Goal: Information Seeking & Learning: Learn about a topic

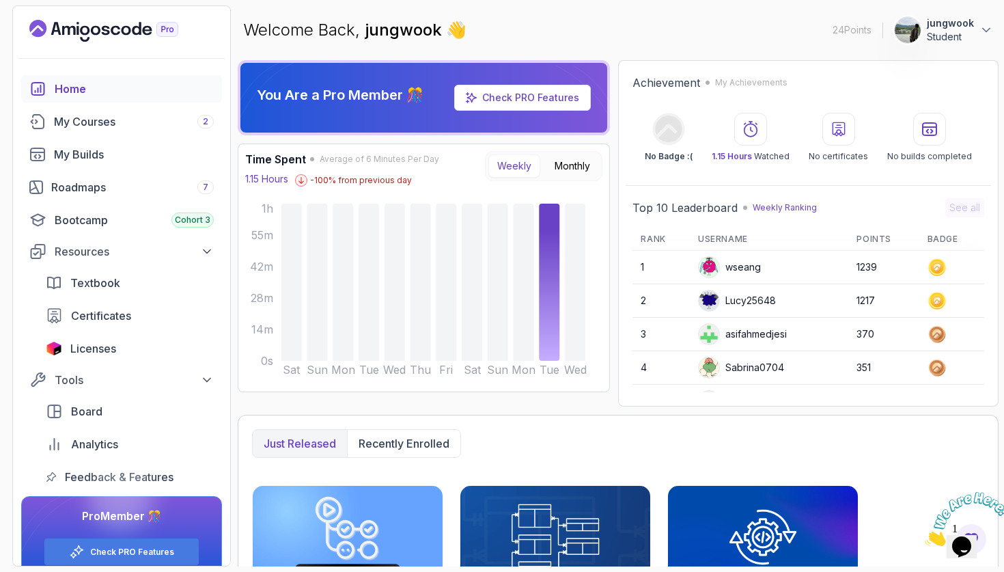
click at [883, 58] on main "Welcome Back, jungwook 👋 24 Points jungwook Student You Are a Pro Member 🎊 Chec…" at bounding box center [618, 285] width 761 height 561
click at [969, 35] on p "Student" at bounding box center [950, 37] width 47 height 14
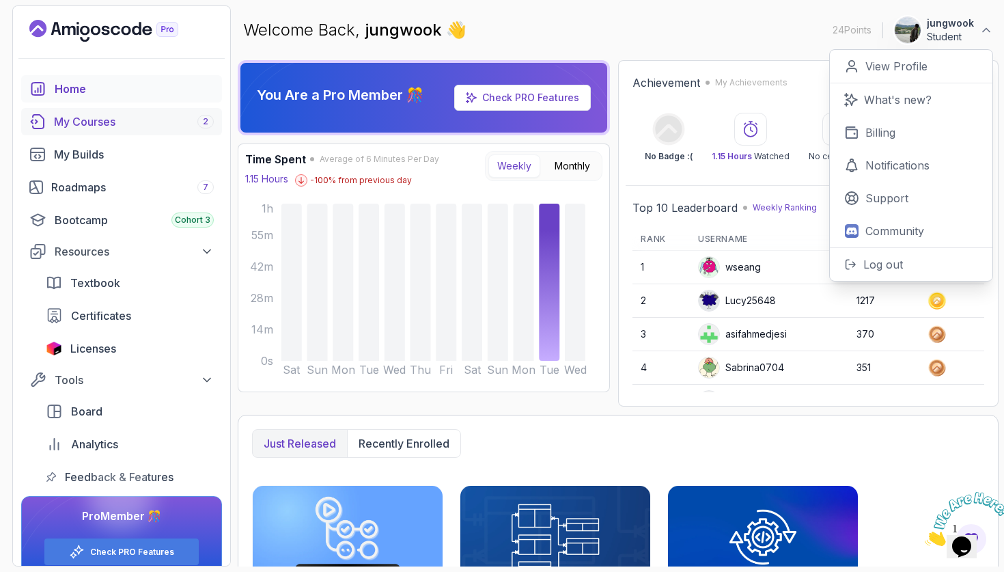
click at [163, 128] on div "My Courses 2" at bounding box center [134, 121] width 160 height 16
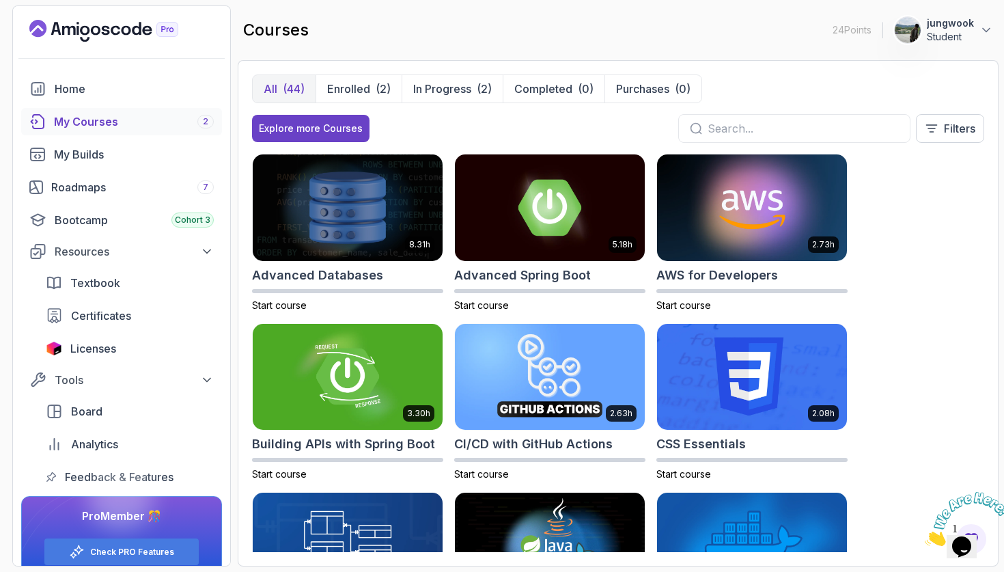
click at [147, 23] on icon "Landing page" at bounding box center [103, 31] width 149 height 22
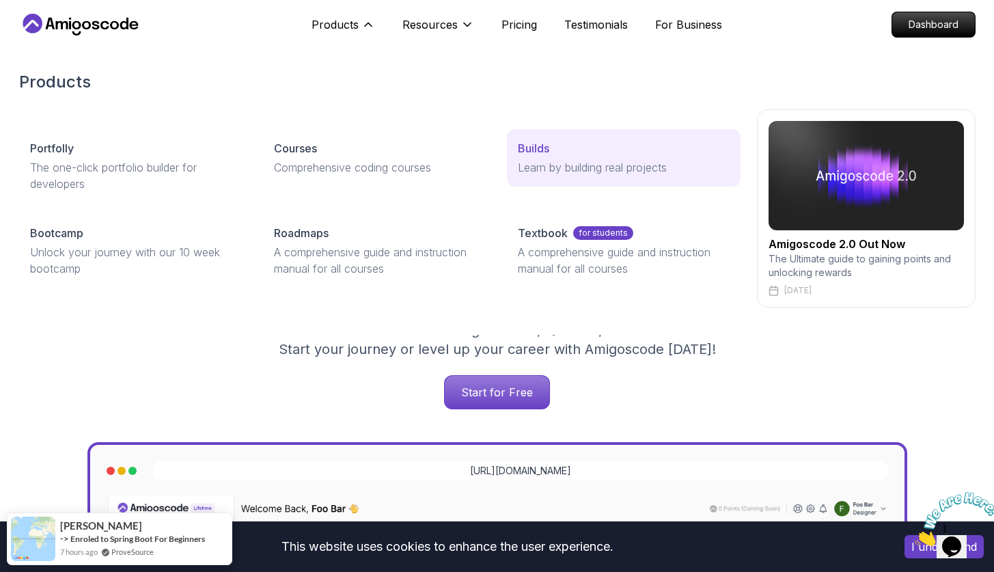
click at [531, 152] on p "Builds" at bounding box center [533, 148] width 31 height 16
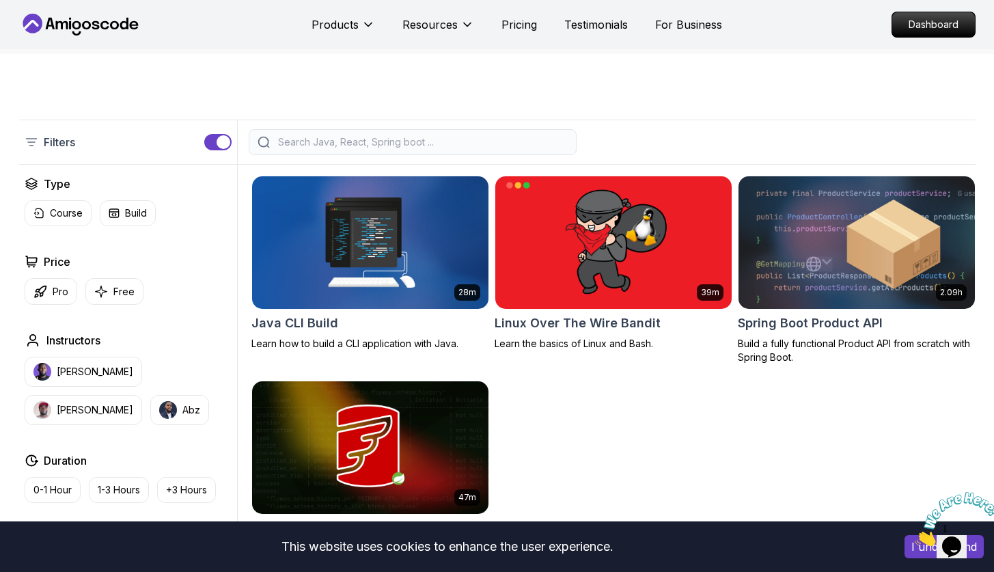
scroll to position [269, 0]
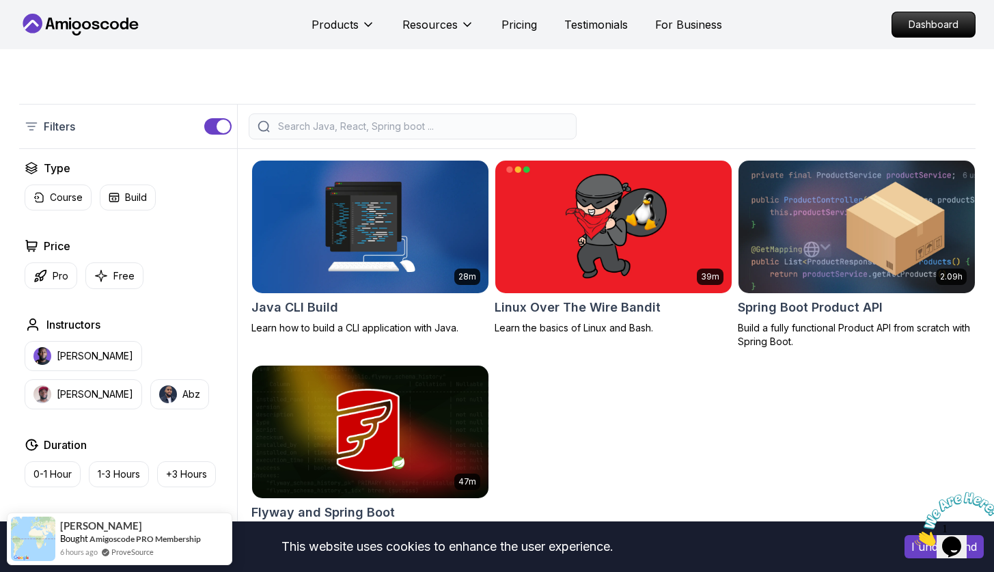
click at [853, 240] on img at bounding box center [856, 226] width 248 height 139
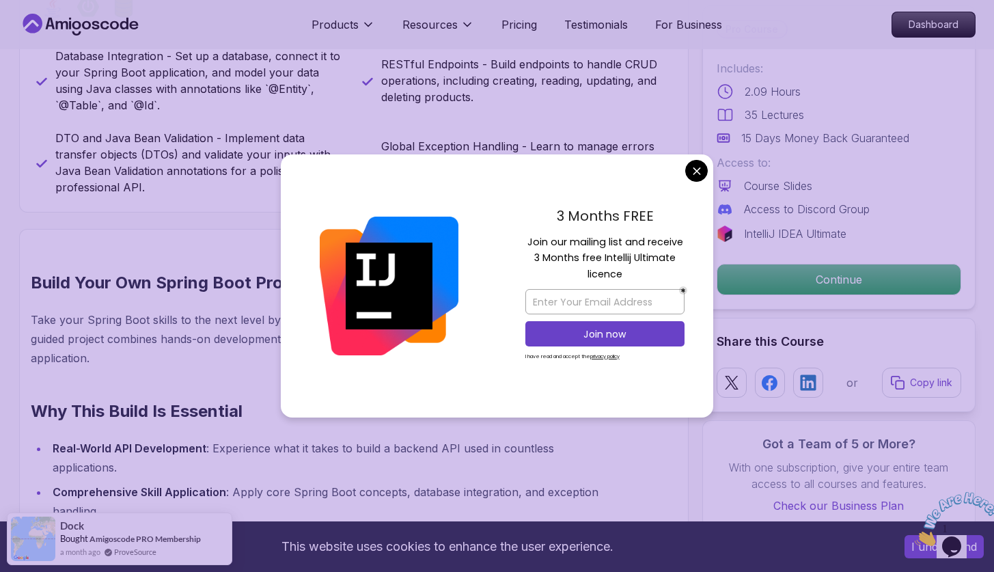
scroll to position [928, 0]
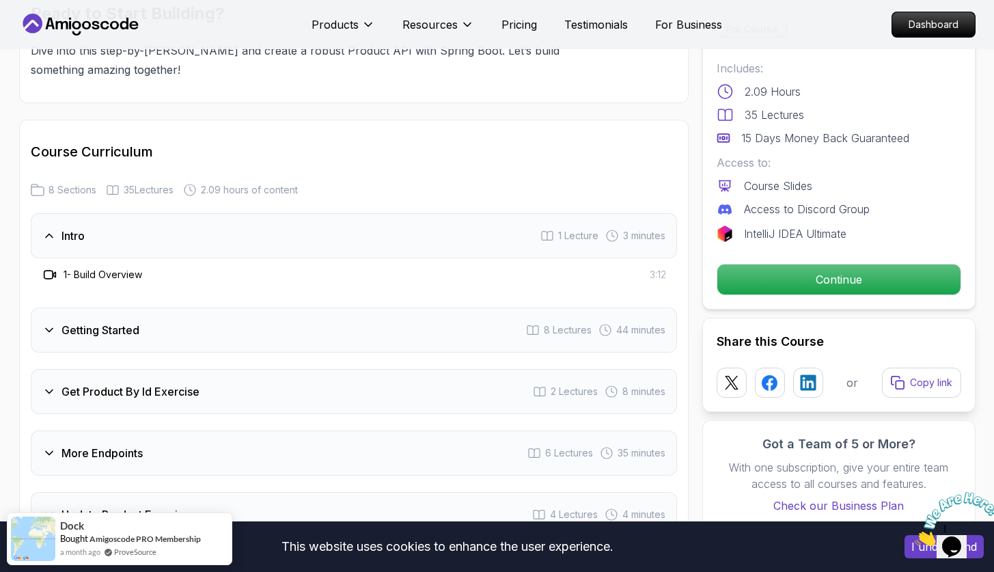
click at [294, 307] on div "Getting Started 8 Lectures 44 minutes" at bounding box center [354, 329] width 646 height 45
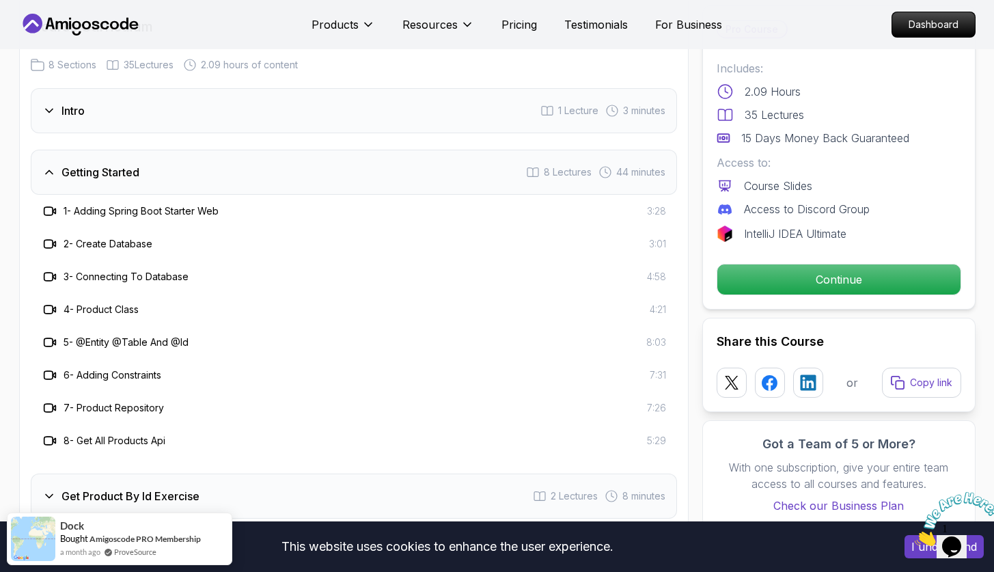
scroll to position [1767, 0]
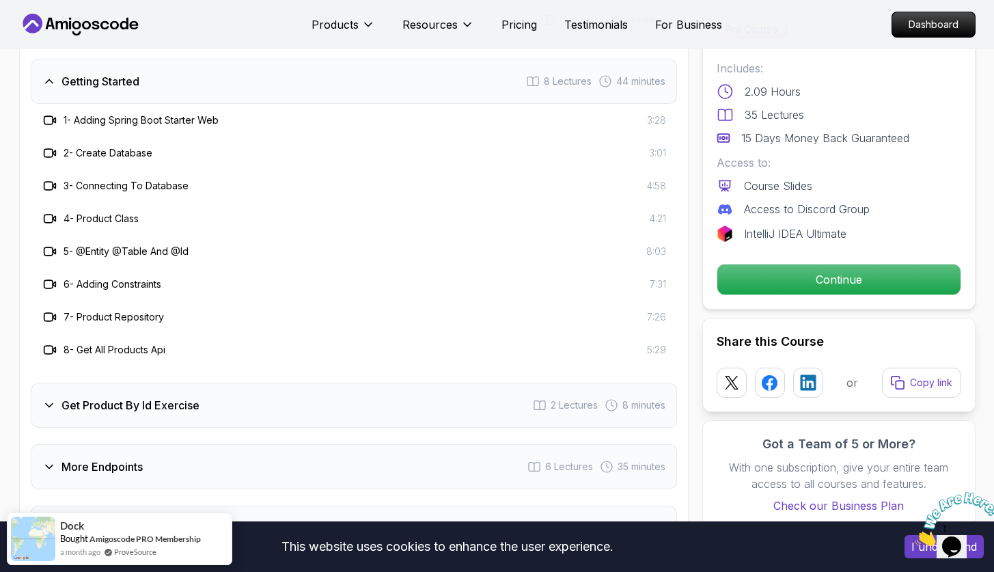
click at [171, 397] on h3 "Get Product By Id Exercise" at bounding box center [130, 405] width 138 height 16
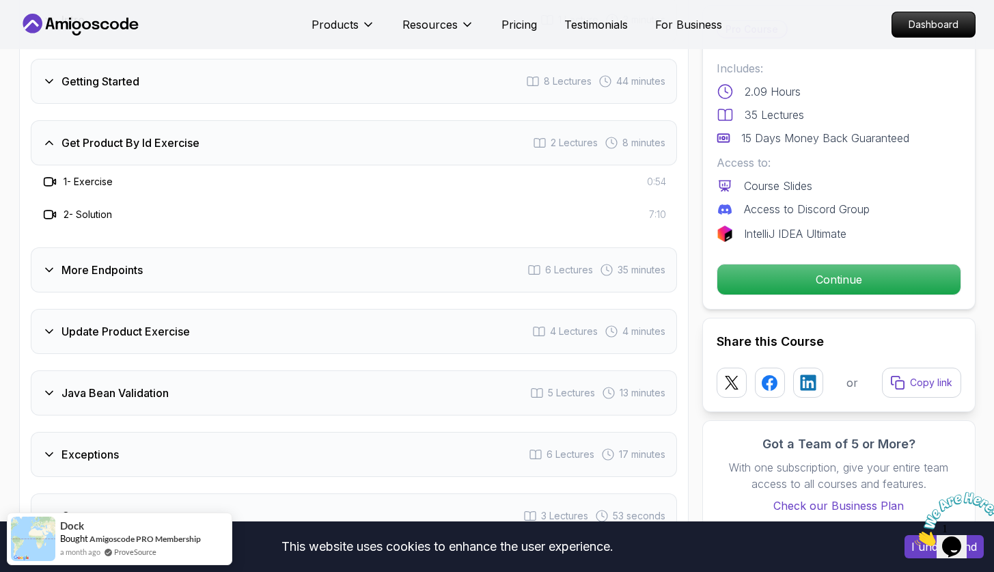
click at [260, 264] on div "More Endpoints 6 Lectures 35 minutes" at bounding box center [354, 269] width 646 height 45
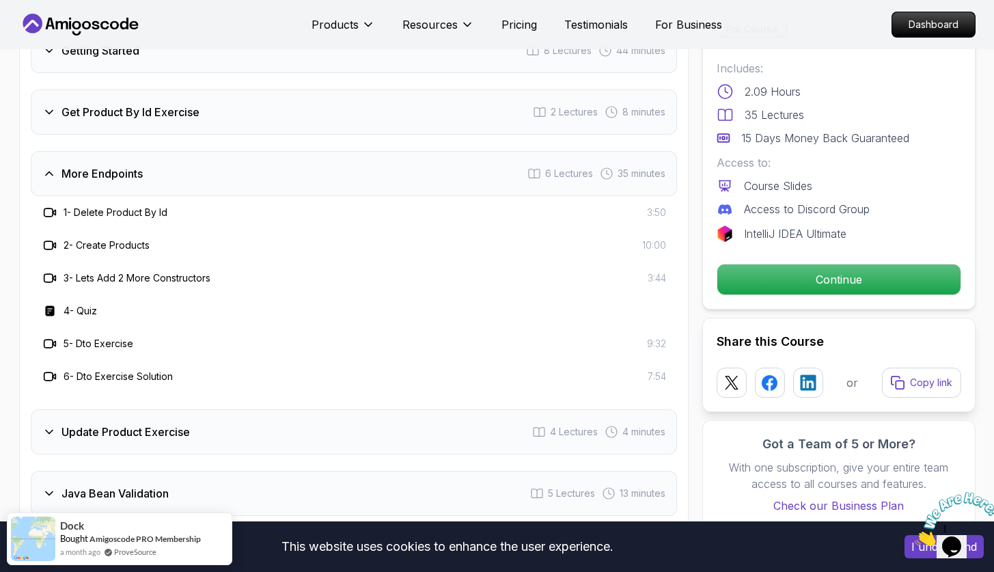
scroll to position [1799, 0]
click at [163, 422] on h3 "Update Product Exercise" at bounding box center [125, 430] width 128 height 16
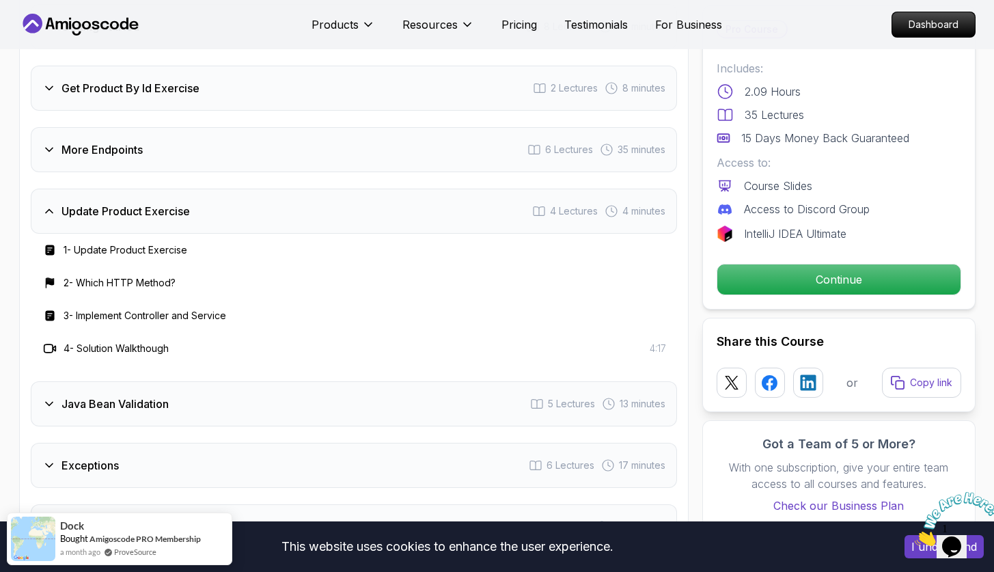
click at [173, 394] on div "Java Bean Validation 5 Lectures 13 minutes" at bounding box center [354, 403] width 646 height 45
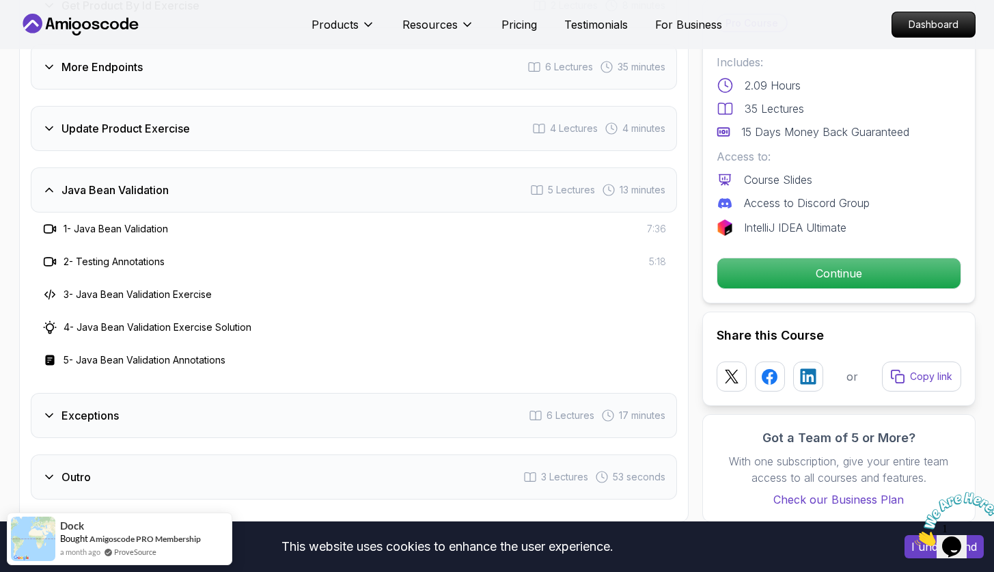
scroll to position [1927, 0]
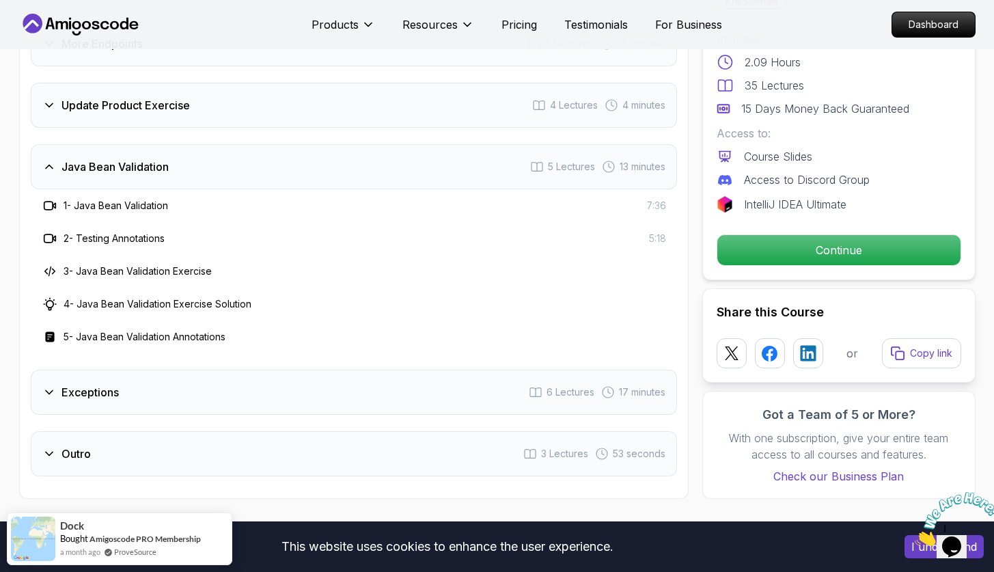
click at [199, 370] on div "Exceptions 6 Lectures 17 minutes" at bounding box center [354, 392] width 646 height 45
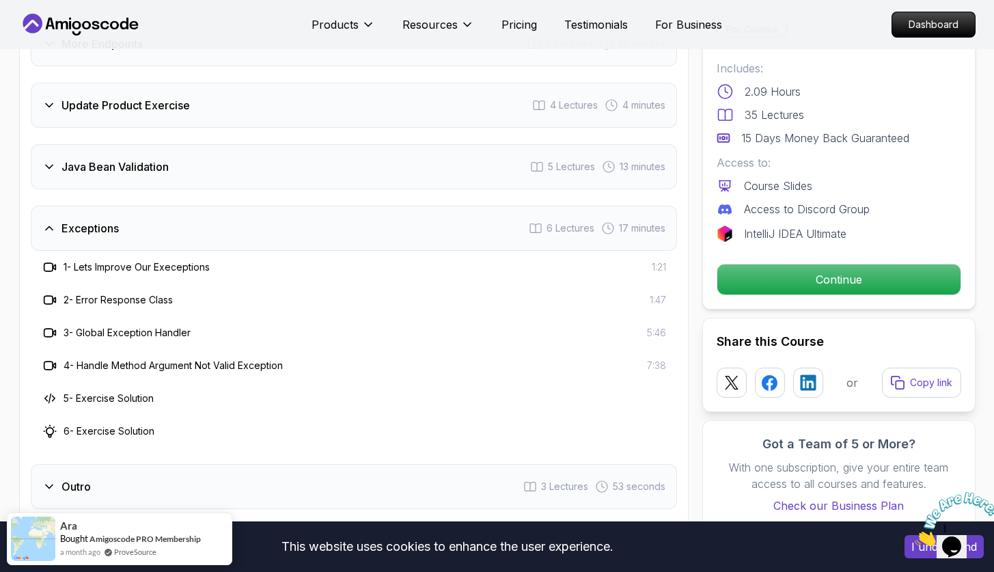
click at [161, 470] on div "Outro 3 Lectures 53 seconds" at bounding box center [354, 486] width 646 height 45
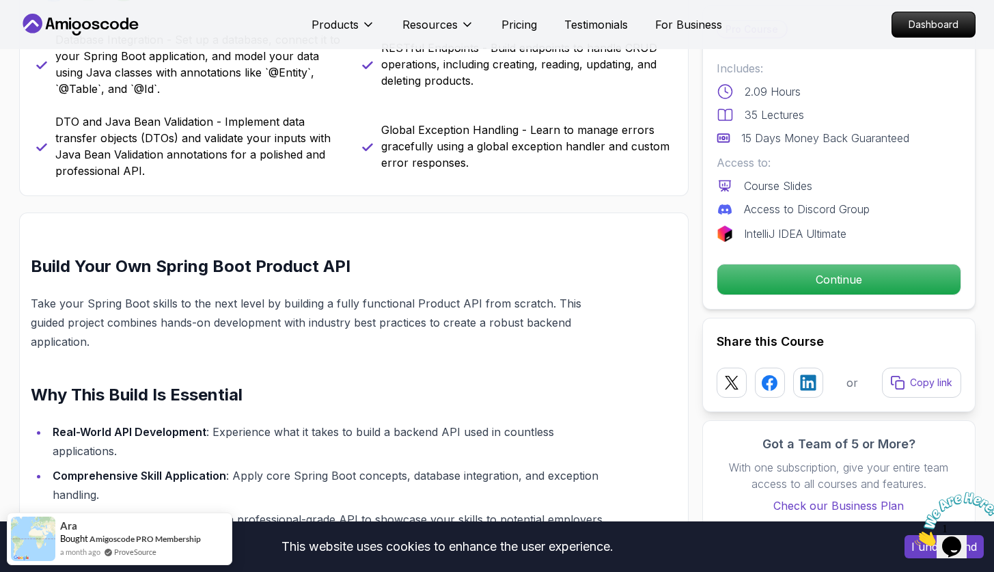
scroll to position [252, 0]
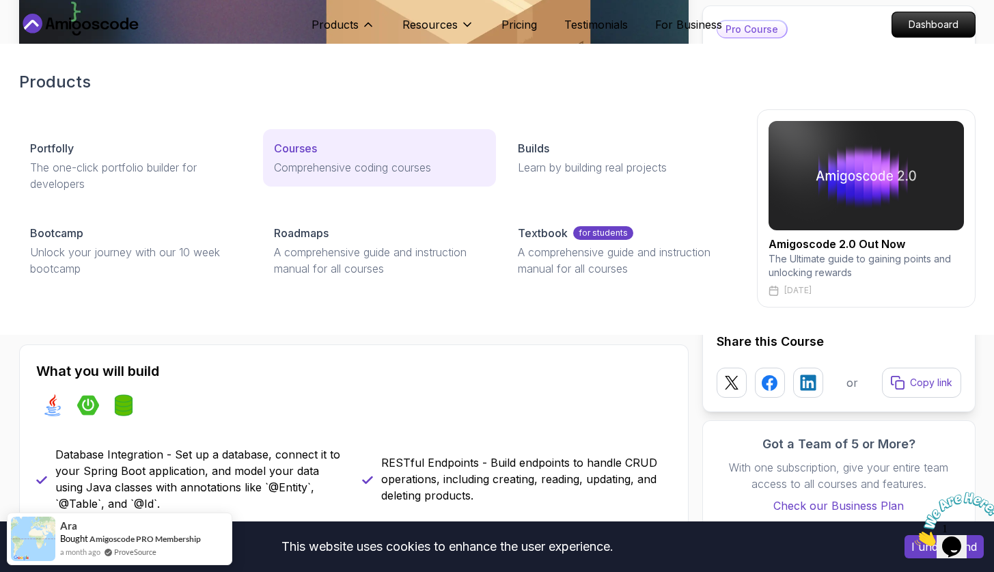
click at [422, 159] on p "Comprehensive coding courses" at bounding box center [379, 167] width 211 height 16
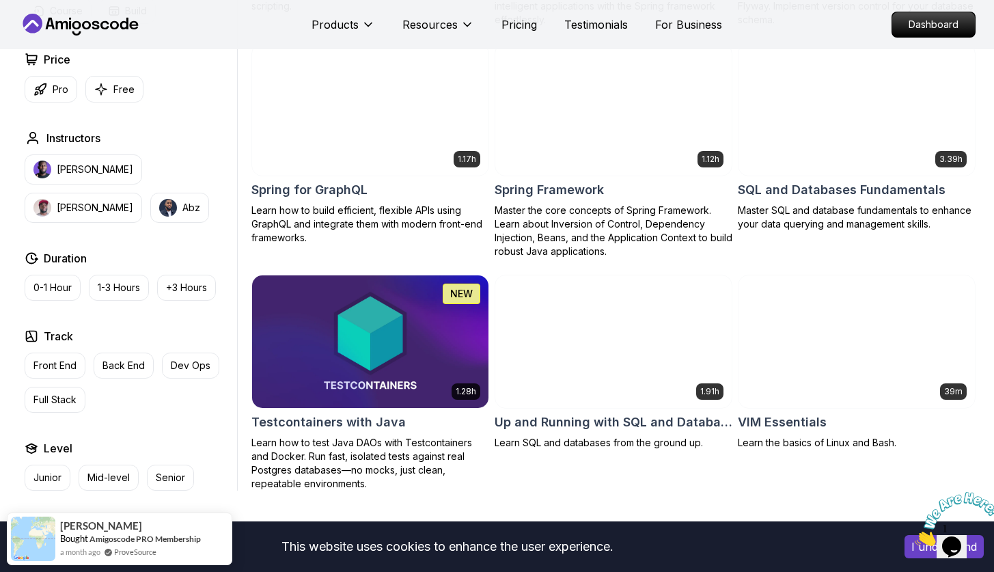
scroll to position [3442, 0]
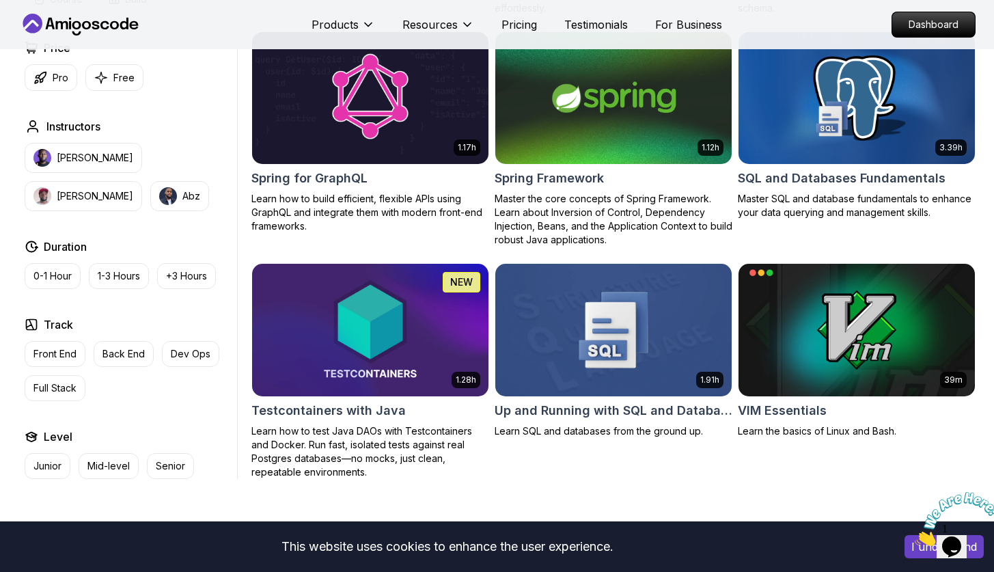
click at [660, 343] on img at bounding box center [613, 329] width 248 height 139
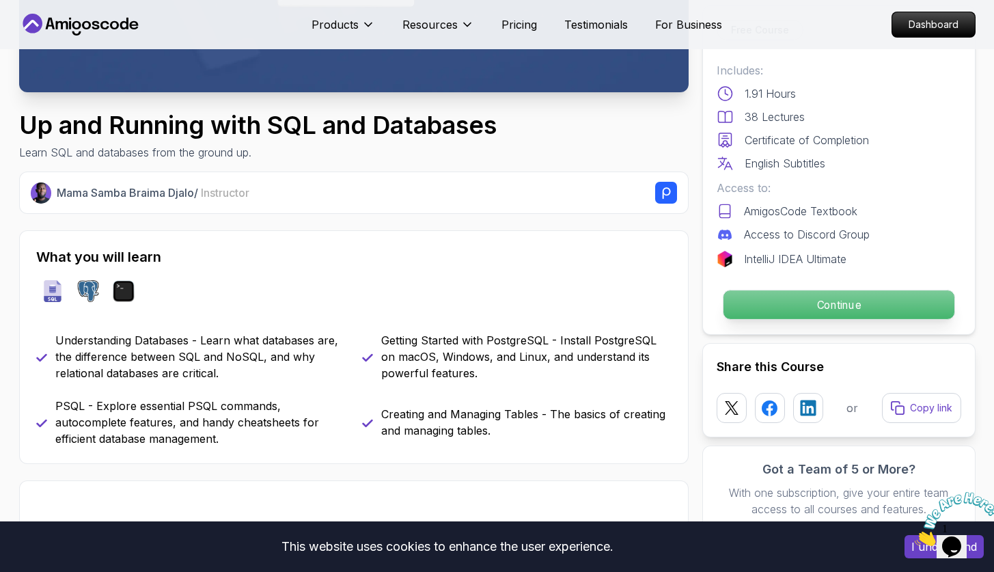
scroll to position [346, 0]
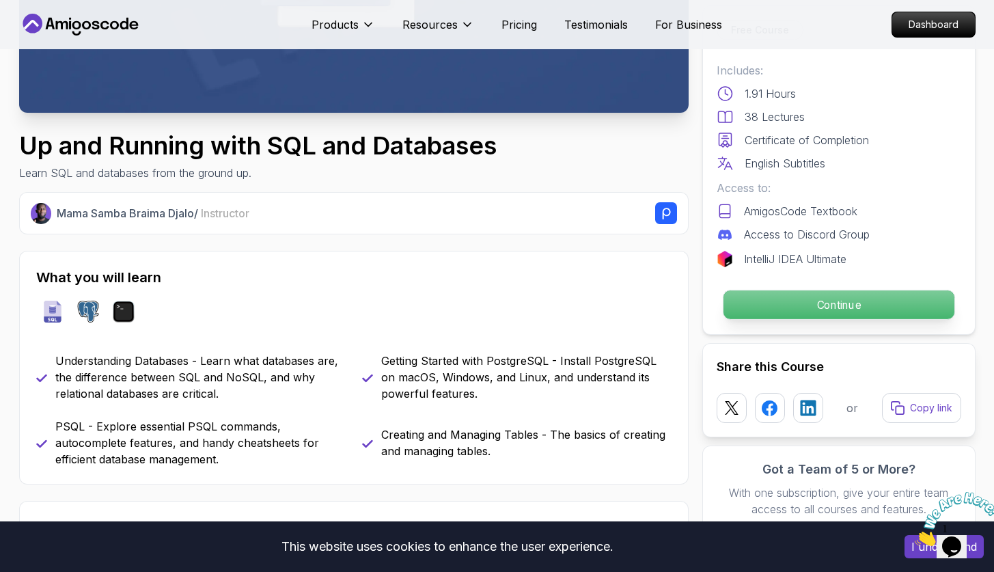
click at [824, 297] on p "Continue" at bounding box center [838, 304] width 231 height 29
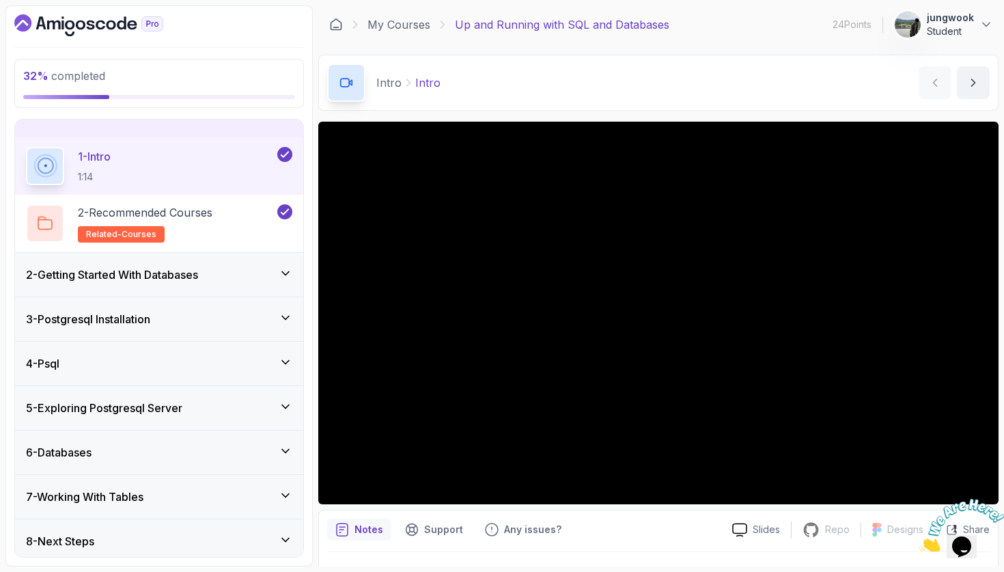
scroll to position [32, 0]
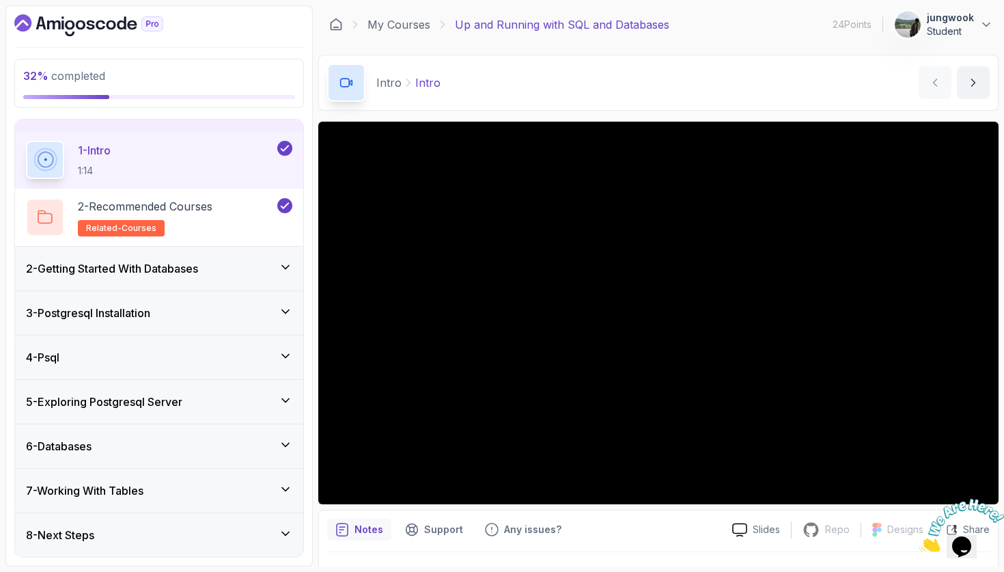
click at [215, 308] on div "3 - Postgresql Installation" at bounding box center [159, 313] width 266 height 16
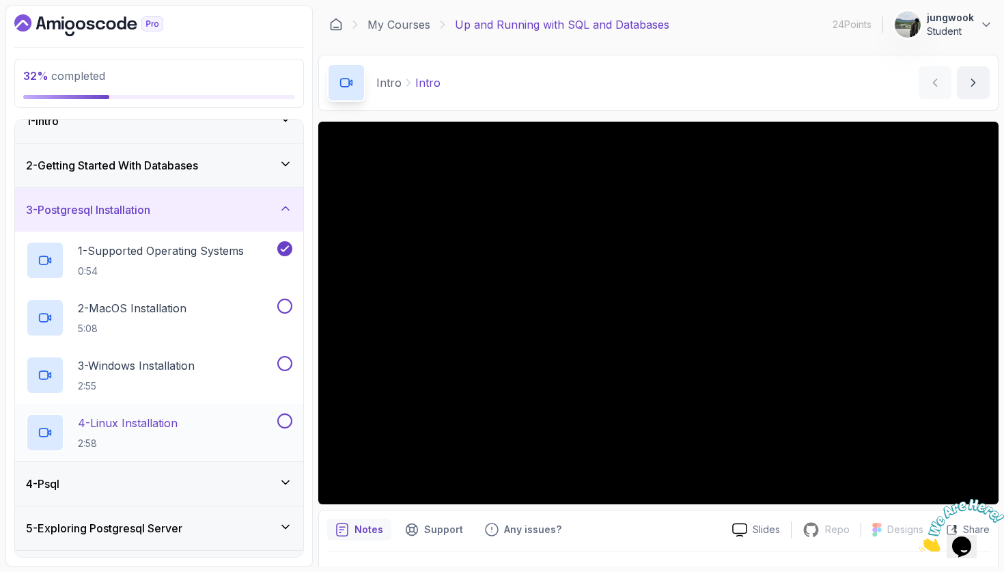
scroll to position [48, 0]
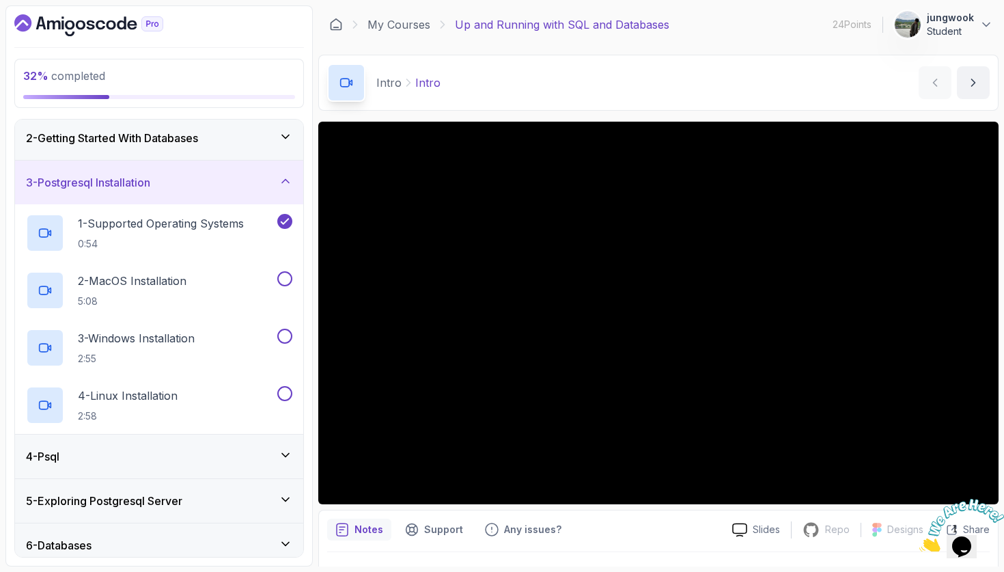
click at [199, 434] on div "4 - Psql" at bounding box center [159, 456] width 288 height 44
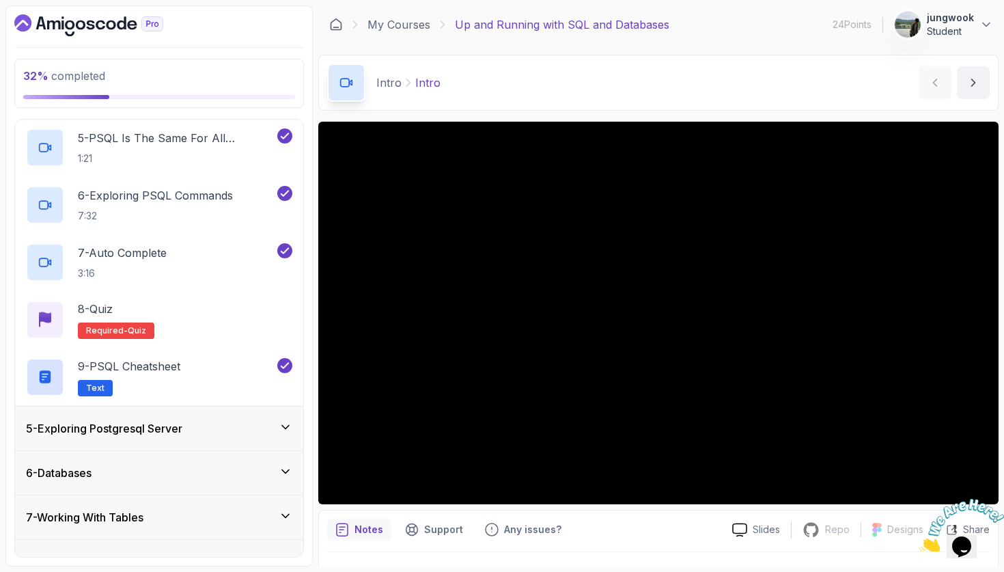
scroll to position [433, 0]
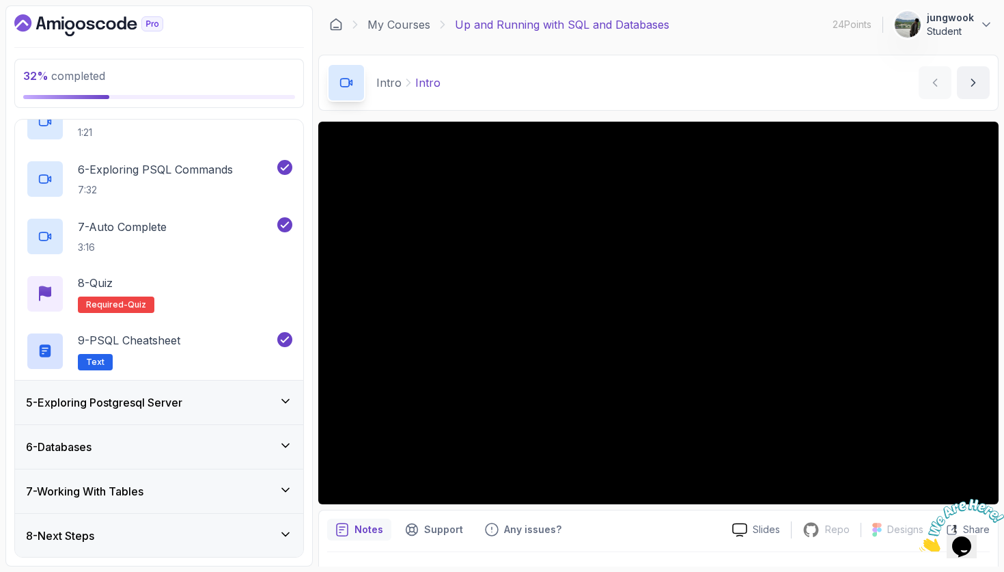
click at [251, 414] on div "5 - Exploring Postgresql Server" at bounding box center [159, 403] width 288 height 44
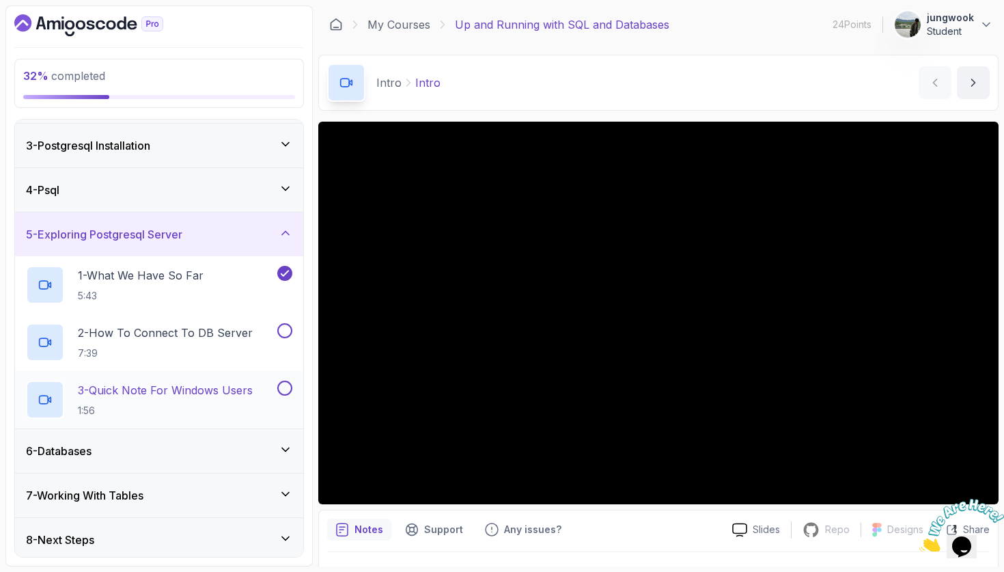
scroll to position [89, 0]
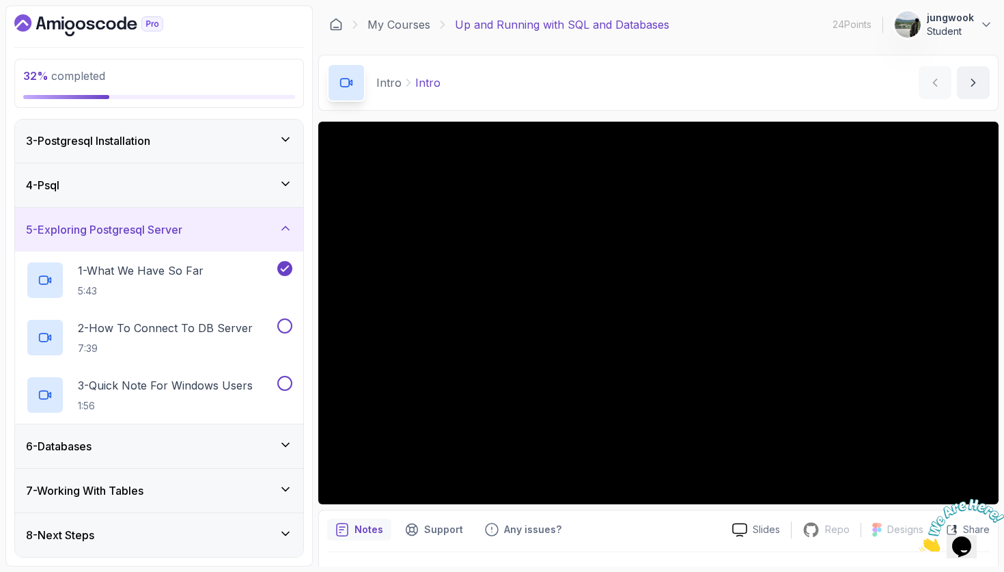
click at [253, 452] on div "6 - Databases" at bounding box center [159, 446] width 266 height 16
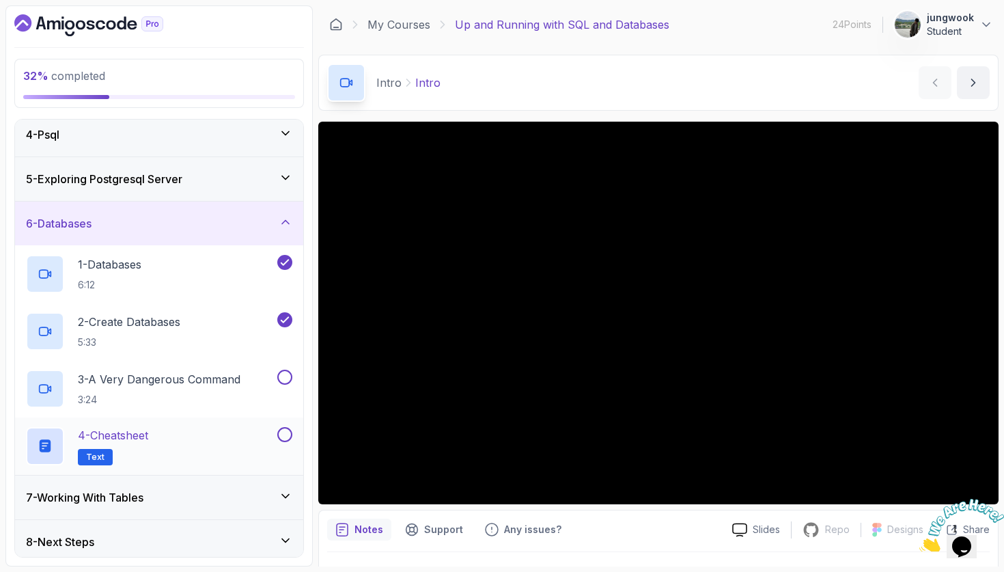
scroll to position [147, 0]
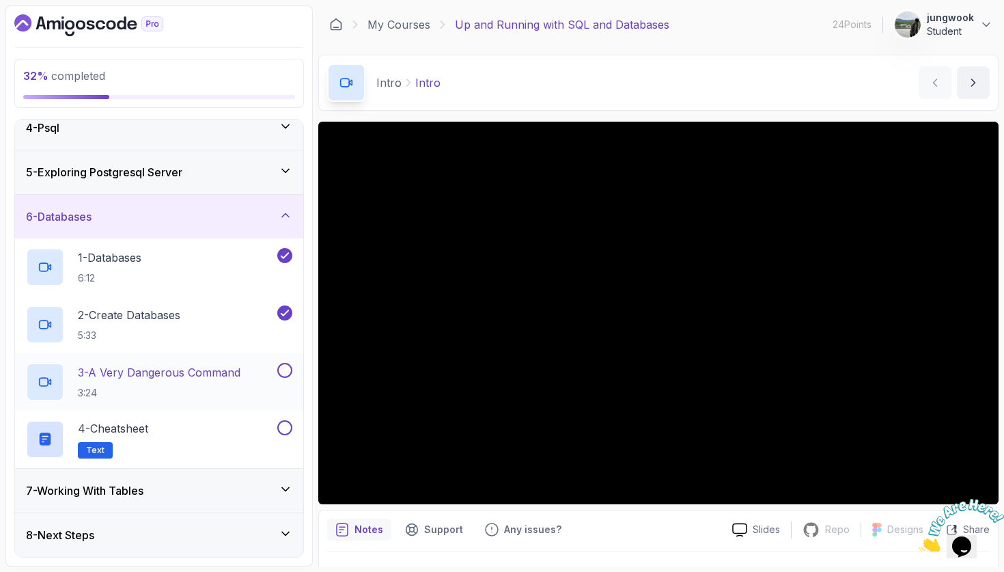
click at [236, 394] on p "3:24" at bounding box center [159, 393] width 163 height 14
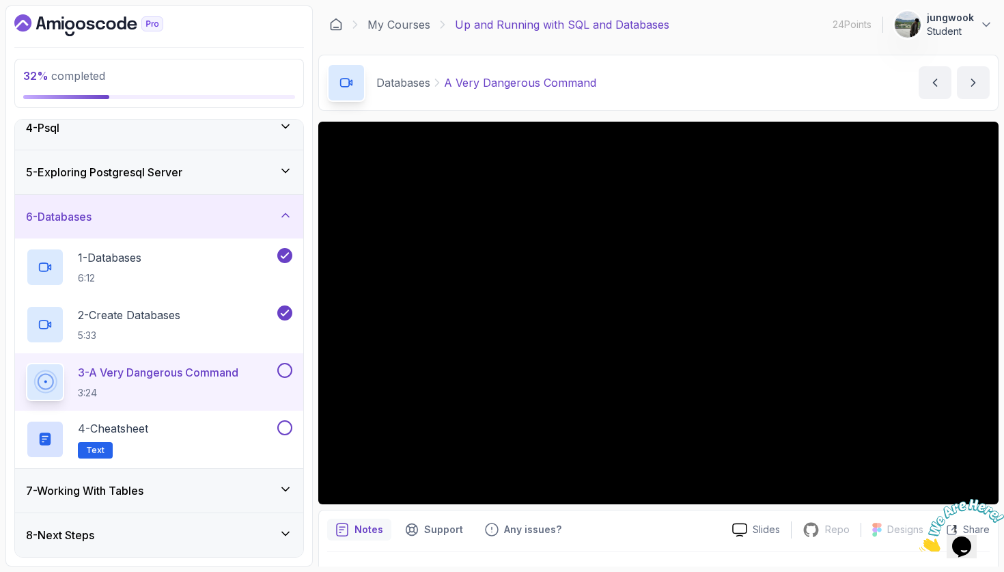
click at [238, 483] on div "7 - Working With Tables" at bounding box center [159, 490] width 266 height 16
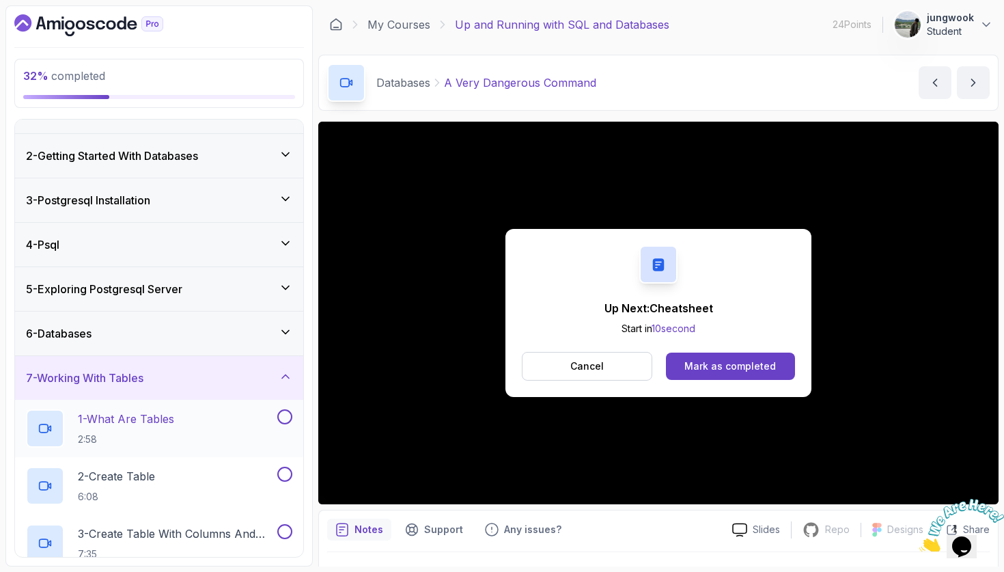
scroll to position [32, 0]
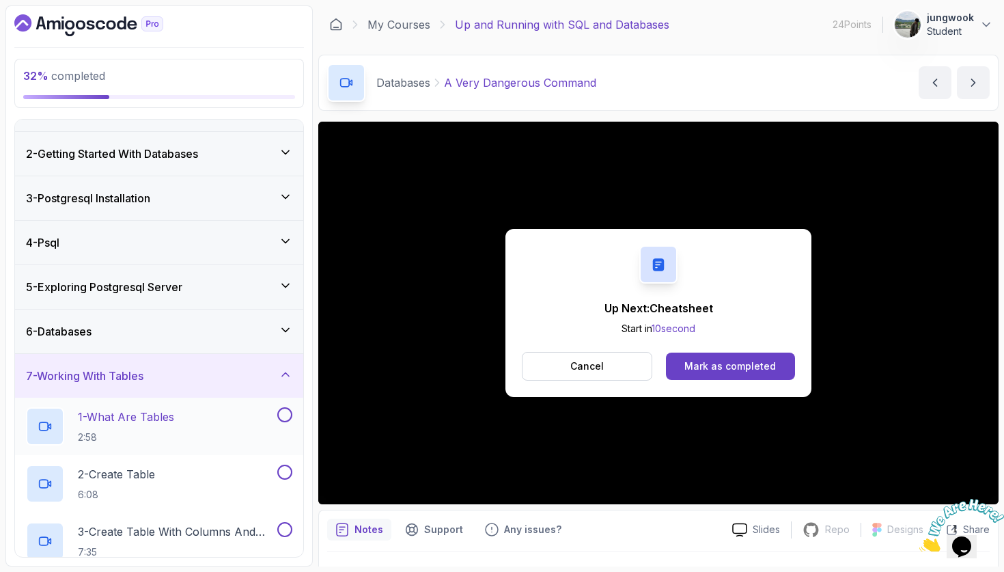
click at [262, 407] on div "1 - What Are Tables 2:58" at bounding box center [150, 426] width 249 height 38
click at [287, 325] on icon at bounding box center [286, 330] width 14 height 14
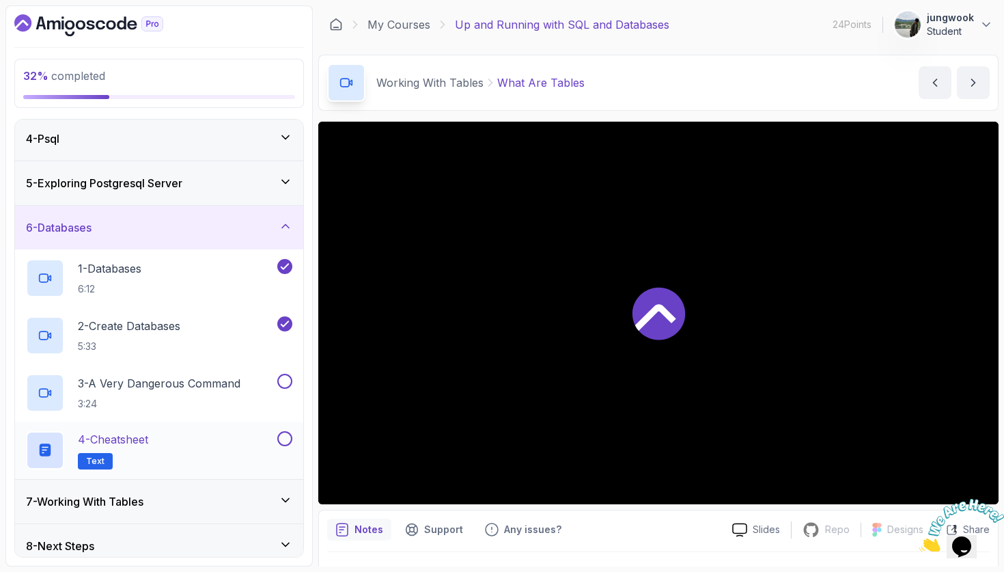
scroll to position [147, 0]
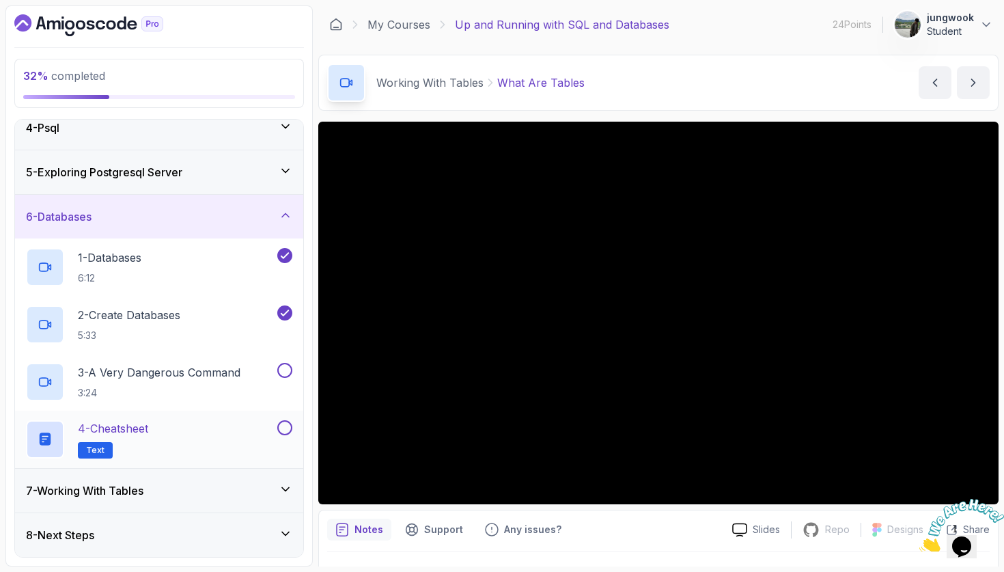
click at [214, 439] on div "4 - Cheatsheet Text" at bounding box center [150, 439] width 249 height 38
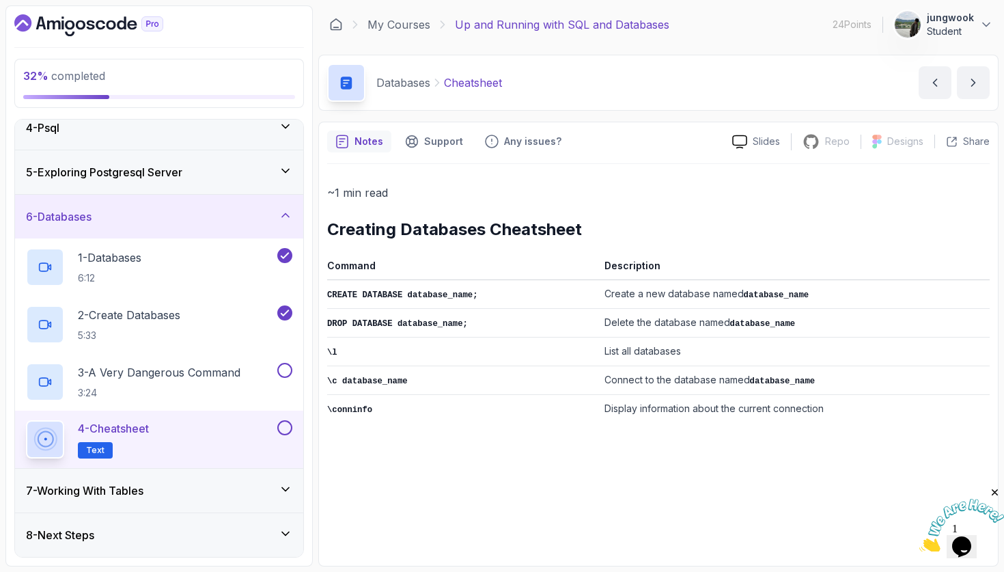
click at [196, 486] on div "7 - Working With Tables" at bounding box center [159, 490] width 266 height 16
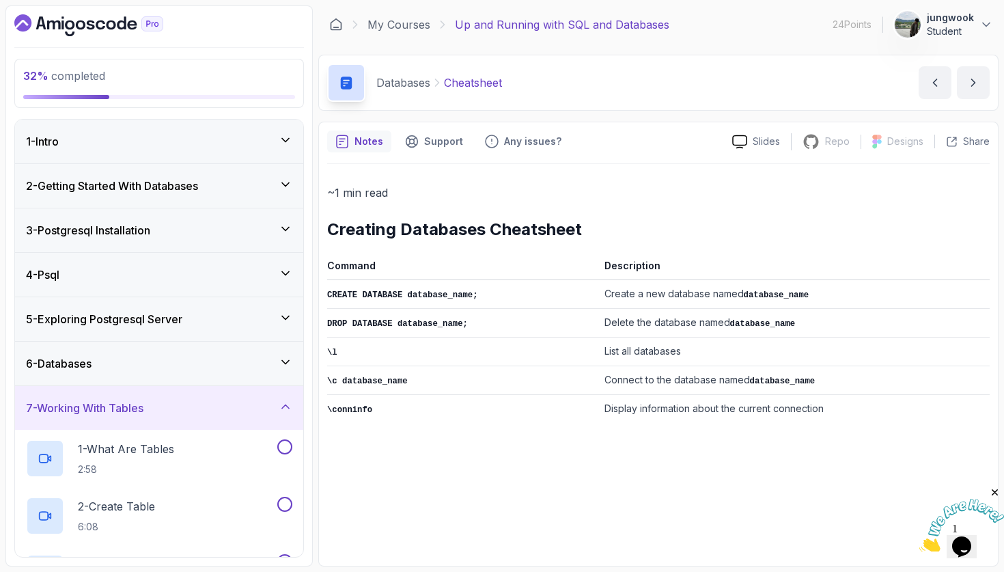
click at [249, 372] on div "6 - Databases" at bounding box center [159, 364] width 288 height 44
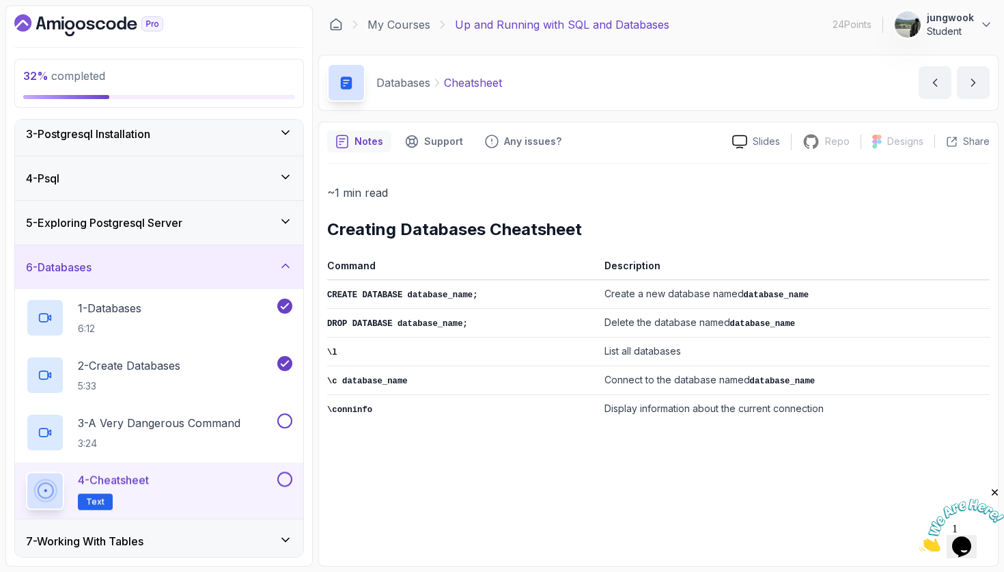
scroll to position [147, 0]
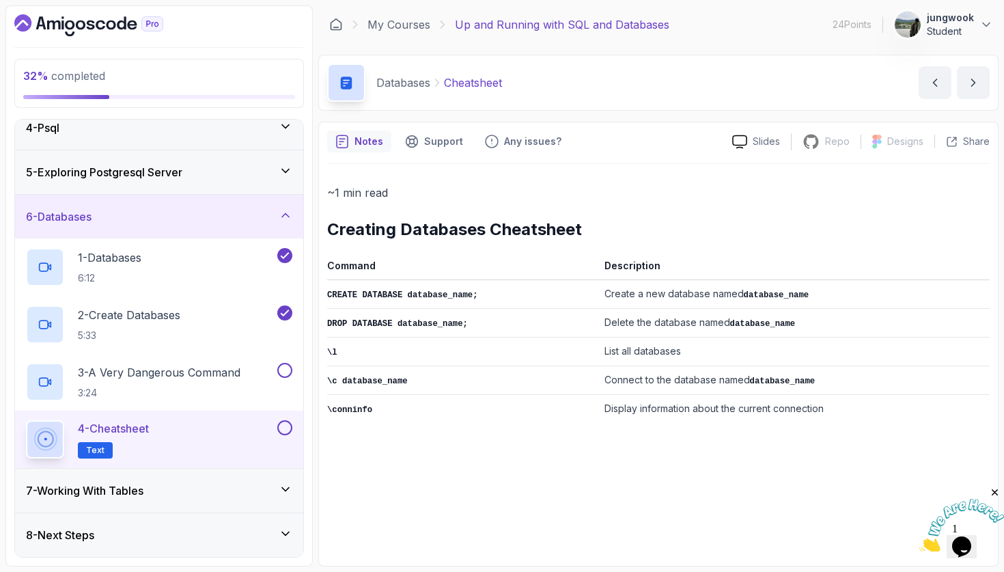
click at [143, 512] on div "7 - Working With Tables" at bounding box center [159, 491] width 288 height 44
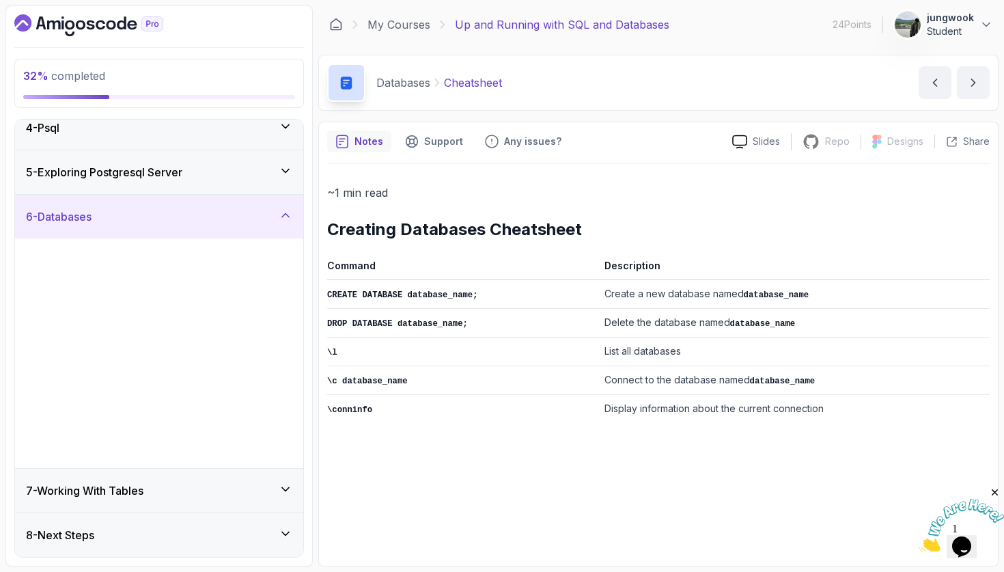
scroll to position [0, 0]
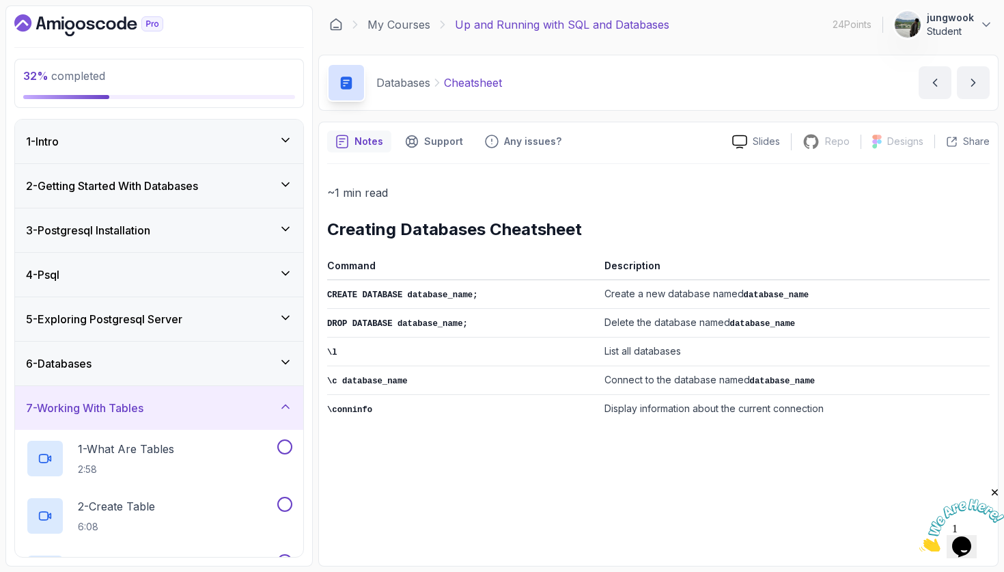
click at [206, 370] on div "6 - Databases" at bounding box center [159, 363] width 266 height 16
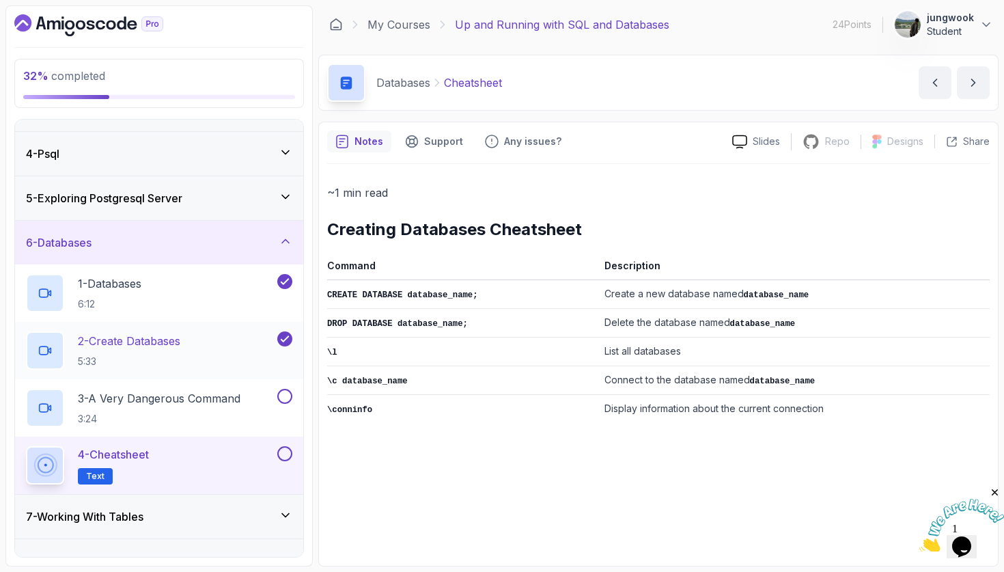
scroll to position [147, 0]
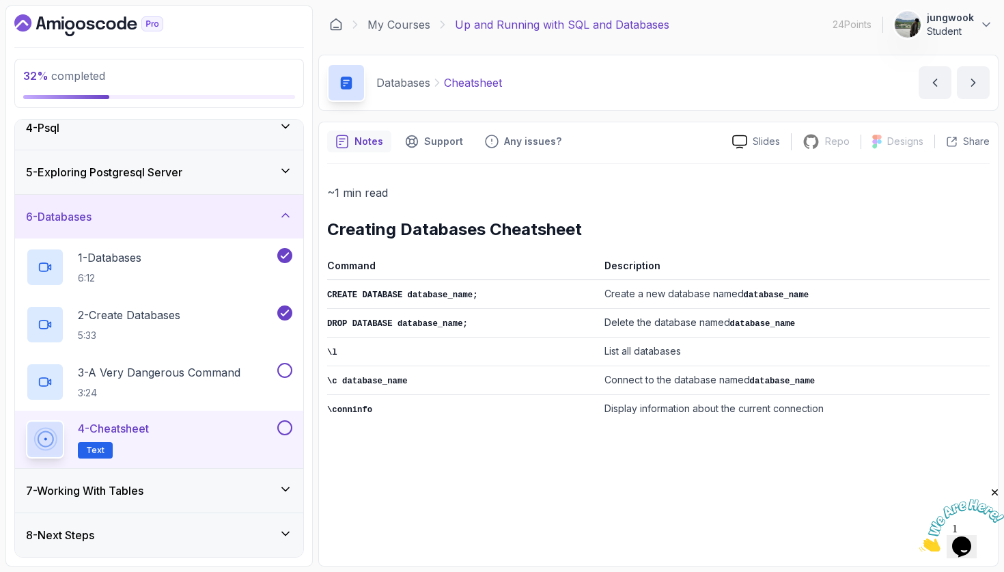
click at [176, 462] on div "4 - Cheatsheet Text" at bounding box center [159, 439] width 288 height 57
click at [169, 484] on div "7 - Working With Tables" at bounding box center [159, 490] width 266 height 16
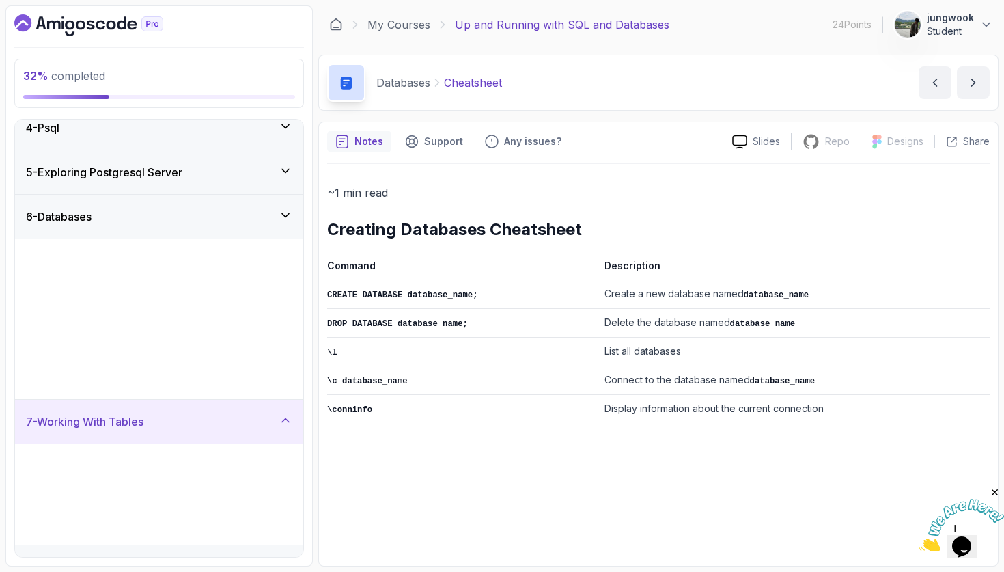
scroll to position [0, 0]
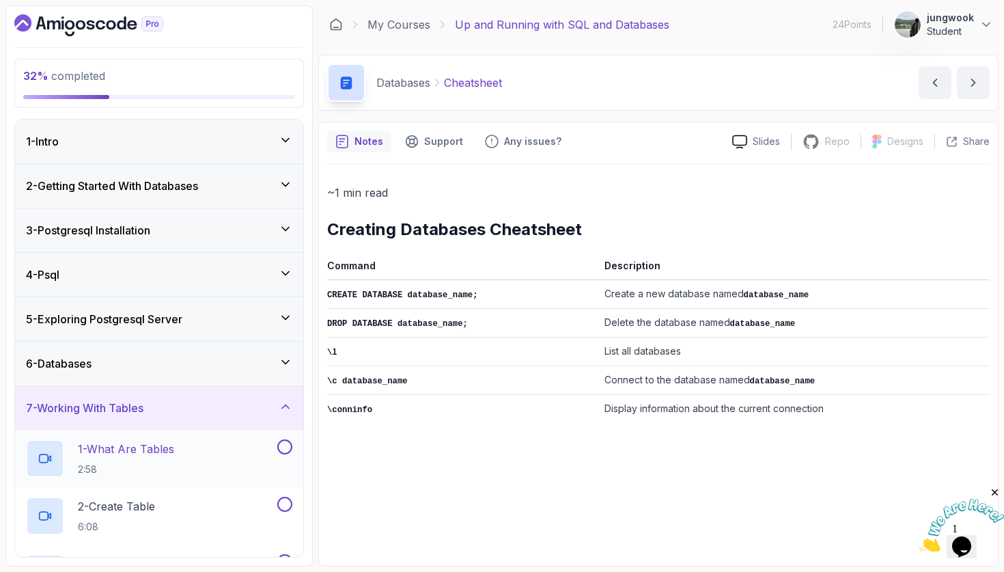
click at [182, 458] on div "1 - What Are Tables 2:58" at bounding box center [150, 458] width 249 height 38
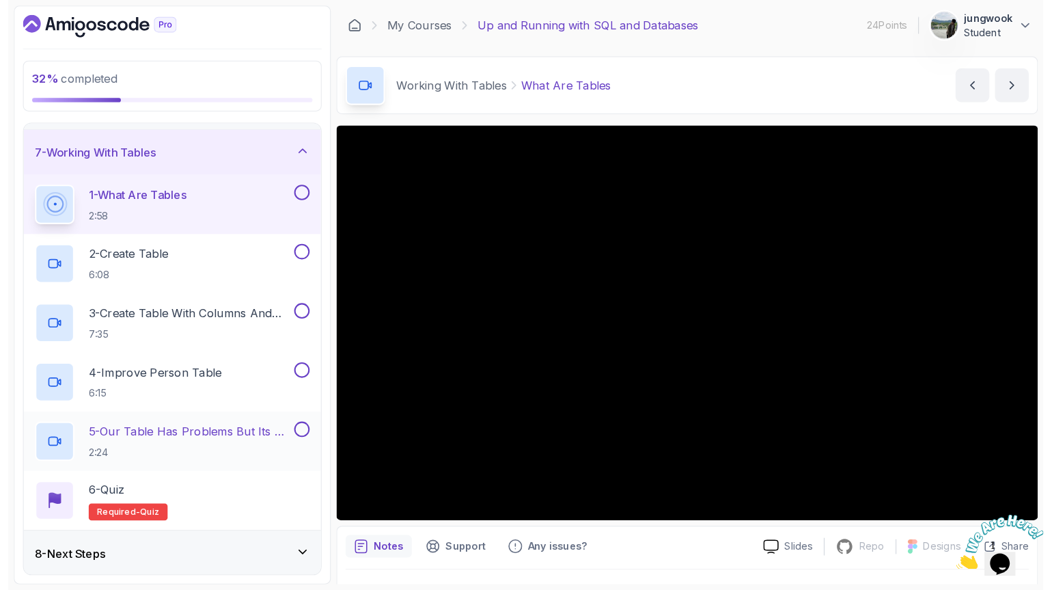
scroll to position [262, 0]
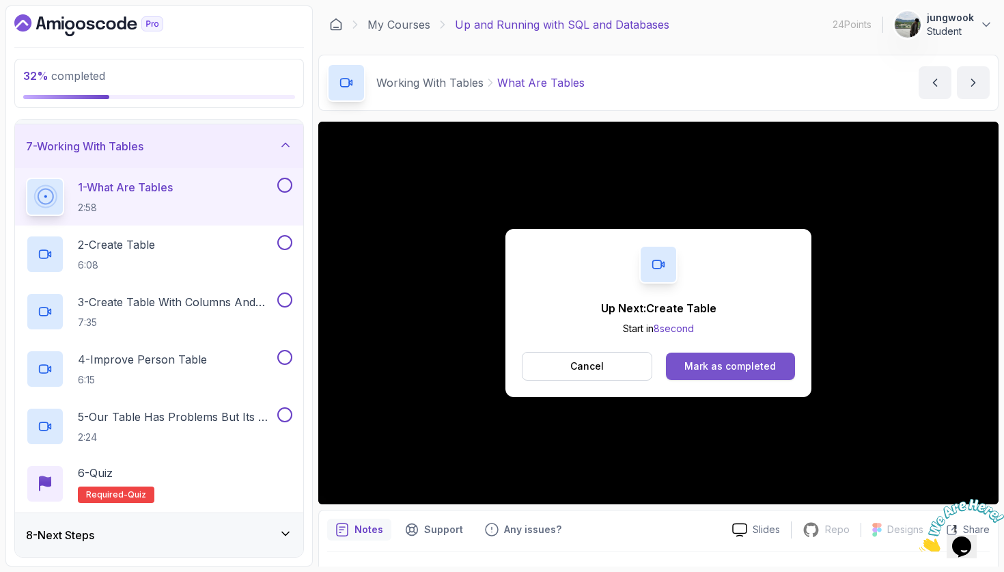
click at [746, 376] on button "Mark as completed" at bounding box center [730, 366] width 129 height 27
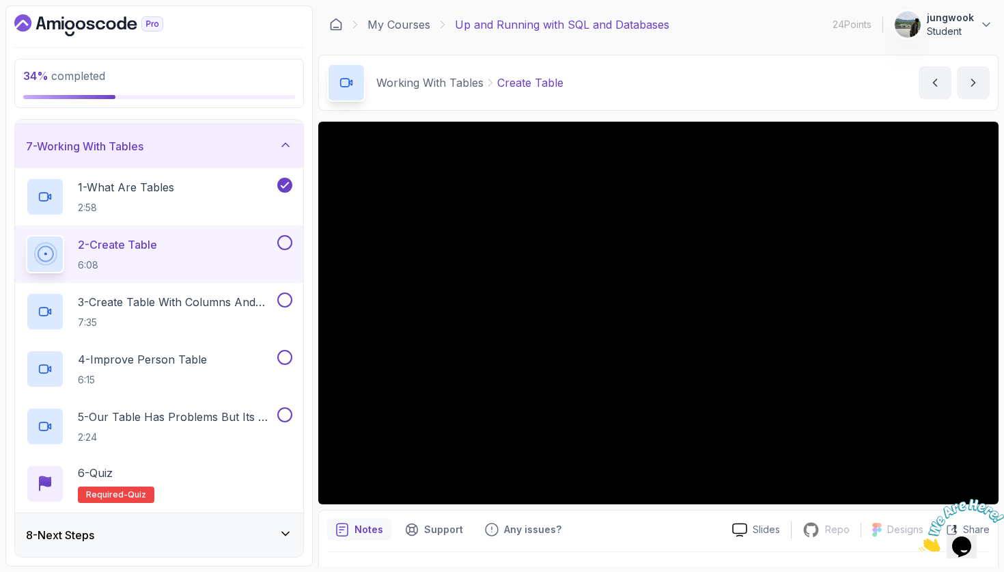
click at [964, 486] on div at bounding box center [962, 519] width 85 height 66
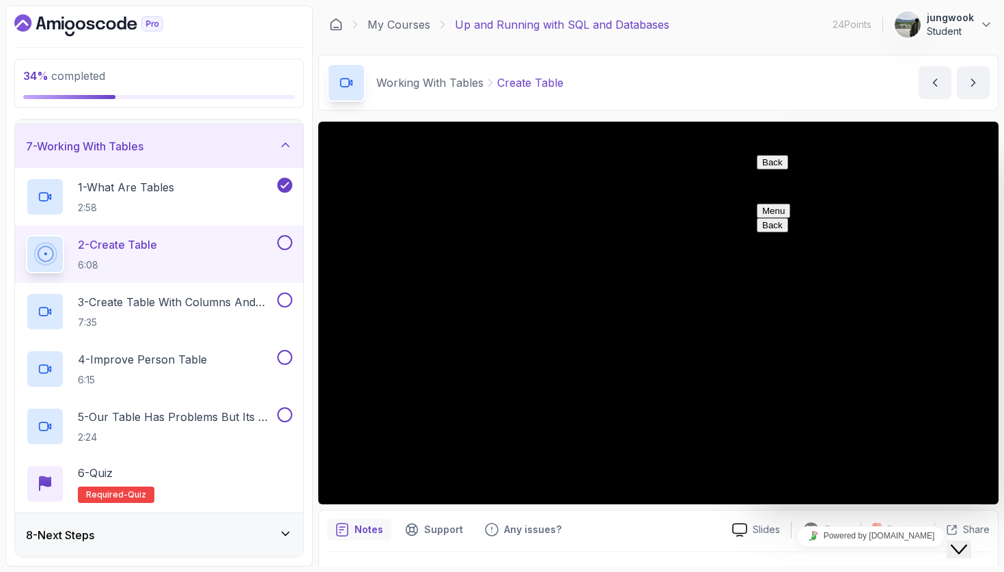
click at [775, 160] on button "Back" at bounding box center [772, 162] width 31 height 14
click at [965, 544] on icon "Close Chat This icon closes the chat window." at bounding box center [959, 549] width 16 height 16
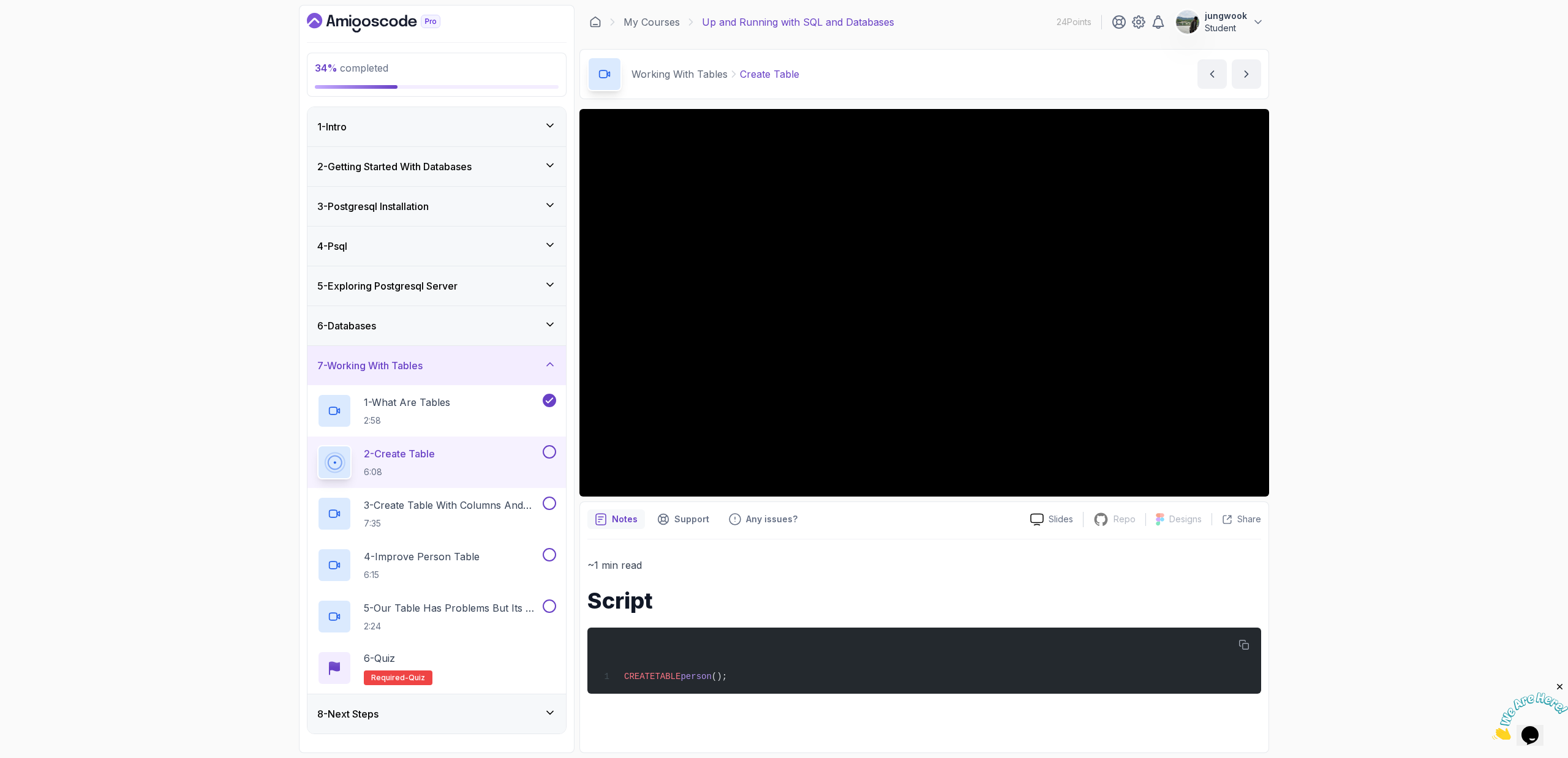
click at [900, 512] on icon "Close" at bounding box center [1560, 686] width 11 height 11
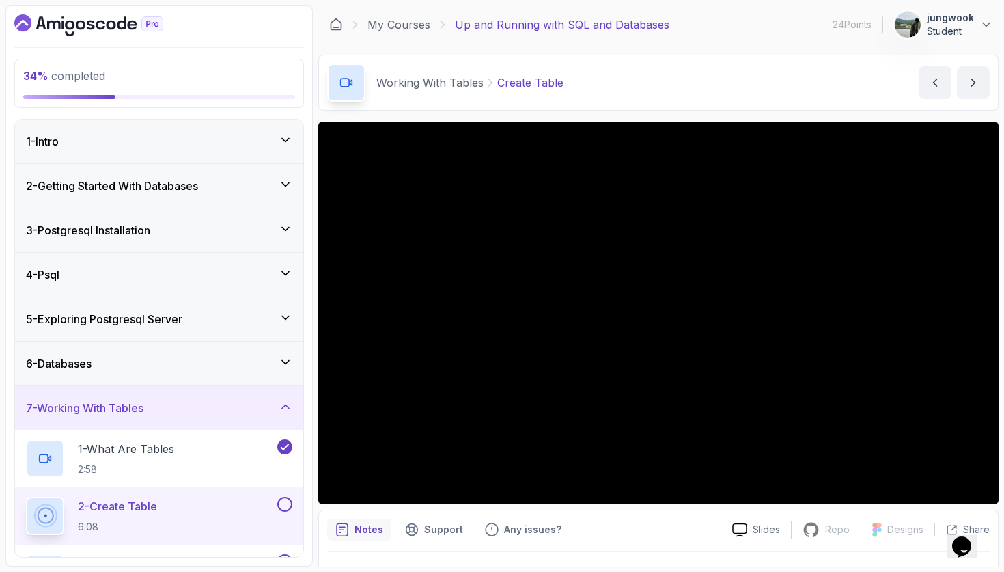
scroll to position [262, 0]
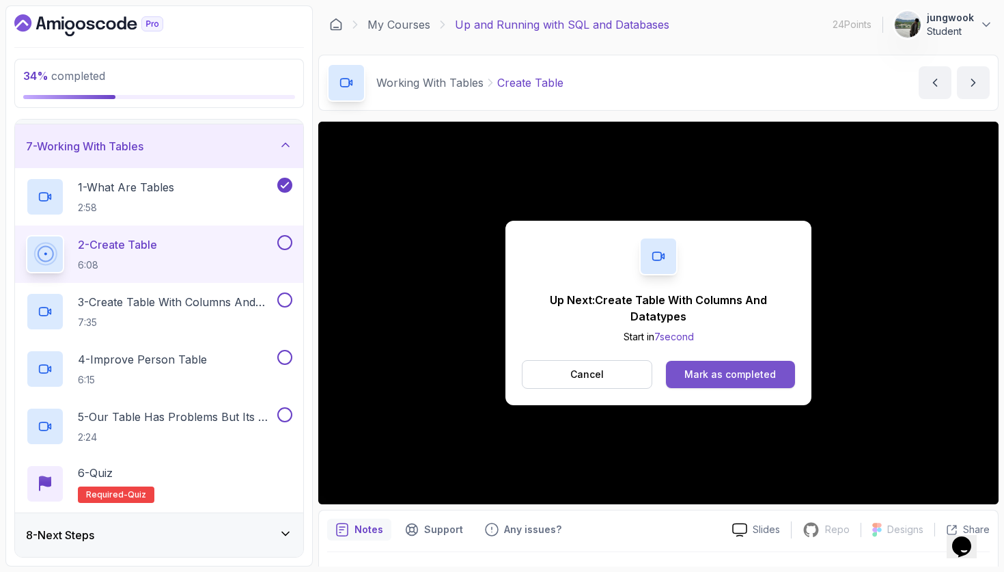
click at [693, 381] on div "Mark as completed" at bounding box center [731, 375] width 92 height 14
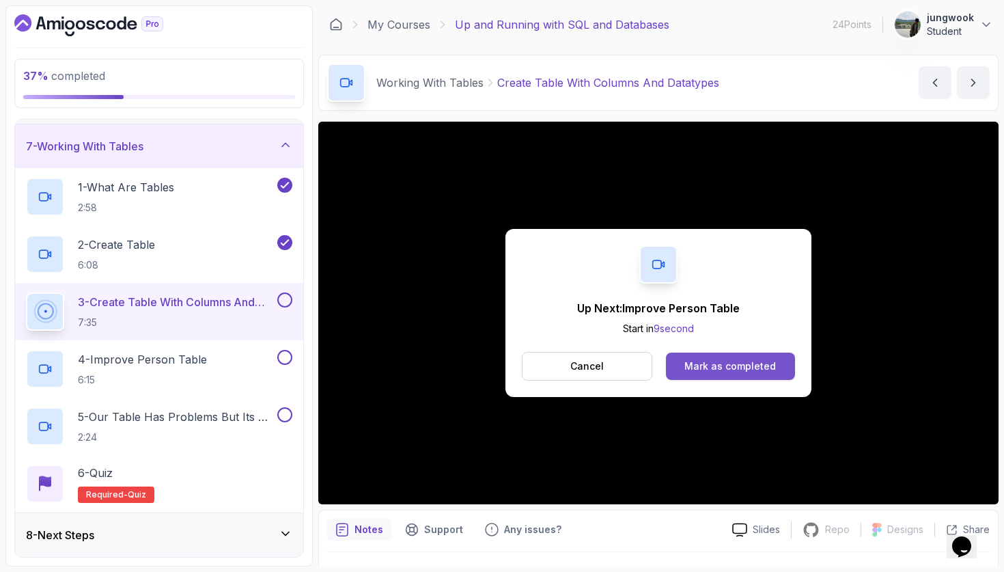
click at [734, 364] on div "Mark as completed" at bounding box center [731, 366] width 92 height 14
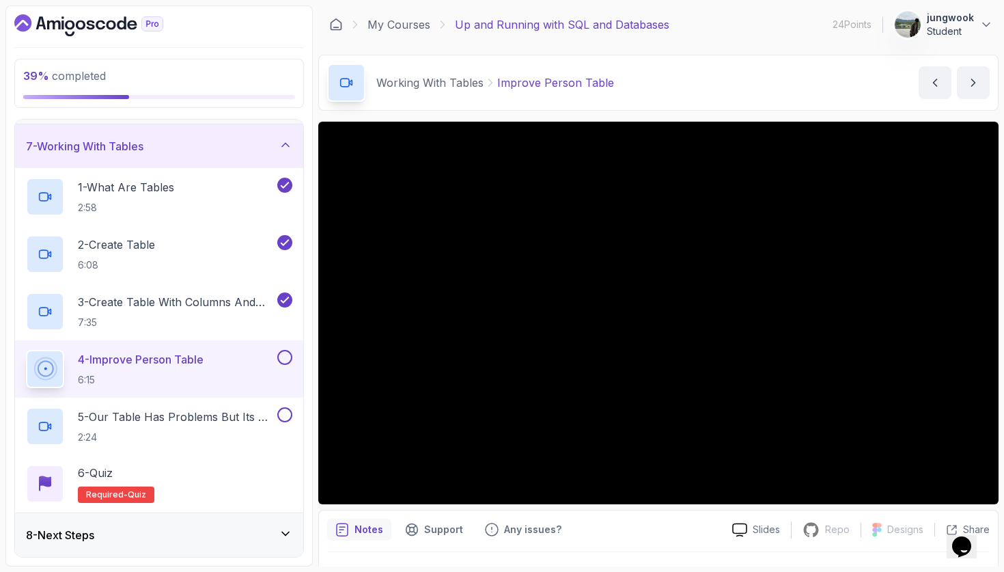
click at [253, 530] on div "8 - Next Steps" at bounding box center [159, 535] width 266 height 16
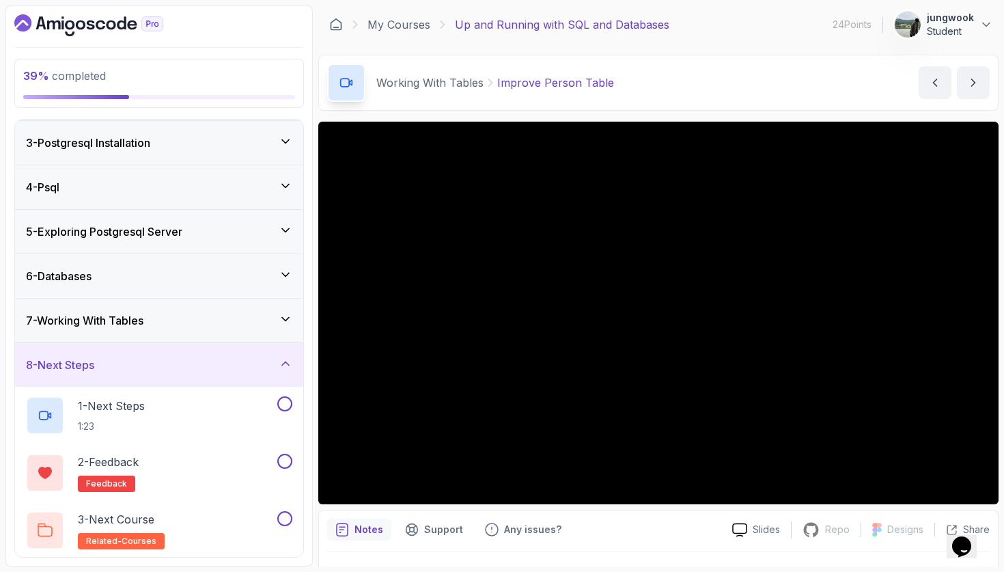
scroll to position [87, 0]
click at [251, 274] on div "6 - Databases" at bounding box center [159, 276] width 266 height 16
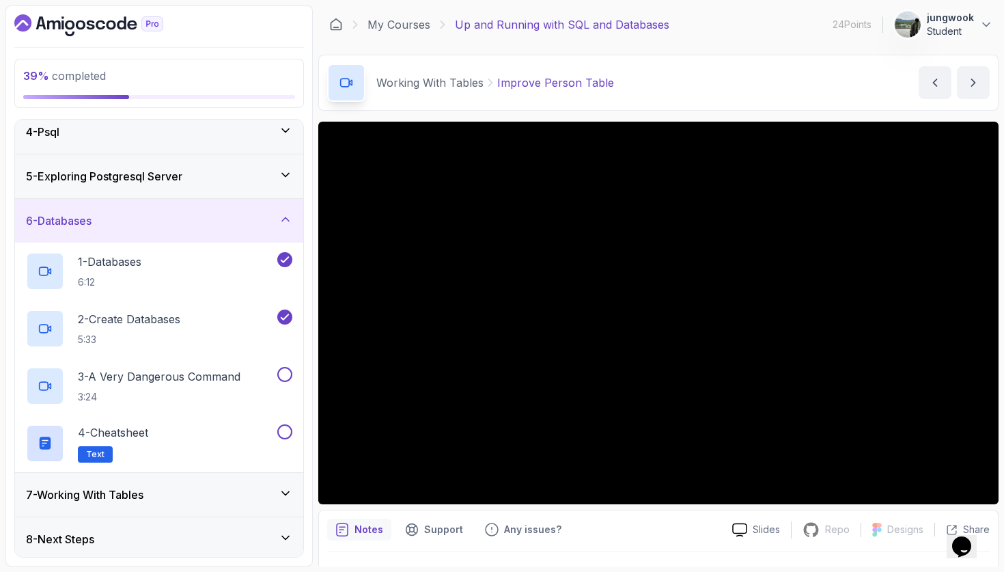
scroll to position [147, 0]
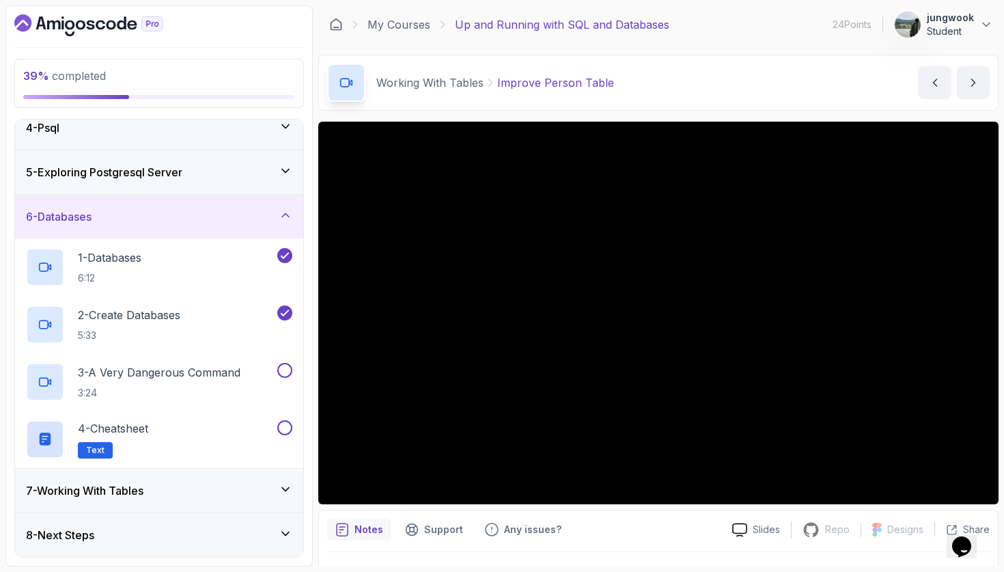
click at [230, 483] on div "7 - Working With Tables" at bounding box center [159, 490] width 266 height 16
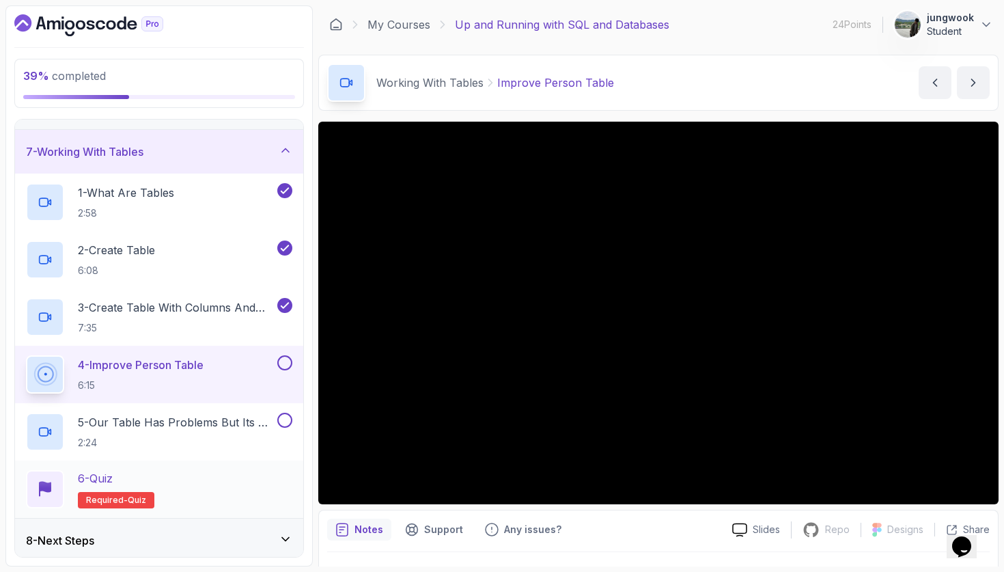
scroll to position [262, 0]
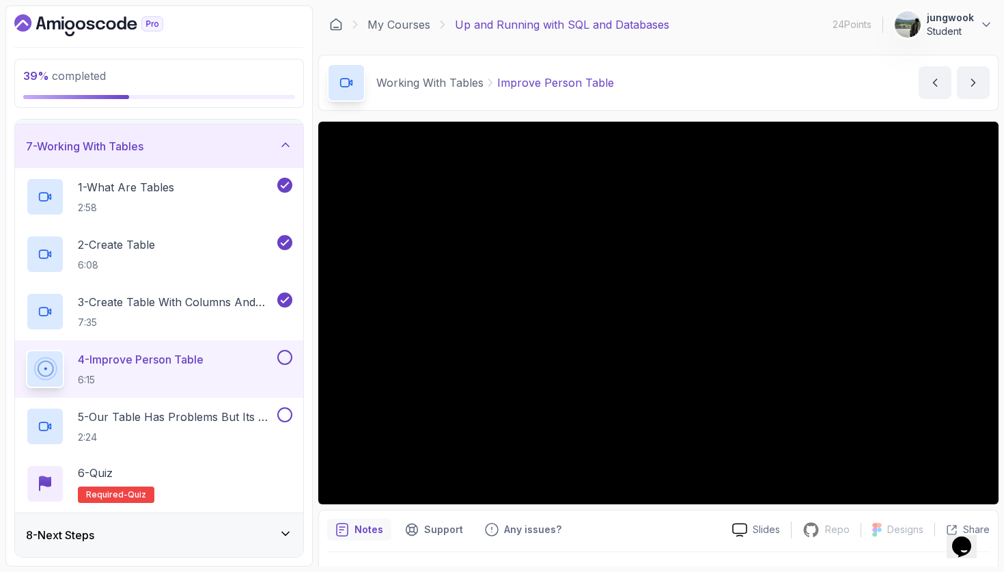
click at [564, 531] on div "Notes Support Any issues?" at bounding box center [524, 530] width 394 height 22
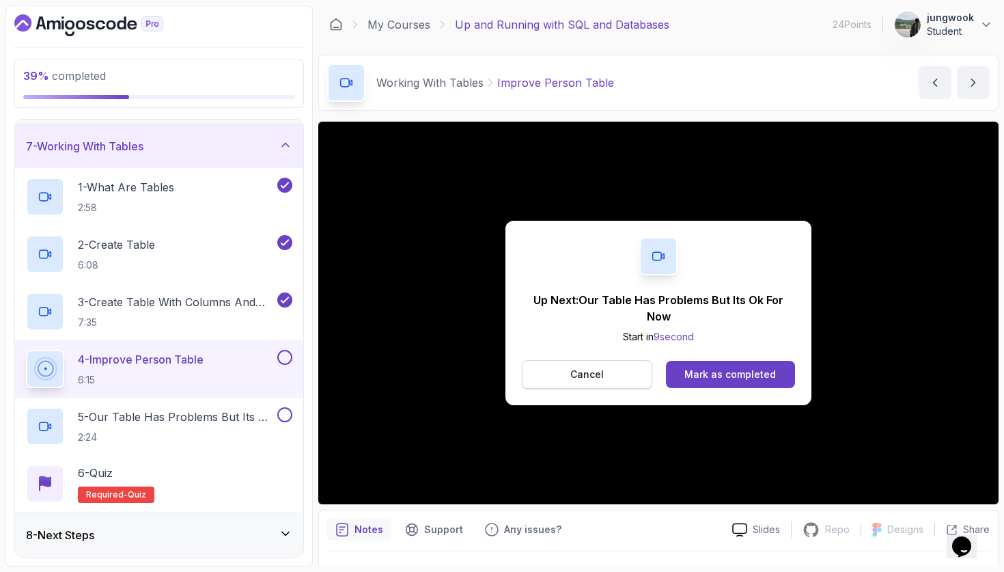
click at [617, 375] on button "Cancel" at bounding box center [587, 374] width 130 height 29
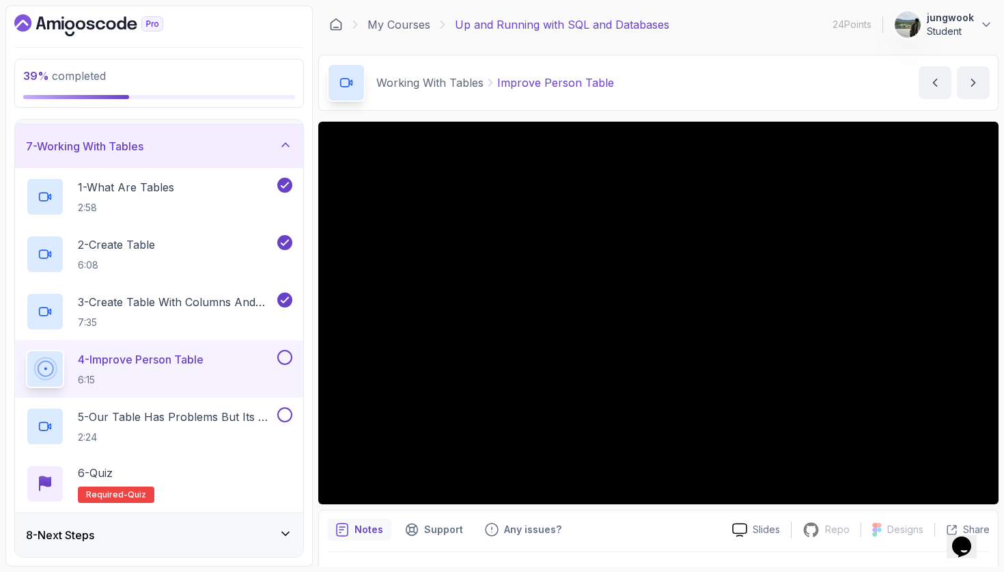
click at [795, 504] on iframe at bounding box center [658, 313] width 680 height 383
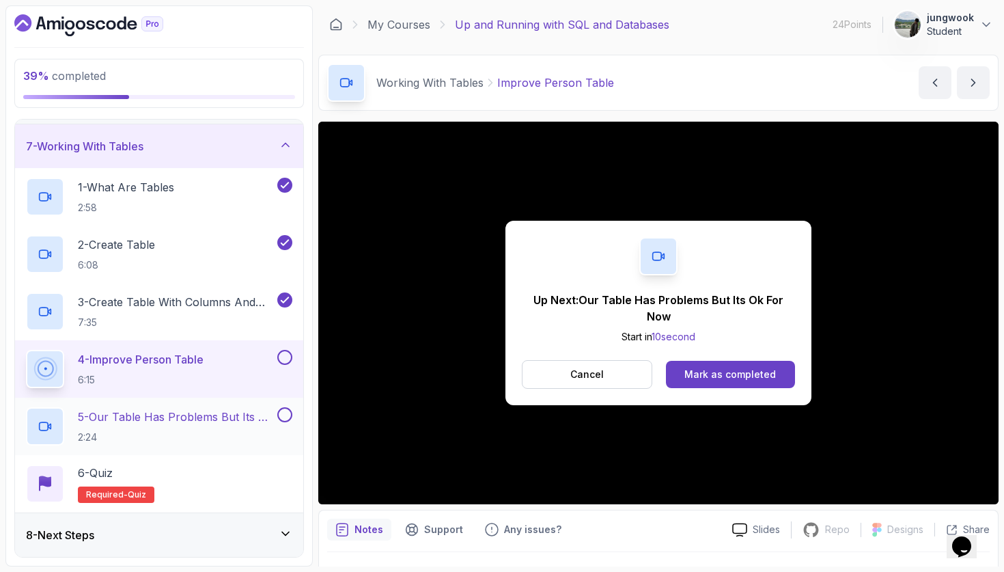
click at [139, 407] on div "5 - Our Table Has Problems But Its Ok For Now 2:24" at bounding box center [150, 426] width 249 height 38
click at [131, 416] on p "5 - Our Table Has Problems But Its Ok For Now" at bounding box center [176, 417] width 197 height 16
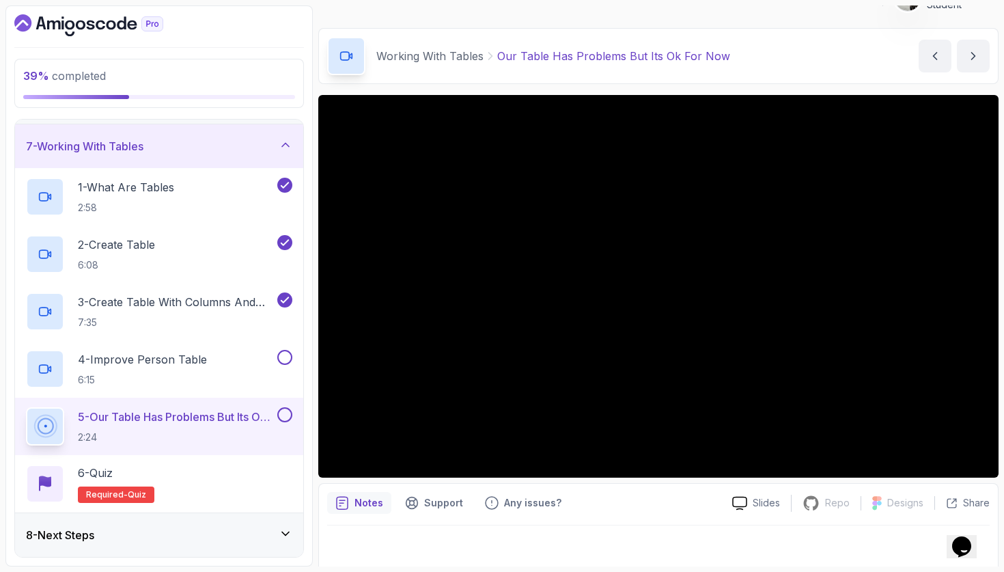
scroll to position [29, 0]
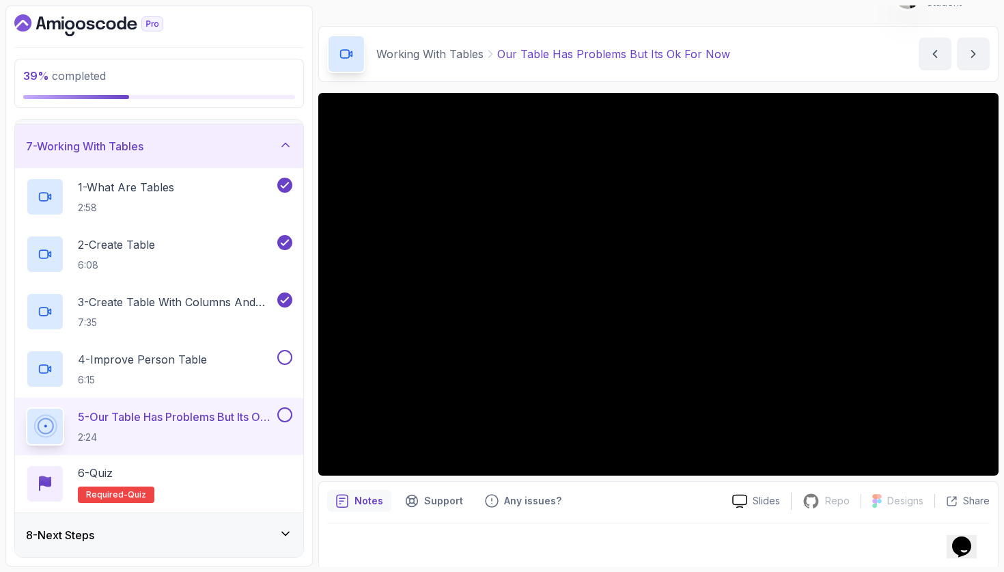
click at [192, 514] on div "8 - Next Steps" at bounding box center [159, 535] width 288 height 44
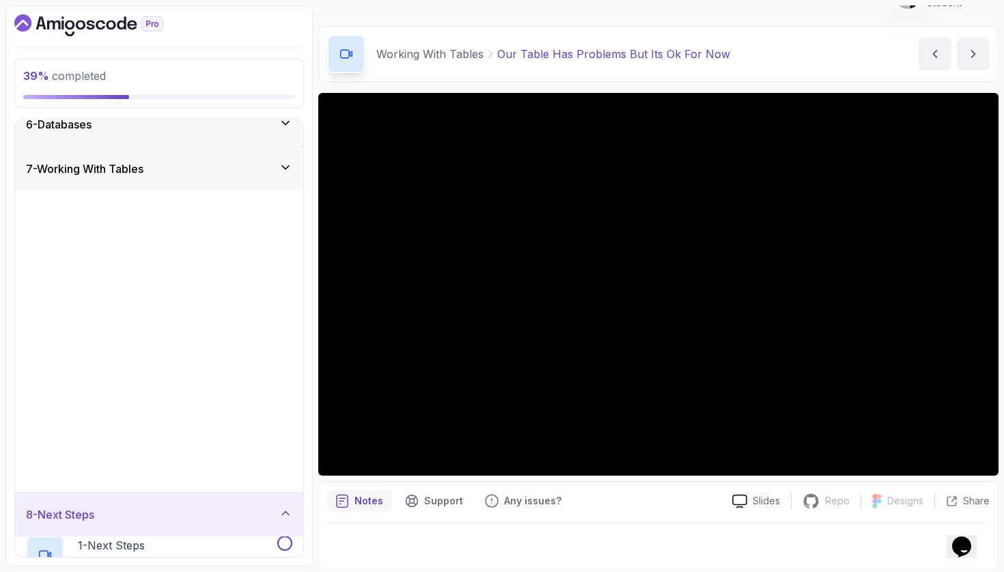
scroll to position [0, 0]
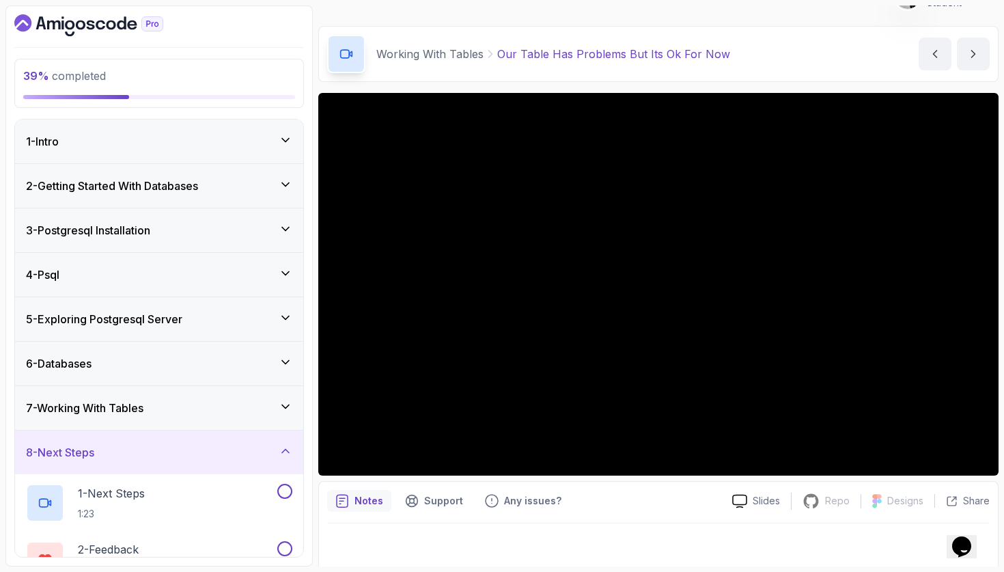
click at [237, 381] on div "6 - Databases" at bounding box center [159, 364] width 288 height 44
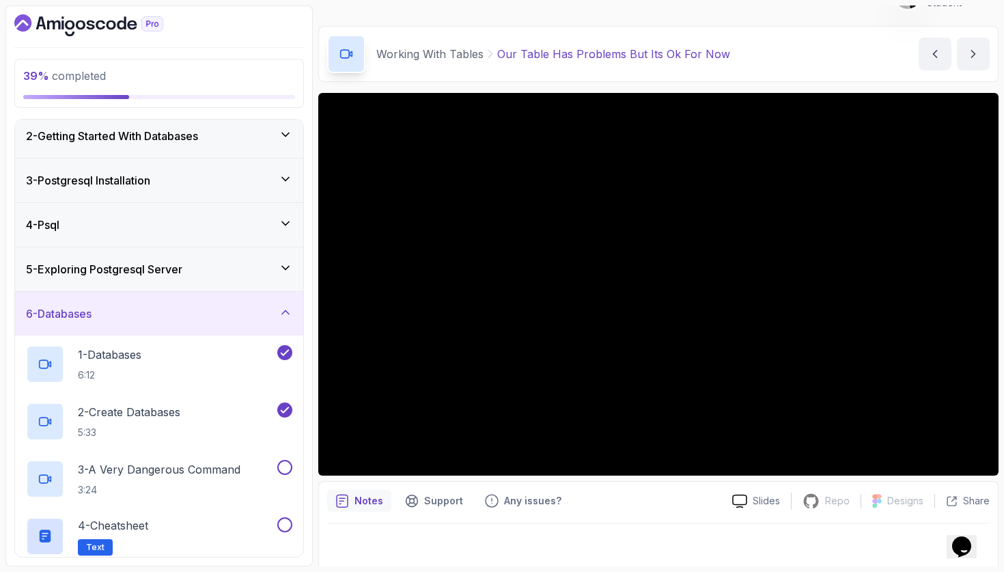
scroll to position [147, 0]
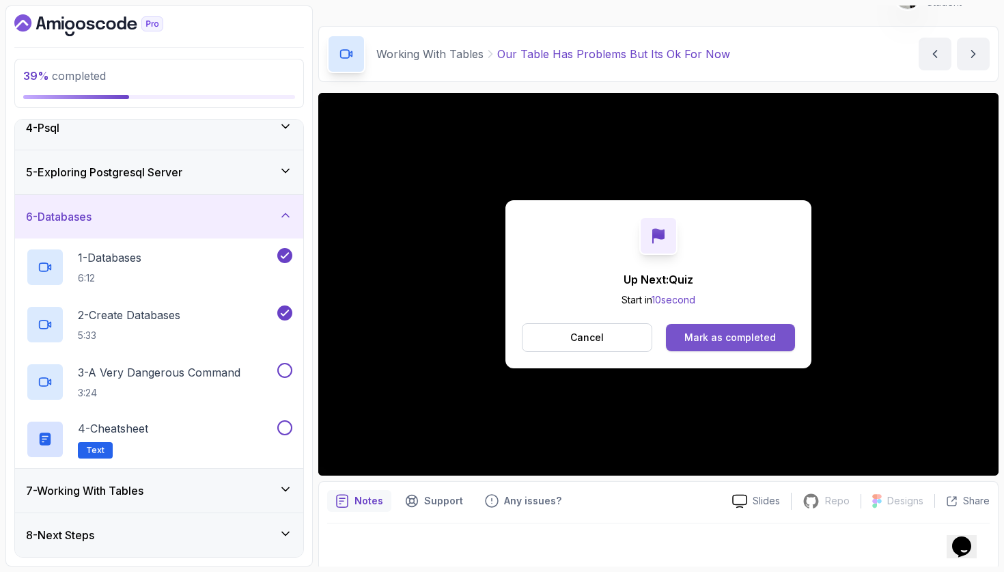
click at [713, 327] on button "Mark as completed" at bounding box center [730, 337] width 129 height 27
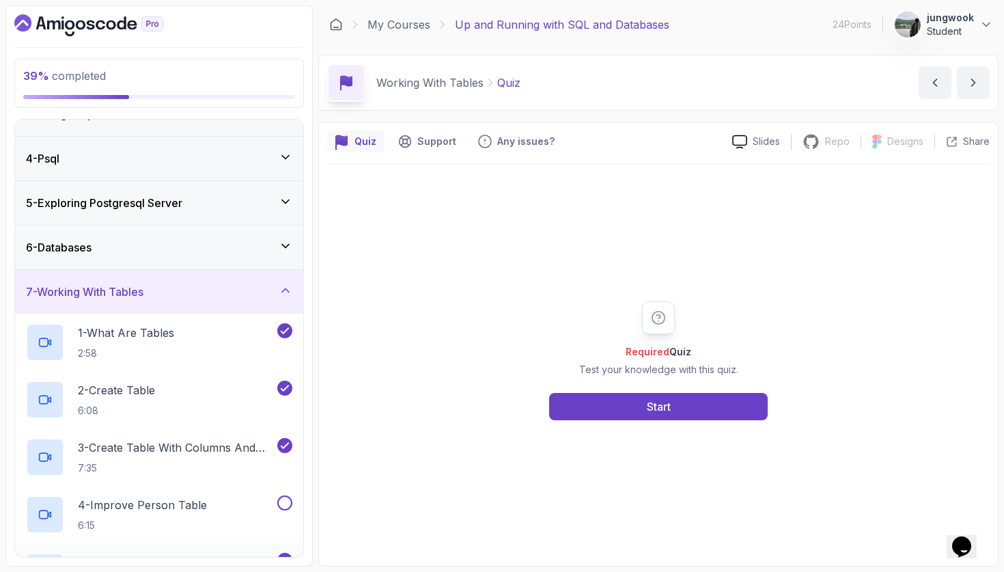
scroll to position [262, 0]
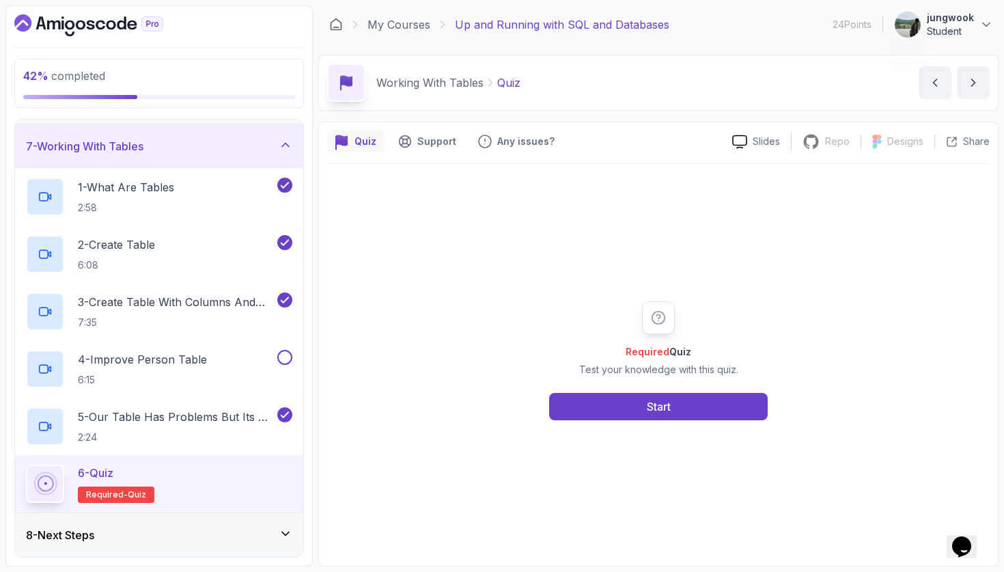
click at [113, 529] on div "8 - Next Steps" at bounding box center [159, 535] width 266 height 16
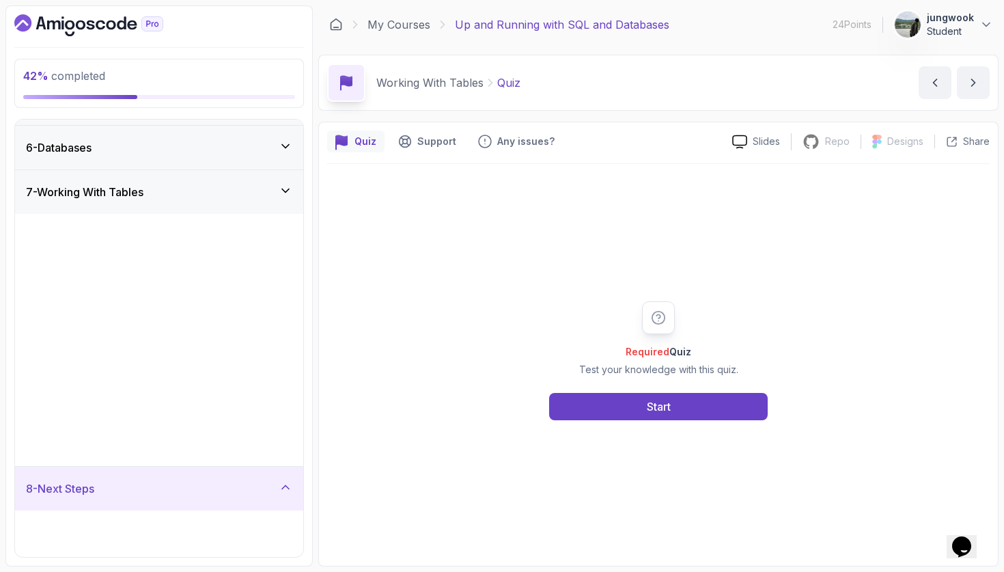
scroll to position [0, 0]
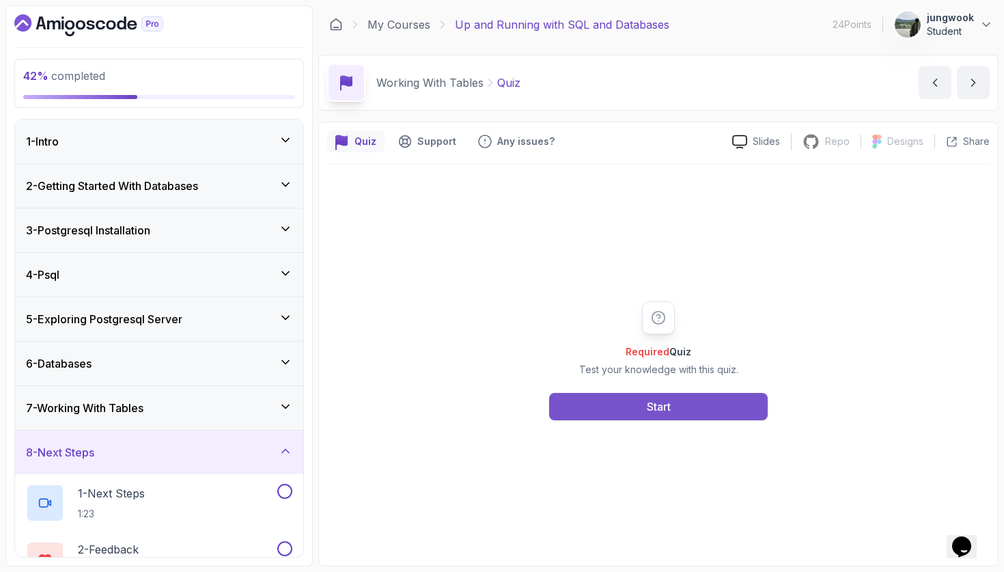
click at [569, 408] on button "Start" at bounding box center [658, 406] width 219 height 27
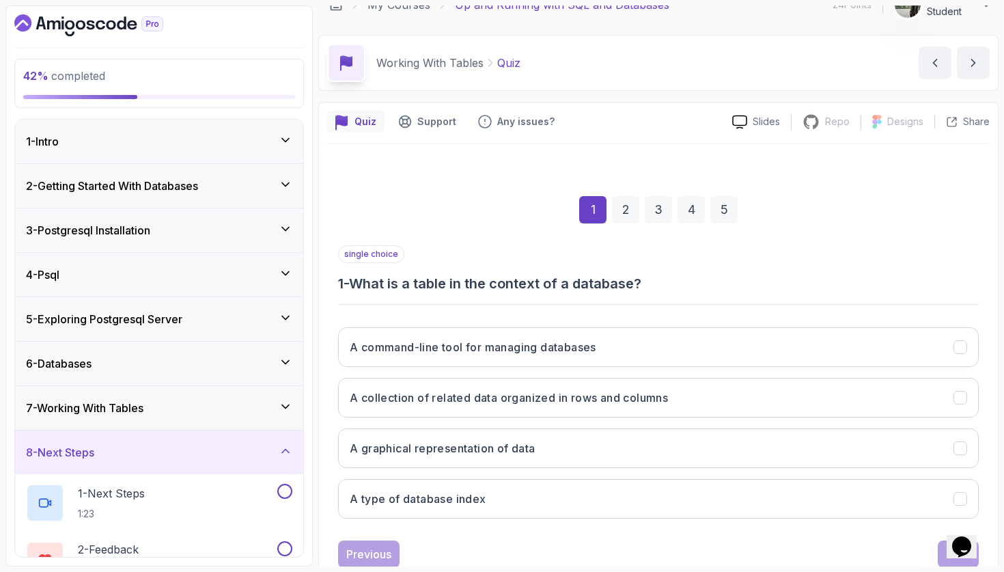
scroll to position [60, 0]
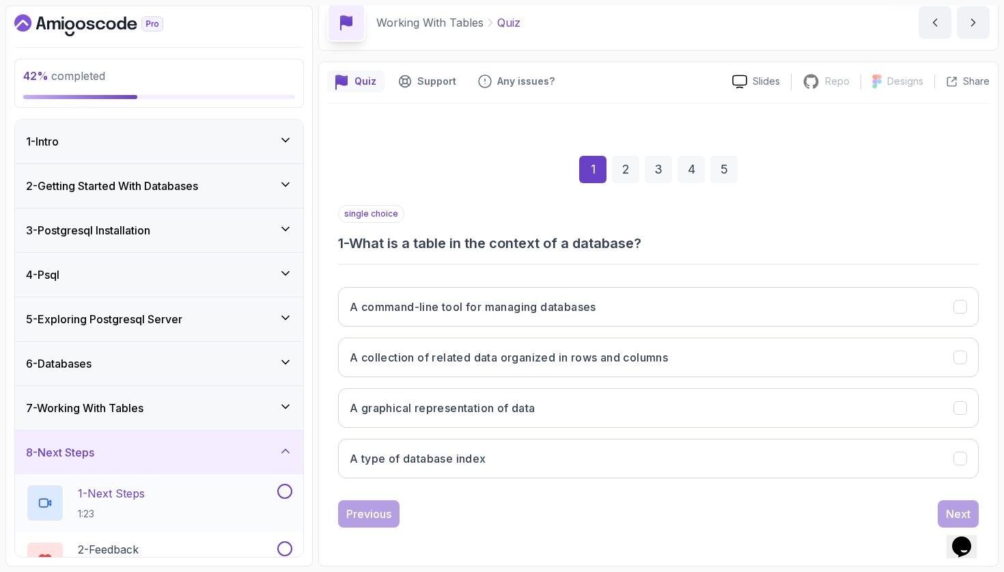
click at [183, 501] on div "1 - Next Steps 1:23" at bounding box center [150, 503] width 249 height 38
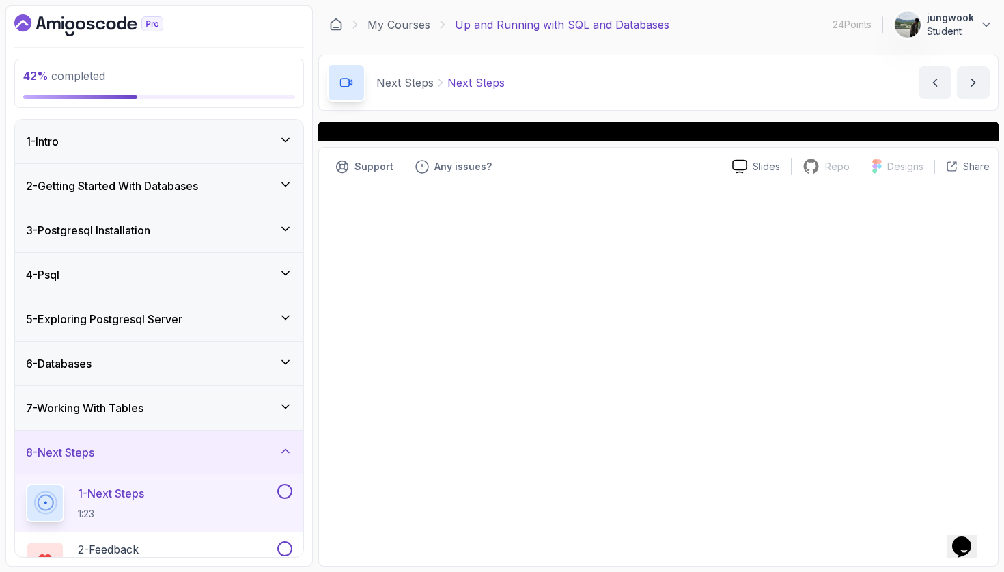
click at [275, 501] on button "1 - Next Steps 1:23" at bounding box center [159, 503] width 266 height 38
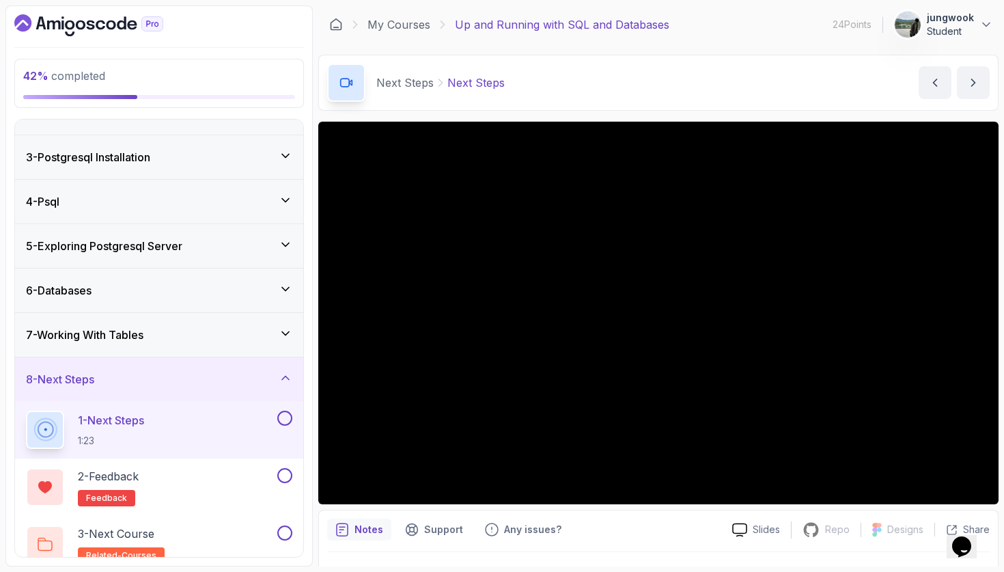
scroll to position [89, 0]
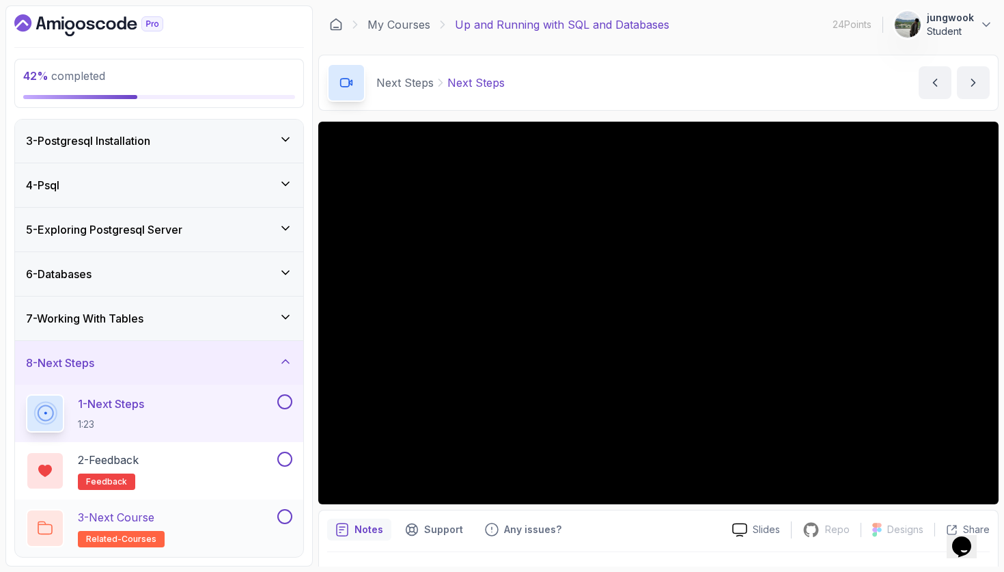
click at [231, 512] on div "3 - Next Course related-courses" at bounding box center [150, 528] width 249 height 38
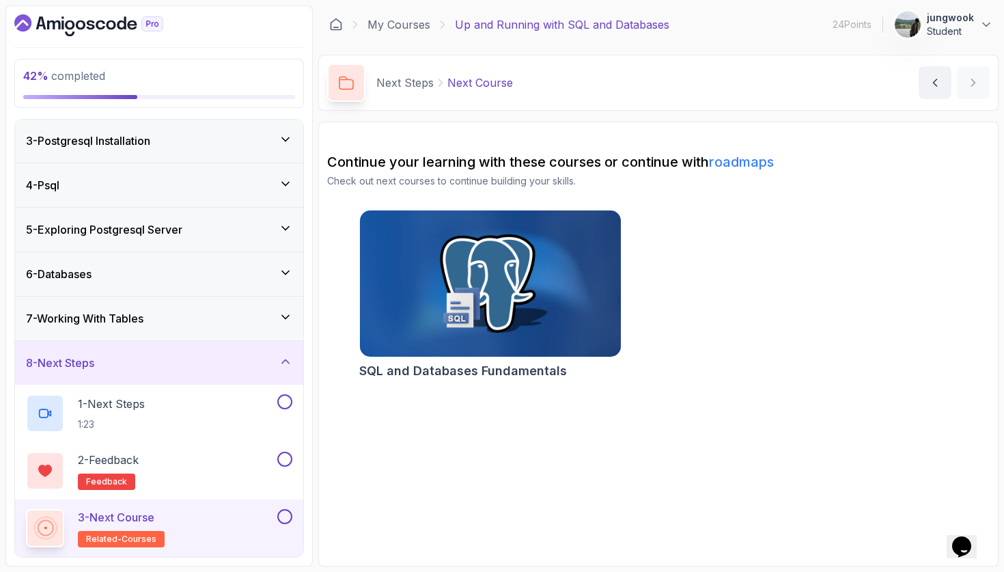
click at [538, 320] on img at bounding box center [490, 284] width 274 height 154
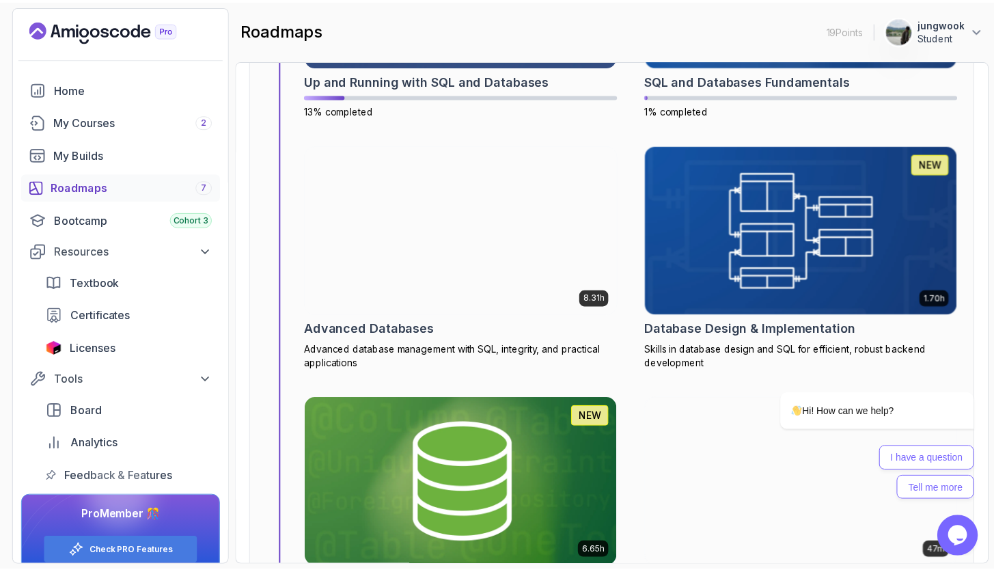
scroll to position [6234, 0]
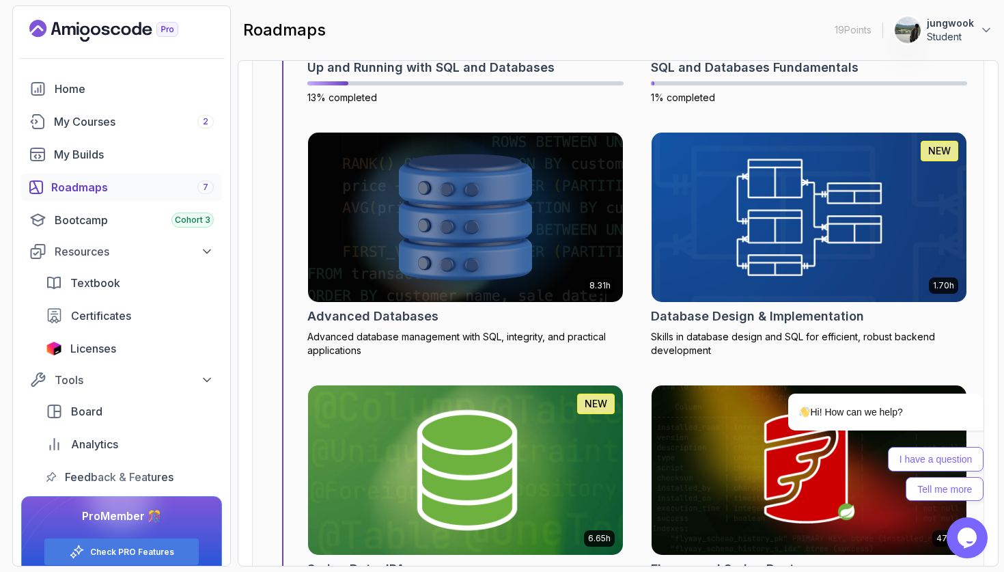
click at [379, 223] on img at bounding box center [465, 217] width 331 height 178
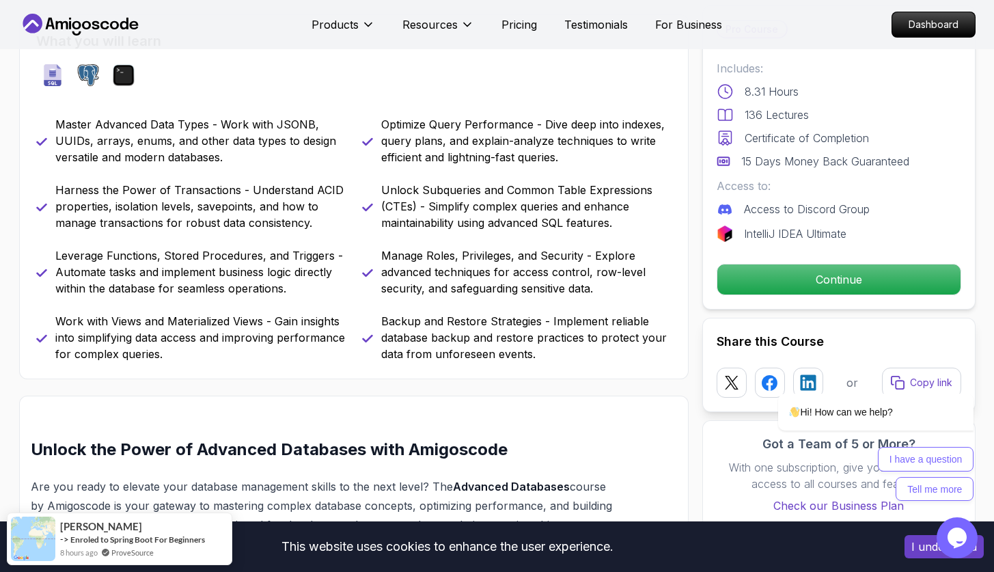
scroll to position [544, 0]
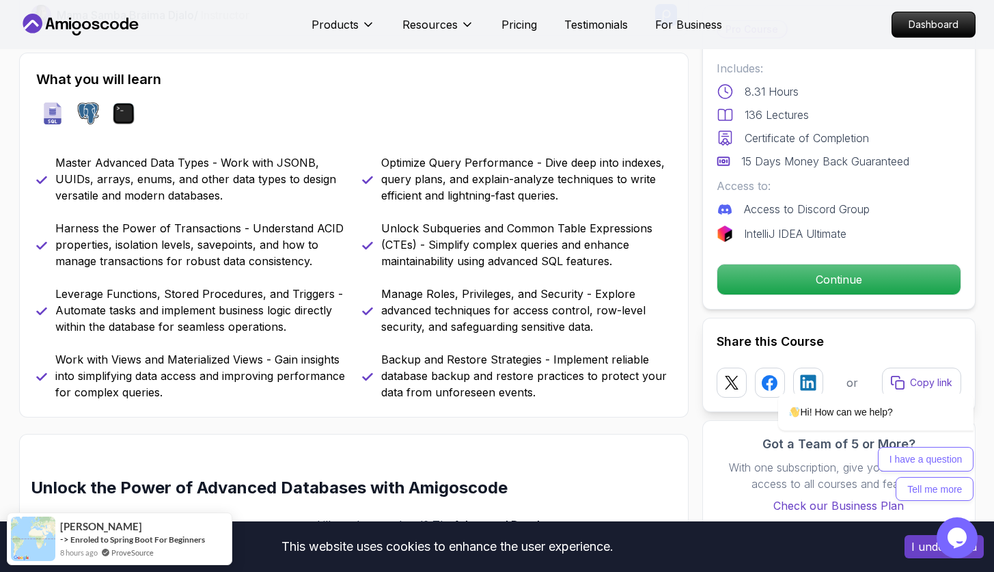
click at [756, 258] on div "Pro Course Includes: 8.31 Hours 136 Lectures Certificate of Completion 15 Days …" at bounding box center [838, 157] width 273 height 304
click at [759, 271] on div "Hi! How can we help? I have a question Tell me more" at bounding box center [857, 387] width 246 height 240
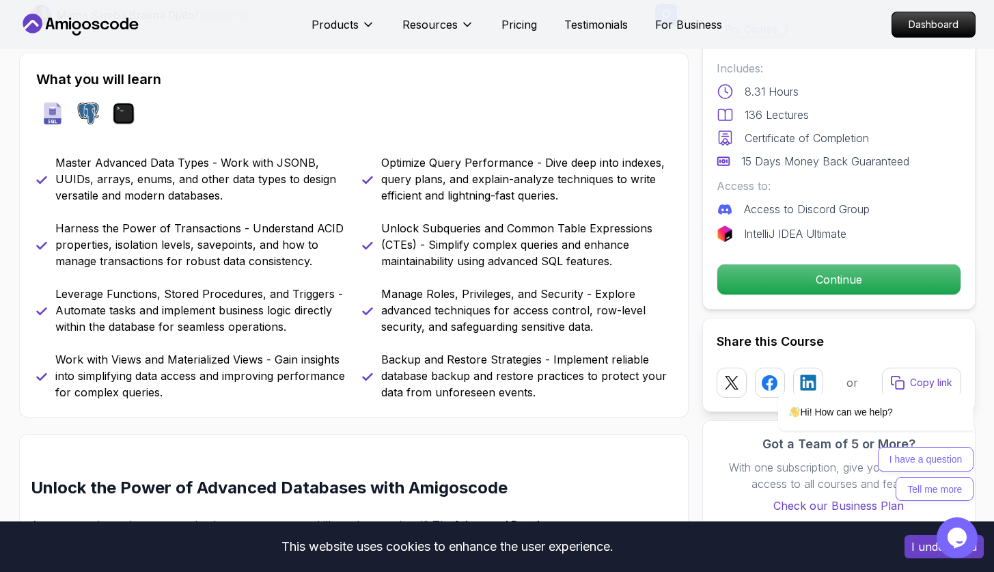
click at [779, 255] on div "Pro Course Includes: 8.31 Hours 136 Lectures Certificate of Completion 15 Days …" at bounding box center [838, 157] width 273 height 304
click at [784, 281] on div "Hi! How can we help? I have a question Tell me more" at bounding box center [857, 387] width 246 height 240
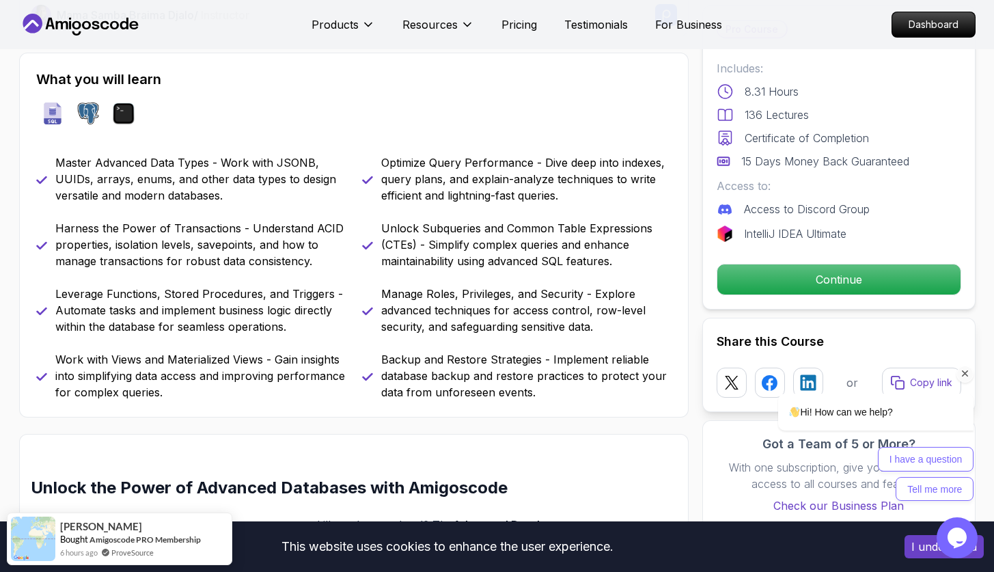
click at [784, 282] on div "Hi! How can we help? I have a question Tell me more" at bounding box center [857, 387] width 246 height 240
click at [773, 316] on div "Hi! How can we help? I have a question Tell me more" at bounding box center [857, 387] width 246 height 240
click at [786, 292] on div "Hi! How can we help? I have a question Tell me more" at bounding box center [857, 387] width 246 height 240
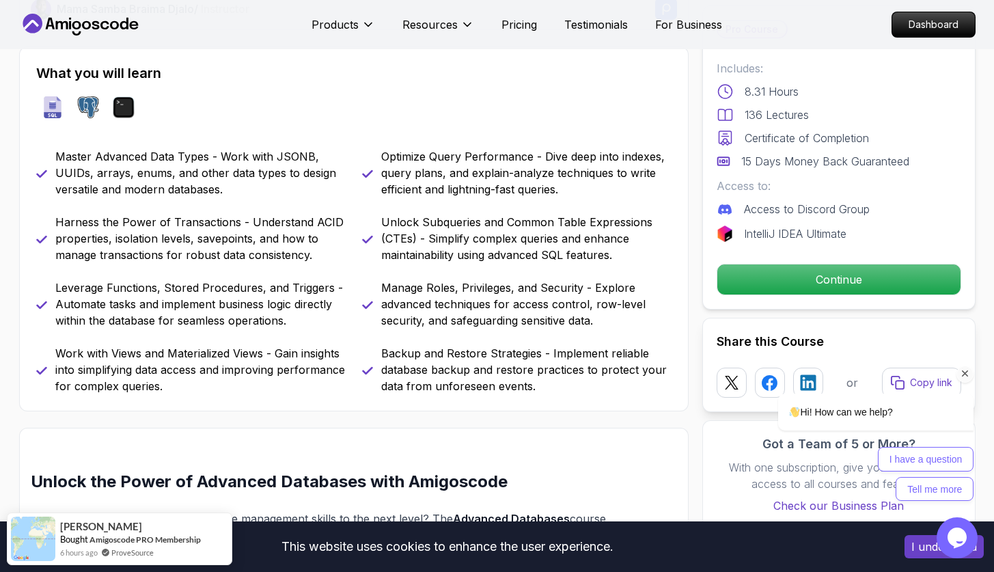
scroll to position [549, 0]
click at [916, 539] on button "I understand" at bounding box center [944, 546] width 79 height 23
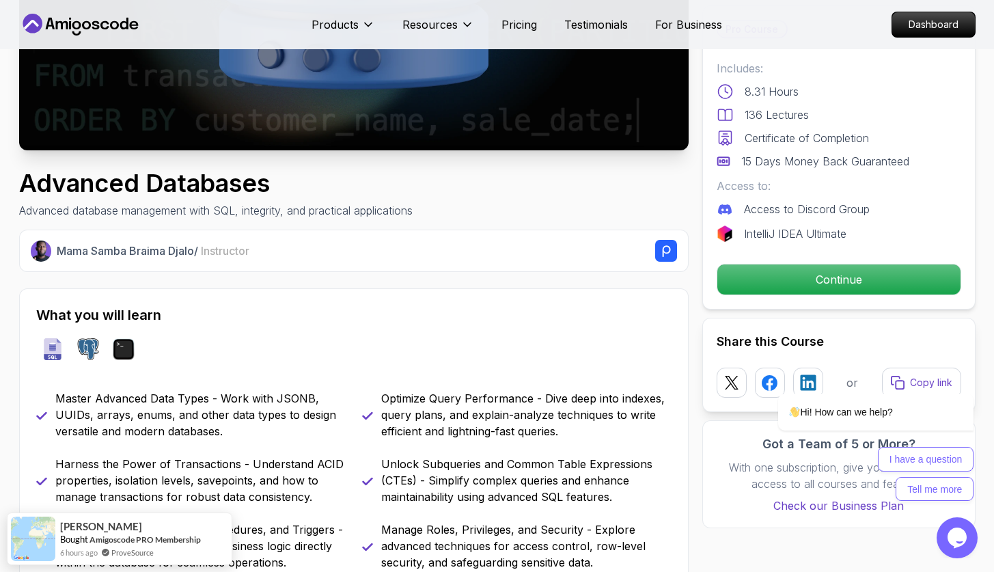
scroll to position [0, 0]
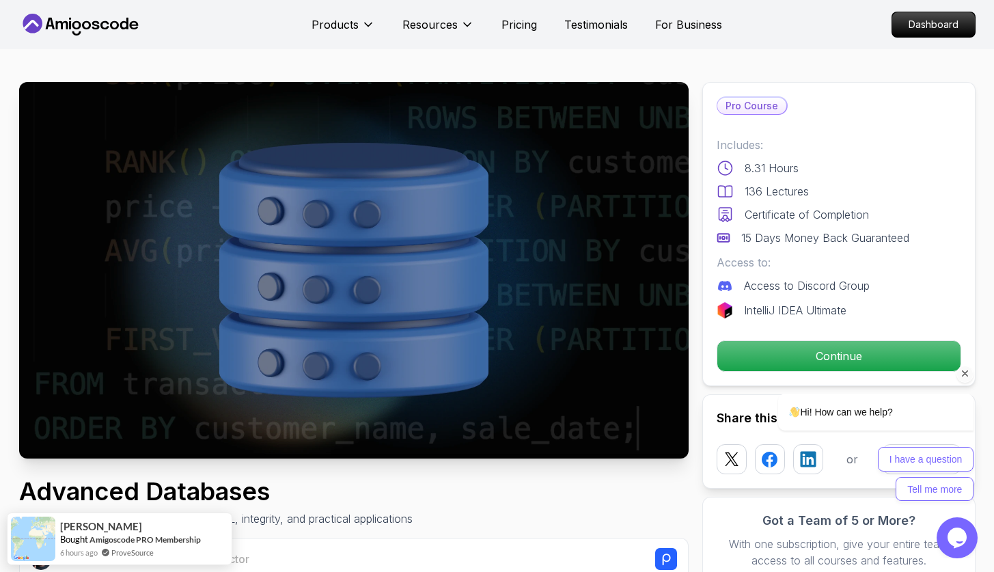
click at [846, 344] on div "Hi! How can we help? I have a question Tell me more" at bounding box center [857, 387] width 246 height 240
click at [840, 359] on div "Hi! How can we help? I have a question Tell me more" at bounding box center [857, 387] width 246 height 240
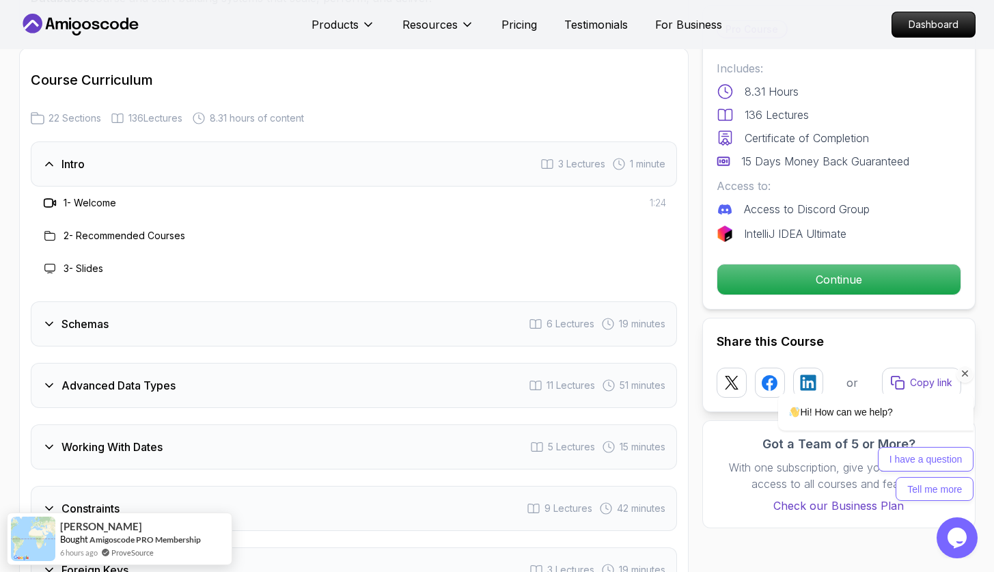
scroll to position [1873, 0]
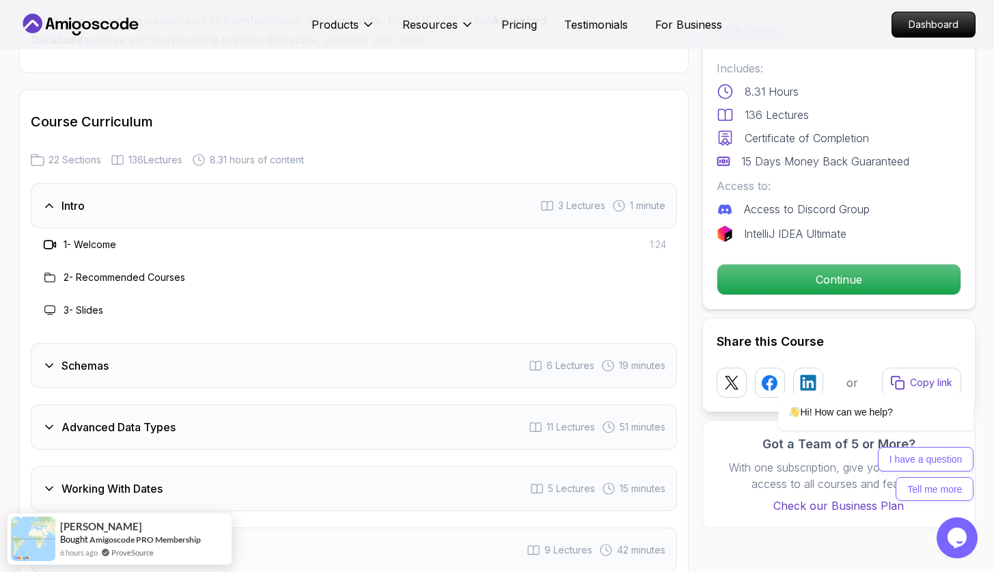
click at [92, 261] on div "2 - Recommended Courses" at bounding box center [354, 277] width 646 height 33
click at [92, 250] on h3 "1 - Welcome" at bounding box center [90, 245] width 53 height 14
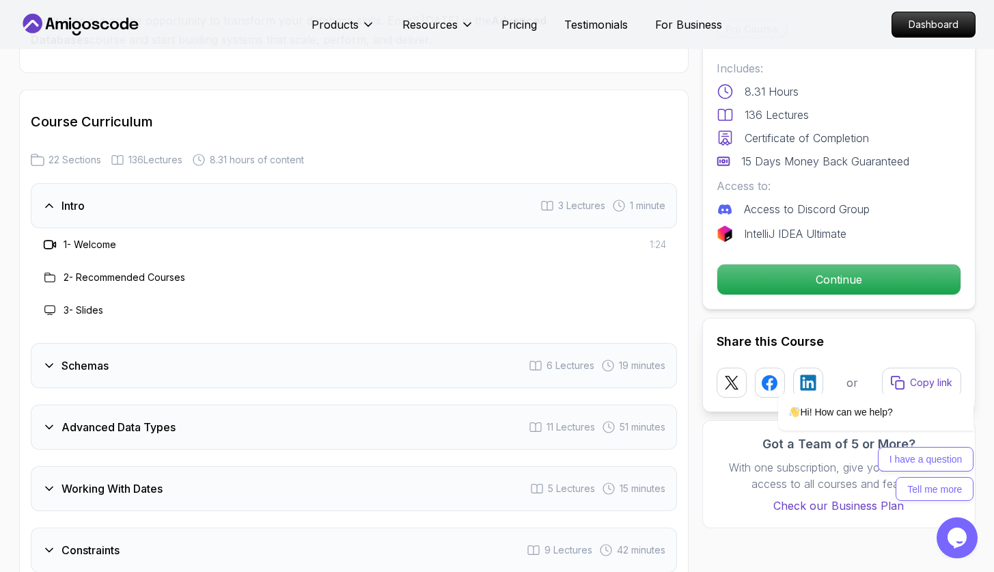
drag, startPoint x: 92, startPoint y: 247, endPoint x: 173, endPoint y: 191, distance: 98.7
click at [92, 247] on h3 "1 - Welcome" at bounding box center [90, 245] width 53 height 14
click at [815, 276] on div "Hi! How can we help? I have a question Tell me more" at bounding box center [857, 387] width 246 height 240
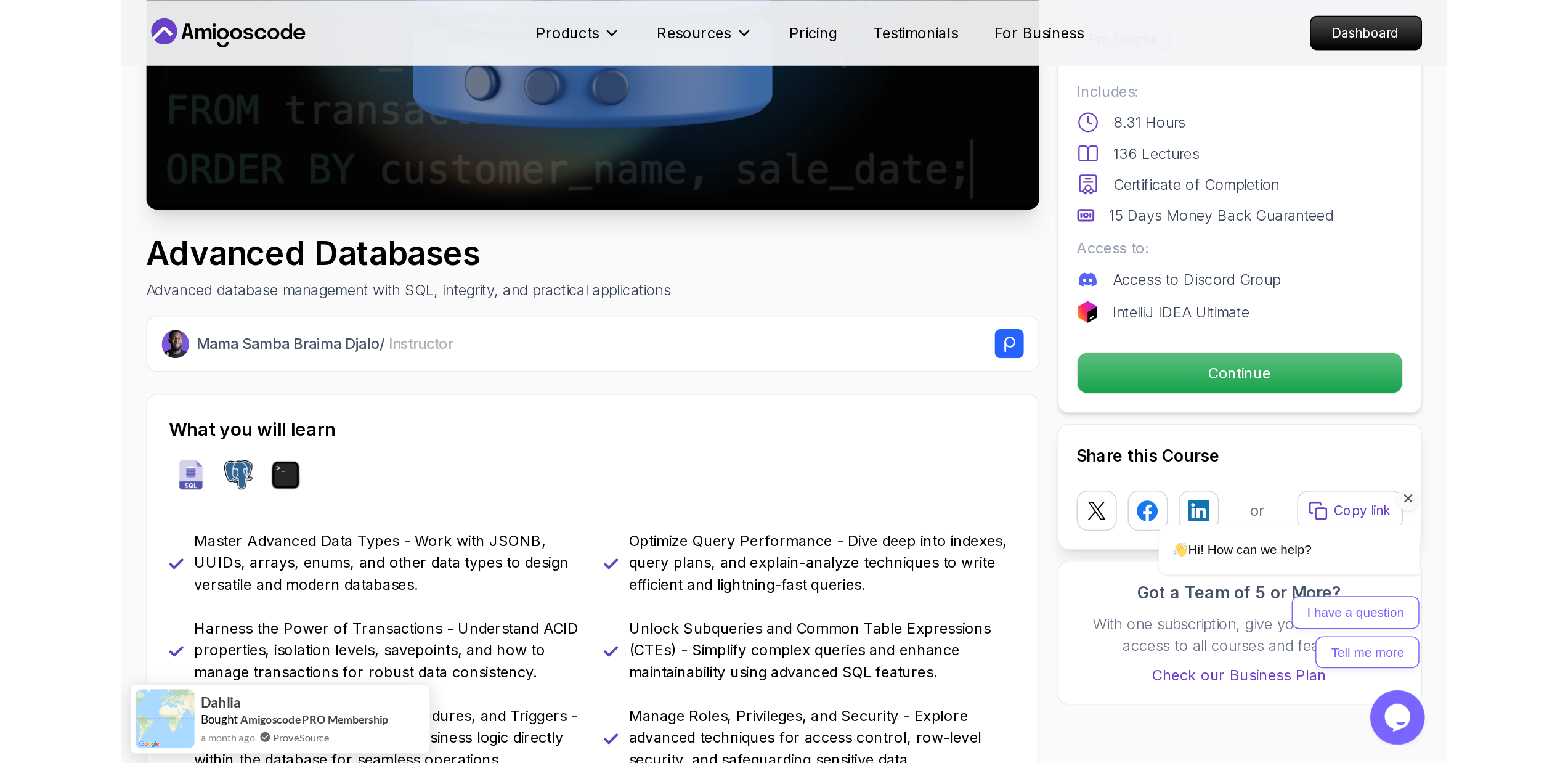
scroll to position [0, 0]
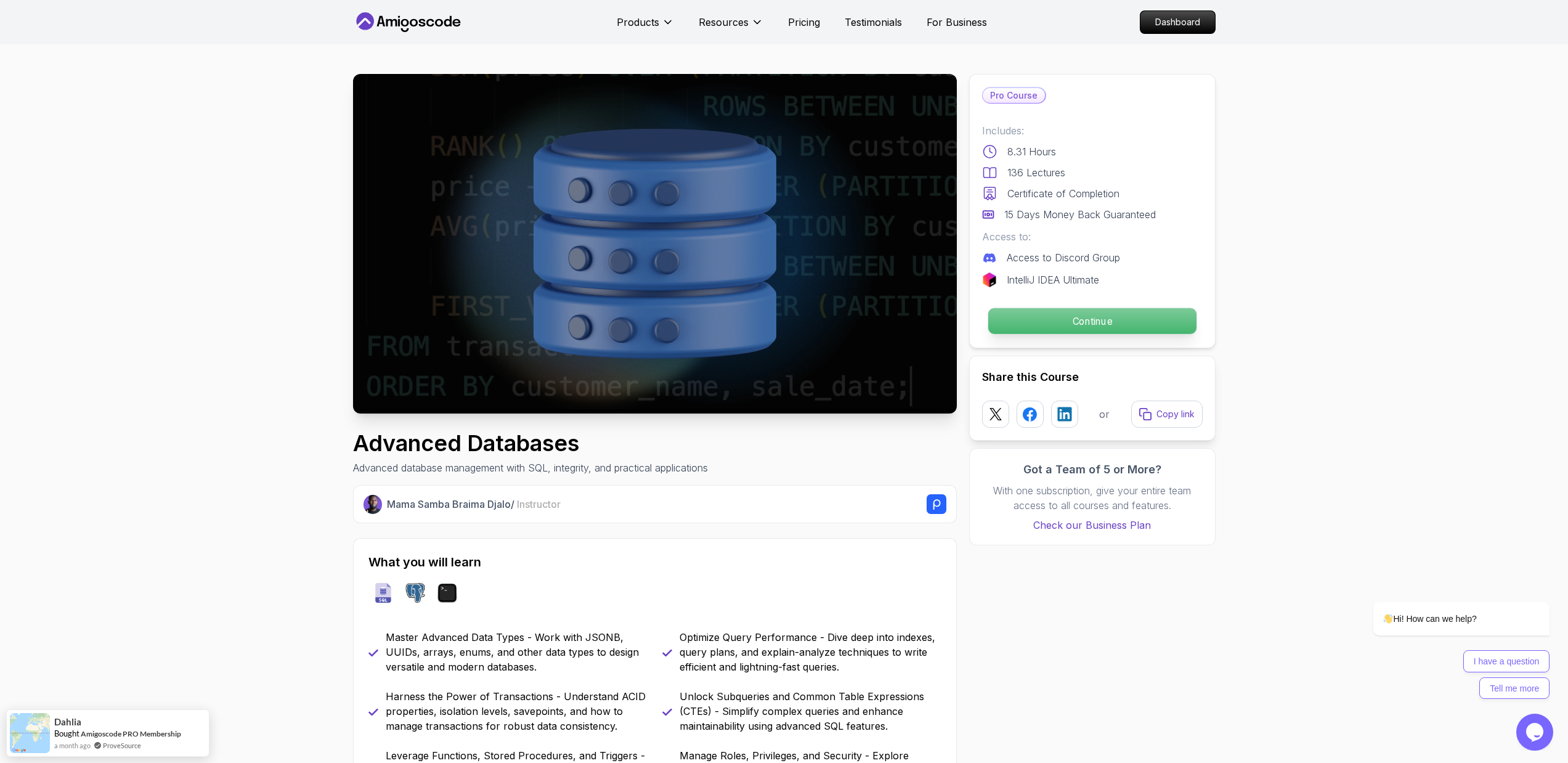
click at [905, 319] on p "Continue" at bounding box center [1091, 321] width 208 height 26
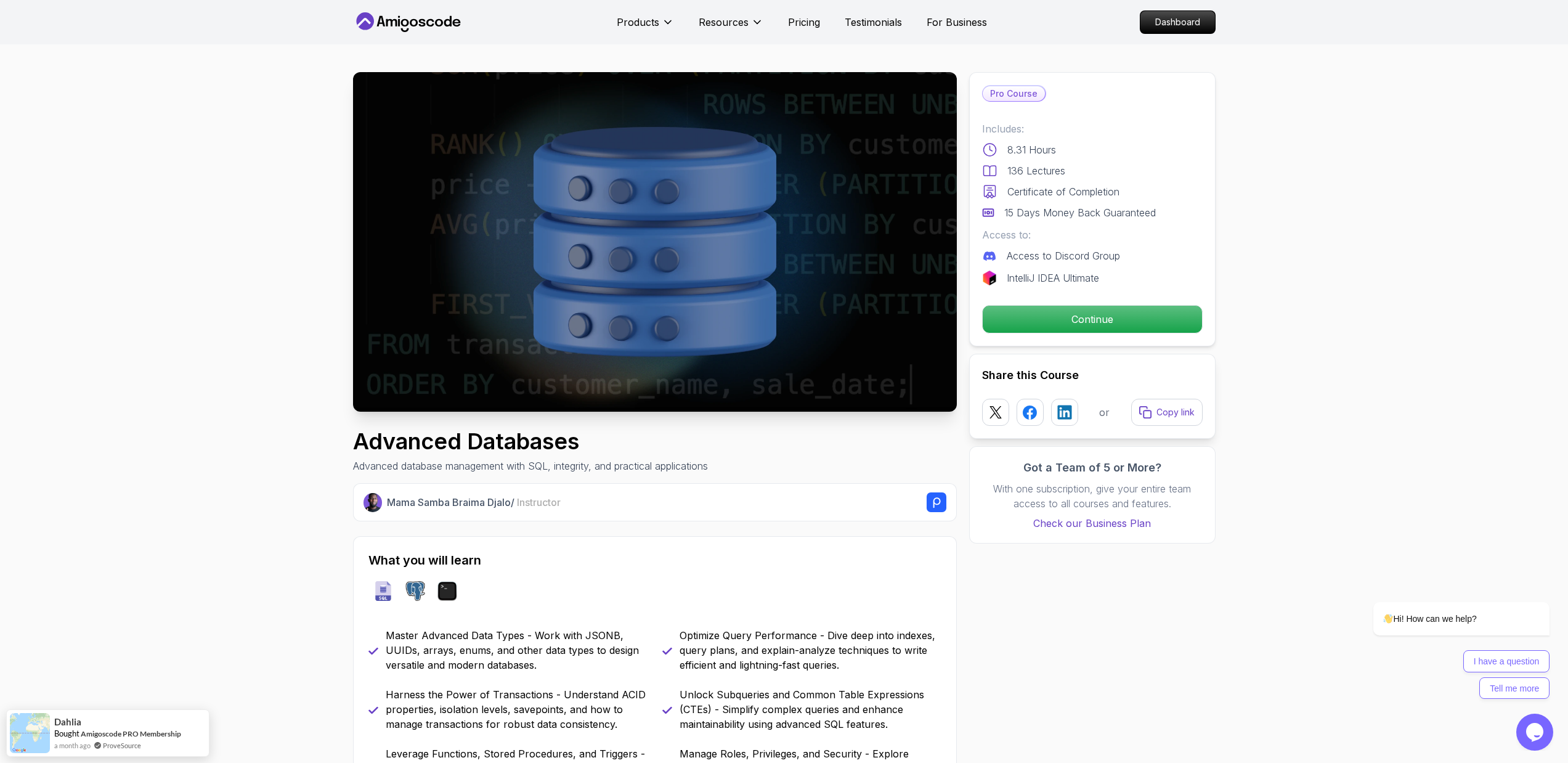
scroll to position [3, 0]
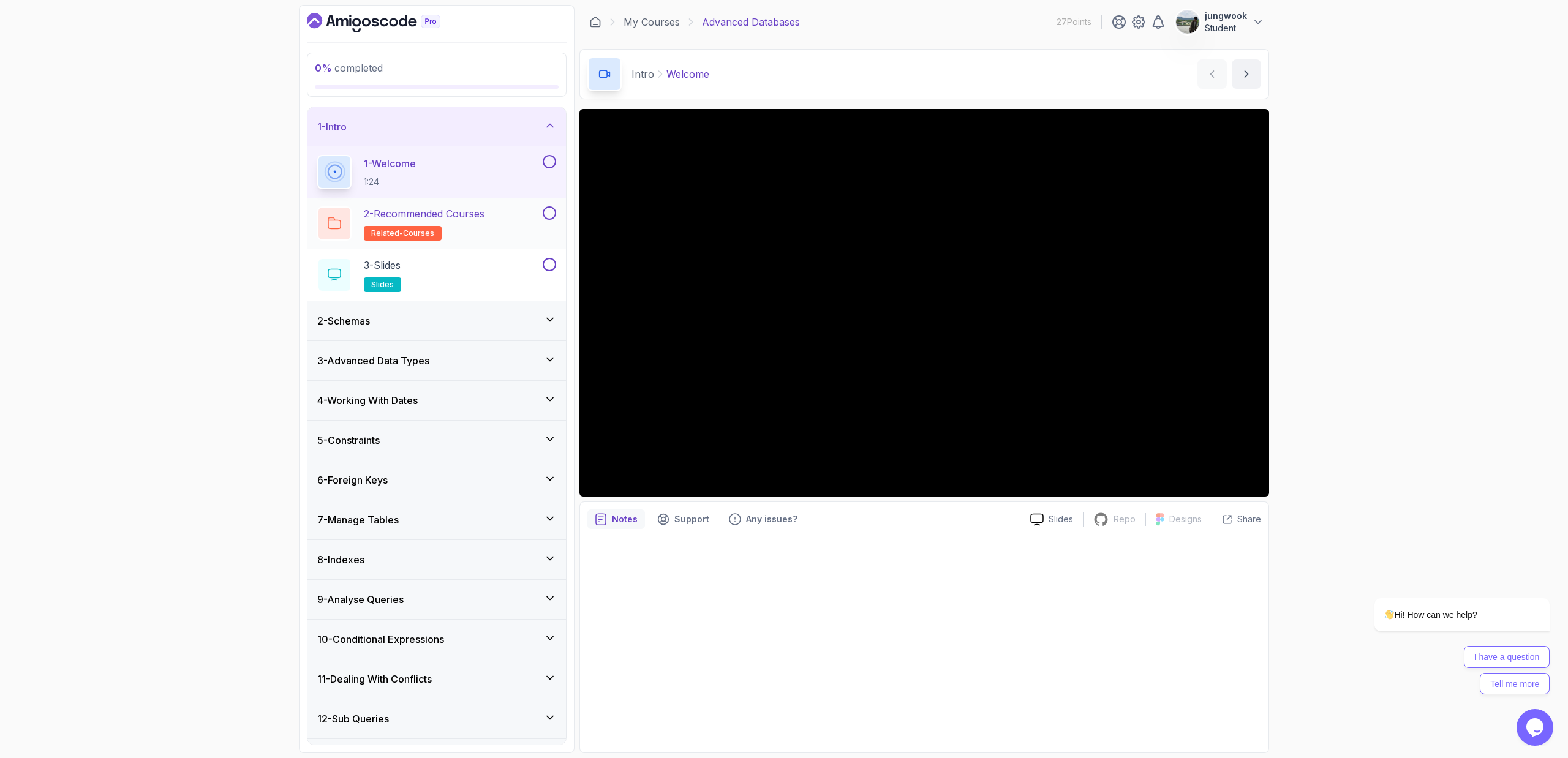
click at [471, 221] on h2 "2 - Recommended Courses related-courses" at bounding box center [424, 223] width 121 height 34
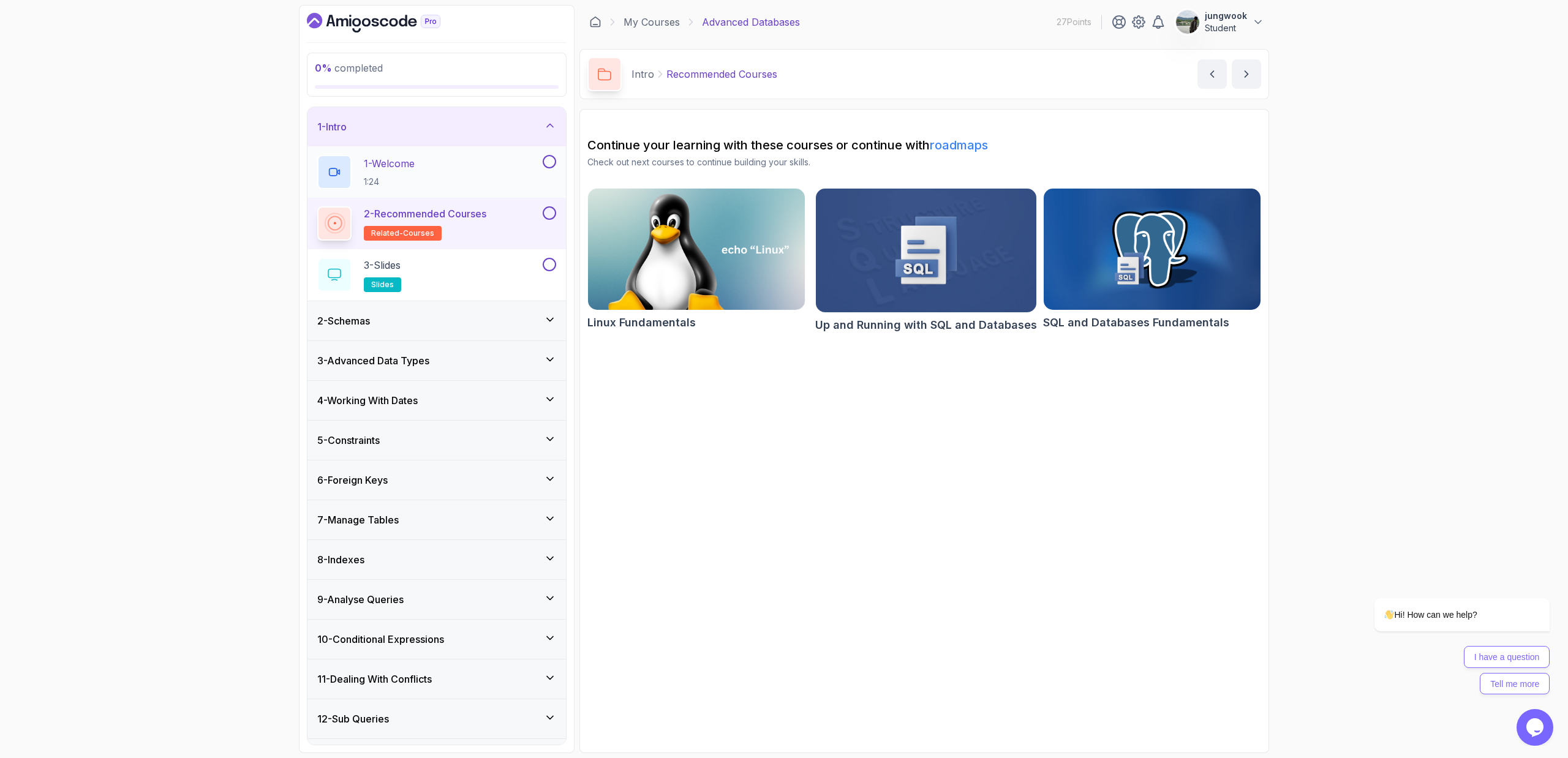
click at [484, 169] on div "1 - Welcome 1:24" at bounding box center [429, 172] width 223 height 34
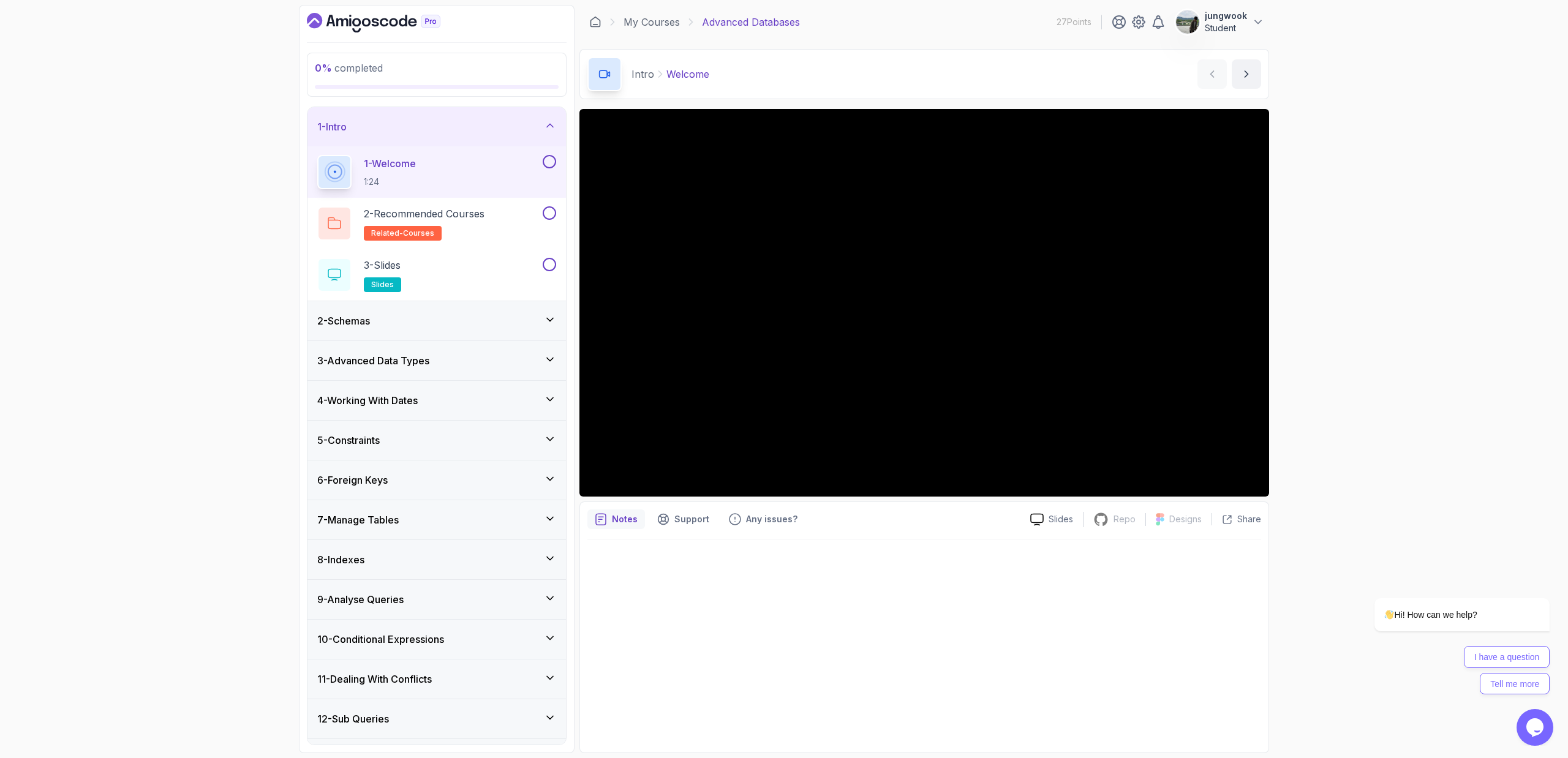
click at [459, 317] on div "2 - Schemas" at bounding box center [437, 321] width 238 height 14
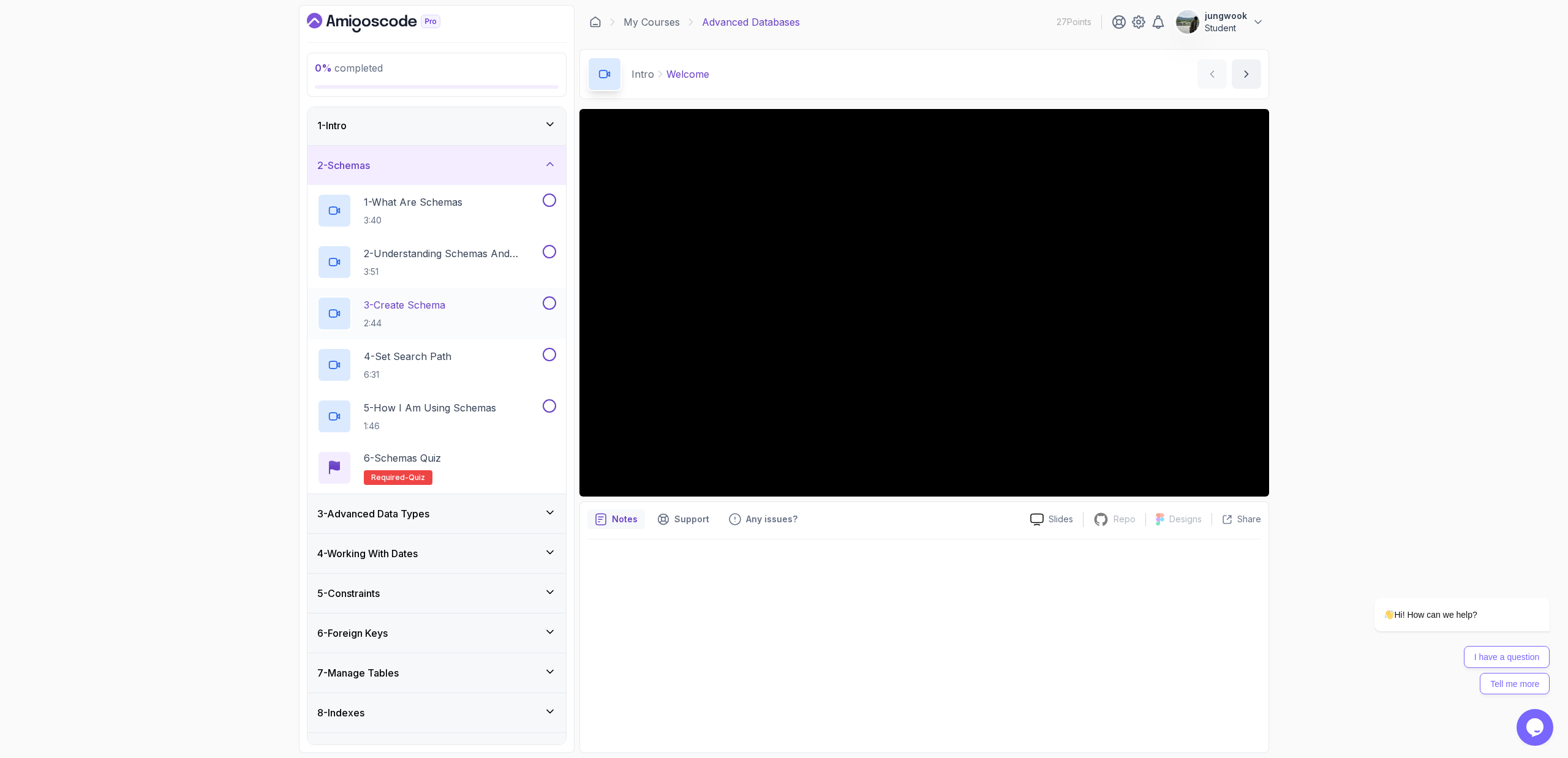
scroll to position [3, 0]
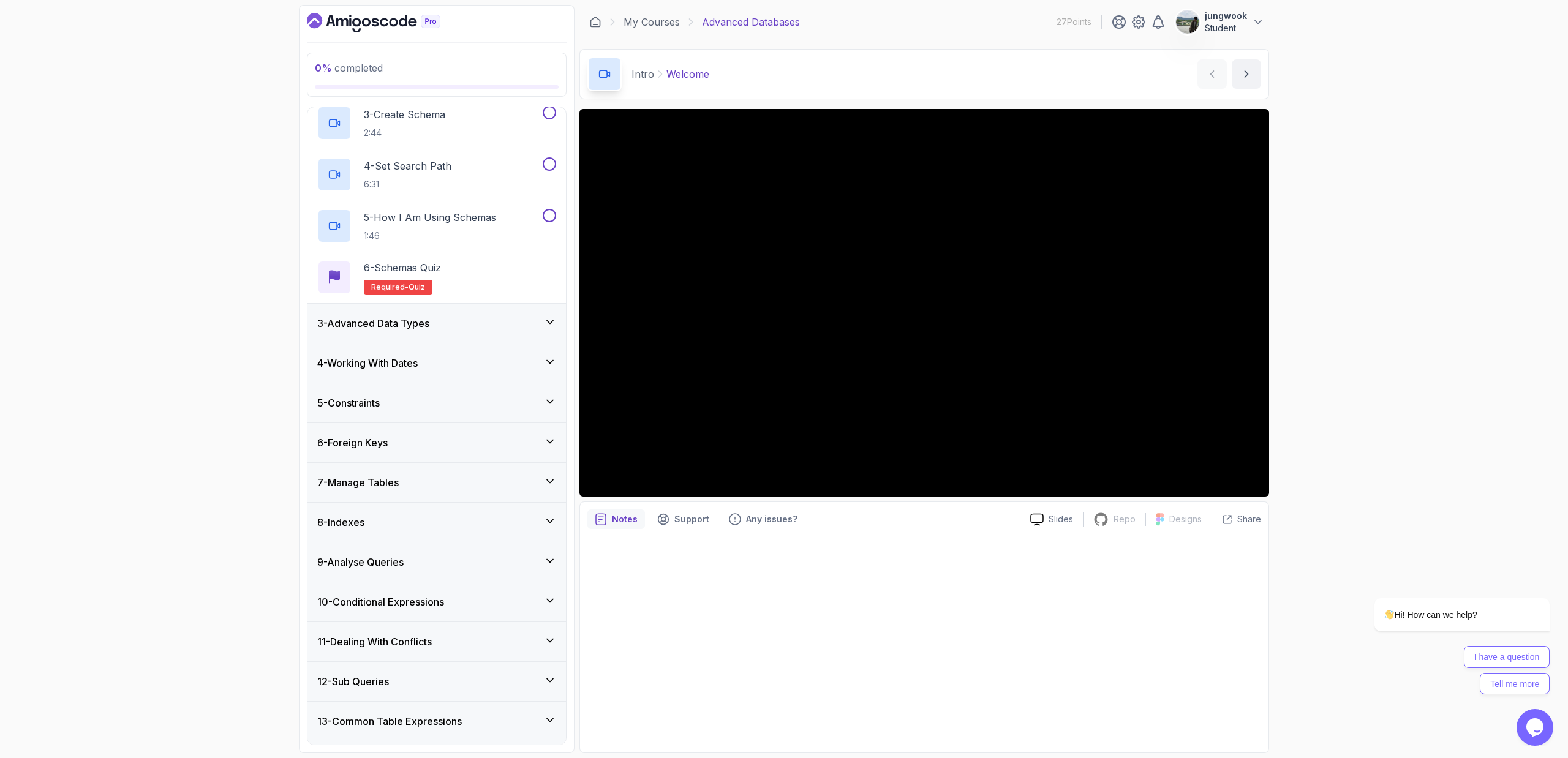
click at [459, 321] on div "3 - Advanced Data Types" at bounding box center [437, 323] width 238 height 14
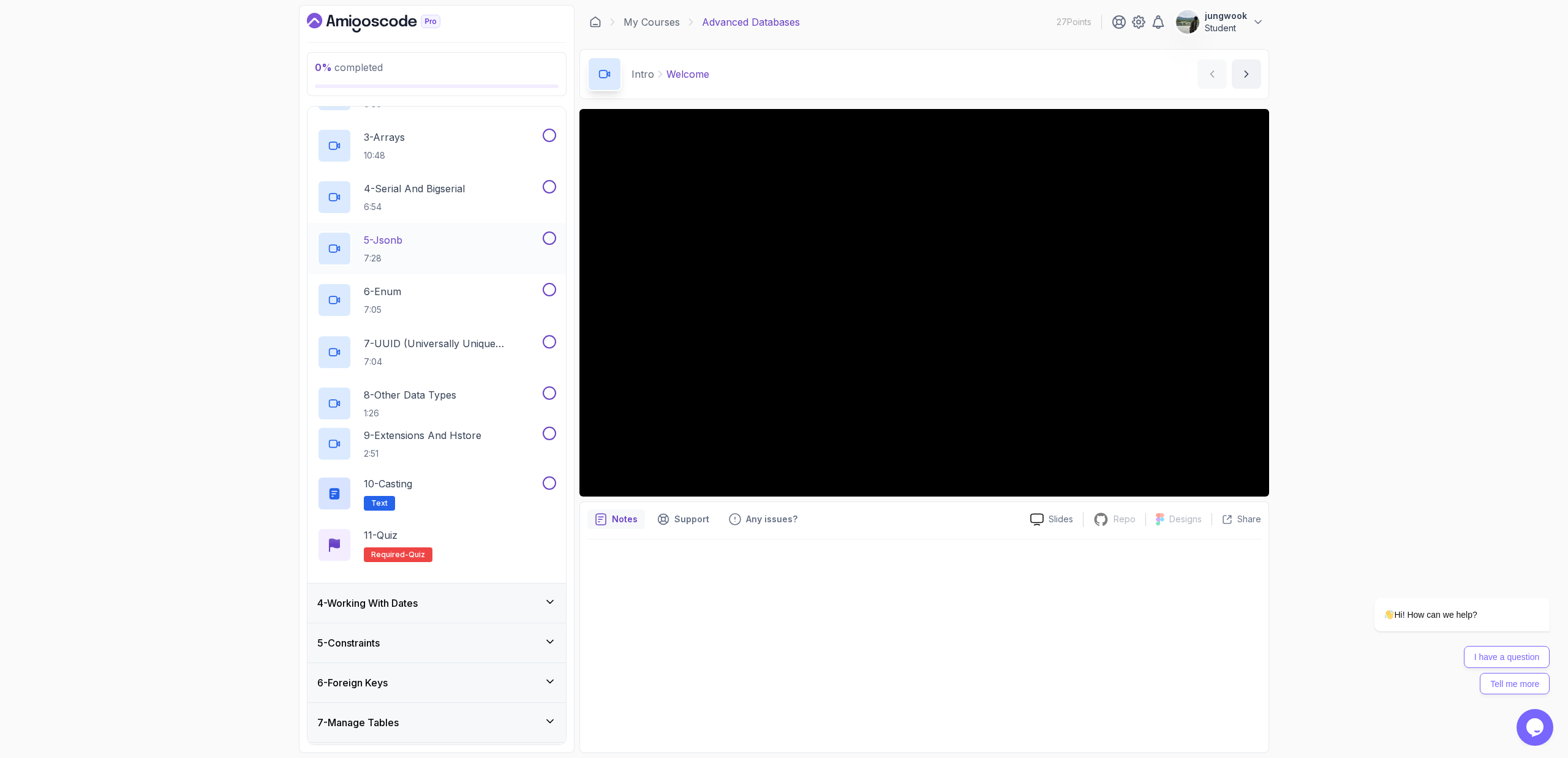
scroll to position [220, 0]
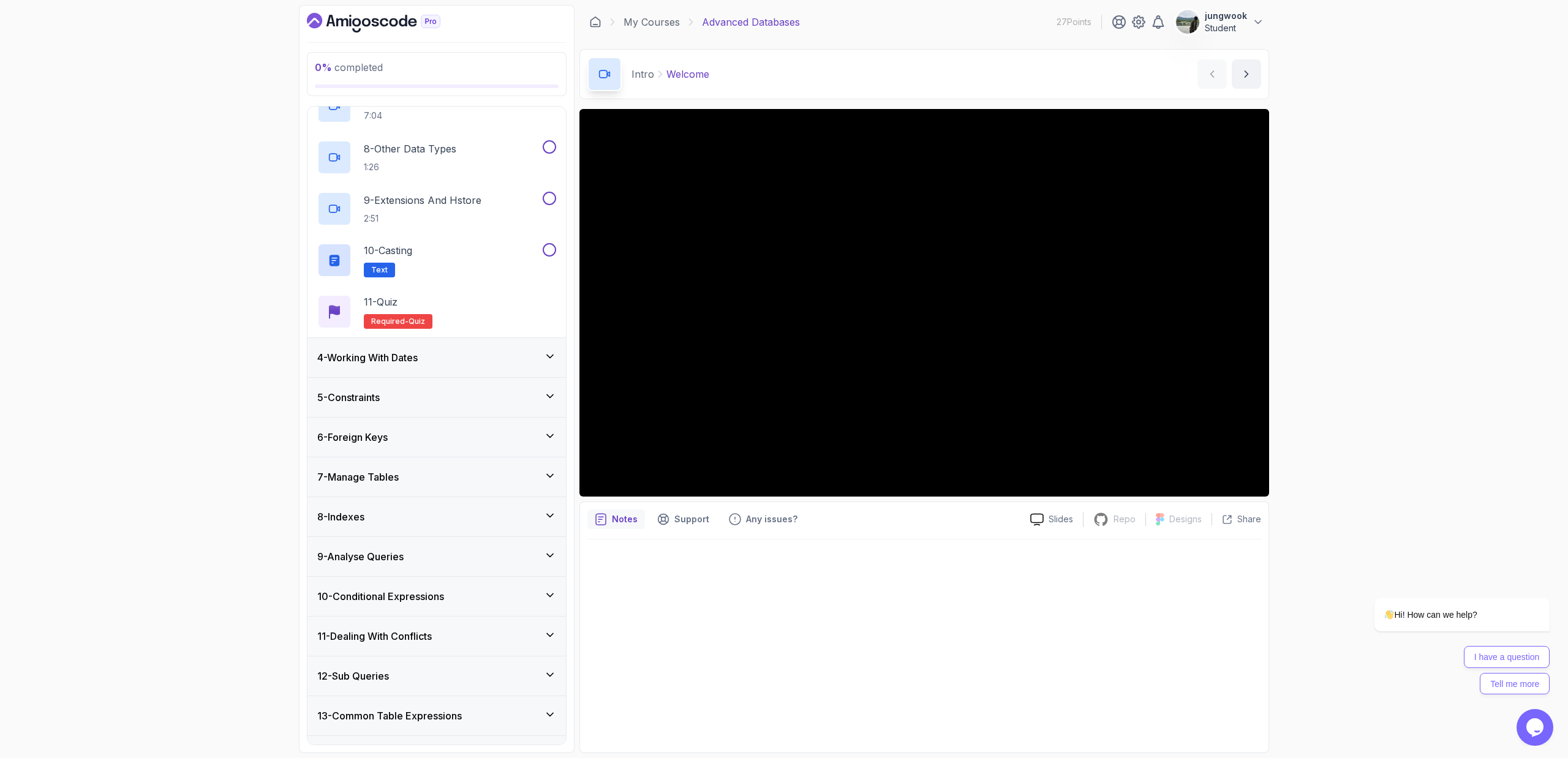
click at [451, 366] on div "4 - Working With Dates" at bounding box center [437, 357] width 258 height 39
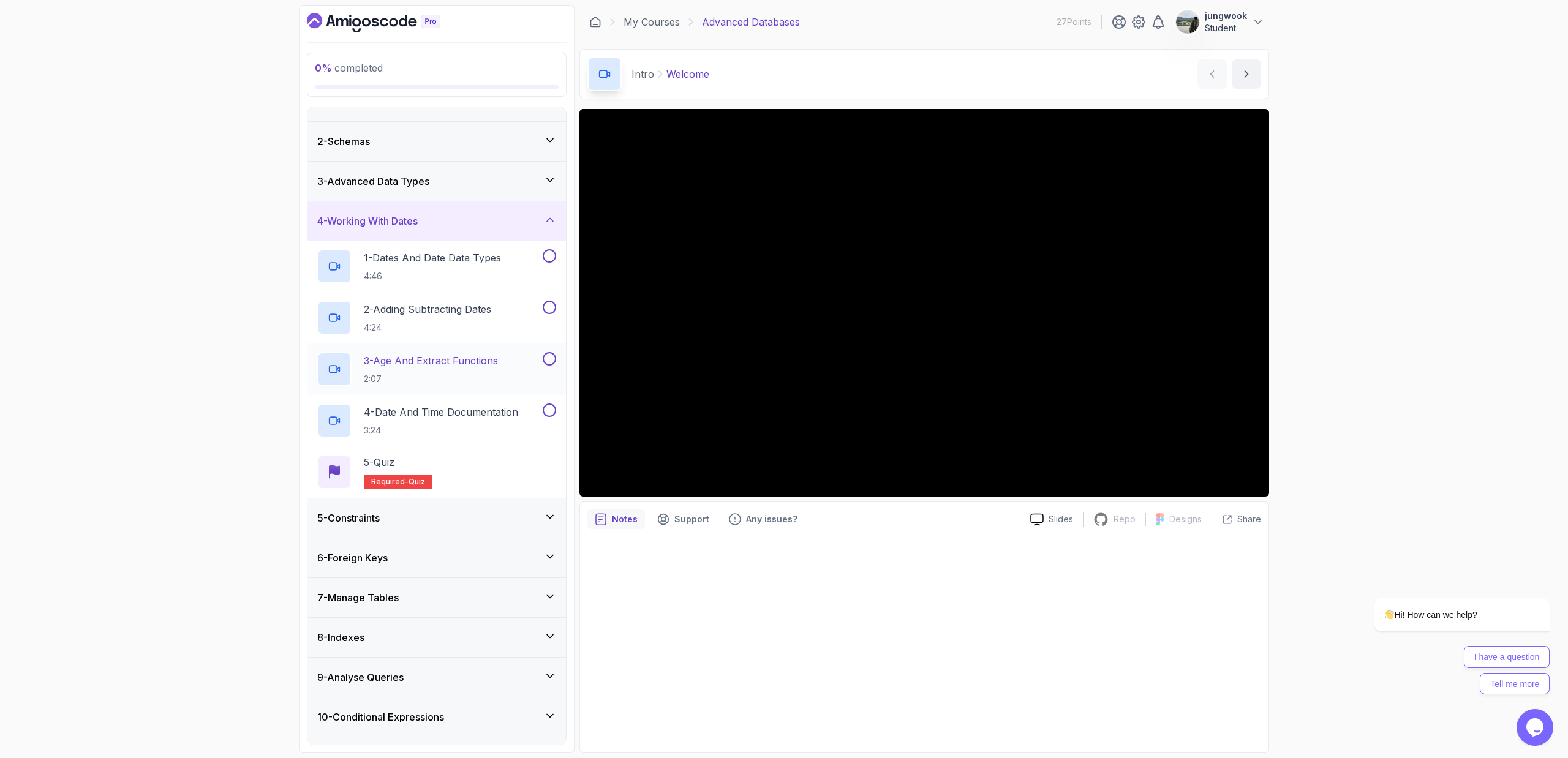
scroll to position [28, 0]
click at [410, 512] on div "5 - Constraints" at bounding box center [437, 515] width 238 height 14
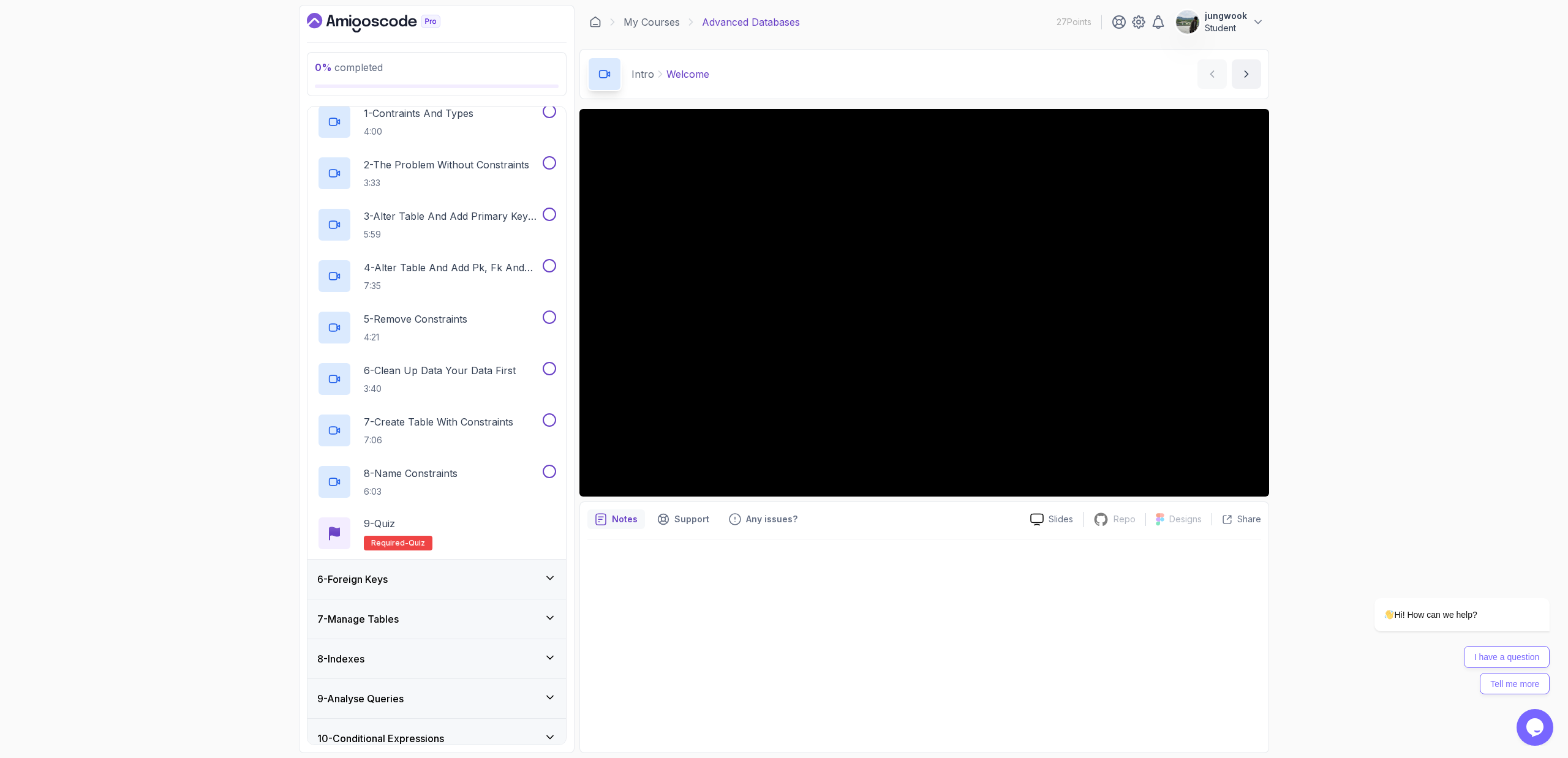
click at [483, 512] on div "6 - Foreign Keys" at bounding box center [437, 579] width 238 height 14
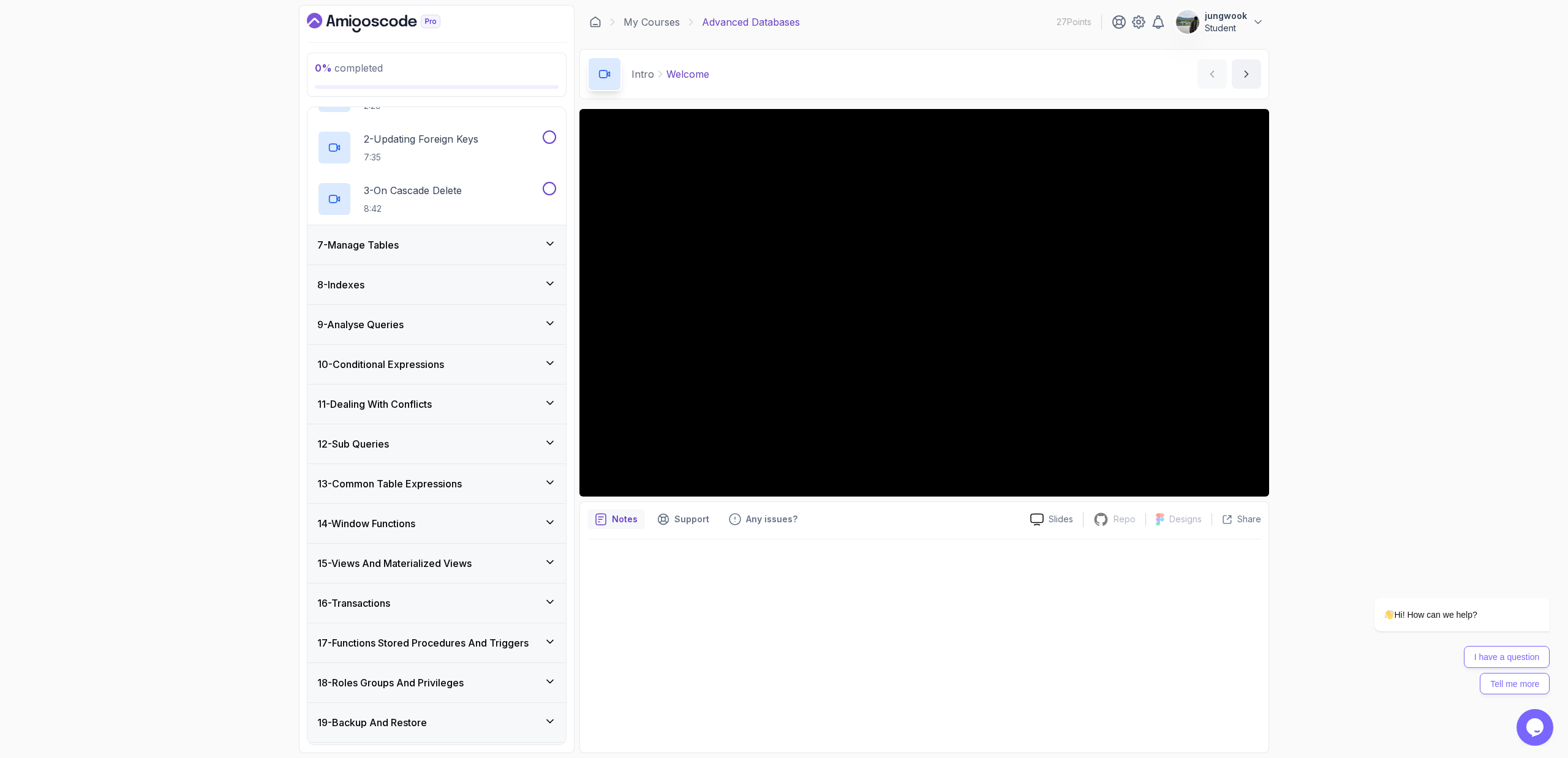
click at [472, 240] on div "7 - Manage Tables" at bounding box center [437, 245] width 238 height 14
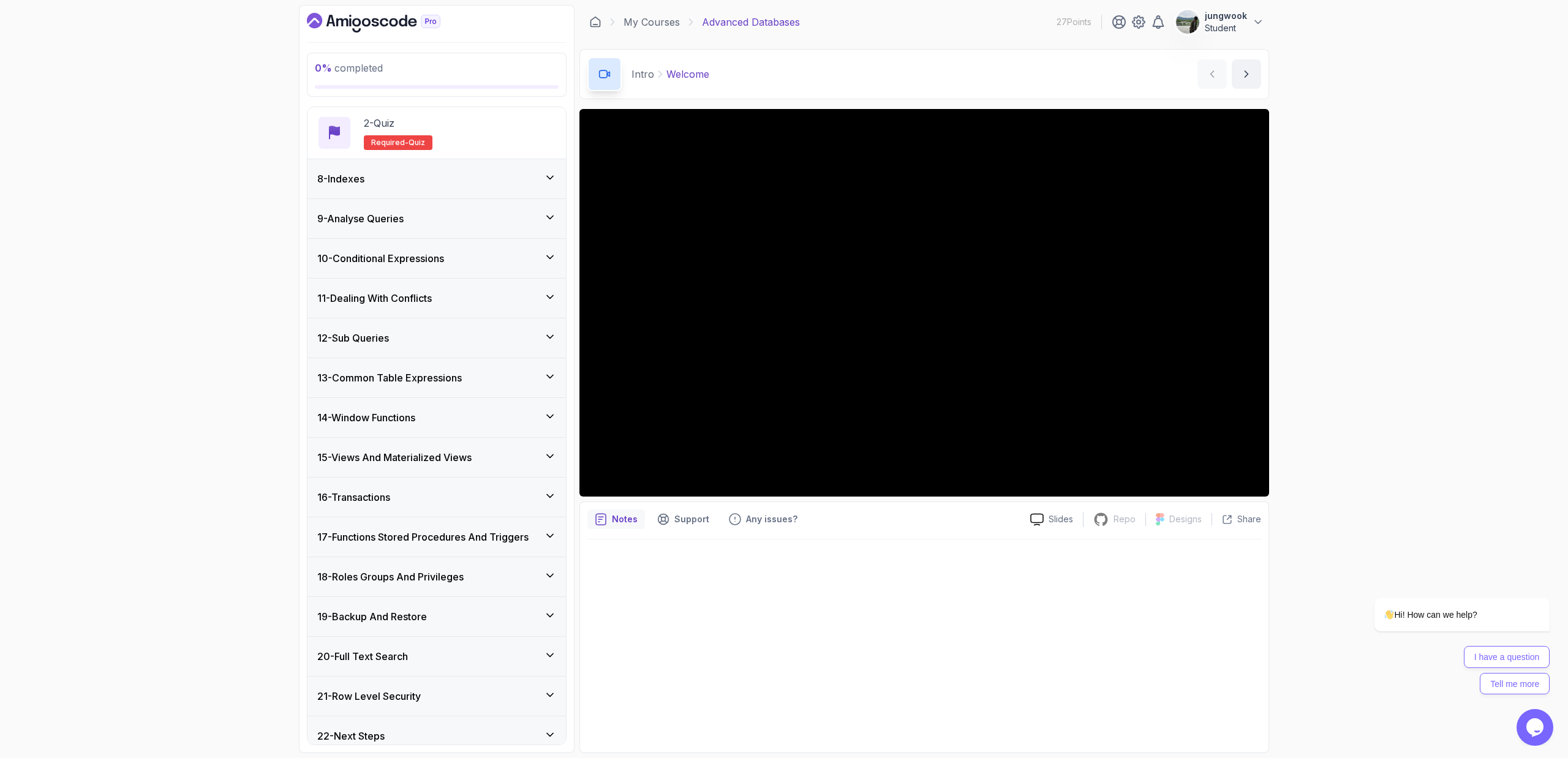
scroll to position [340, 0]
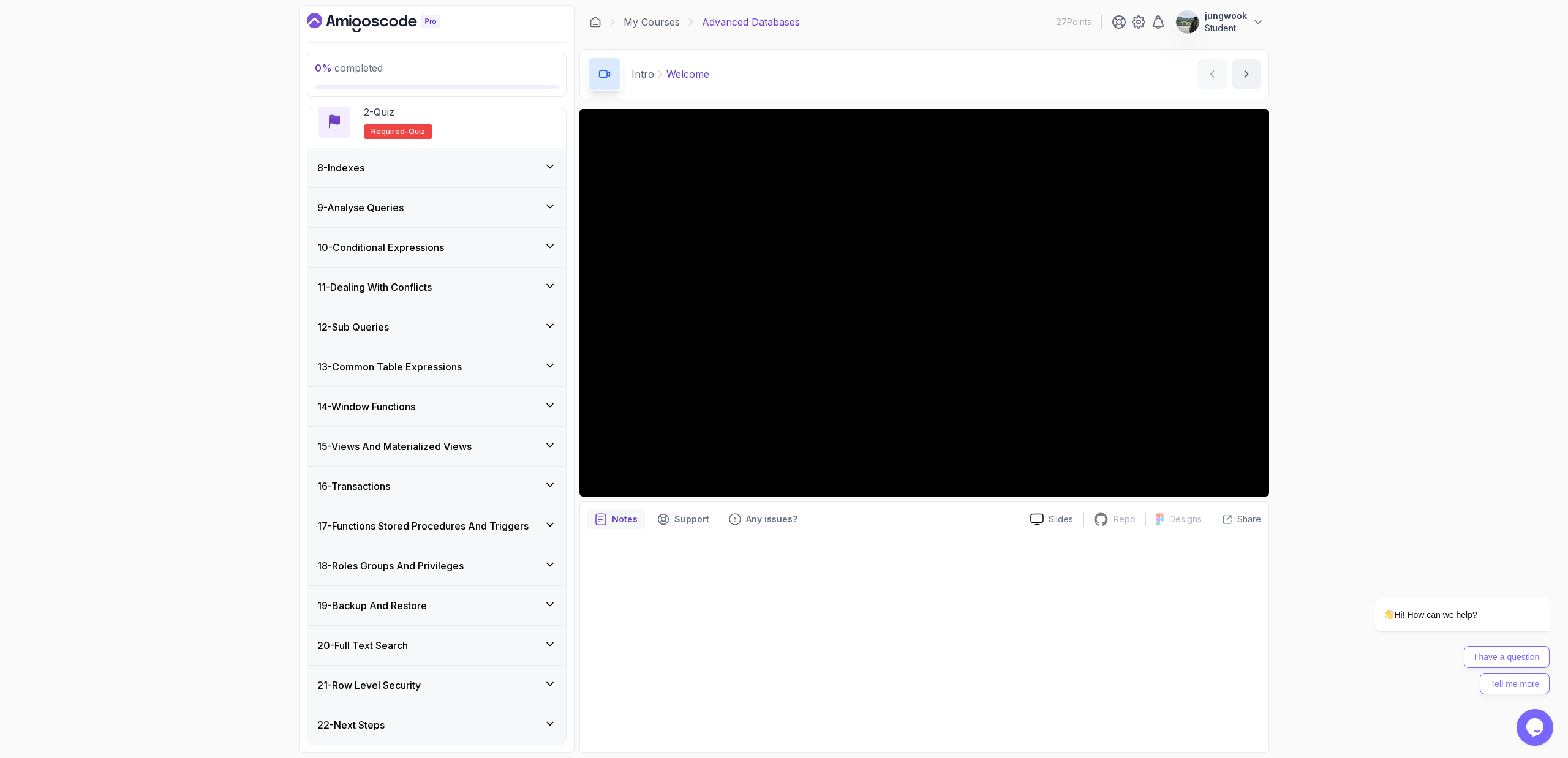
click at [440, 512] on div "22 - Next Steps" at bounding box center [437, 725] width 258 height 39
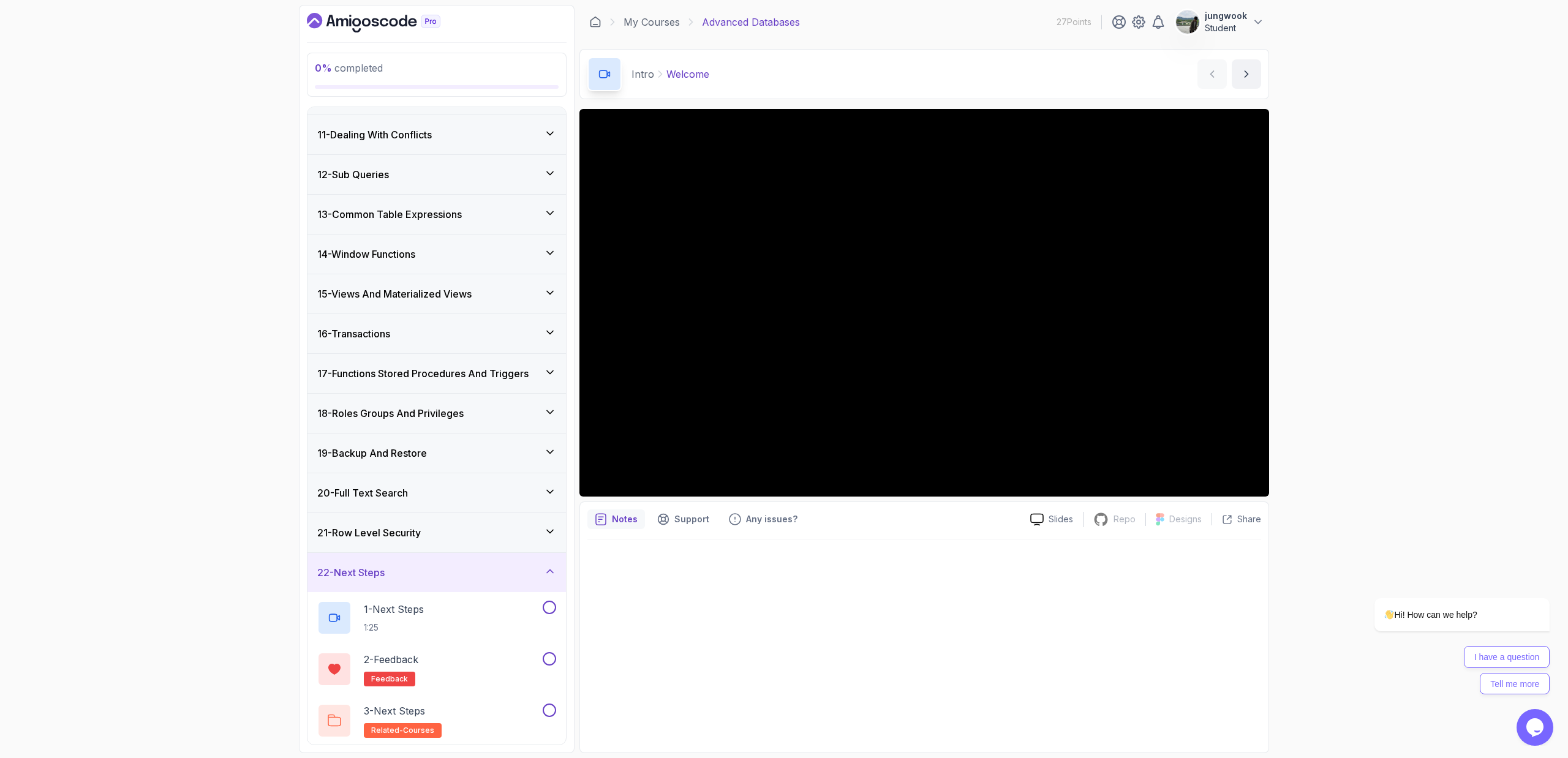
scroll to position [392, 0]
click at [471, 512] on div "21 - Row Level Security" at bounding box center [437, 530] width 238 height 14
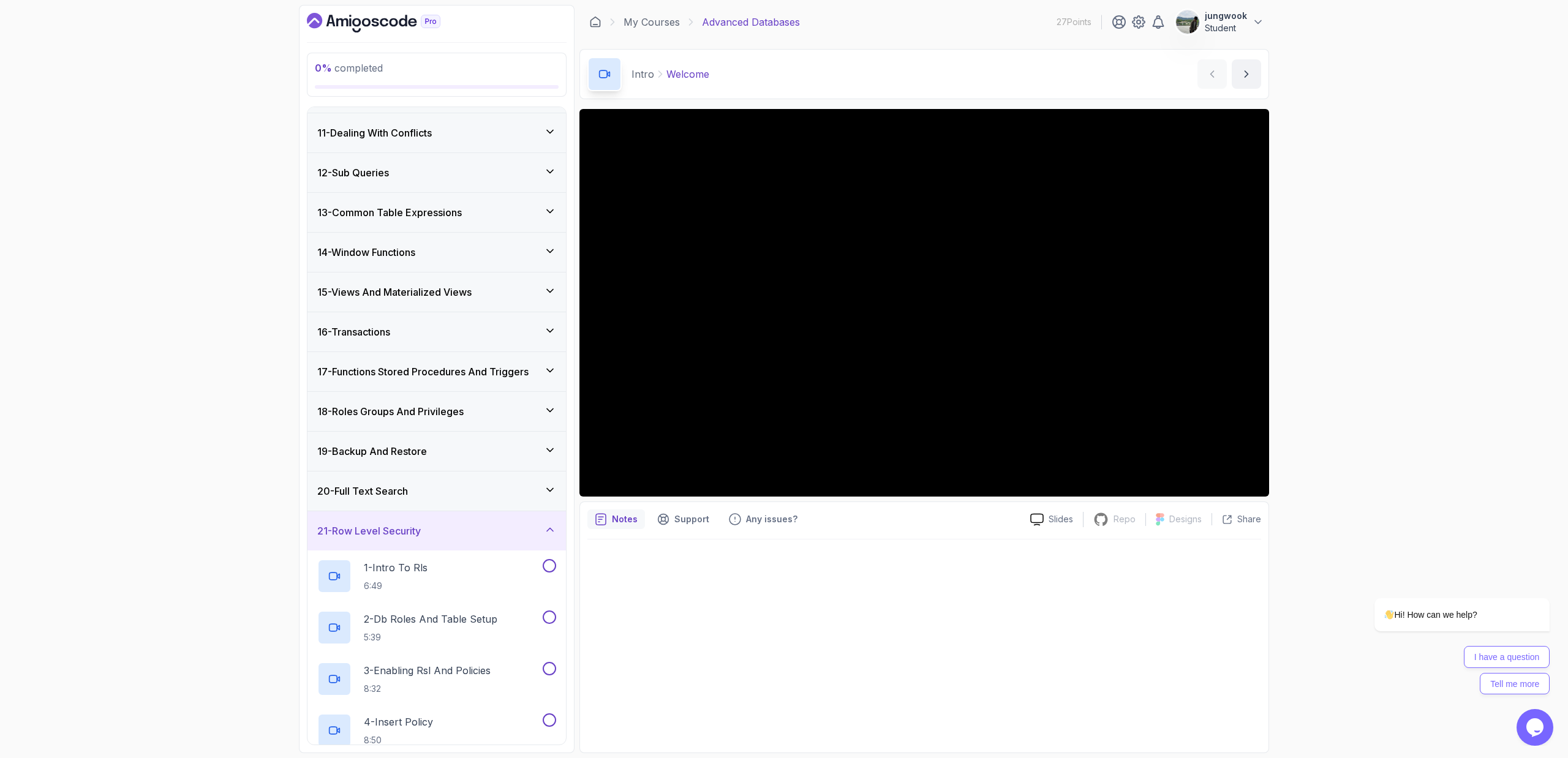
click at [479, 494] on div "20 - Full Text Search" at bounding box center [437, 491] width 238 height 14
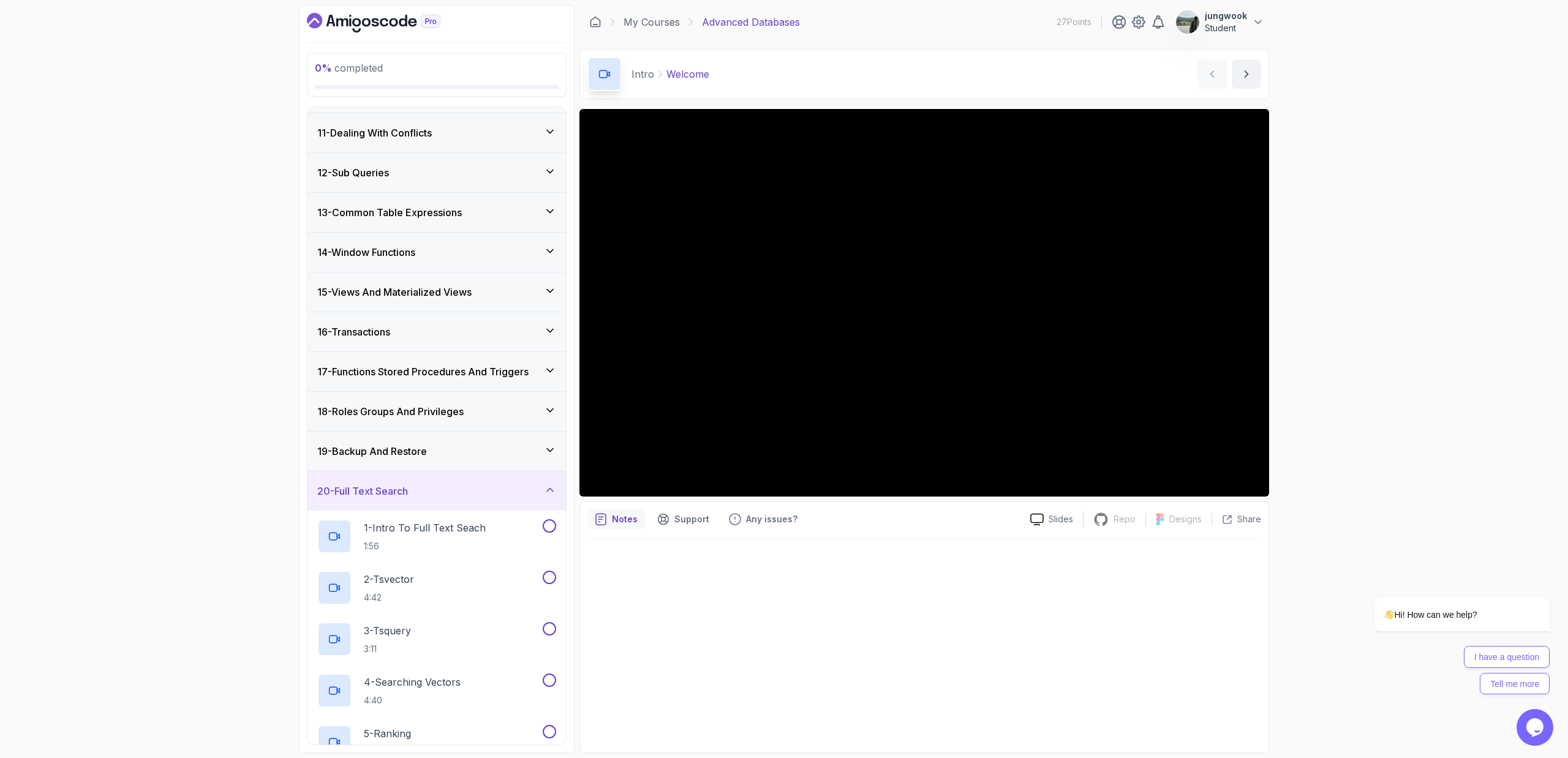
click at [494, 433] on div "19 - Backup And Restore" at bounding box center [437, 452] width 258 height 39
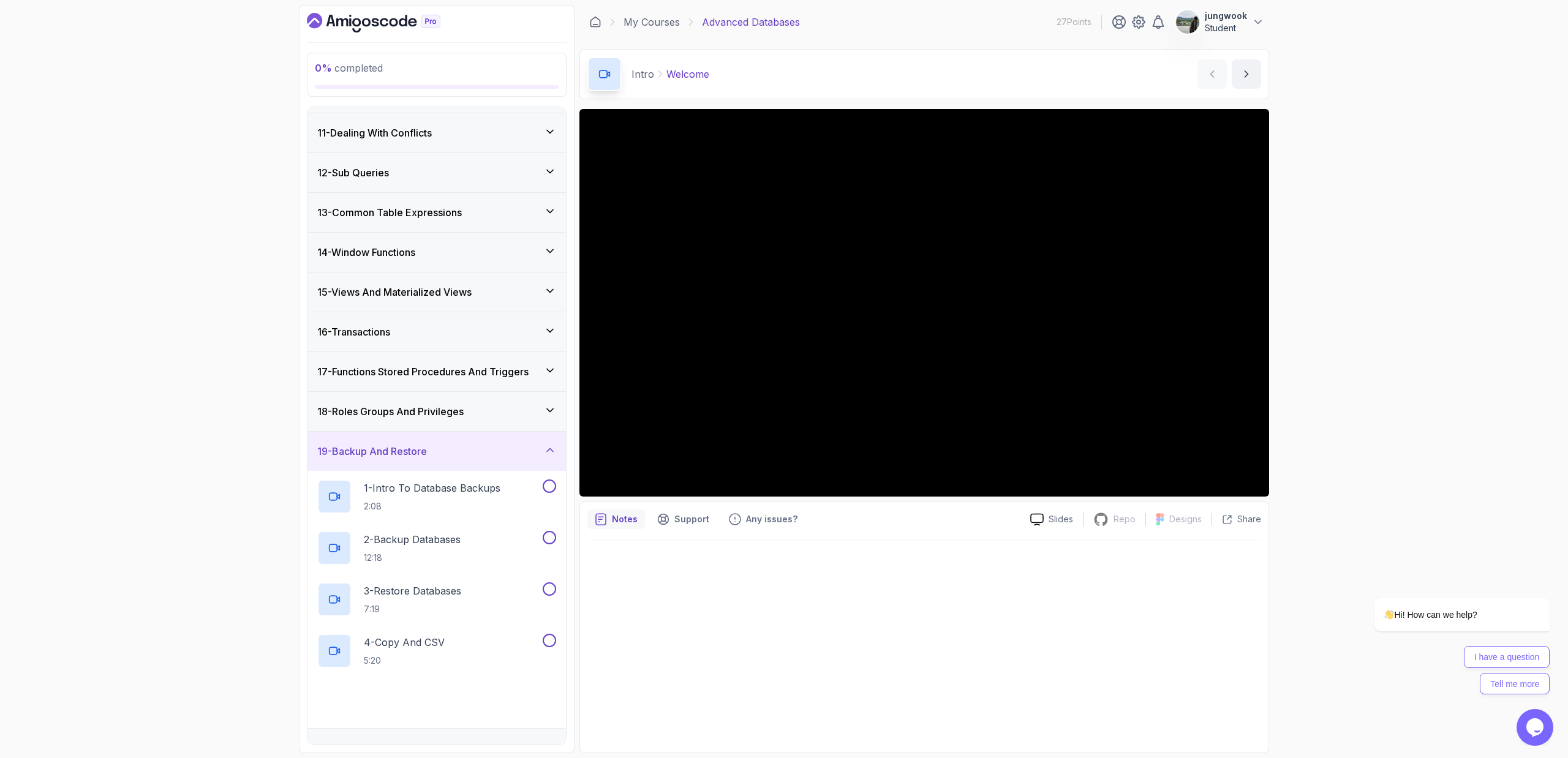
click at [500, 394] on div "18 - Roles Groups And Privileges" at bounding box center [437, 411] width 258 height 39
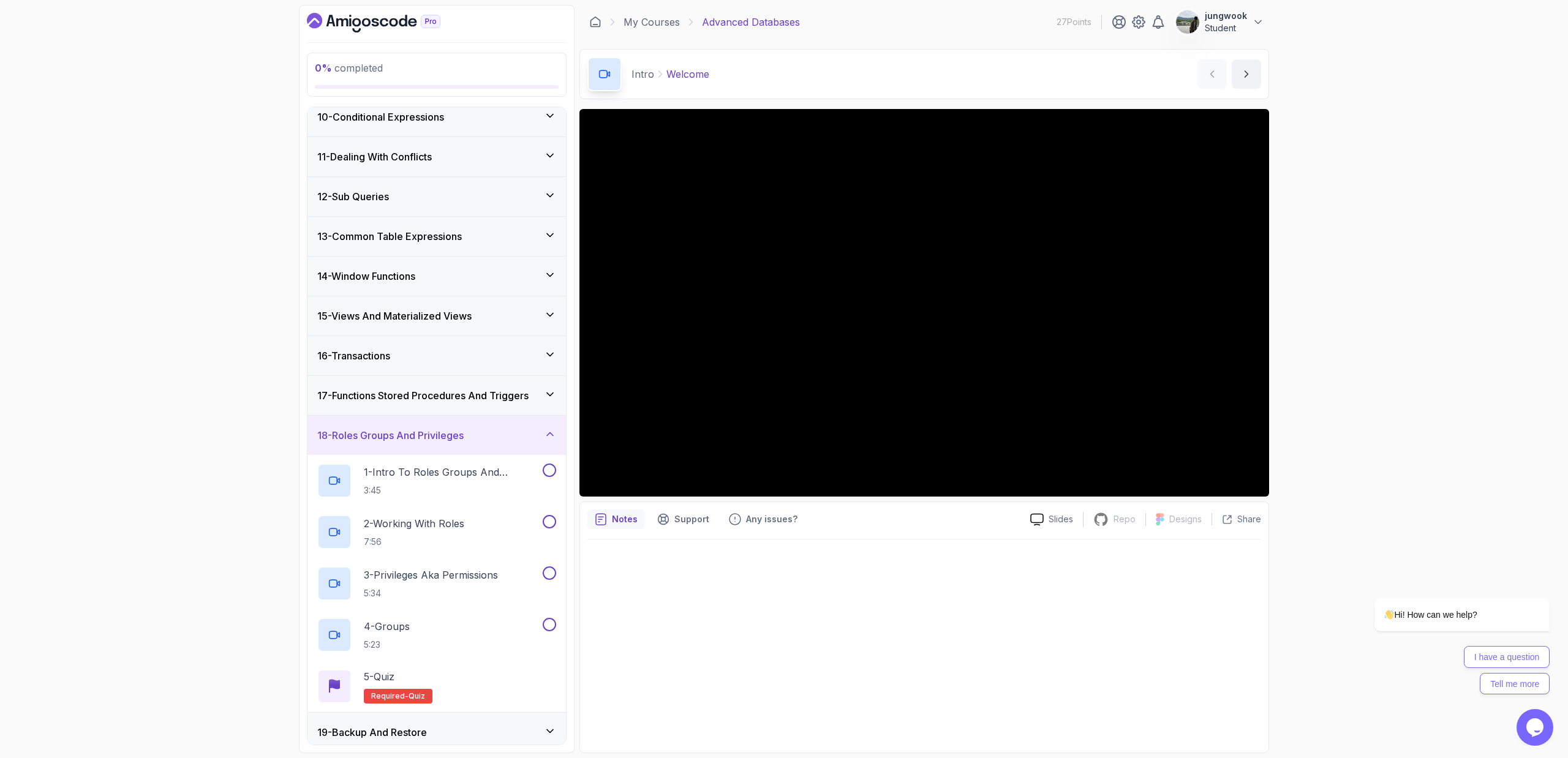
click at [500, 394] on h3 "17 - Functions Stored Procedures And Triggers" at bounding box center [423, 395] width 212 height 14
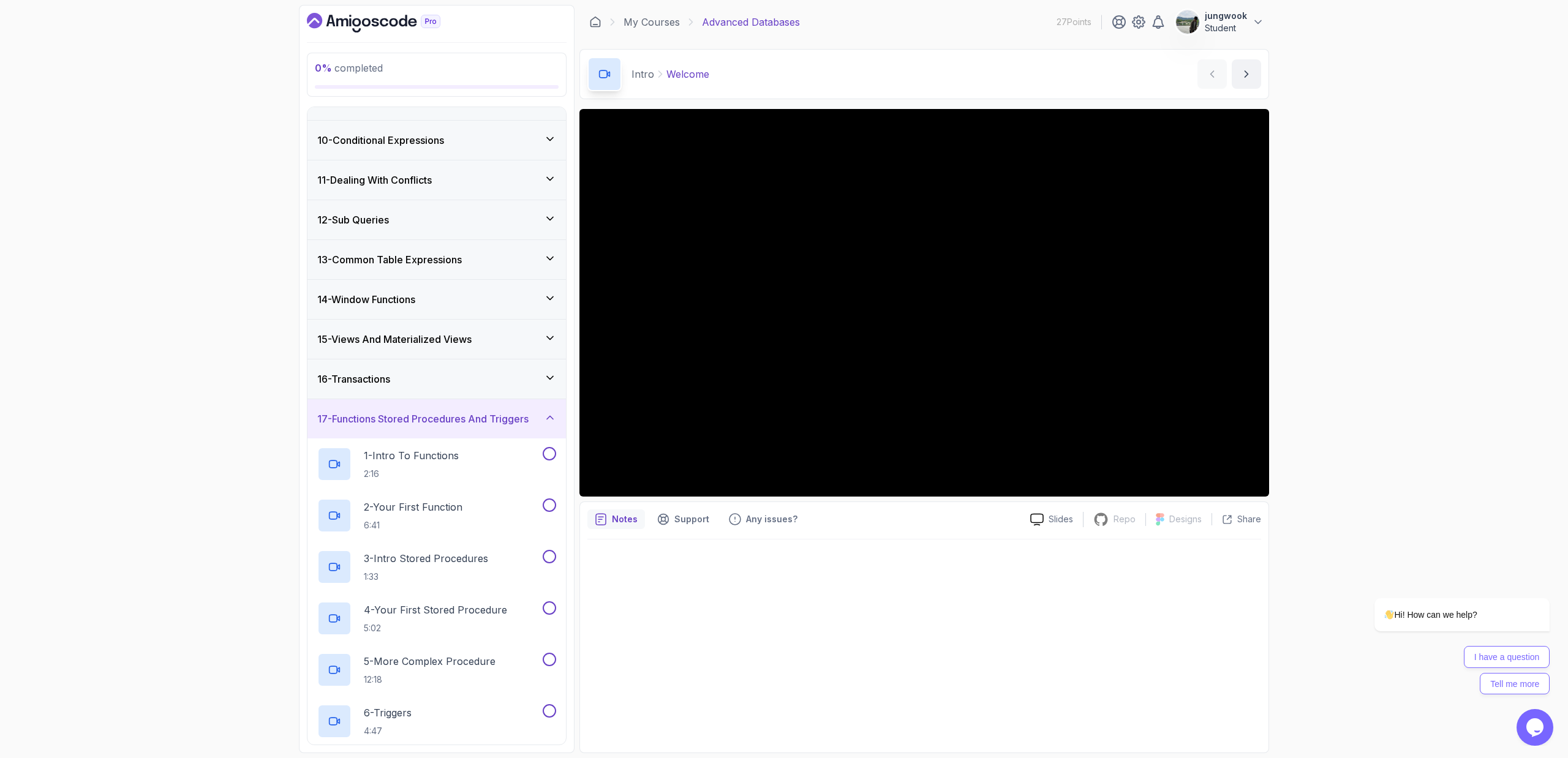
click at [504, 387] on div "16 - Transactions" at bounding box center [437, 379] width 258 height 39
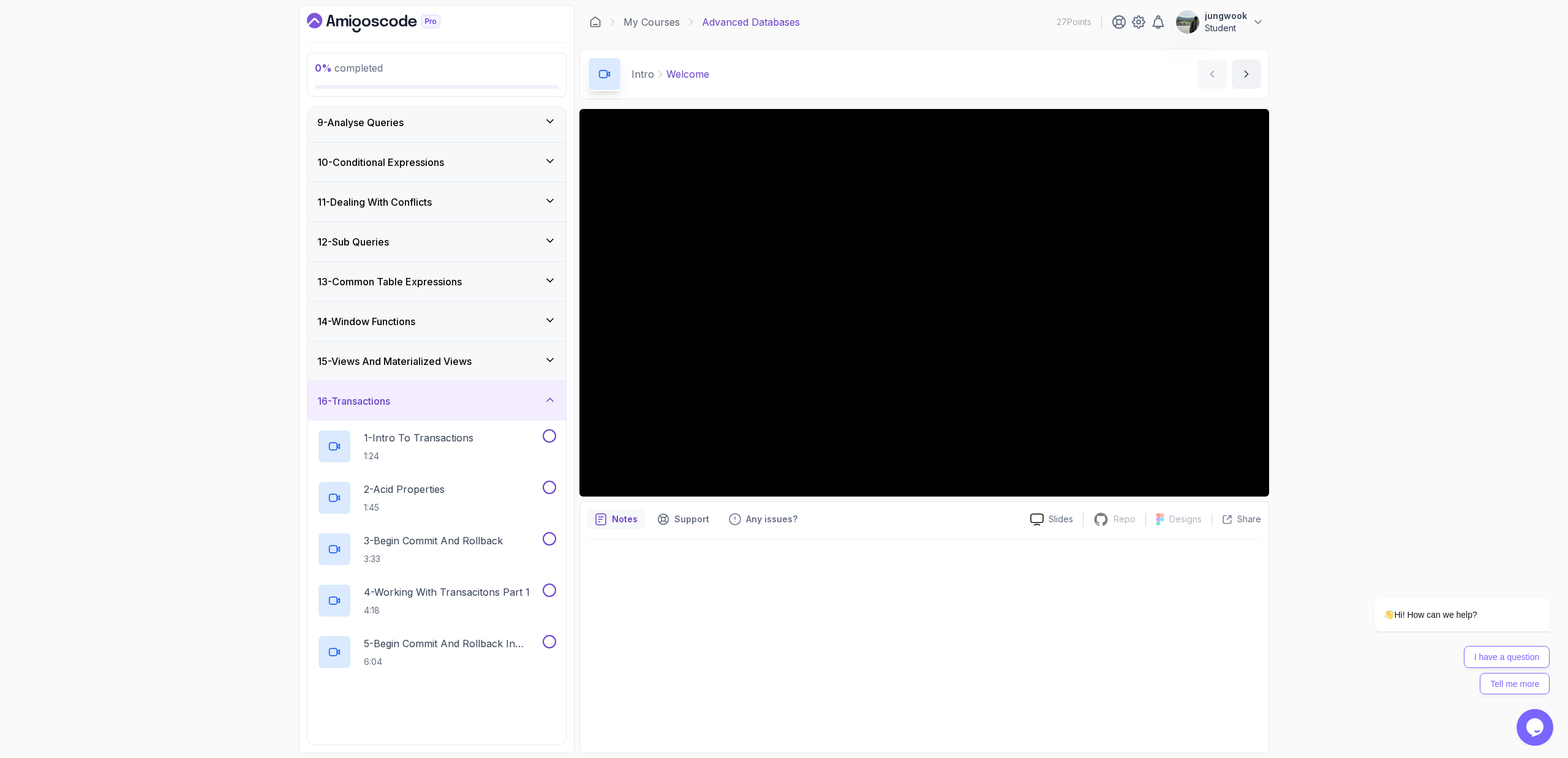
click at [515, 372] on div "15 - Views And Materialized Views" at bounding box center [437, 361] width 258 height 39
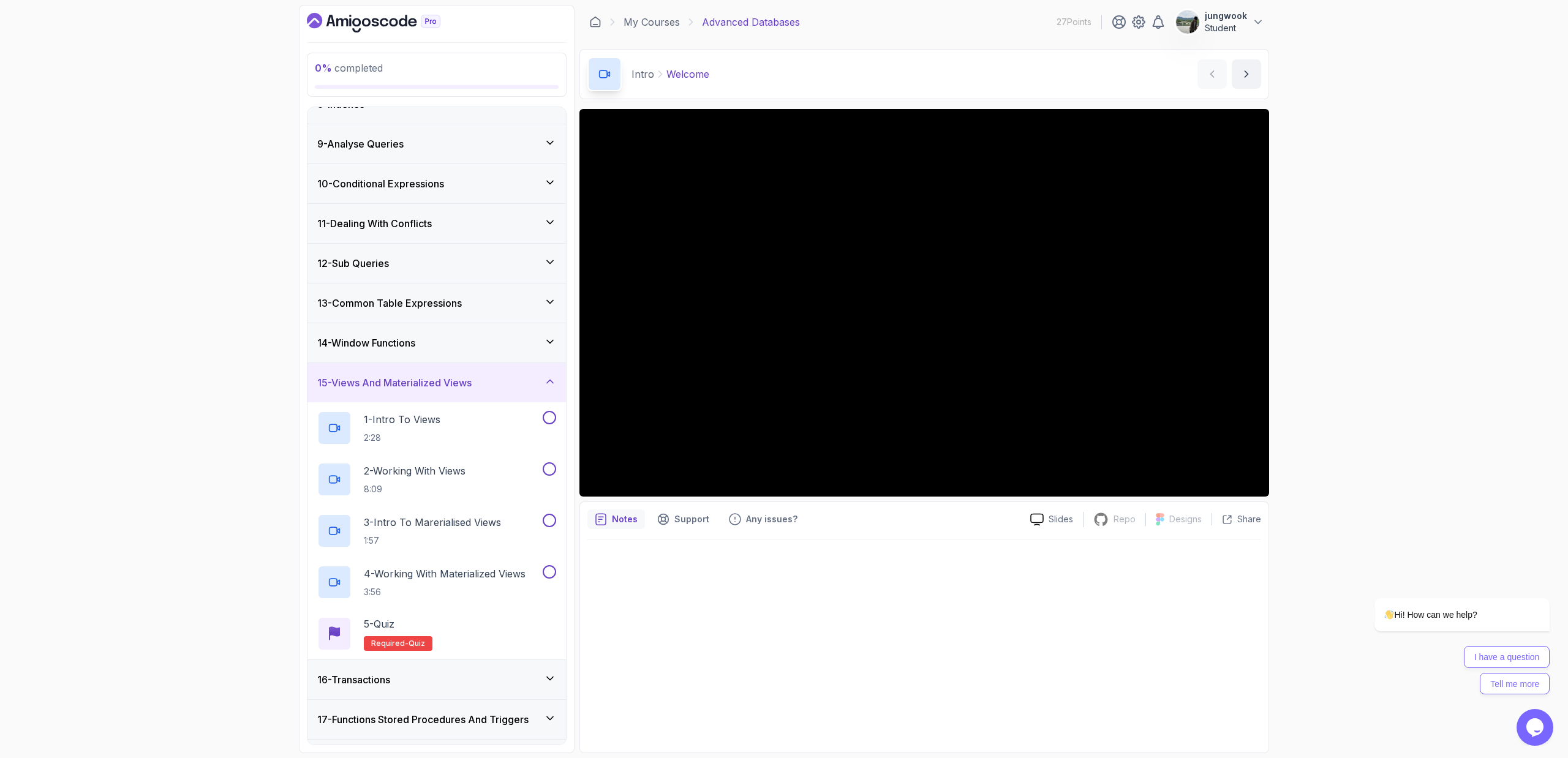
click at [529, 335] on div "14 - Window Functions" at bounding box center [437, 342] width 238 height 14
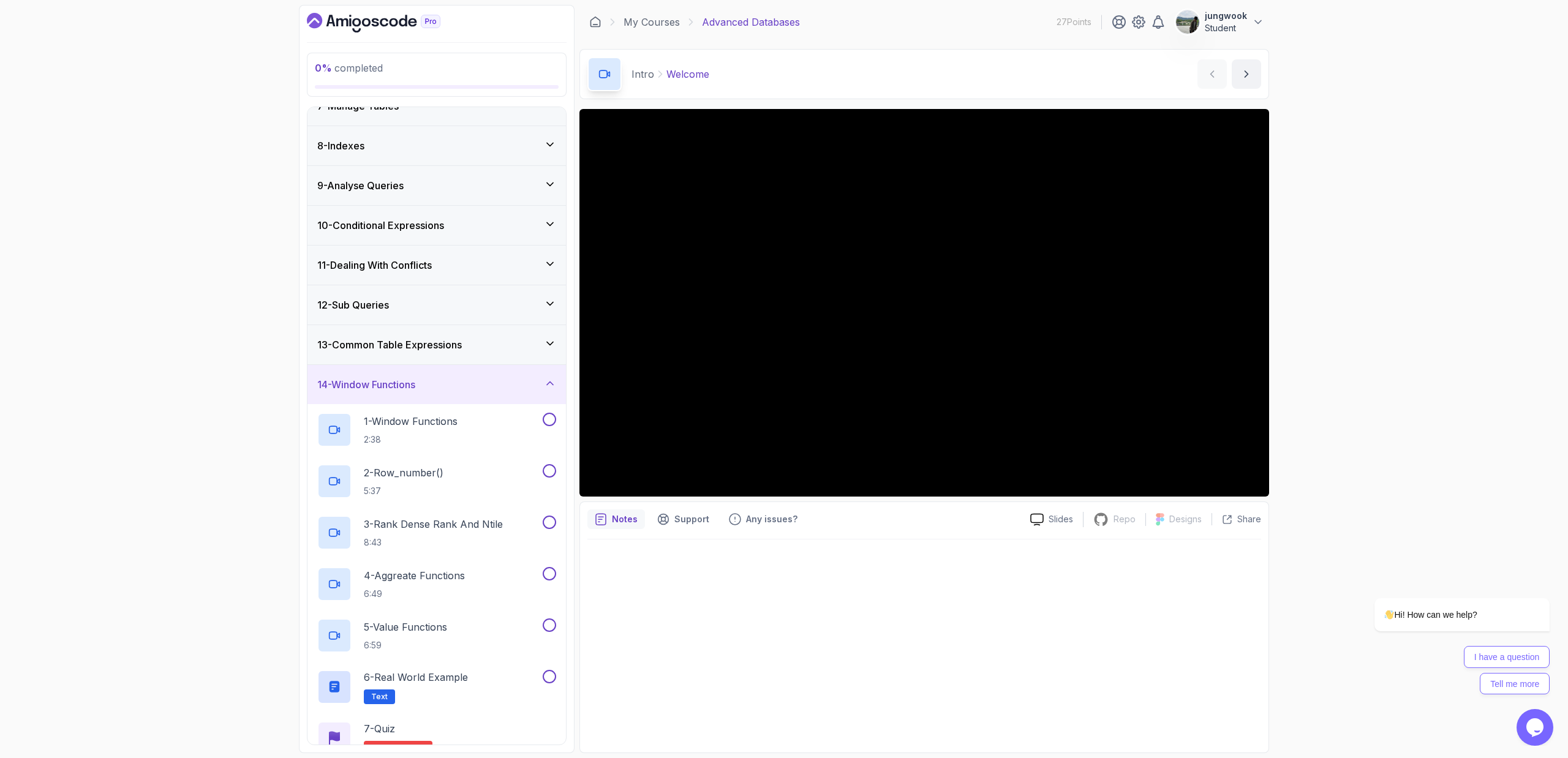
scroll to position [257, 0]
click at [528, 336] on div "13 - Common Table Expressions" at bounding box center [437, 347] width 258 height 39
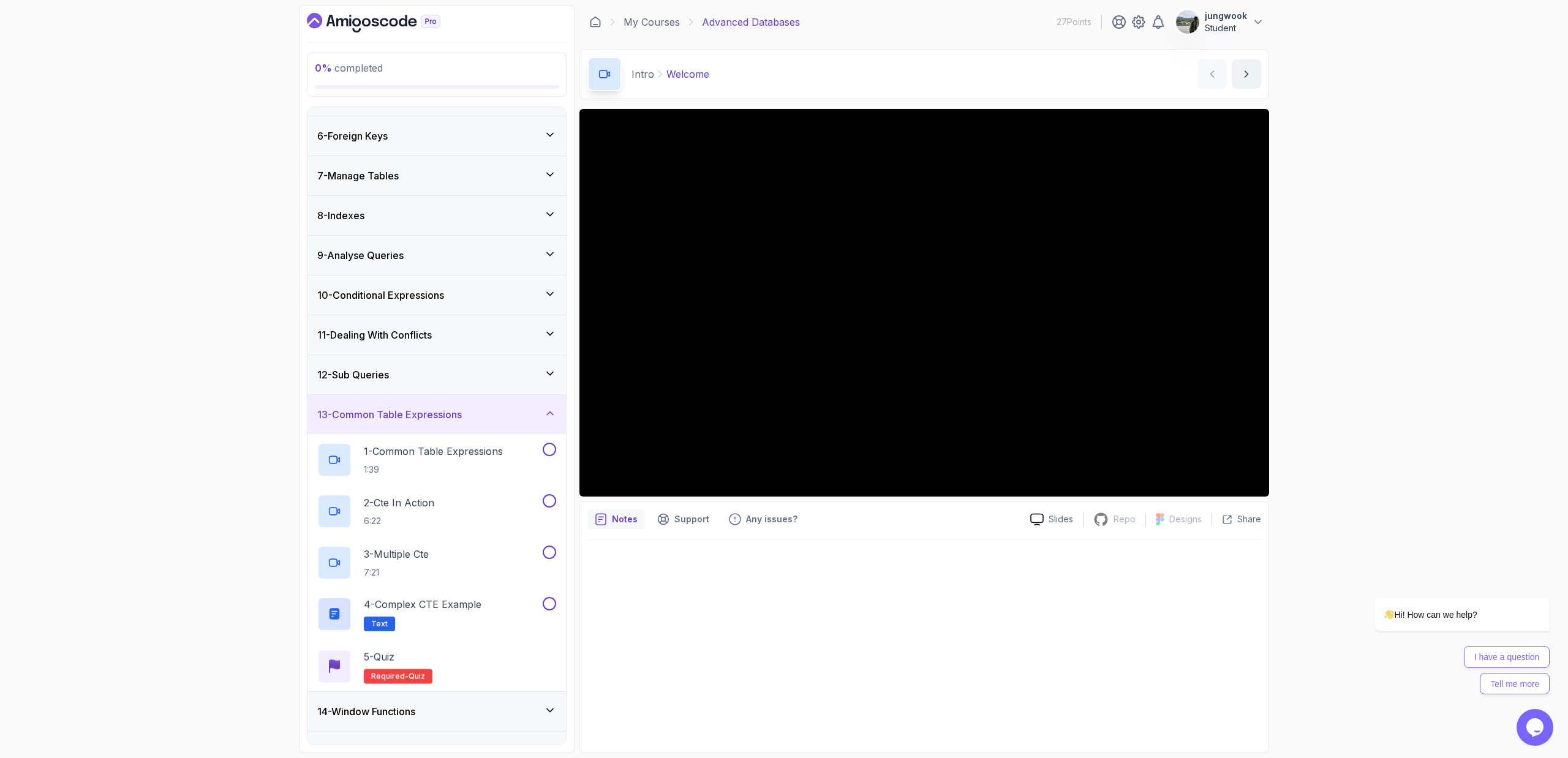
scroll to position [174, 0]
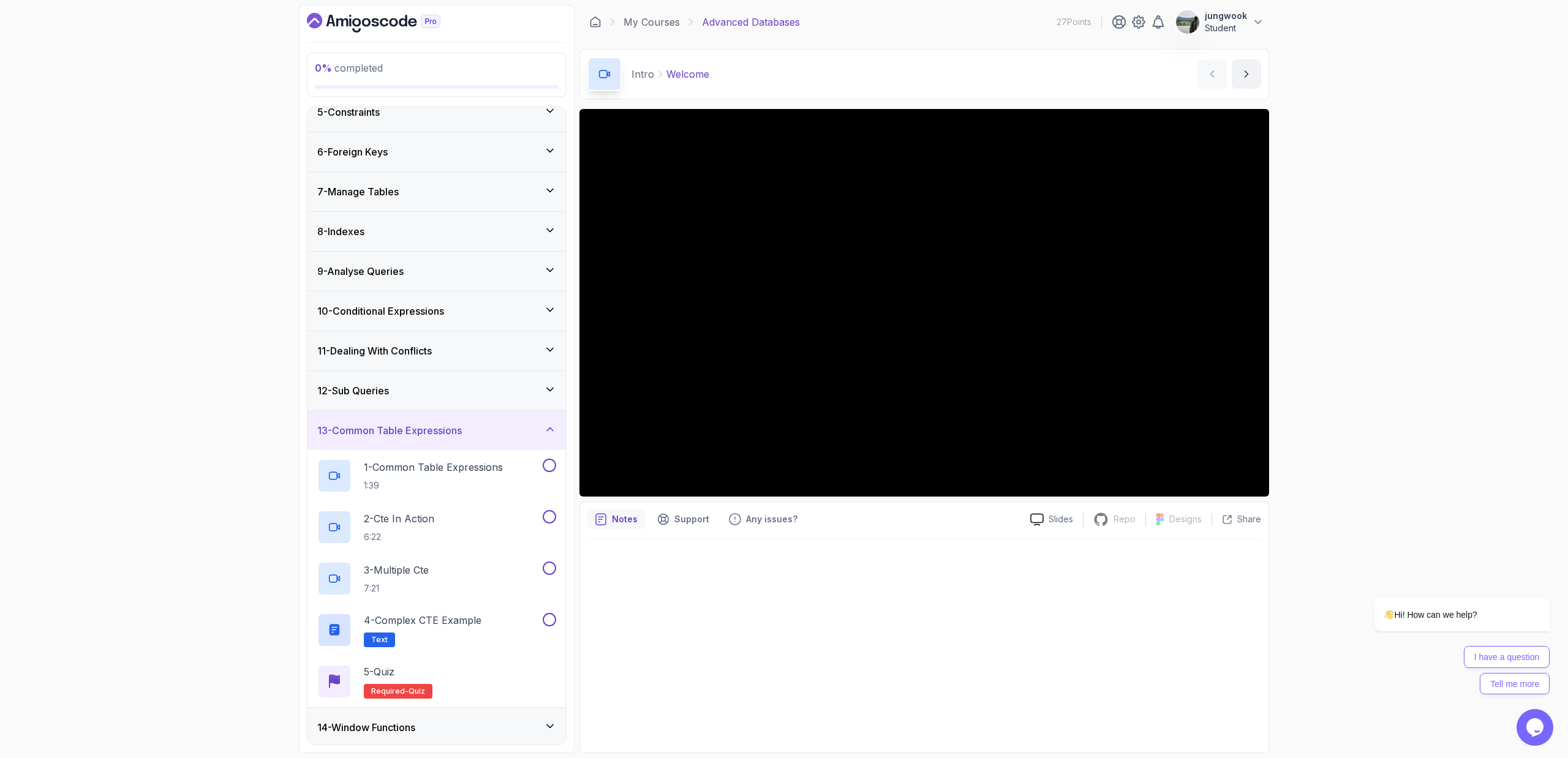
click at [480, 390] on div "12 - Sub Queries" at bounding box center [437, 391] width 238 height 14
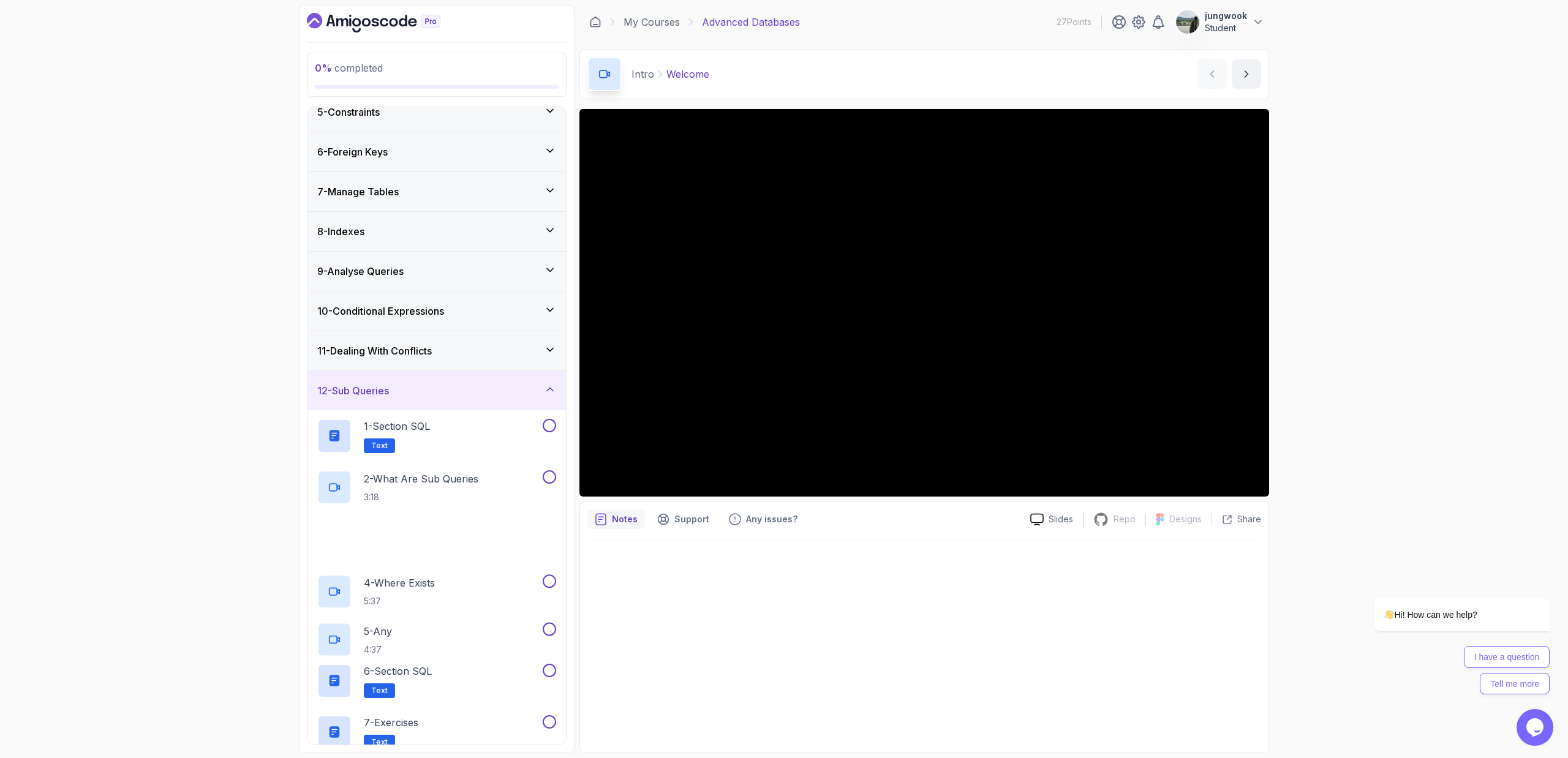
click at [507, 323] on div "10 - Conditional Expressions" at bounding box center [437, 311] width 258 height 39
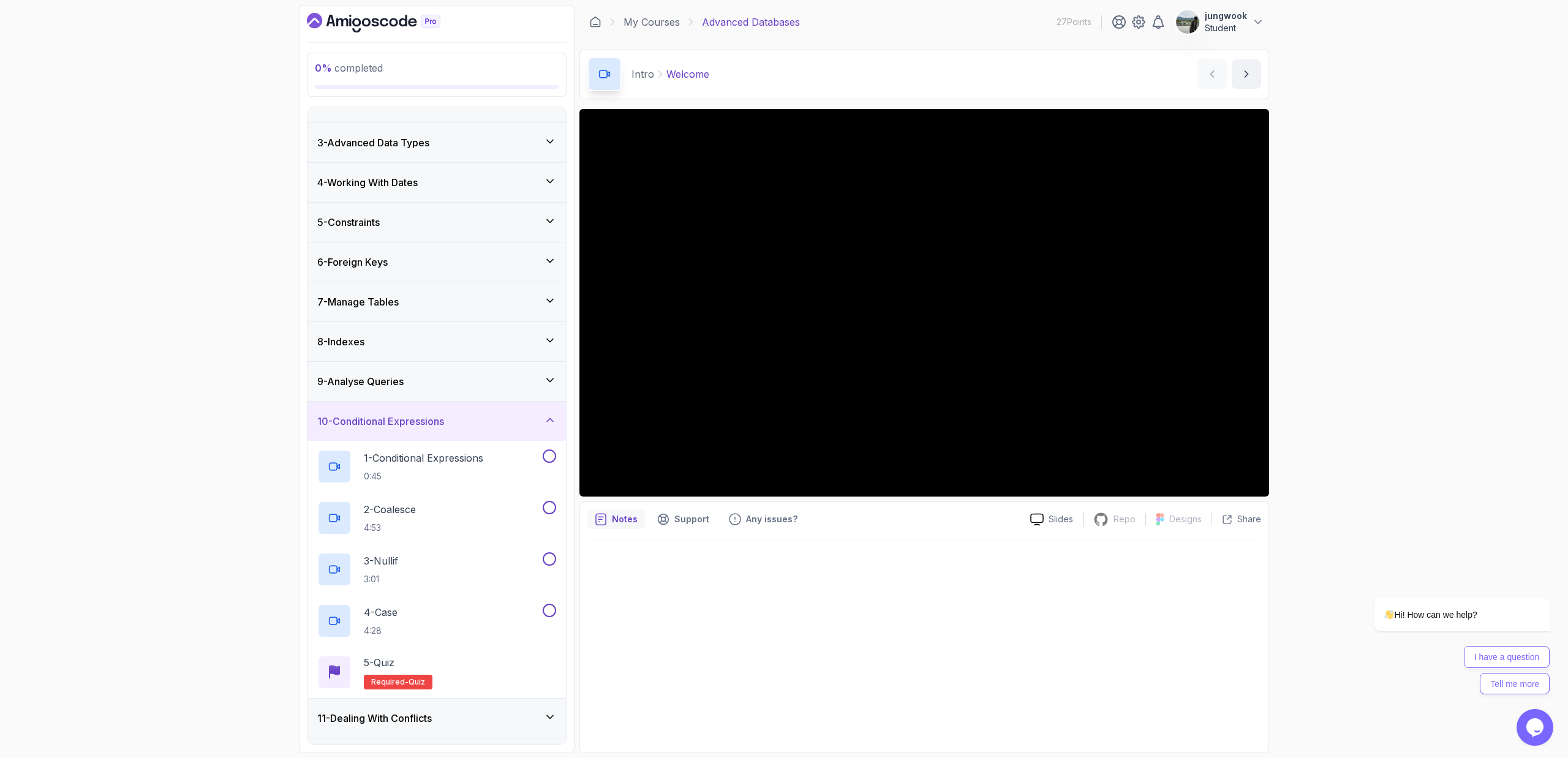
click at [497, 378] on div "9 - Analyse Queries" at bounding box center [437, 381] width 238 height 14
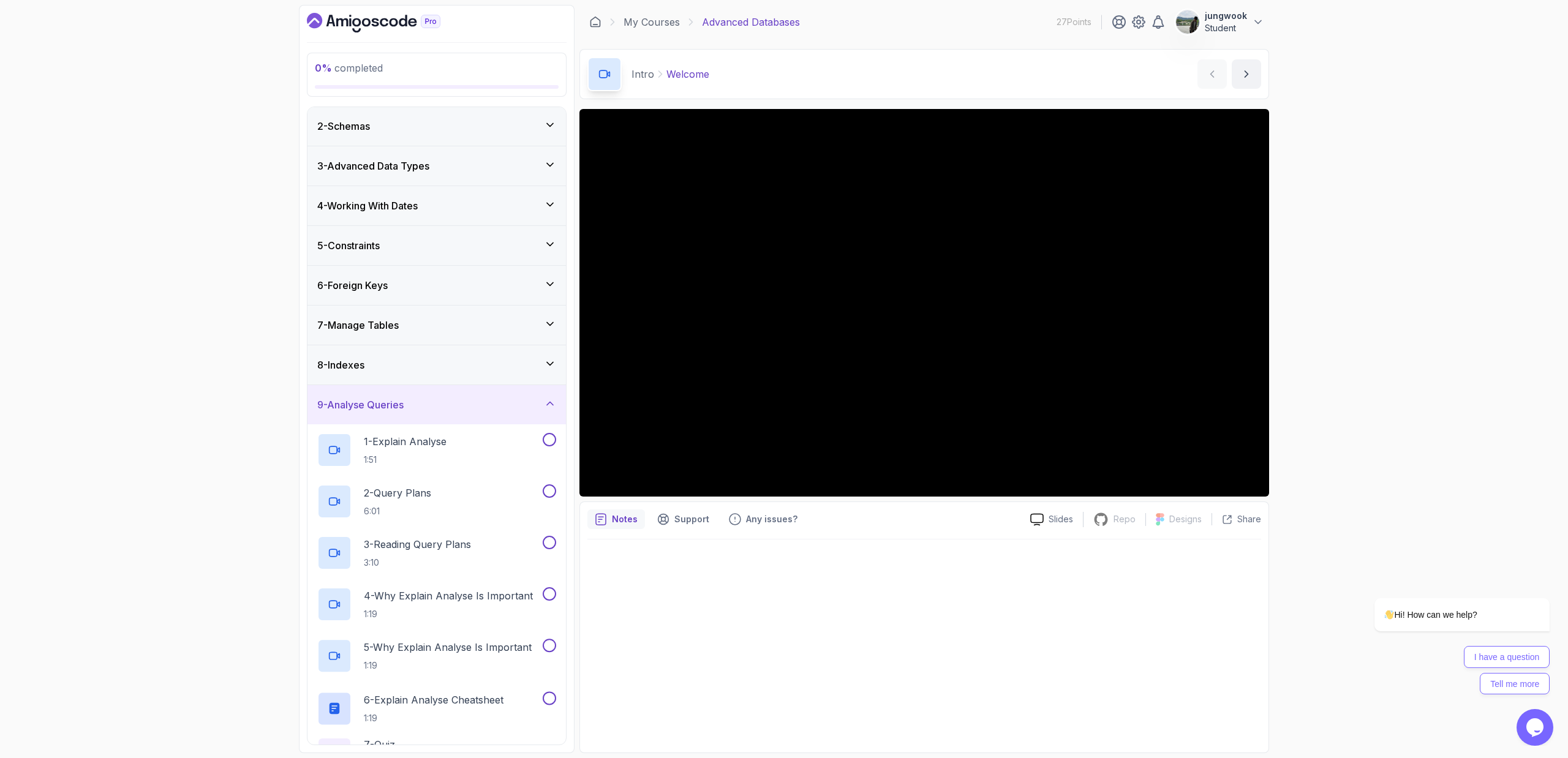
click at [507, 353] on div "8 - Indexes" at bounding box center [437, 365] width 258 height 39
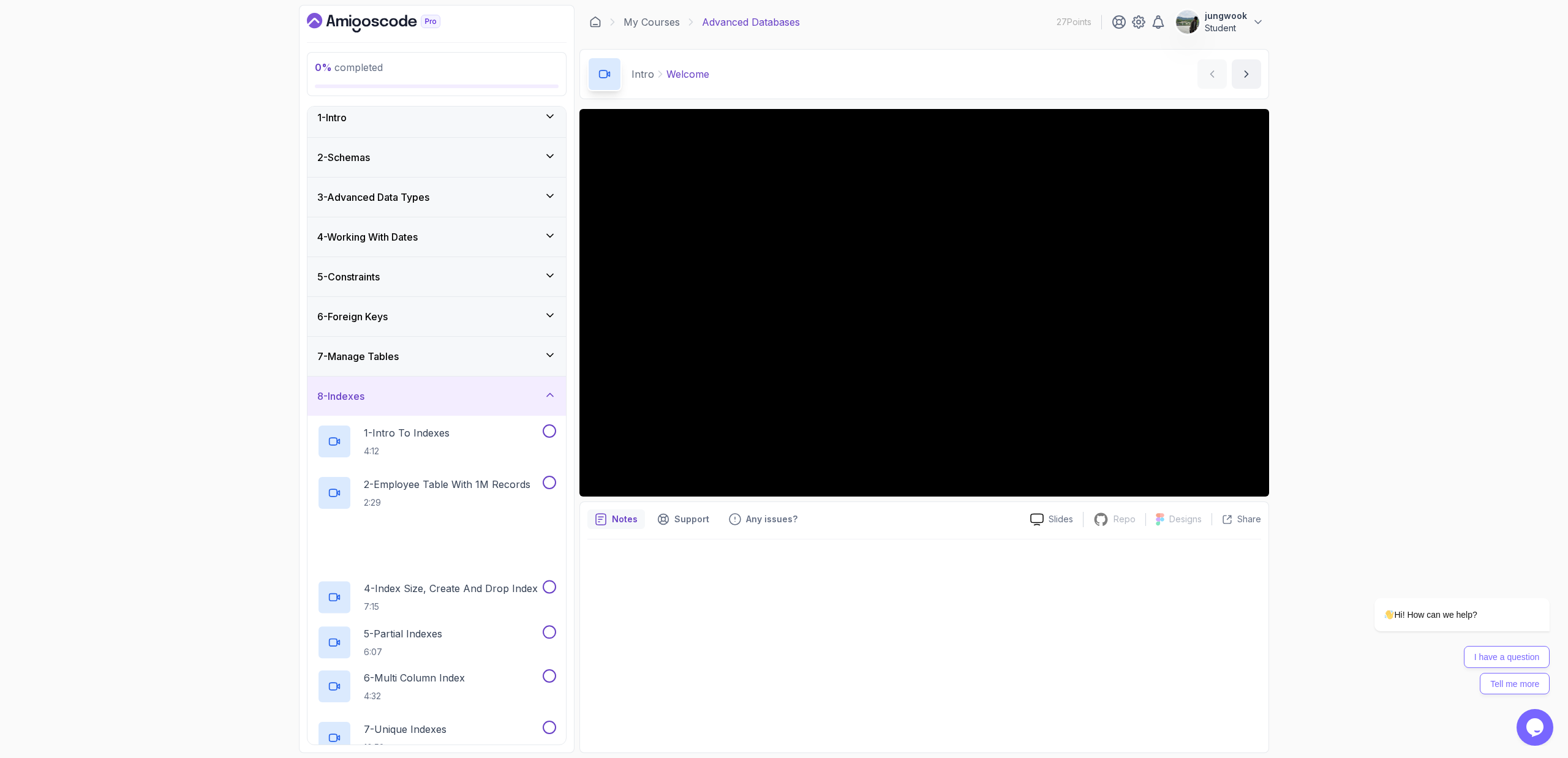
scroll to position [3, 0]
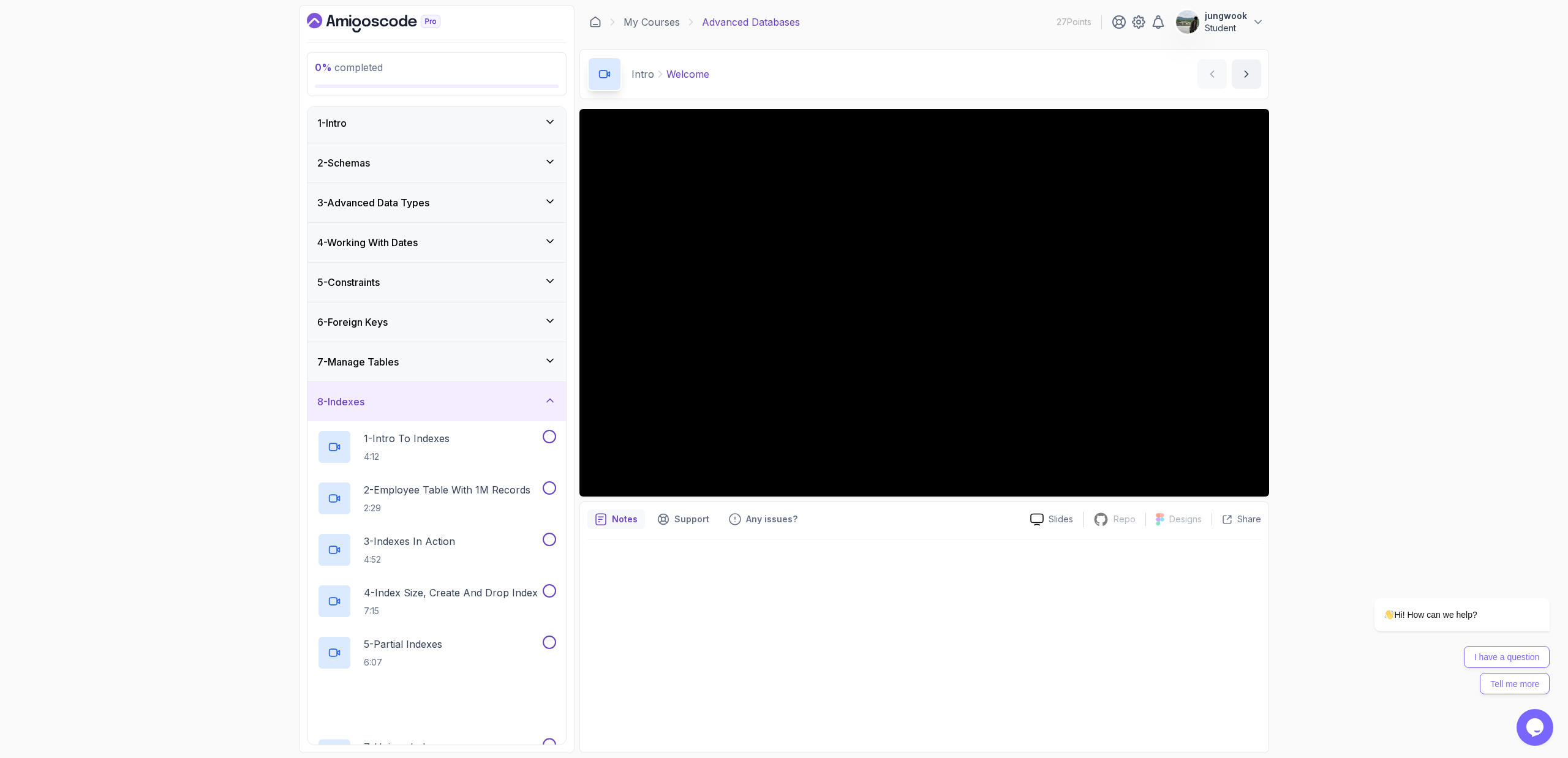
click at [488, 370] on div "7 - Manage Tables" at bounding box center [437, 362] width 258 height 39
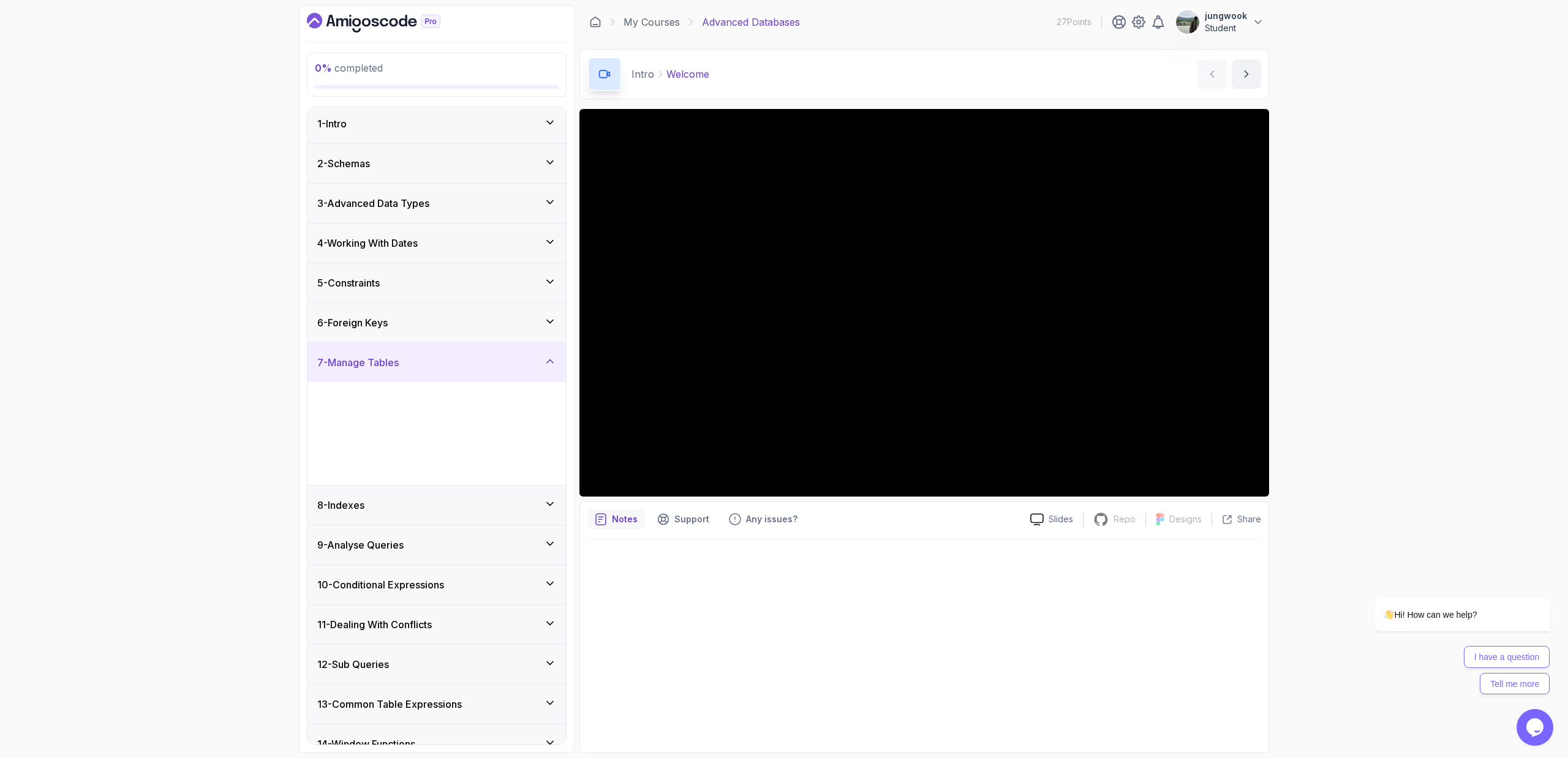
scroll to position [0, 0]
click at [517, 309] on div "6 - Foreign Keys" at bounding box center [437, 326] width 258 height 39
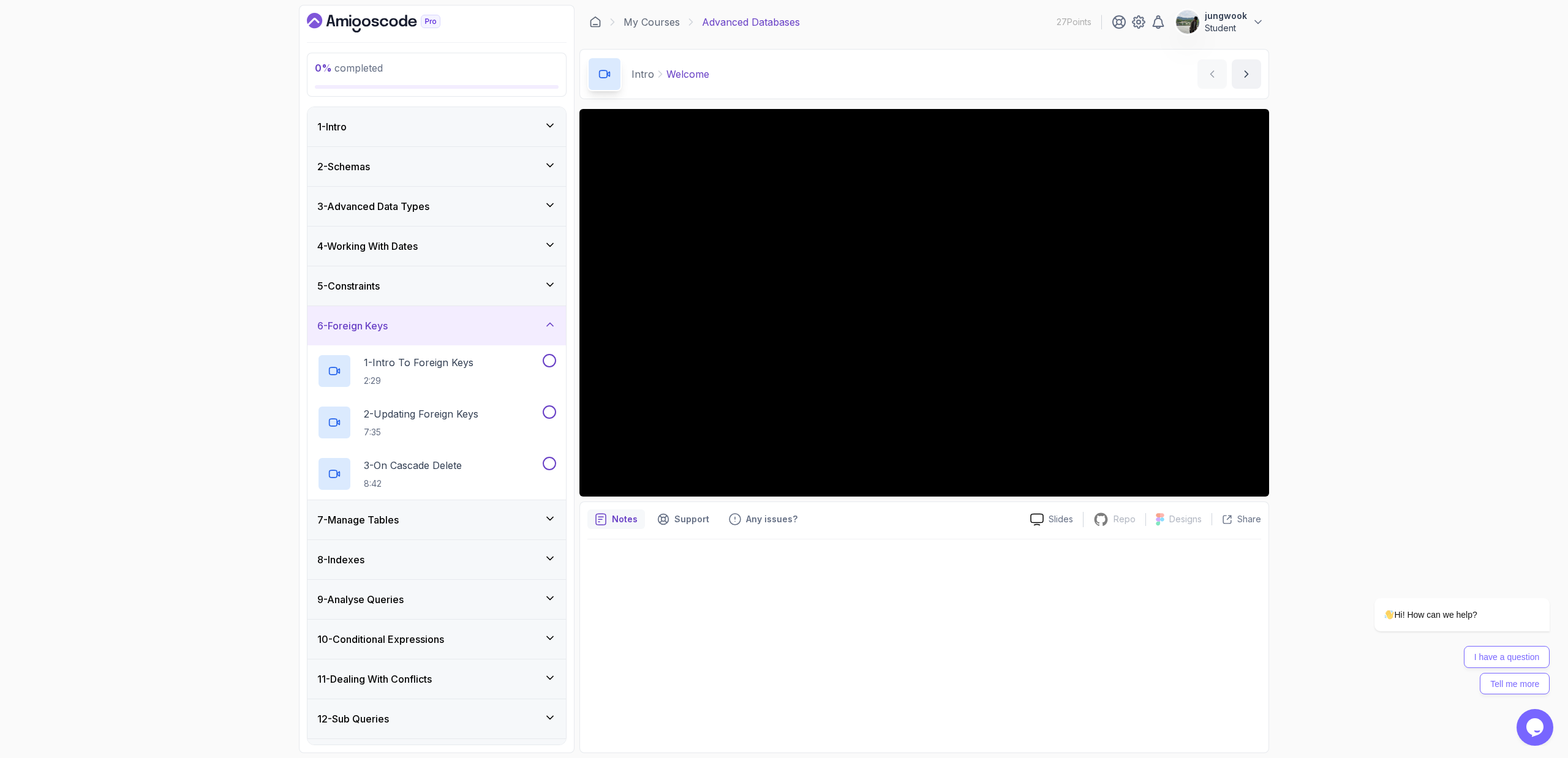
click at [527, 284] on div "5 - Constraints" at bounding box center [437, 286] width 238 height 14
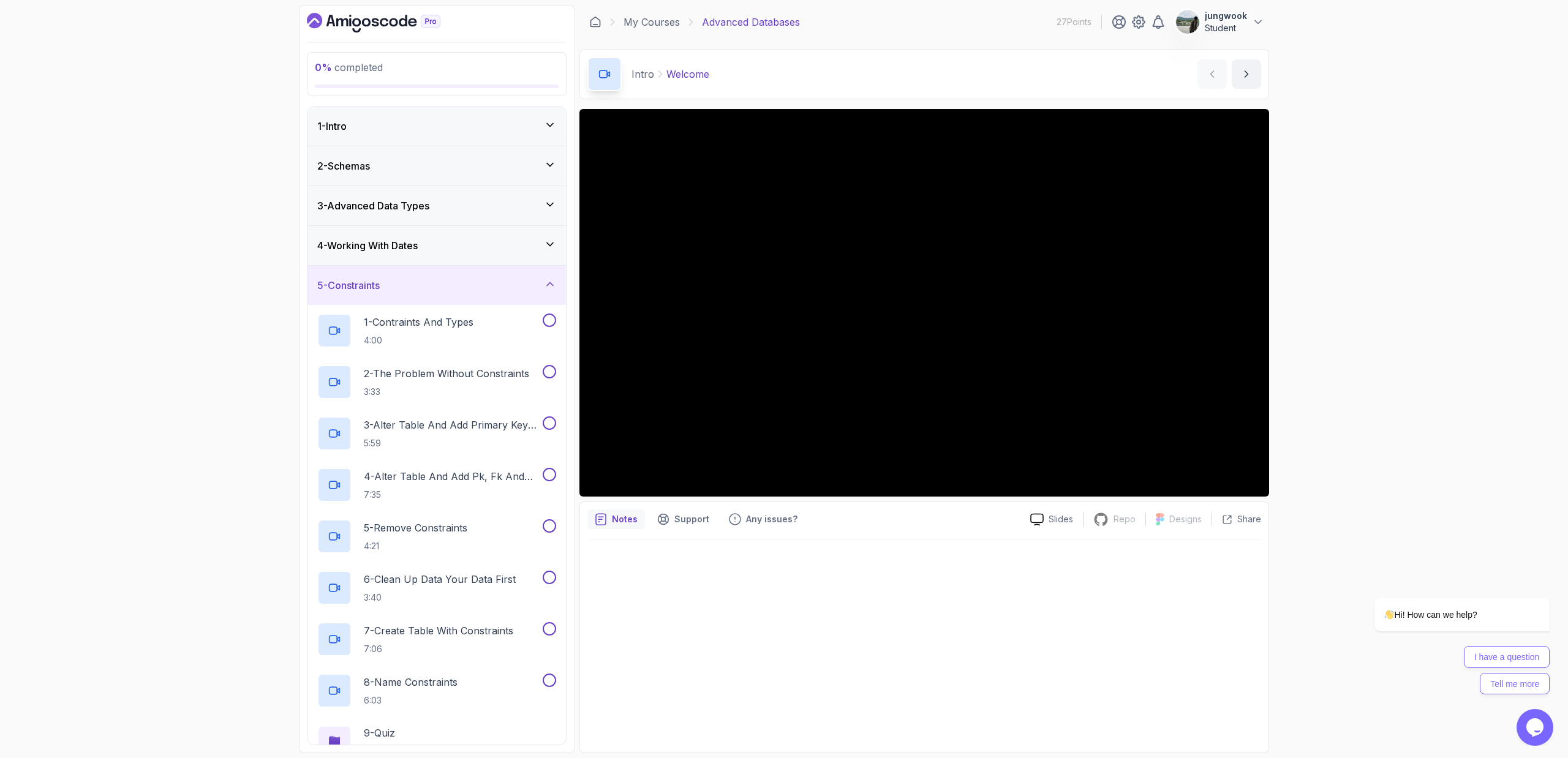
click at [534, 246] on div "4 - Working With Dates" at bounding box center [437, 245] width 238 height 14
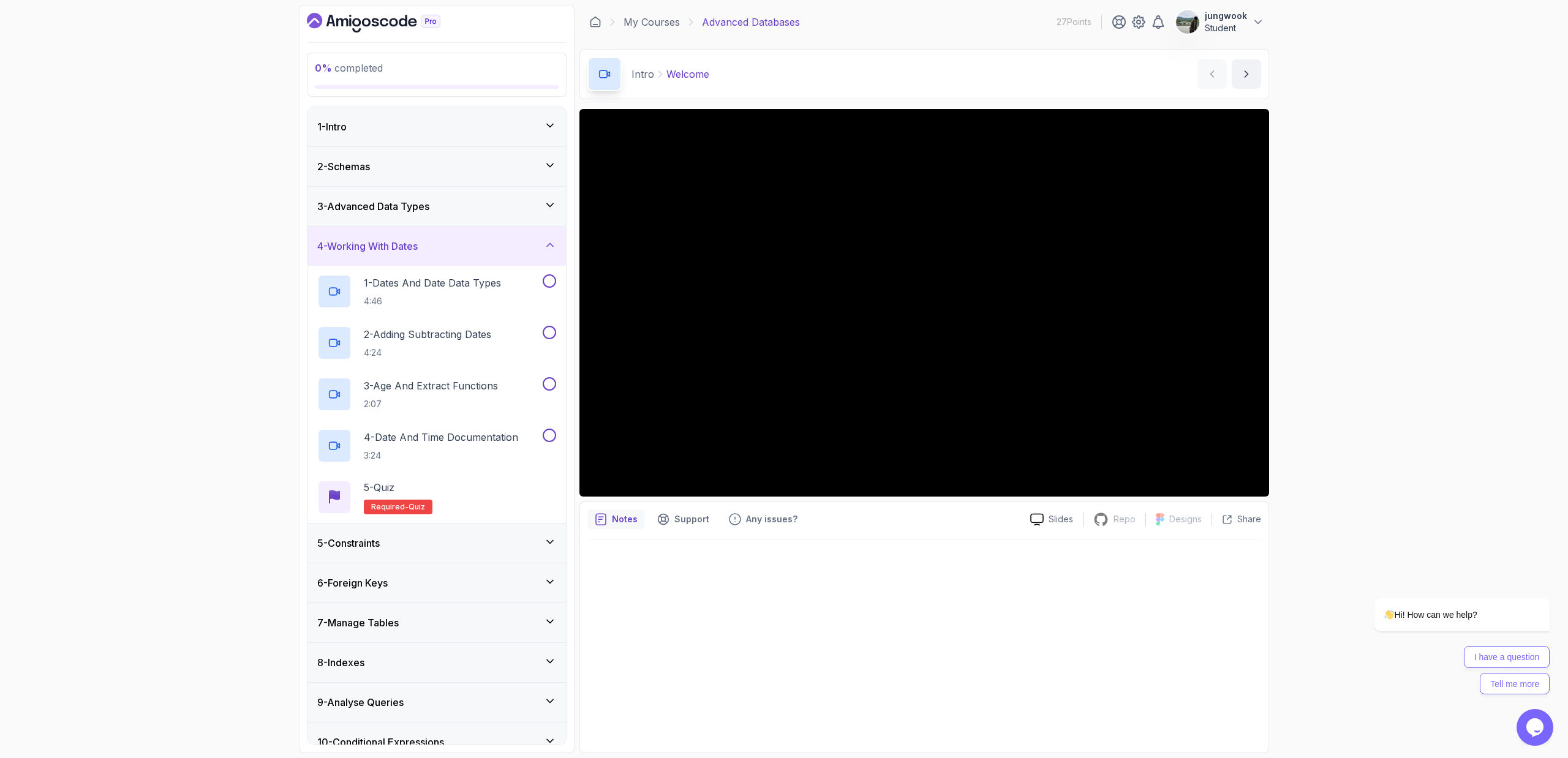
click at [536, 215] on div "3 - Advanced Data Types" at bounding box center [437, 206] width 258 height 39
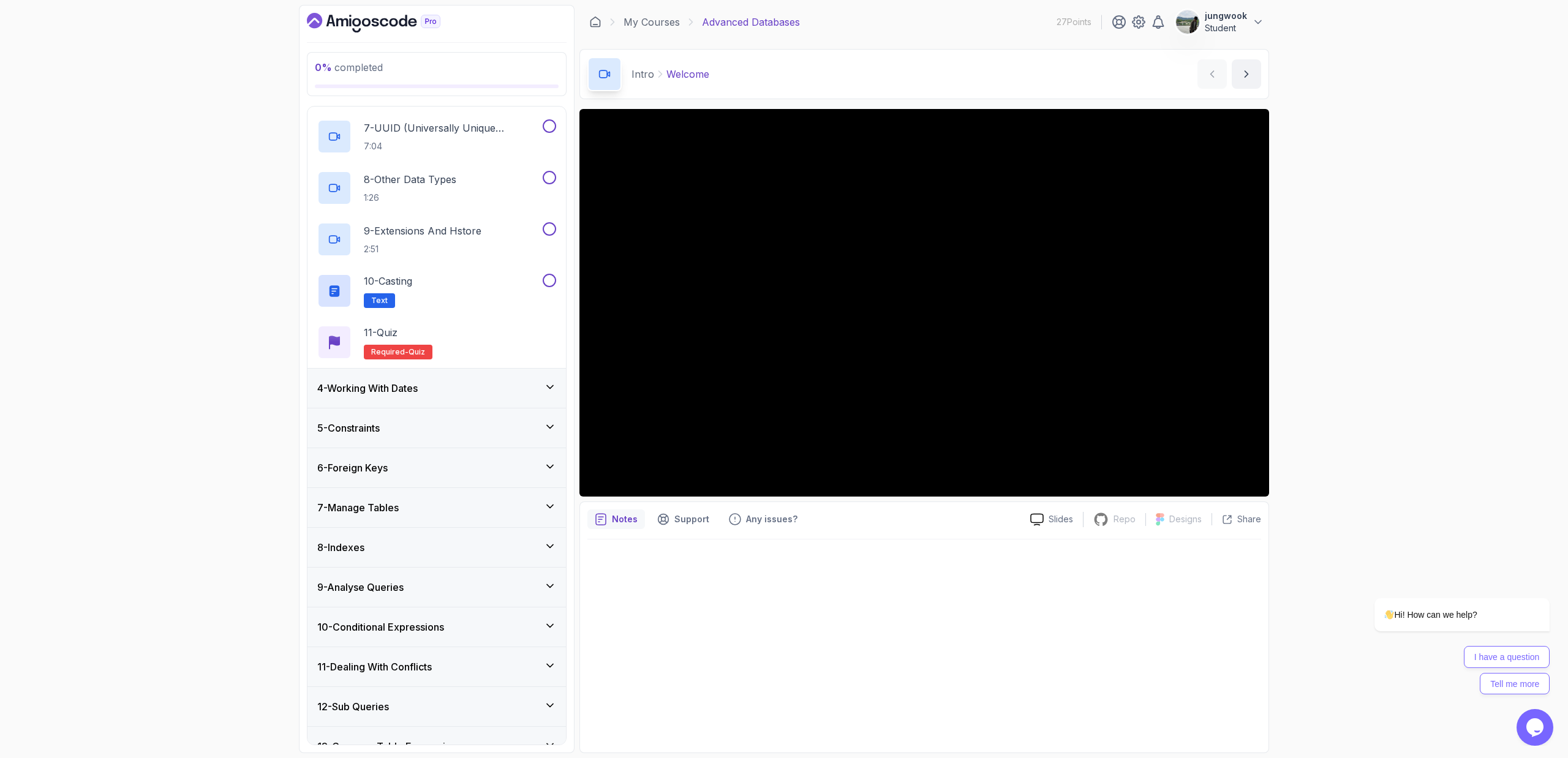
click at [463, 387] on div "4 - Working With Dates" at bounding box center [437, 388] width 238 height 14
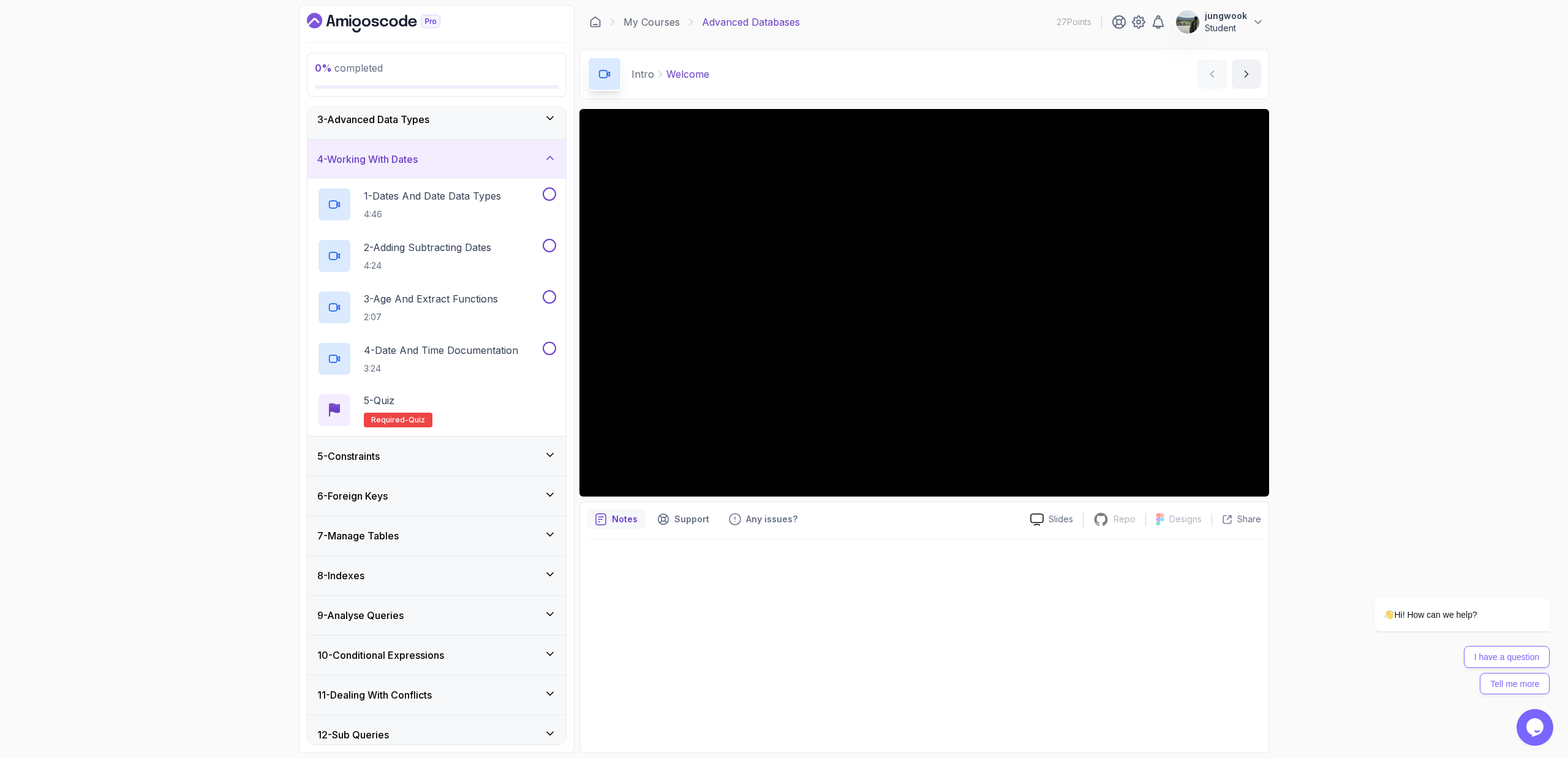
scroll to position [104, 0]
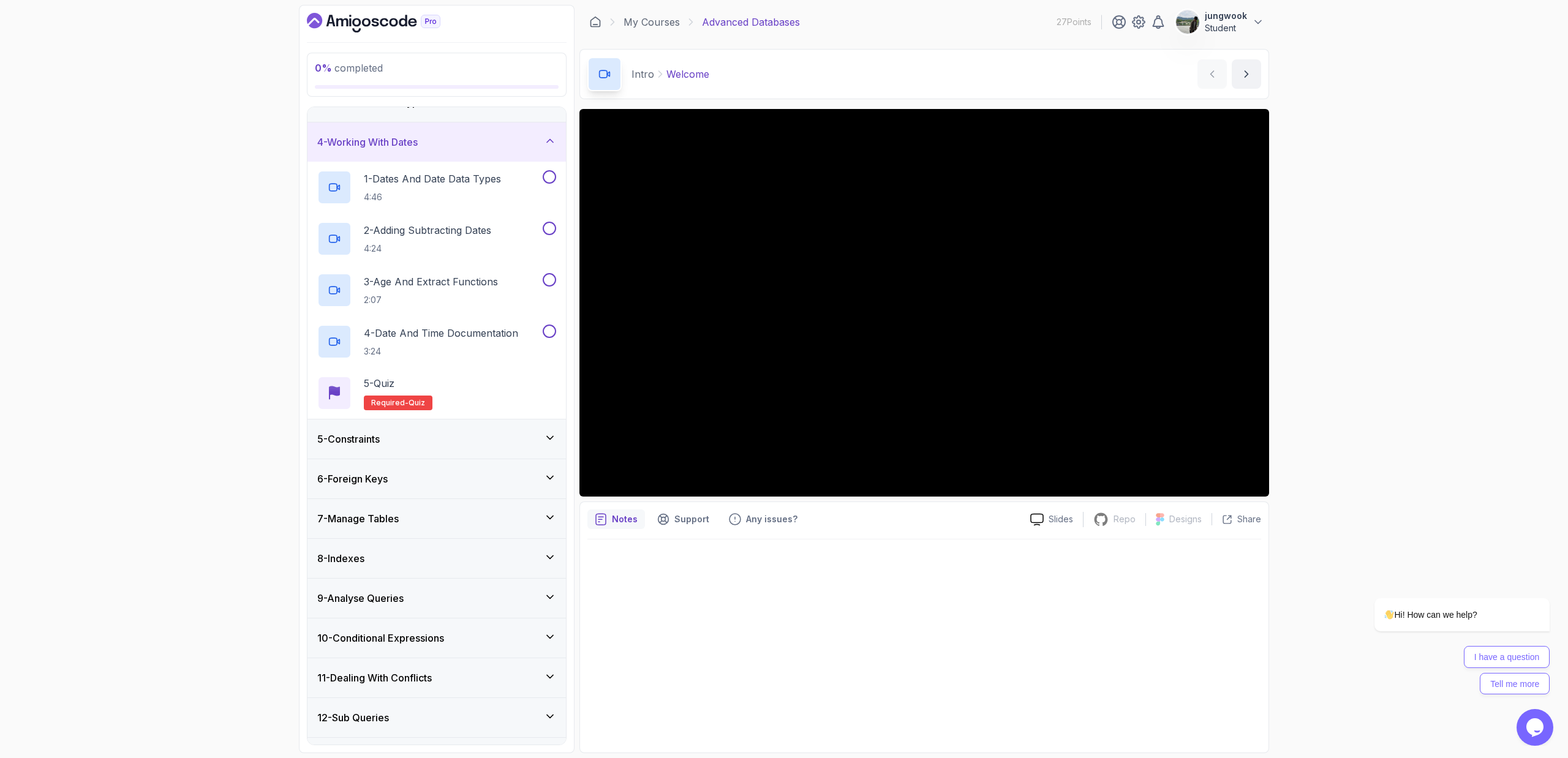
click at [471, 455] on div "5 - Constraints" at bounding box center [437, 439] width 258 height 39
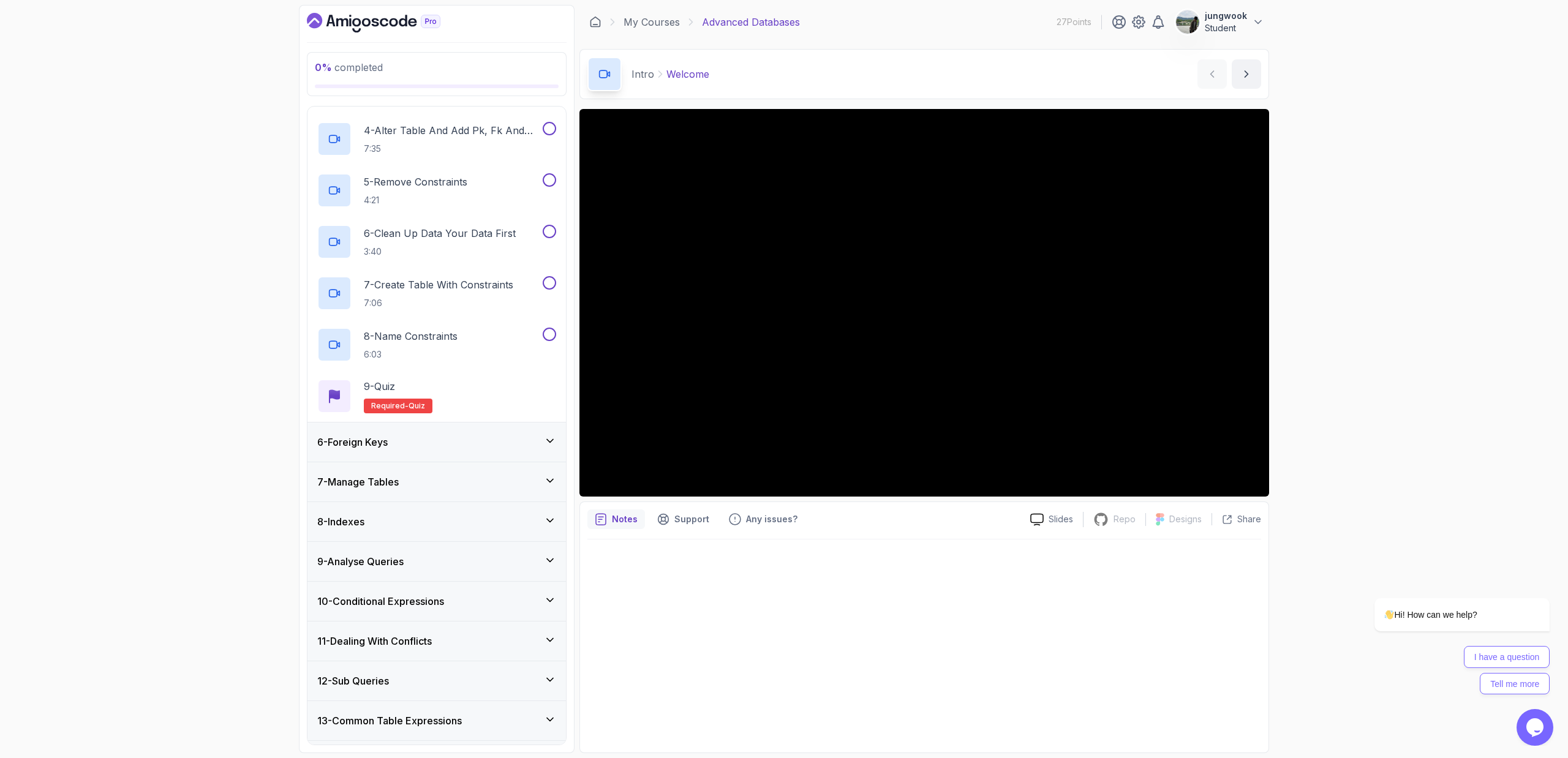
click at [472, 447] on div "6 - Foreign Keys" at bounding box center [437, 442] width 238 height 14
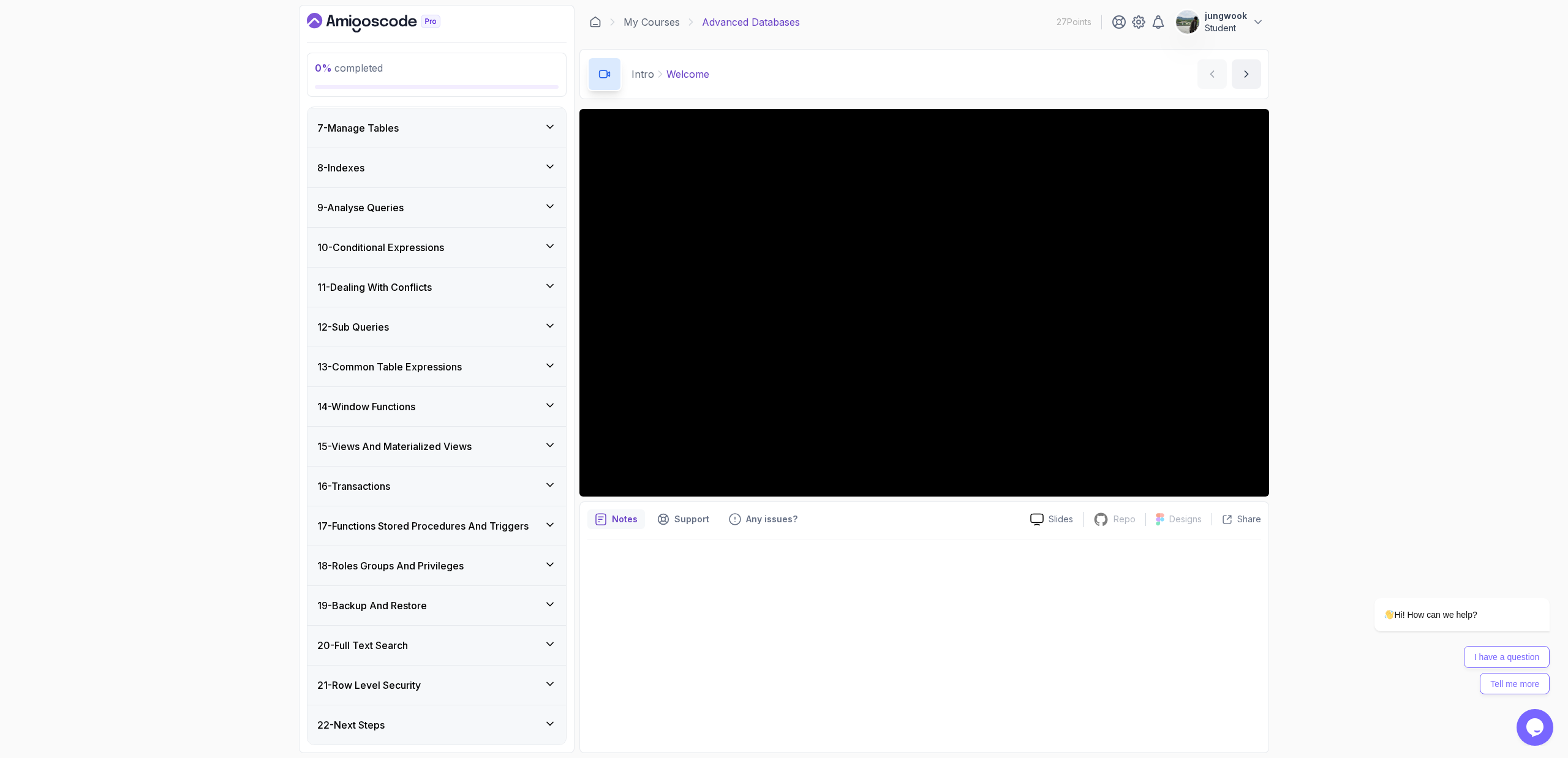
click at [493, 203] on div "9 - Analyse Queries" at bounding box center [437, 207] width 238 height 14
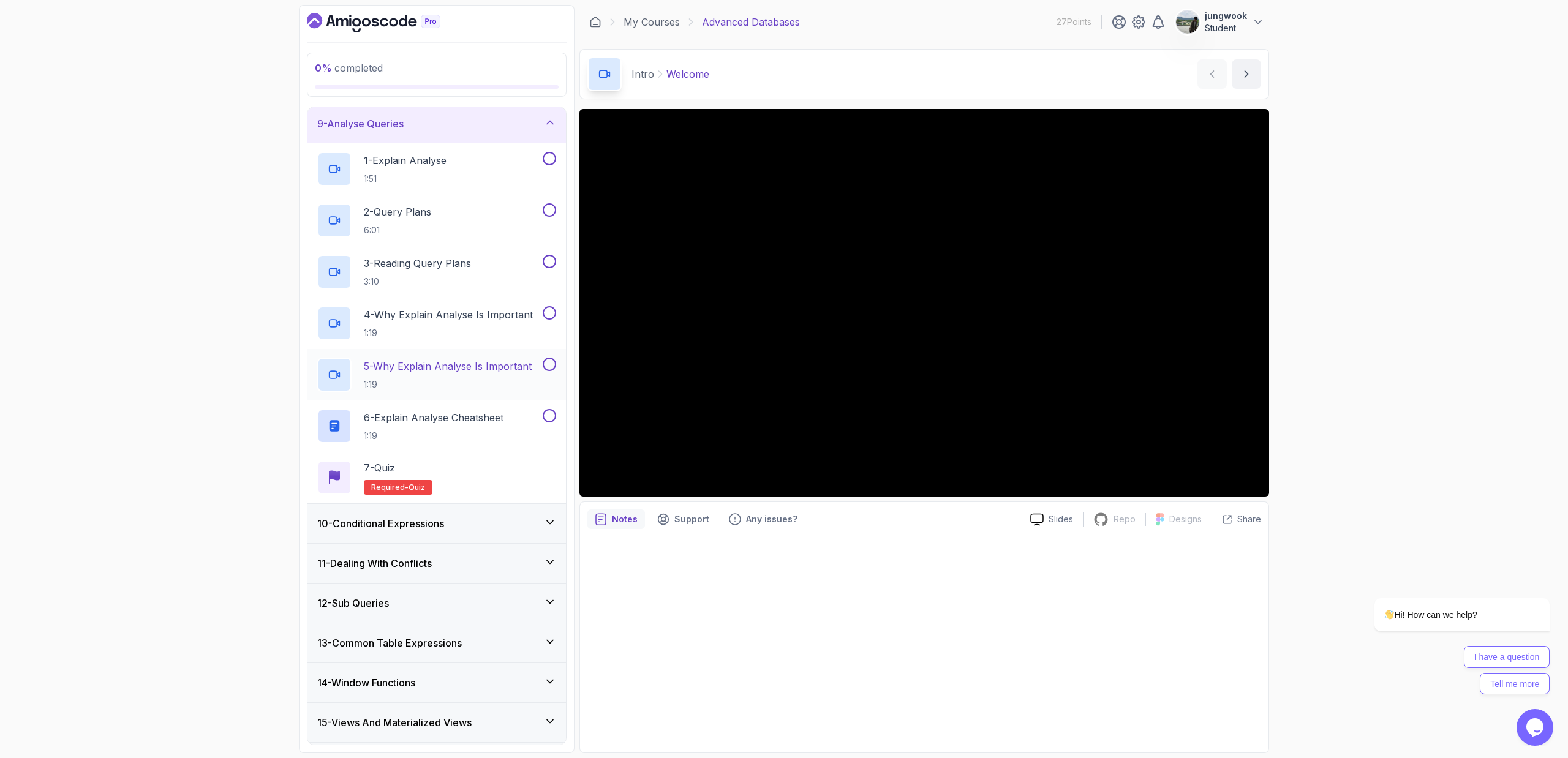
scroll to position [322, 0]
click at [444, 512] on h3 "10 - Conditional Expressions" at bounding box center [380, 522] width 126 height 14
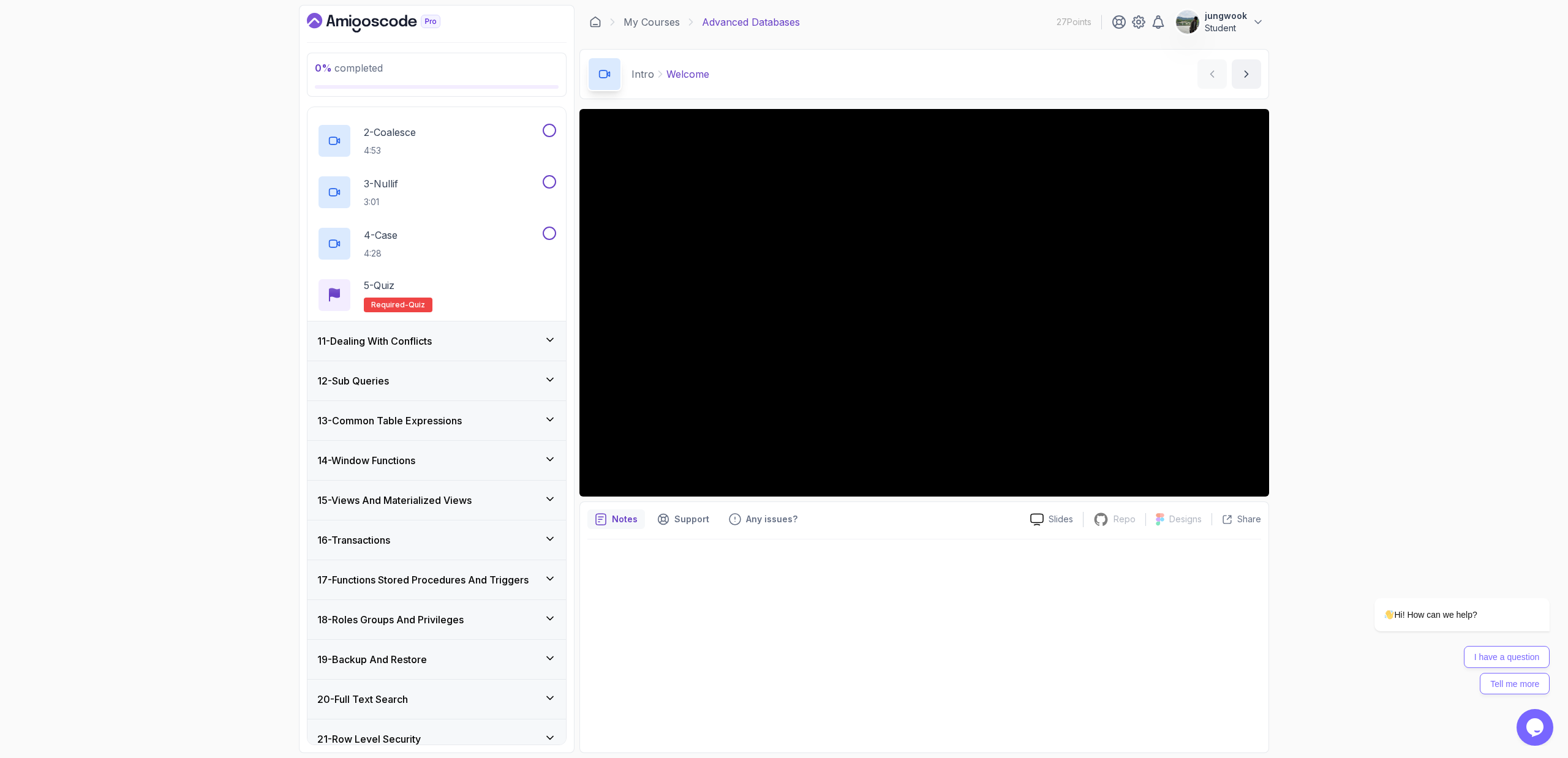
click at [489, 337] on div "11 - Dealing With Conflicts" at bounding box center [437, 340] width 238 height 14
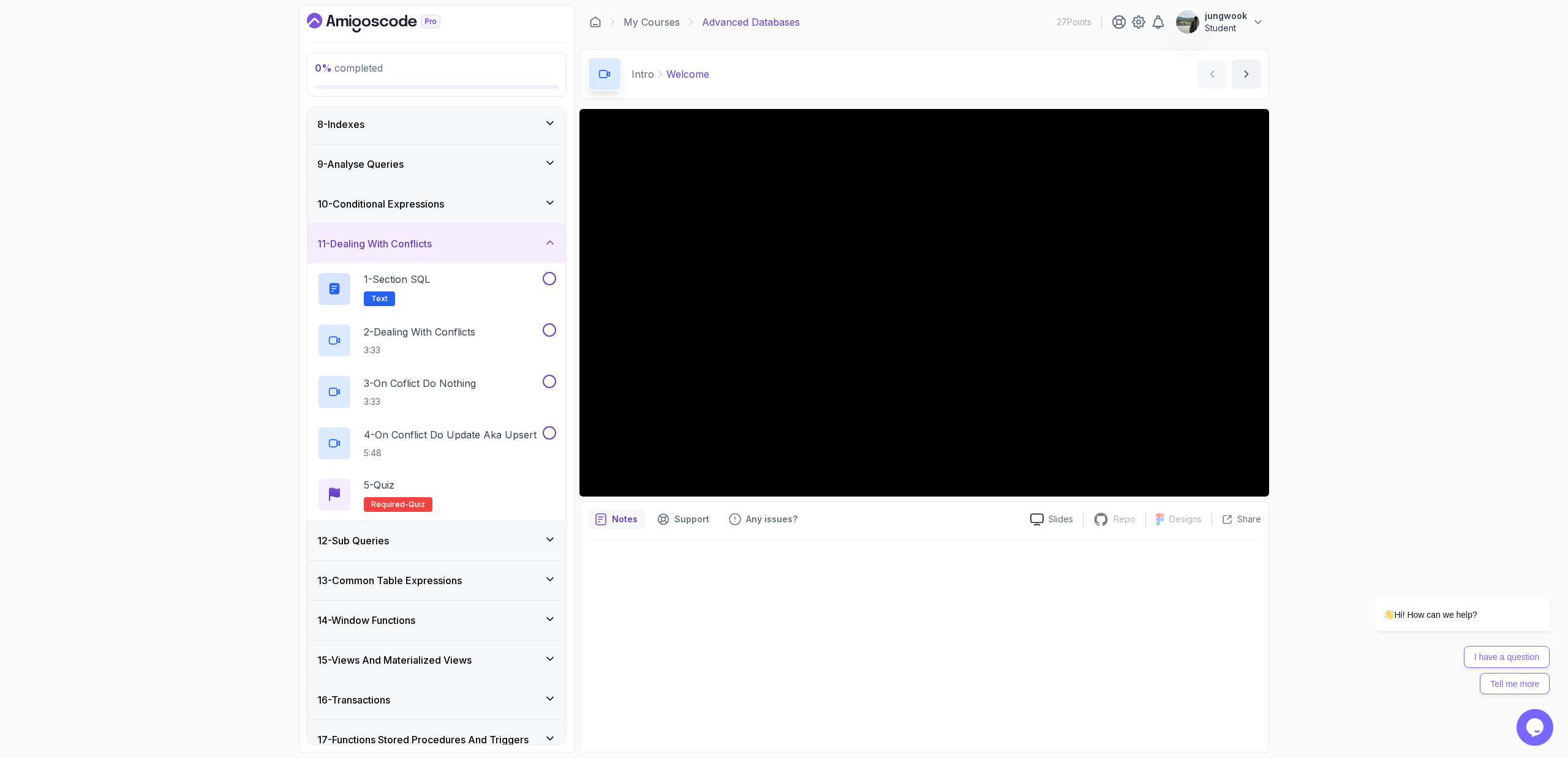
scroll to position [307, 0]
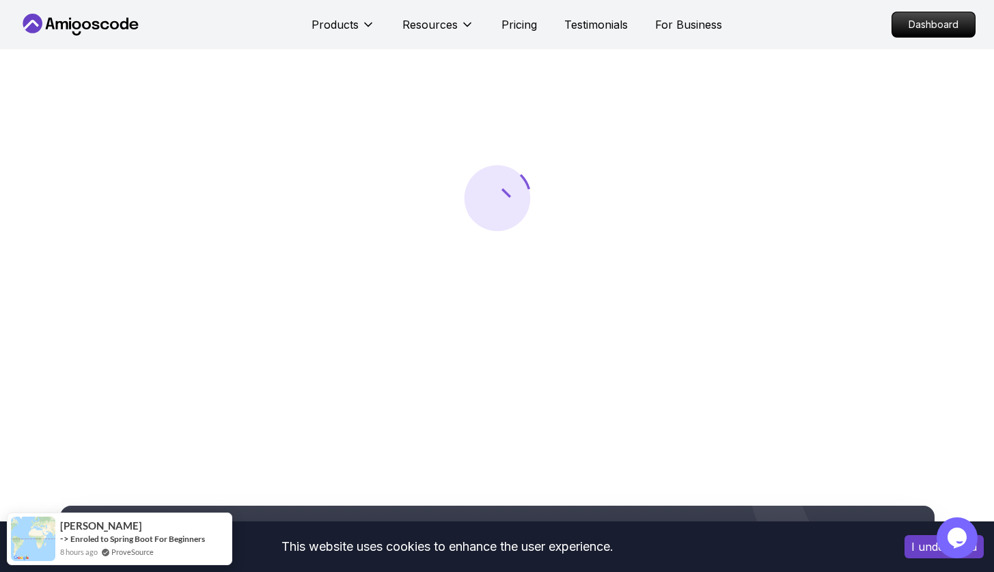
scroll to position [146, 0]
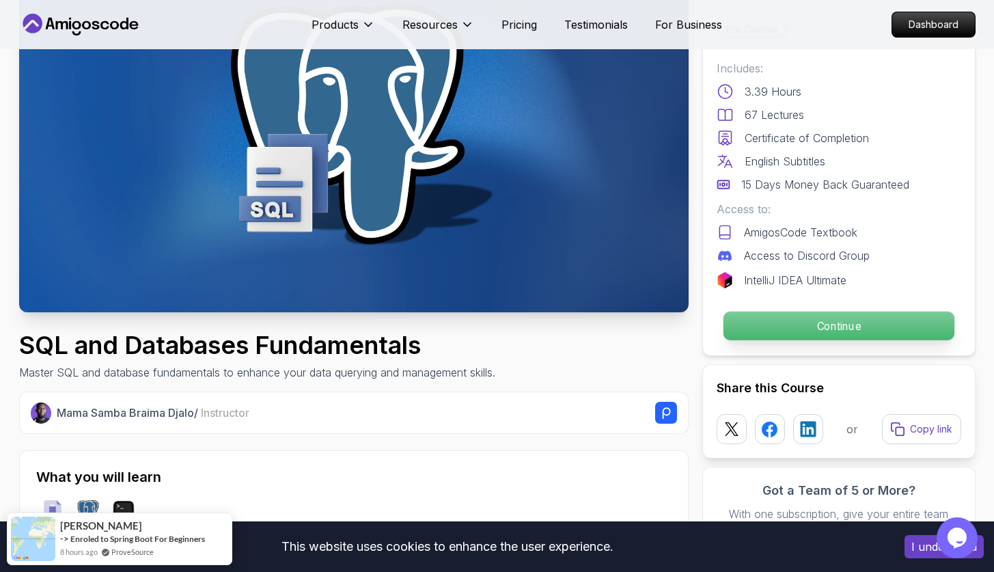
click at [880, 329] on p "Continue" at bounding box center [838, 326] width 231 height 29
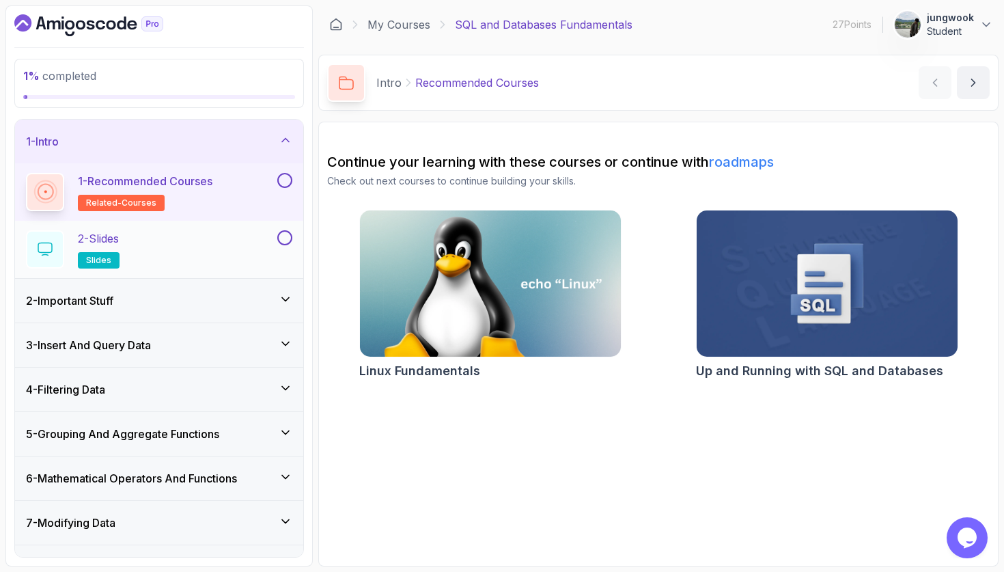
click at [260, 247] on div "2 - Slides slides" at bounding box center [150, 249] width 249 height 38
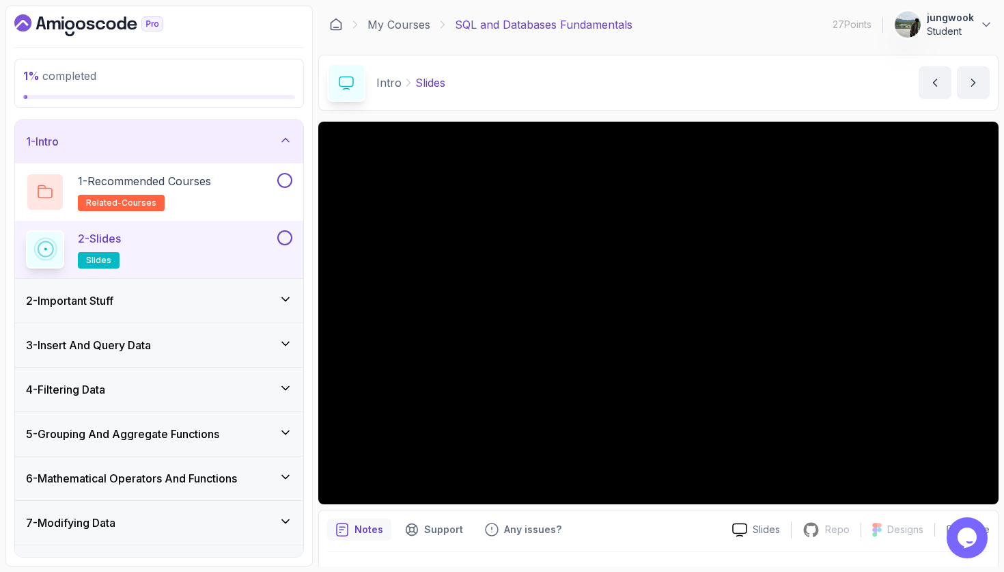
click at [235, 292] on div "2 - Important Stuff" at bounding box center [159, 300] width 266 height 16
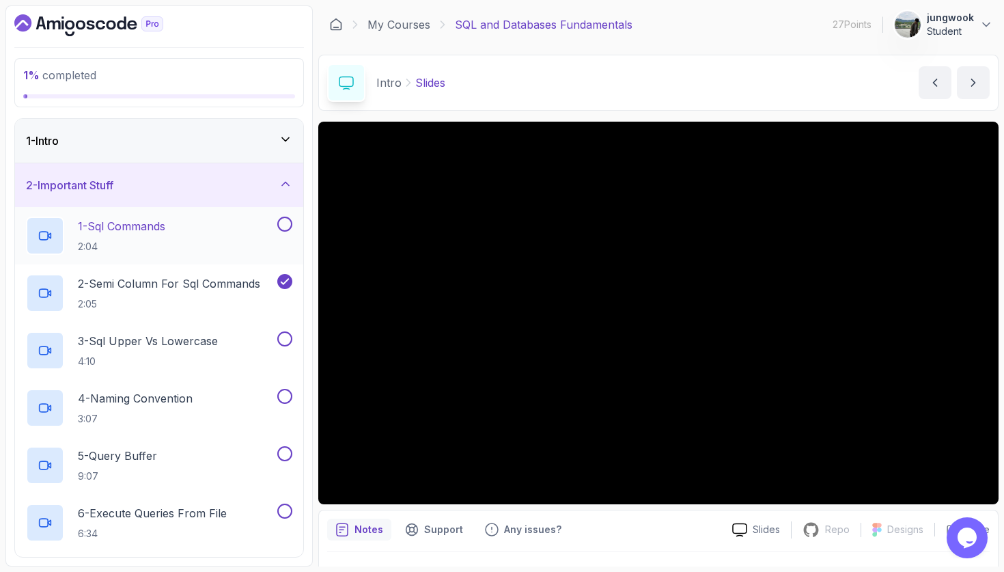
click at [295, 230] on div "1 - Sql Commands 2:04" at bounding box center [159, 235] width 288 height 57
click at [288, 240] on button "1 - Sql Commands 2:04" at bounding box center [159, 236] width 266 height 38
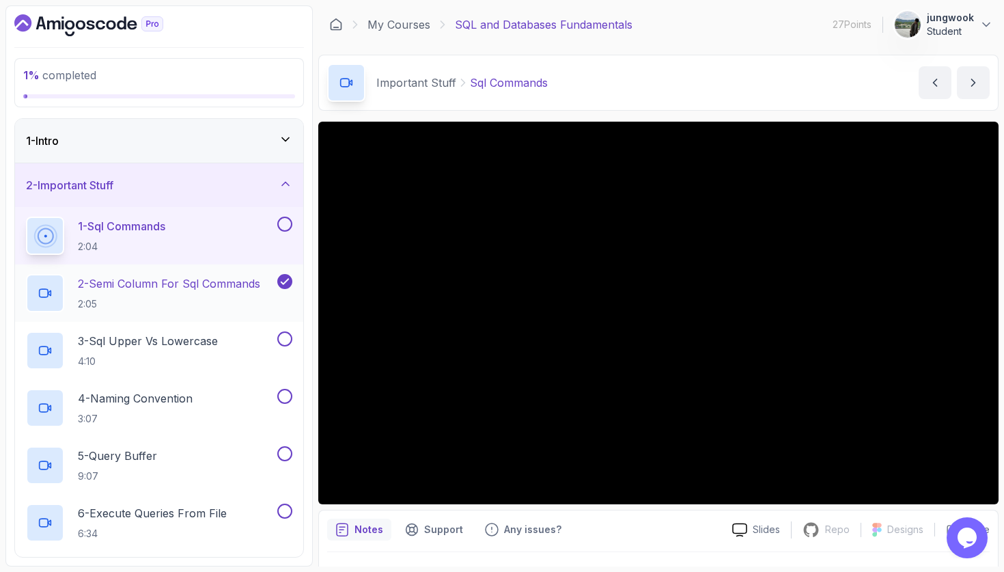
click at [205, 279] on p "2 - Semi Column For Sql Commands" at bounding box center [169, 283] width 182 height 16
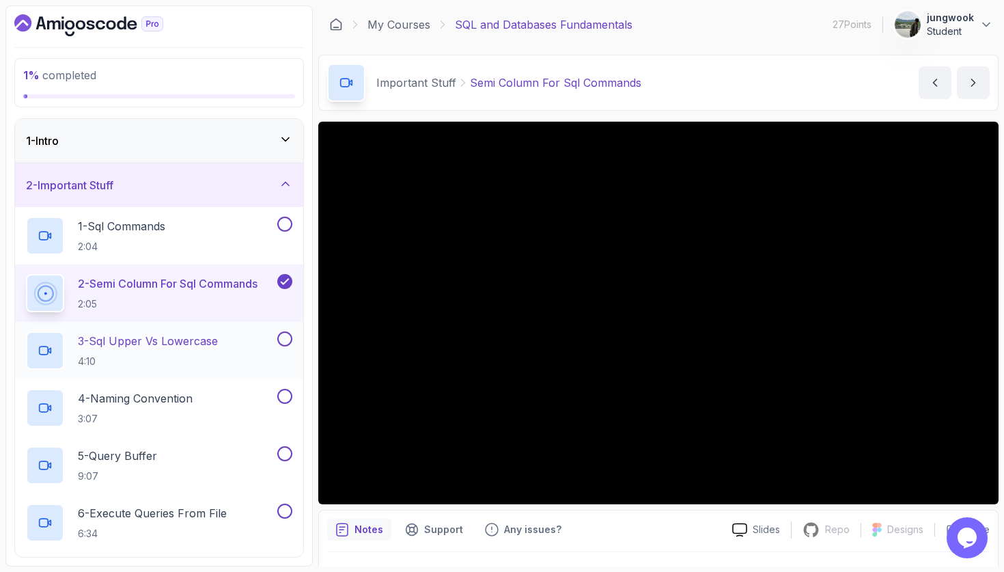
scroll to position [452, 0]
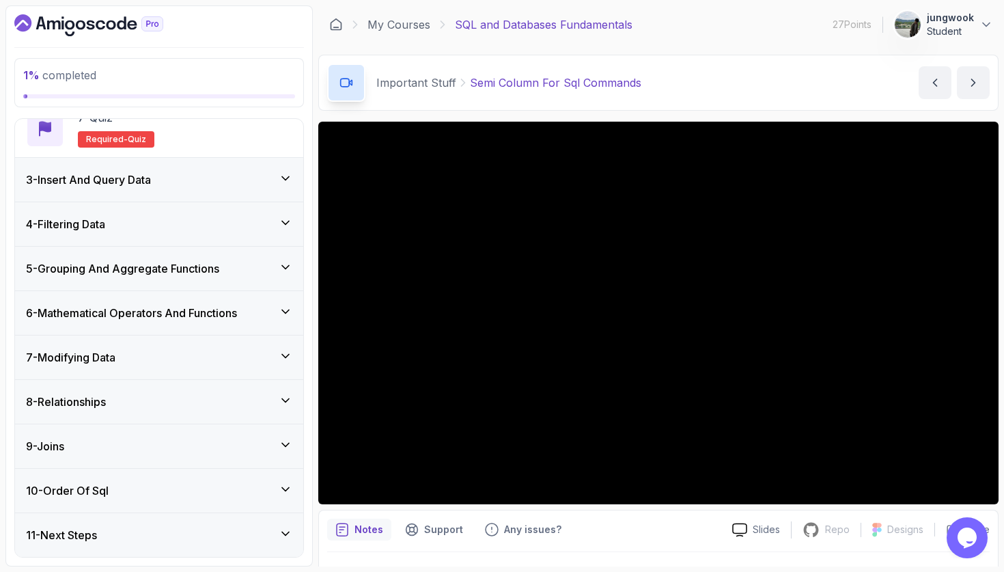
click at [255, 402] on div "8 - Relationships" at bounding box center [159, 402] width 266 height 16
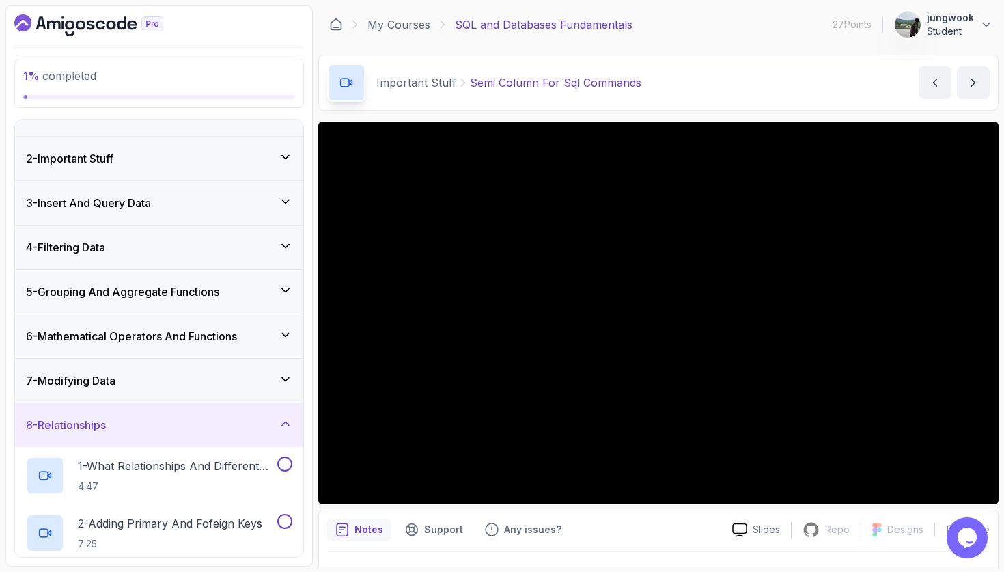
scroll to position [0, 0]
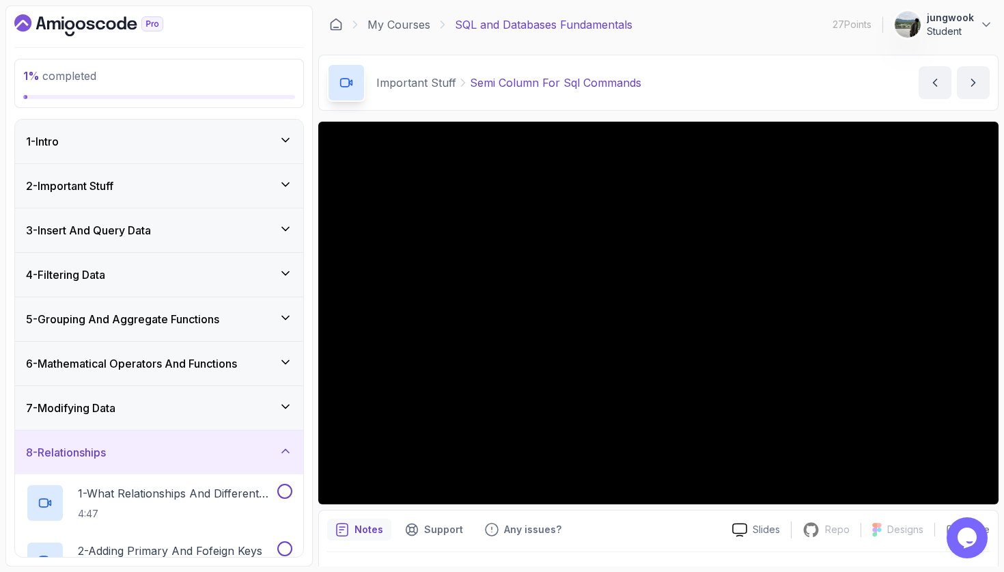
click at [203, 148] on div "1 - Intro" at bounding box center [159, 141] width 266 height 16
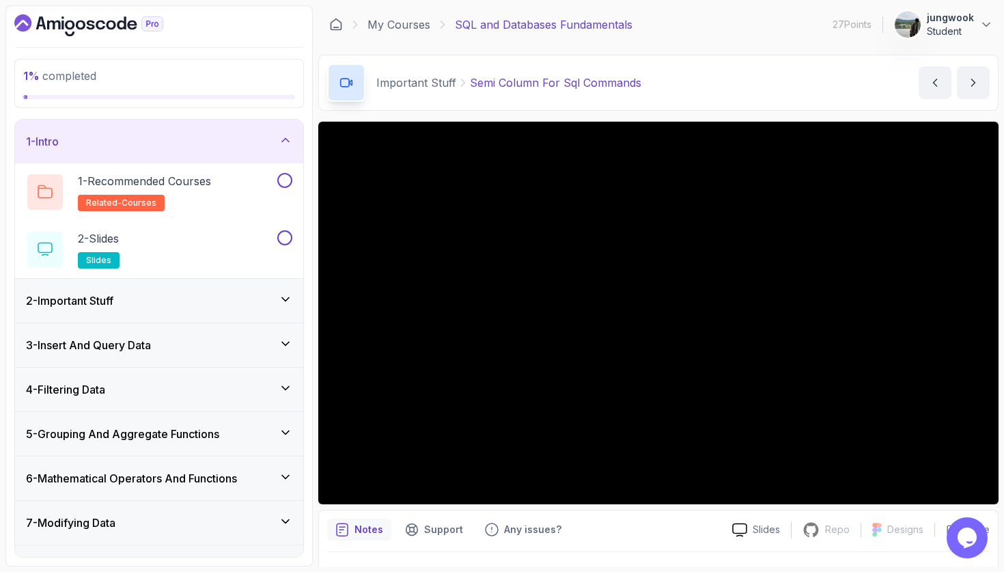
click at [178, 320] on div "2 - Important Stuff" at bounding box center [159, 301] width 288 height 44
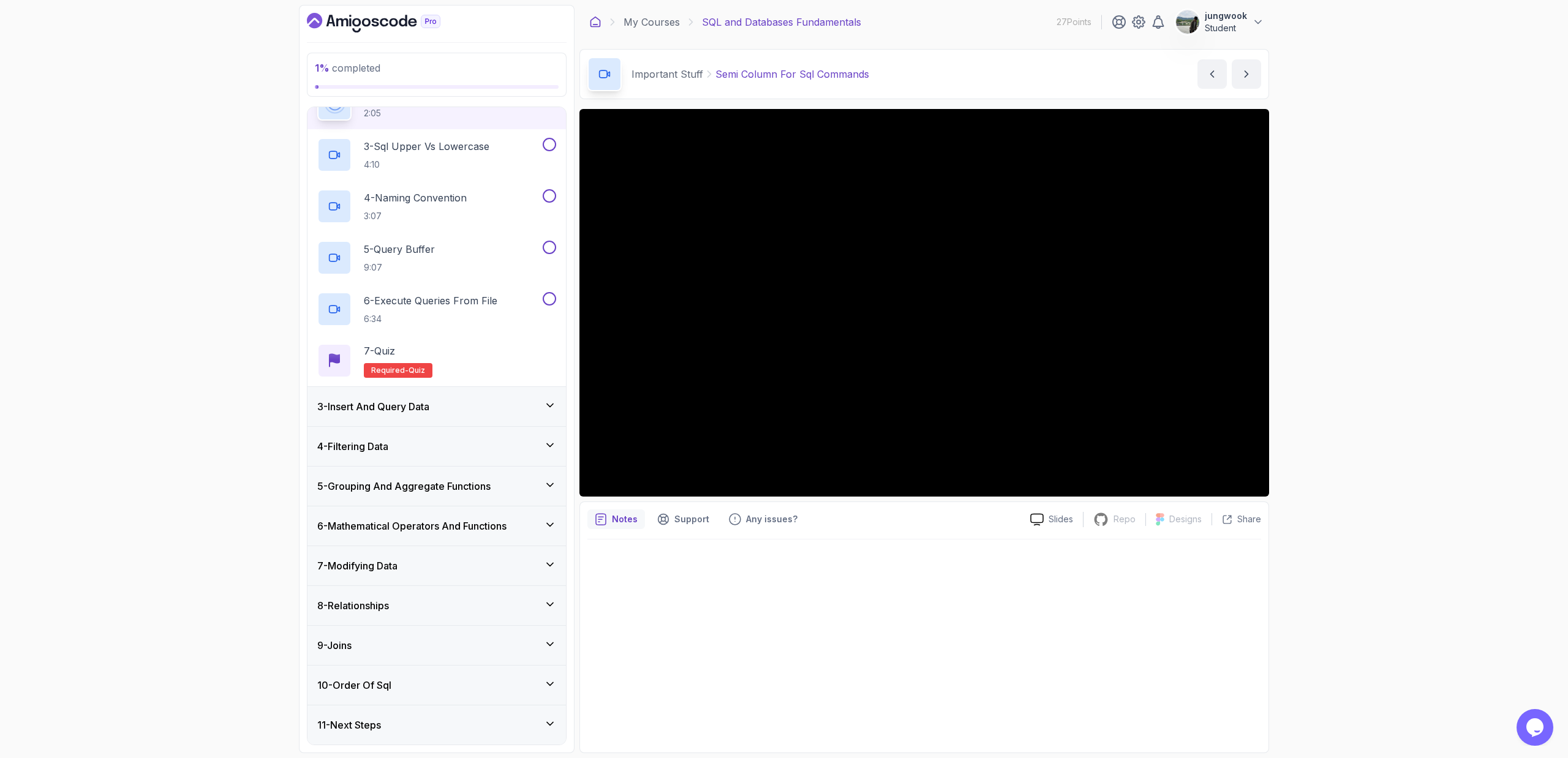
scroll to position [159, 0]
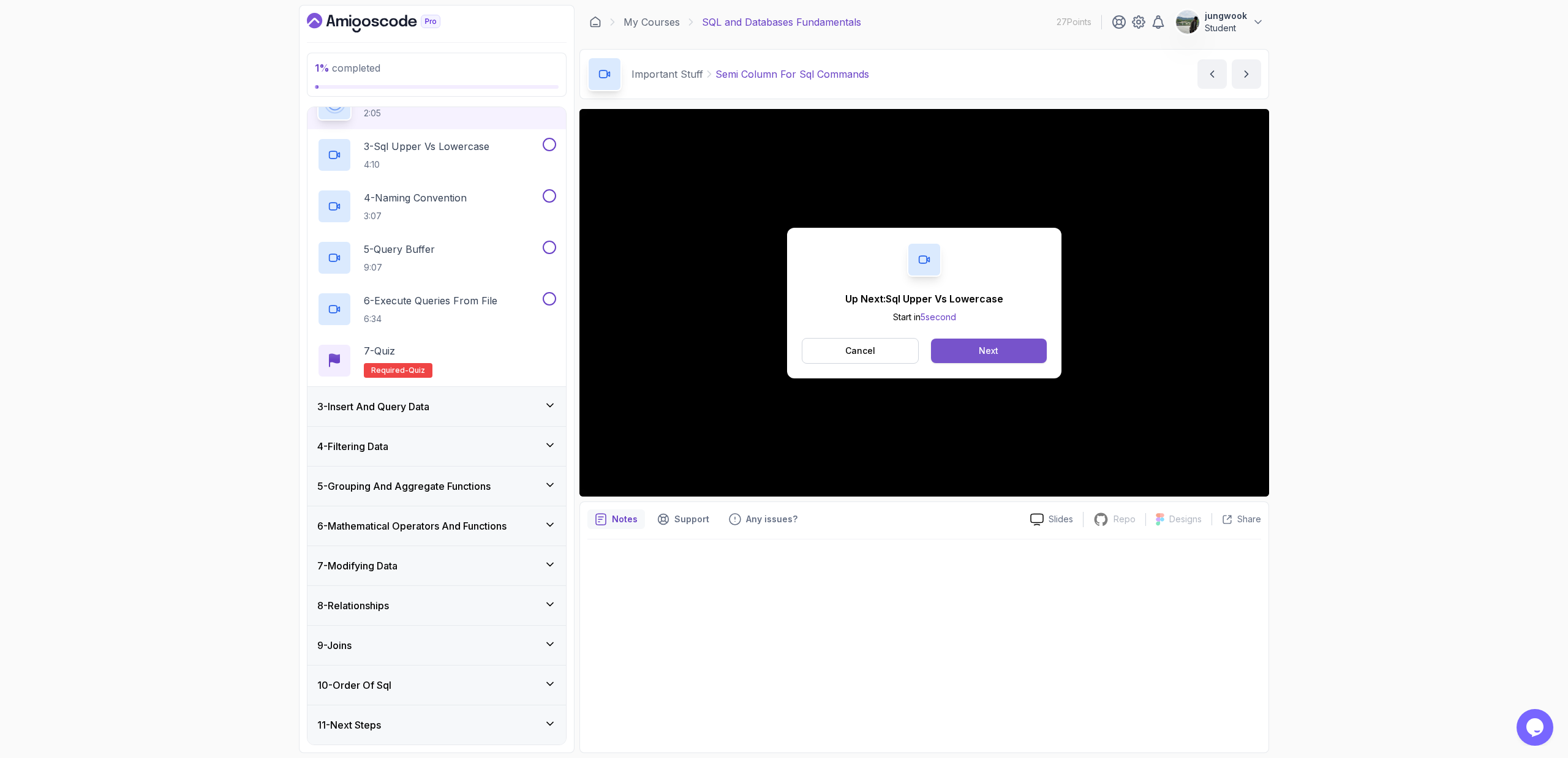
click at [890, 357] on button "Next" at bounding box center [988, 350] width 116 height 24
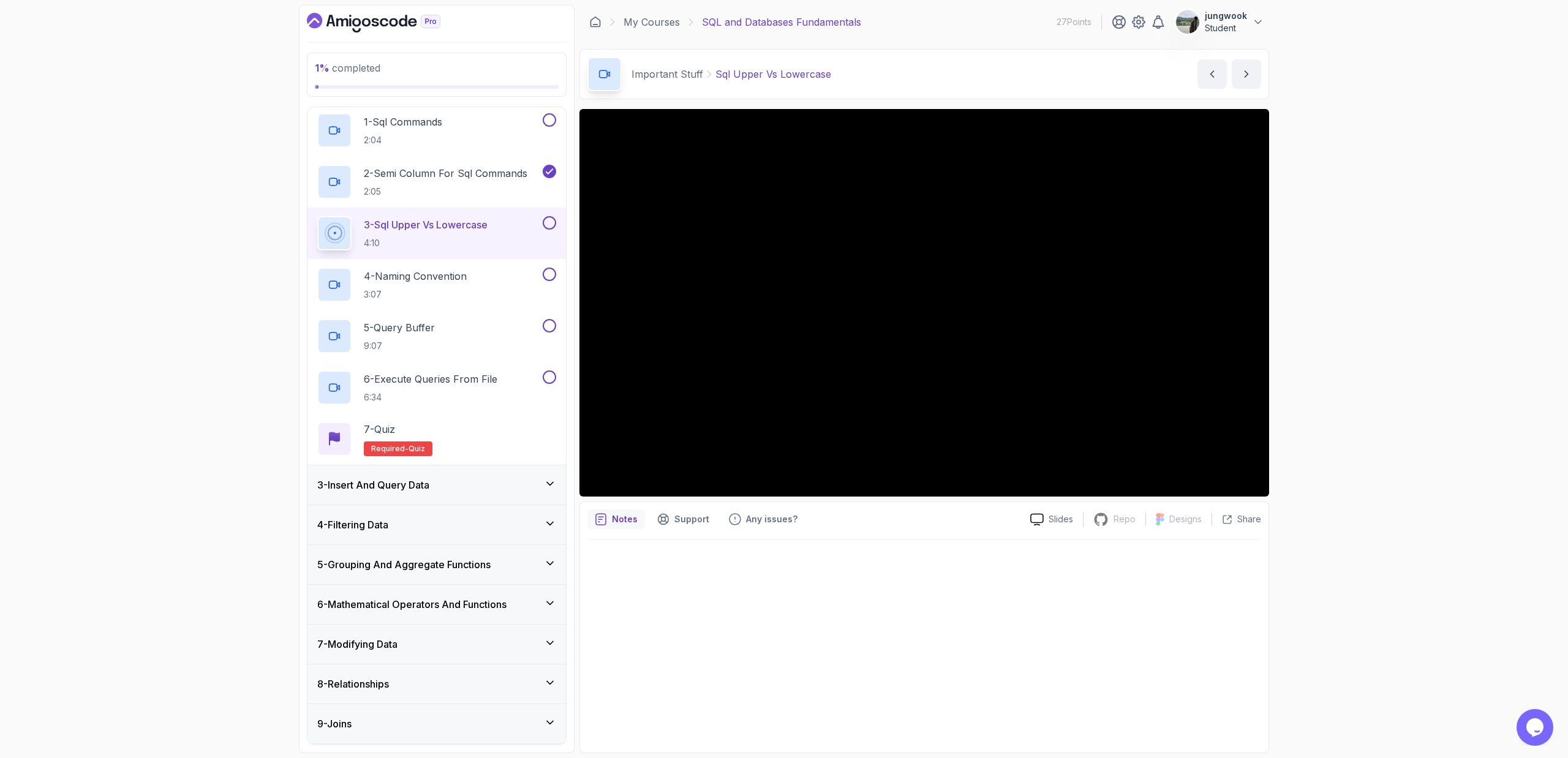
scroll to position [77, 0]
click at [890, 465] on div "1 % completed 1 - Intro 2 - Important Stuff 1 - Sql Commands 2:04 2 - Semi Colu…" at bounding box center [784, 379] width 1568 height 758
click at [890, 392] on div "1 % completed 1 - Intro 2 - Important Stuff 1 - Sql Commands 2:04 2 - Semi Colu…" at bounding box center [784, 379] width 1568 height 758
click at [890, 461] on div "1 % completed 1 - Intro 2 - Important Stuff 1 - Sql Commands 2:04 2 - Semi Colu…" at bounding box center [784, 379] width 1568 height 758
click at [890, 452] on div "1 % completed 1 - Intro 2 - Important Stuff 1 - Sql Commands 2:04 2 - Semi Colu…" at bounding box center [784, 379] width 1568 height 758
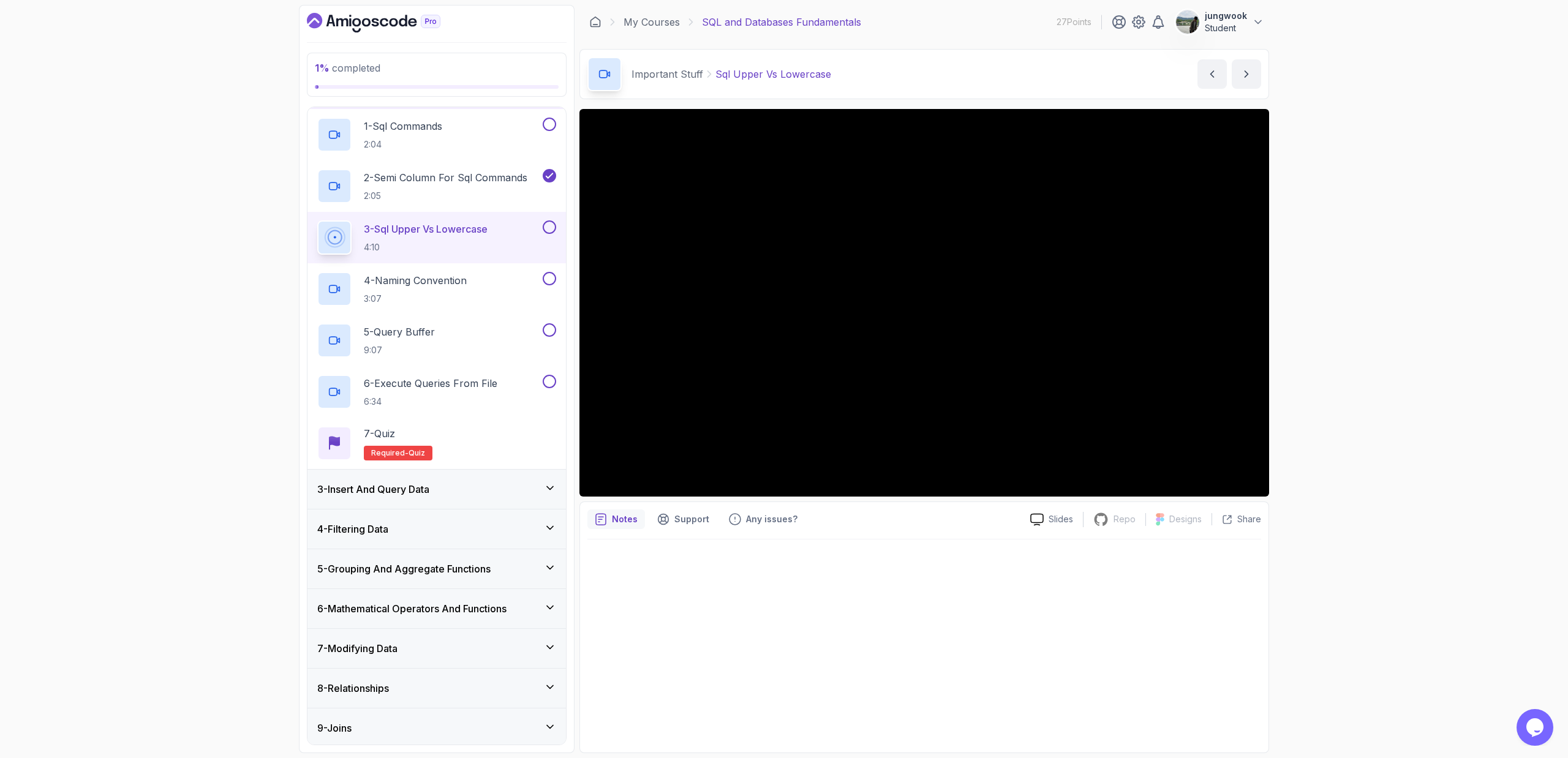
click at [890, 382] on div "1 % completed 1 - Intro 2 - Important Stuff 1 - Sql Commands 2:04 2 - Semi Colu…" at bounding box center [784, 379] width 1568 height 758
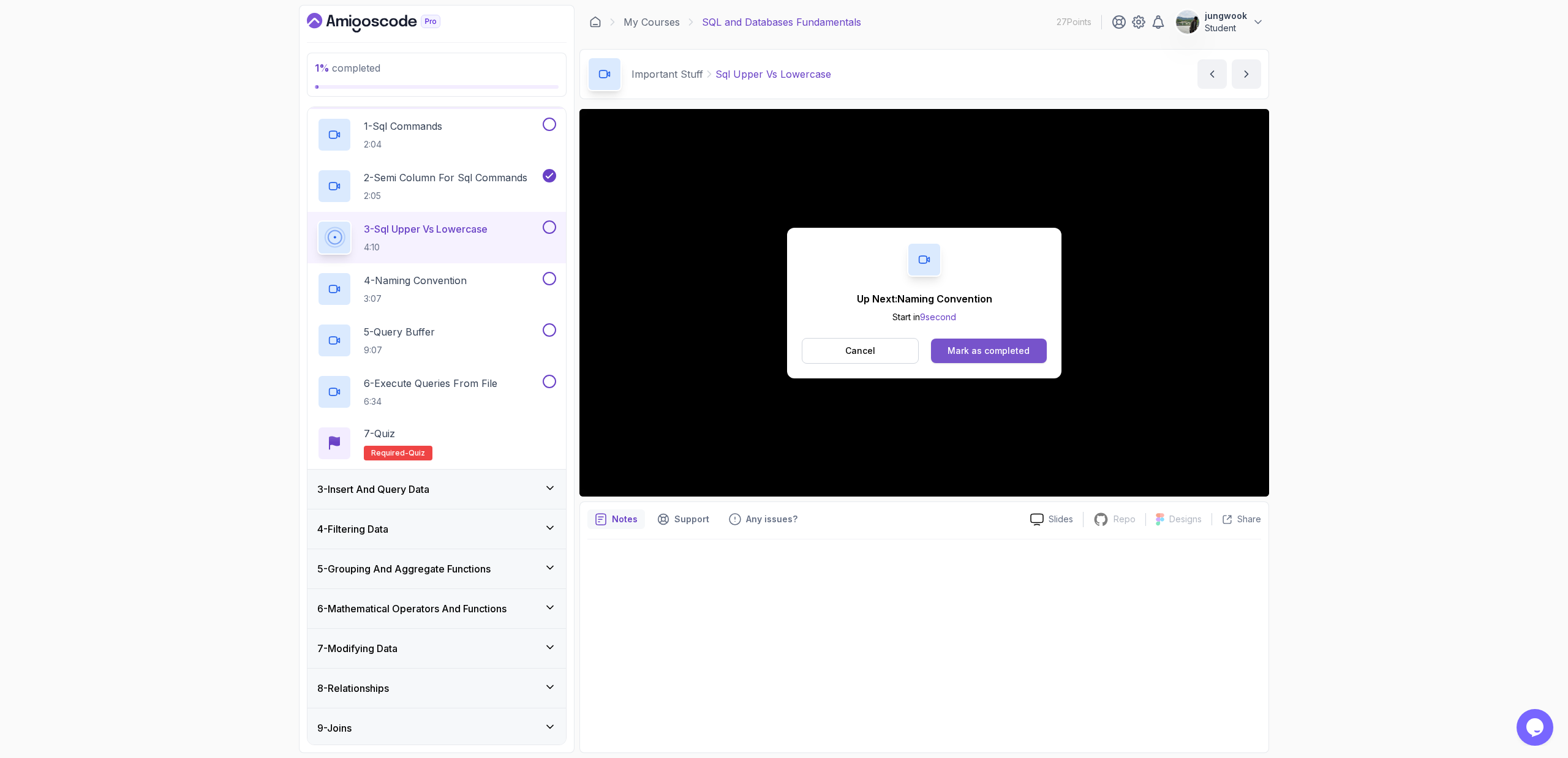
click at [890, 353] on div "Mark as completed" at bounding box center [989, 351] width 82 height 13
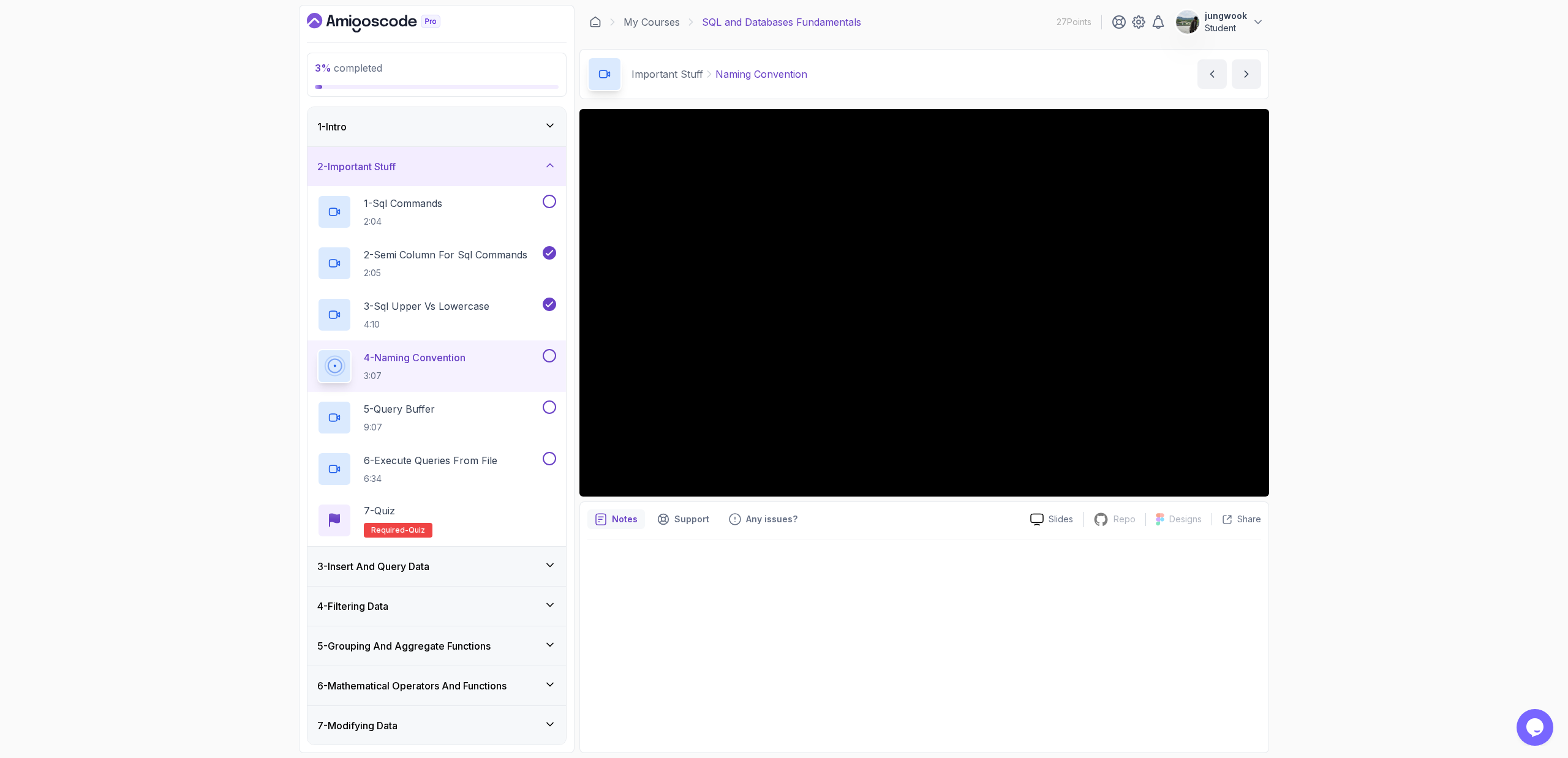
click at [890, 423] on div "3 % completed 1 - Intro 2 - Important Stuff 1 - Sql Commands 2:04 2 - Semi Colu…" at bounding box center [784, 379] width 1568 height 758
click at [890, 405] on div "3 % completed 1 - Intro 2 - Important Stuff 1 - Sql Commands 2:04 2 - Semi Colu…" at bounding box center [784, 379] width 1568 height 758
click at [890, 386] on div "3 % completed 1 - Intro 2 - Important Stuff 1 - Sql Commands 2:04 2 - Semi Colu…" at bounding box center [784, 379] width 1568 height 758
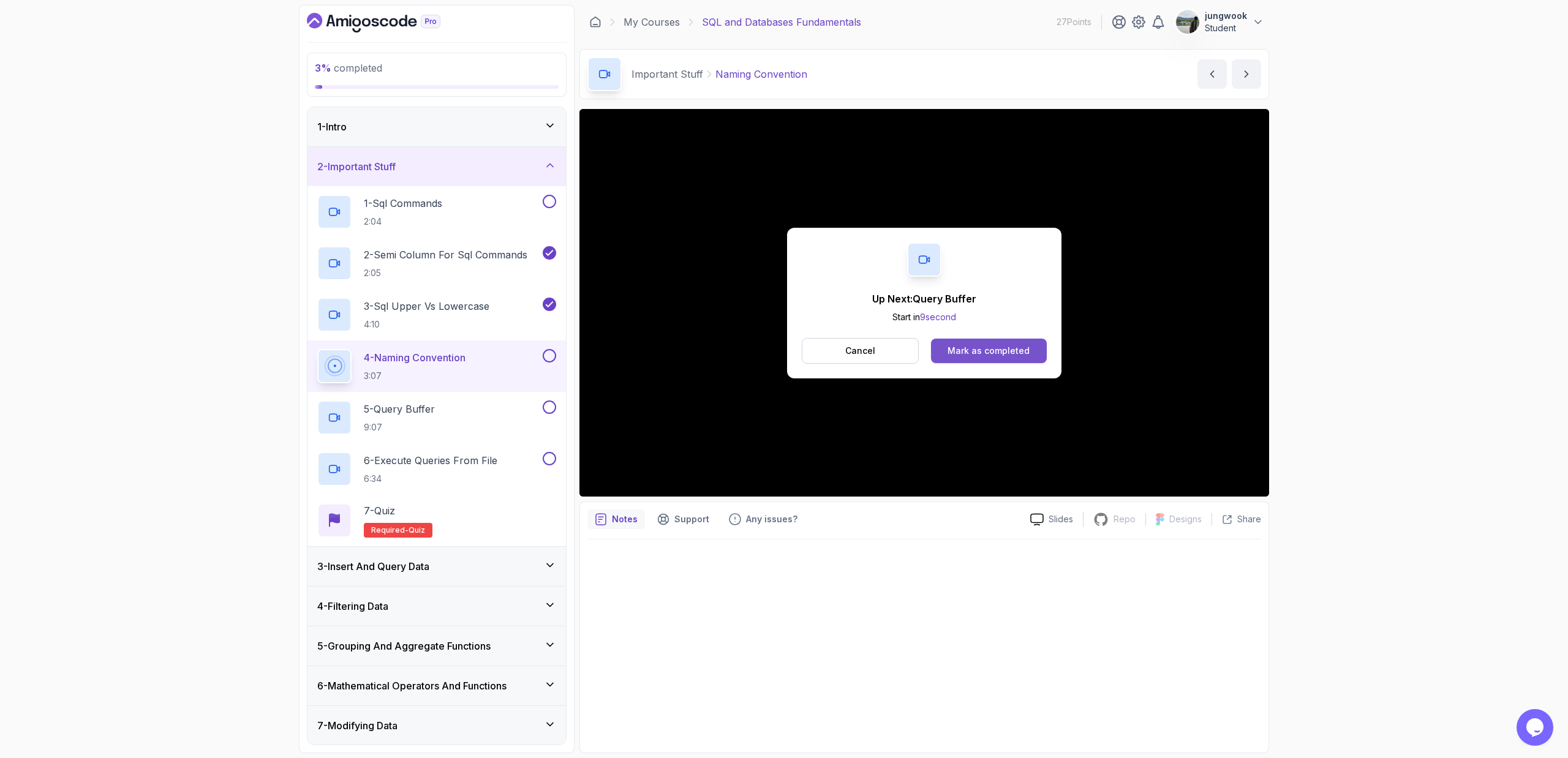
click at [890, 350] on div "Mark as completed" at bounding box center [989, 351] width 82 height 13
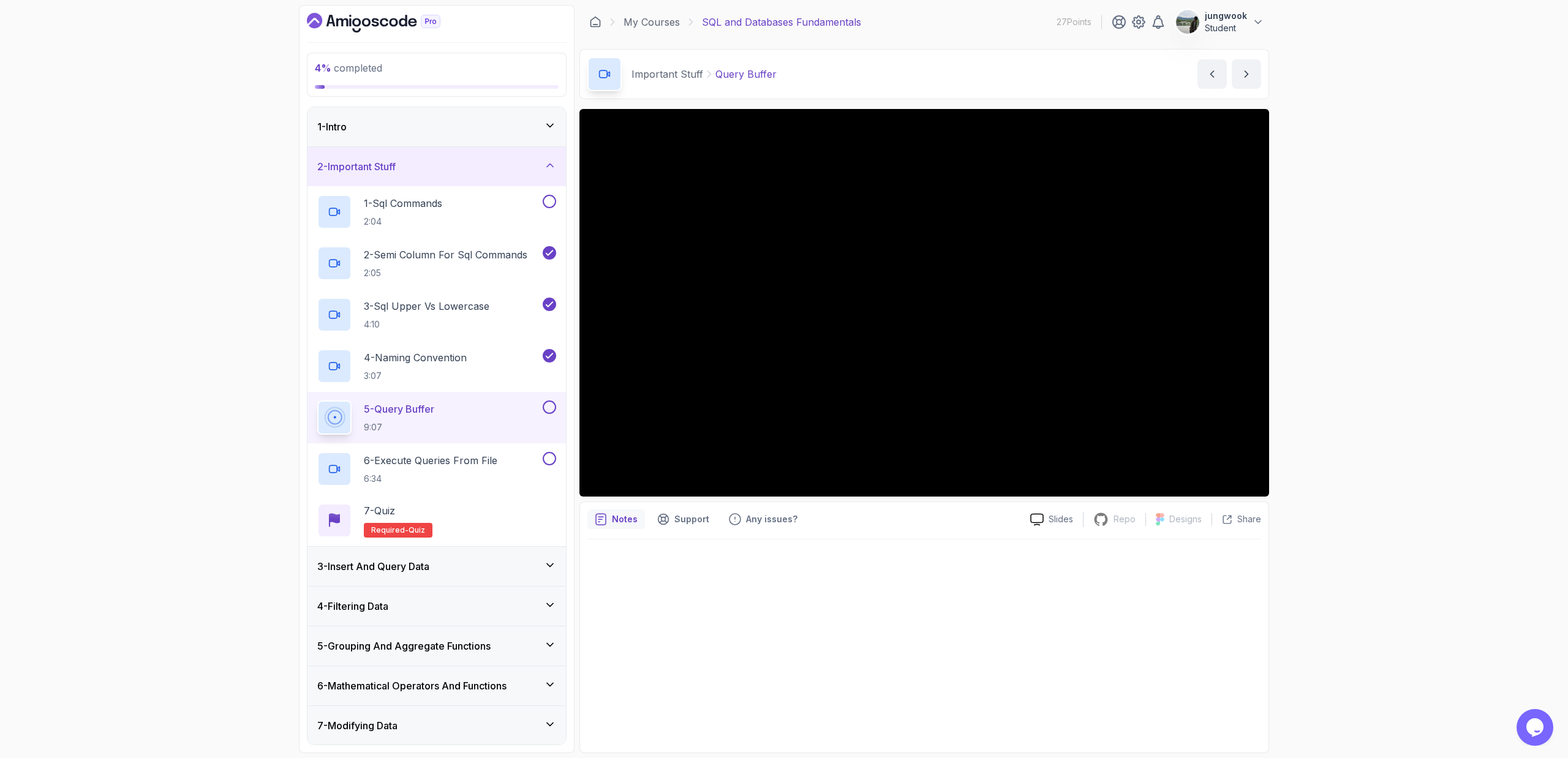
click at [890, 367] on div "4 % completed 1 - Intro 2 - Important Stuff 1 - Sql Commands 2:04 2 - Semi Colu…" at bounding box center [784, 379] width 1568 height 758
click at [890, 339] on div "4 % completed 1 - Intro 2 - Important Stuff 1 - Sql Commands 2:04 2 - Semi Colu…" at bounding box center [784, 379] width 1568 height 758
click at [450, 478] on p "6:34" at bounding box center [430, 478] width 134 height 13
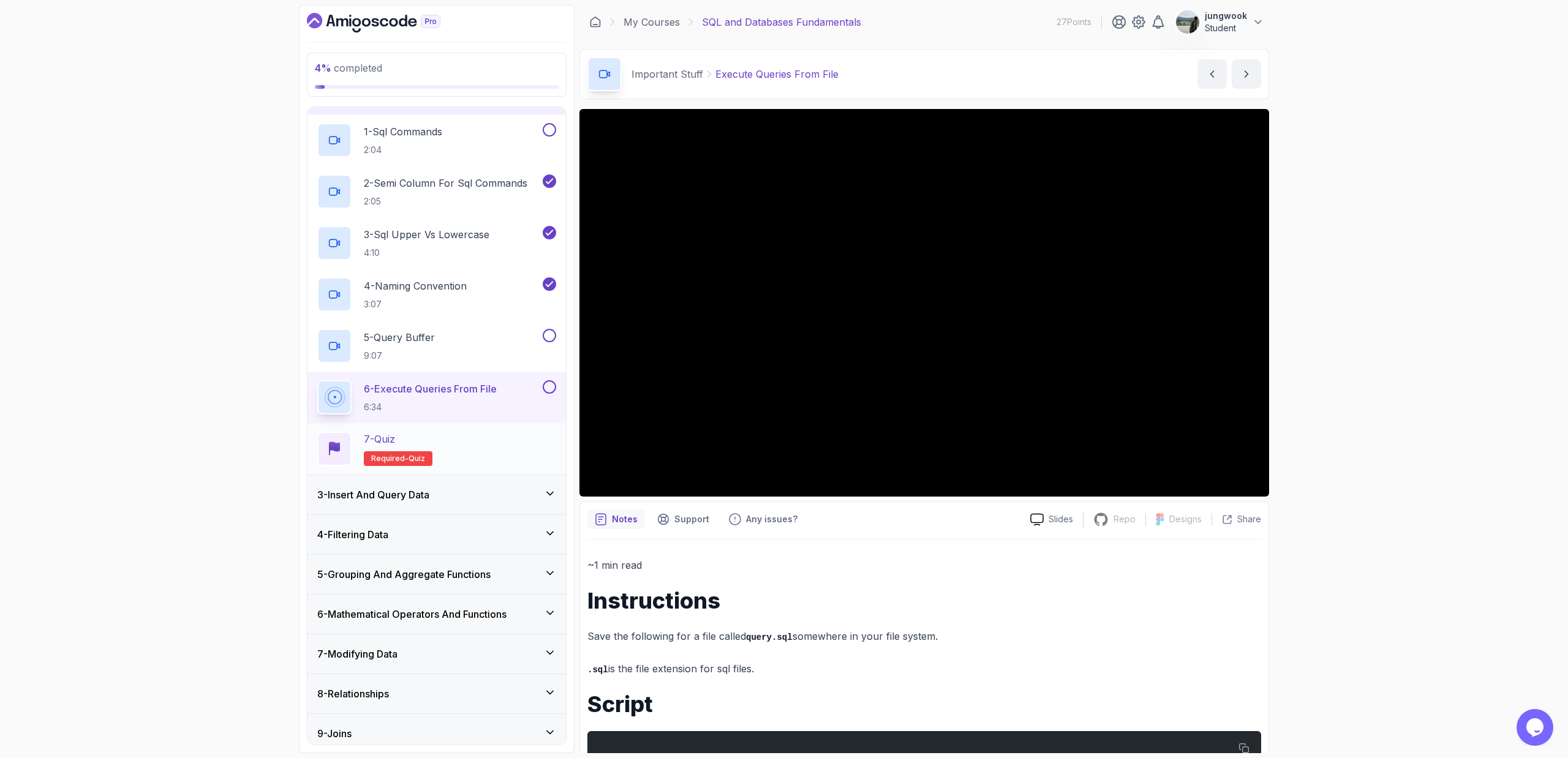
scroll to position [98, 0]
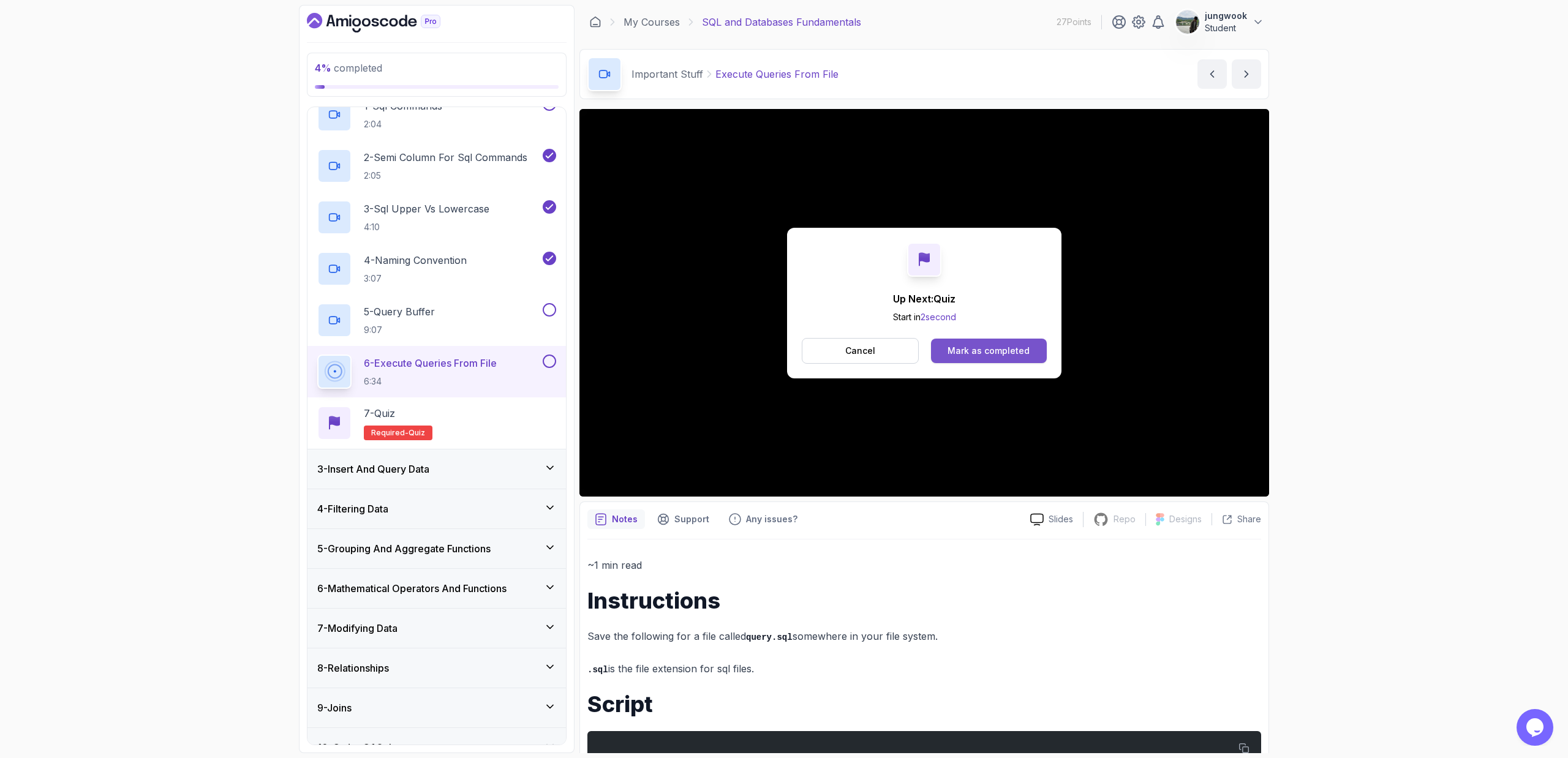
click at [890, 358] on button "Mark as completed" at bounding box center [988, 350] width 116 height 24
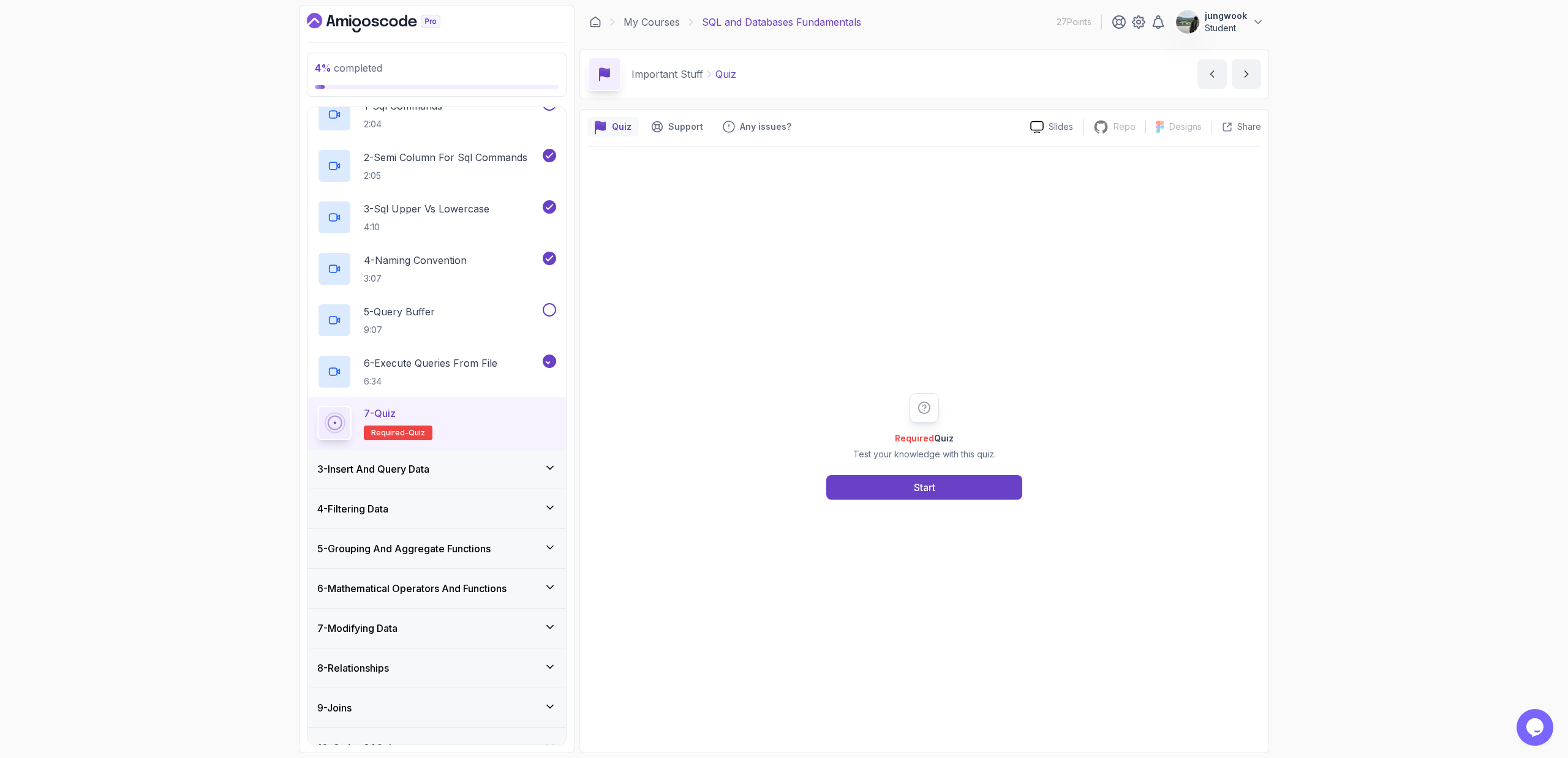
click at [509, 464] on div "3 - Insert And Query Data" at bounding box center [437, 469] width 238 height 14
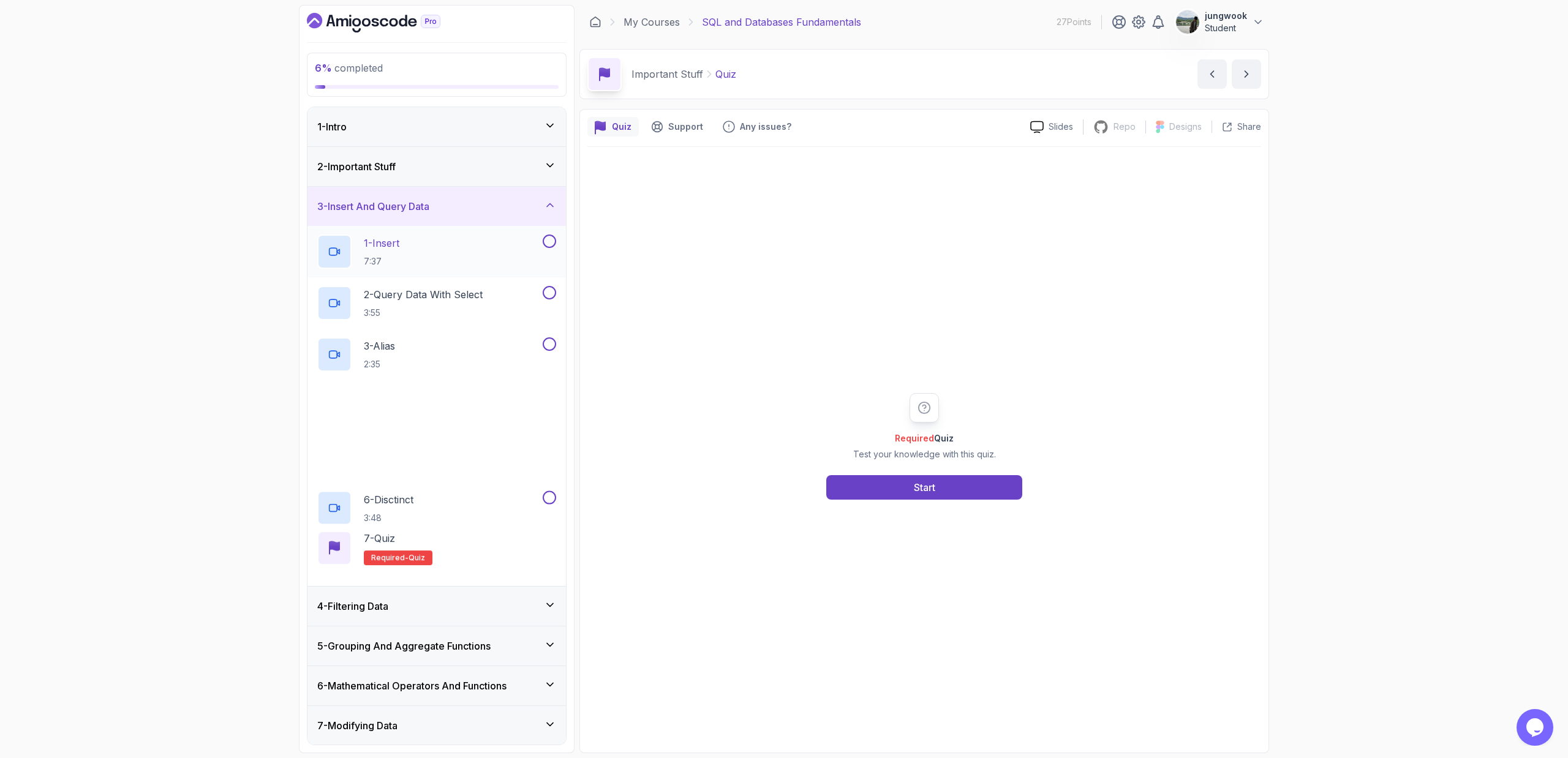
click at [439, 242] on div "1 - Insert 7:37" at bounding box center [429, 252] width 223 height 34
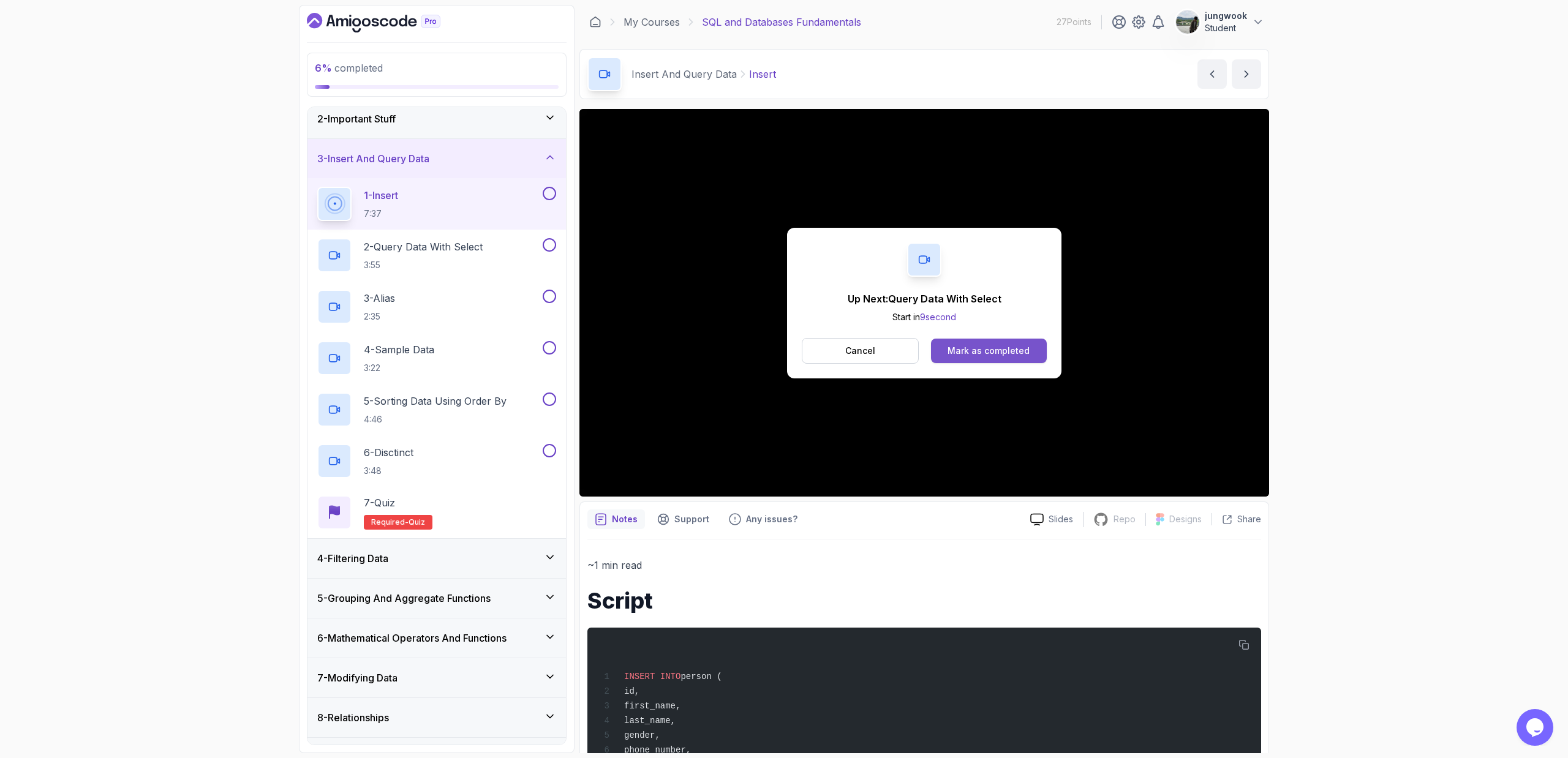
click at [890, 353] on div "Mark as completed" at bounding box center [989, 351] width 82 height 13
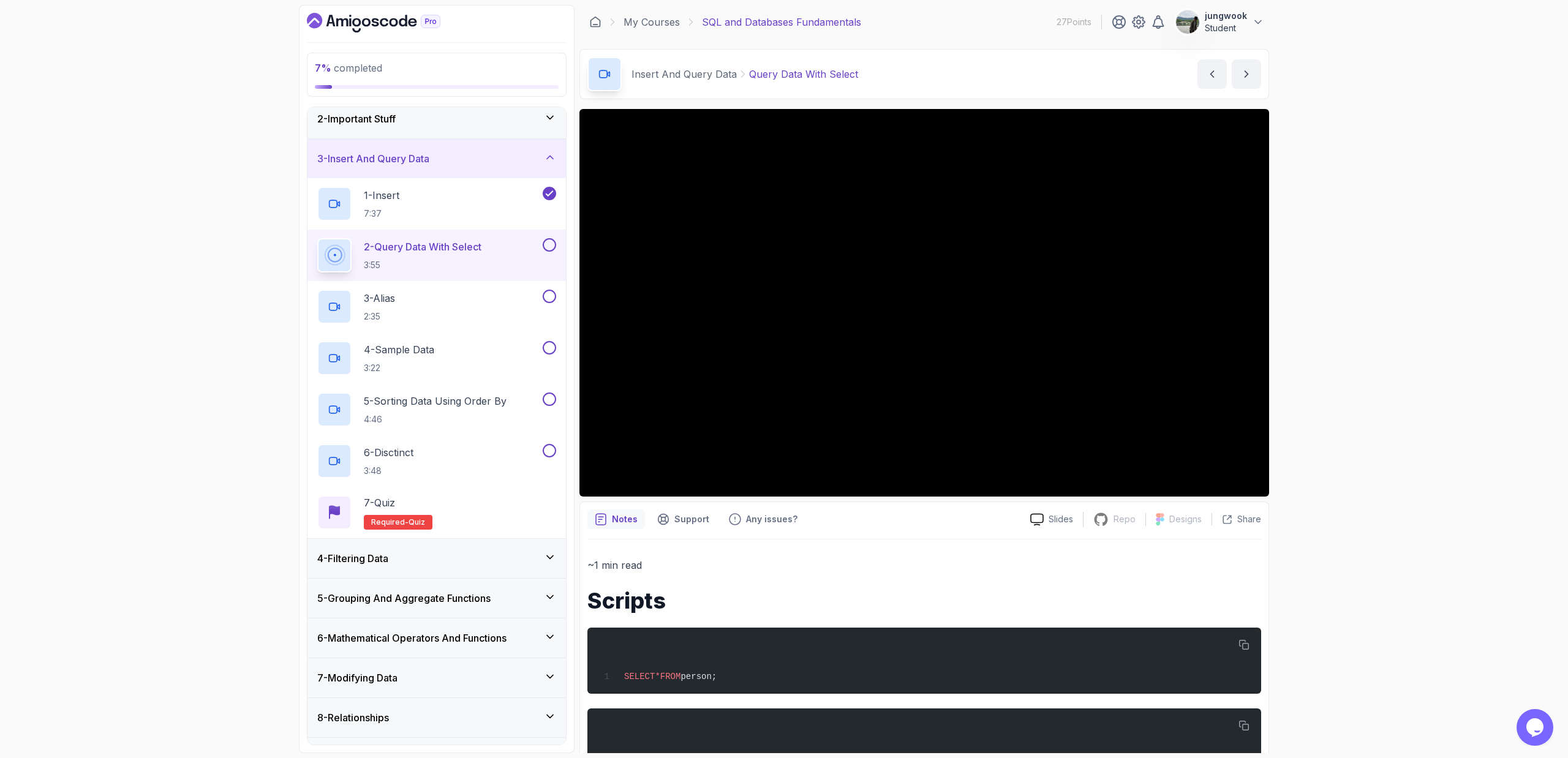
click at [890, 395] on div "7 % completed 1 - Intro 2 - Important Stuff 3 - Insert And Query Data 1 - Inser…" at bounding box center [784, 379] width 1568 height 758
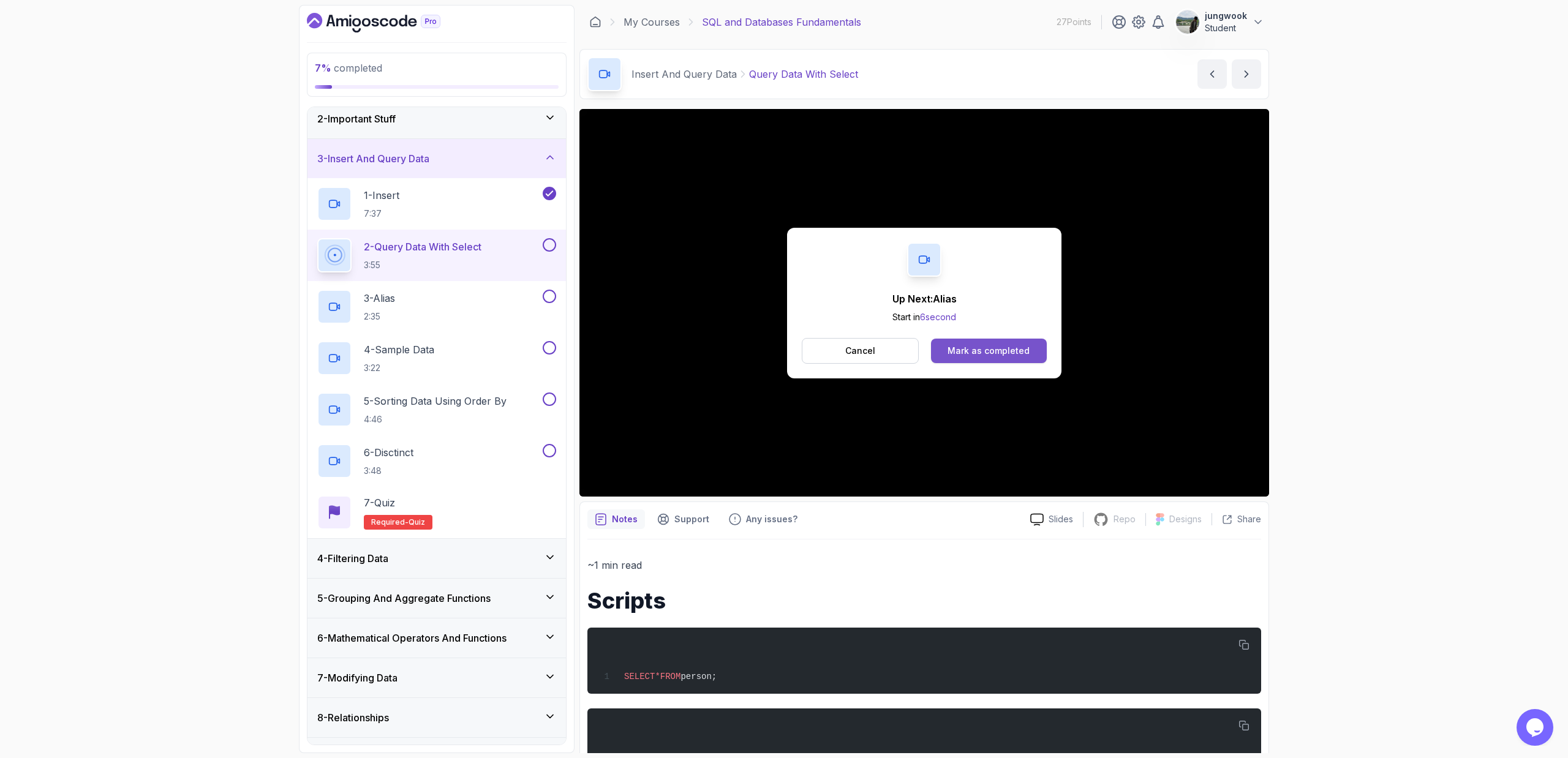
click at [890, 354] on div "Mark as completed" at bounding box center [989, 351] width 82 height 13
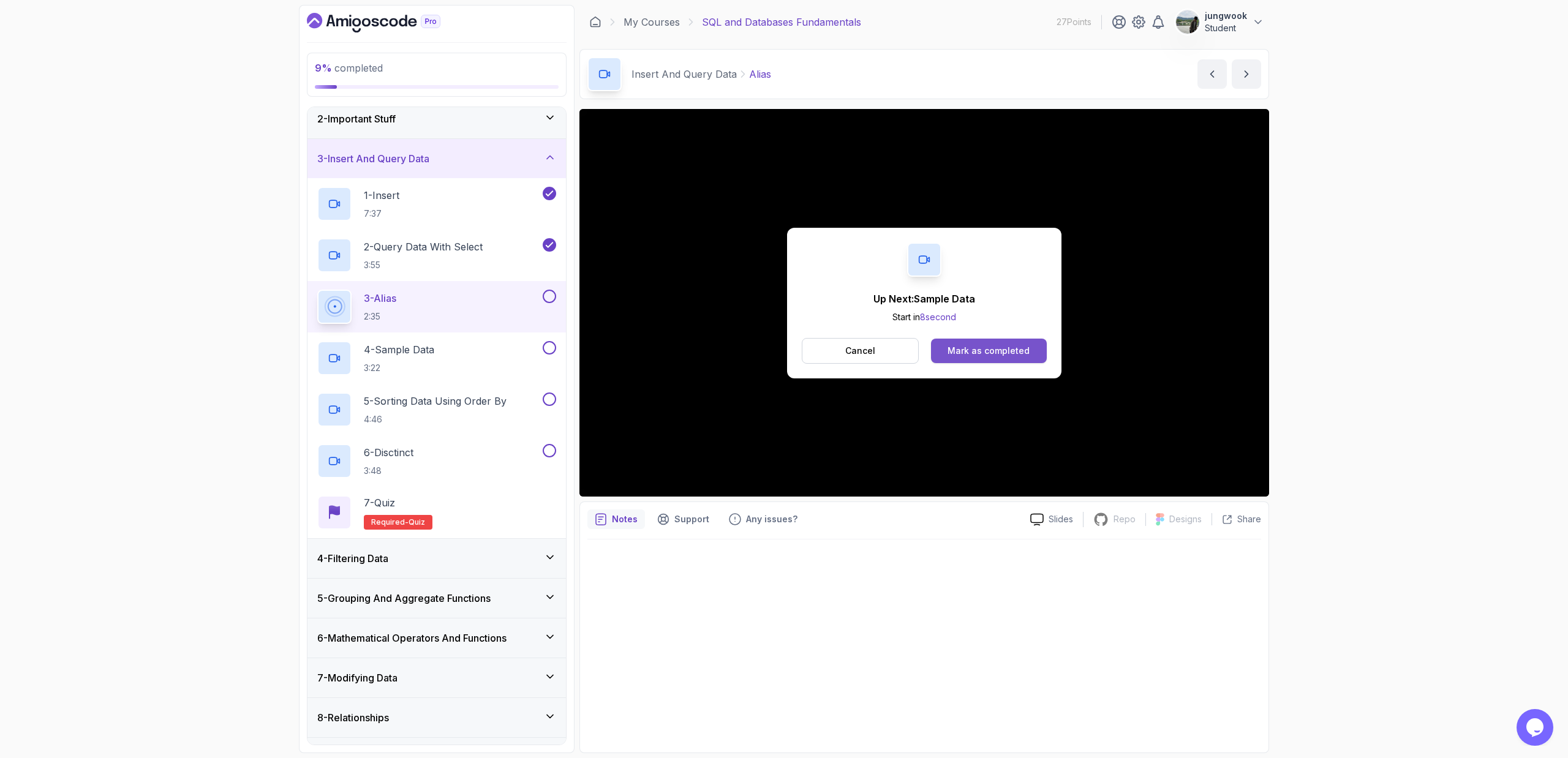
click at [890, 349] on div "Mark as completed" at bounding box center [989, 351] width 82 height 13
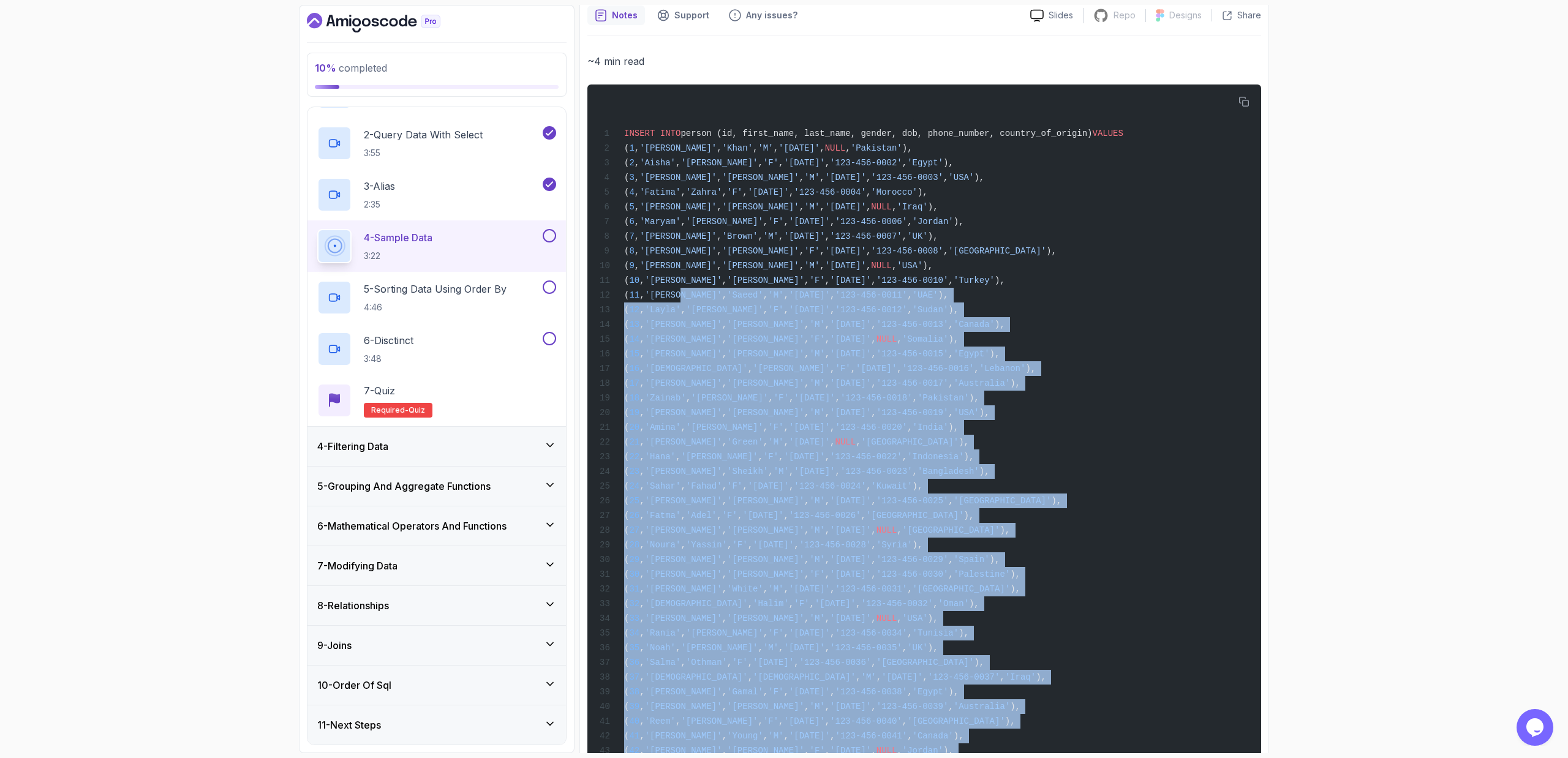
scroll to position [80, 0]
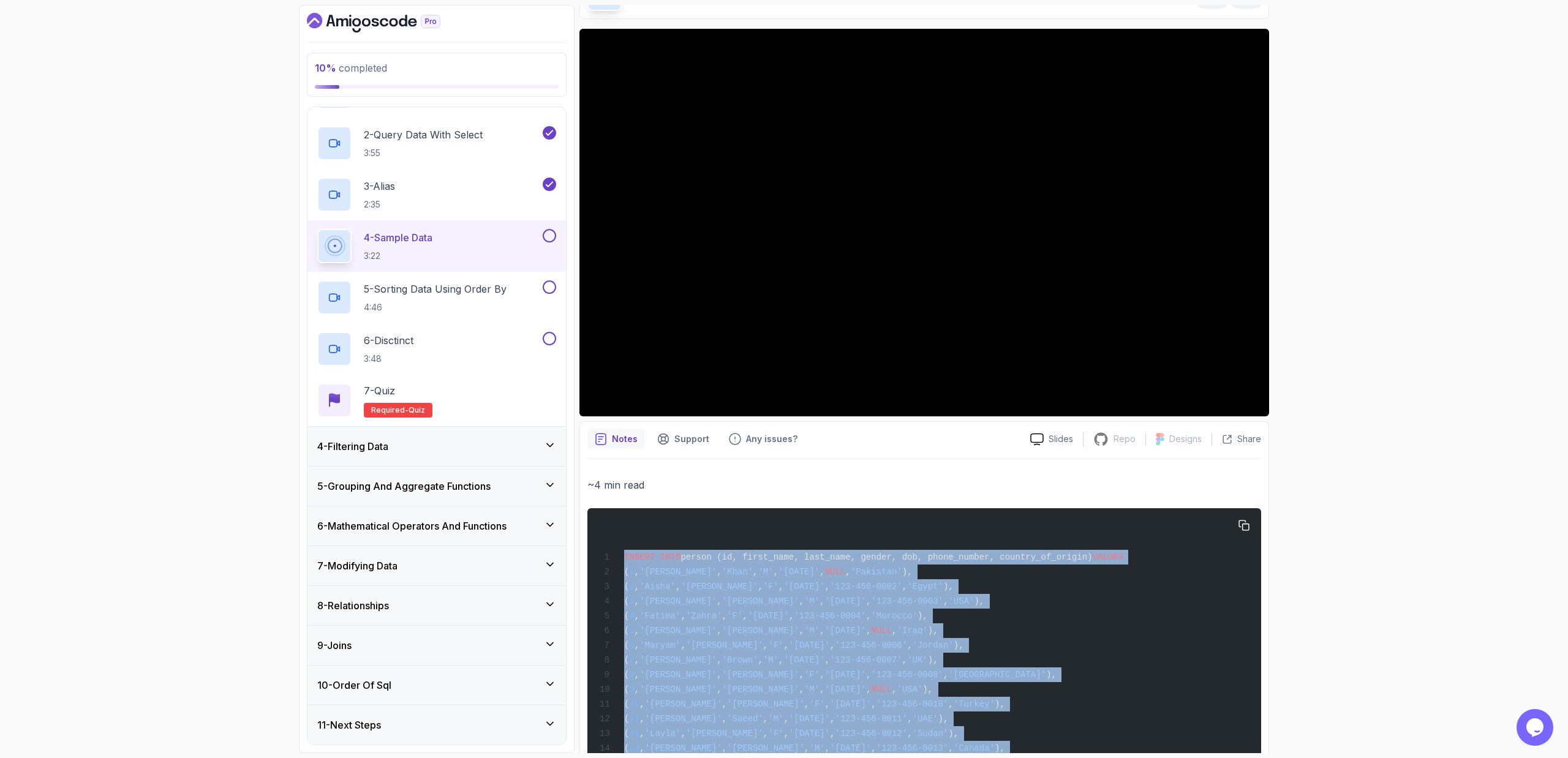
drag, startPoint x: 1021, startPoint y: 584, endPoint x: 627, endPoint y: 538, distance: 396.7
copy code "INSERT INTO person (id, first_name, last_name, gender, dob, phone_number, count…"
click at [890, 512] on div "10 % completed 1 - Intro 2 - Important Stuff 3 - Insert And Query Data 1 - Inse…" at bounding box center [784, 379] width 1568 height 758
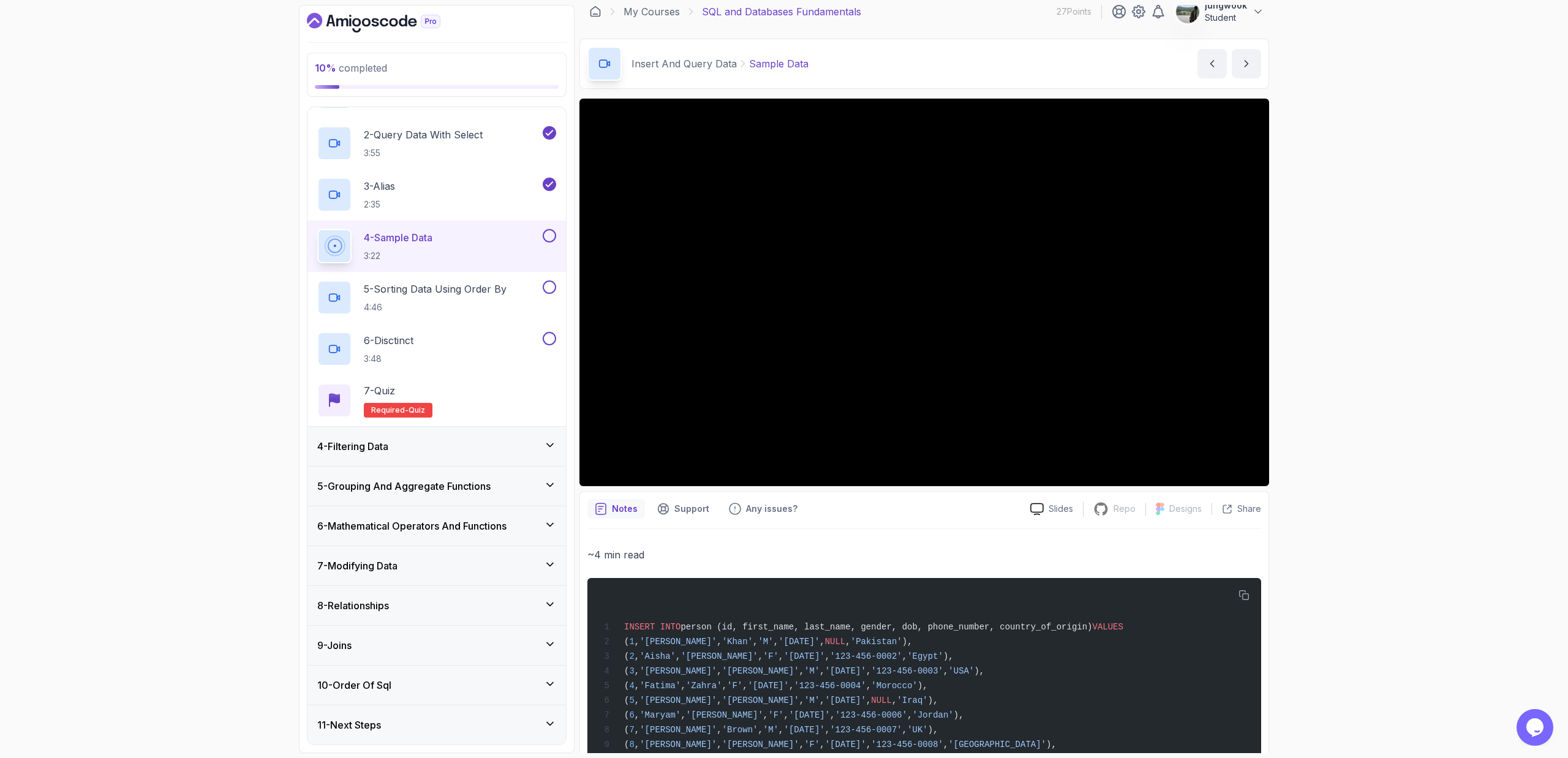
scroll to position [0, 0]
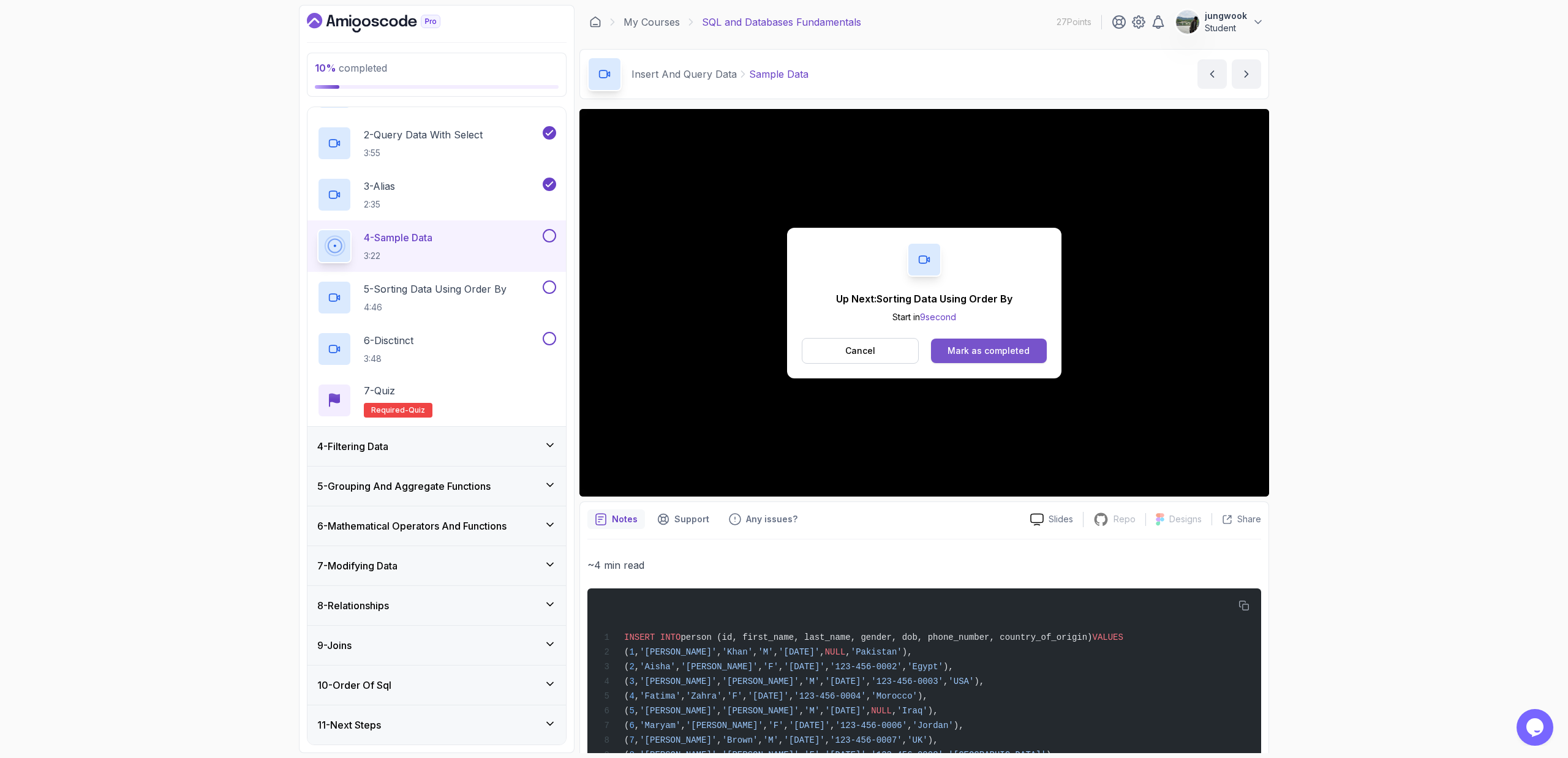
click at [890, 352] on button "Mark as completed" at bounding box center [988, 350] width 116 height 24
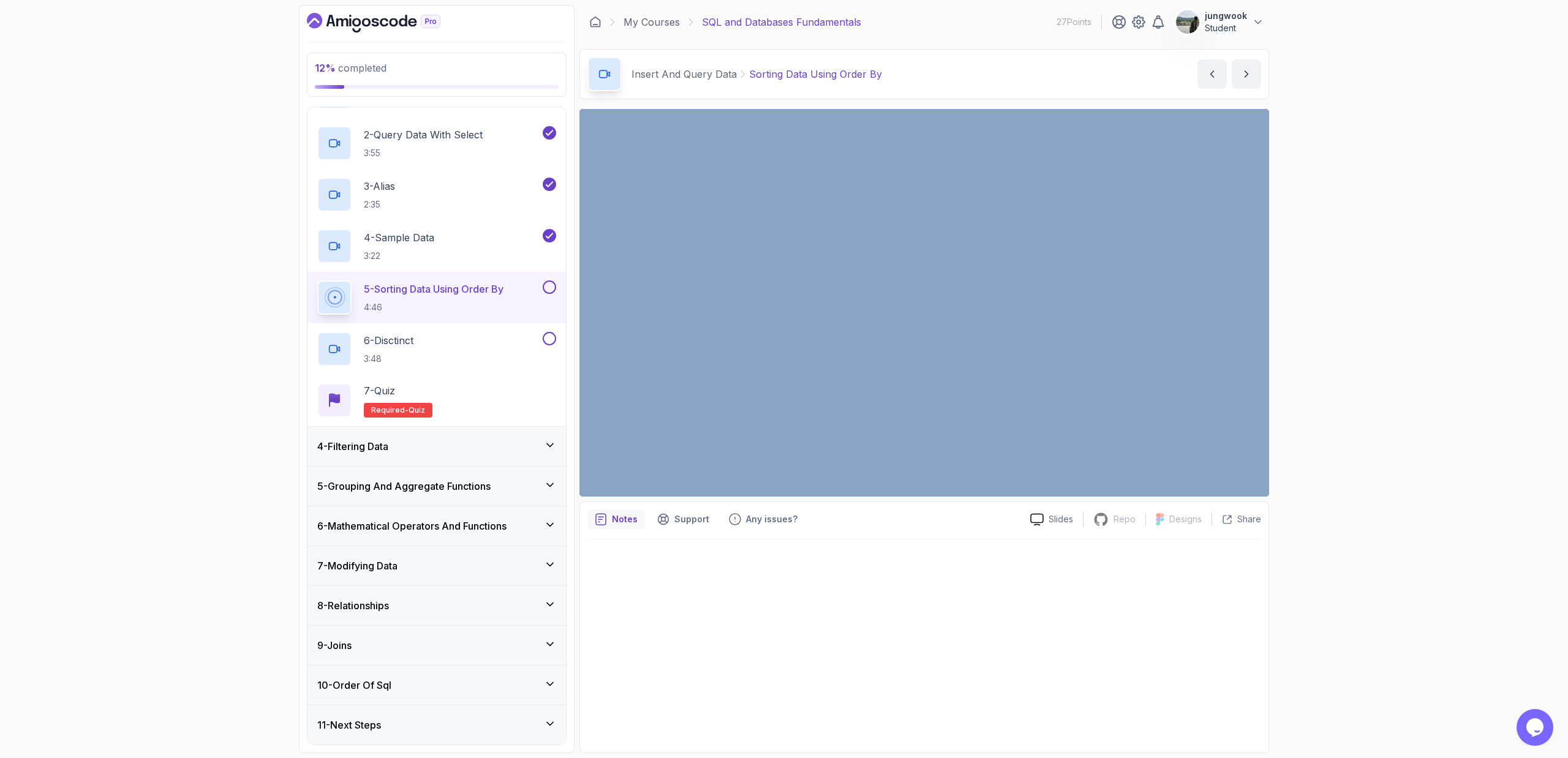
click at [890, 403] on div "12 % completed 1 - Intro 2 - Important Stuff 3 - Insert And Query Data 1 - Inse…" at bounding box center [784, 379] width 1568 height 758
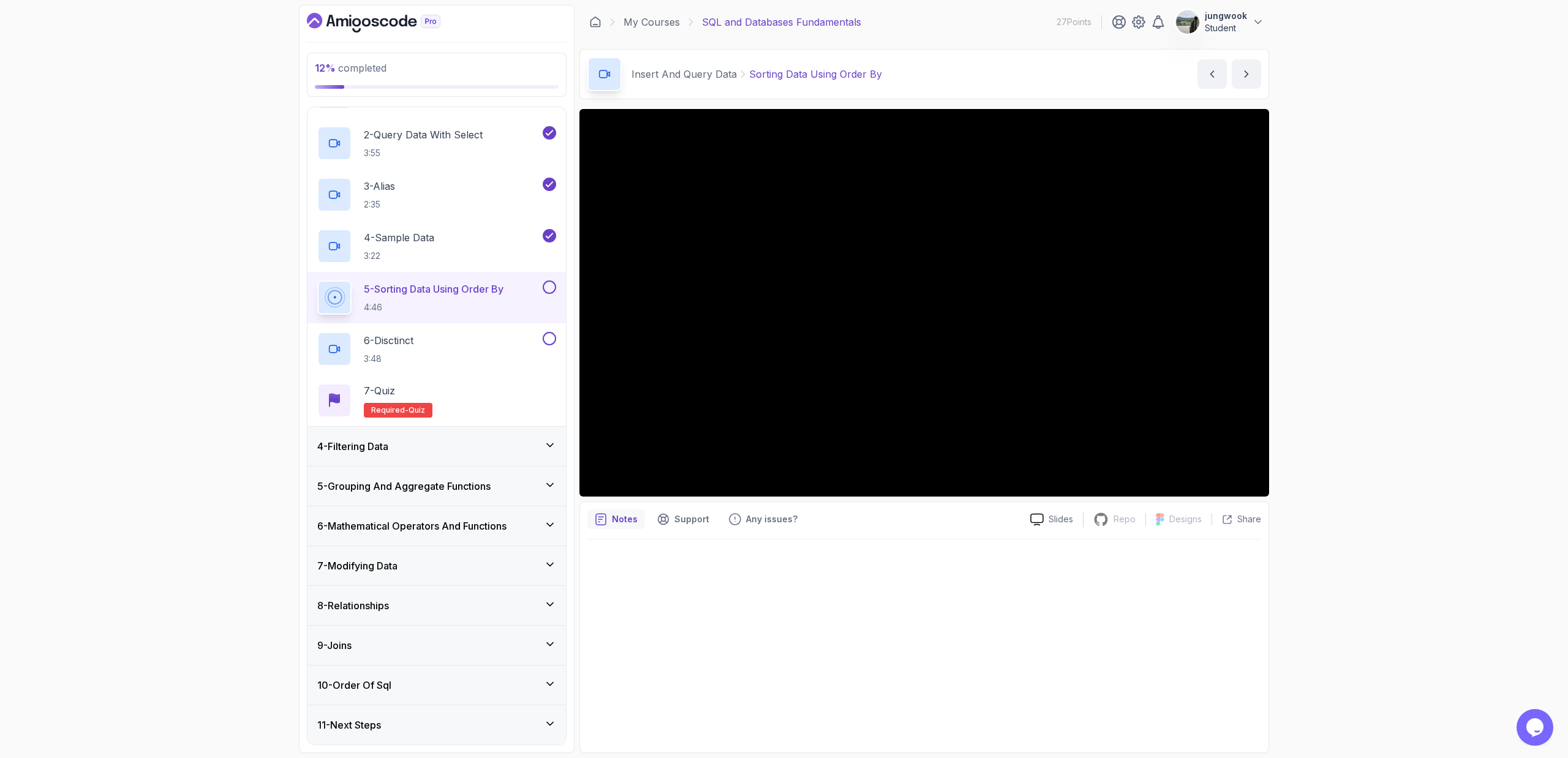
click at [890, 424] on div "12 % completed 1 - Intro 2 - Important Stuff 3 - Insert And Query Data 1 - Inse…" at bounding box center [784, 379] width 1568 height 758
drag, startPoint x: 1437, startPoint y: 409, endPoint x: 1435, endPoint y: 403, distance: 6.3
click at [890, 403] on div "12 % completed 1 - Intro 2 - Important Stuff 3 - Insert And Query Data 1 - Inse…" at bounding box center [784, 379] width 1568 height 758
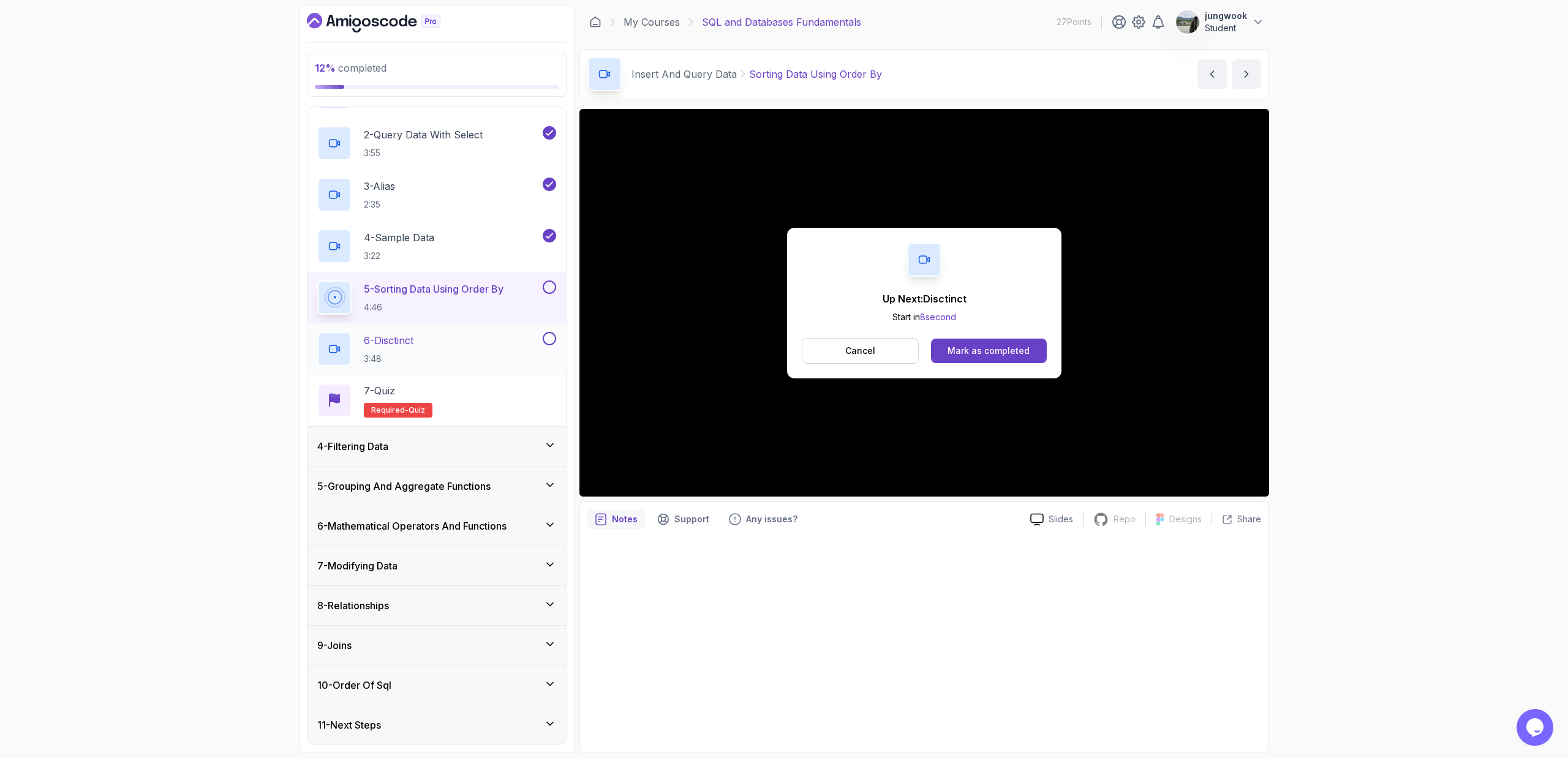
click at [429, 344] on div "6 - Disctinct 3:48" at bounding box center [429, 349] width 223 height 34
click at [890, 353] on div "Mark as completed" at bounding box center [989, 351] width 82 height 13
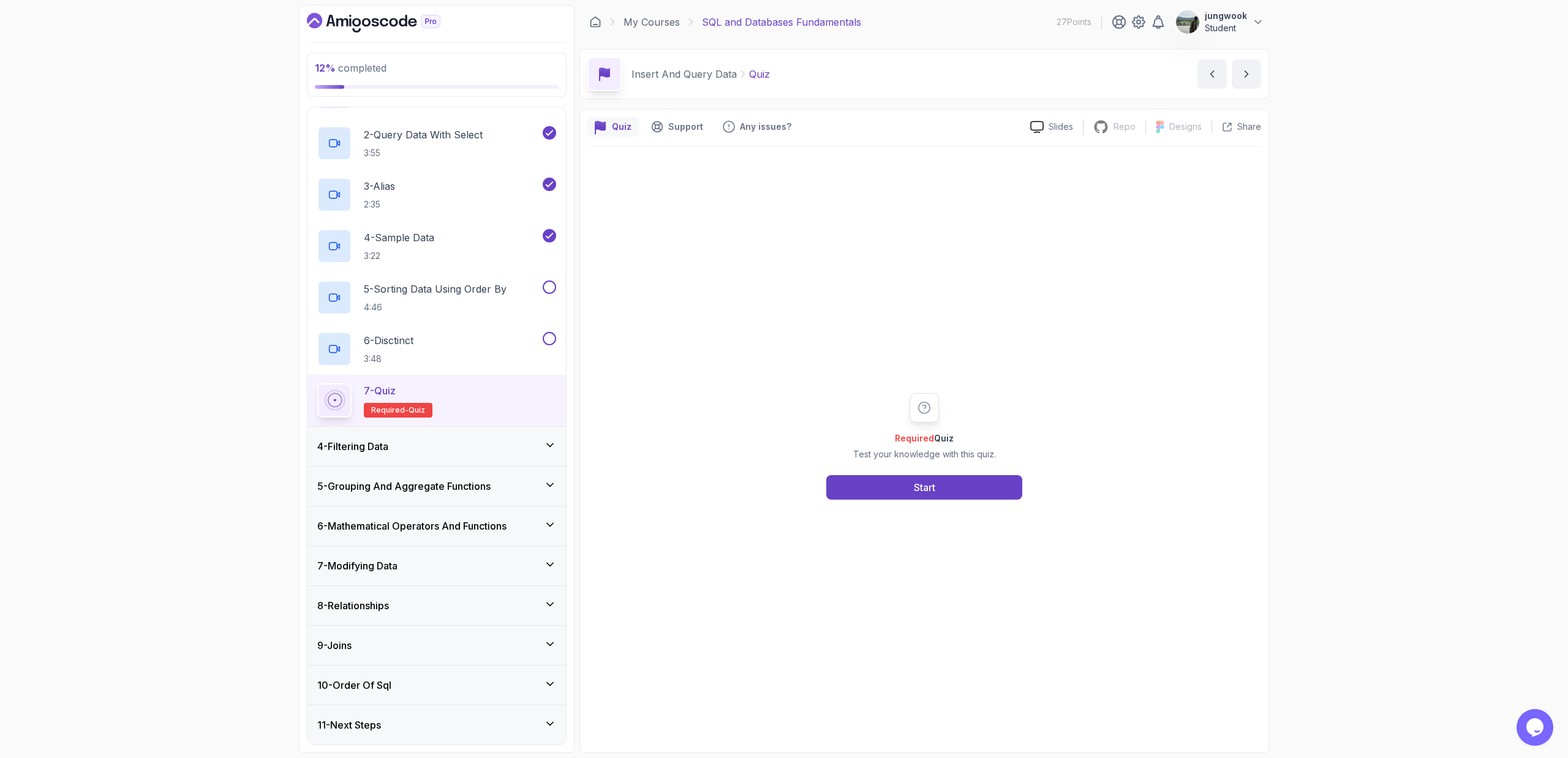
click at [401, 437] on div "4 - Filtering Data" at bounding box center [437, 446] width 258 height 39
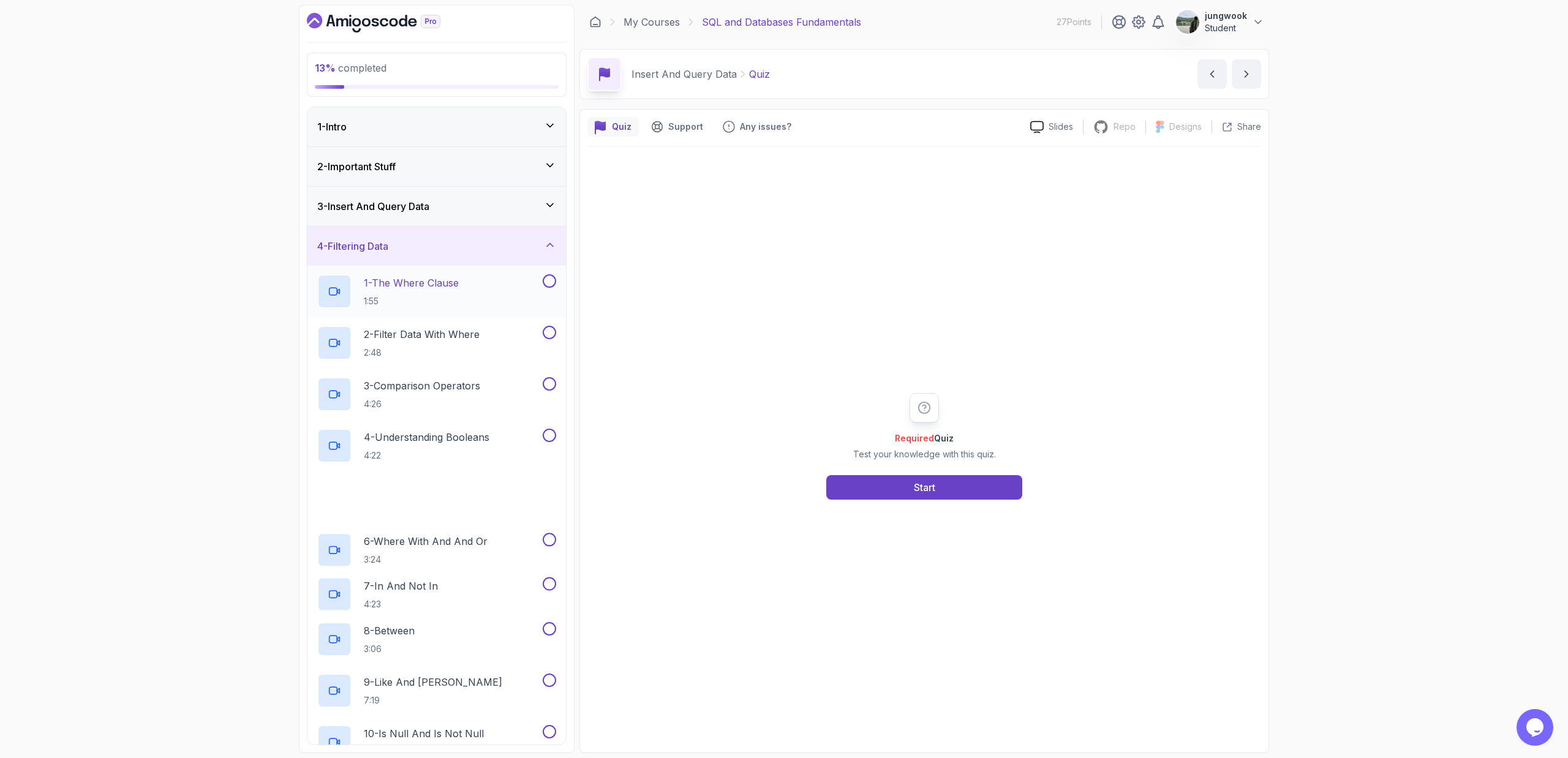
click at [427, 299] on p "1:55" at bounding box center [411, 301] width 95 height 13
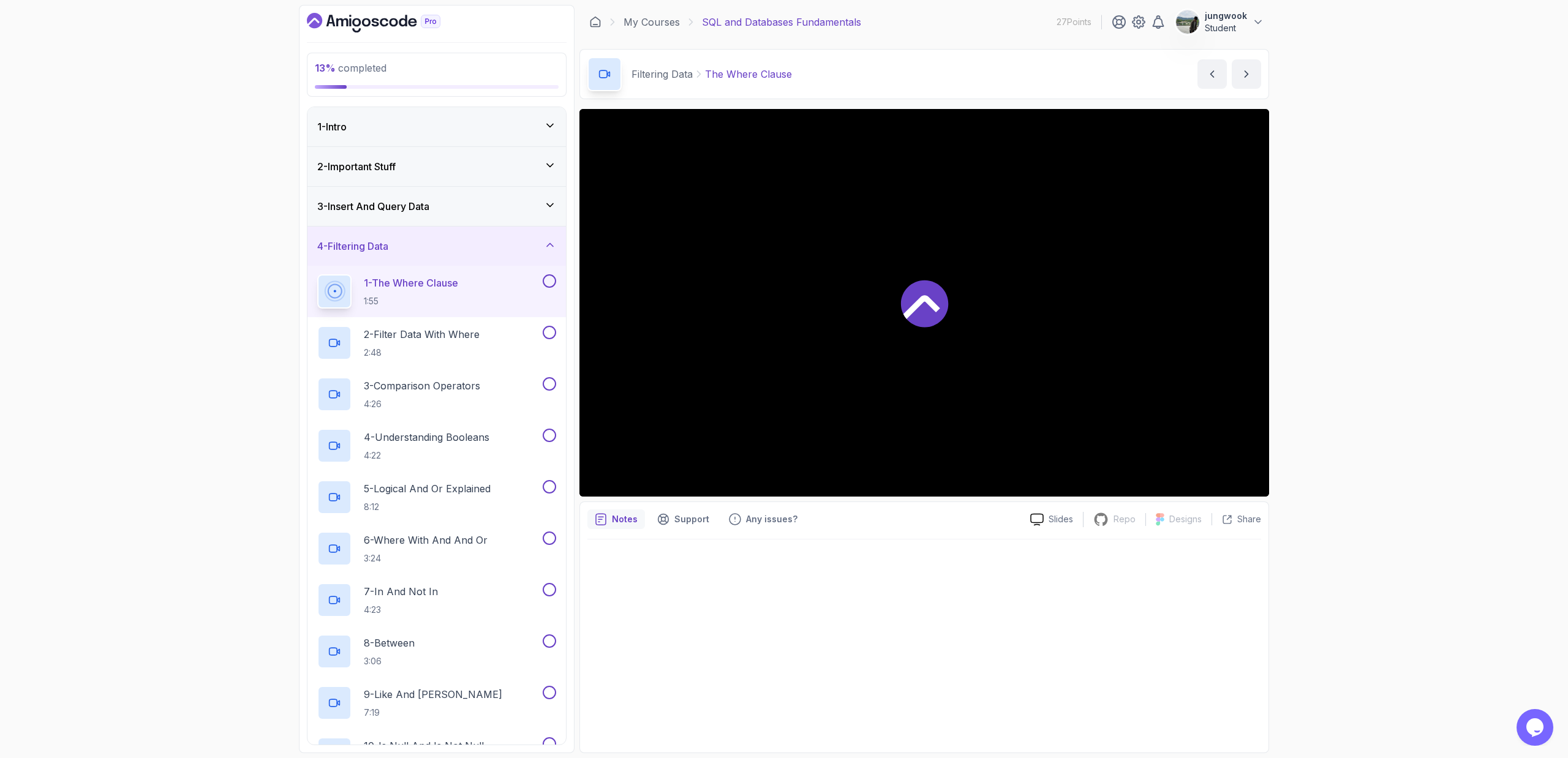
click at [469, 209] on div "3 - Insert And Query Data" at bounding box center [437, 206] width 238 height 14
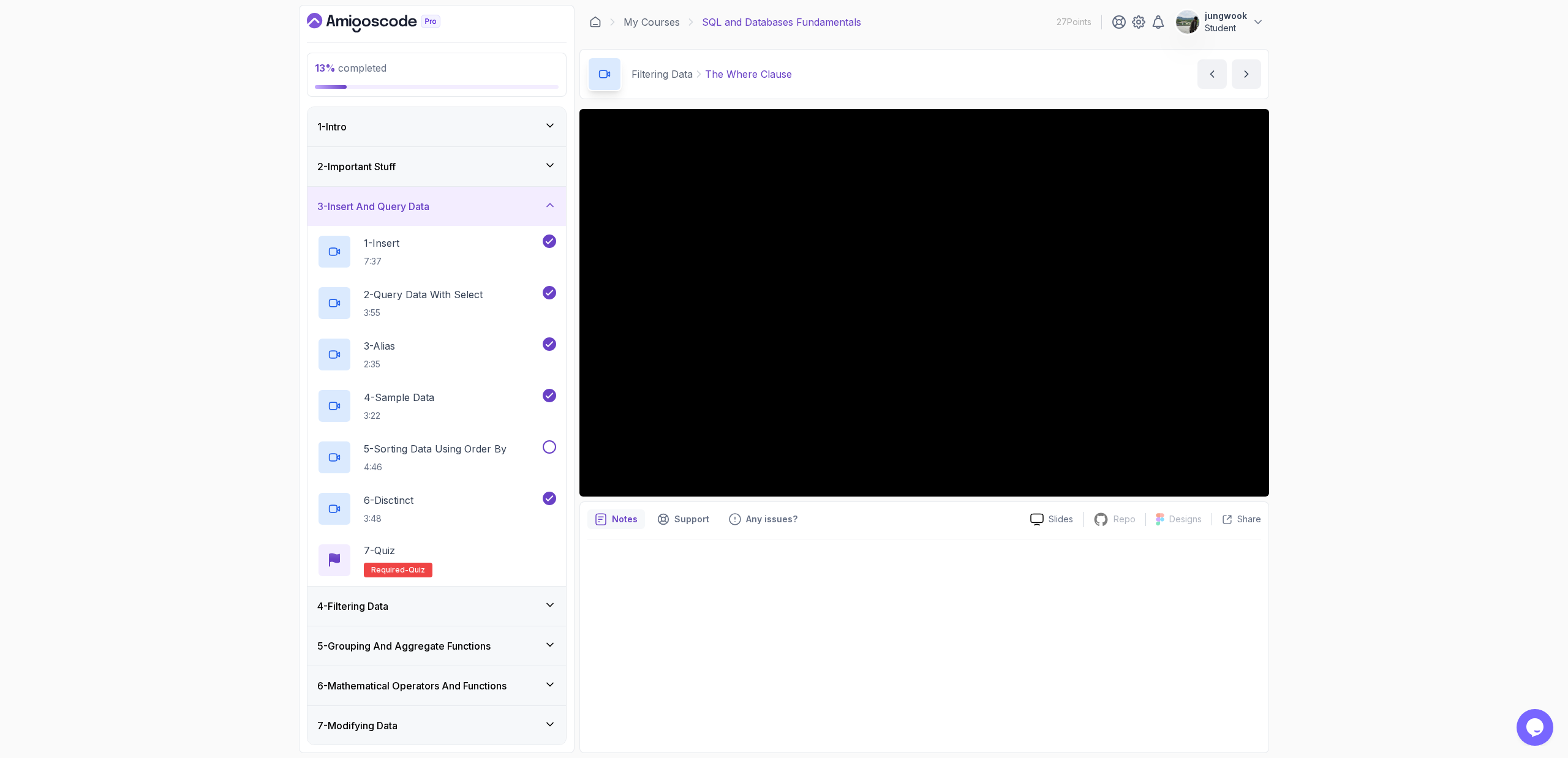
click at [469, 209] on div "3 - Insert And Query Data" at bounding box center [437, 206] width 238 height 14
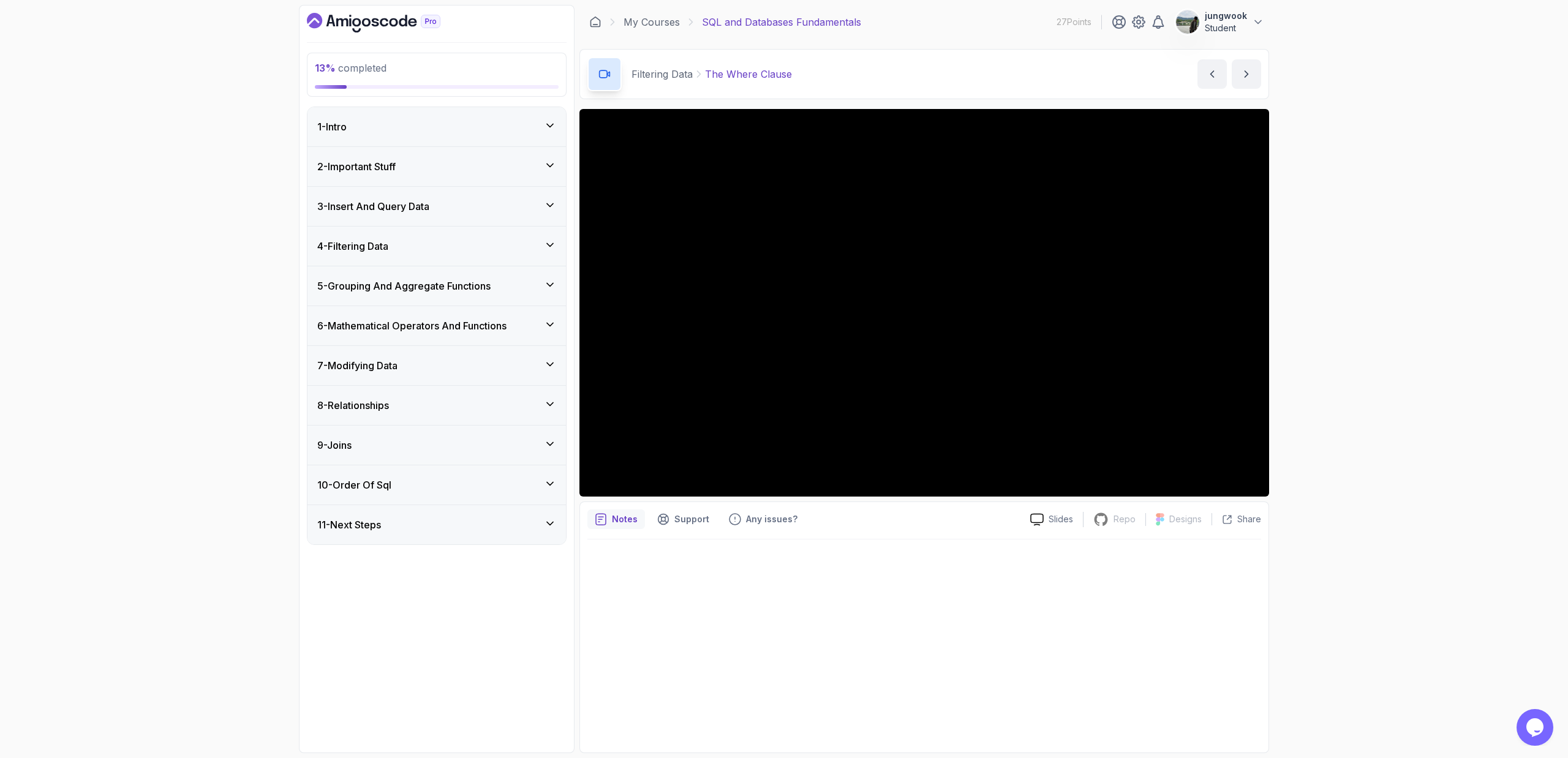
click at [890, 410] on div "13 % completed 1 - Intro 2 - Important Stuff 3 - Insert And Query Data 4 - Filt…" at bounding box center [784, 379] width 1568 height 758
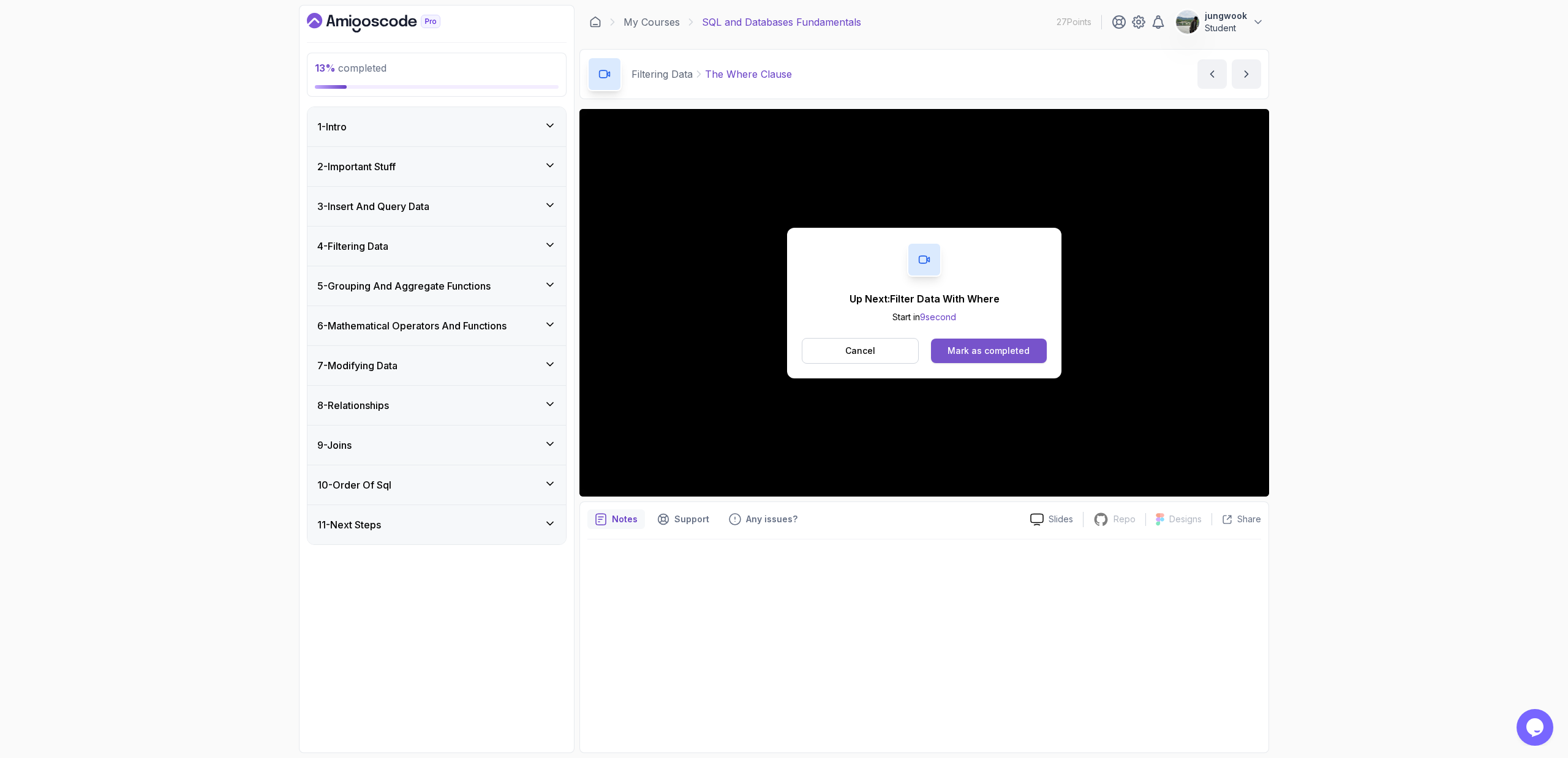
click at [890, 340] on button "Mark as completed" at bounding box center [988, 350] width 116 height 24
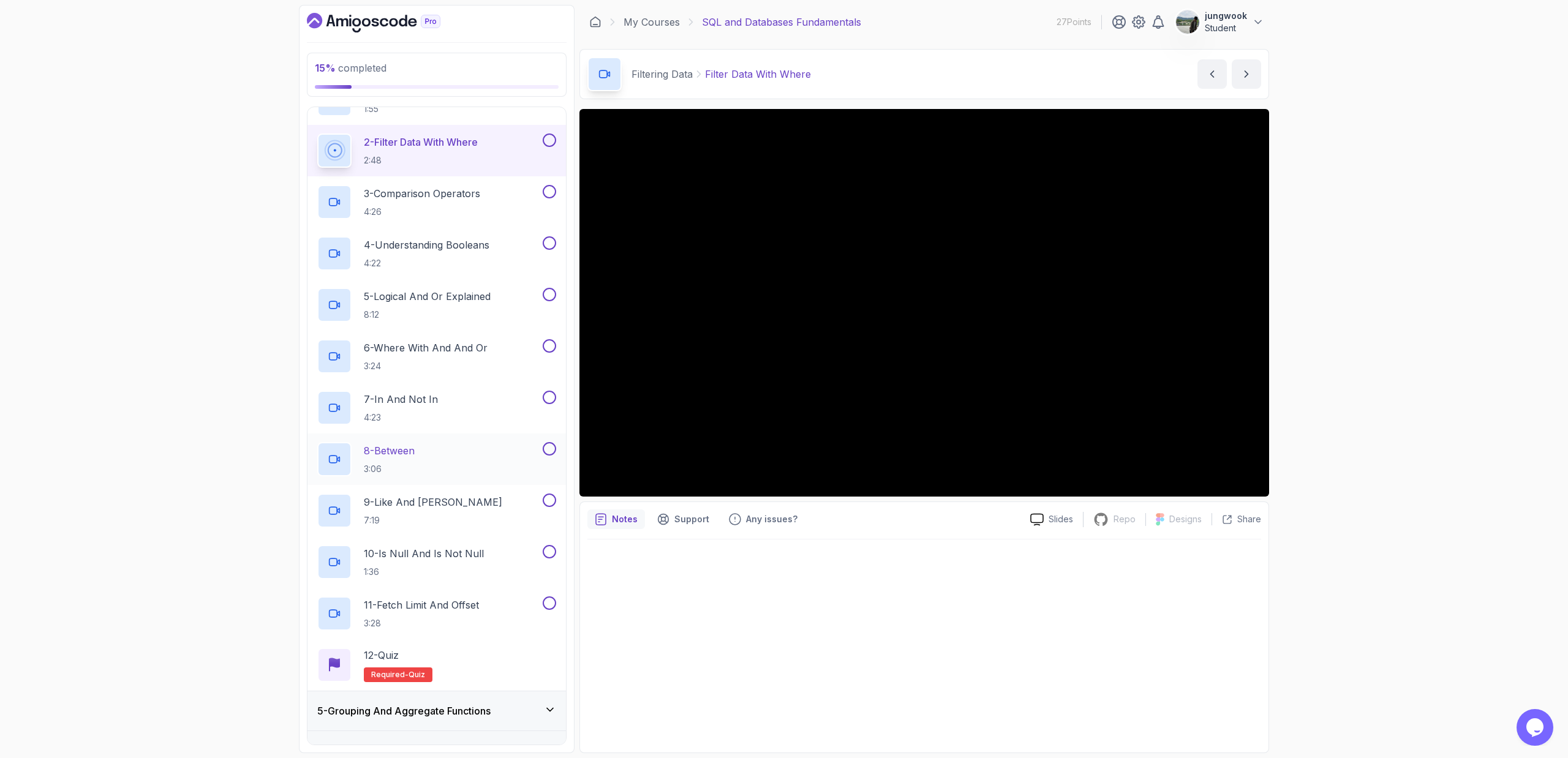
scroll to position [417, 0]
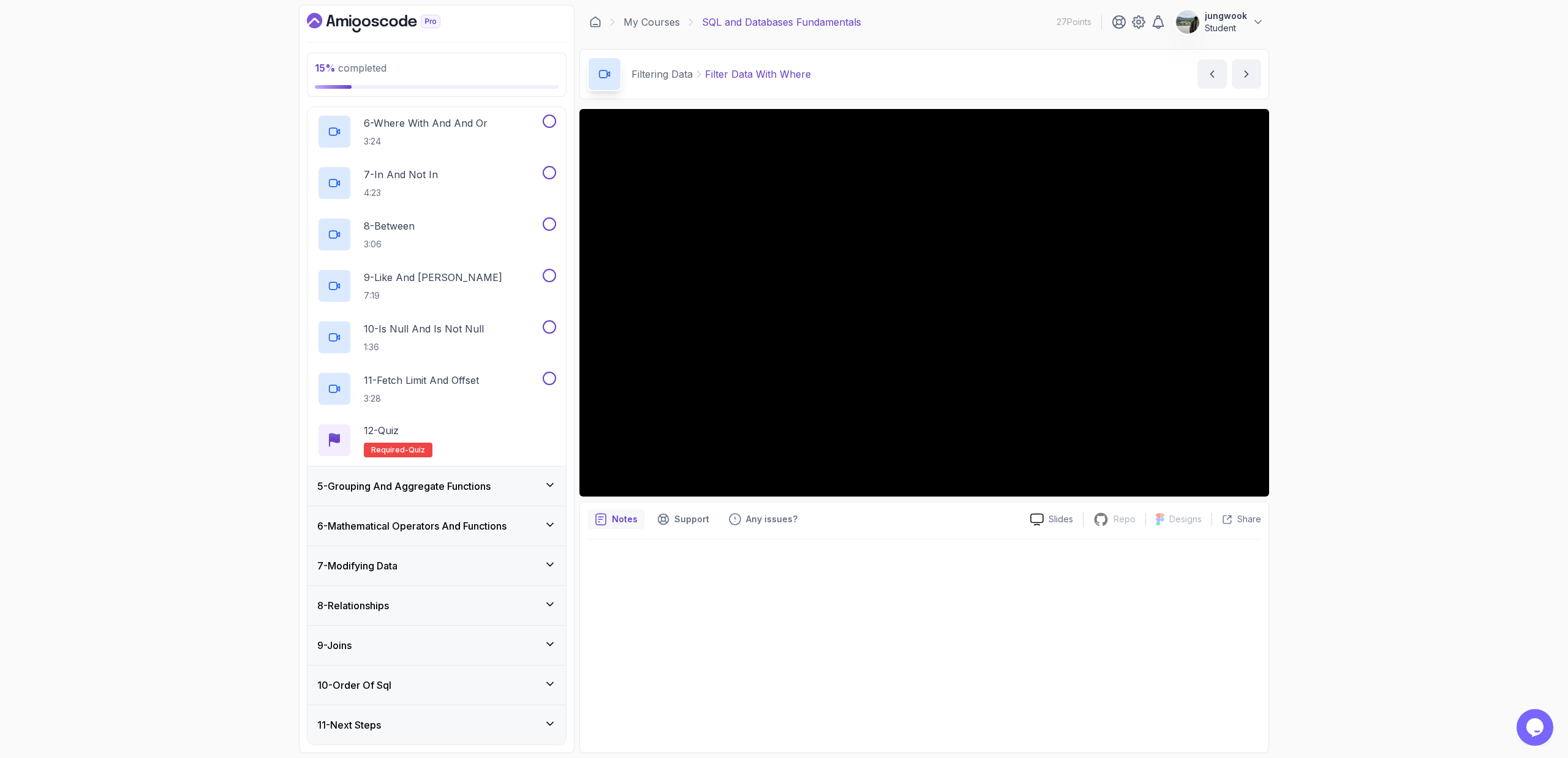
click at [454, 474] on div "5 - Grouping And Aggregate Functions" at bounding box center [437, 487] width 258 height 39
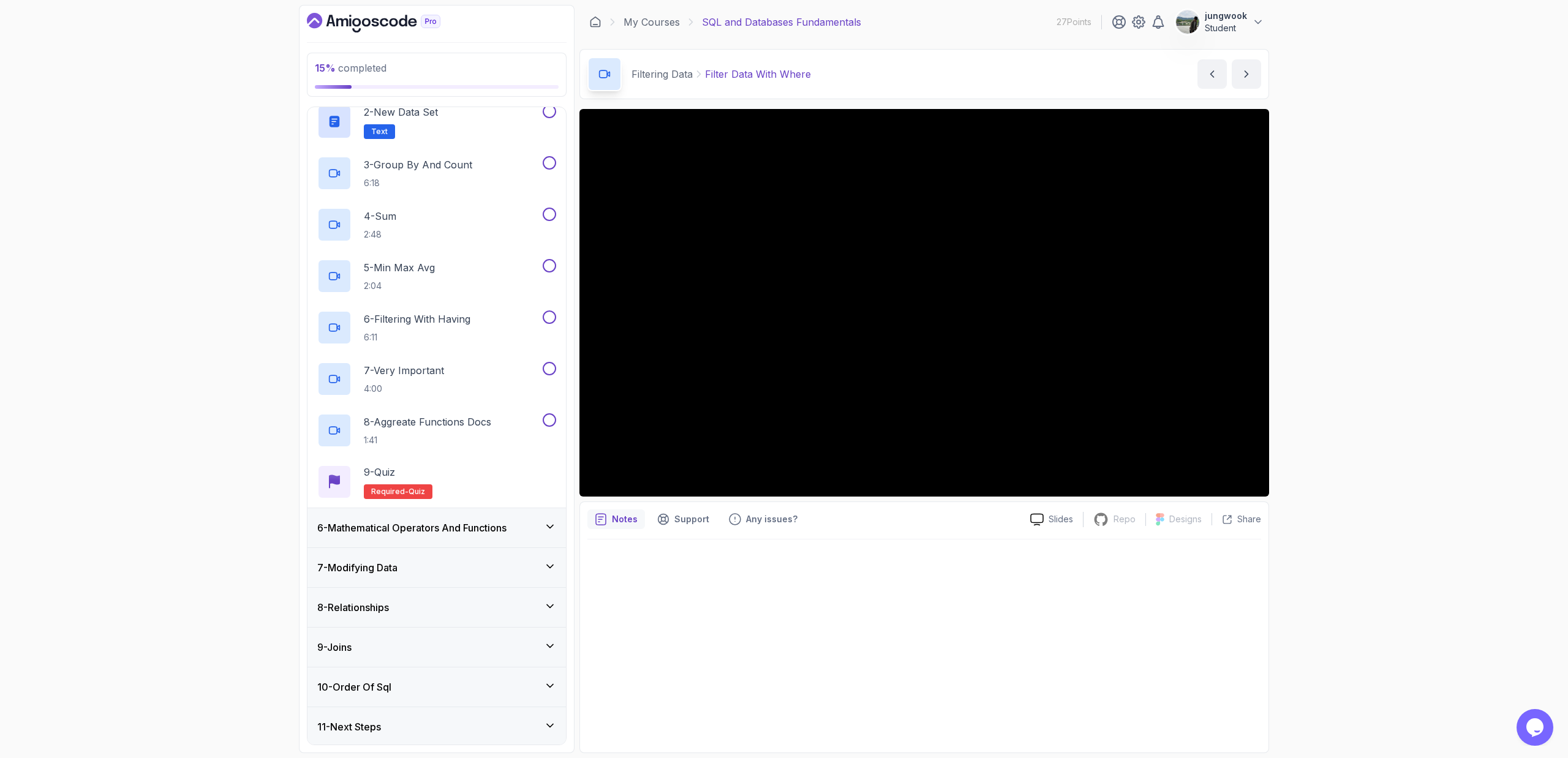
scroll to position [260, 0]
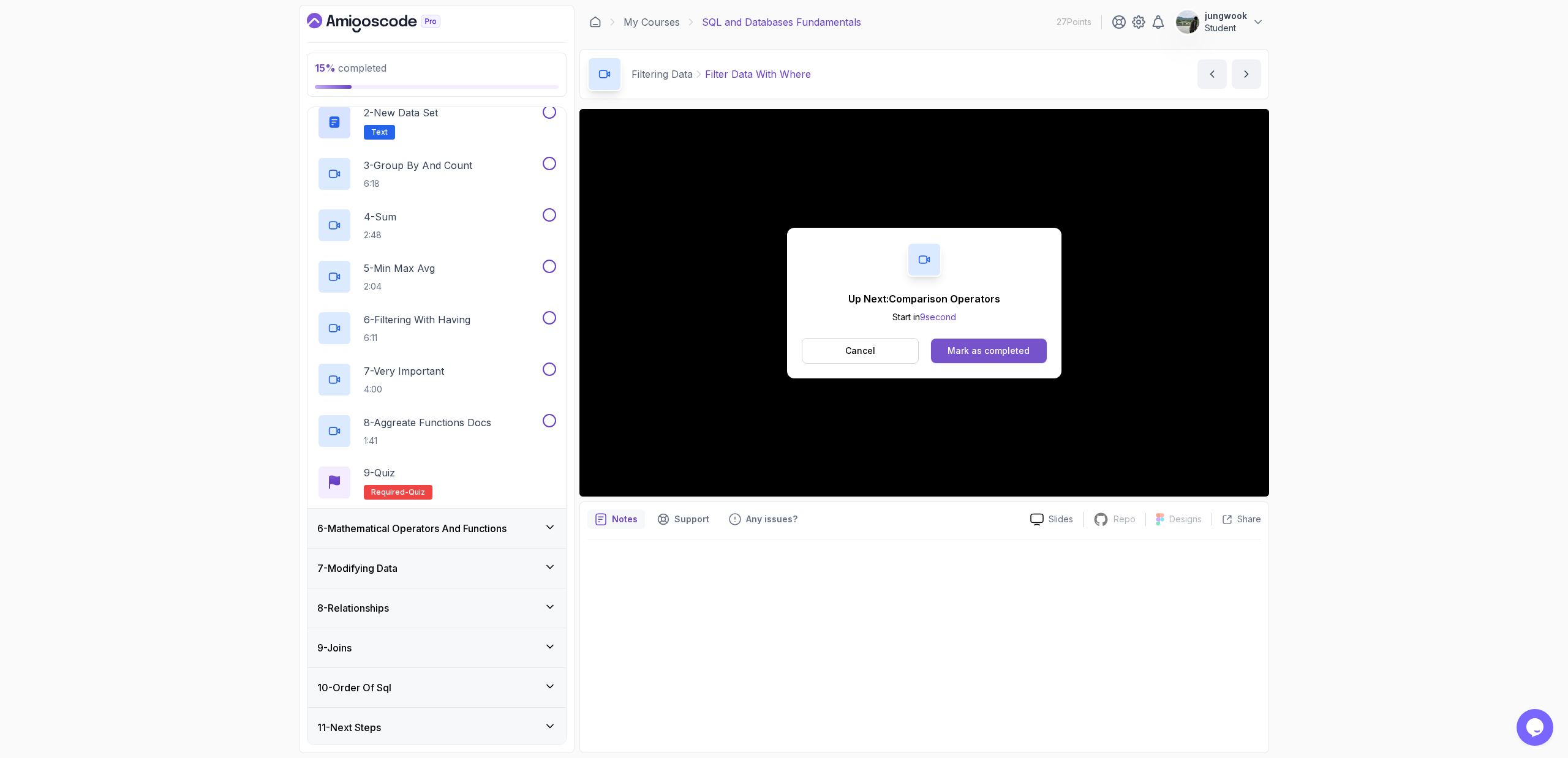
click at [890, 360] on button "Mark as completed" at bounding box center [988, 350] width 116 height 24
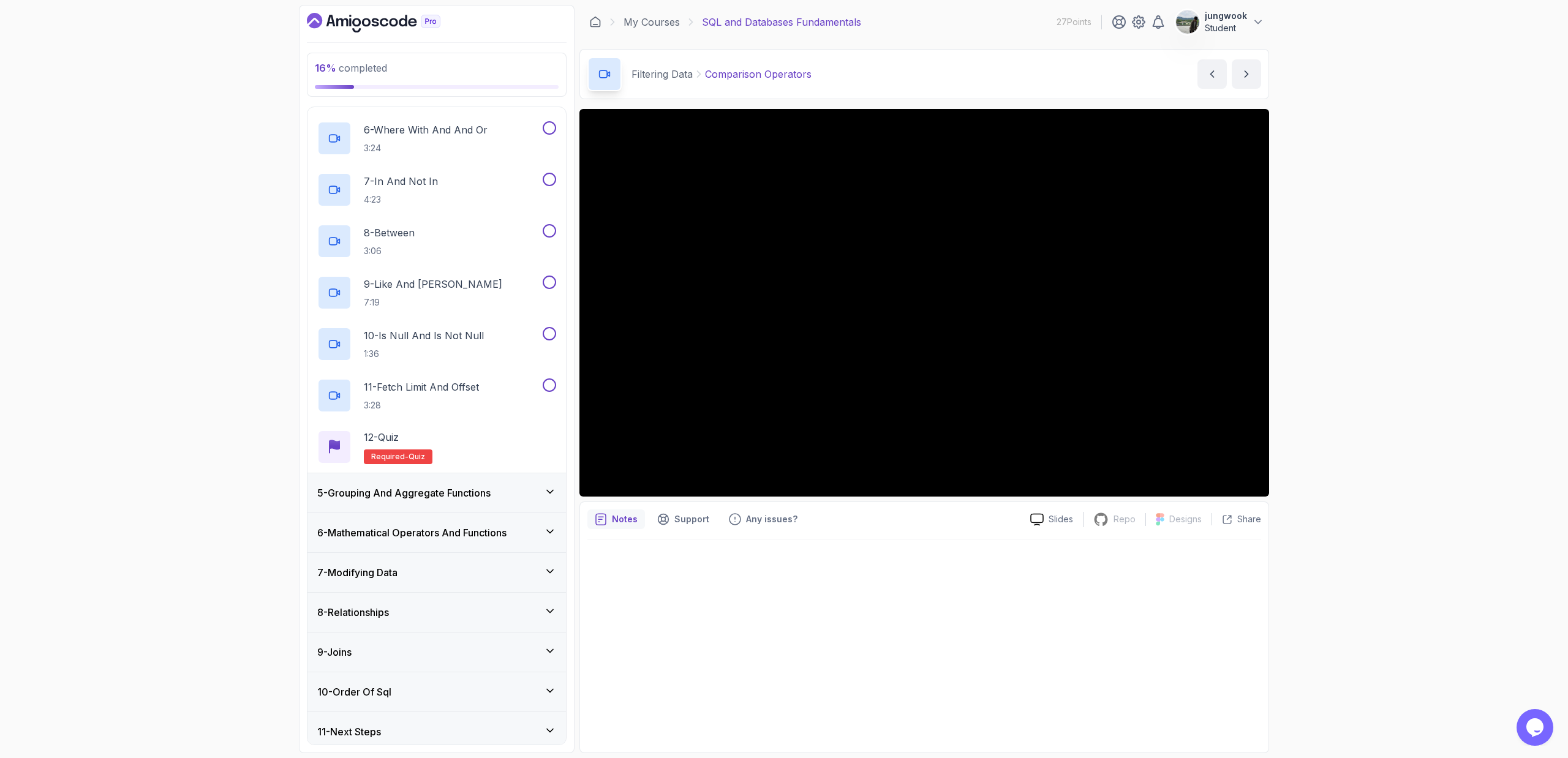
scroll to position [417, 0]
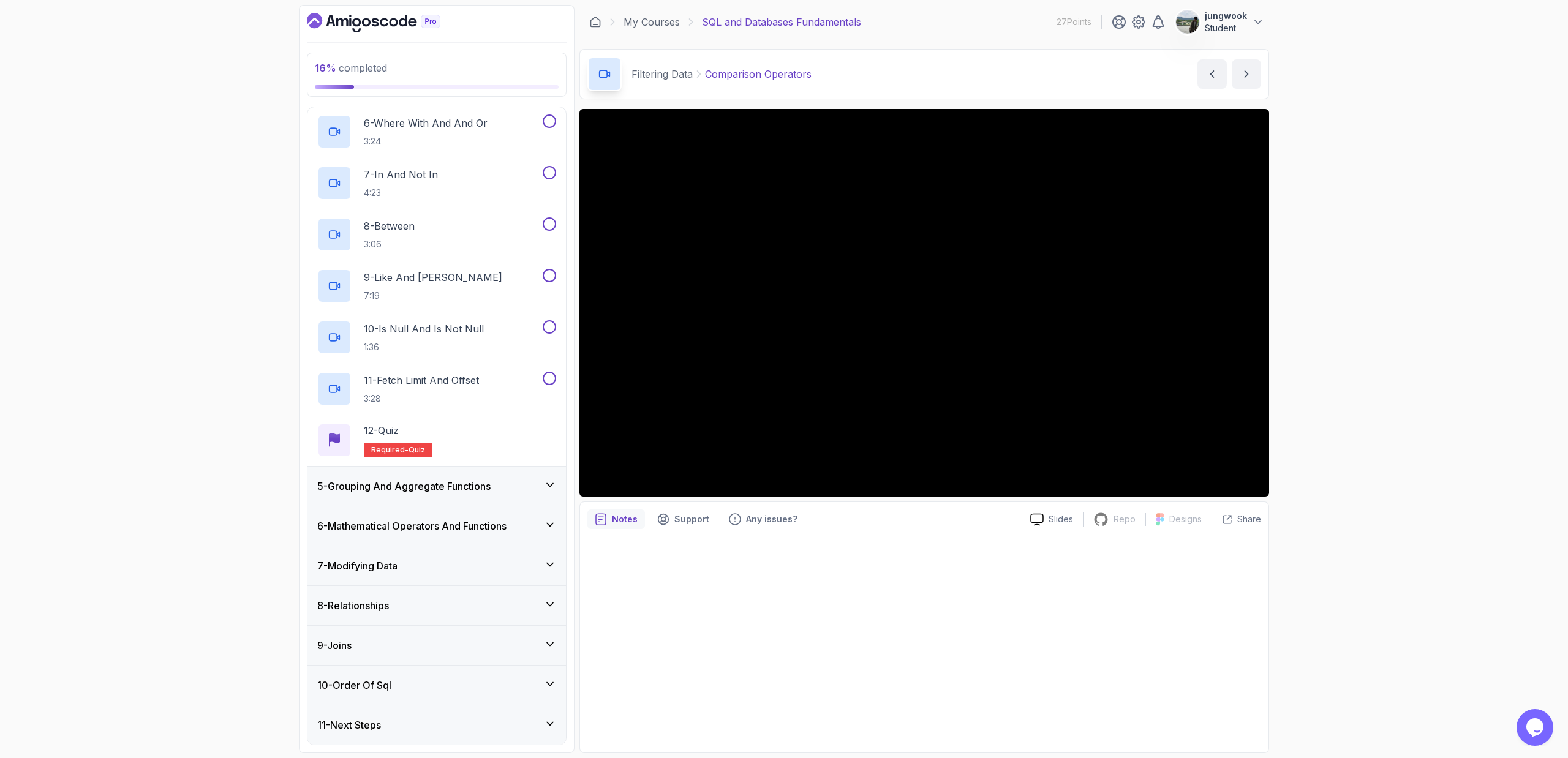
click at [474, 494] on div "5 - Grouping And Aggregate Functions" at bounding box center [437, 487] width 258 height 39
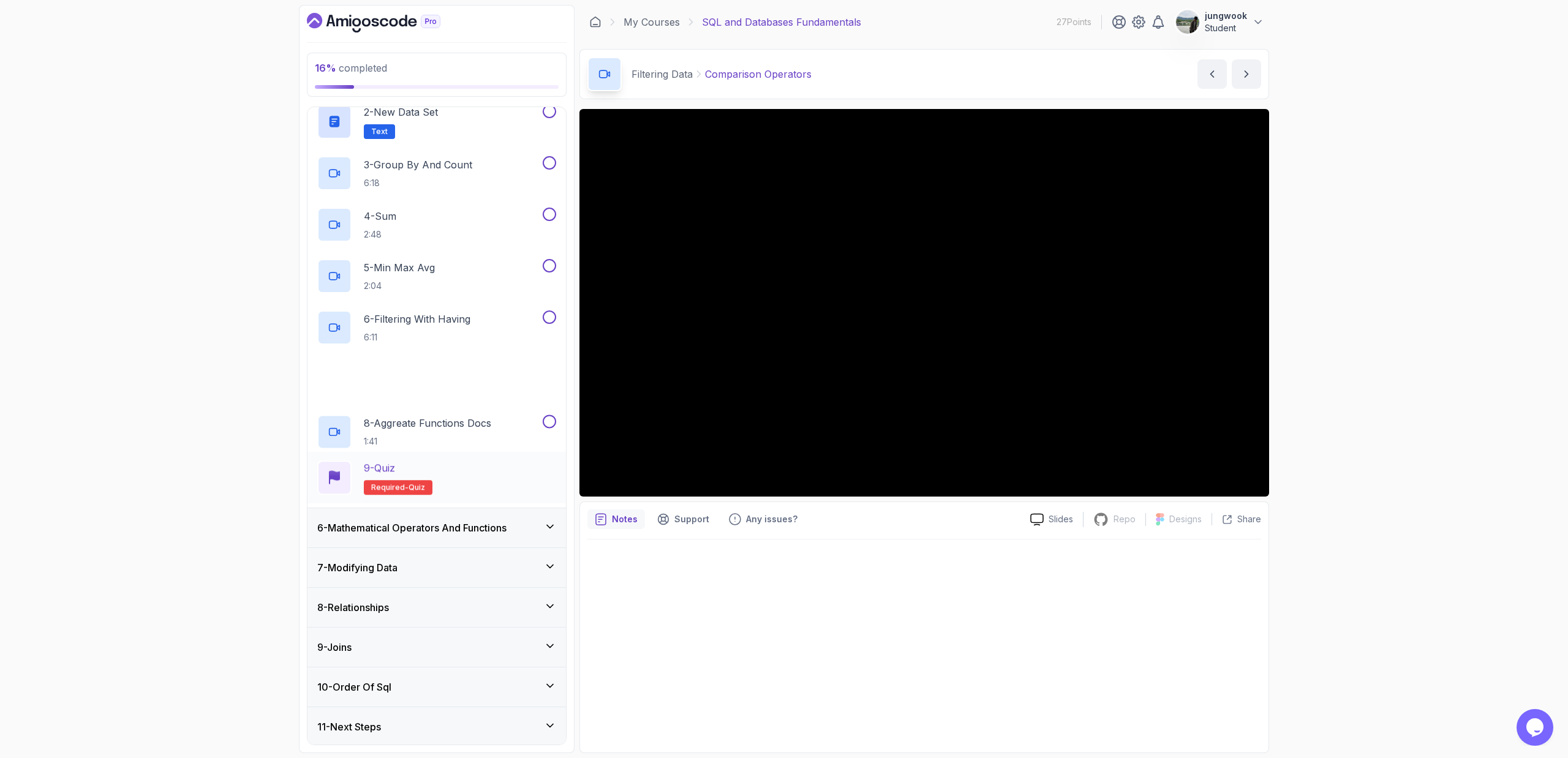
scroll to position [263, 0]
click at [469, 512] on h3 "6 - Mathematical Operators And Functions" at bounding box center [411, 526] width 189 height 14
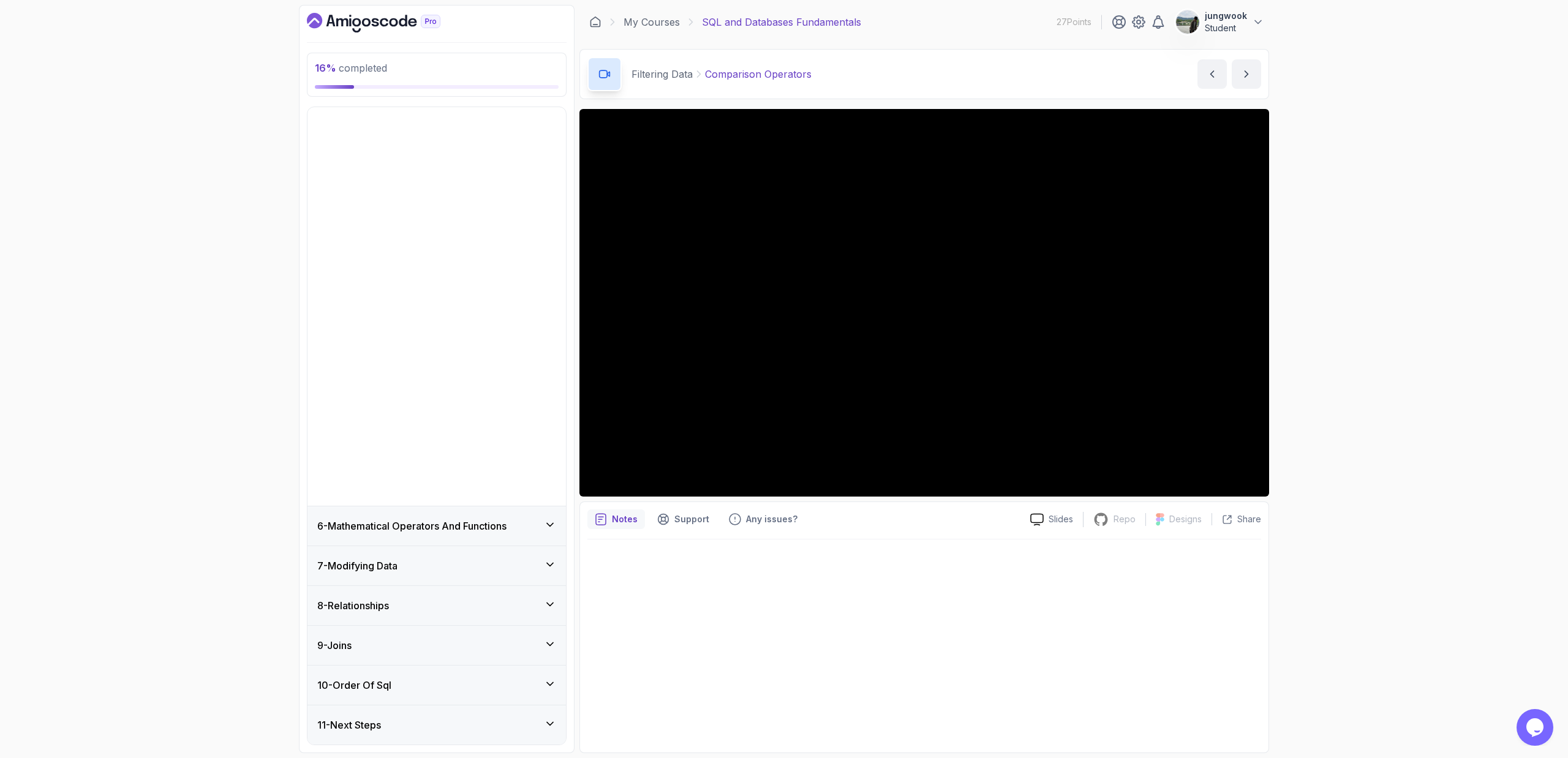
scroll to position [0, 0]
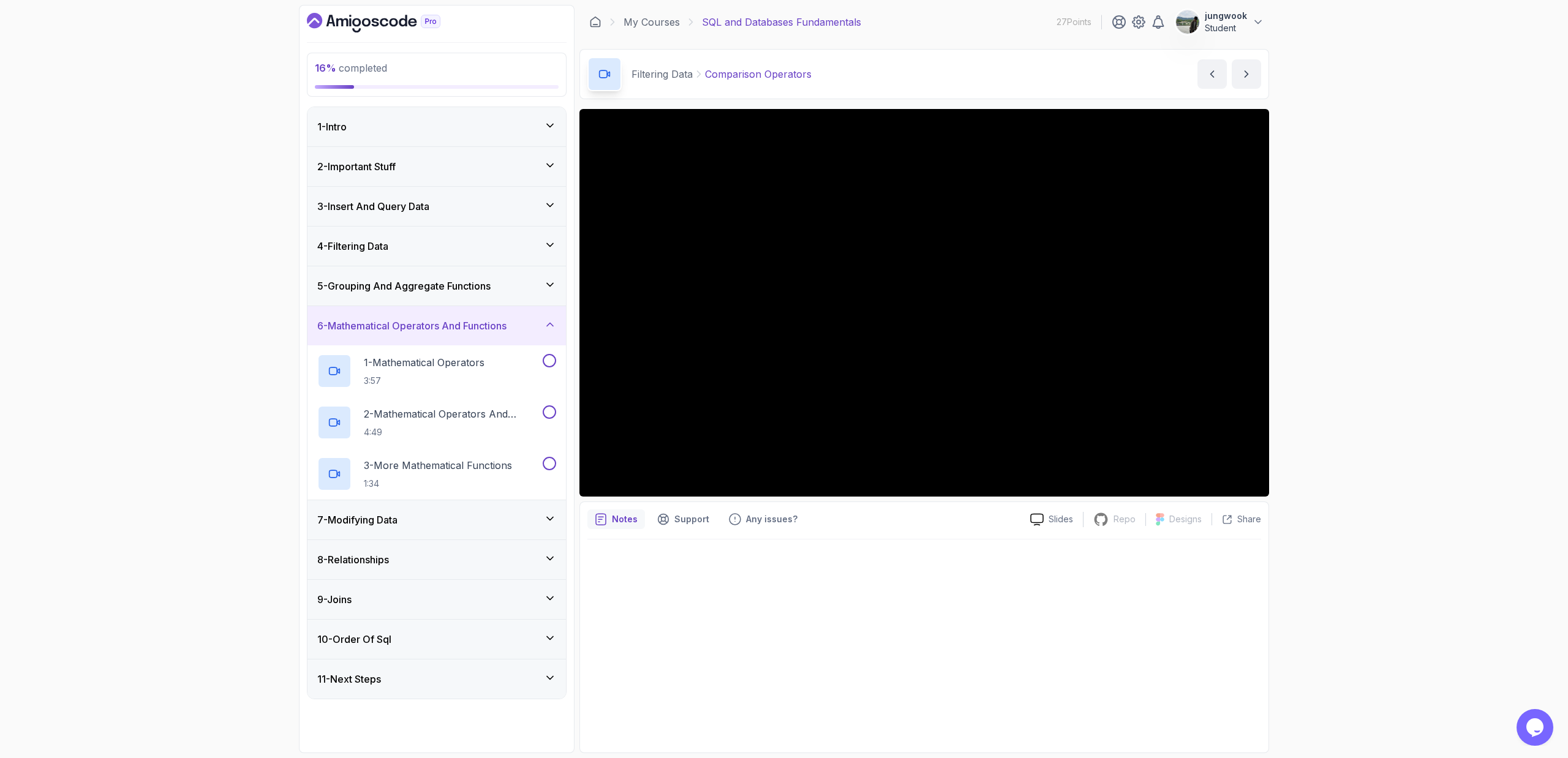
click at [472, 512] on div "7 - Modifying Data" at bounding box center [437, 520] width 238 height 14
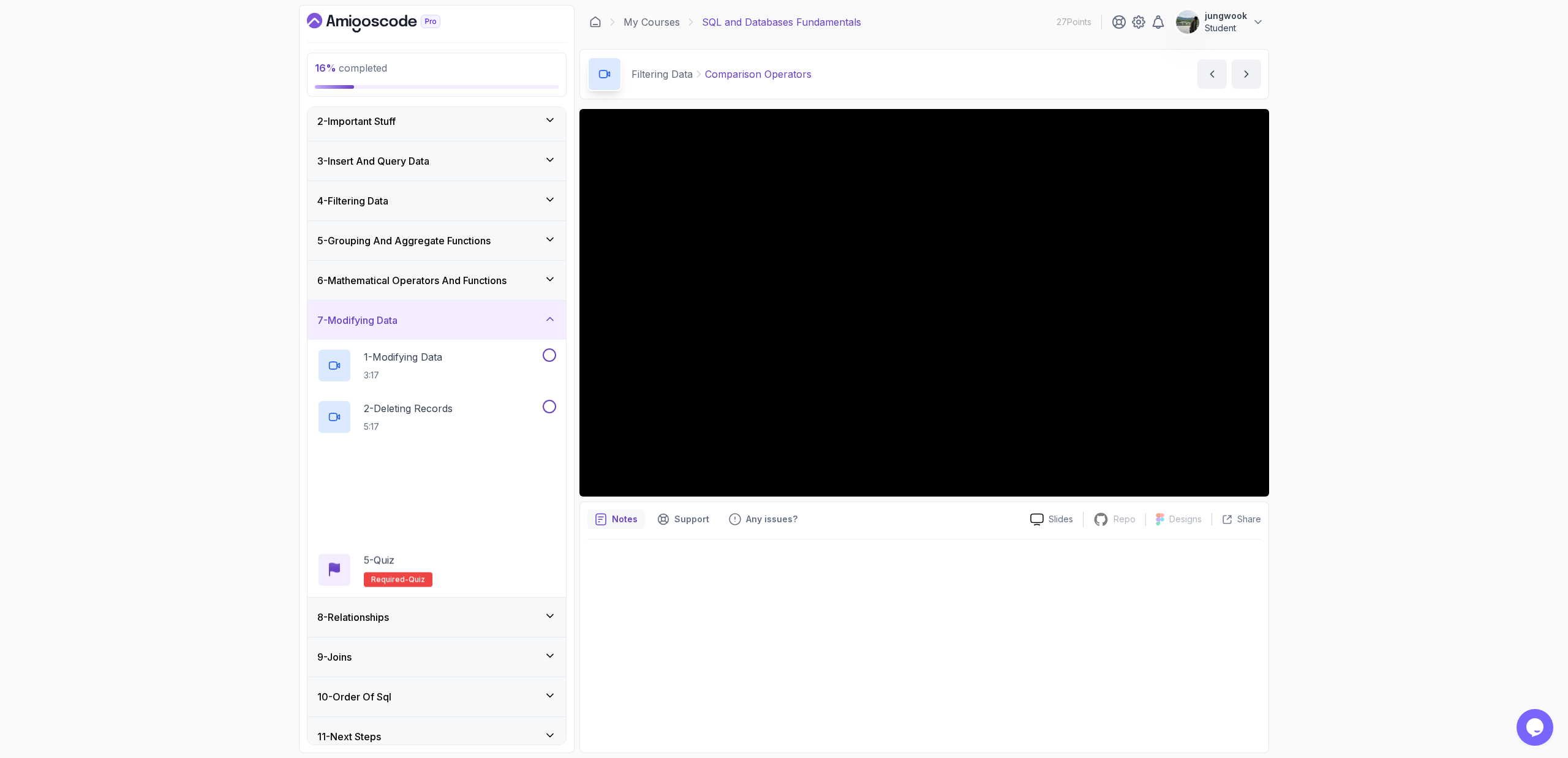
scroll to position [57, 0]
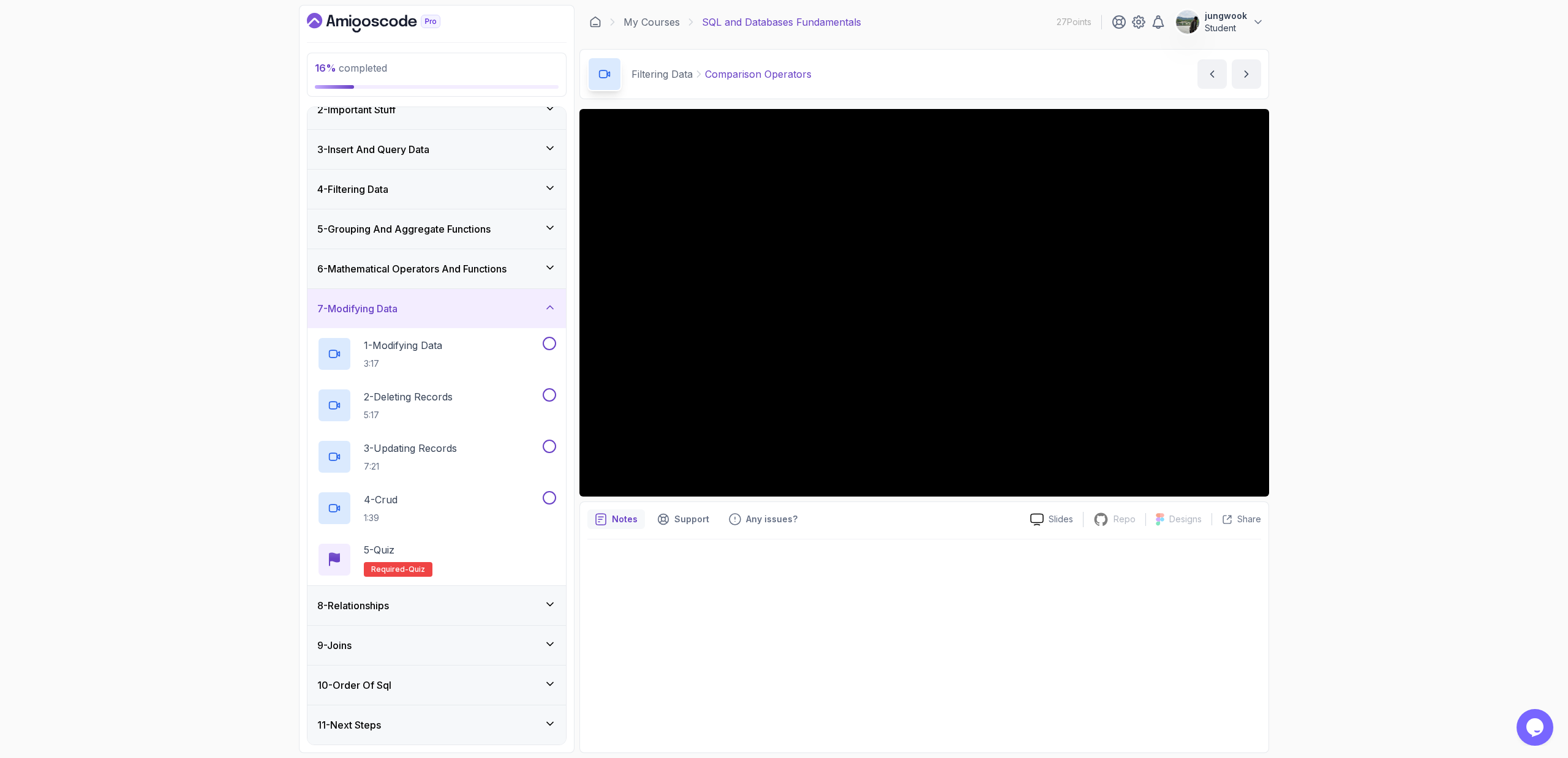
click at [447, 512] on div "8 - Relationships" at bounding box center [437, 605] width 238 height 14
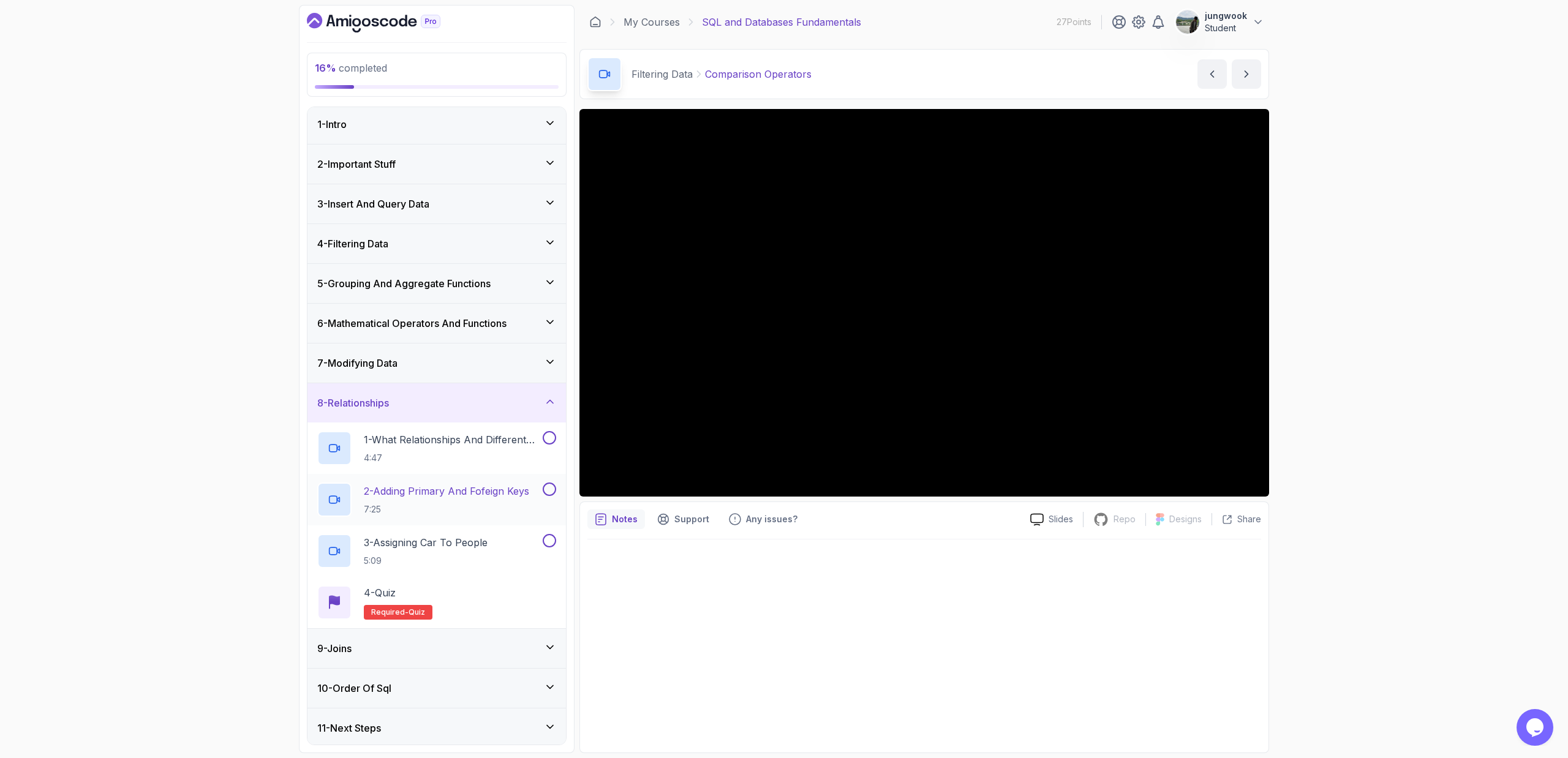
scroll to position [5, 0]
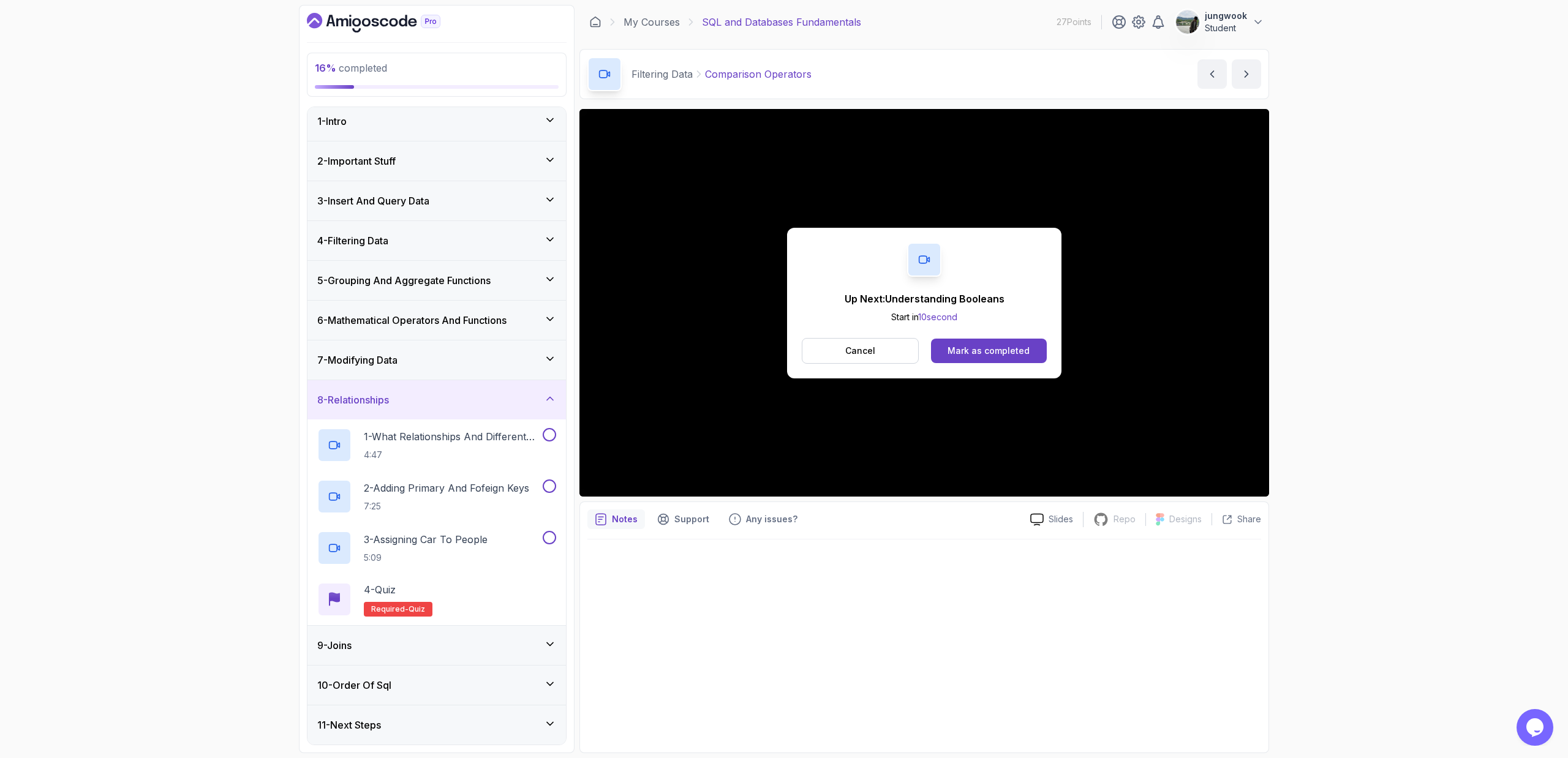
click at [462, 512] on div "9 - Joins" at bounding box center [437, 645] width 238 height 14
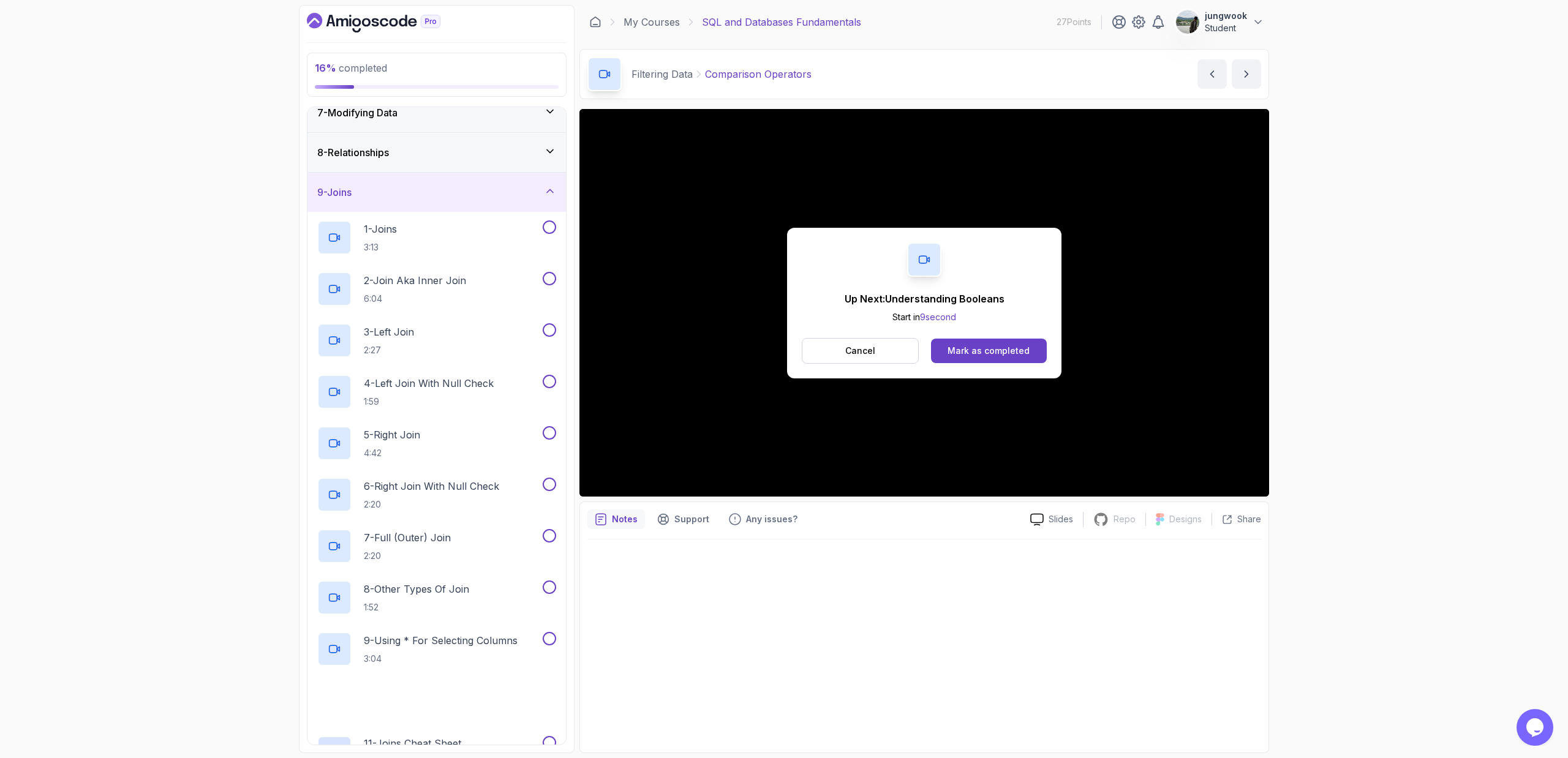
scroll to position [417, 0]
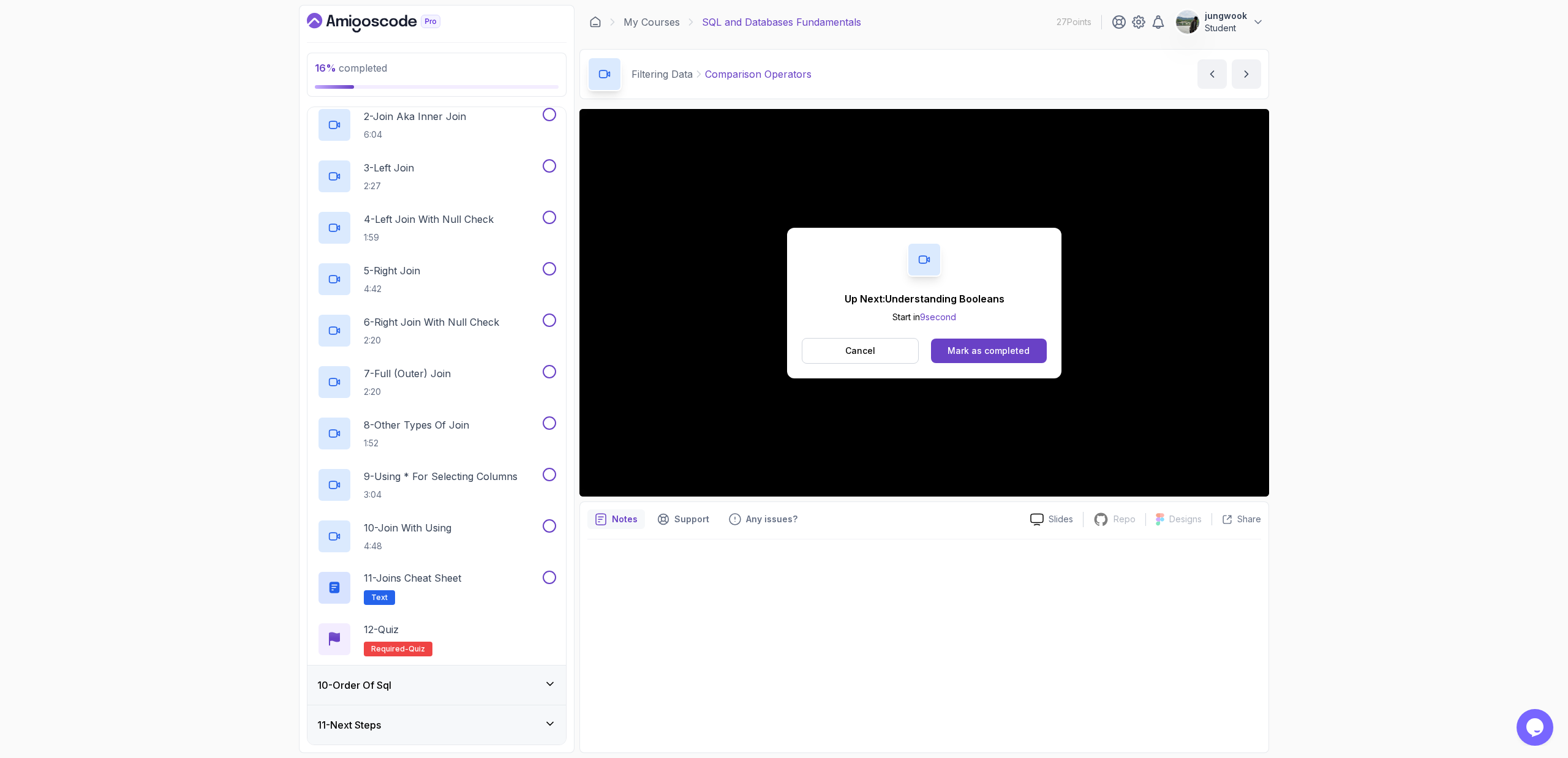
click at [457, 512] on div "10 - Order Of Sql" at bounding box center [437, 685] width 238 height 14
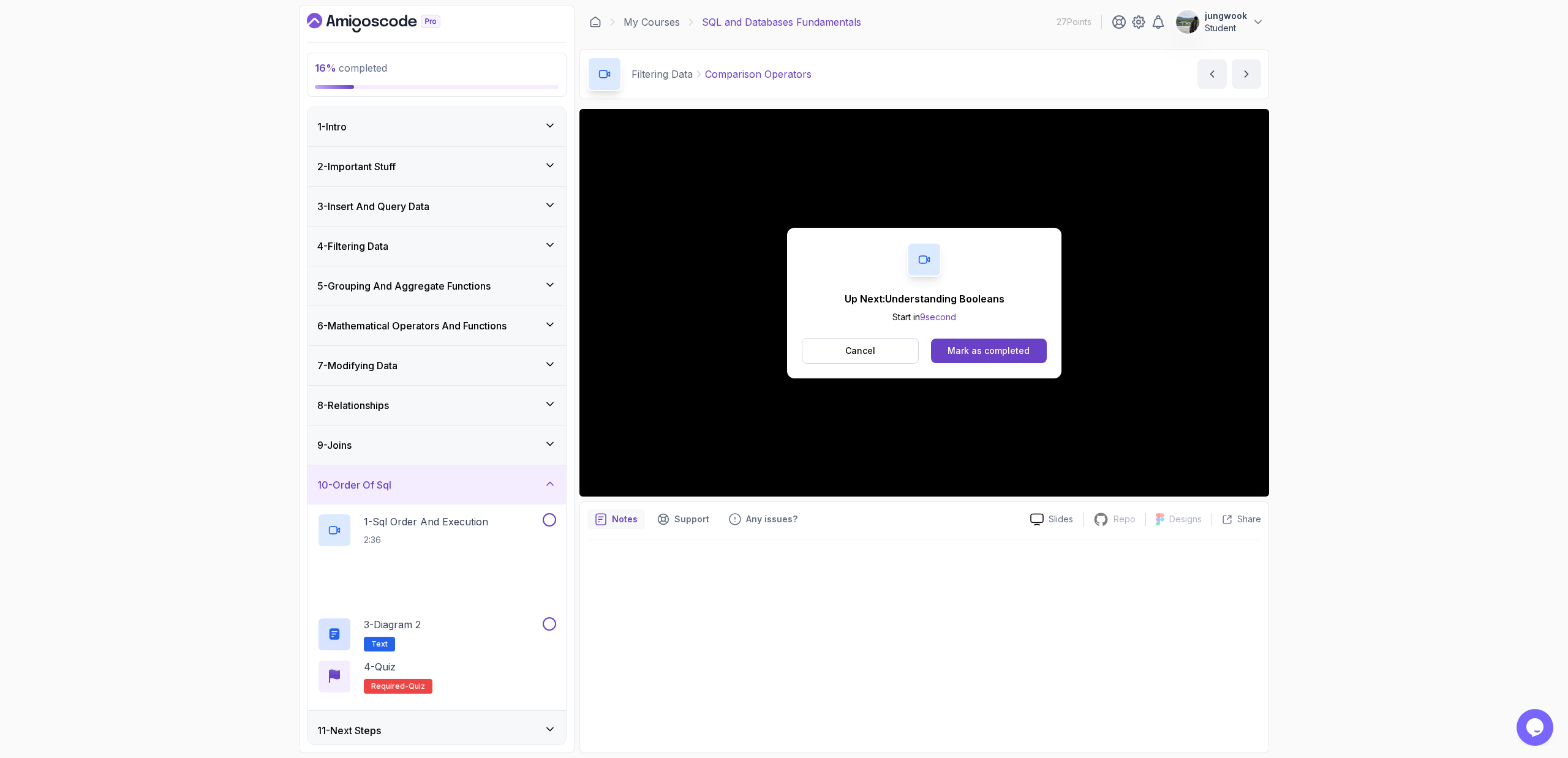
scroll to position [5, 0]
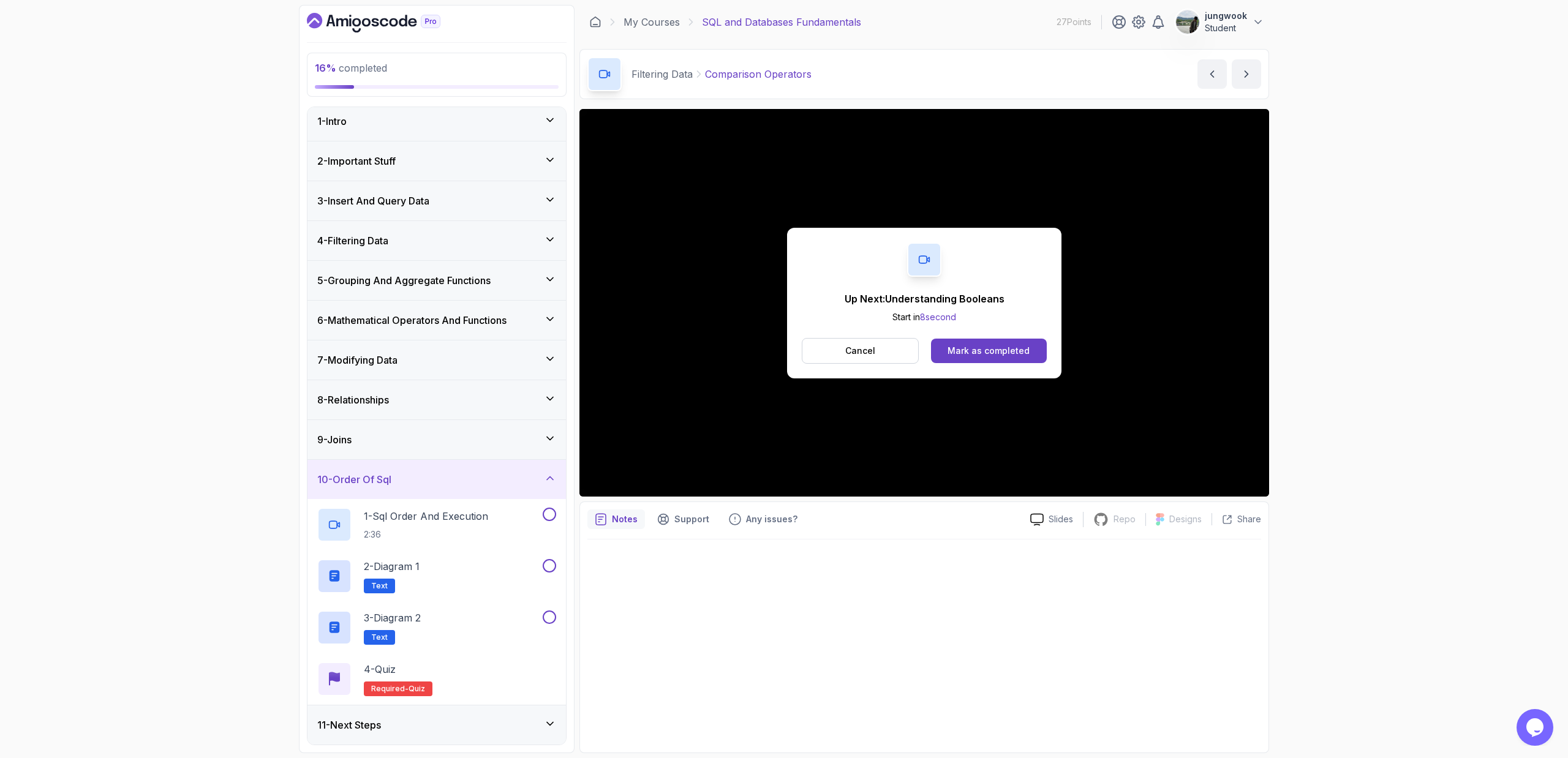
click at [450, 512] on div "11 - Next Steps" at bounding box center [437, 725] width 258 height 39
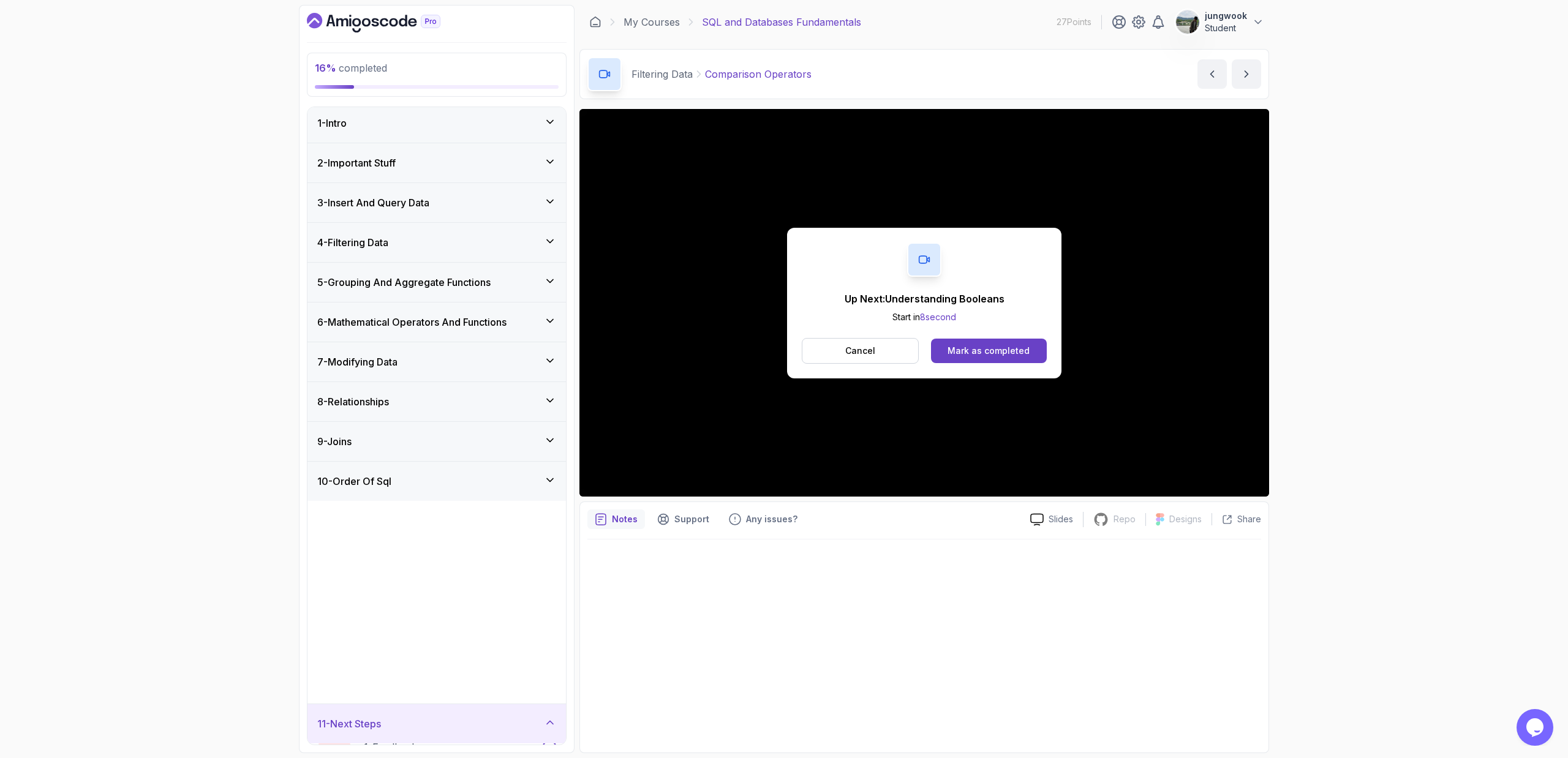
scroll to position [0, 0]
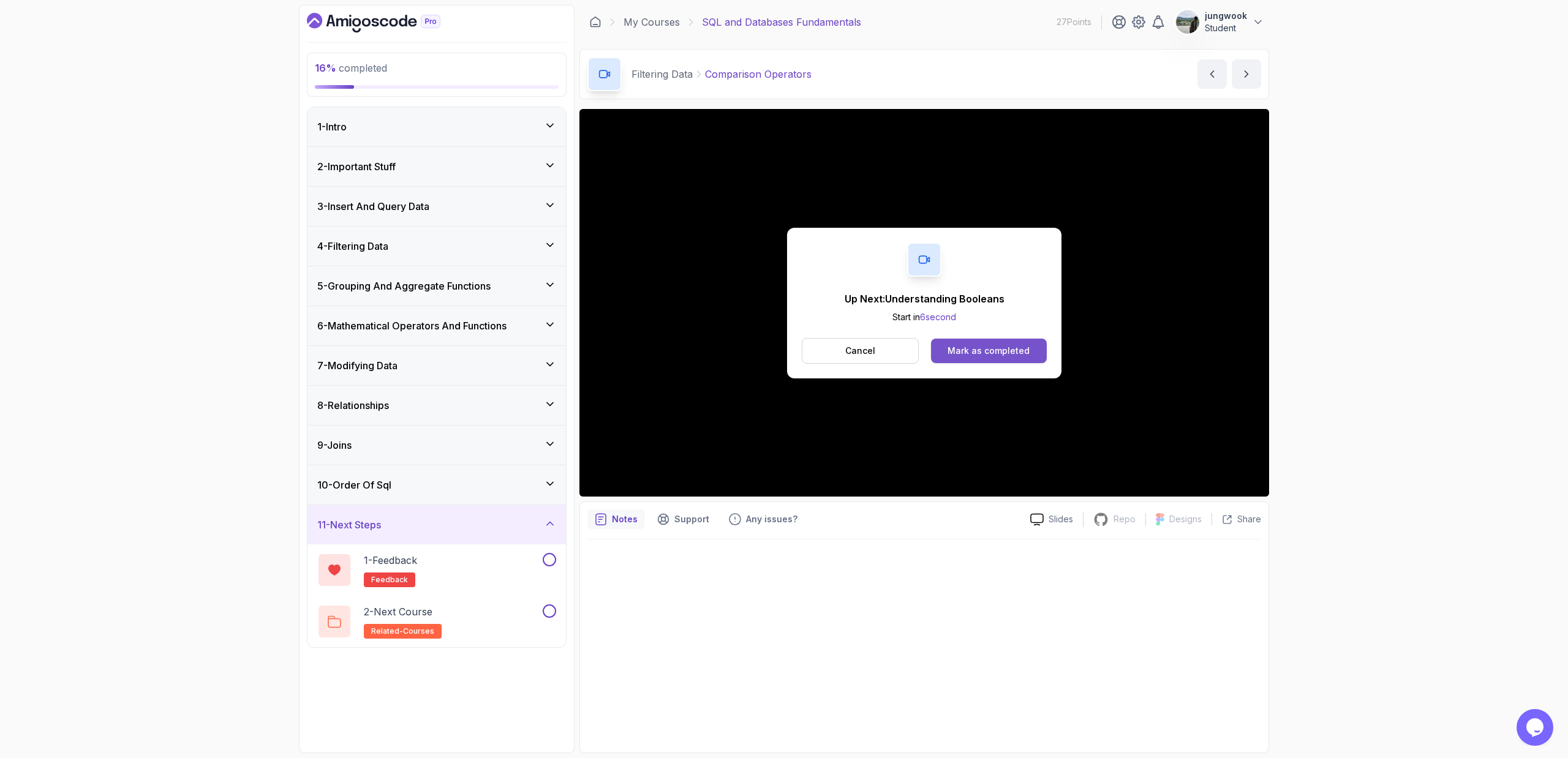
click at [890, 345] on div "Mark as completed" at bounding box center [989, 351] width 82 height 13
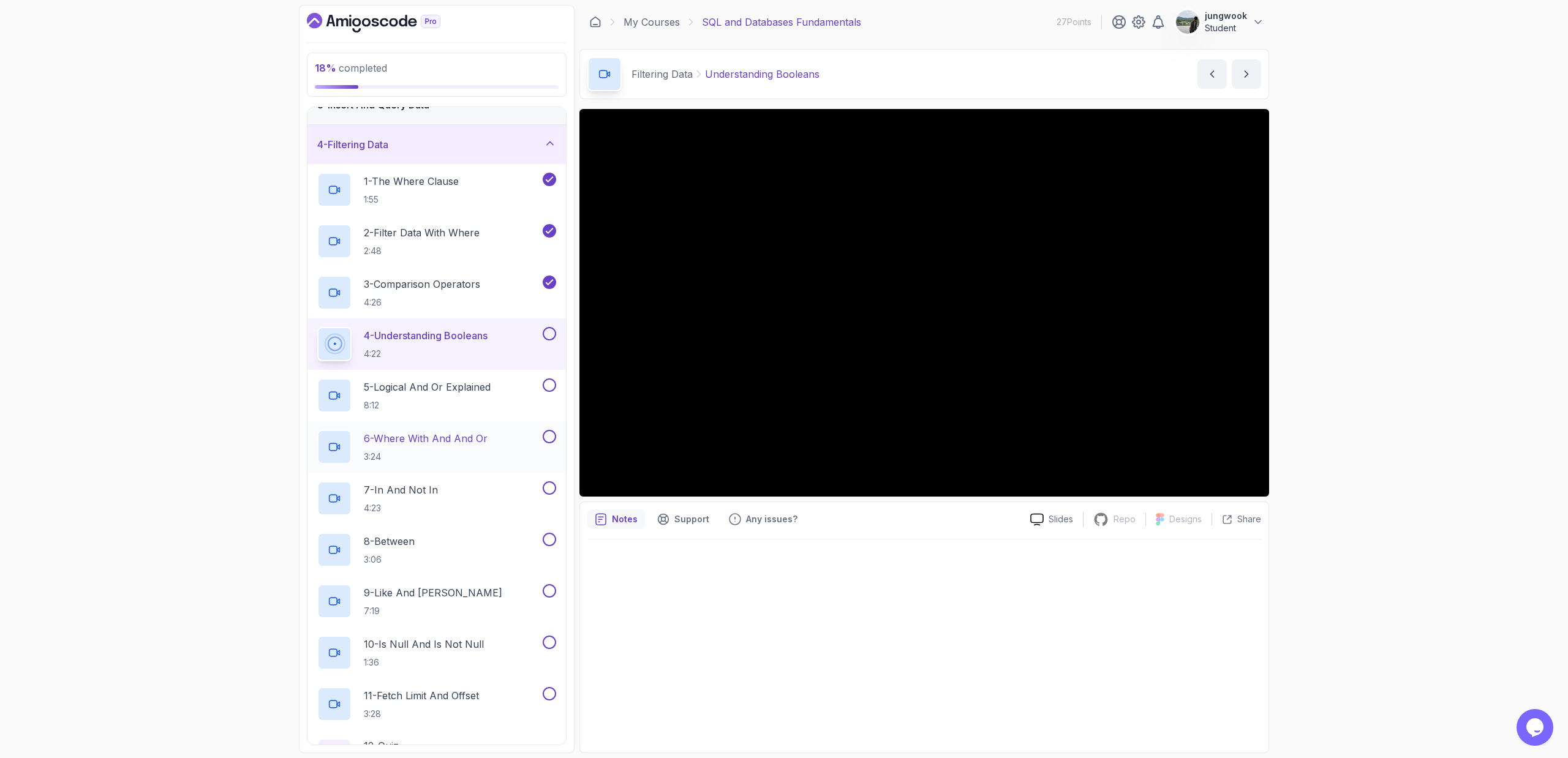
scroll to position [106, 0]
click at [890, 512] on div at bounding box center [923, 642] width 673 height 206
click at [480, 404] on p "8:12" at bounding box center [427, 401] width 126 height 13
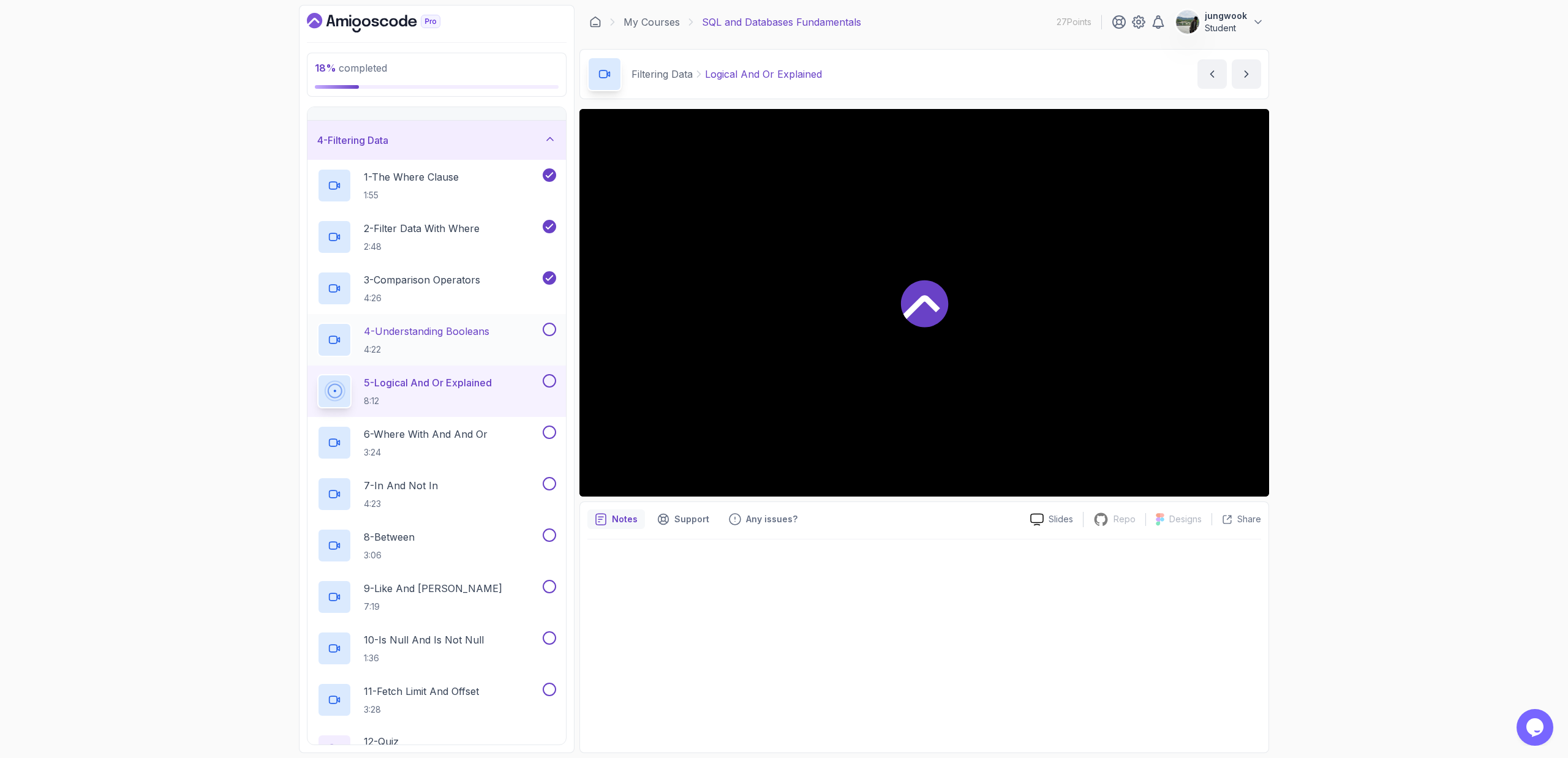
click at [553, 330] on button at bounding box center [549, 329] width 13 height 13
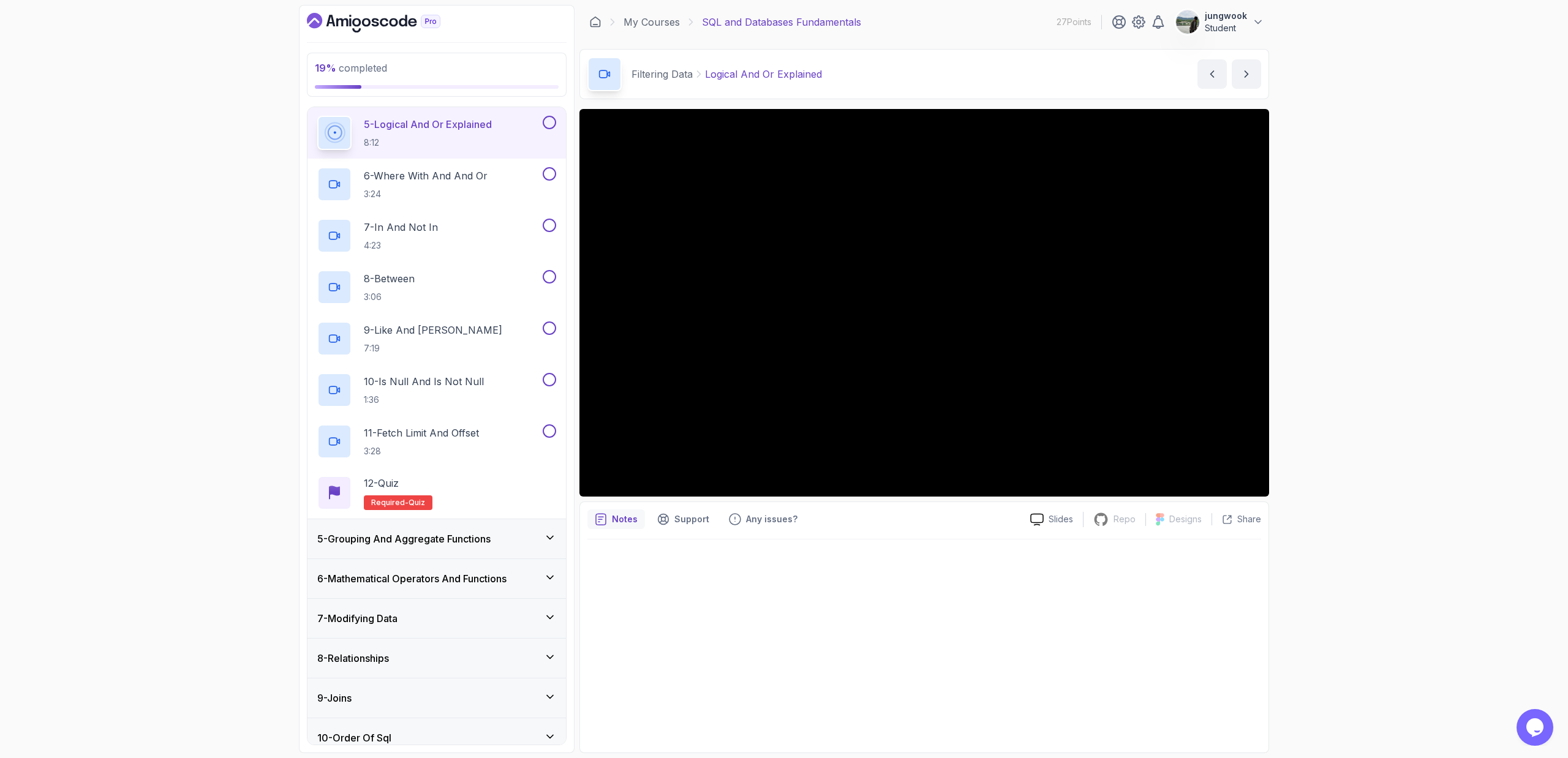
scroll to position [381, 0]
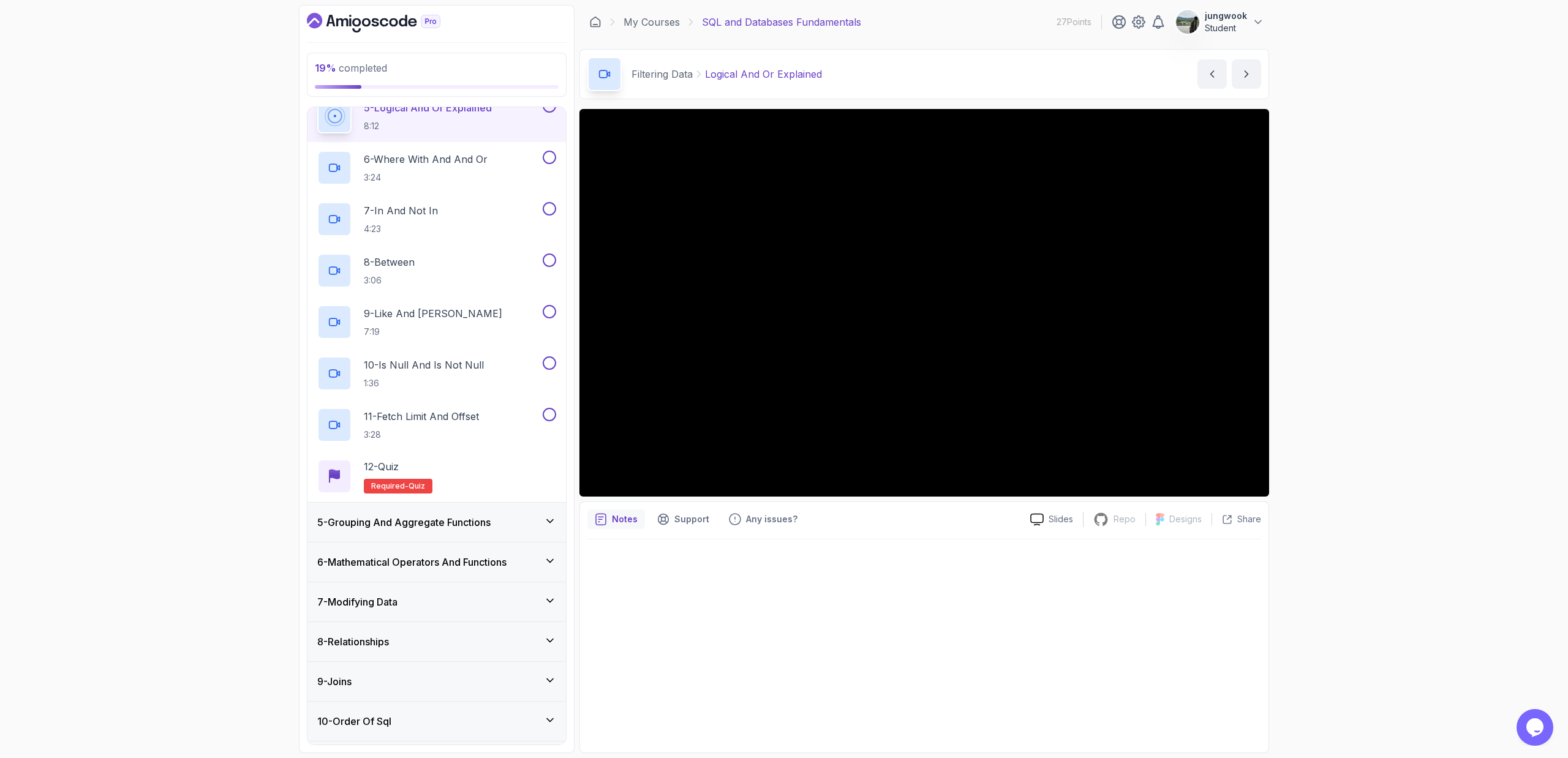
click at [542, 512] on div "5 - Grouping And Aggregate Functions" at bounding box center [437, 522] width 238 height 14
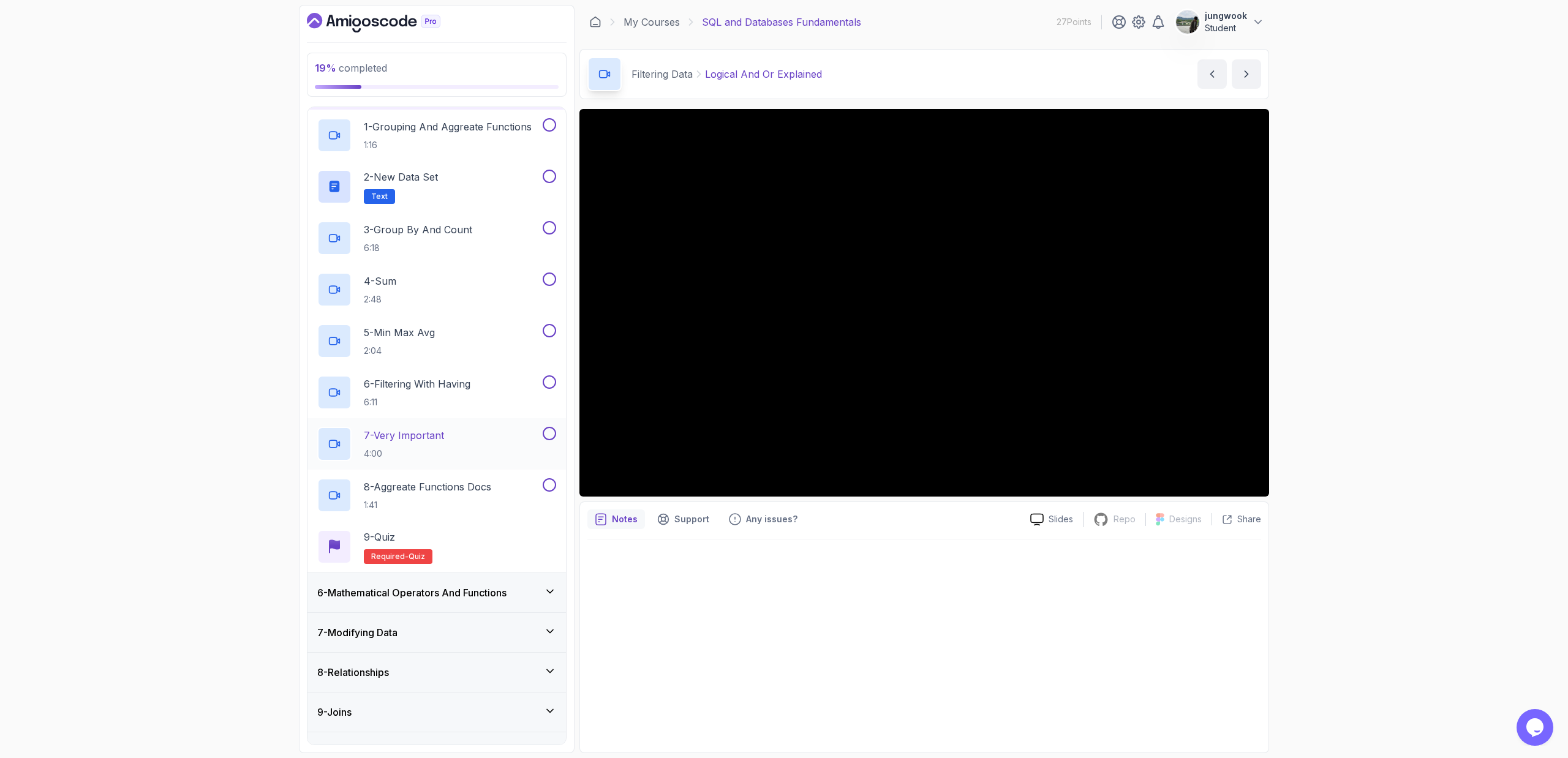
scroll to position [213, 0]
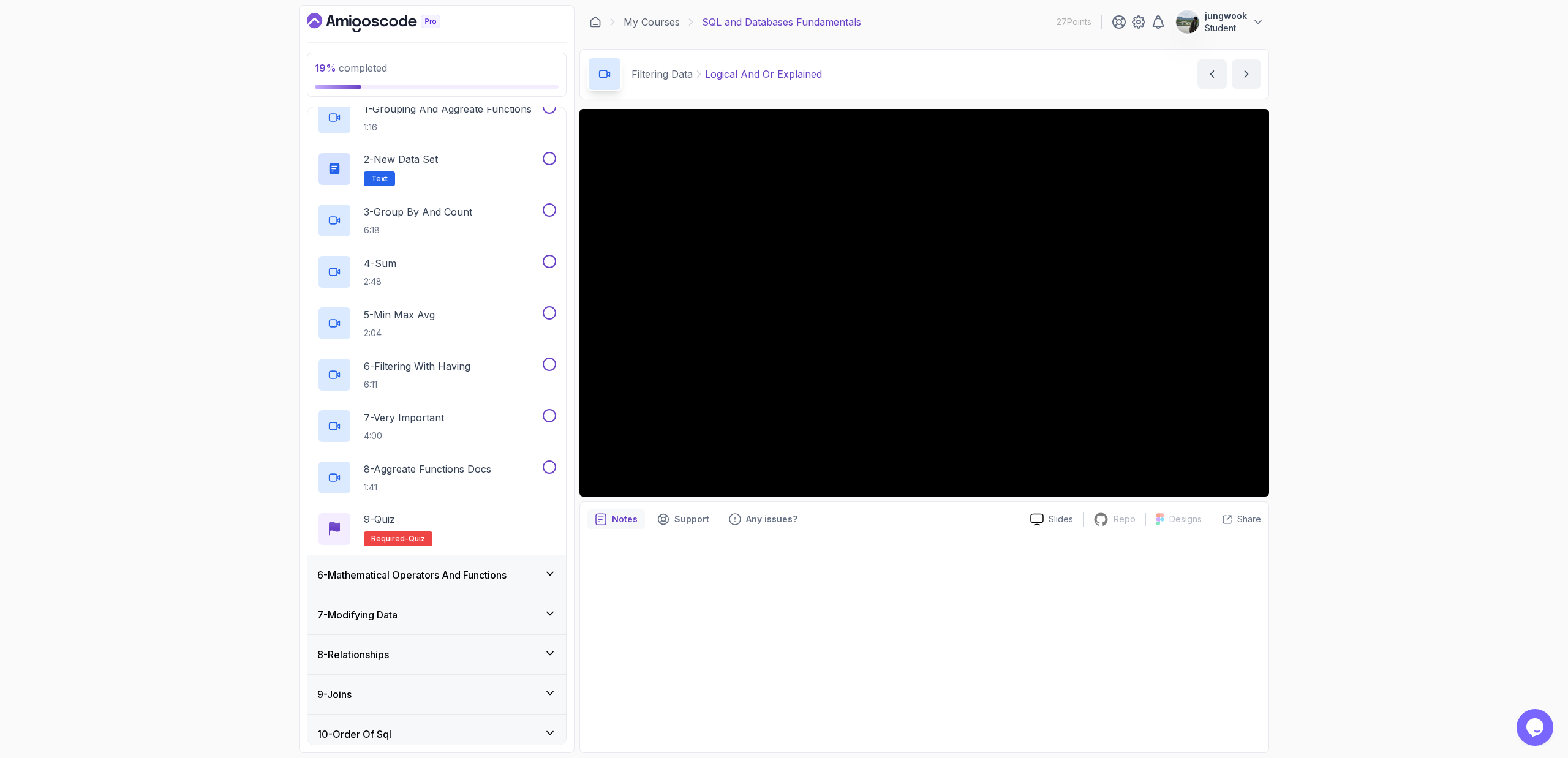
click at [550, 512] on icon at bounding box center [550, 573] width 13 height 13
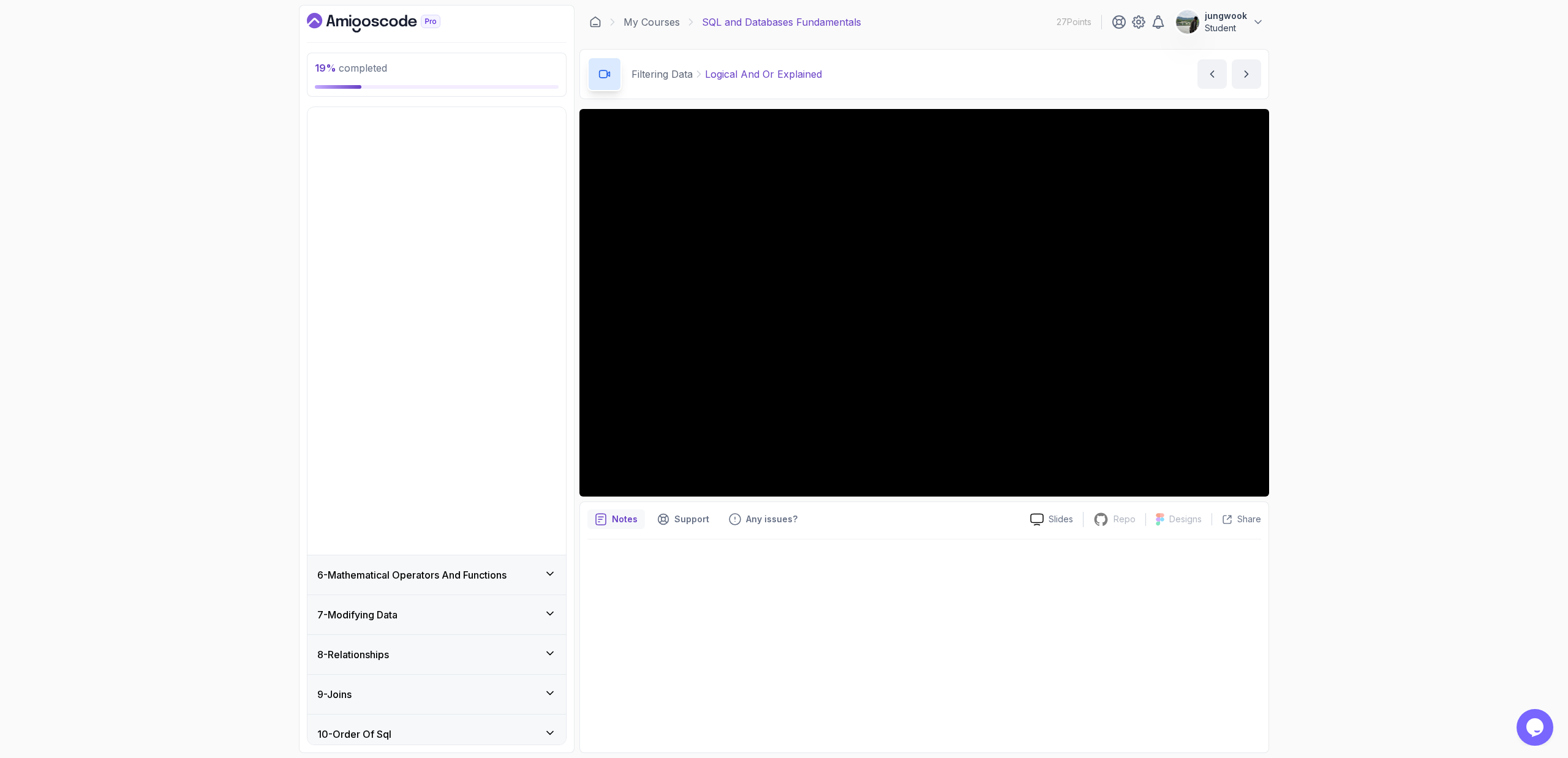
scroll to position [0, 0]
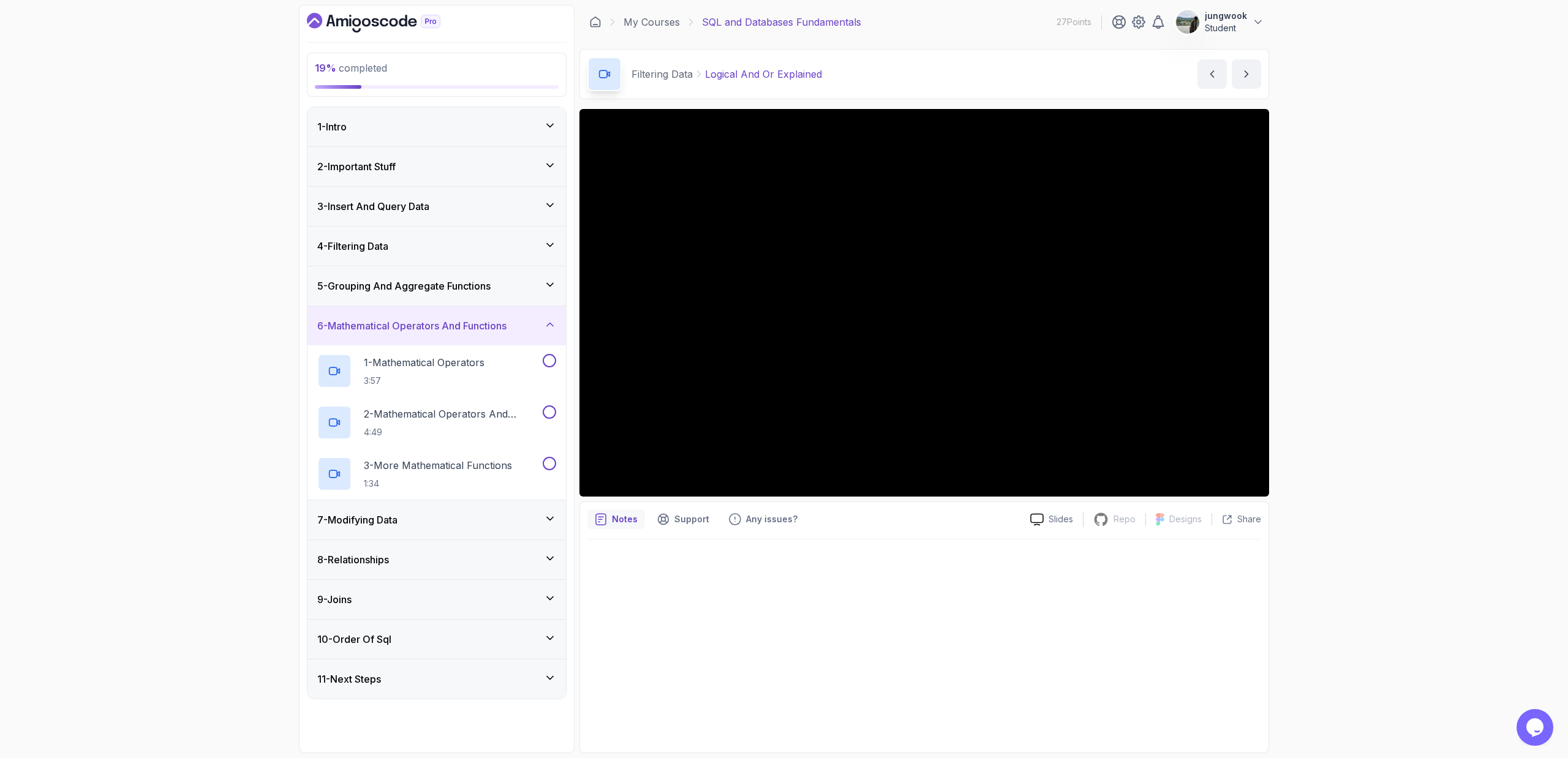
click at [555, 240] on icon at bounding box center [550, 245] width 13 height 13
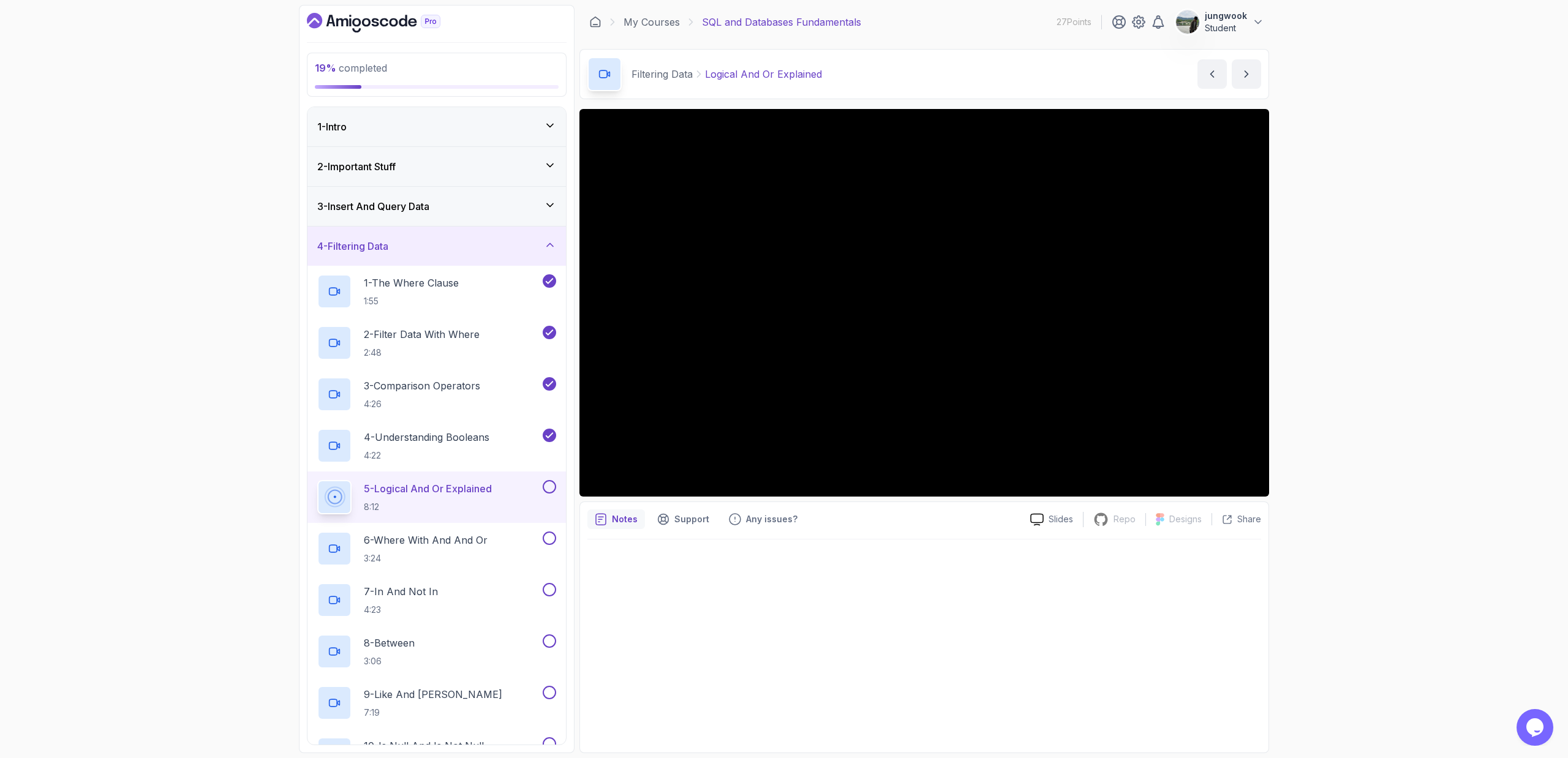
click at [890, 395] on div "19 % completed 1 - Intro 2 - Important Stuff 3 - Insert And Query Data 4 - Filt…" at bounding box center [784, 379] width 1568 height 758
click at [890, 389] on div "19 % completed 1 - Intro 2 - Important Stuff 3 - Insert And Query Data 4 - Filt…" at bounding box center [784, 379] width 1568 height 758
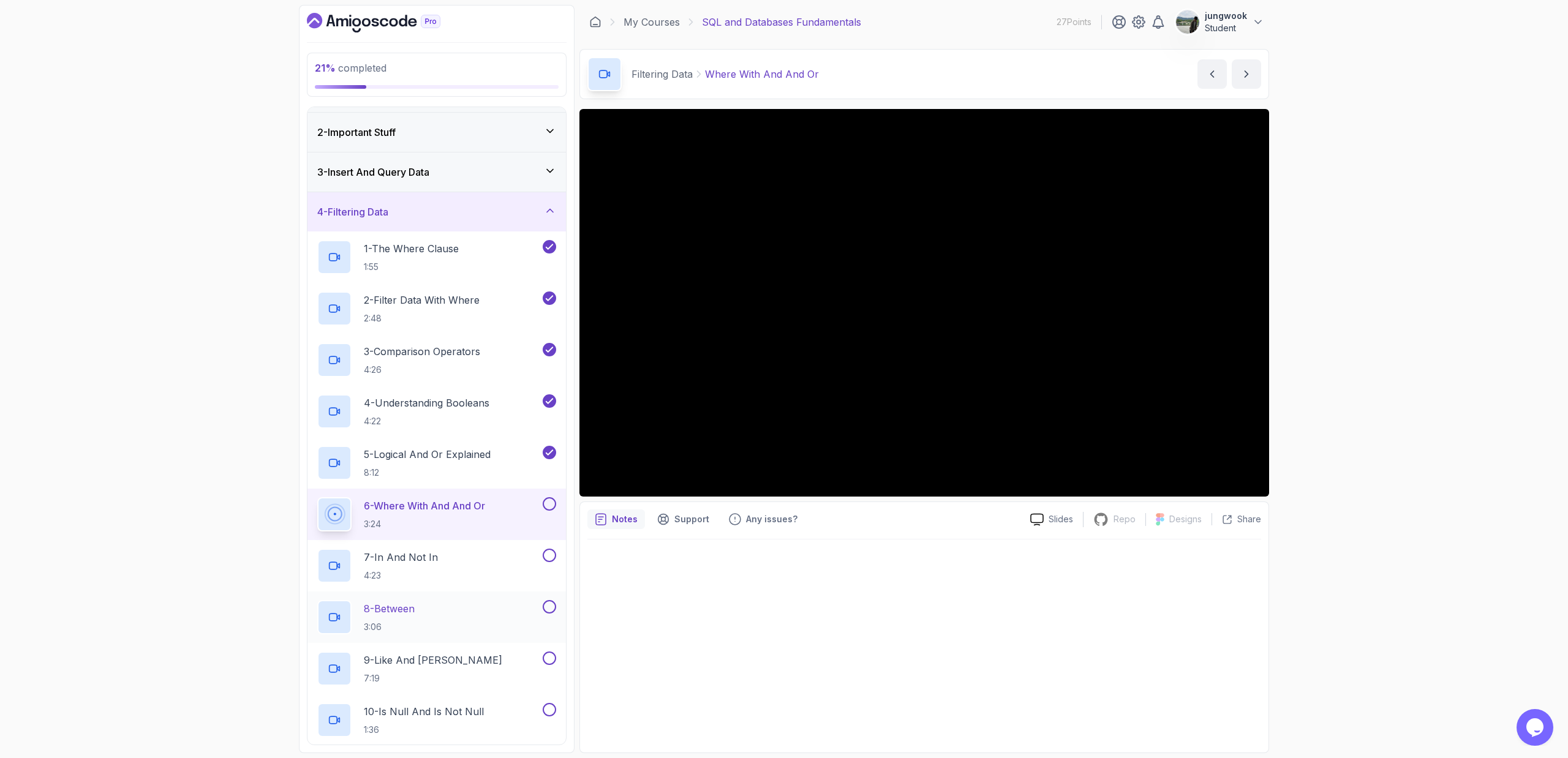
scroll to position [116, 0]
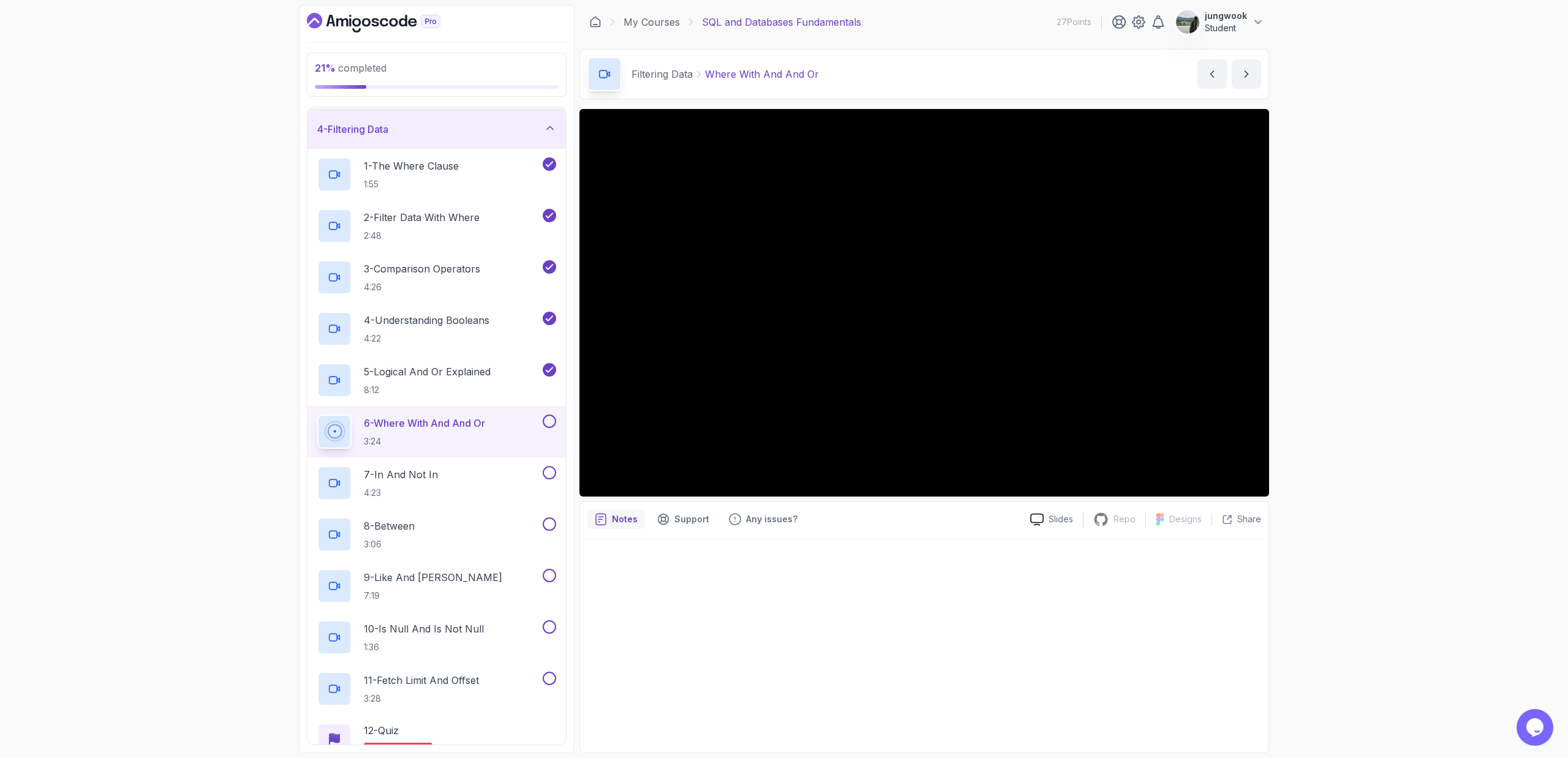
click at [554, 422] on button at bounding box center [549, 421] width 13 height 13
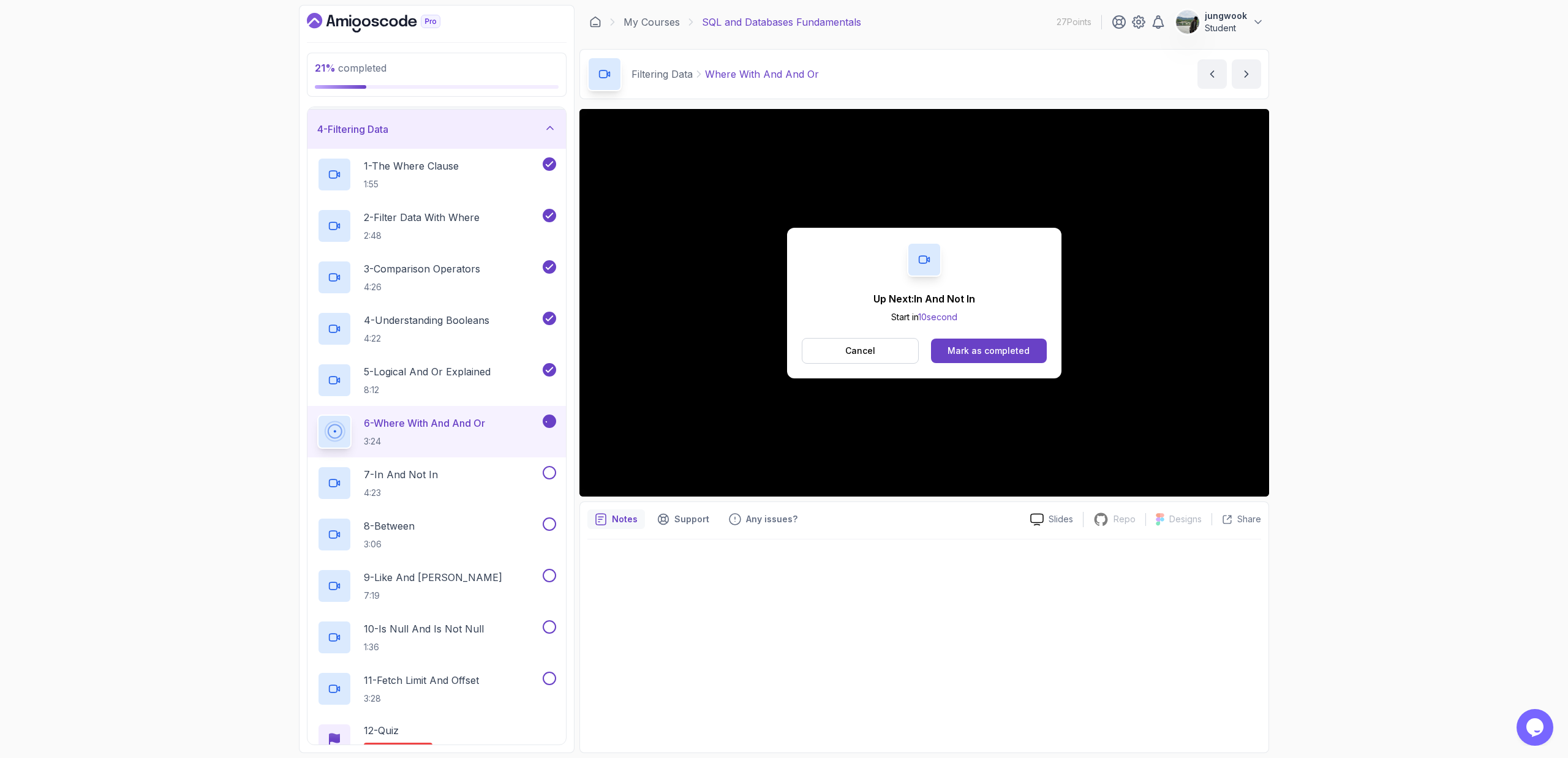
click at [548, 422] on icon at bounding box center [550, 420] width 7 height 4
click at [543, 469] on button at bounding box center [549, 472] width 13 height 13
click at [549, 419] on icon at bounding box center [550, 421] width 11 height 13
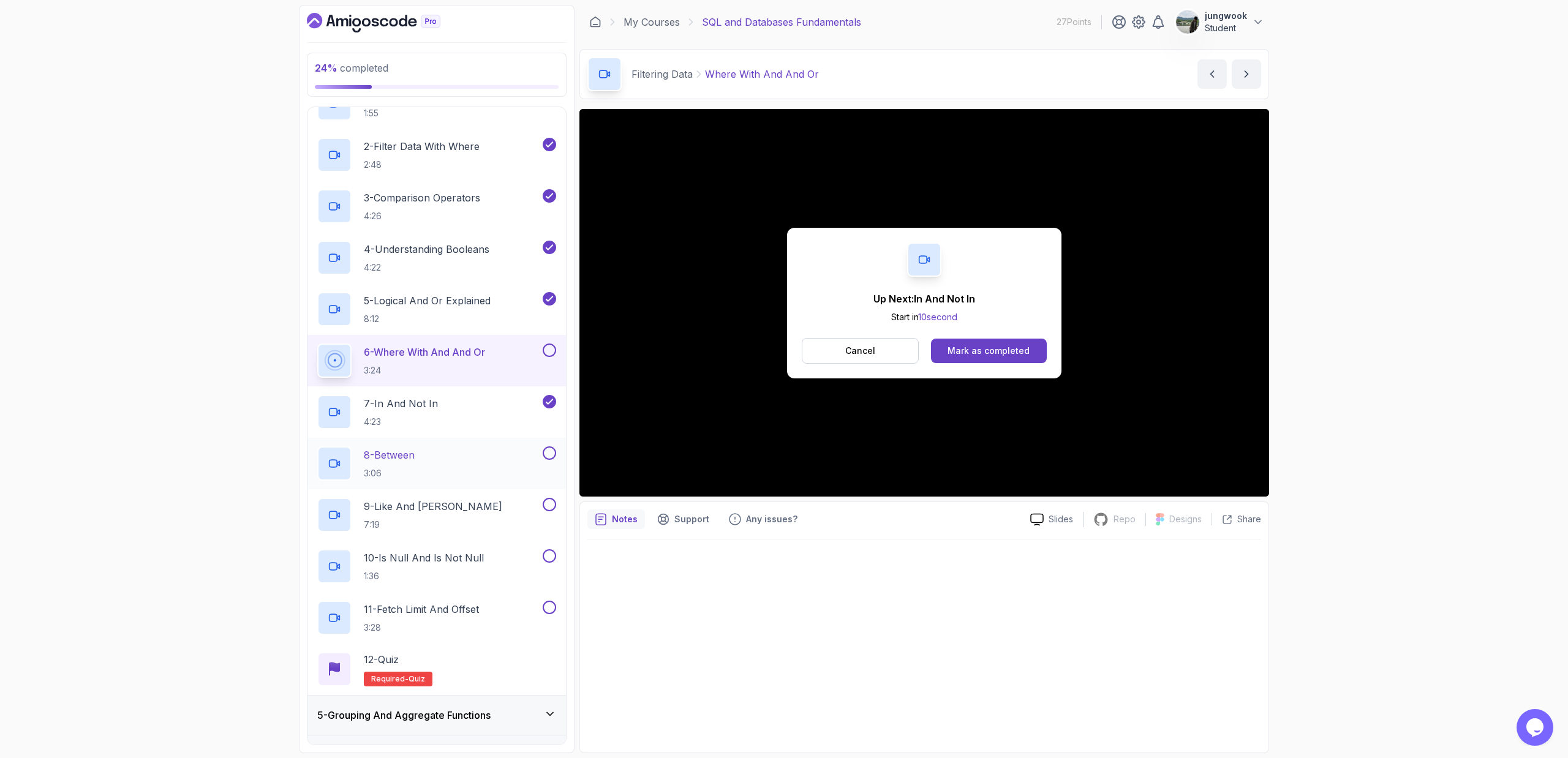
scroll to position [220, 0]
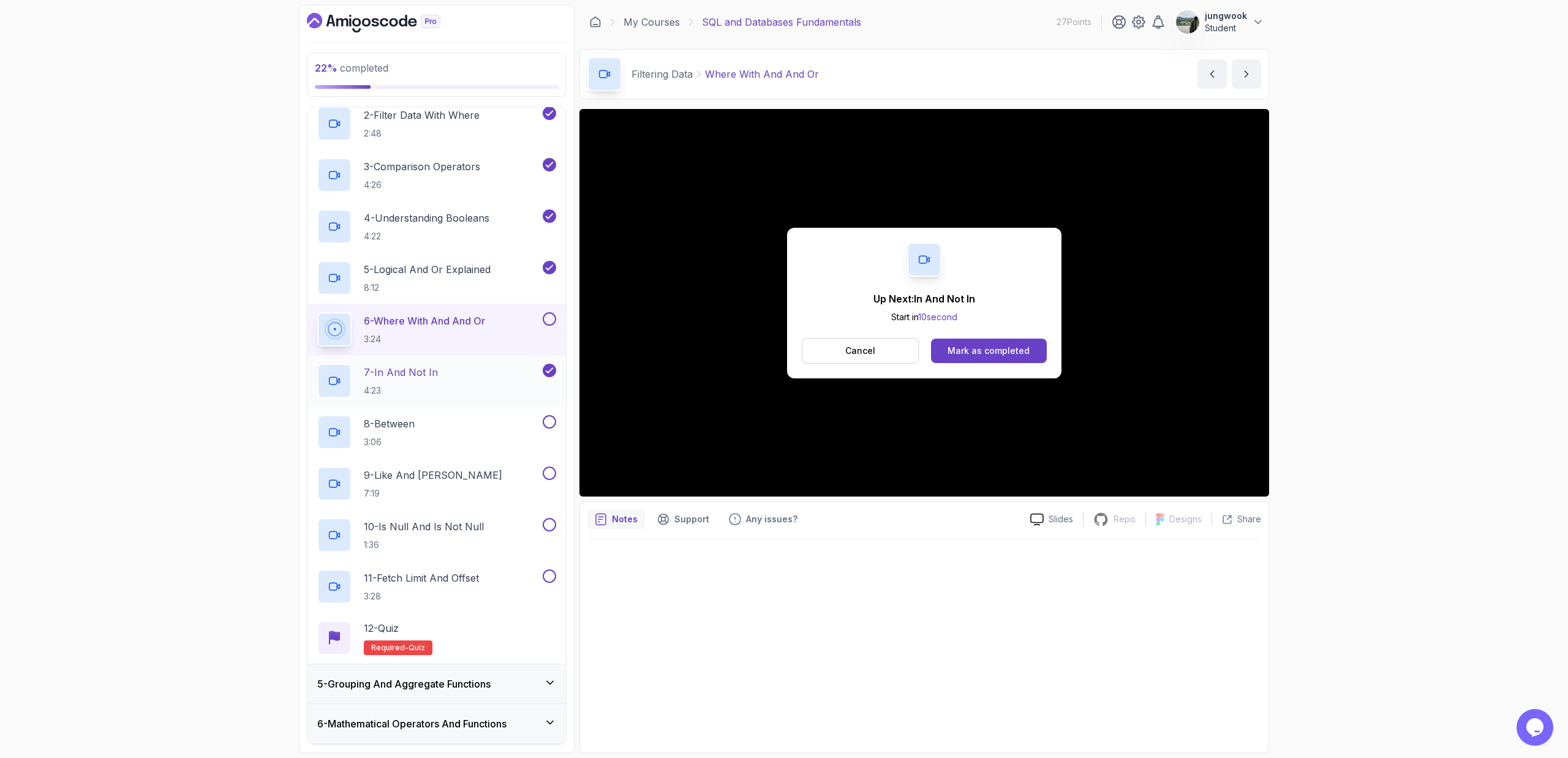
click at [440, 383] on div "7 - In And Not In 4:23" at bounding box center [429, 381] width 223 height 34
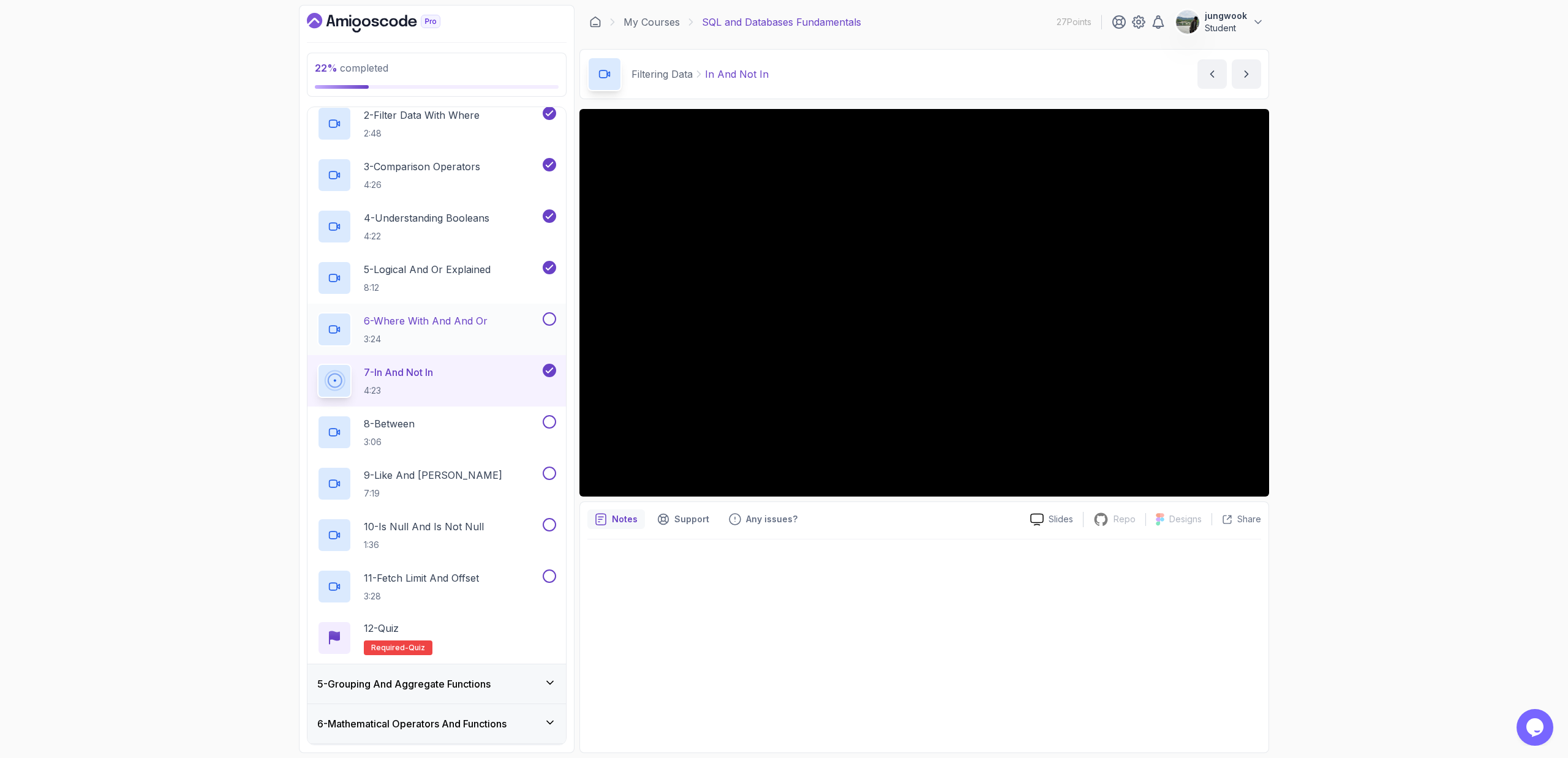
click at [552, 319] on button at bounding box center [549, 318] width 13 height 13
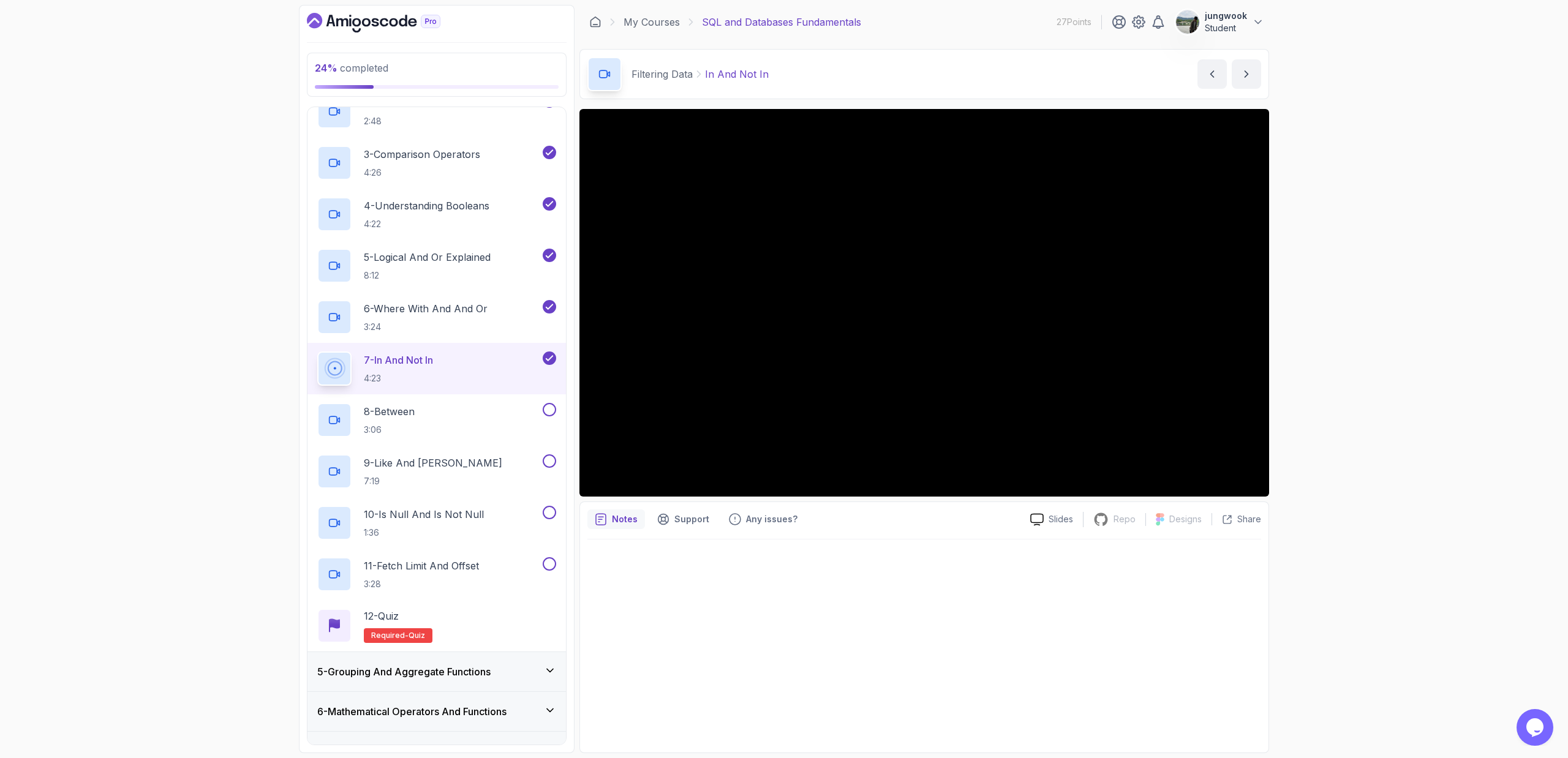
scroll to position [240, 0]
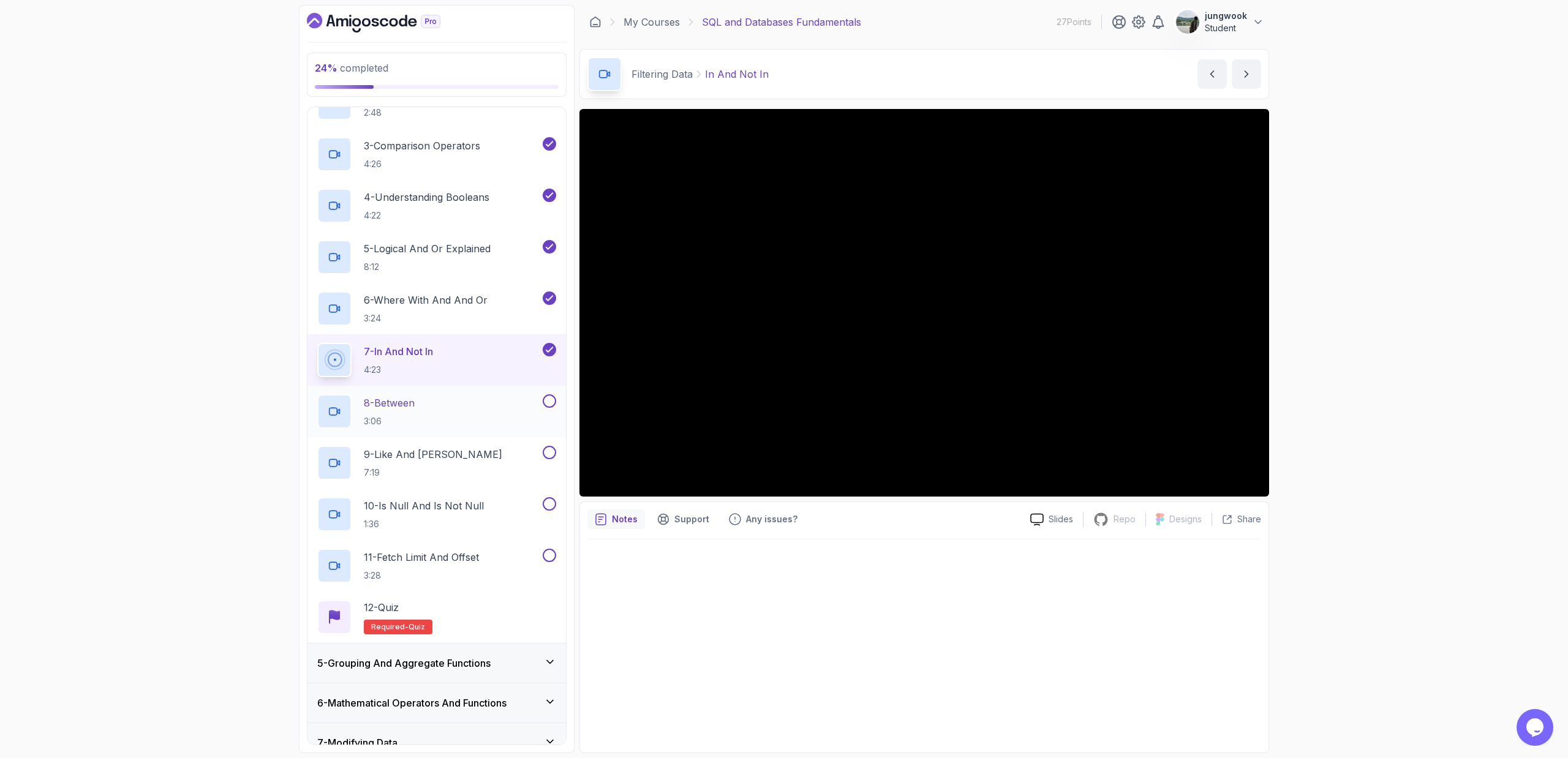
click at [550, 398] on button at bounding box center [549, 401] width 13 height 13
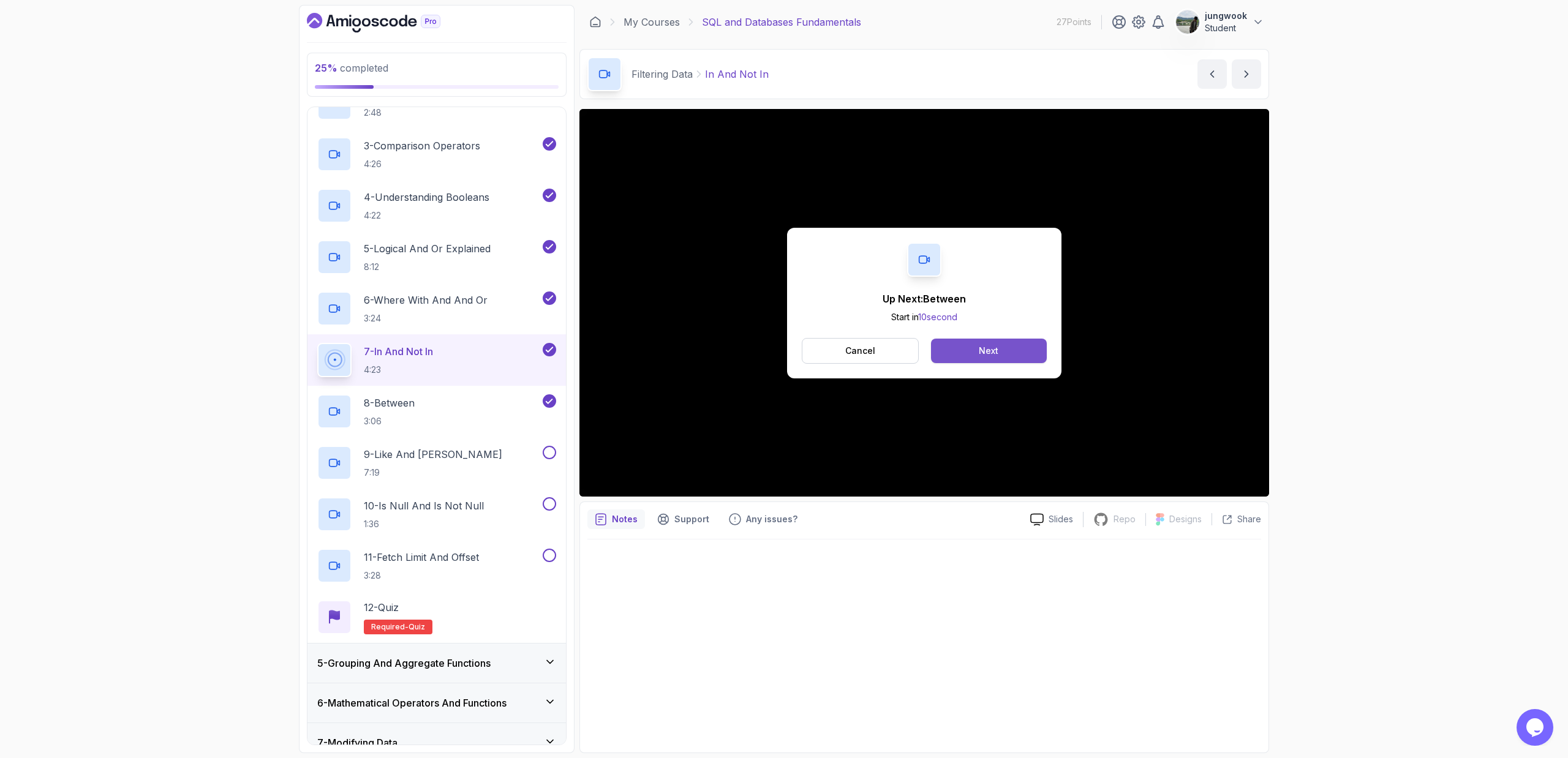
click at [890, 352] on button "Next" at bounding box center [988, 350] width 116 height 24
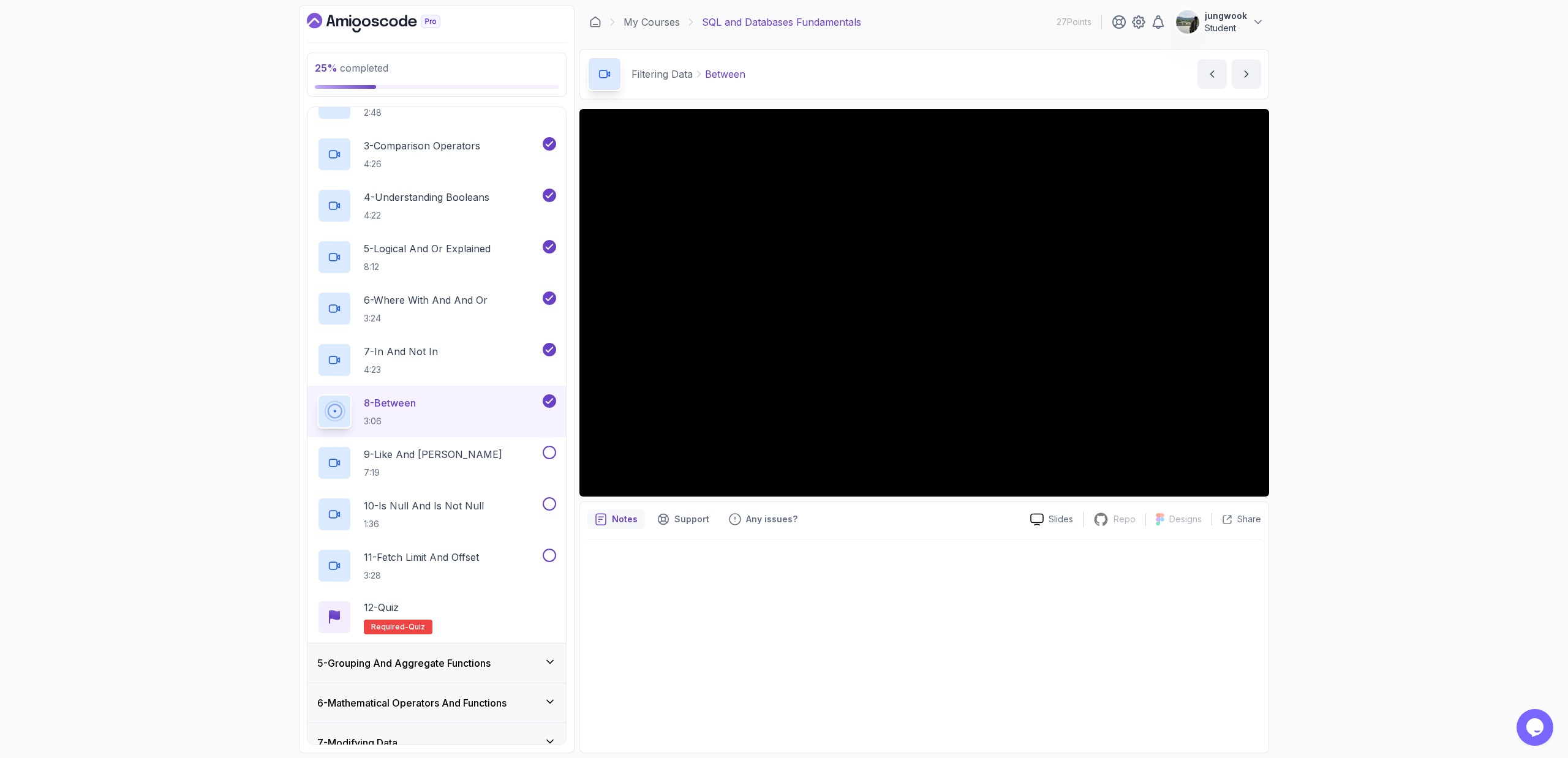
click at [890, 429] on div "25 % completed 1 - Intro 2 - Important Stuff 3 - Insert And Query Data 4 - Filt…" at bounding box center [784, 379] width 1568 height 758
click at [548, 451] on button at bounding box center [549, 452] width 13 height 13
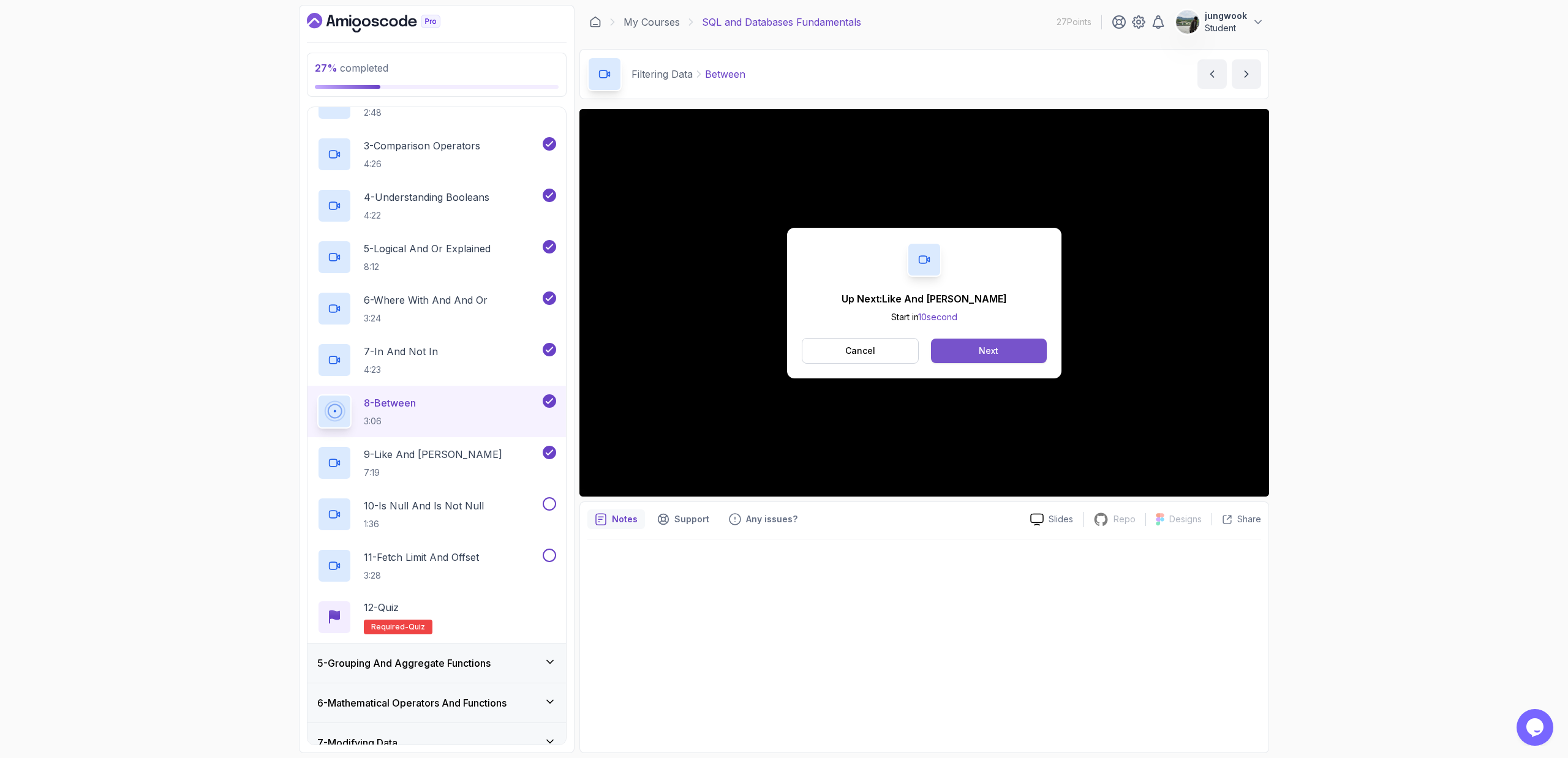
click at [890, 350] on button "Next" at bounding box center [988, 350] width 116 height 24
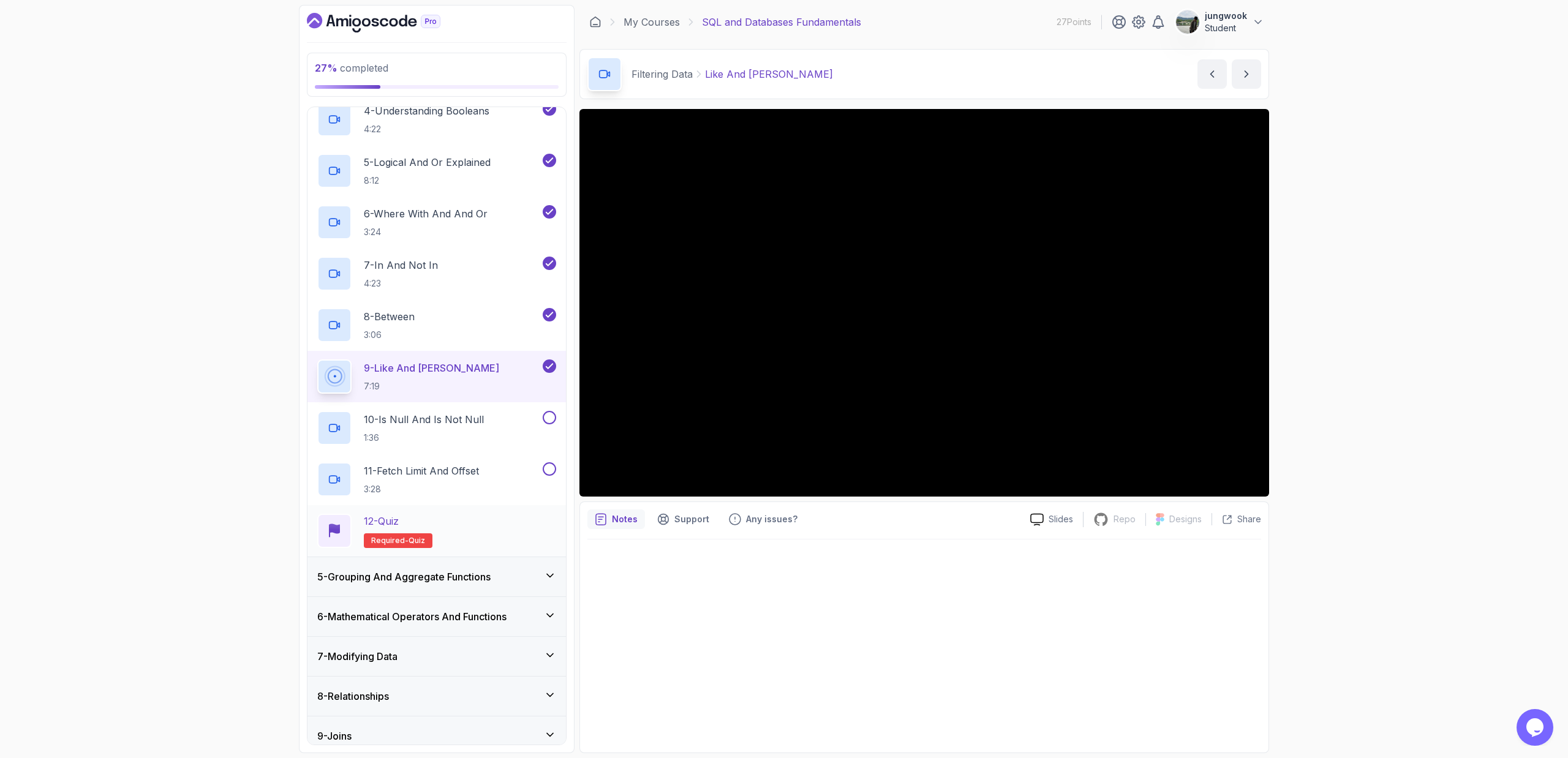
scroll to position [103, 0]
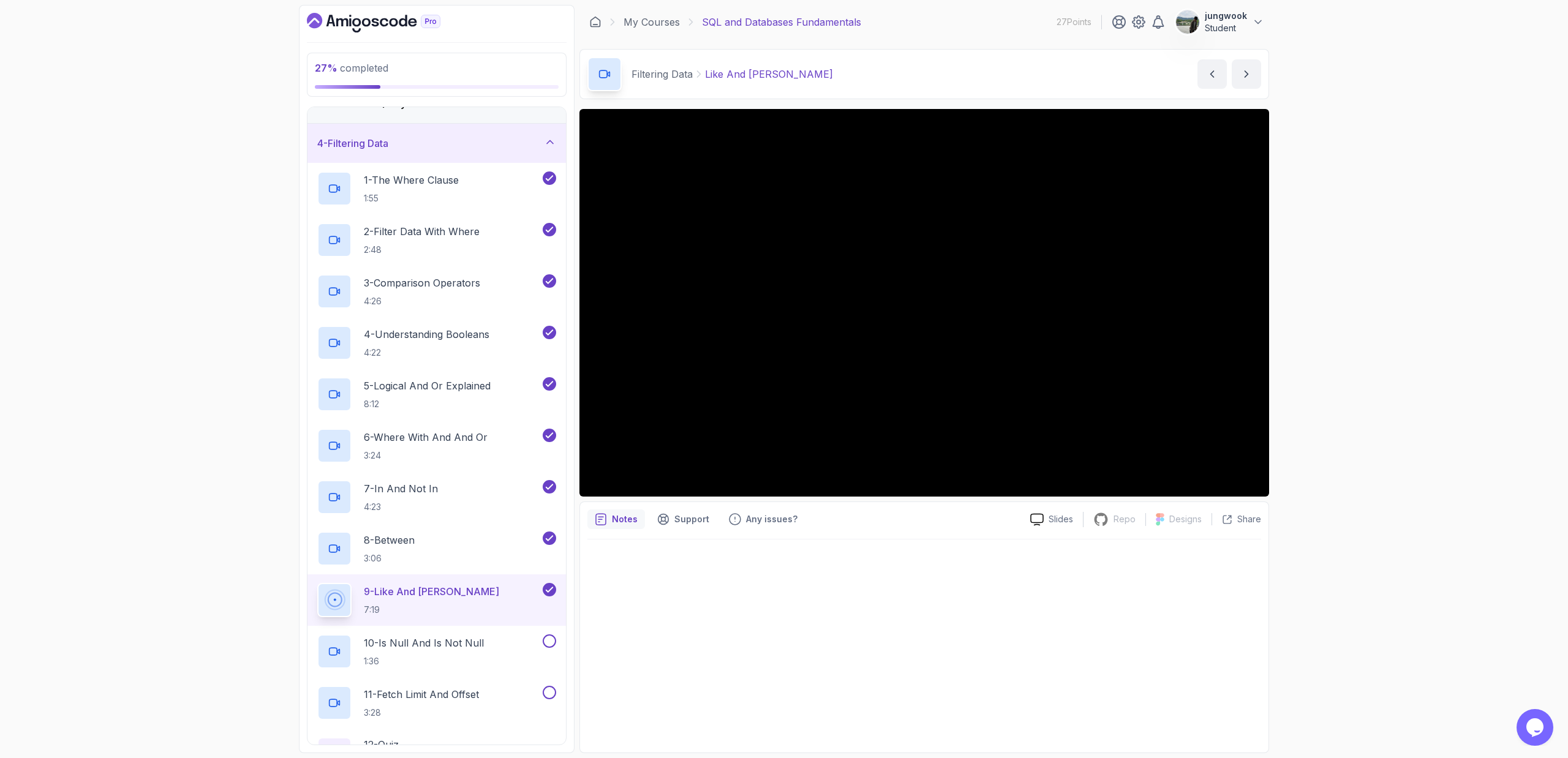
click at [890, 404] on div "27 % completed 1 - Intro 2 - Important Stuff 3 - Insert And Query Data 4 - Filt…" at bounding box center [784, 379] width 1568 height 758
click at [890, 478] on div "27 % completed 1 - Intro 2 - Important Stuff 3 - Insert And Query Data 4 - Filt…" at bounding box center [784, 379] width 1568 height 758
click at [890, 399] on div "27 % completed 1 - Intro 2 - Important Stuff 3 - Insert And Query Data 4 - Filt…" at bounding box center [784, 379] width 1568 height 758
click at [523, 512] on div "9 - Like And Ilike 7:19" at bounding box center [429, 599] width 223 height 34
click at [483, 512] on div "10 - Is Null And Is Not Null 1:36" at bounding box center [437, 650] width 258 height 51
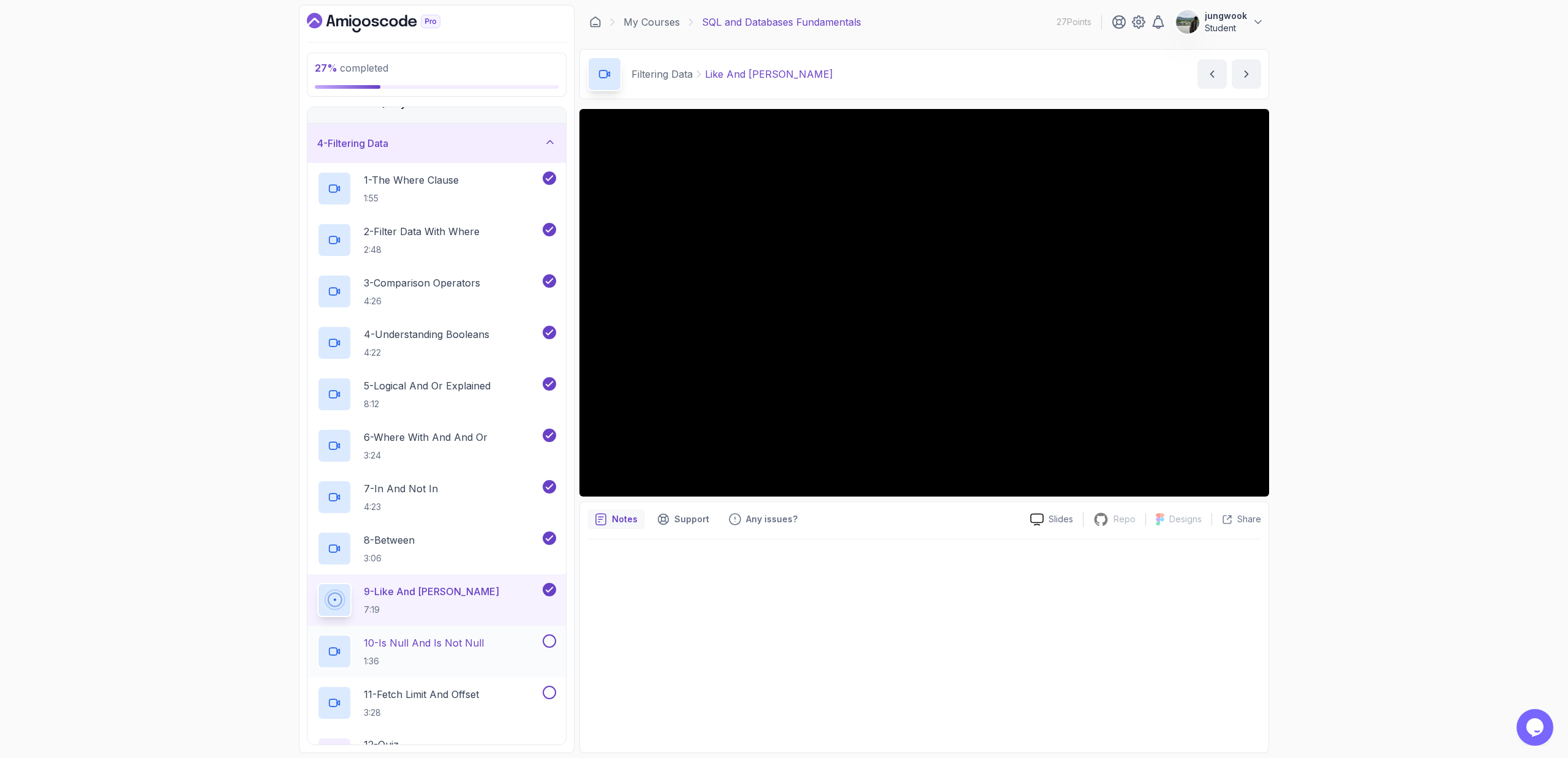
click at [462, 512] on p "10 - Is Null And Is Not Null" at bounding box center [424, 642] width 120 height 14
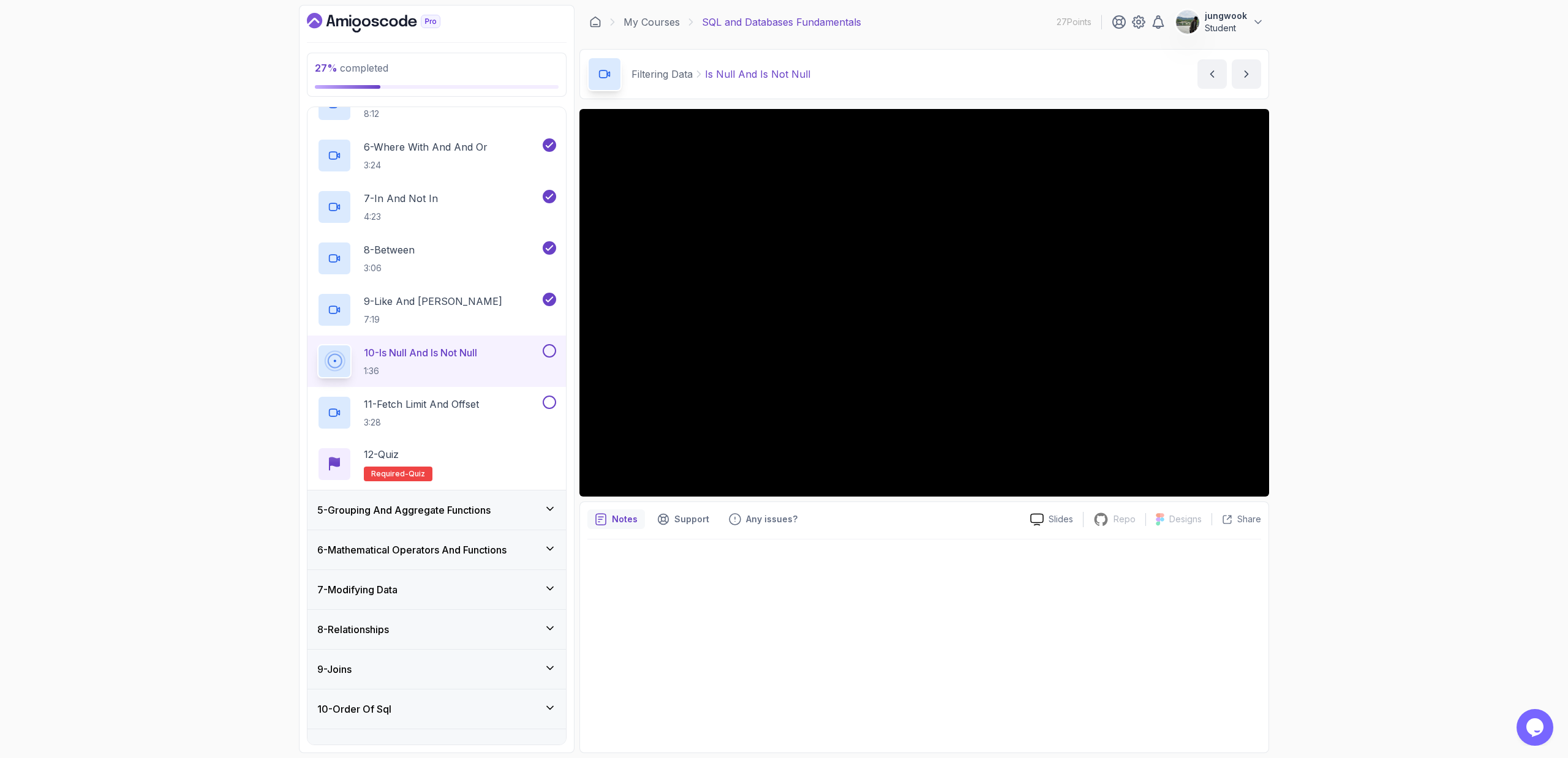
scroll to position [417, 0]
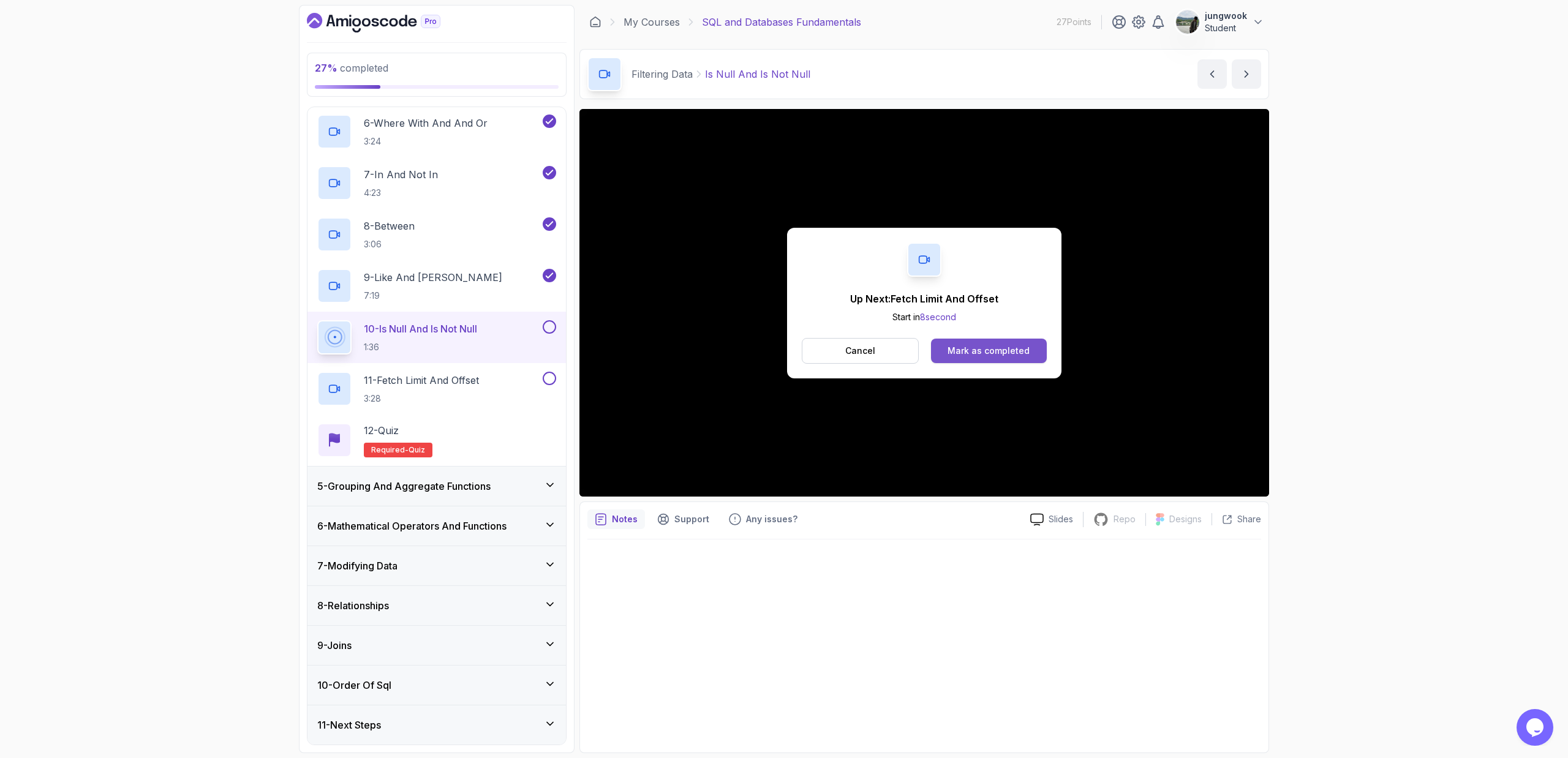
click at [890, 352] on div "Mark as completed" at bounding box center [989, 351] width 82 height 13
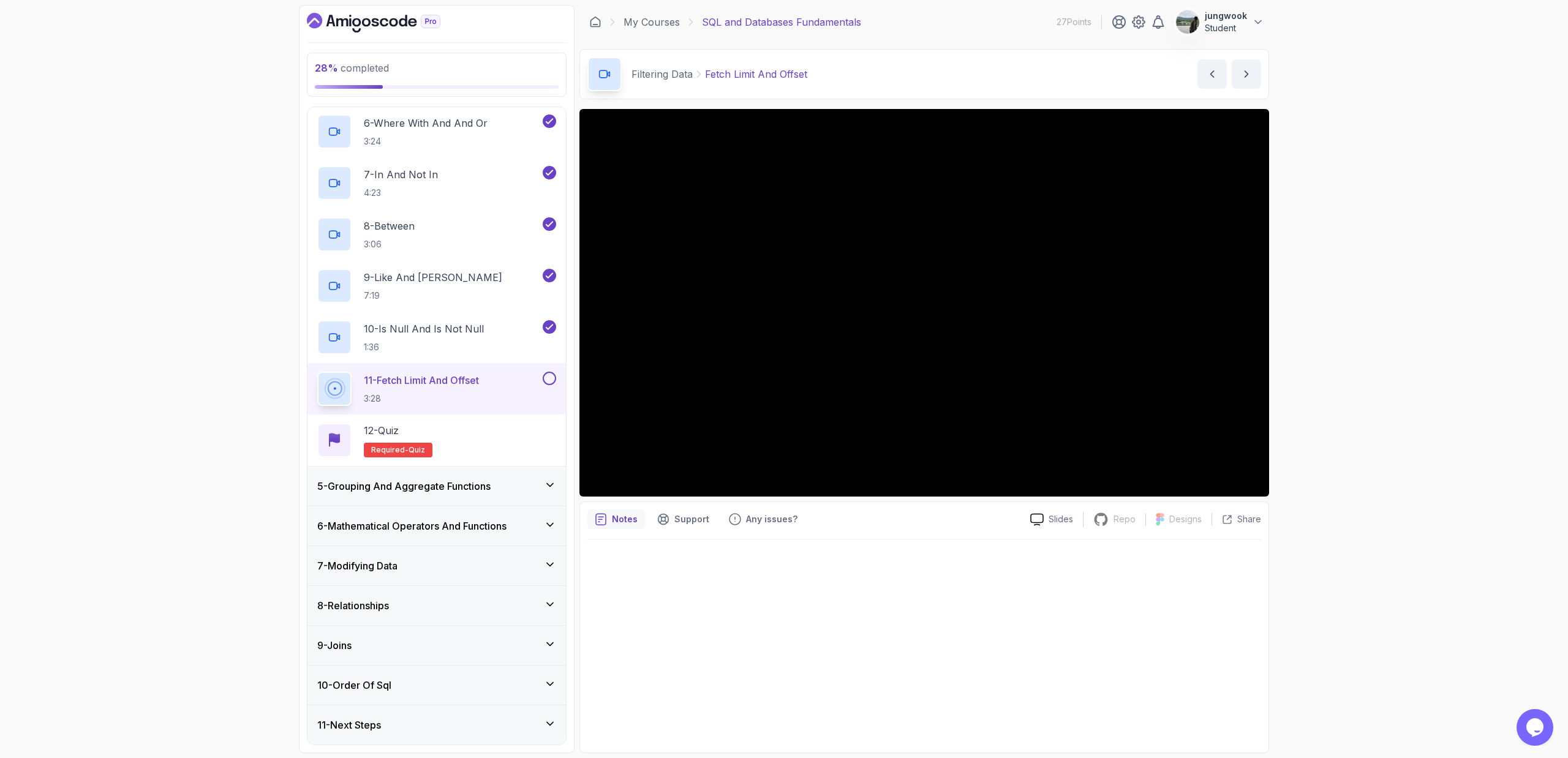
click at [503, 481] on div "5 - Grouping And Aggregate Functions" at bounding box center [437, 486] width 238 height 14
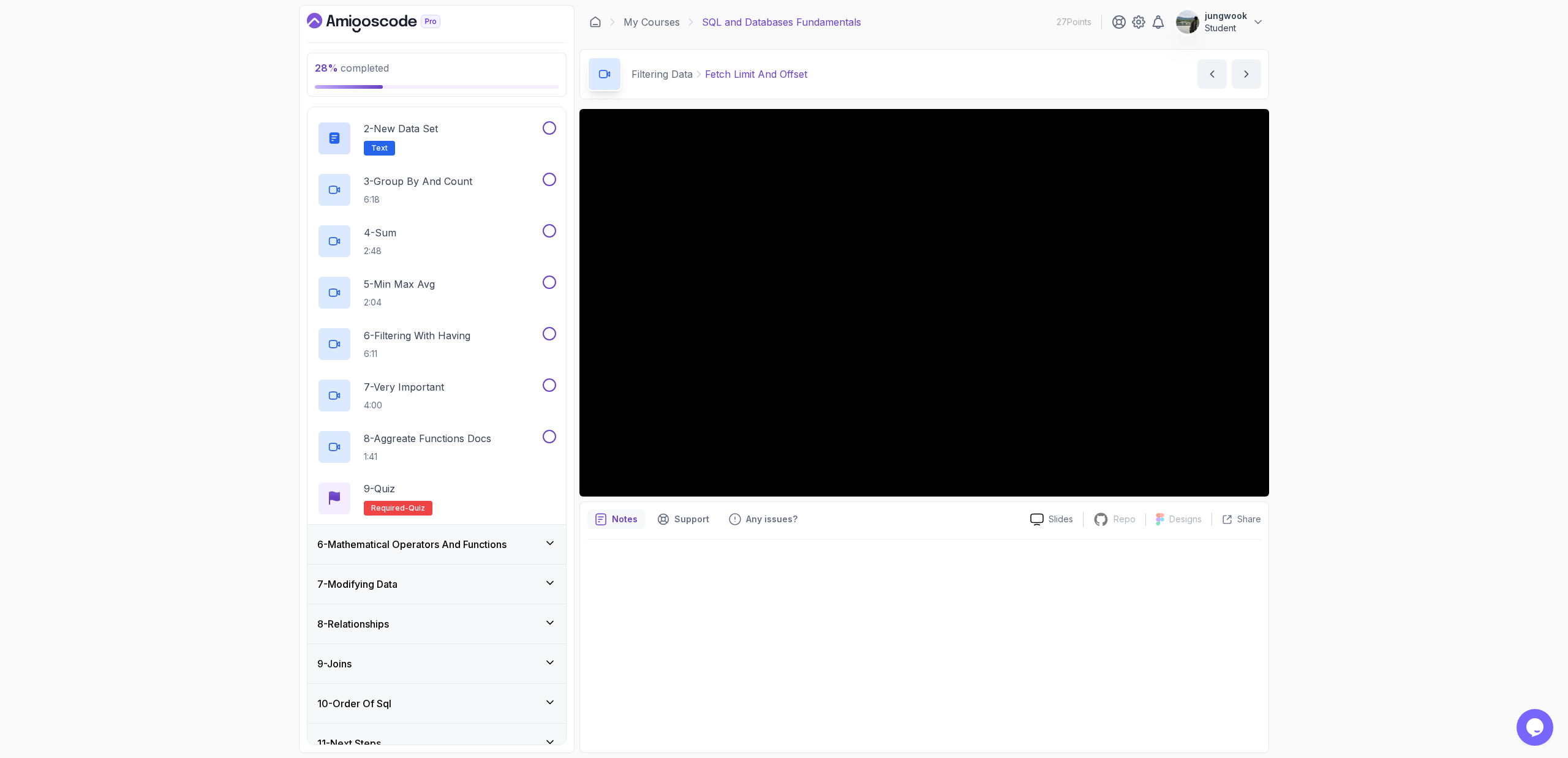
scroll to position [263, 0]
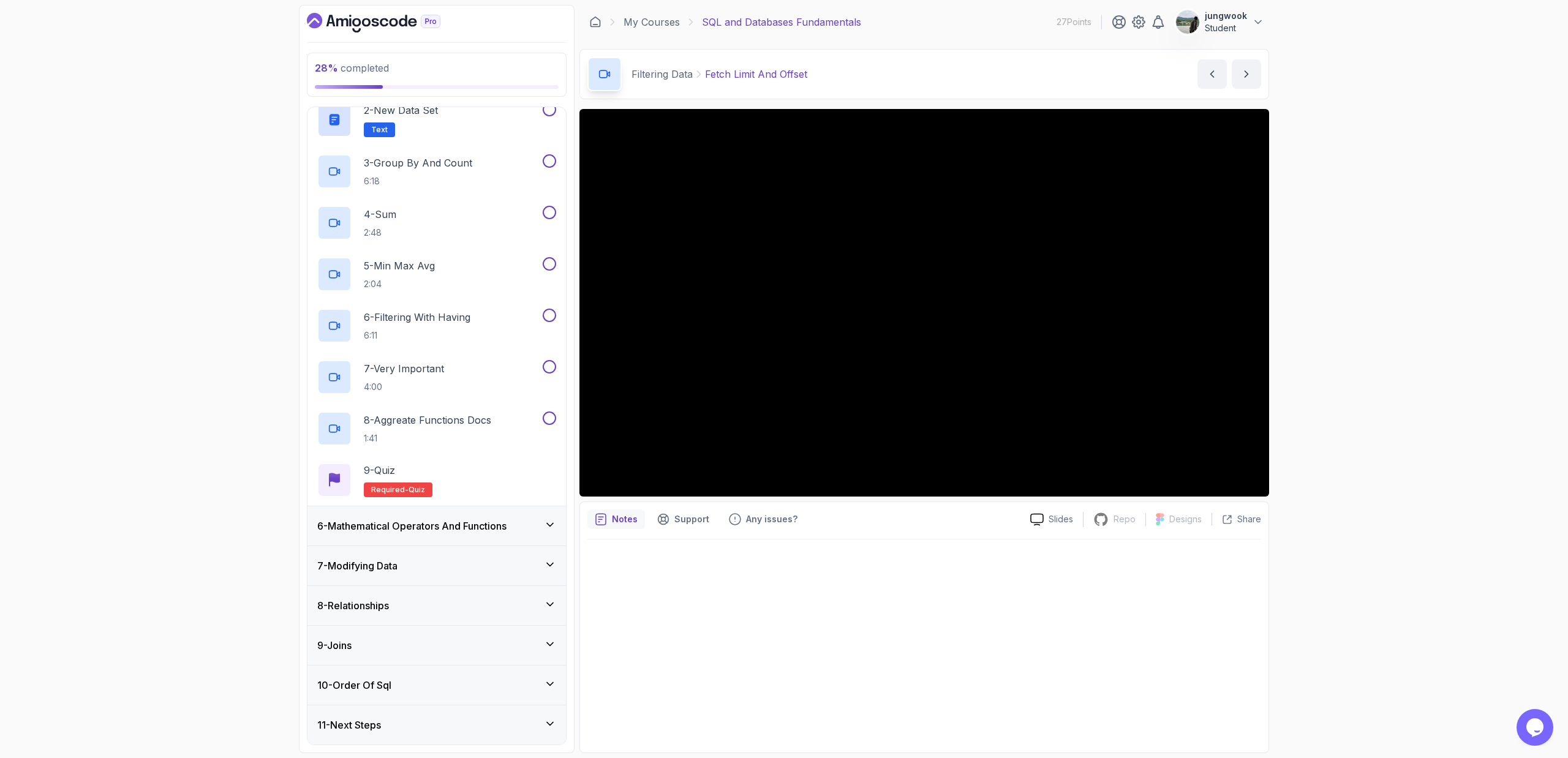
click at [457, 512] on div "6 - Mathematical Operators And Functions" at bounding box center [437, 526] width 258 height 39
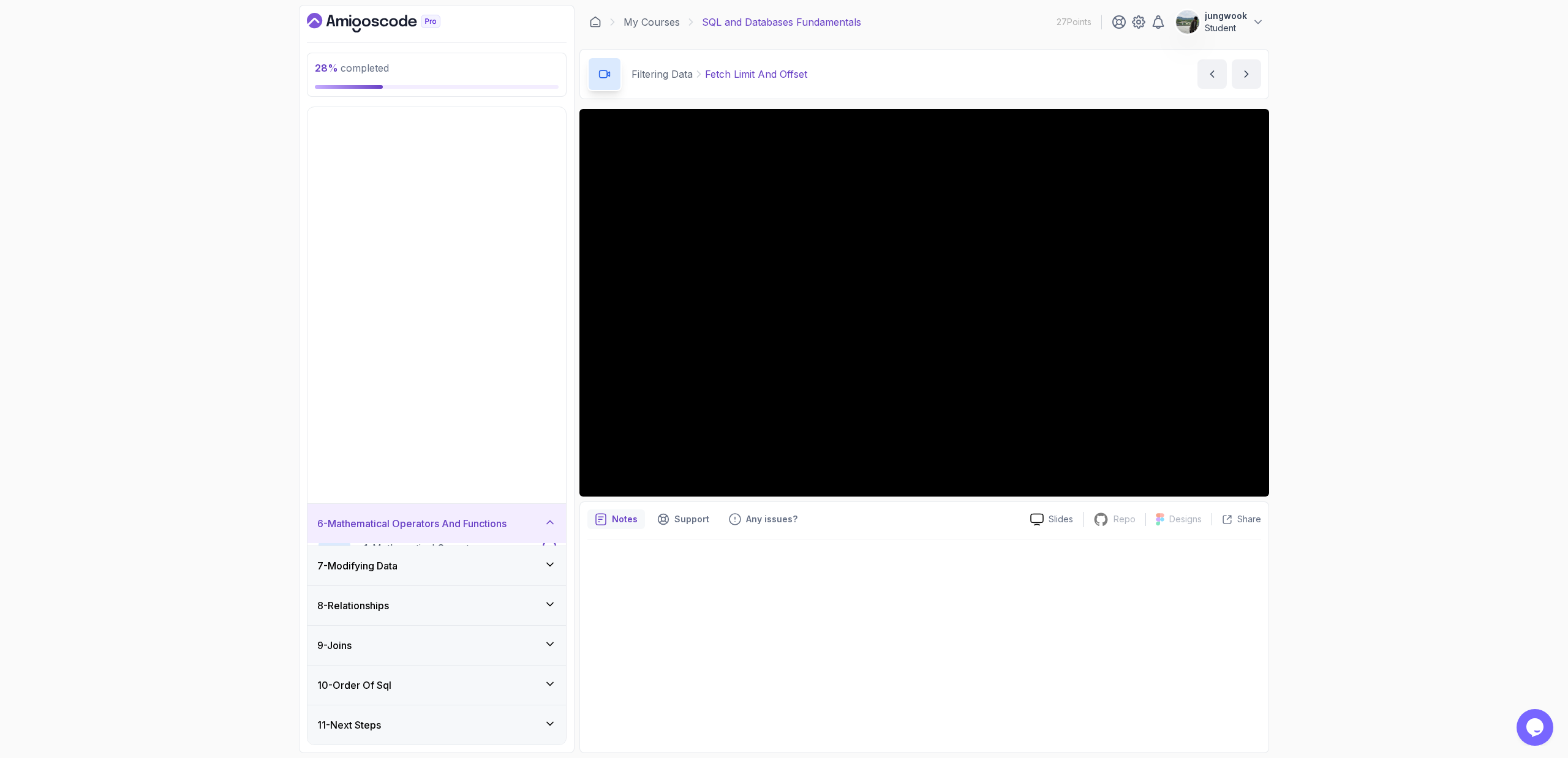
scroll to position [0, 0]
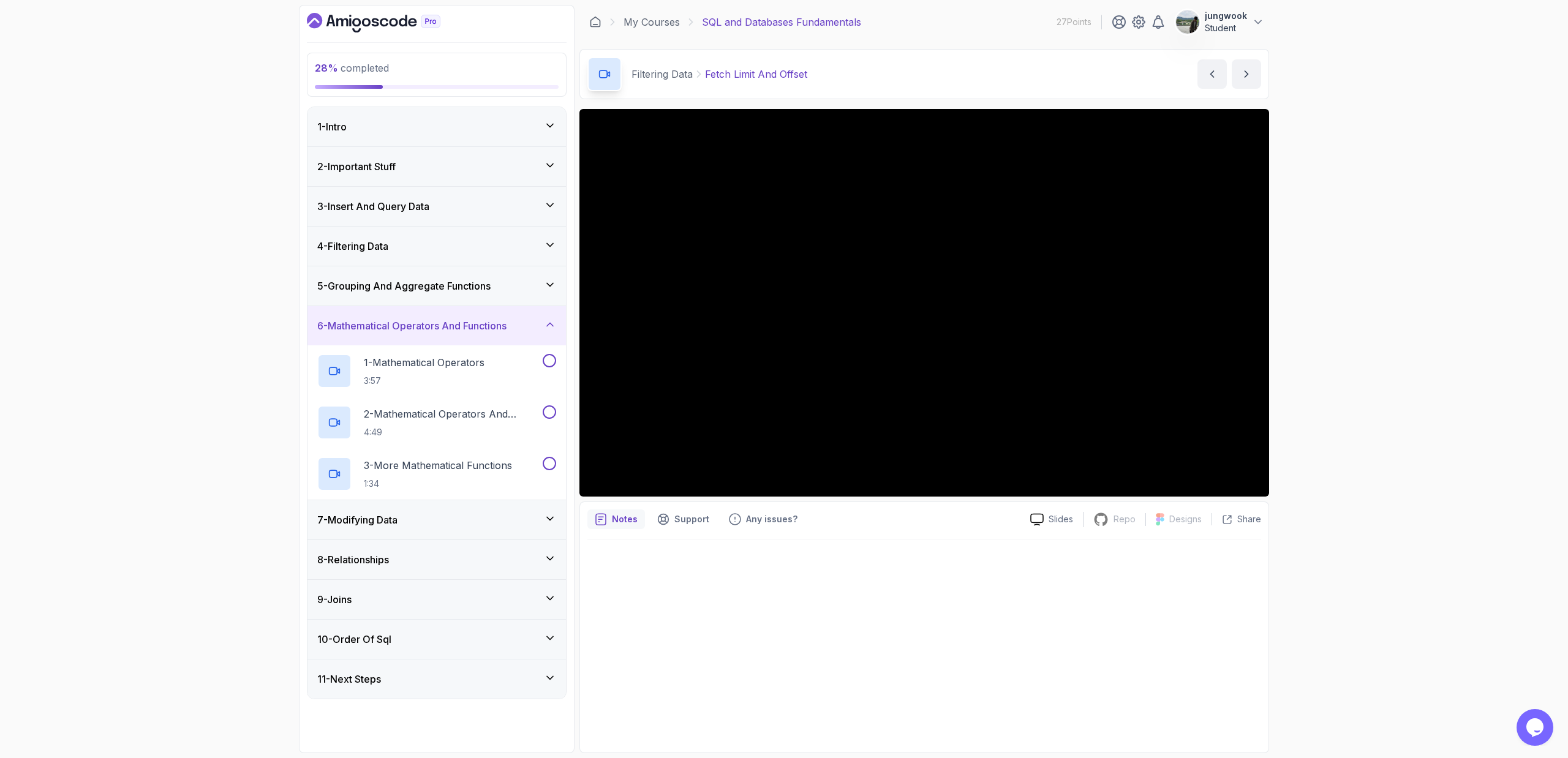
click at [457, 512] on div "7 - Modifying Data" at bounding box center [437, 520] width 258 height 39
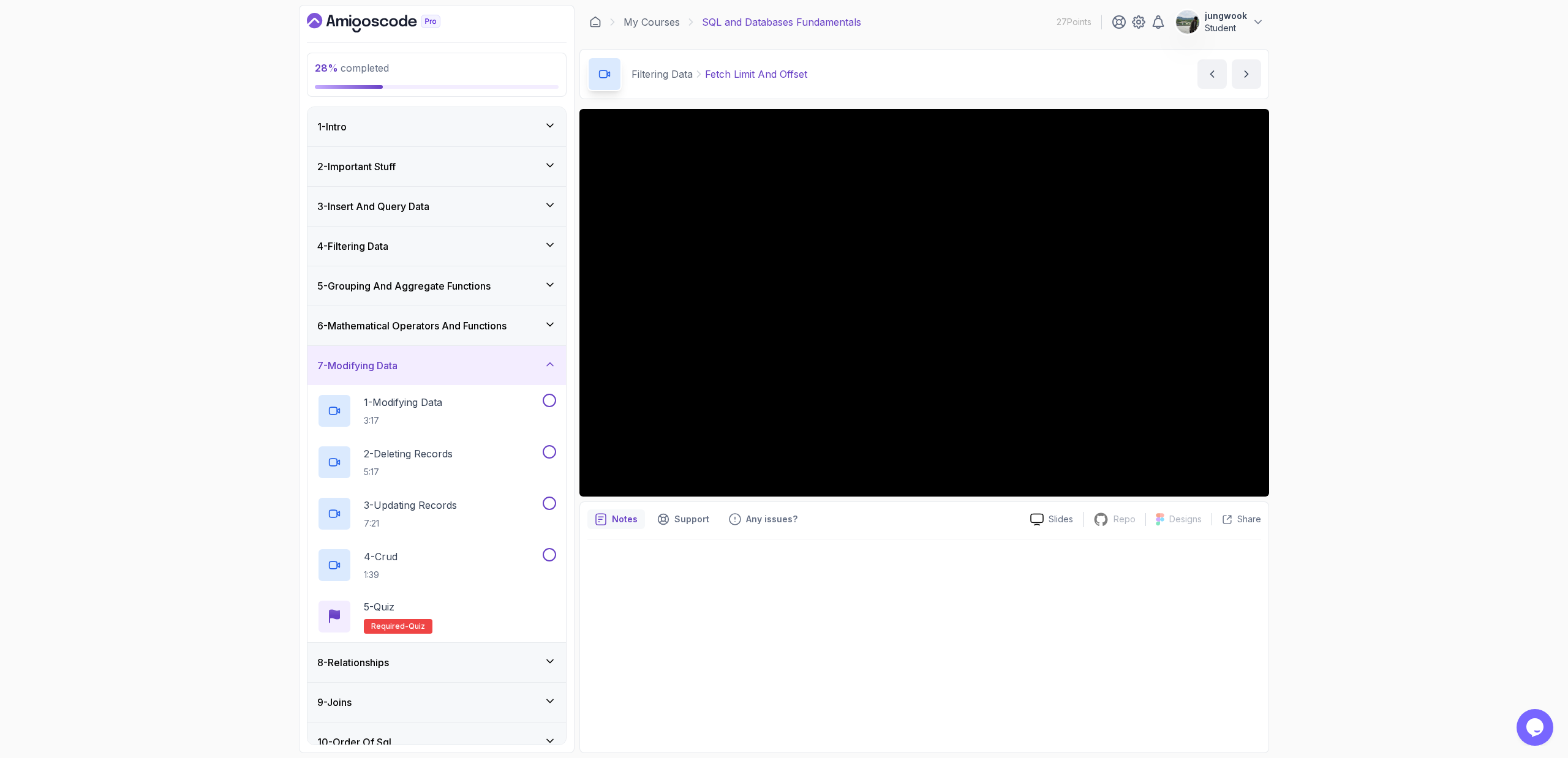
click at [412, 512] on div "8 - Relationships" at bounding box center [437, 662] width 258 height 39
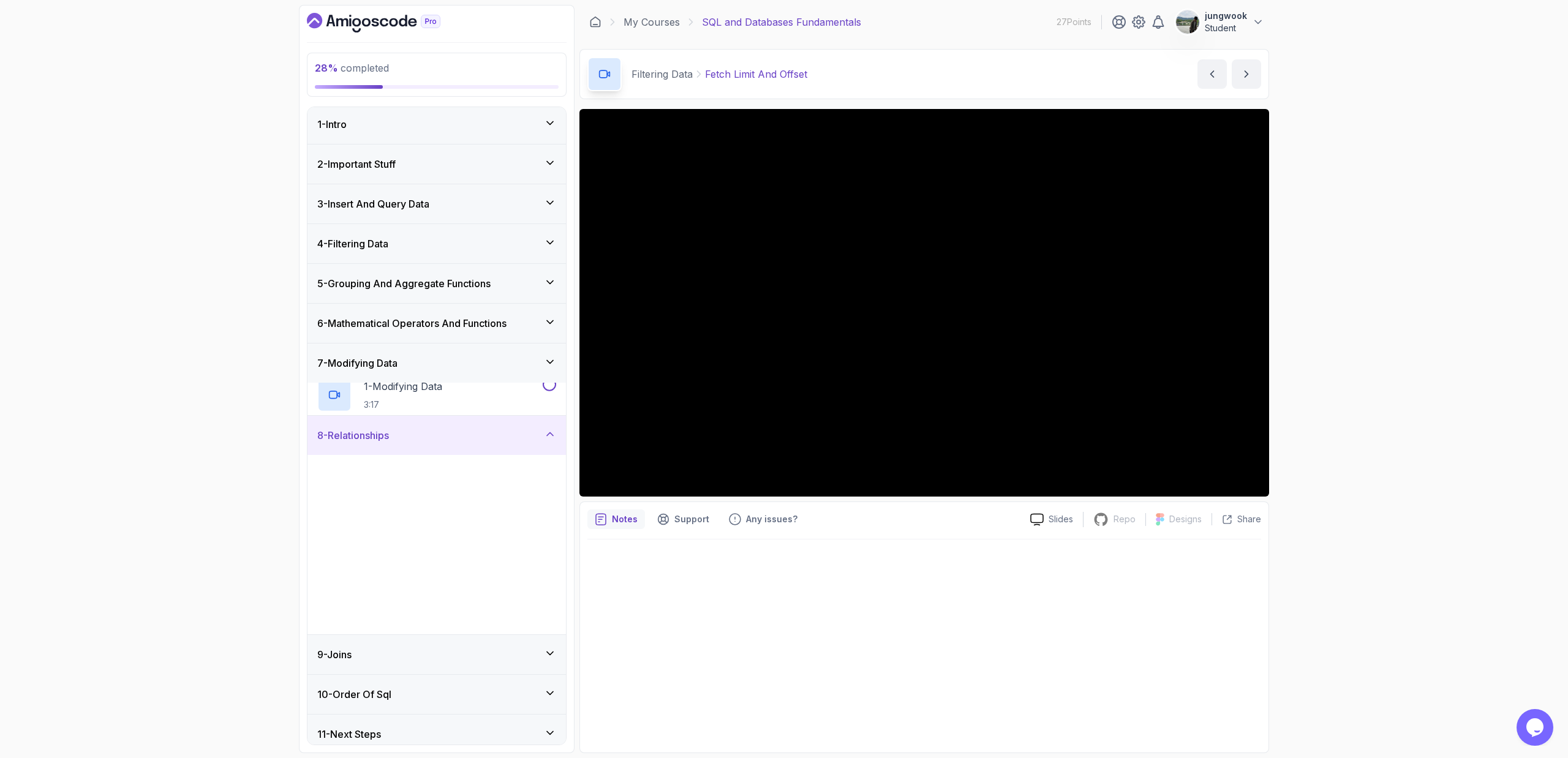
scroll to position [5, 0]
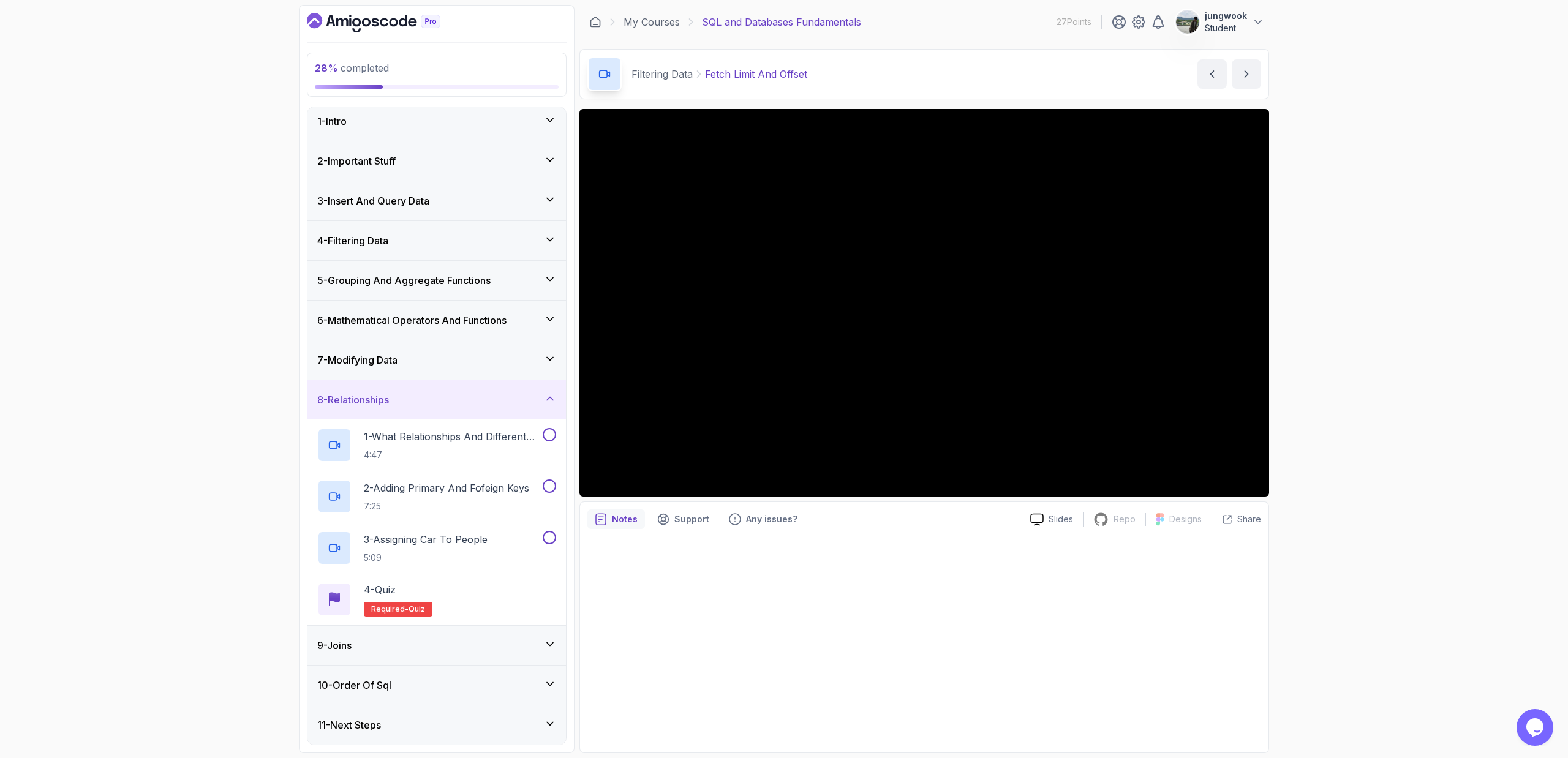
click at [437, 512] on div "9 - Joins" at bounding box center [437, 645] width 238 height 14
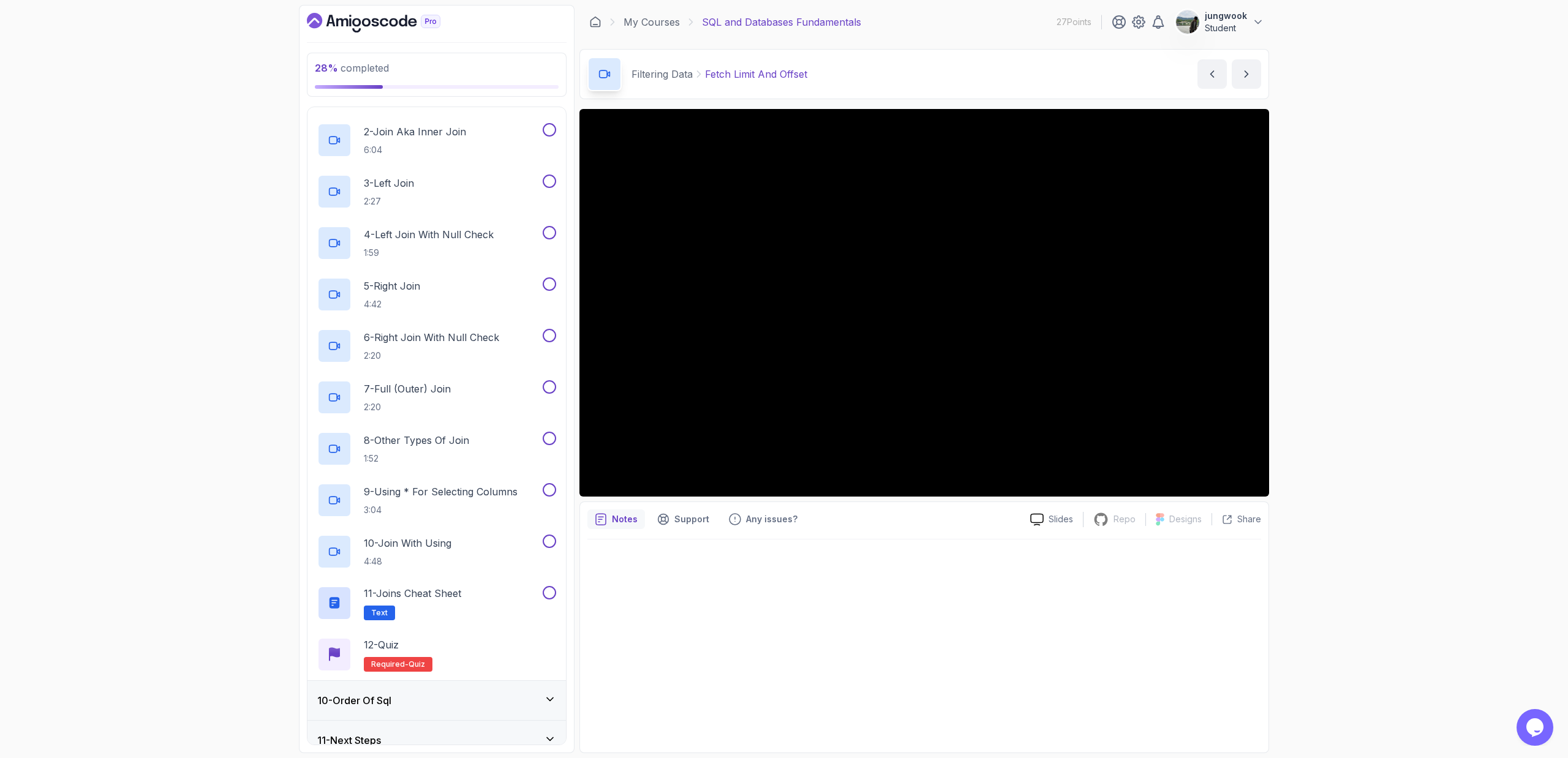
scroll to position [417, 0]
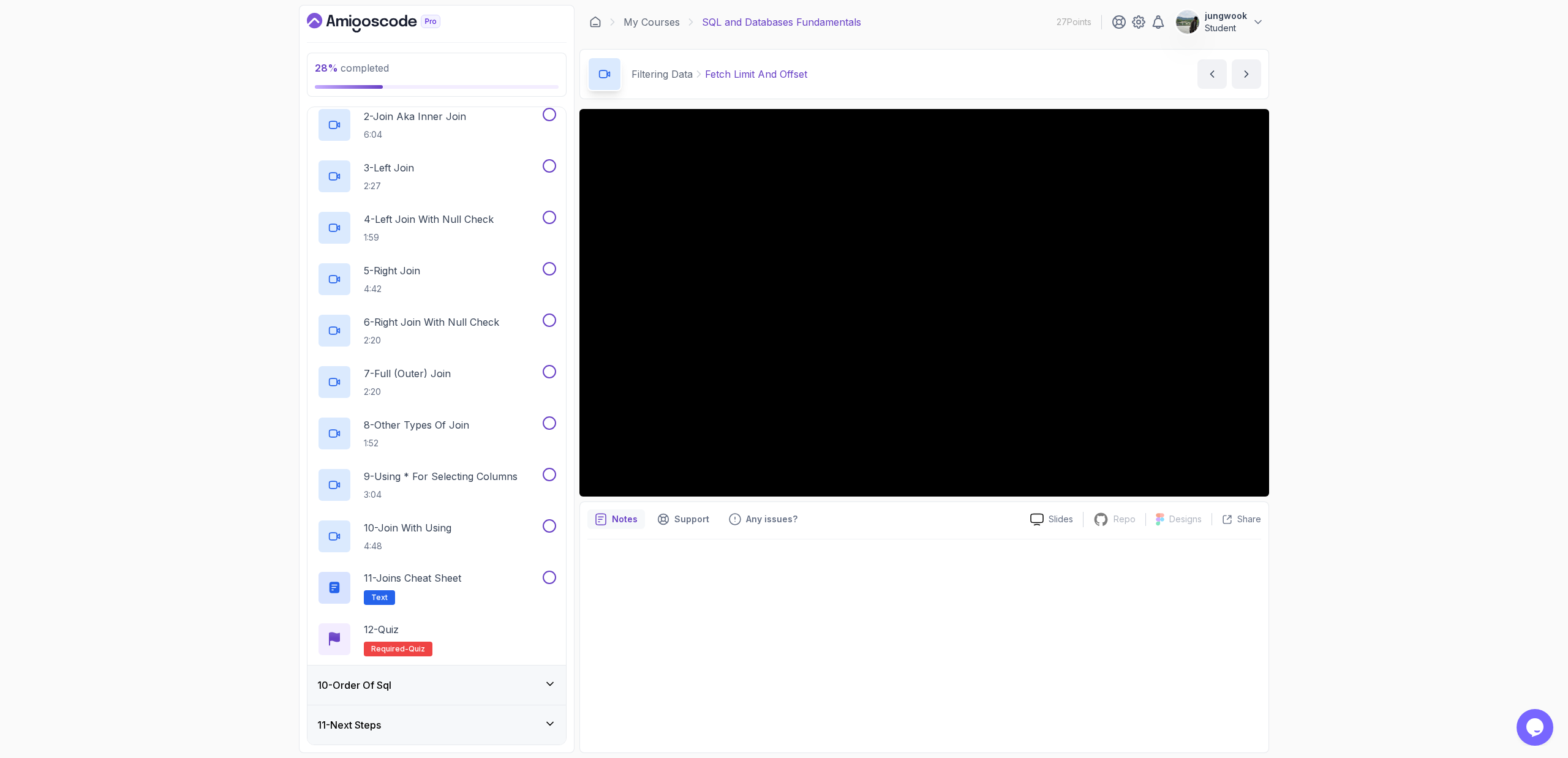
click at [413, 512] on div "10 - Order Of Sql" at bounding box center [437, 685] width 238 height 14
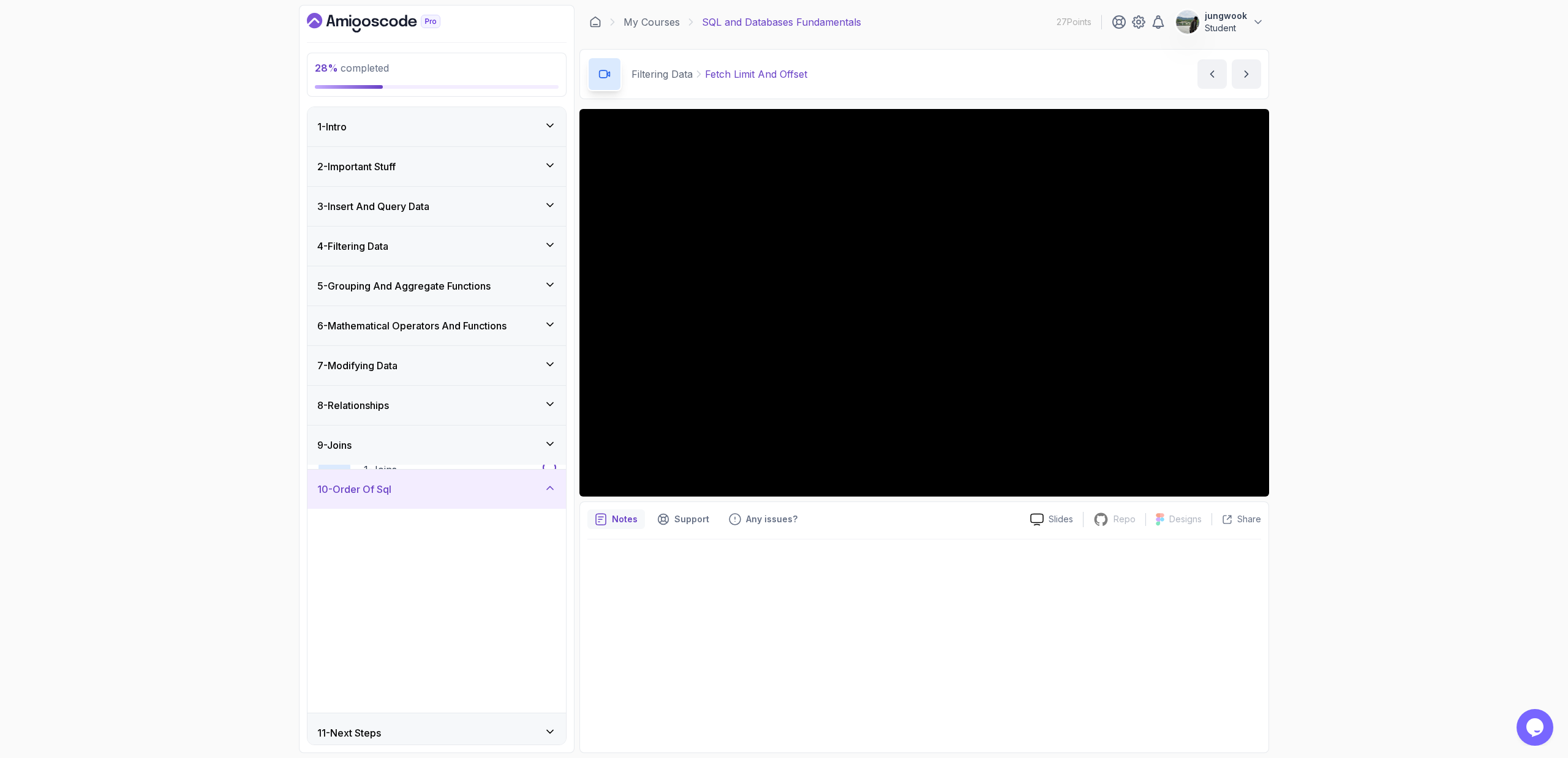
scroll to position [5, 0]
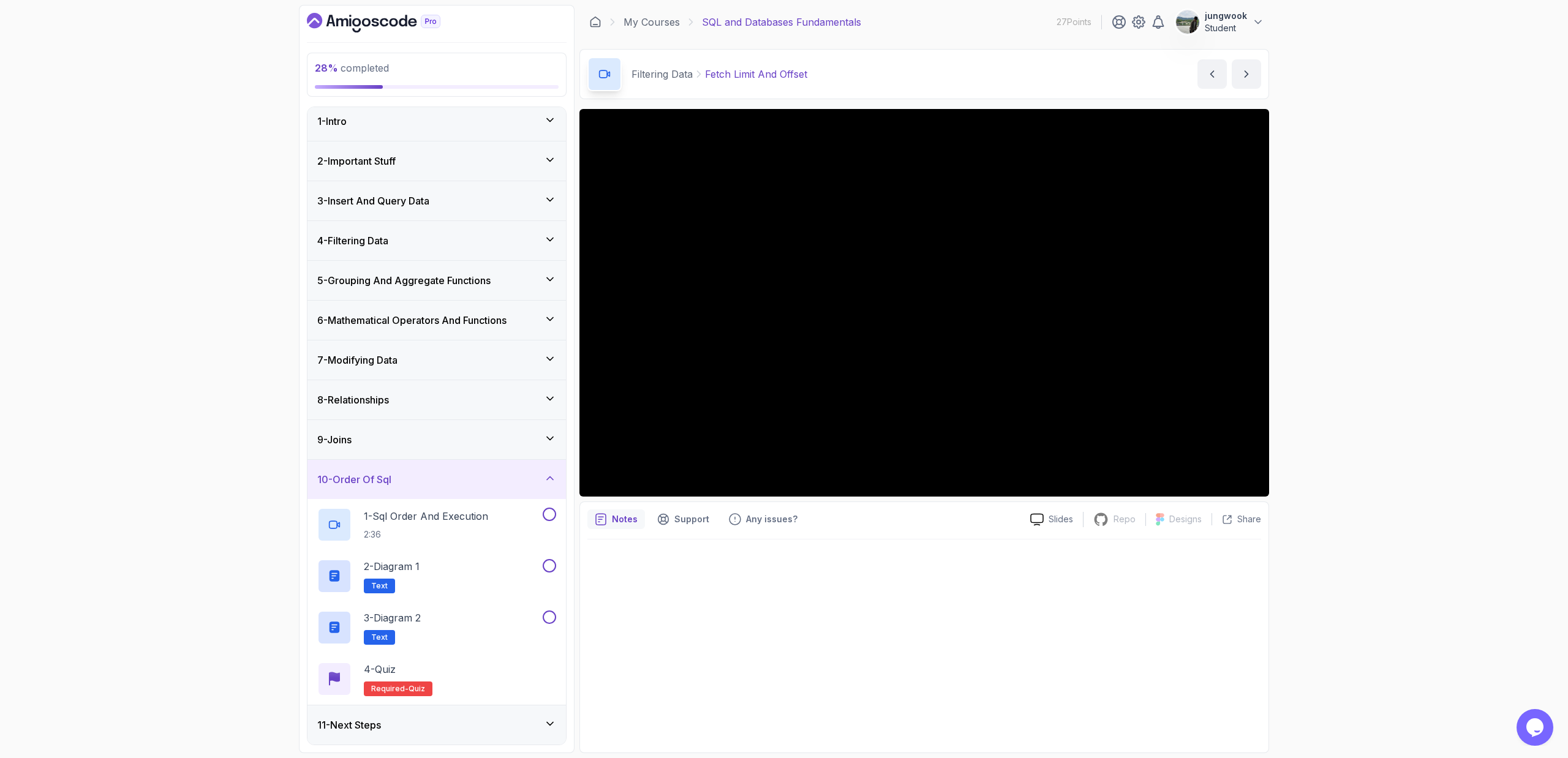
click at [429, 512] on div "11 - Next Steps" at bounding box center [437, 725] width 238 height 14
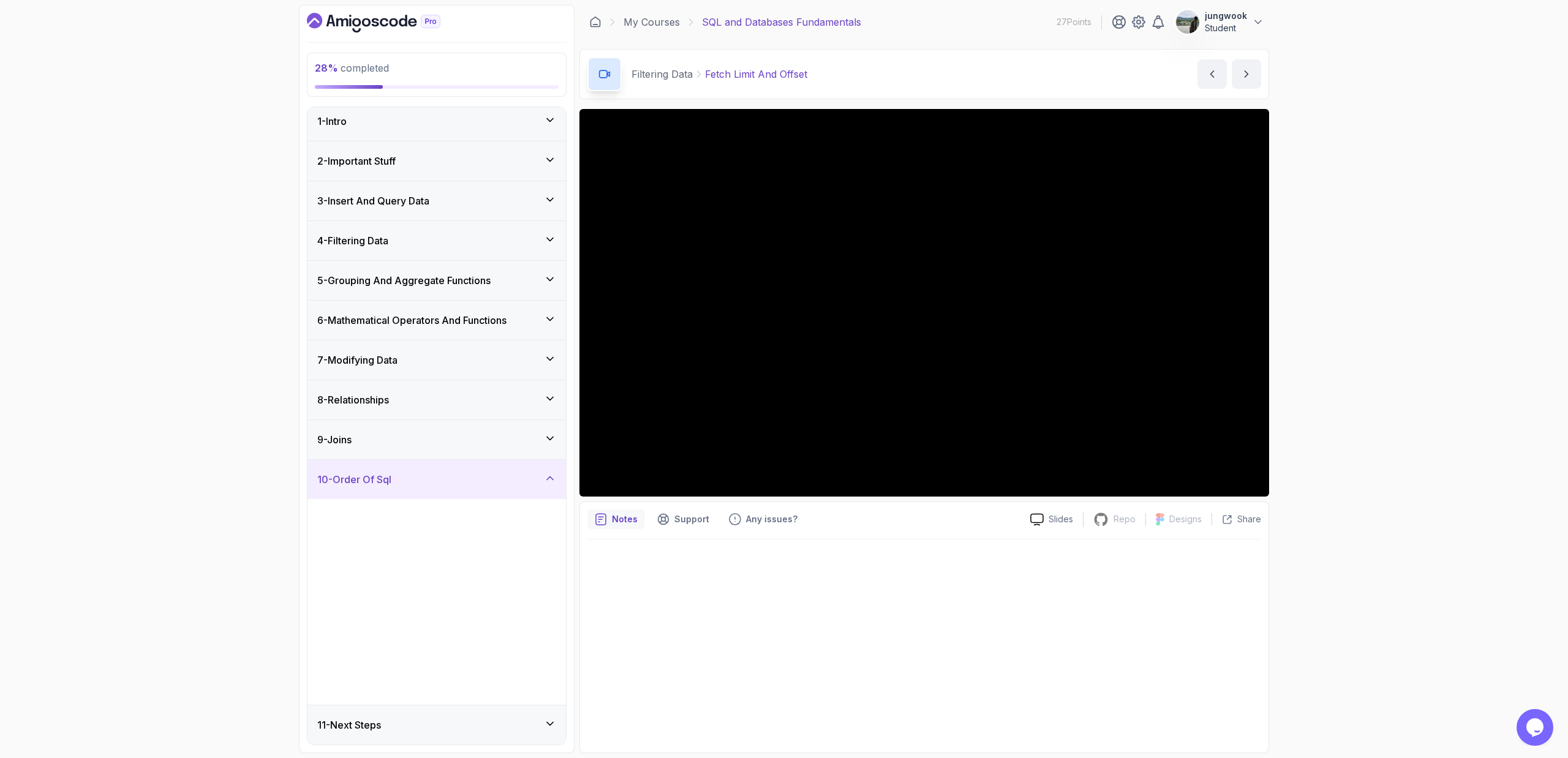
scroll to position [0, 0]
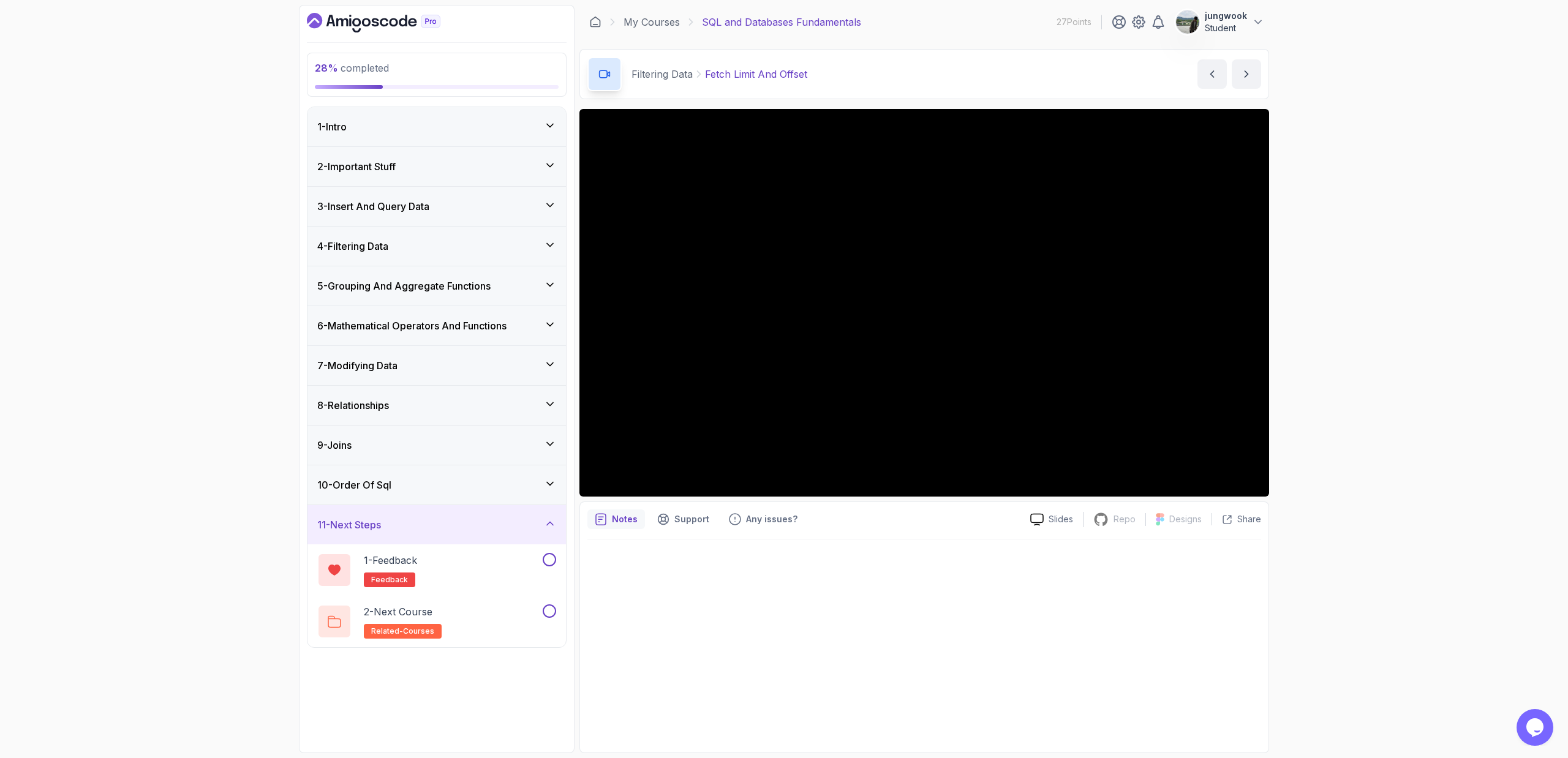
click at [479, 487] on div "10 - Order Of Sql" at bounding box center [437, 485] width 238 height 14
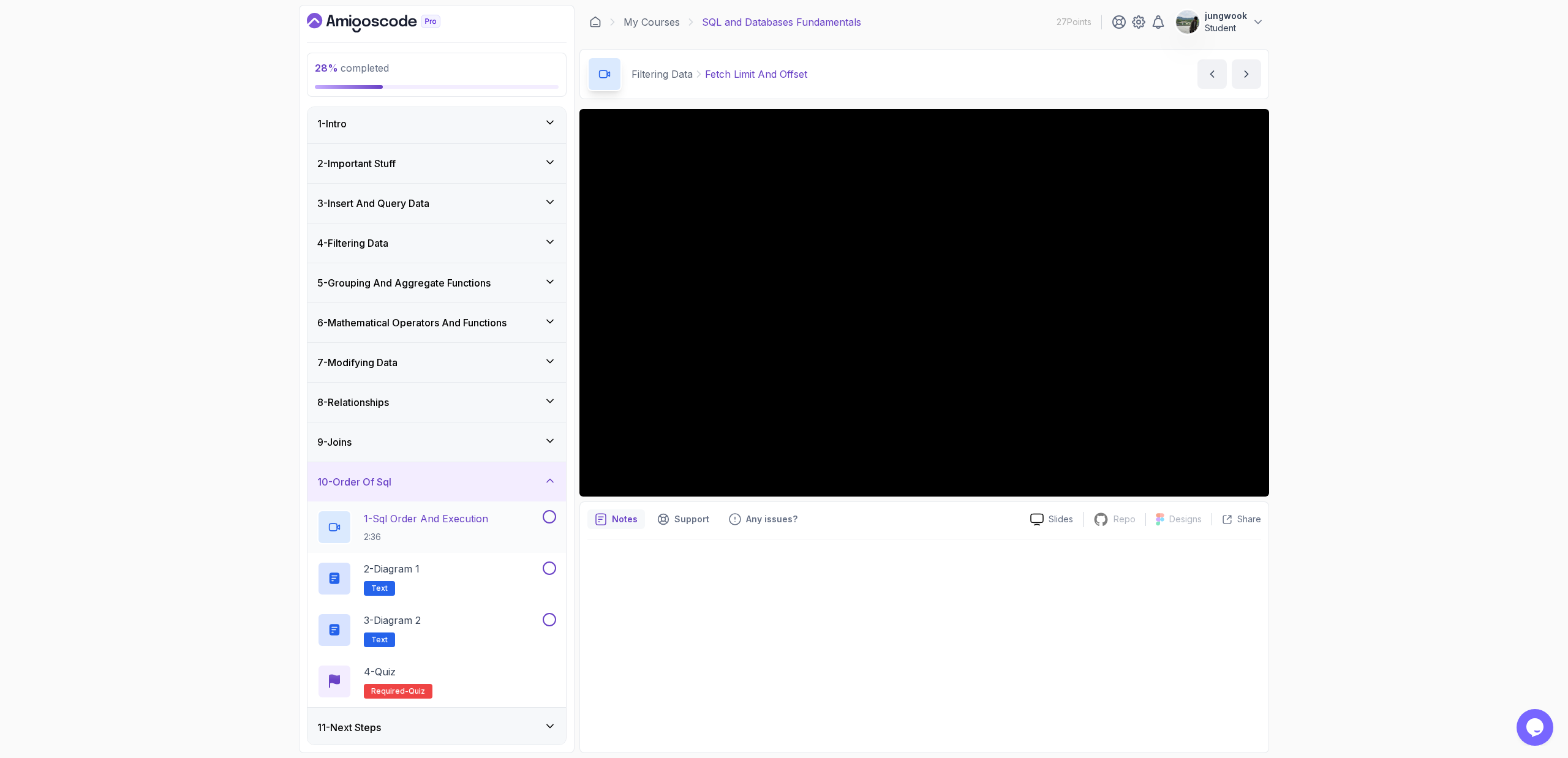
scroll to position [5, 0]
click at [466, 512] on div "11 - Next Steps" at bounding box center [437, 725] width 258 height 39
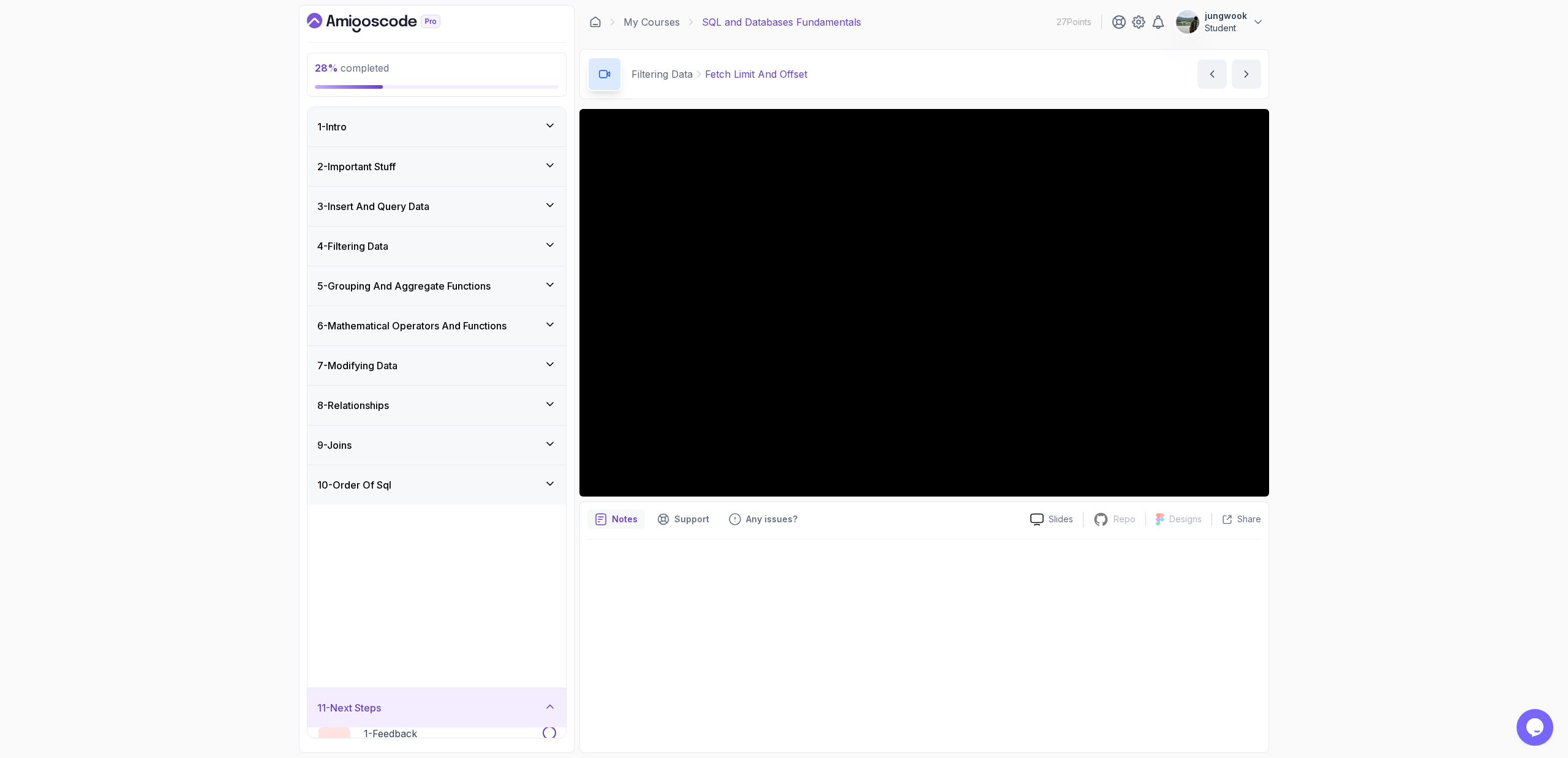
scroll to position [0, 0]
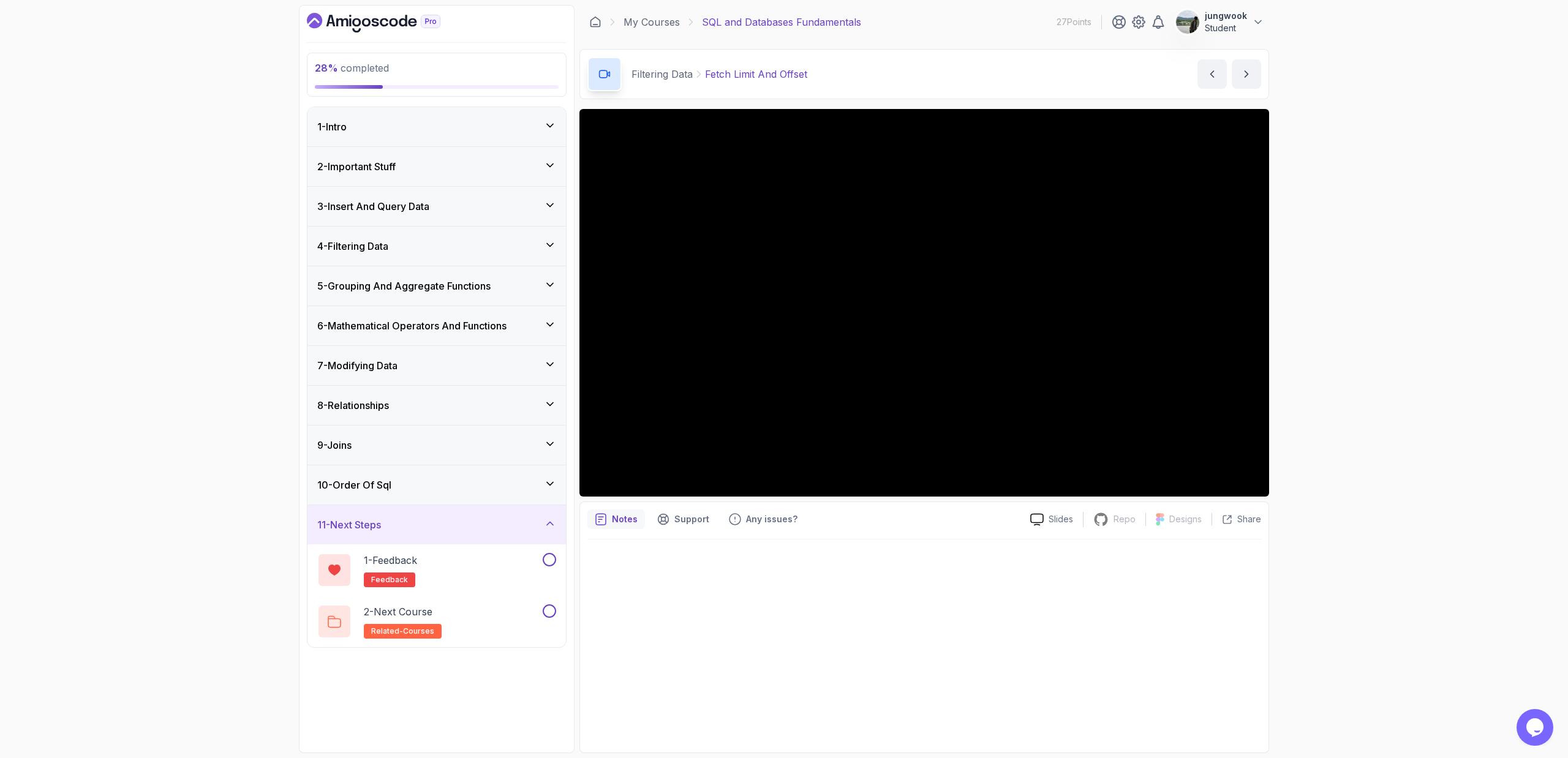
click at [549, 412] on div "8 - Relationships" at bounding box center [437, 405] width 238 height 14
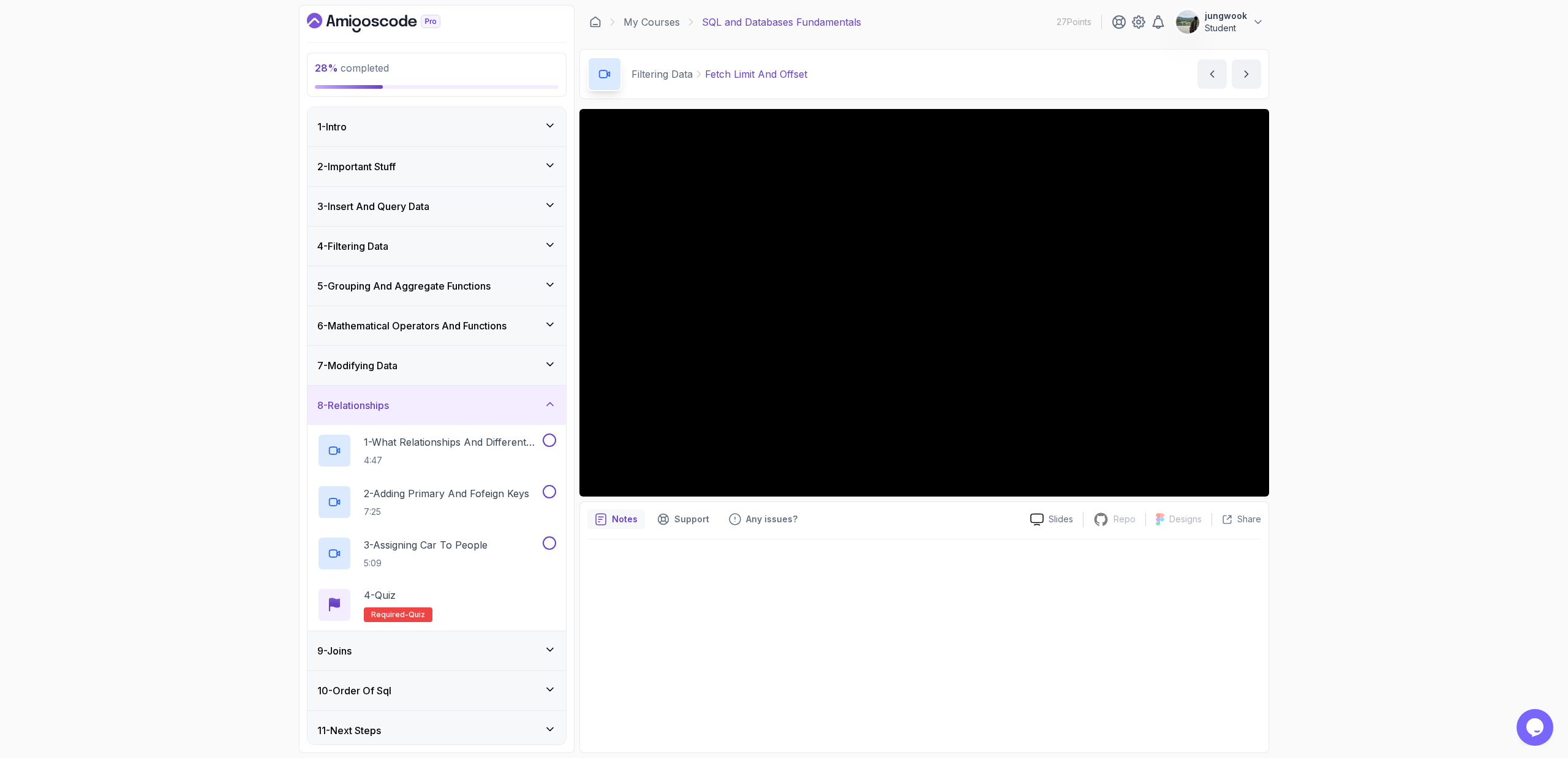
click at [551, 370] on icon at bounding box center [550, 365] width 13 height 13
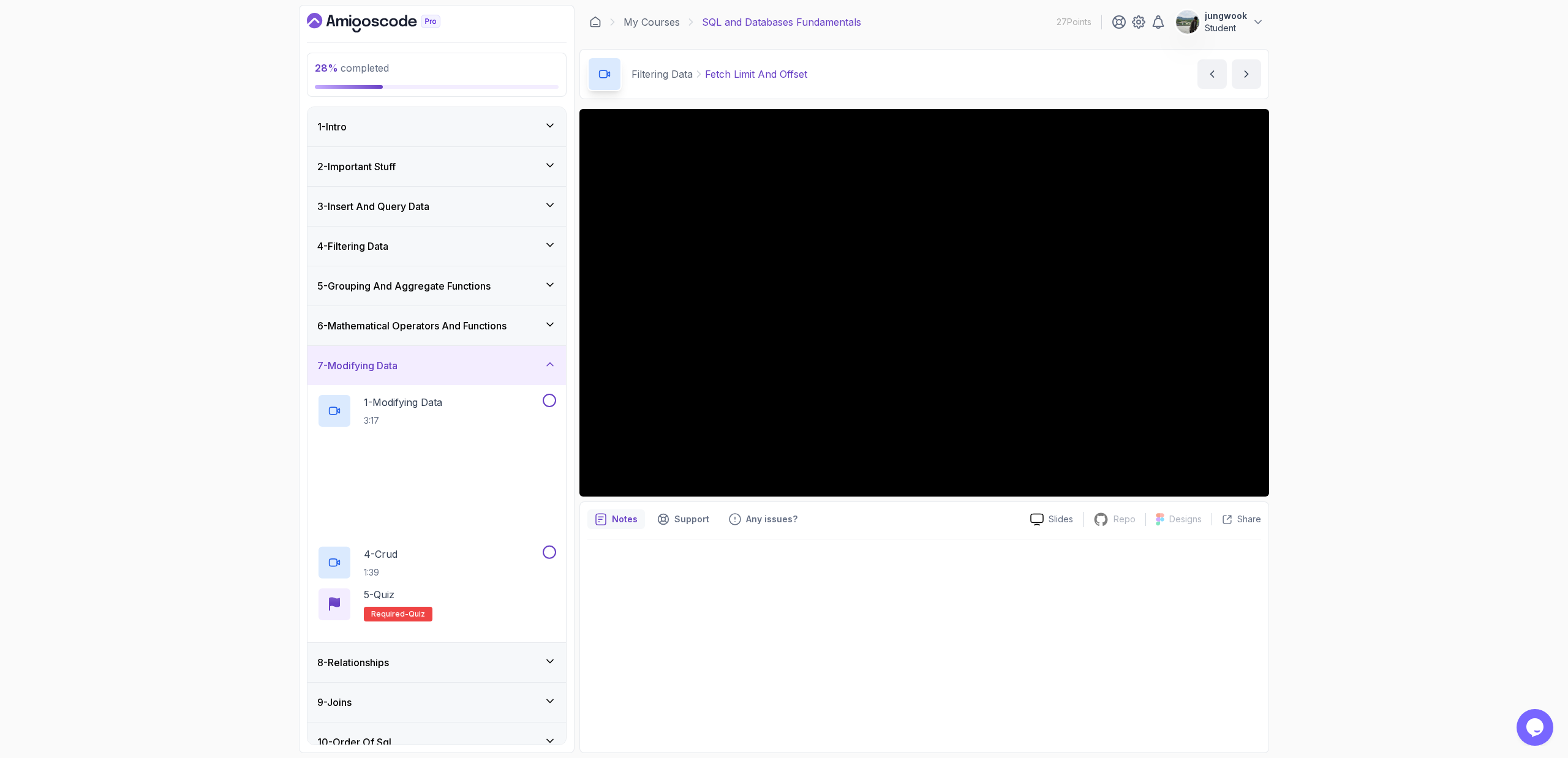
click at [544, 308] on div "6 - Mathematical Operators And Functions" at bounding box center [437, 326] width 258 height 39
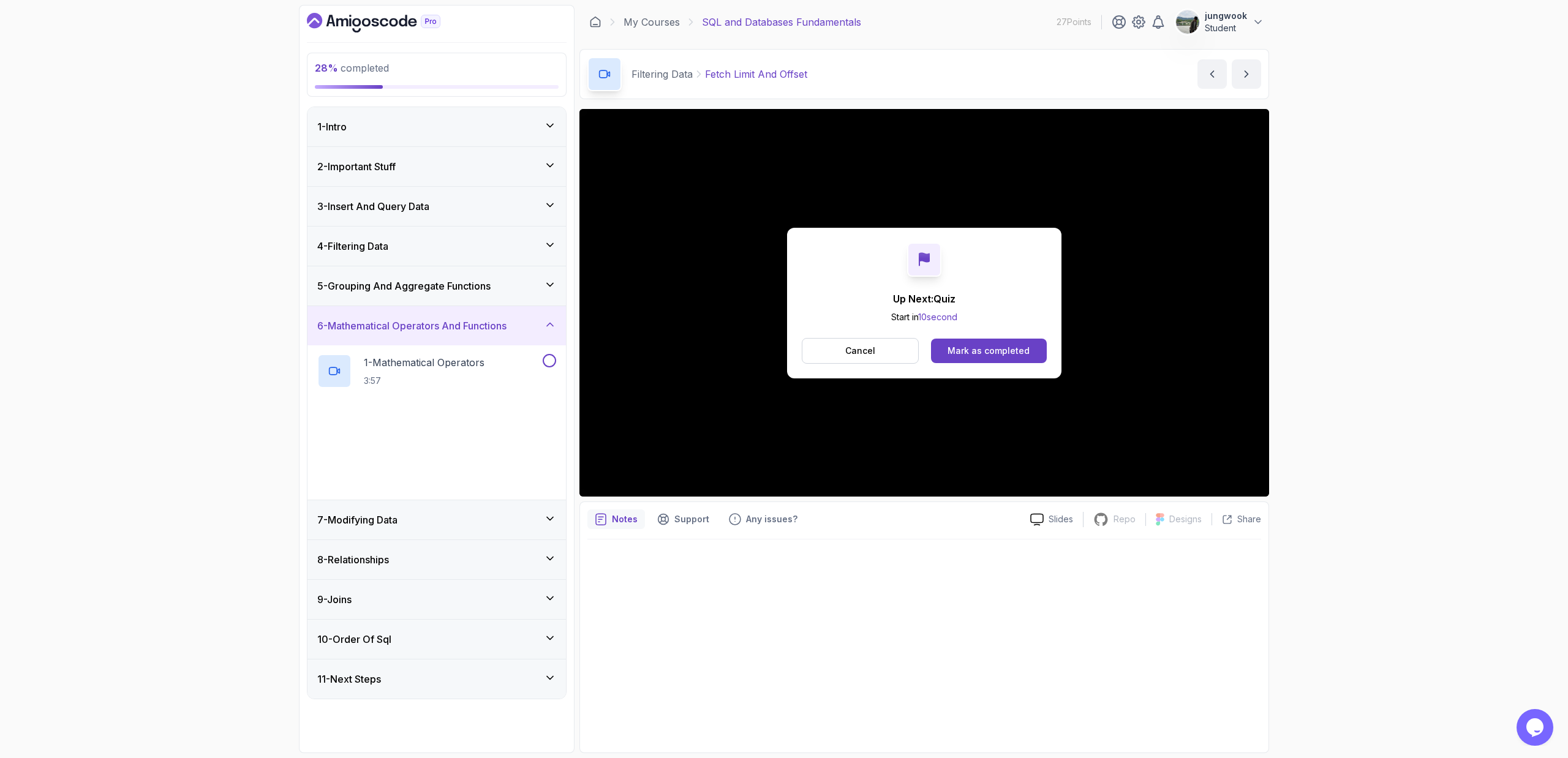
click at [550, 272] on div "5 - Grouping And Aggregate Functions" at bounding box center [437, 286] width 258 height 39
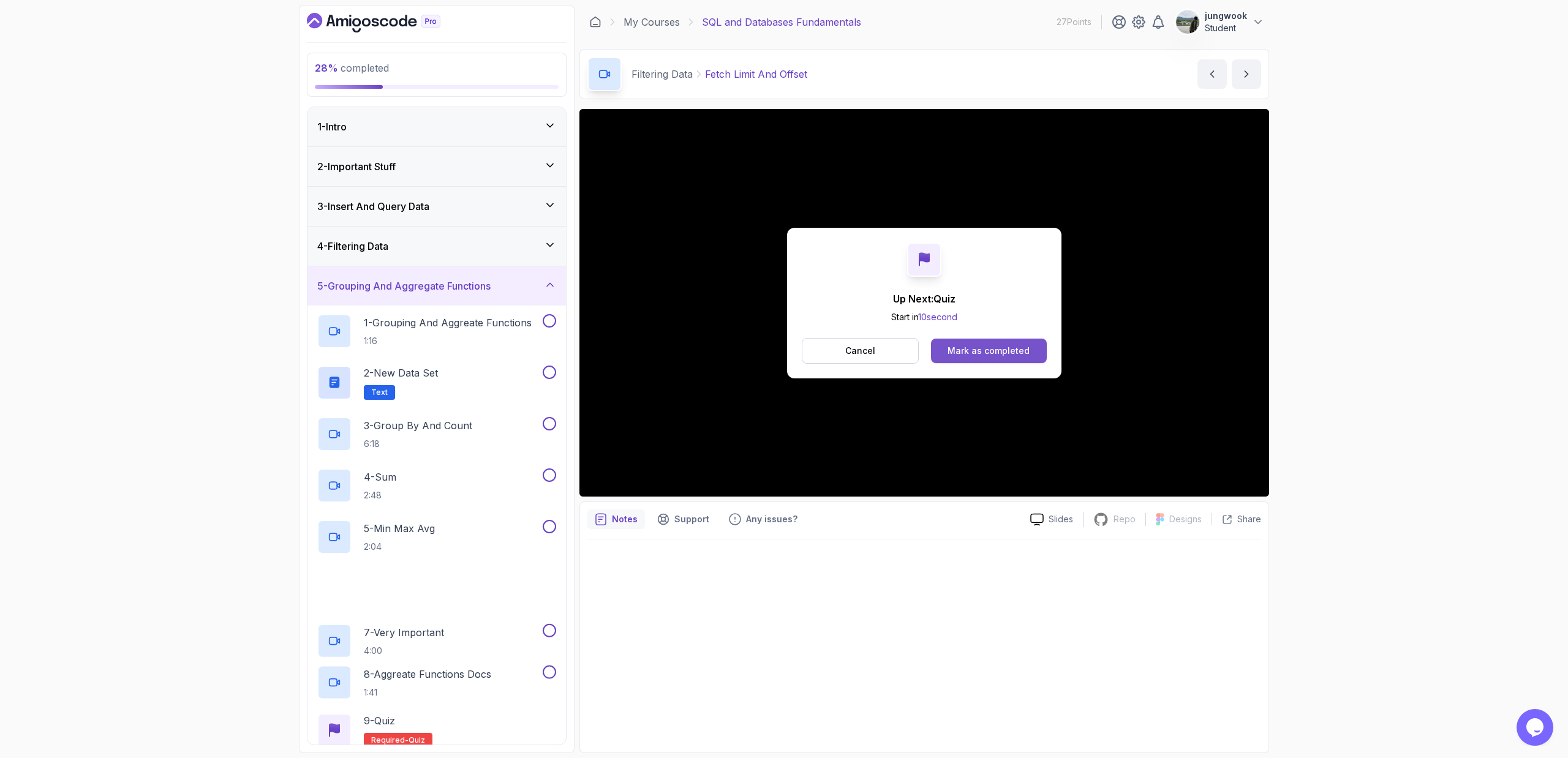
click at [890, 346] on div "Mark as completed" at bounding box center [989, 351] width 82 height 13
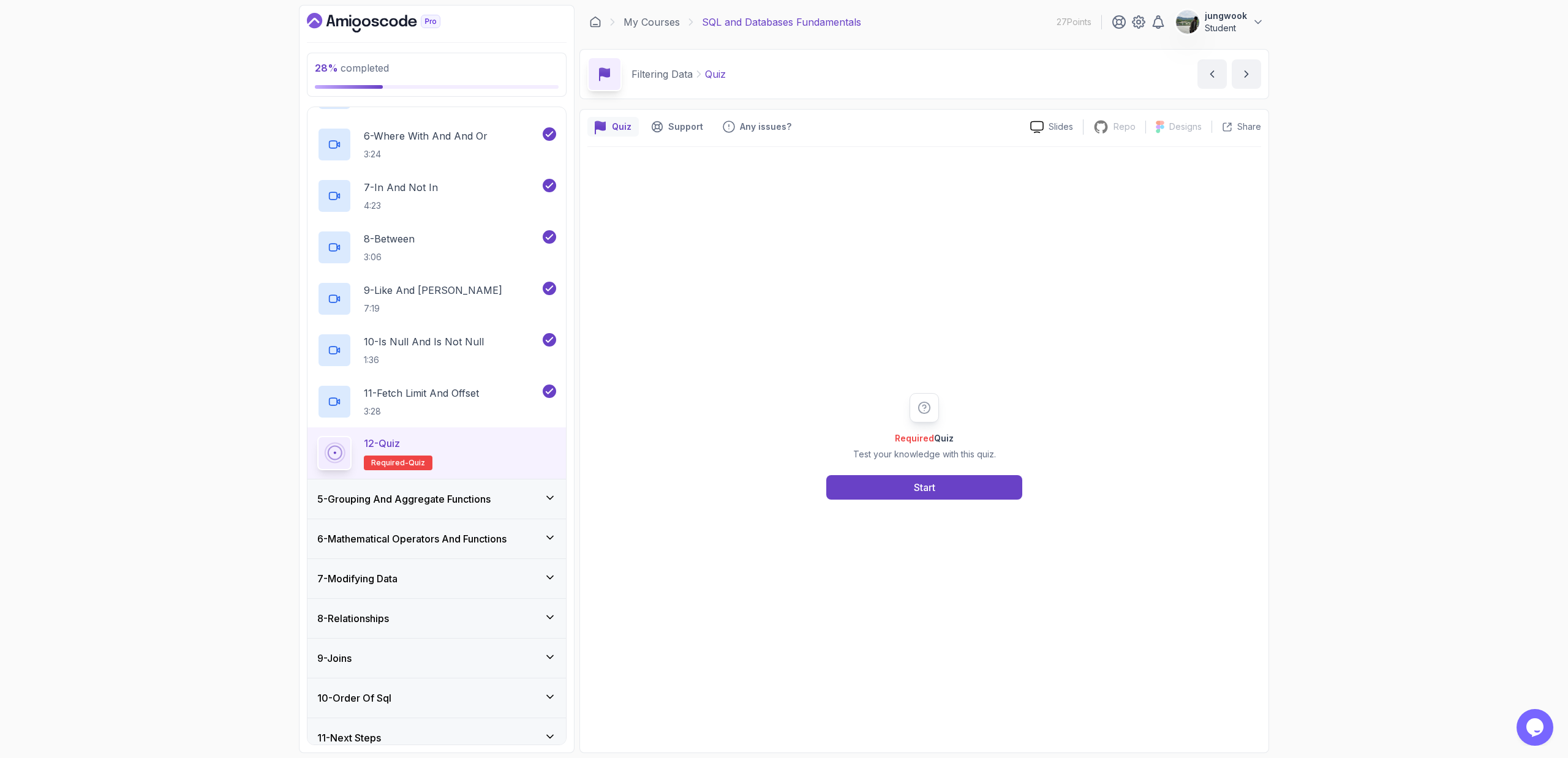
scroll to position [407, 0]
click at [517, 502] on div "5 - Grouping And Aggregate Functions" at bounding box center [437, 496] width 238 height 14
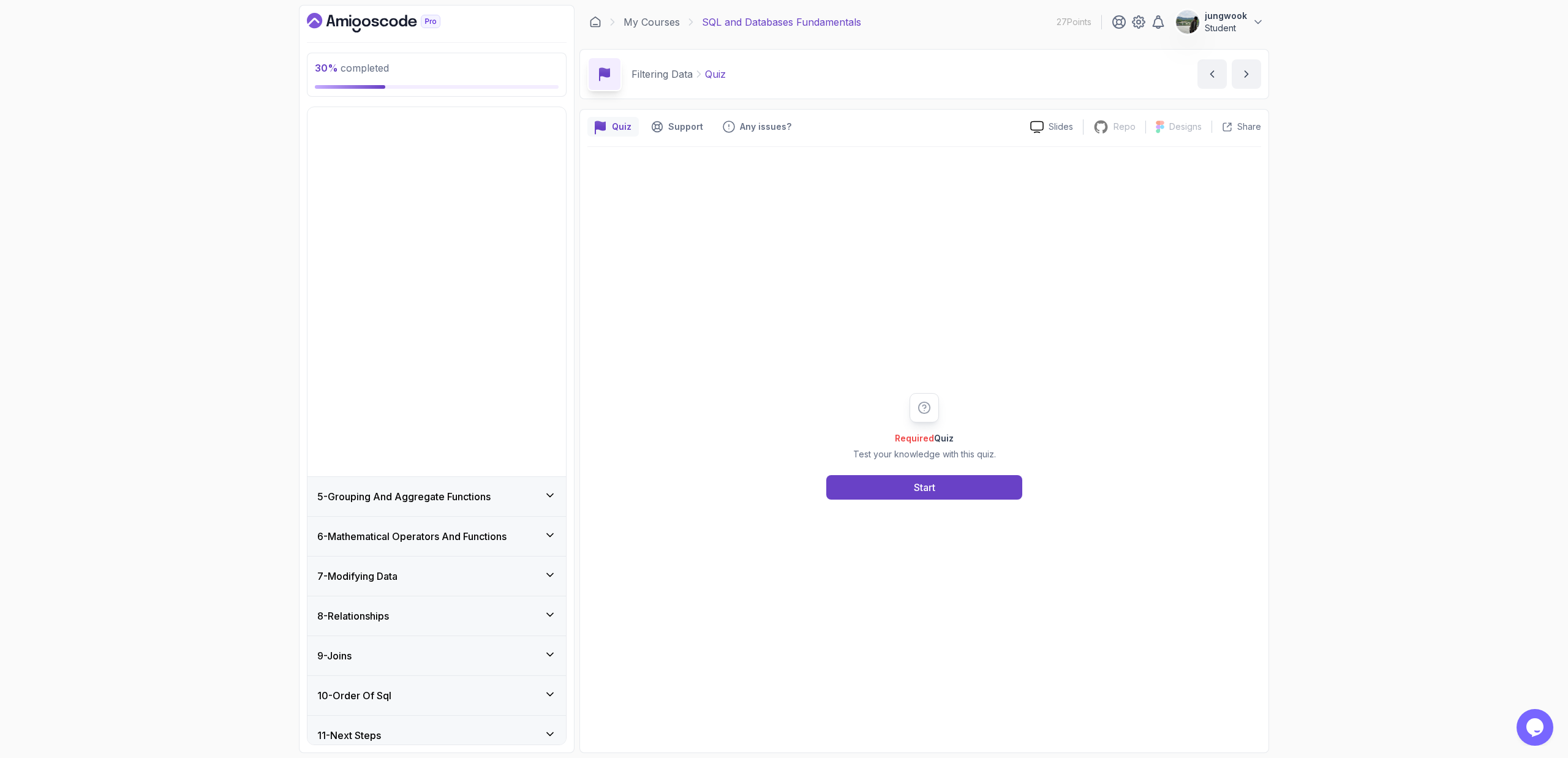
scroll to position [0, 0]
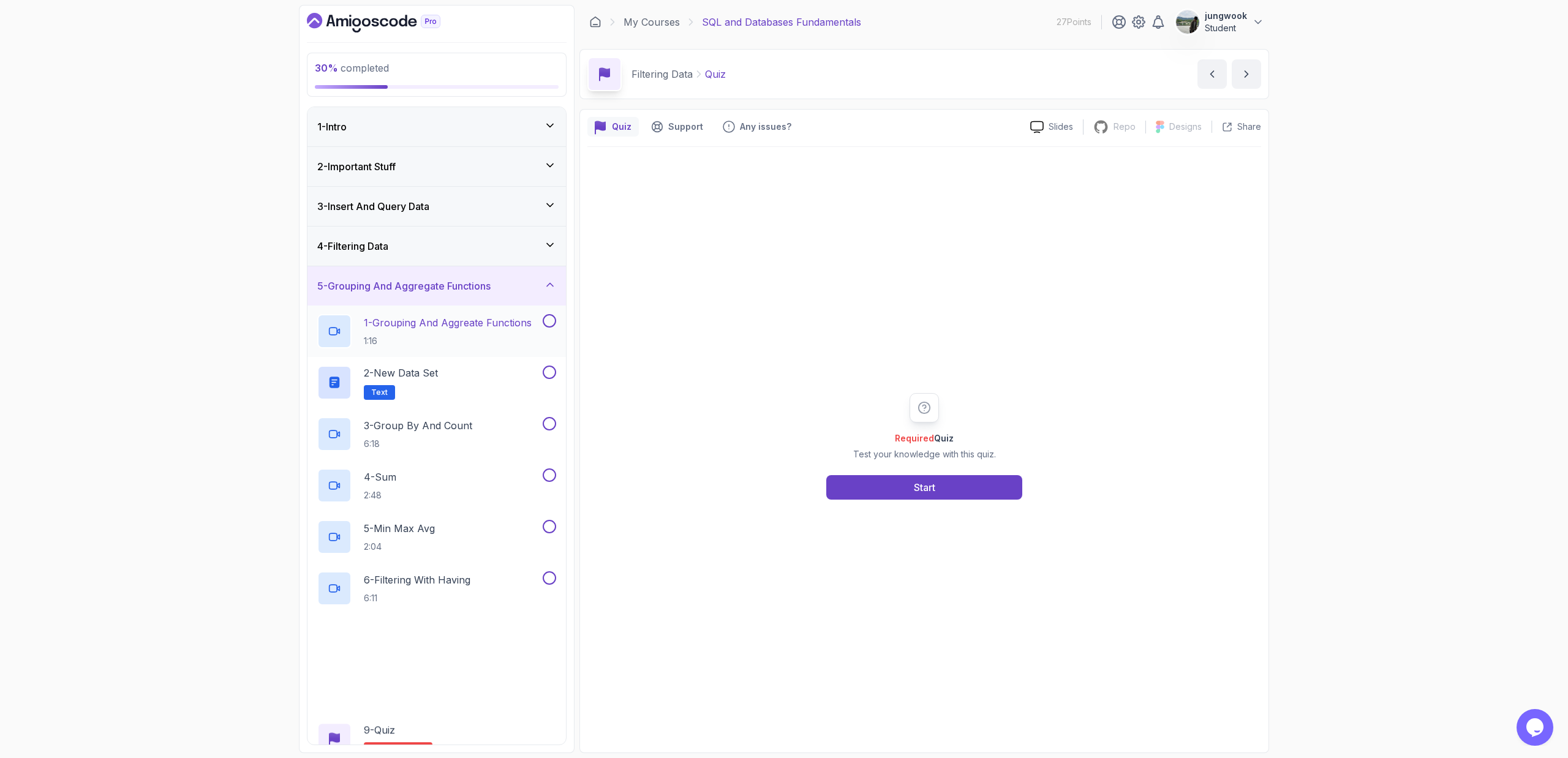
click at [515, 345] on p "1:16" at bounding box center [447, 341] width 168 height 13
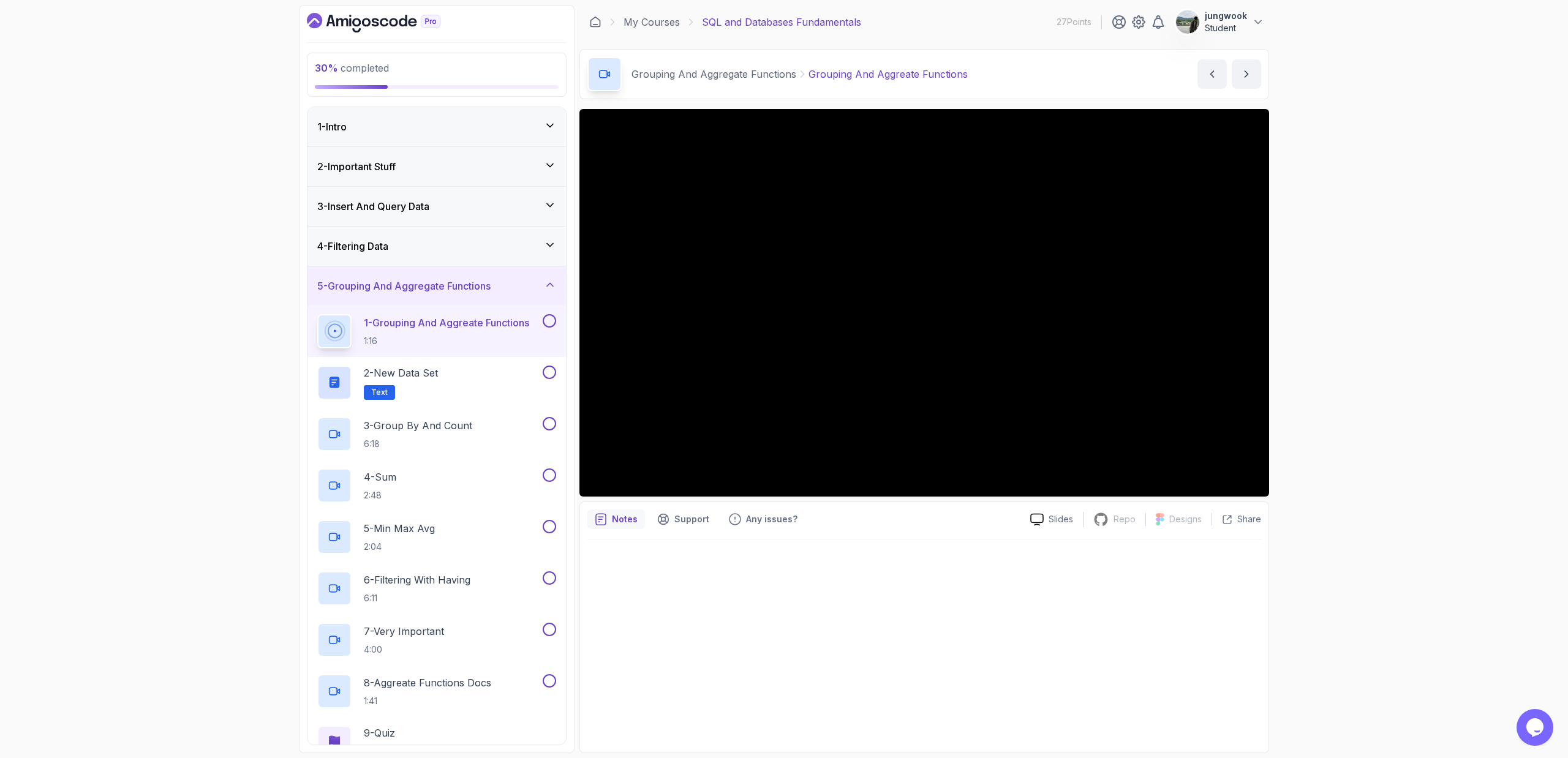
click at [521, 265] on div "4 - Filtering Data" at bounding box center [437, 246] width 258 height 39
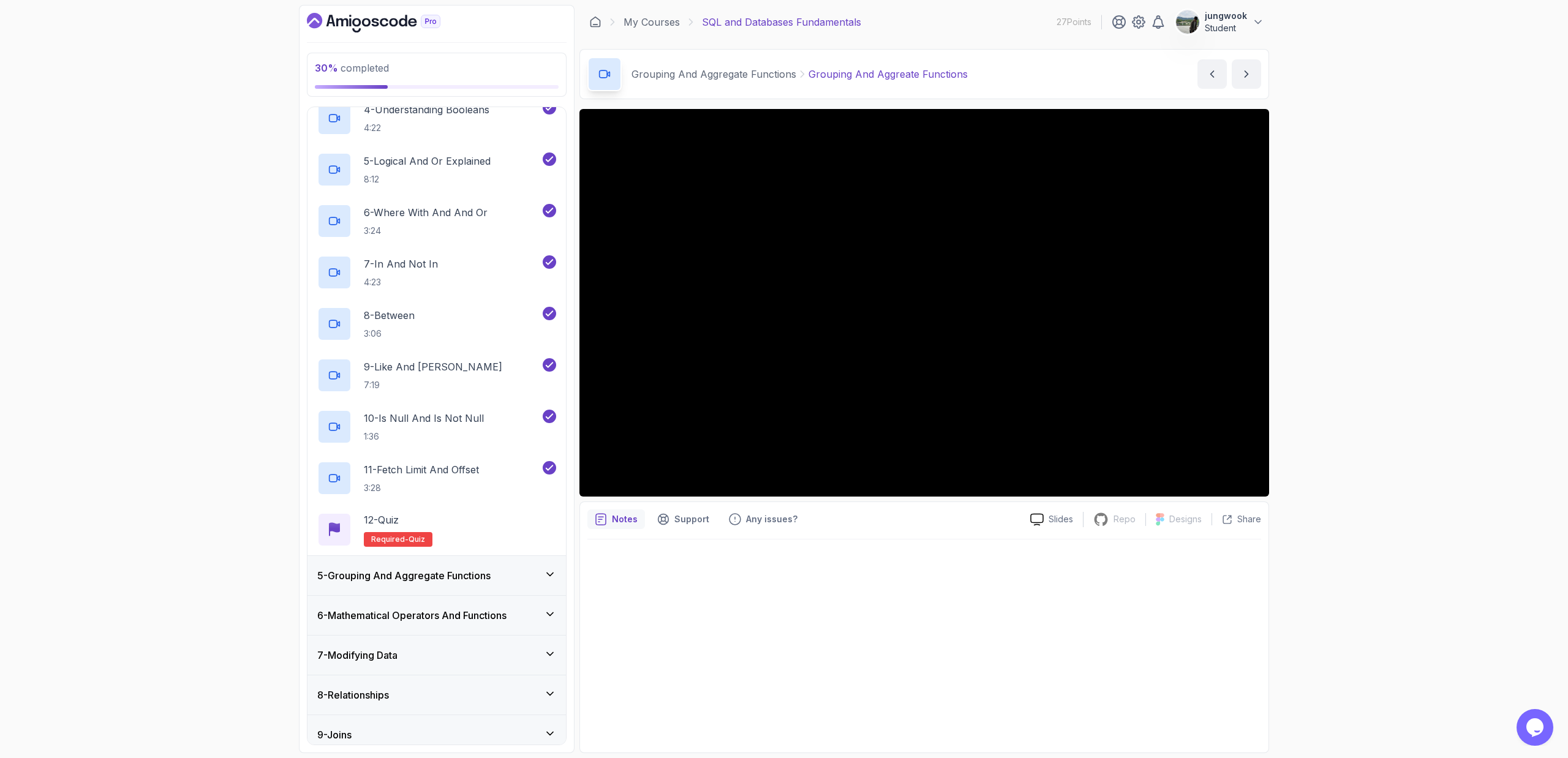
scroll to position [325, 0]
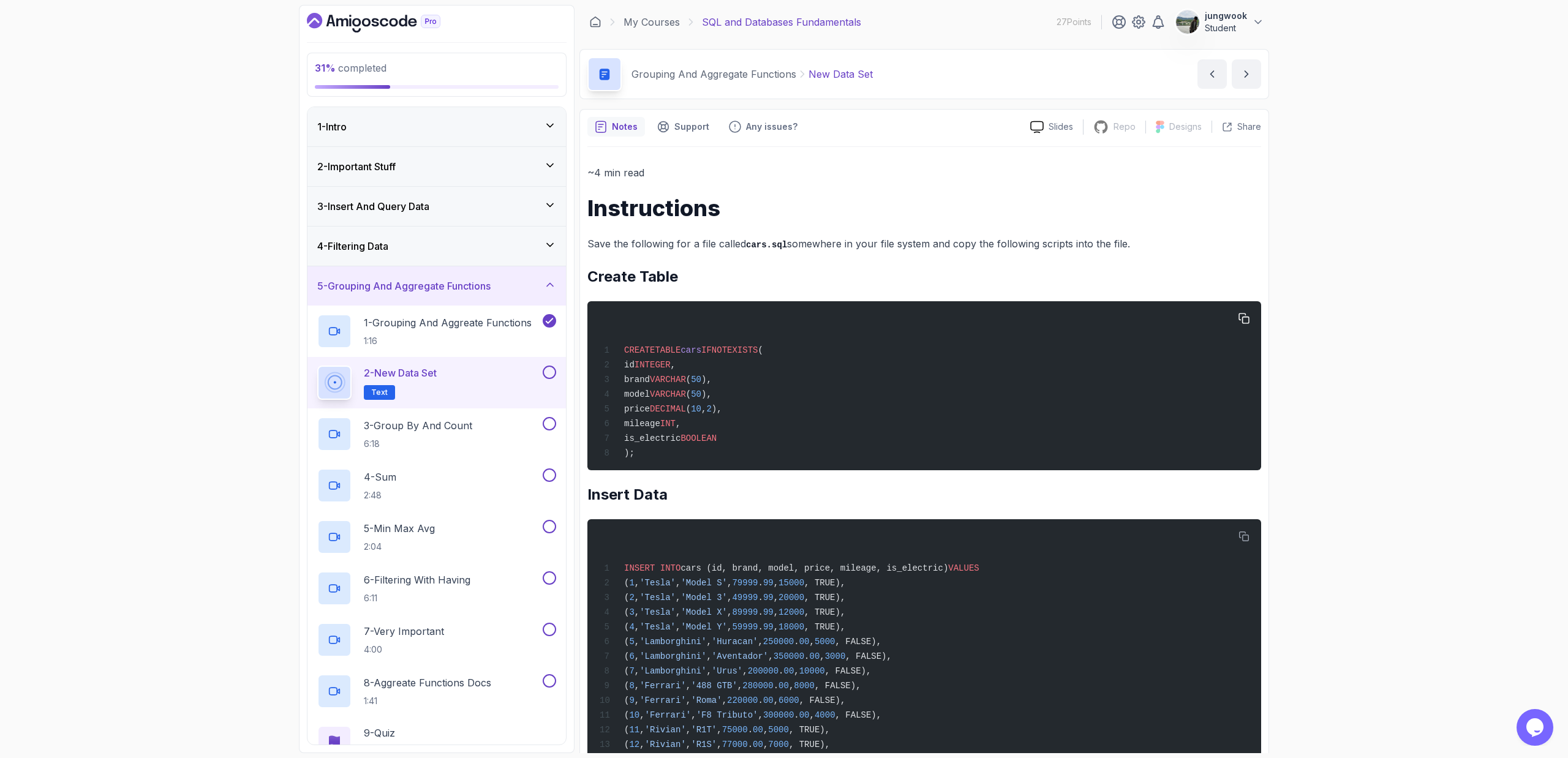
drag, startPoint x: 668, startPoint y: 363, endPoint x: 668, endPoint y: 430, distance: 67.0
click at [668, 430] on div "CREATE TABLE cars IF NOT EXISTS ( id INTEGER , brand VARCHAR ( 50 ), model VARC…" at bounding box center [924, 385] width 654 height 154
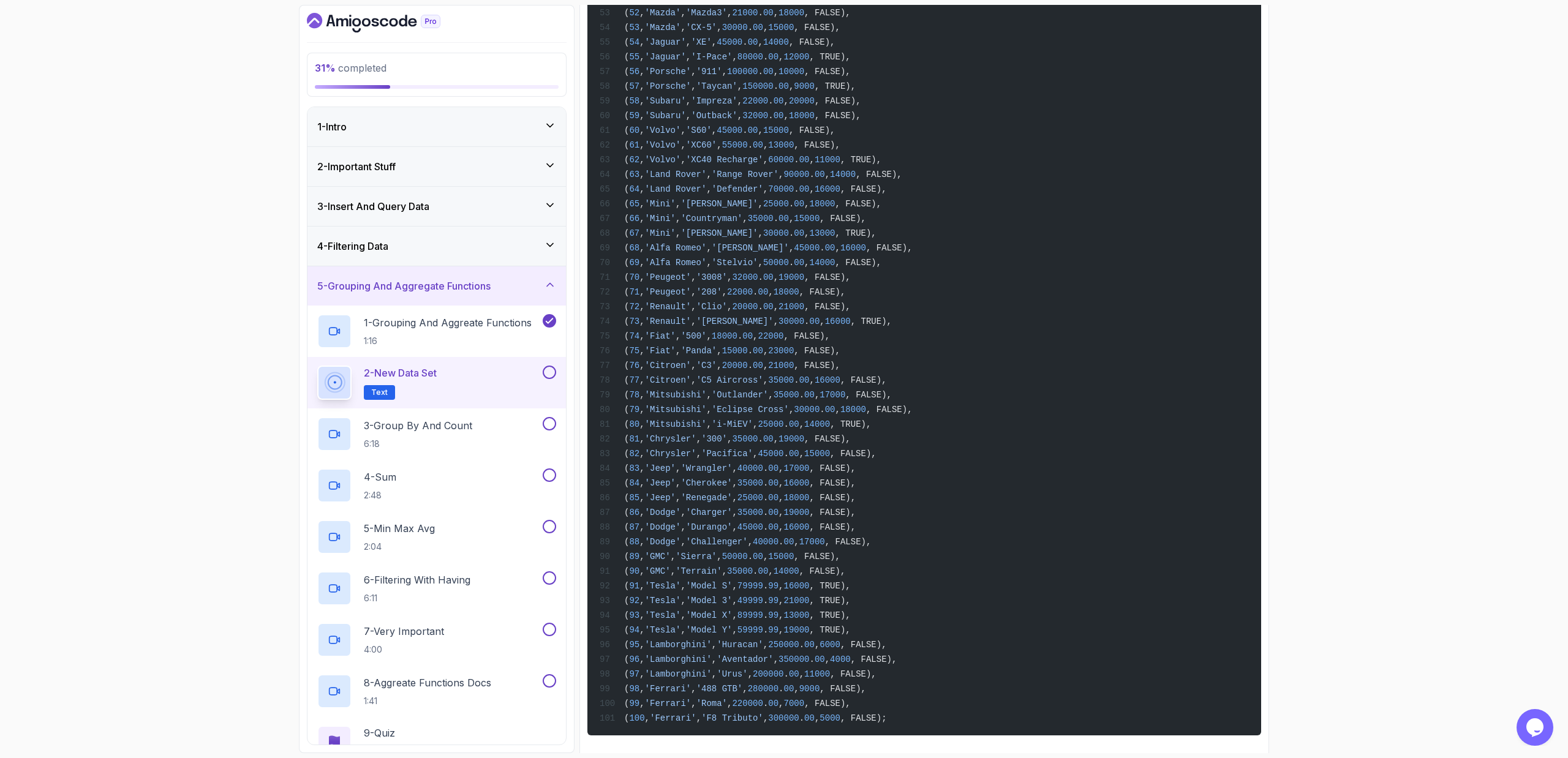
scroll to position [1326, 0]
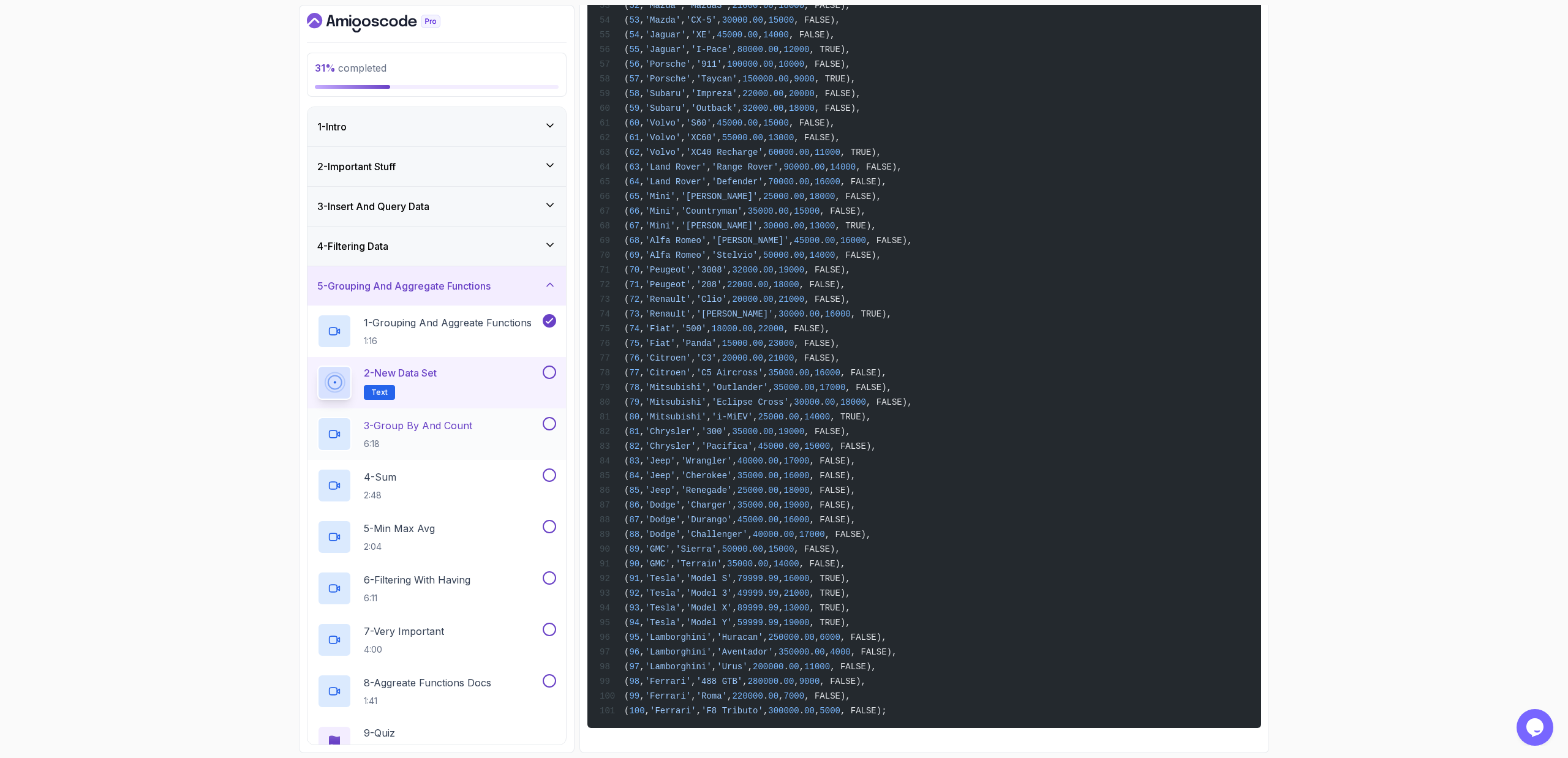
click at [507, 427] on div "3 - Group By And Count 6:18" at bounding box center [429, 434] width 223 height 34
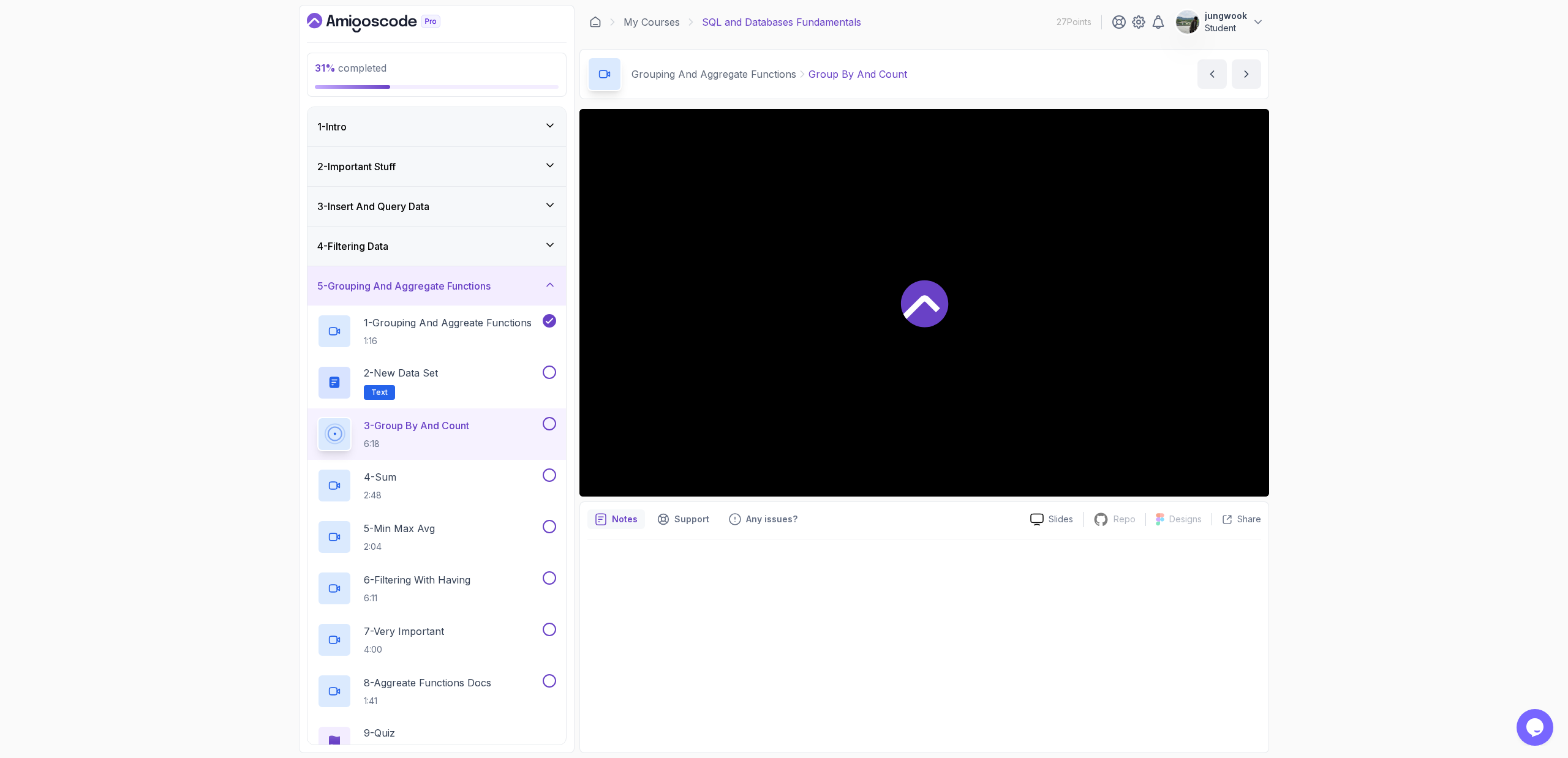
click at [880, 341] on div at bounding box center [923, 303] width 689 height 387
click at [488, 375] on div "2 - New Data Set Text" at bounding box center [429, 383] width 223 height 34
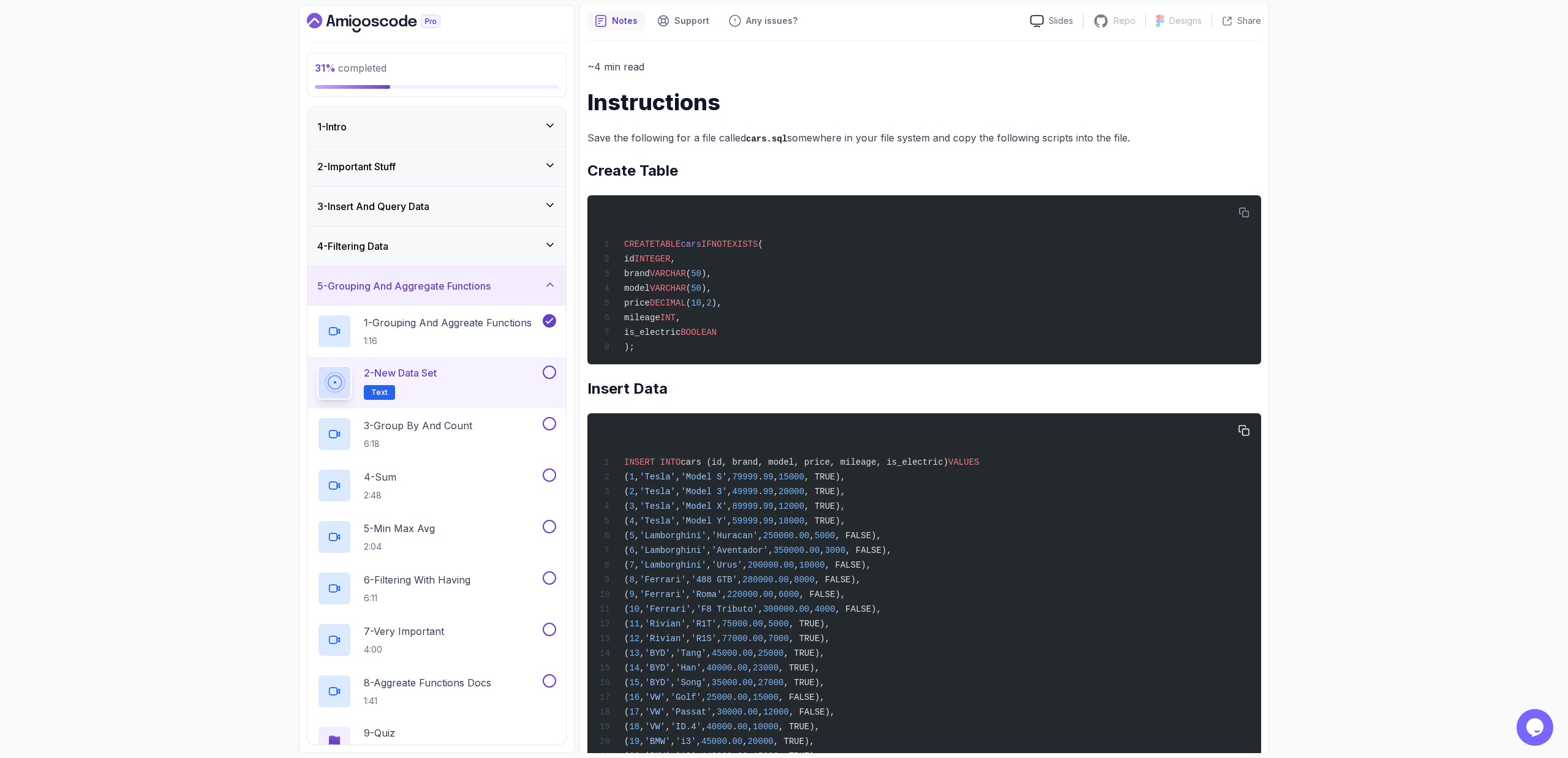
scroll to position [189, 0]
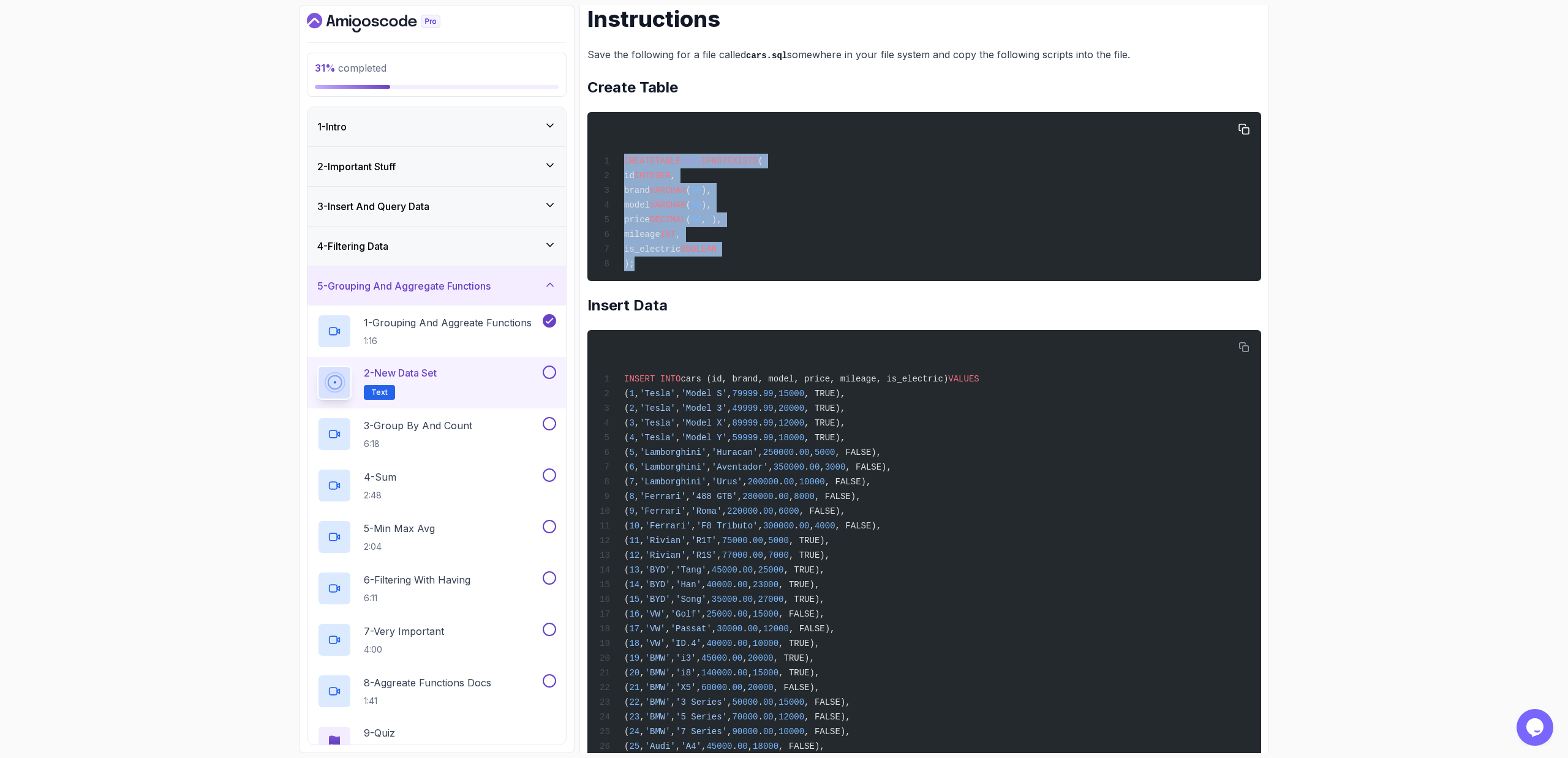
drag, startPoint x: 669, startPoint y: 256, endPoint x: 602, endPoint y: 146, distance: 128.8
click at [602, 146] on div "CREATE TABLE cars IF NOT EXISTS ( id INTEGER , brand VARCHAR ( 50 ), model VARC…" at bounding box center [924, 196] width 654 height 154
copy code "CREATE TABLE cars IF NOT EXISTS ( id INTEGER , brand VARCHAR ( 50 ), model VARC…"
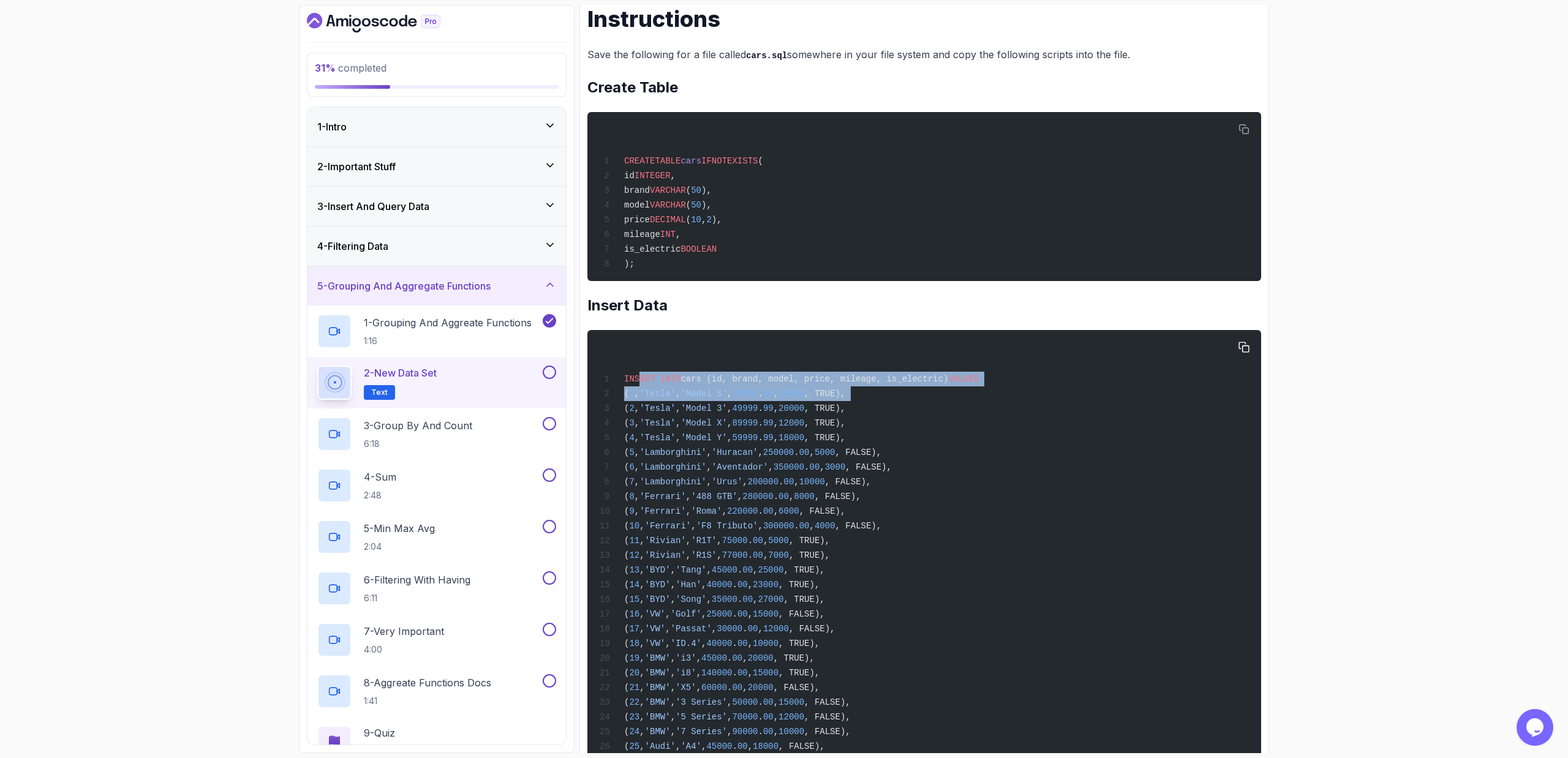
drag, startPoint x: 640, startPoint y: 377, endPoint x: 626, endPoint y: 407, distance: 33.1
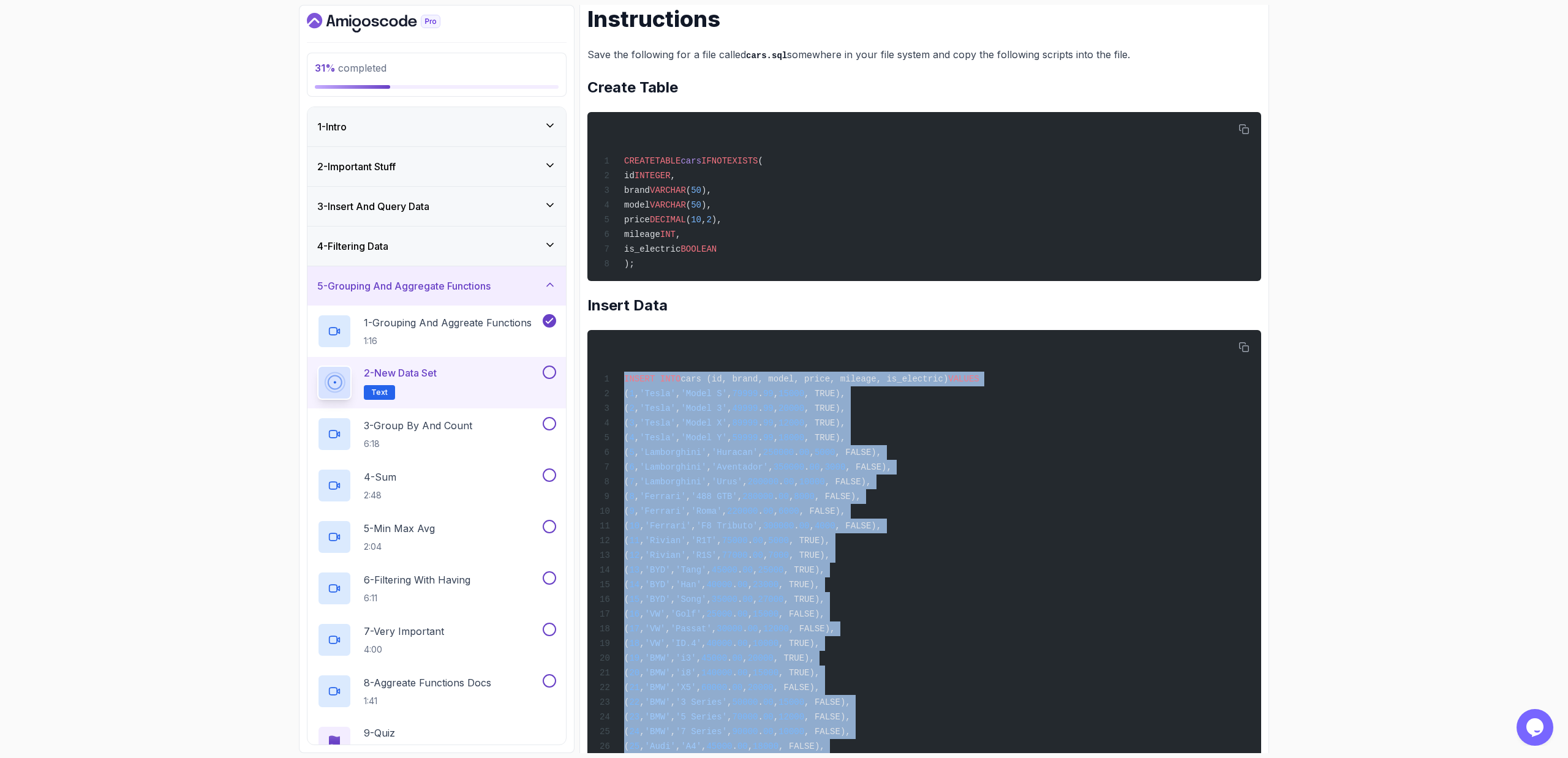
scroll to position [1326, 0]
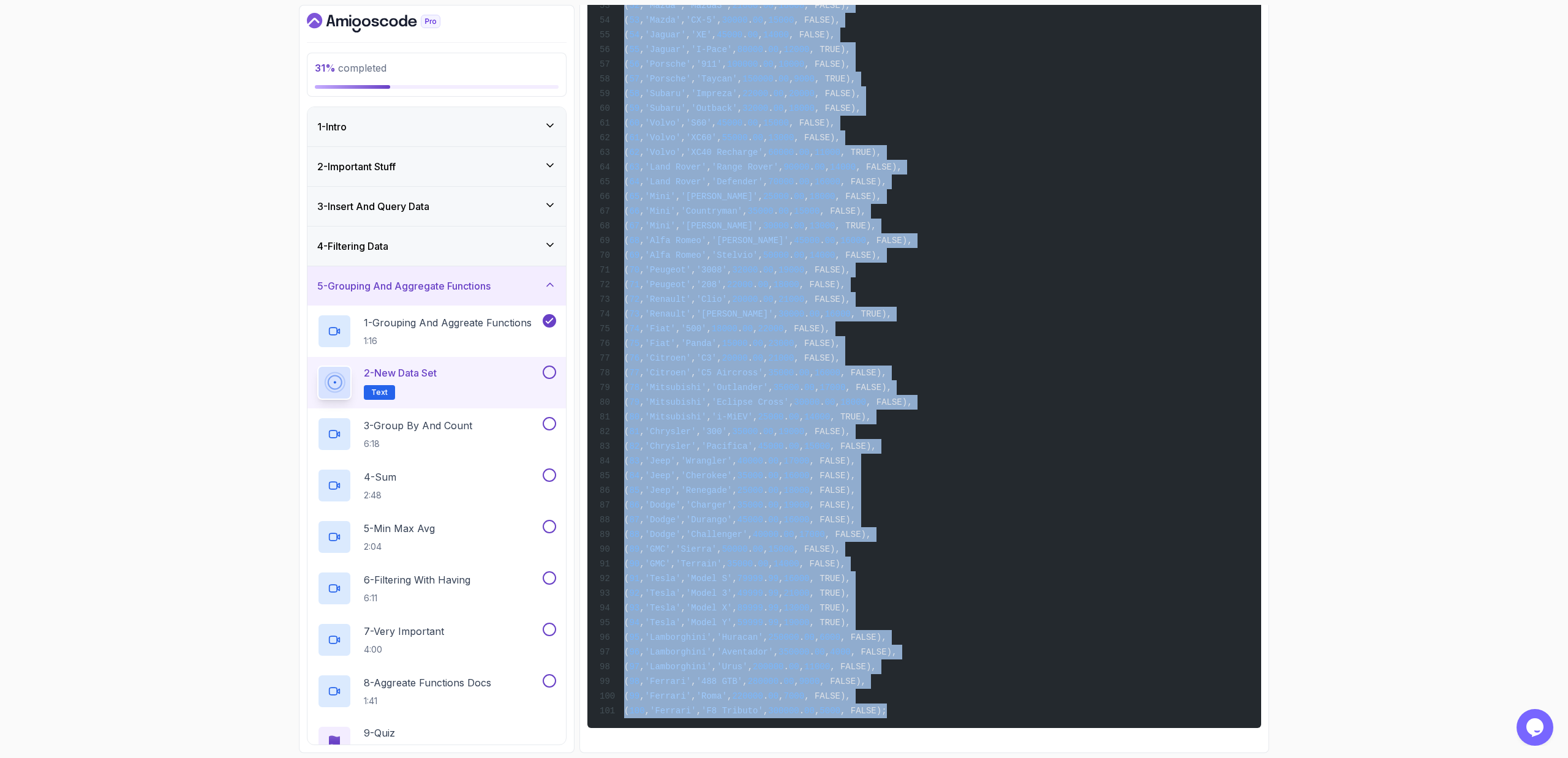
drag, startPoint x: 623, startPoint y: 374, endPoint x: 1004, endPoint y: 781, distance: 557.5
click at [890, 512] on html "31 % completed 1 - Intro 2 - Important Stuff 3 - Insert And Query Data 4 - Filt…" at bounding box center [784, 379] width 1568 height 758
copy code "INSERT INTO cars (id, brand, model, price, mileage, is_electric) VALUES ( 1 , '…"
click at [526, 422] on div "3 - Group By And Count 6:18" at bounding box center [429, 434] width 223 height 34
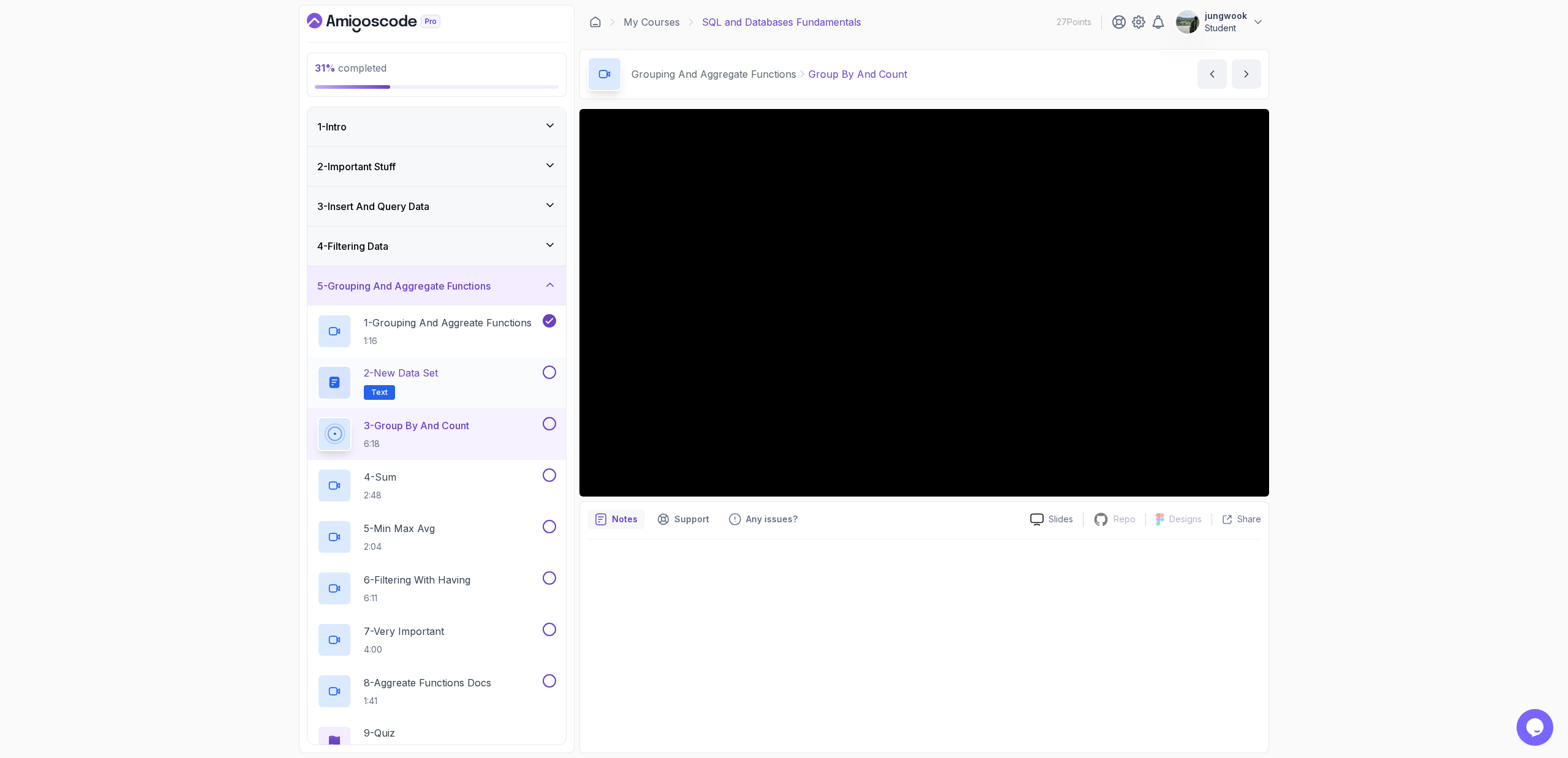
click at [551, 371] on button at bounding box center [549, 372] width 13 height 13
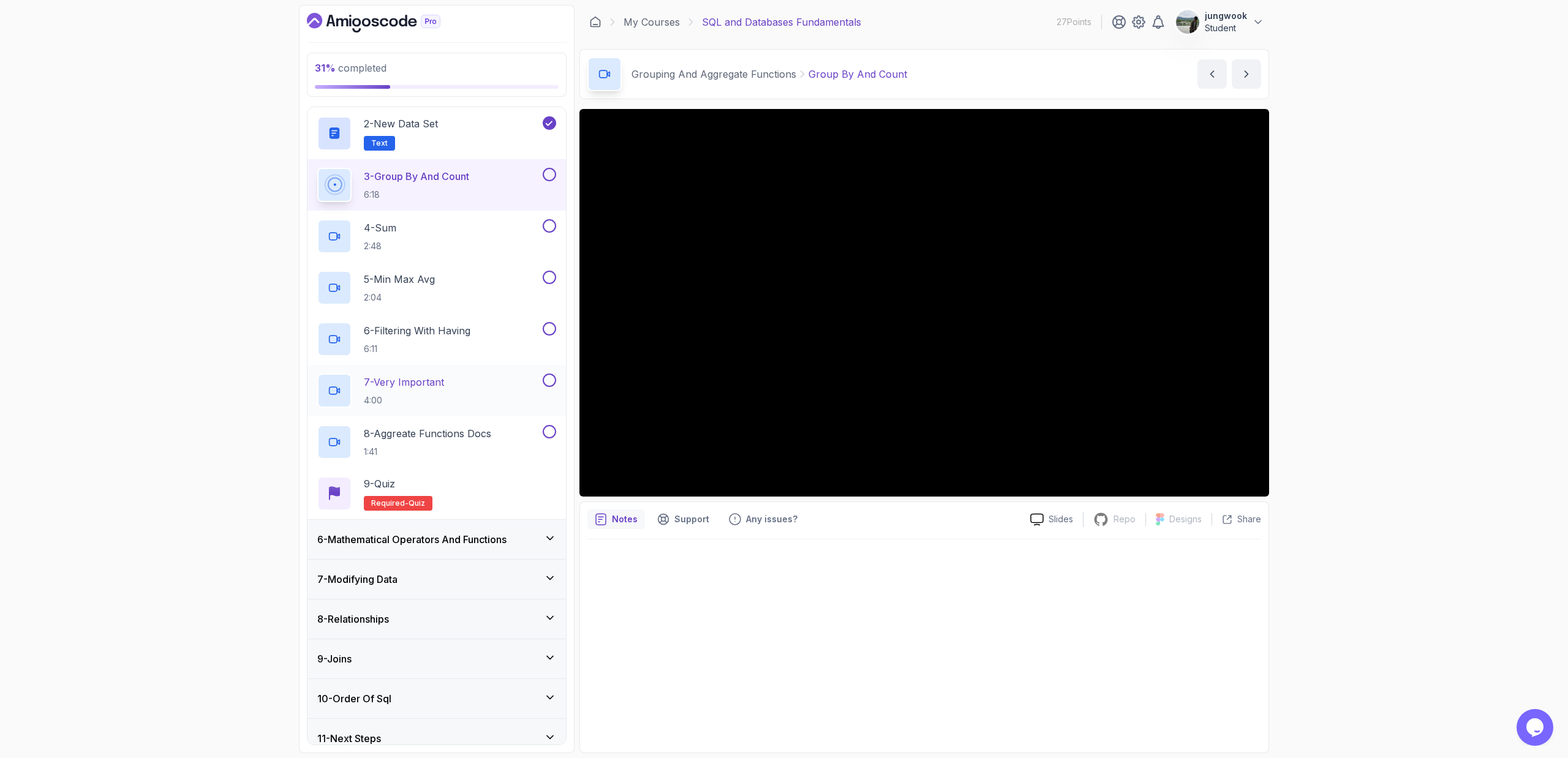
scroll to position [263, 0]
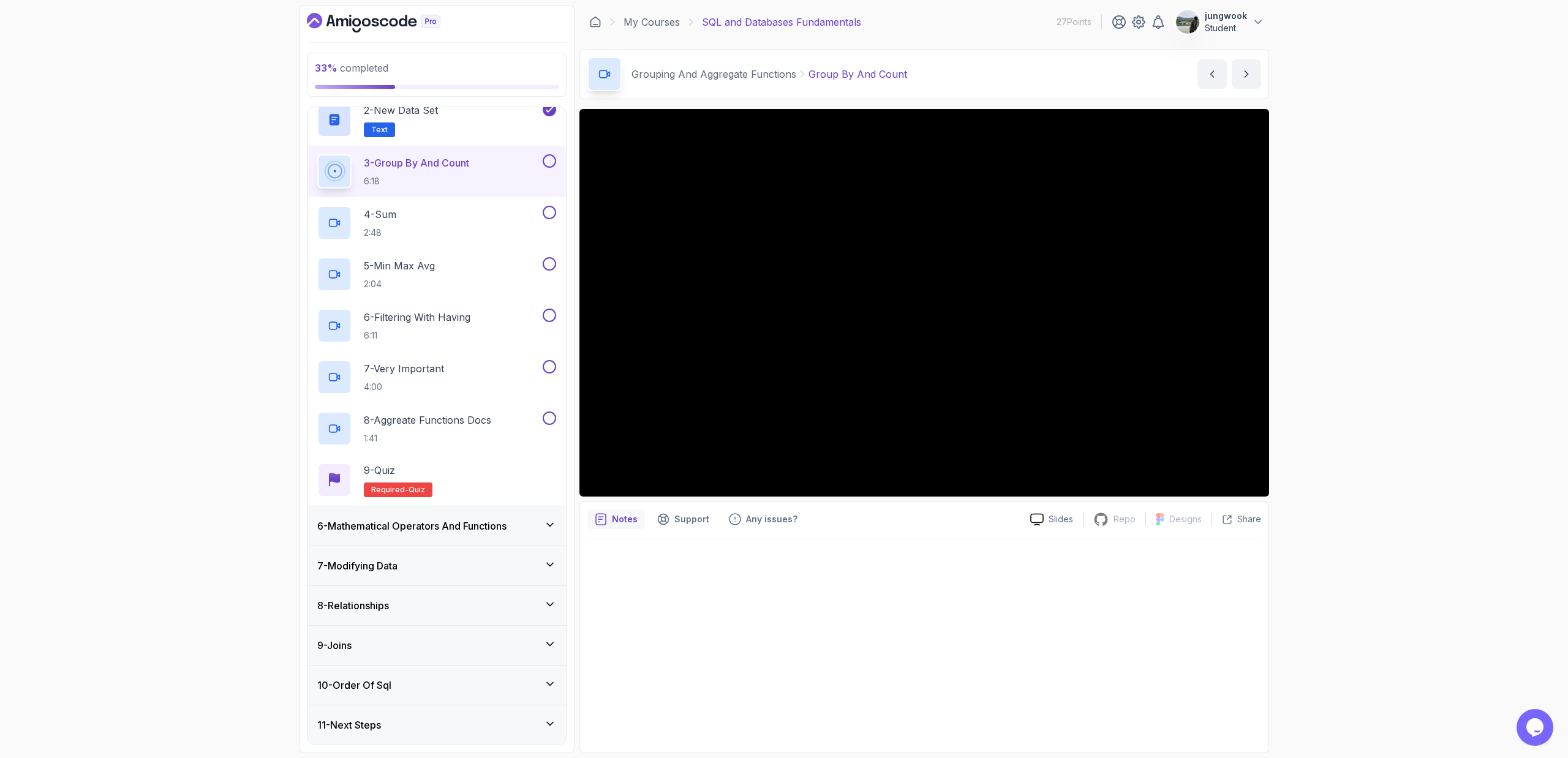
click at [890, 444] on div "33 % completed 1 - Intro 2 - Important Stuff 3 - Insert And Query Data 4 - Filt…" at bounding box center [784, 379] width 1568 height 758
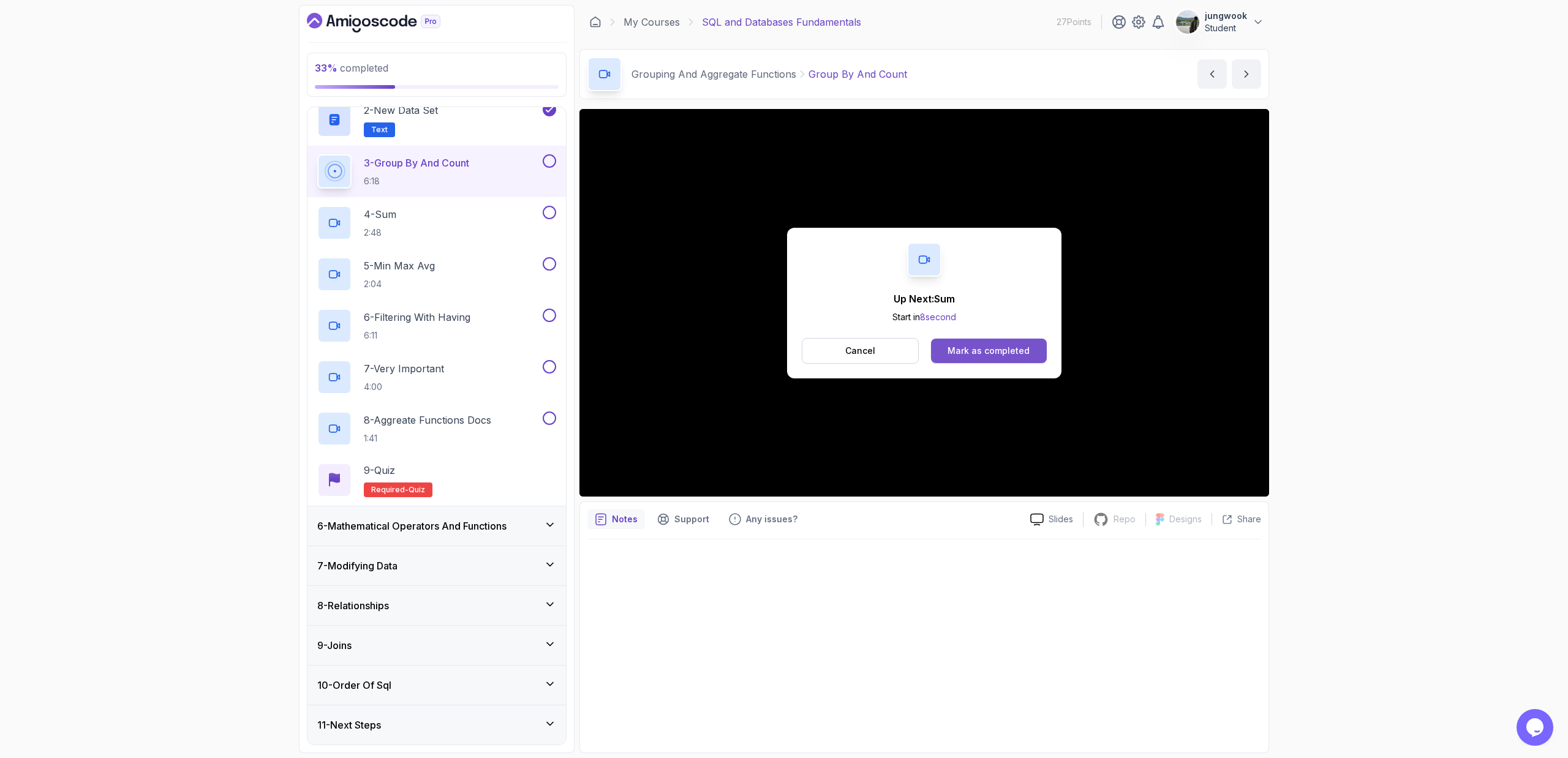
click at [890, 353] on div "Mark as completed" at bounding box center [989, 351] width 82 height 13
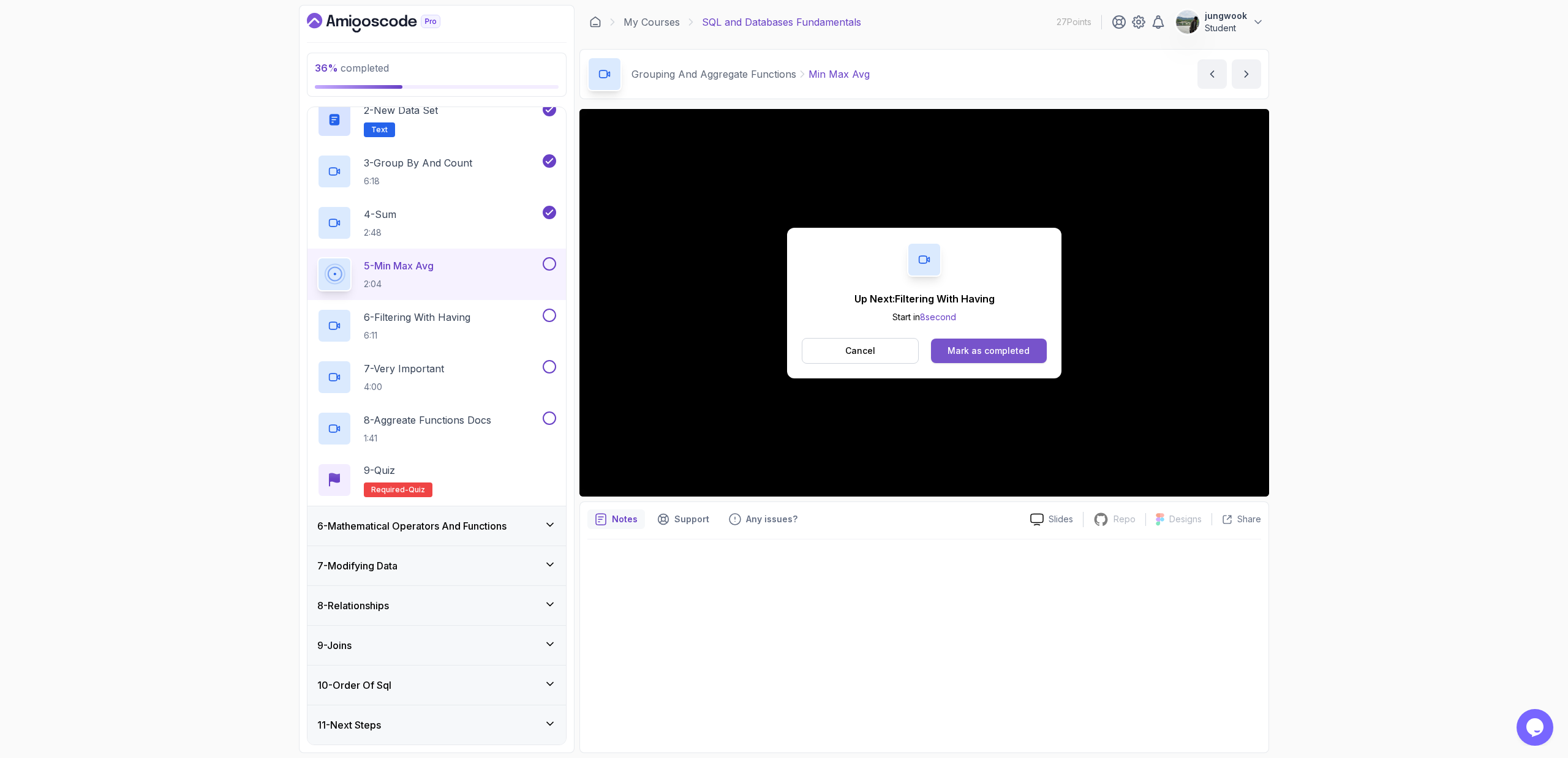
click at [890, 362] on button "Mark as completed" at bounding box center [988, 350] width 116 height 24
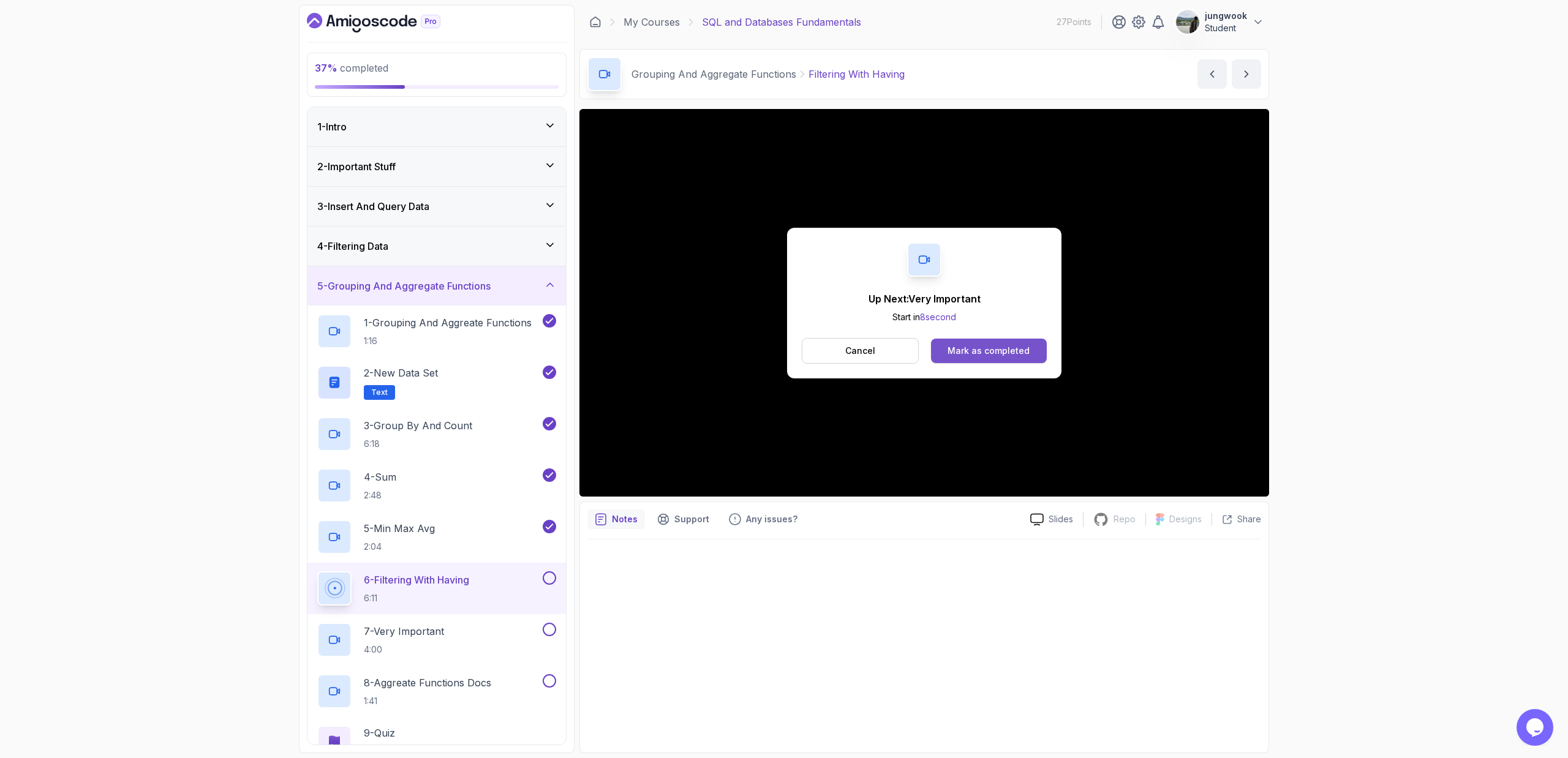
click at [890, 355] on div "Mark as completed" at bounding box center [989, 351] width 82 height 13
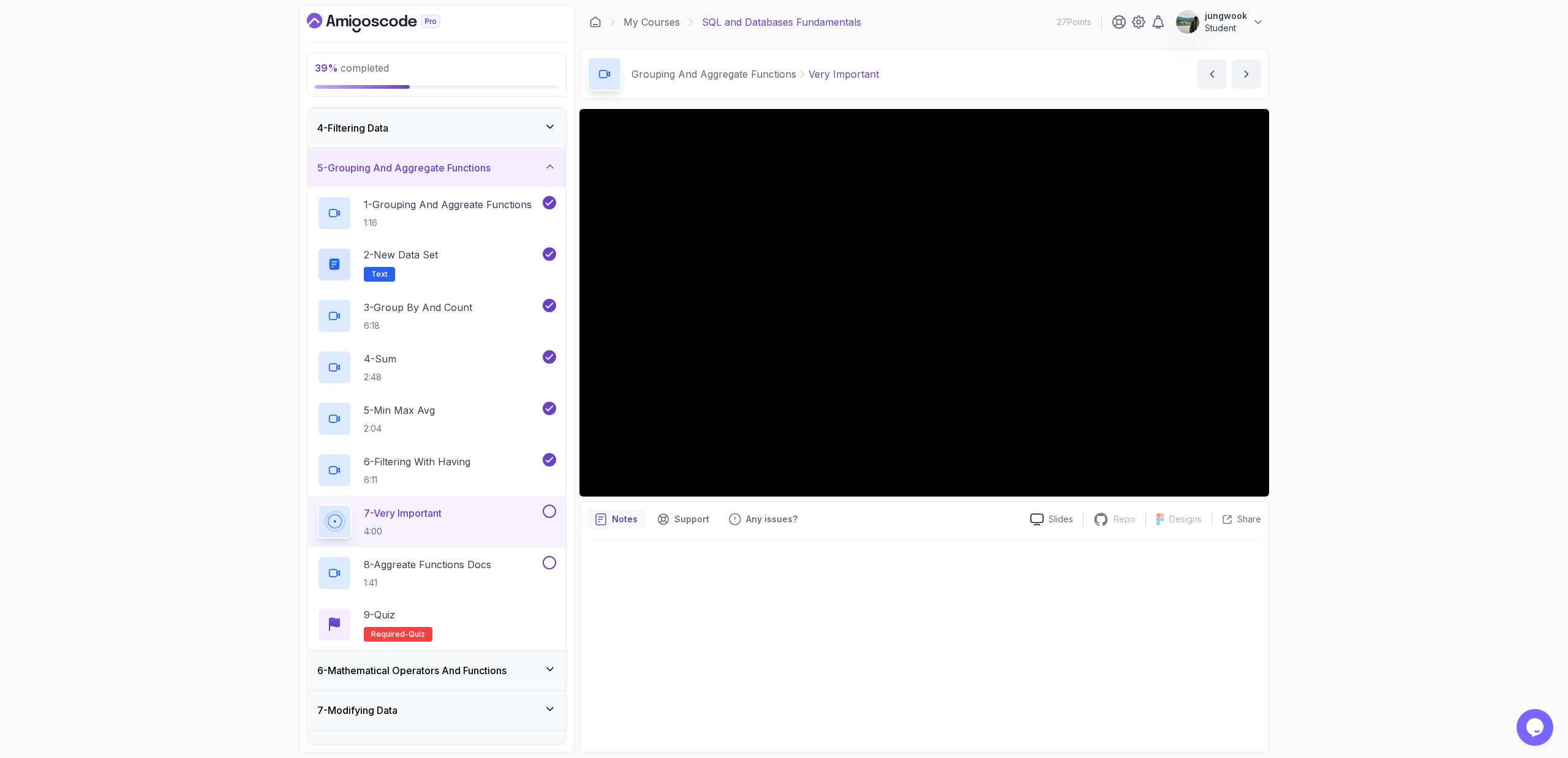
scroll to position [136, 0]
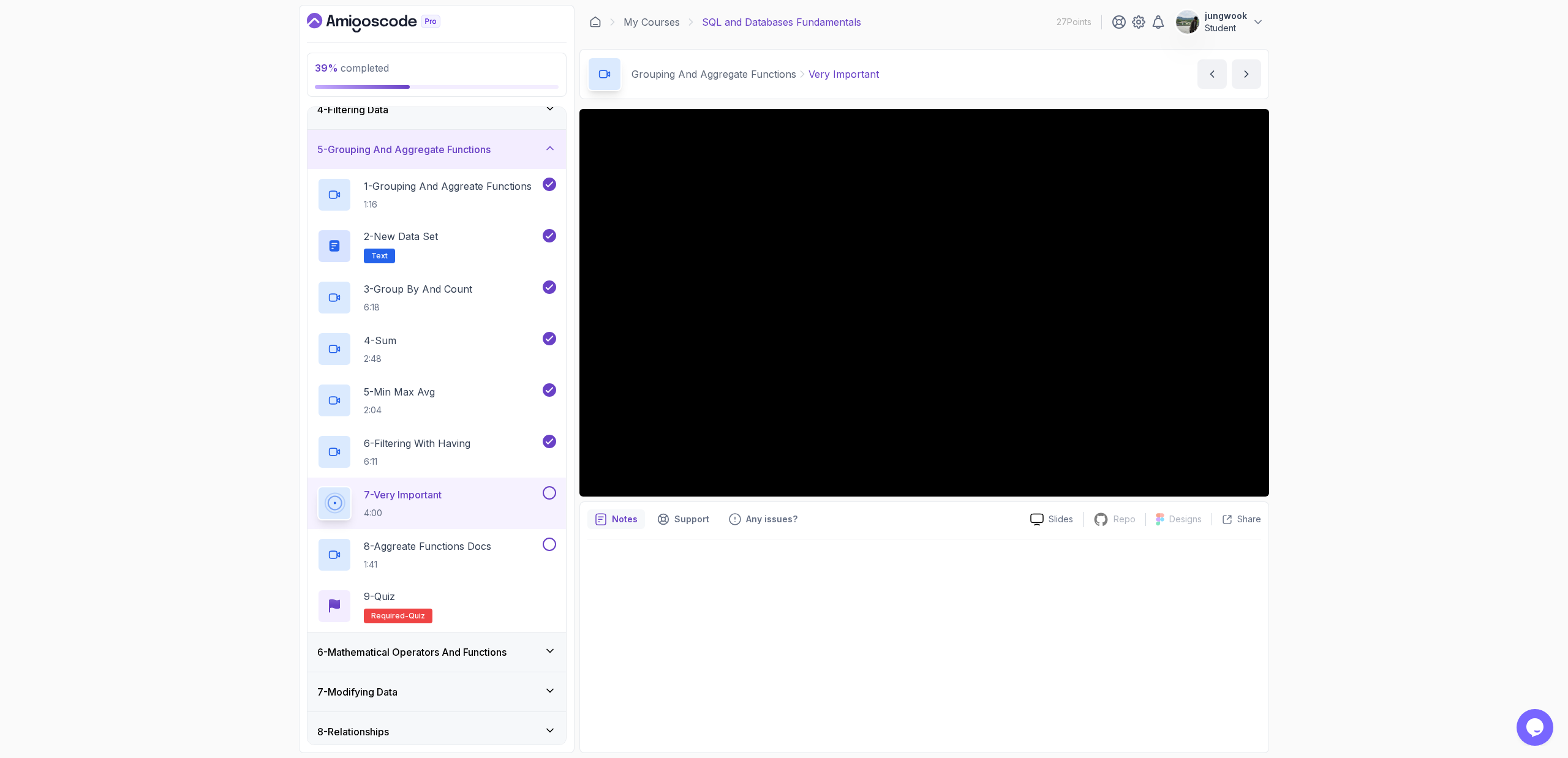
click at [550, 490] on button at bounding box center [549, 492] width 13 height 13
click at [497, 512] on div "8 - Aggreate Functions Docs 1:41" at bounding box center [429, 555] width 223 height 34
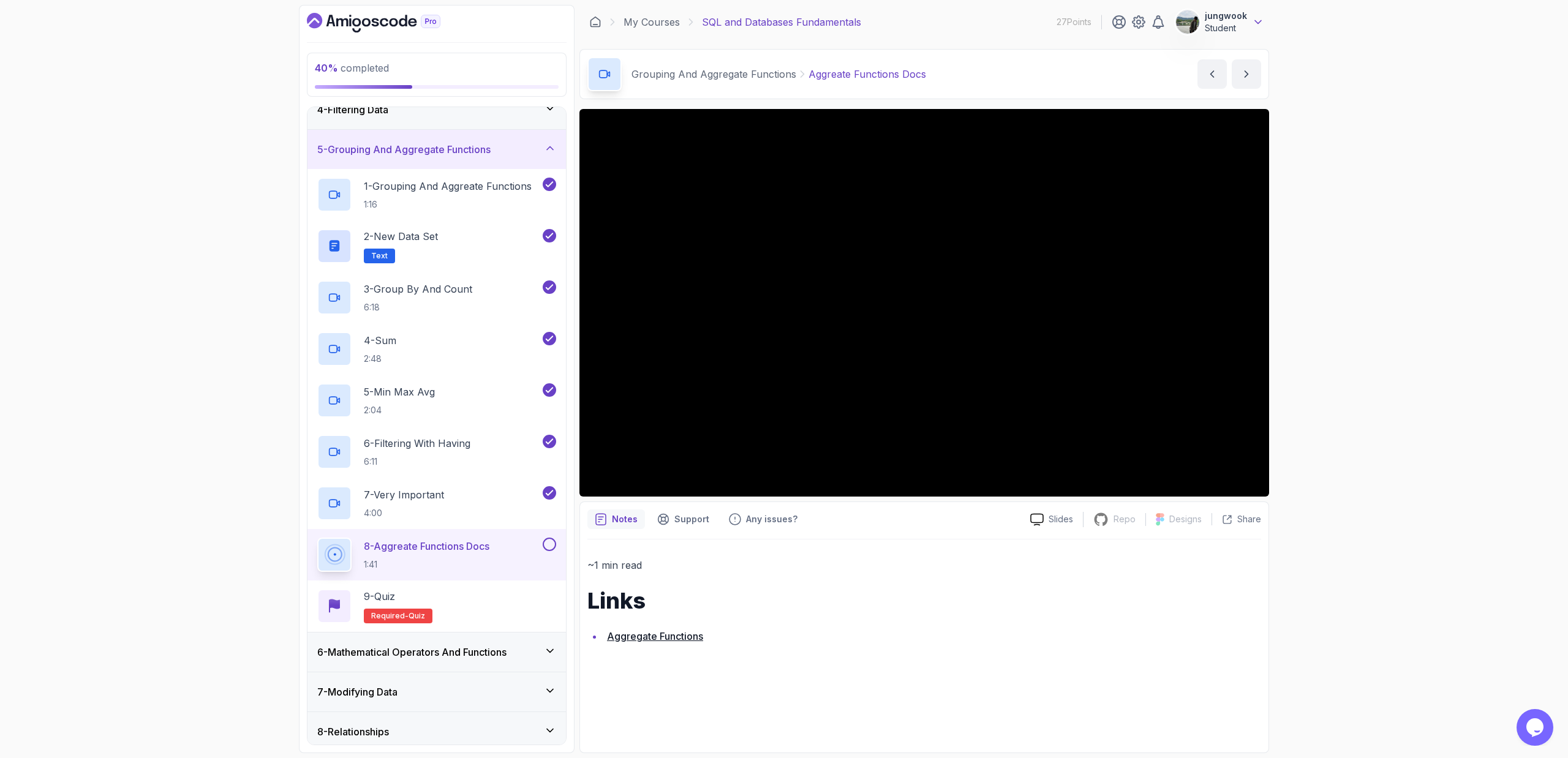
click at [890, 18] on icon at bounding box center [1258, 22] width 13 height 13
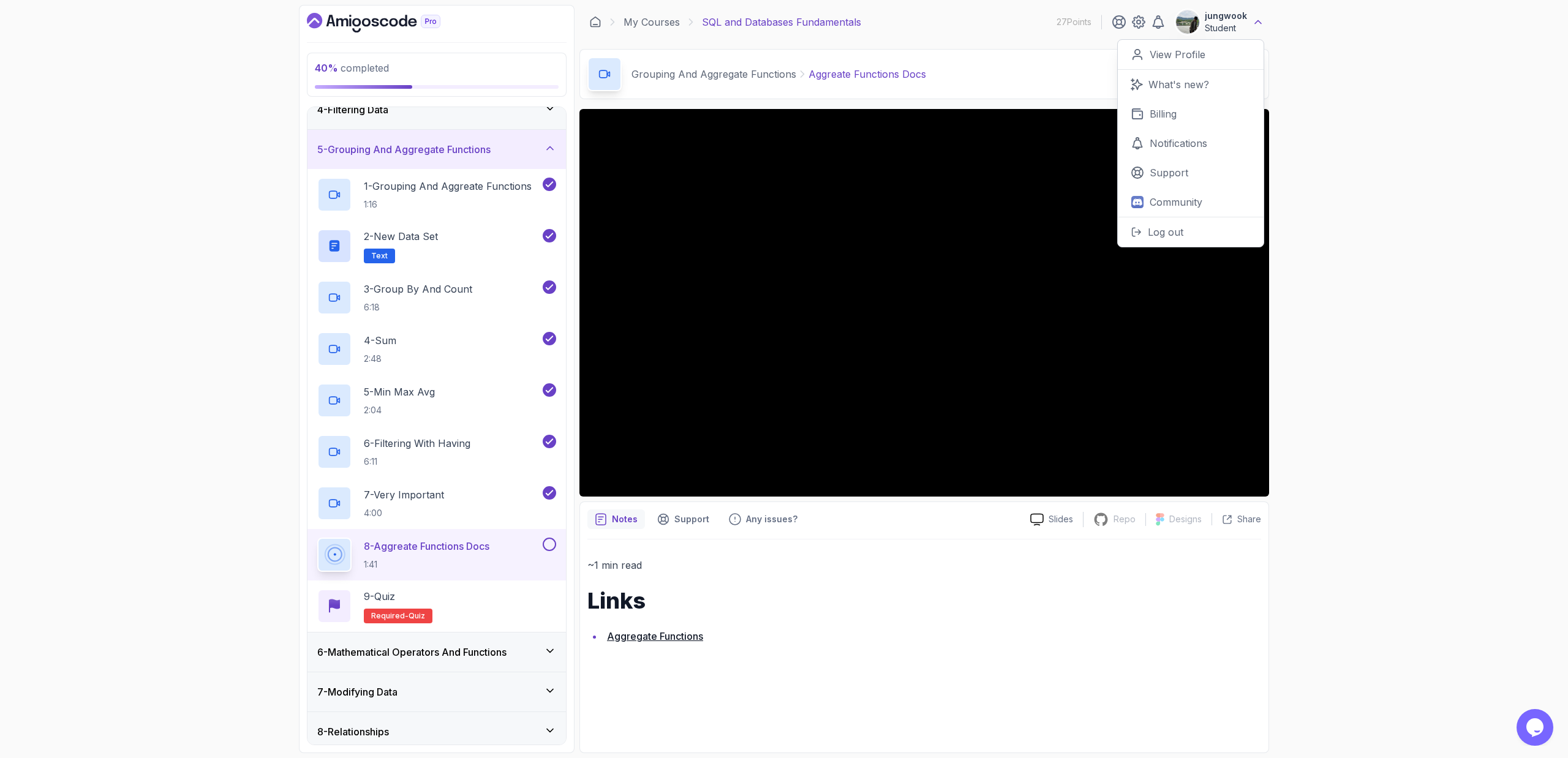
click at [890, 17] on icon at bounding box center [1258, 22] width 13 height 13
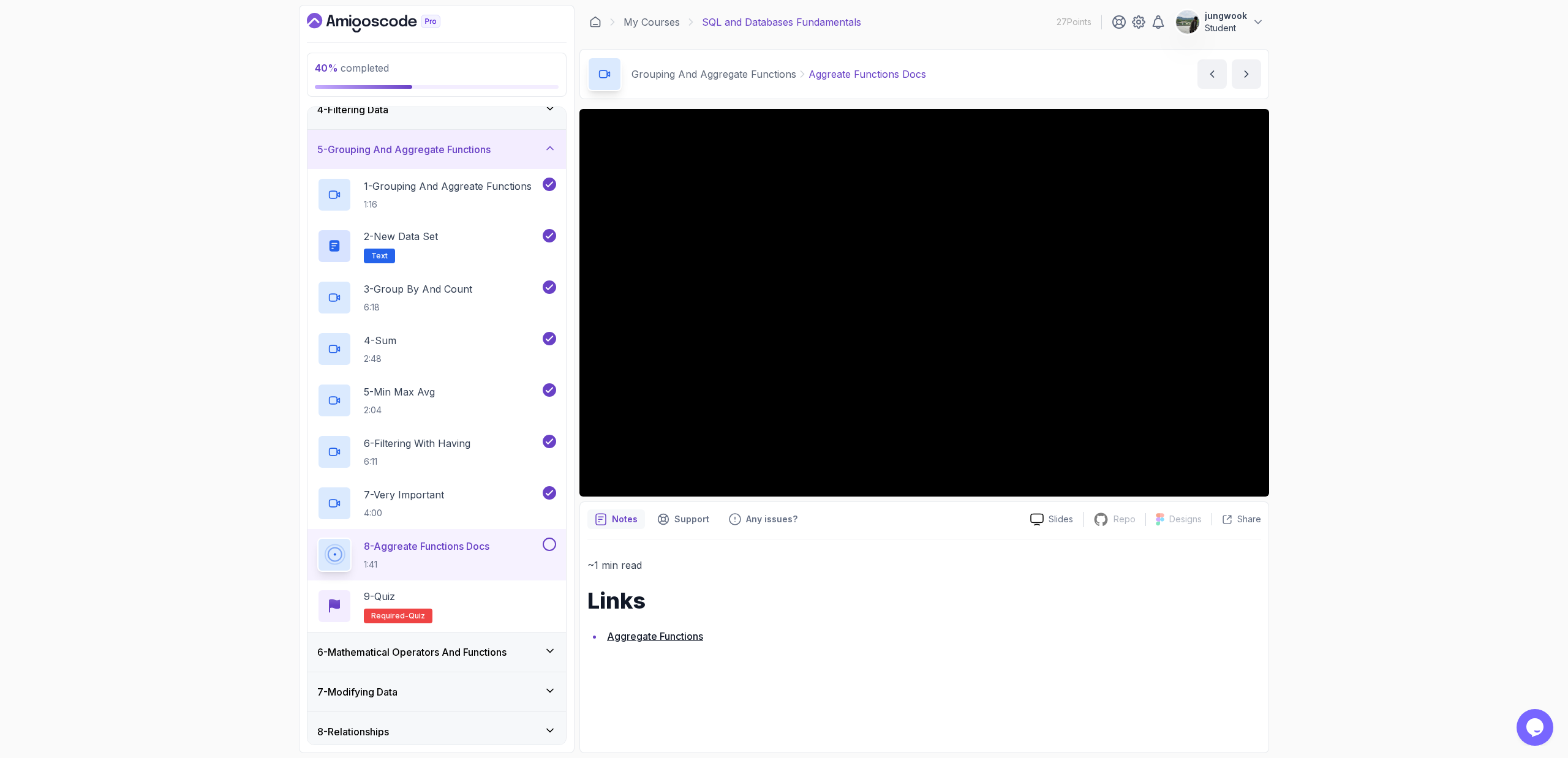
click at [502, 512] on div "6 - Mathematical Operators And Functions" at bounding box center [437, 652] width 258 height 39
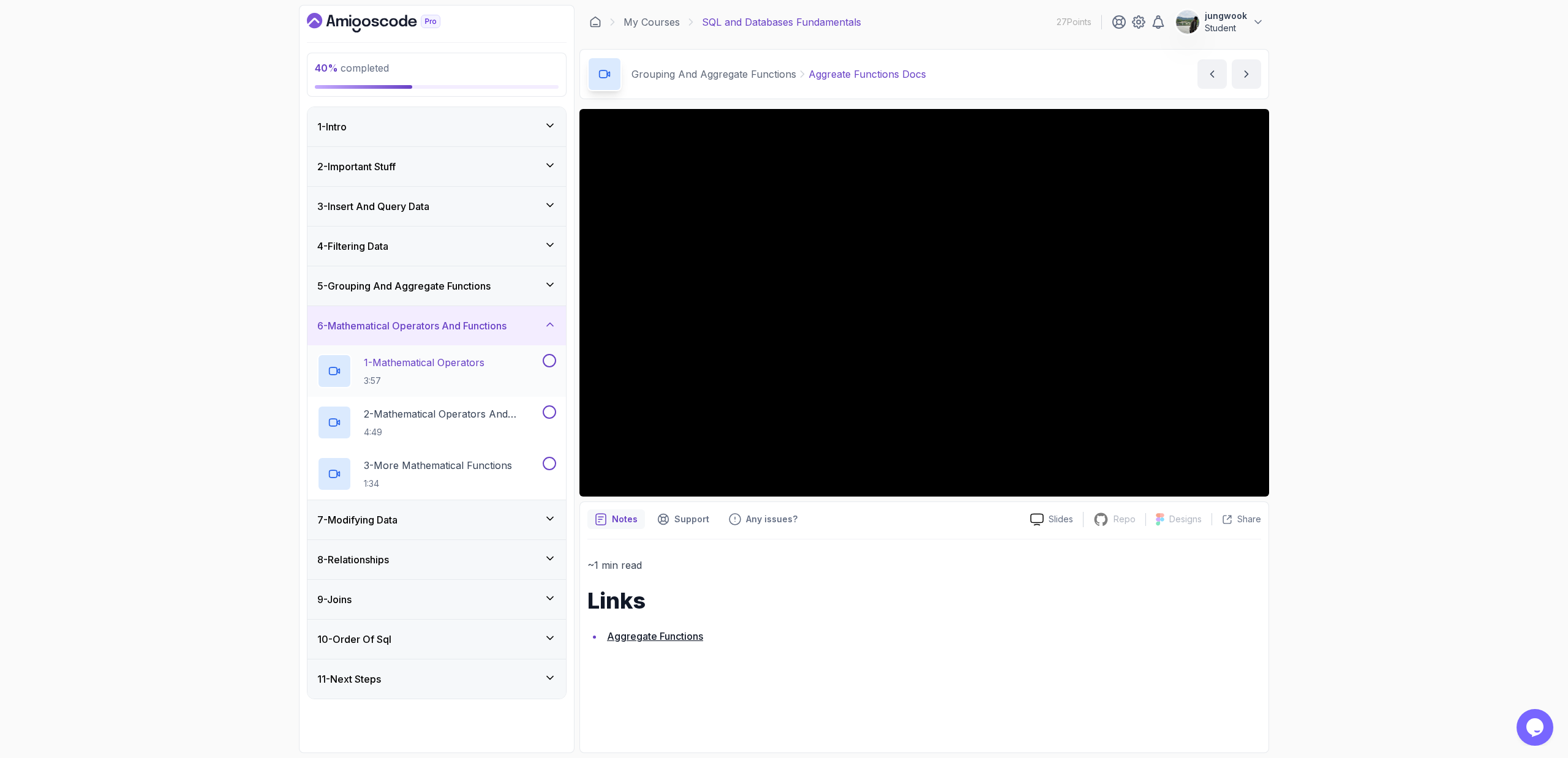
click at [504, 375] on div "1 - Mathematical Operators 3:57" at bounding box center [429, 371] width 223 height 34
click at [428, 512] on div "7 - Modifying Data" at bounding box center [437, 520] width 238 height 14
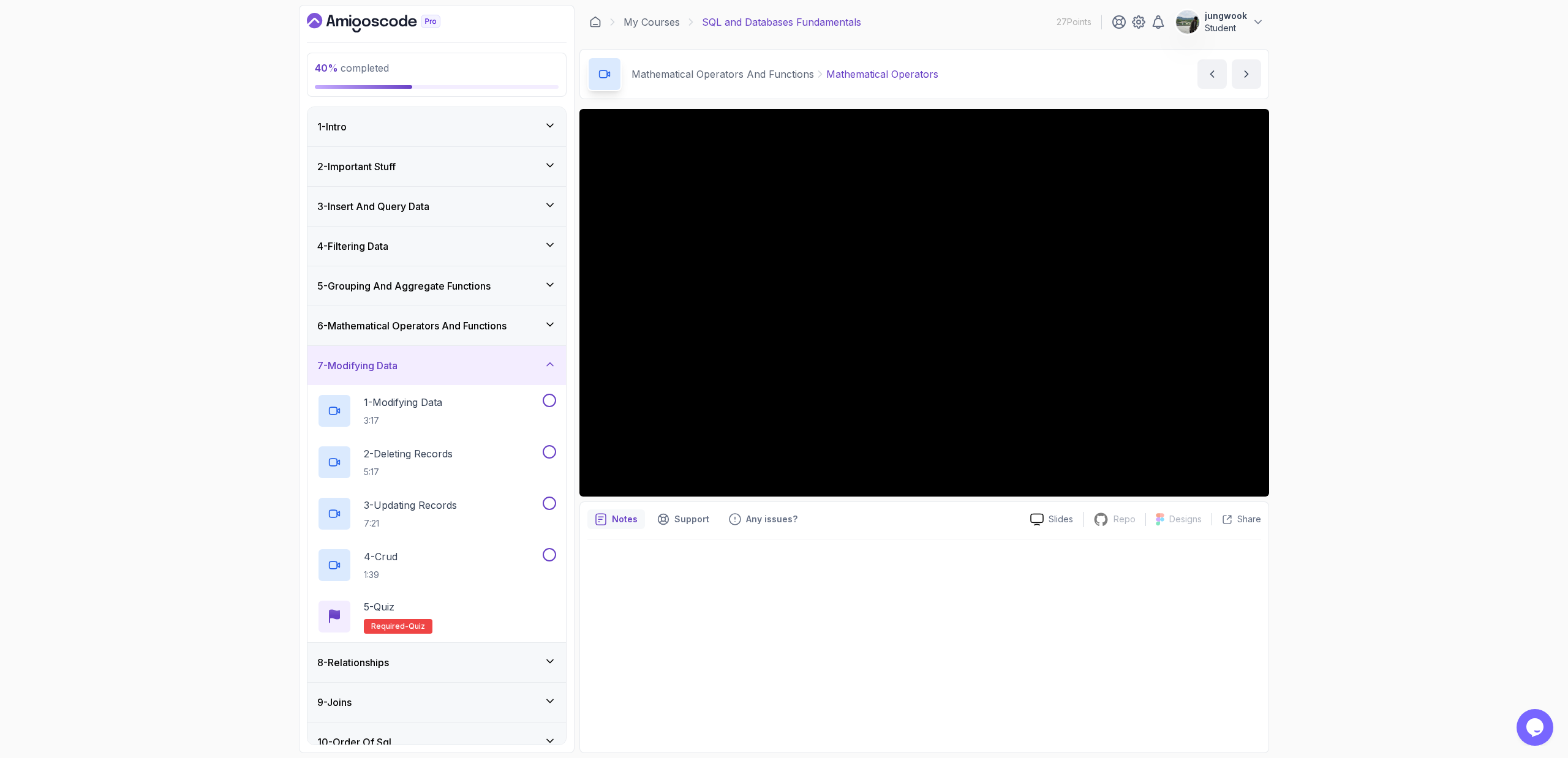
click at [501, 335] on div "6 - Mathematical Operators And Functions" at bounding box center [437, 326] width 258 height 39
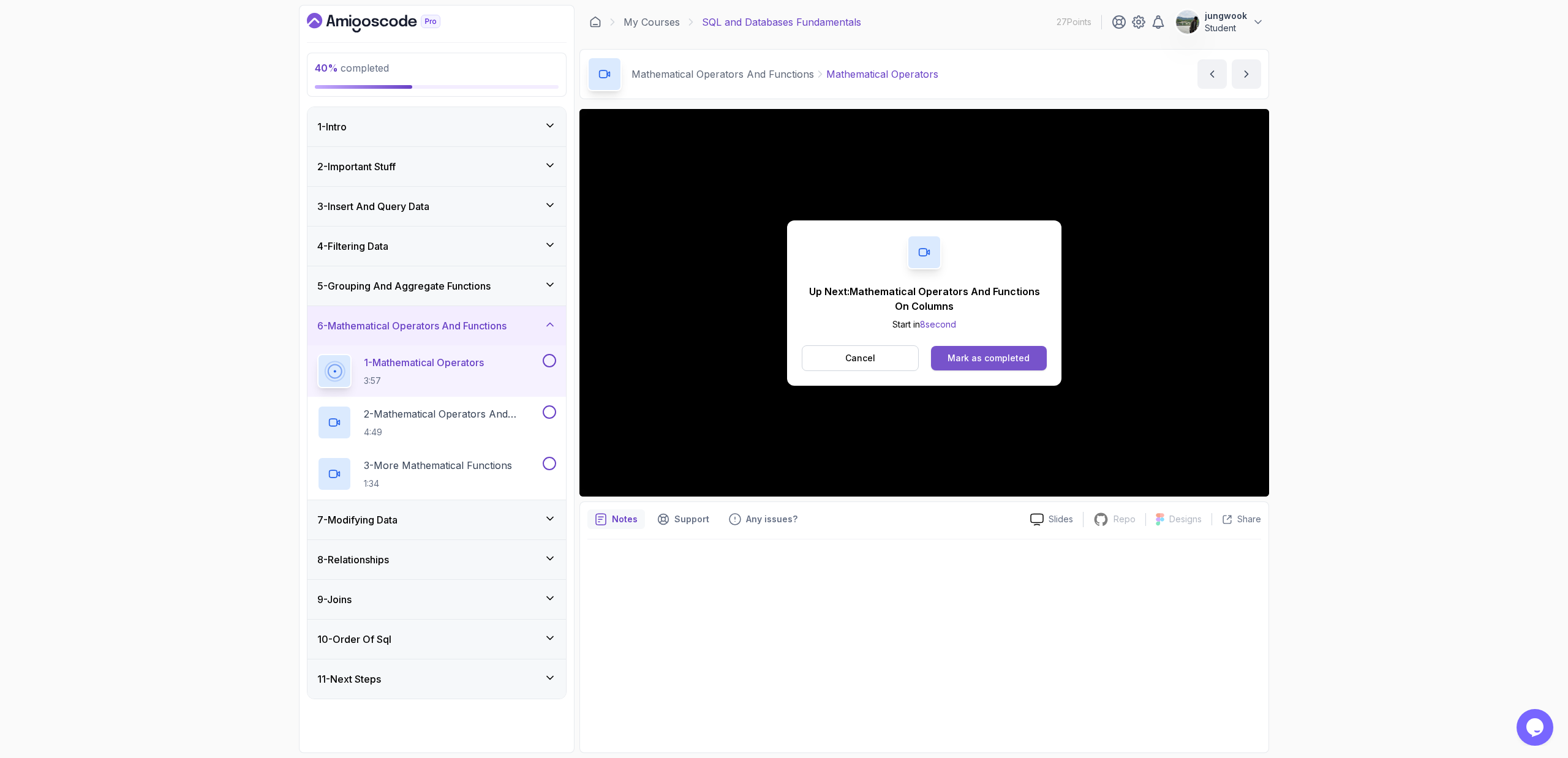
click at [890, 352] on div "Mark as completed" at bounding box center [989, 358] width 82 height 13
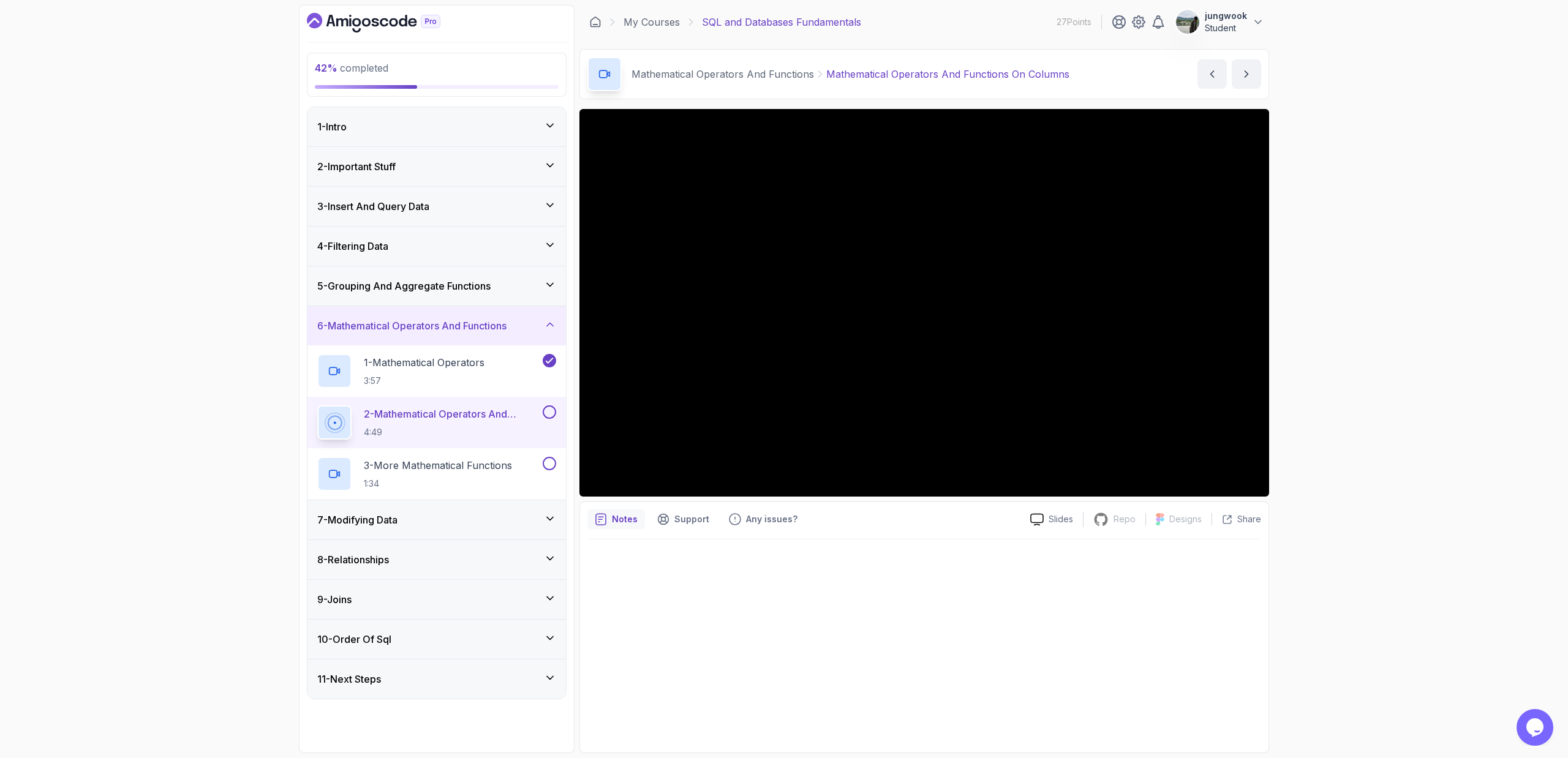
click at [422, 512] on div "7 - Modifying Data" at bounding box center [437, 520] width 238 height 14
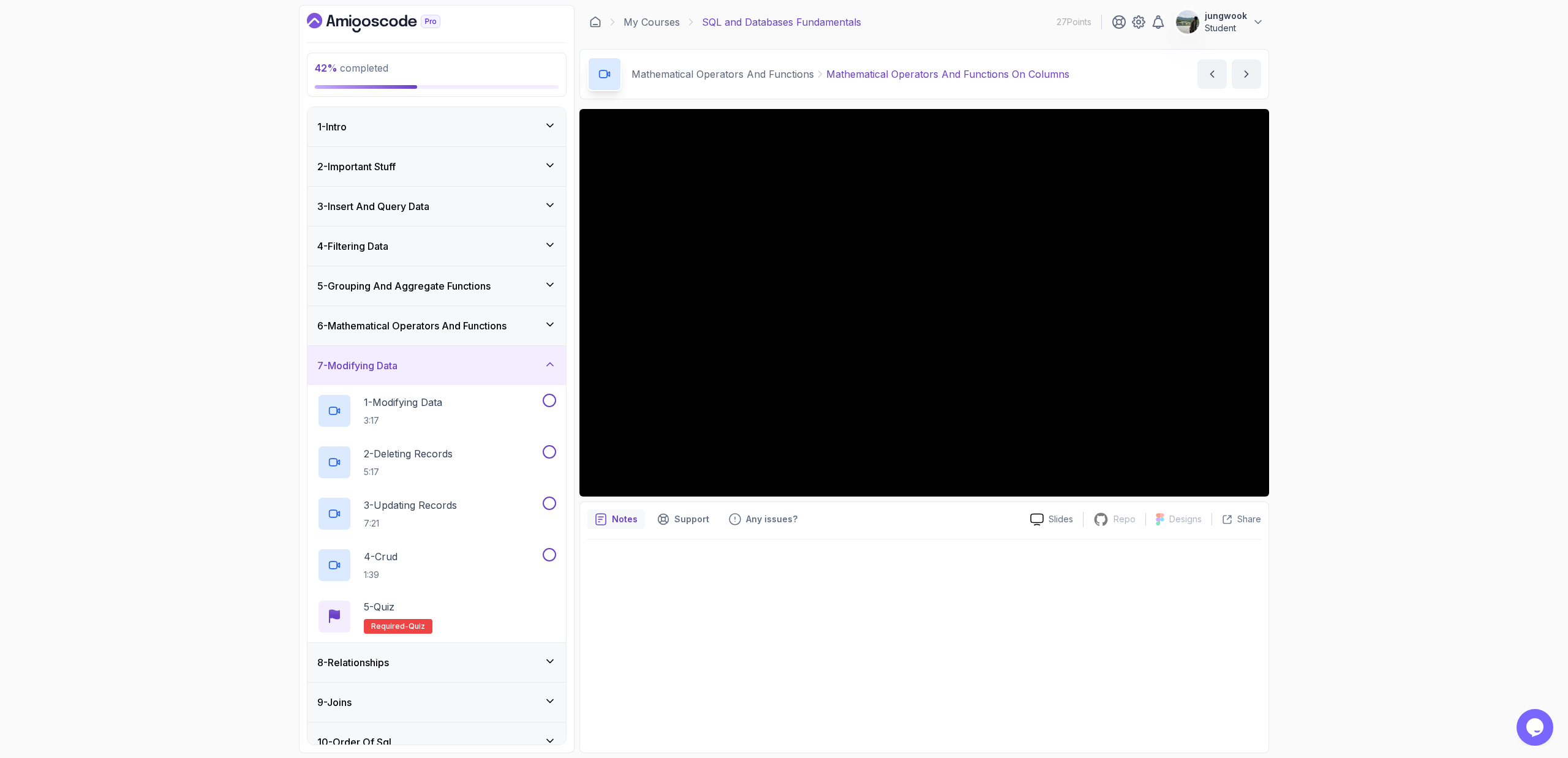
click at [507, 325] on h3 "6 - Mathematical Operators And Functions" at bounding box center [411, 325] width 189 height 14
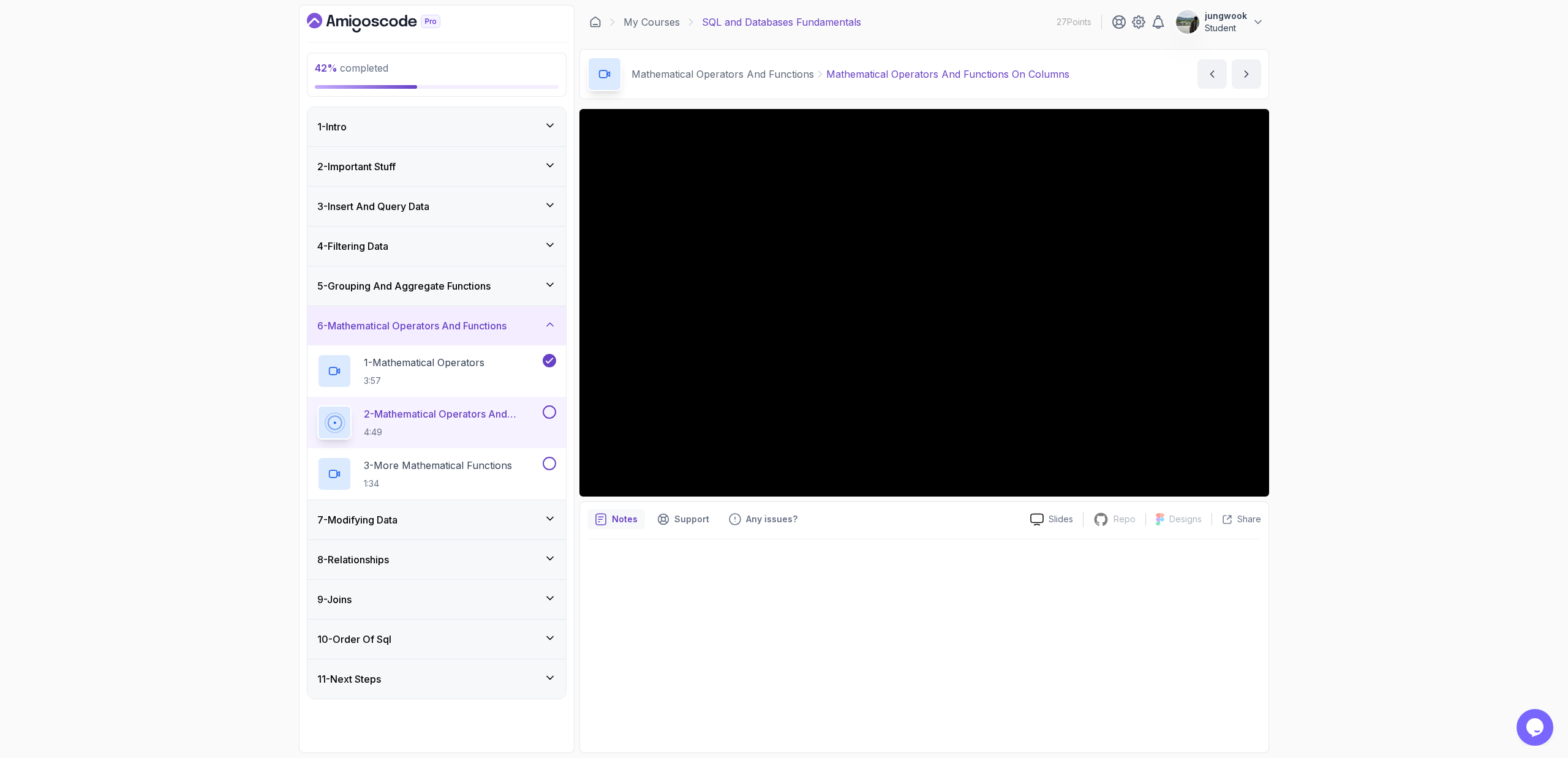
drag, startPoint x: 1322, startPoint y: 467, endPoint x: 1333, endPoint y: 459, distance: 13.6
click at [890, 467] on div "42 % completed 1 - Intro 2 - Important Stuff 3 - Insert And Query Data 4 - Filt…" at bounding box center [784, 379] width 1568 height 758
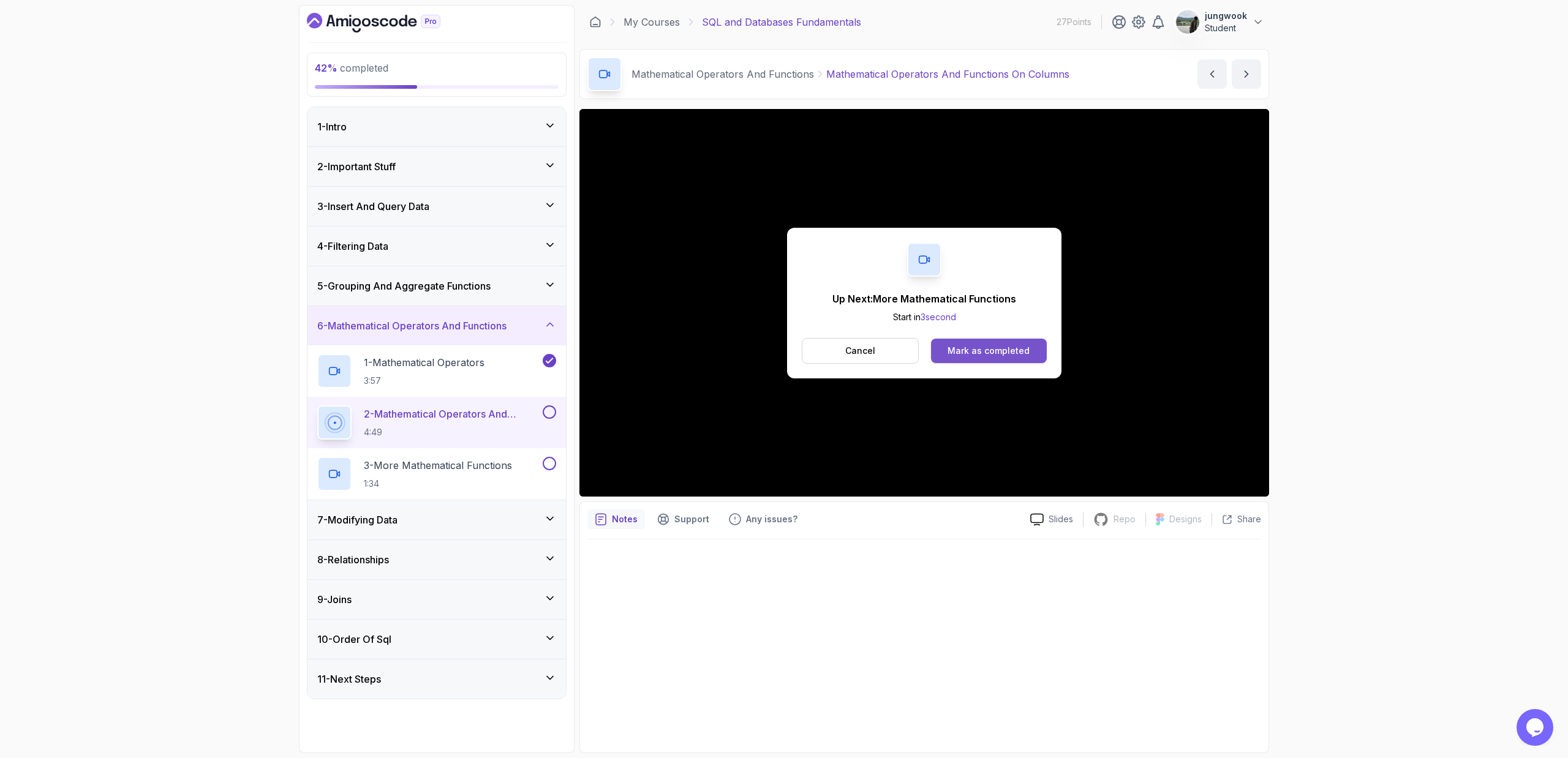
click at [890, 347] on div "Mark as completed" at bounding box center [989, 351] width 82 height 13
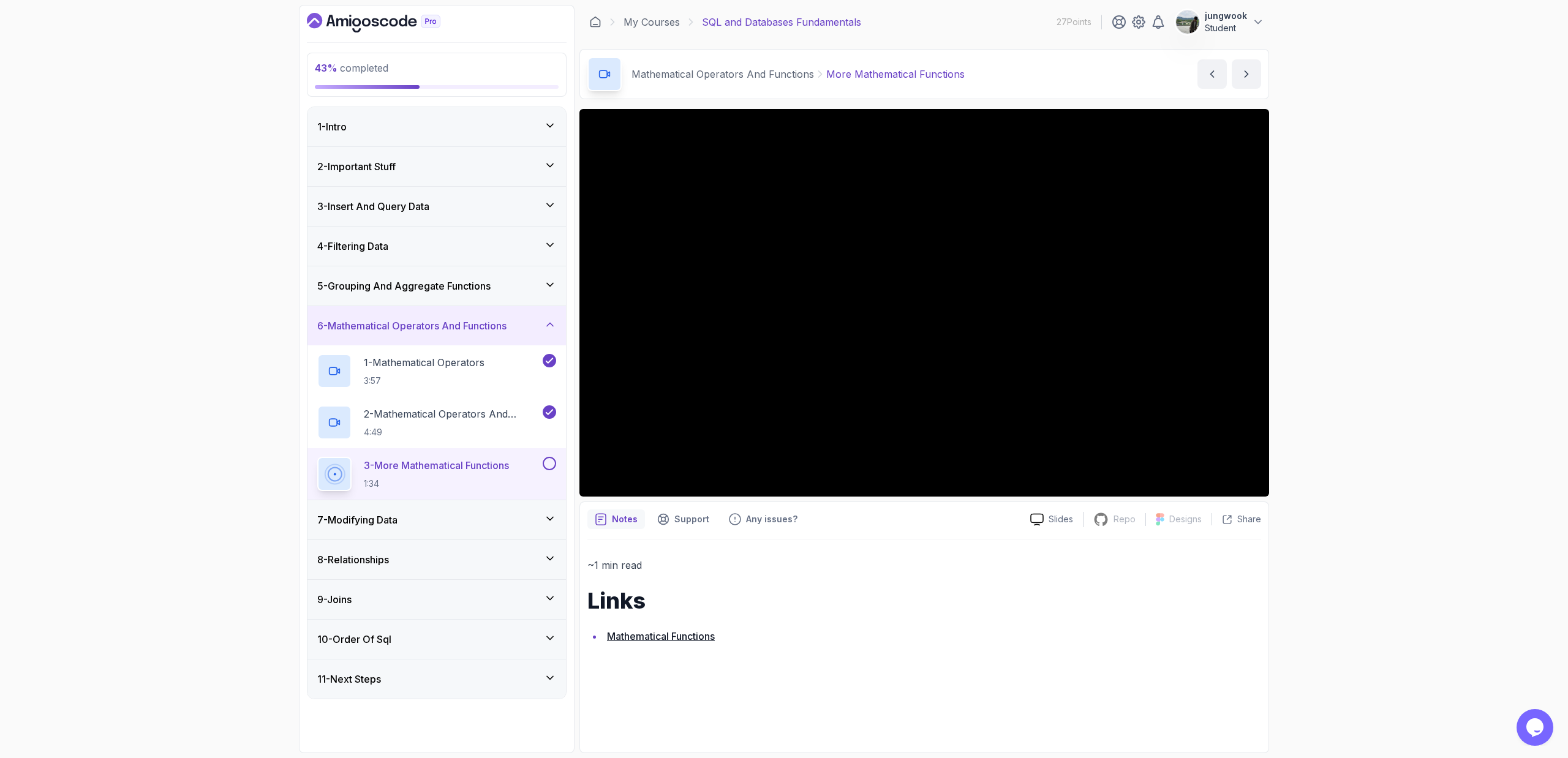
click at [494, 512] on div "7 - Modifying Data" at bounding box center [437, 520] width 258 height 39
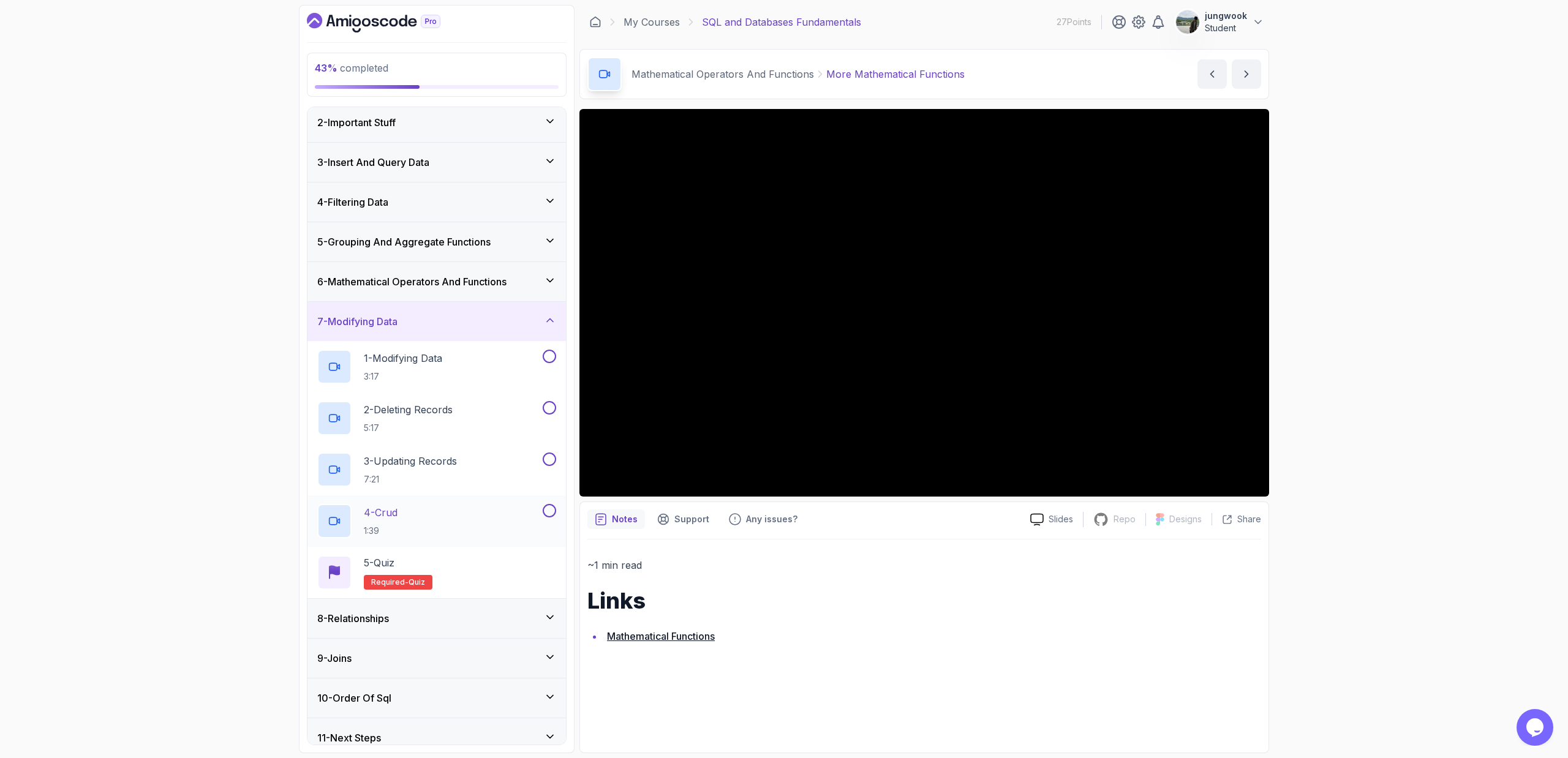
scroll to position [57, 0]
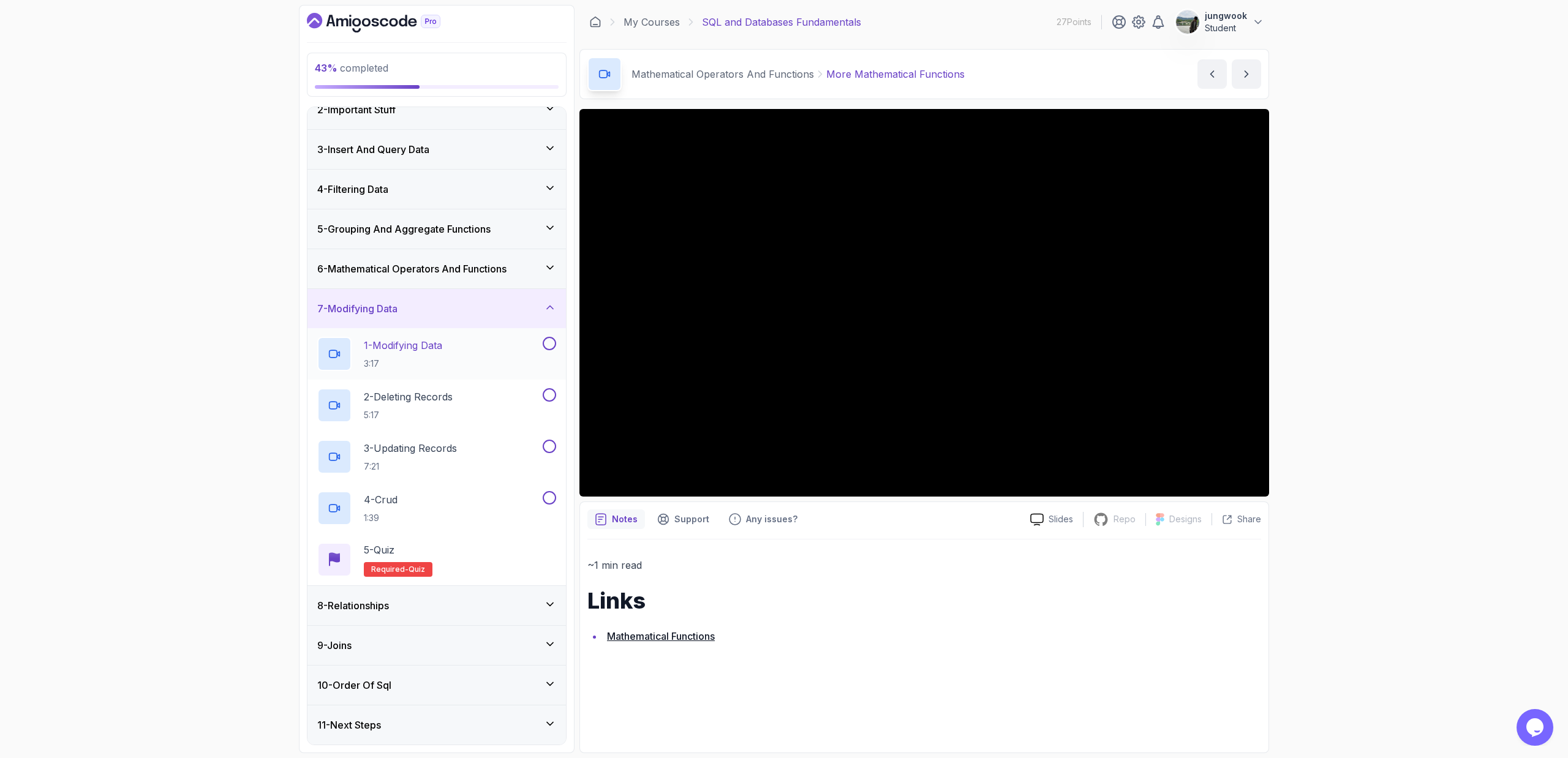
click at [531, 343] on div "1 - Modifying Data 3:17" at bounding box center [429, 354] width 223 height 34
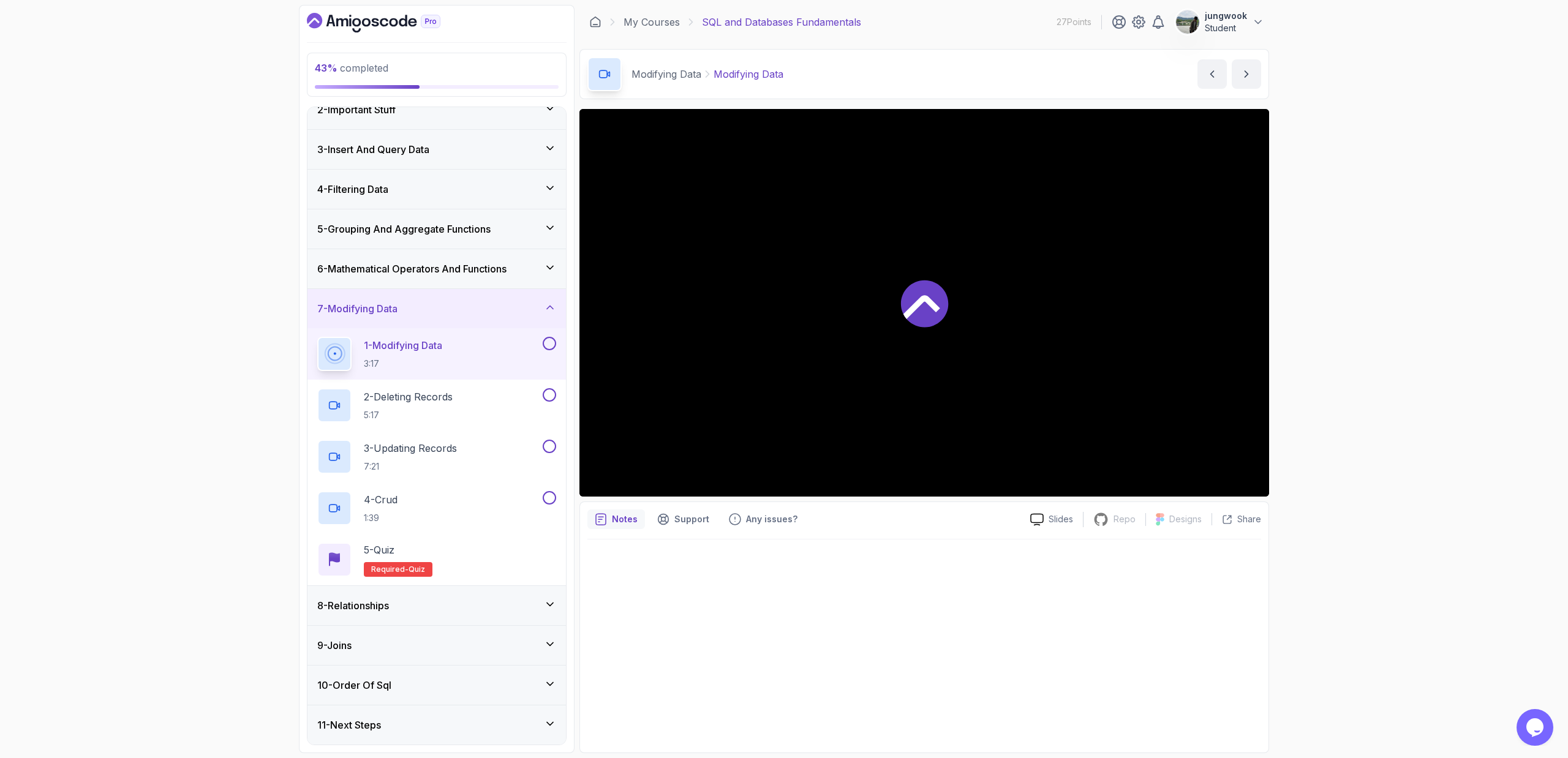
click at [478, 270] on h3 "6 - Mathematical Operators And Functions" at bounding box center [411, 269] width 189 height 14
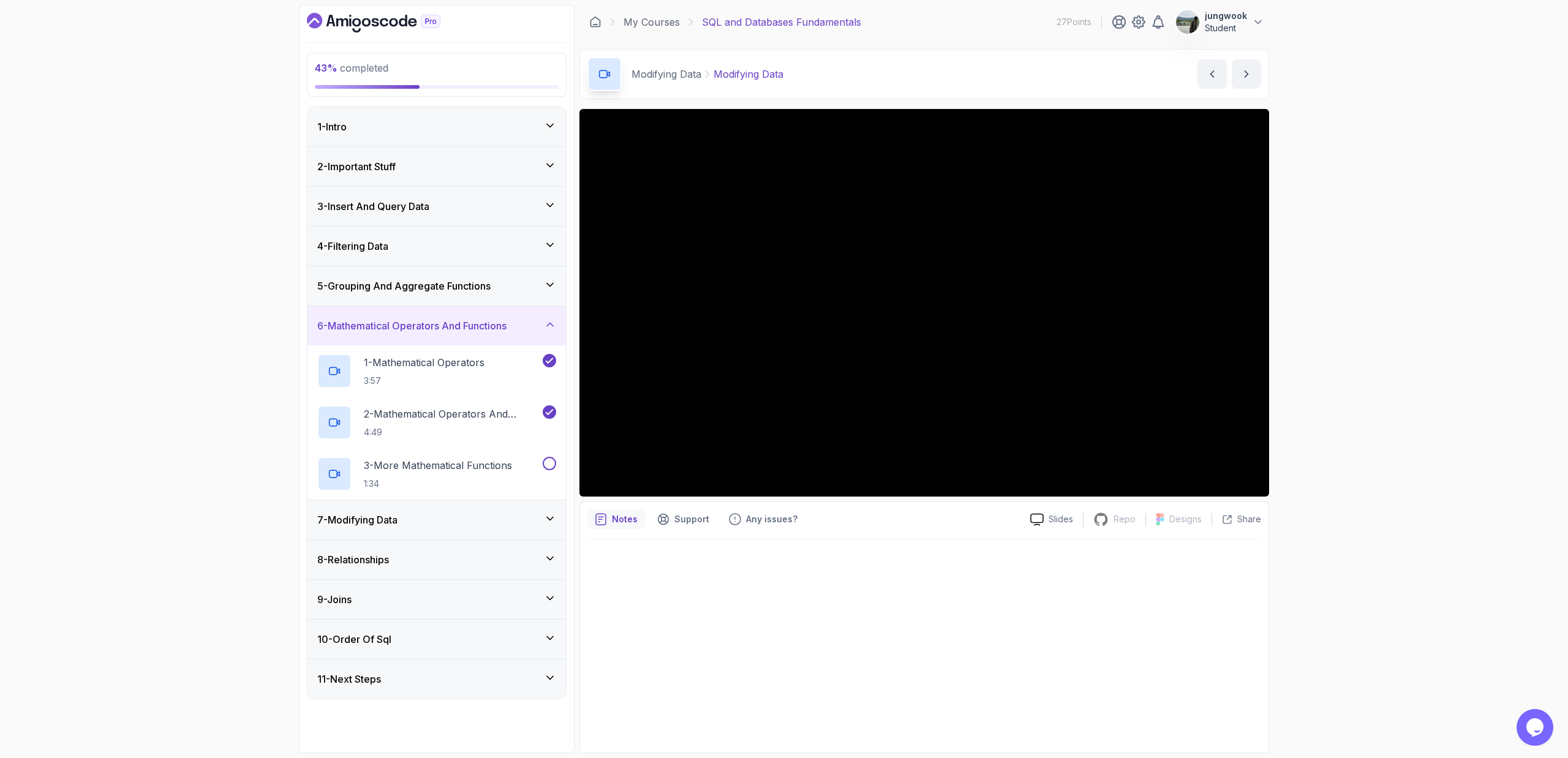
click at [478, 270] on div "5 - Grouping And Aggregate Functions" at bounding box center [437, 286] width 258 height 39
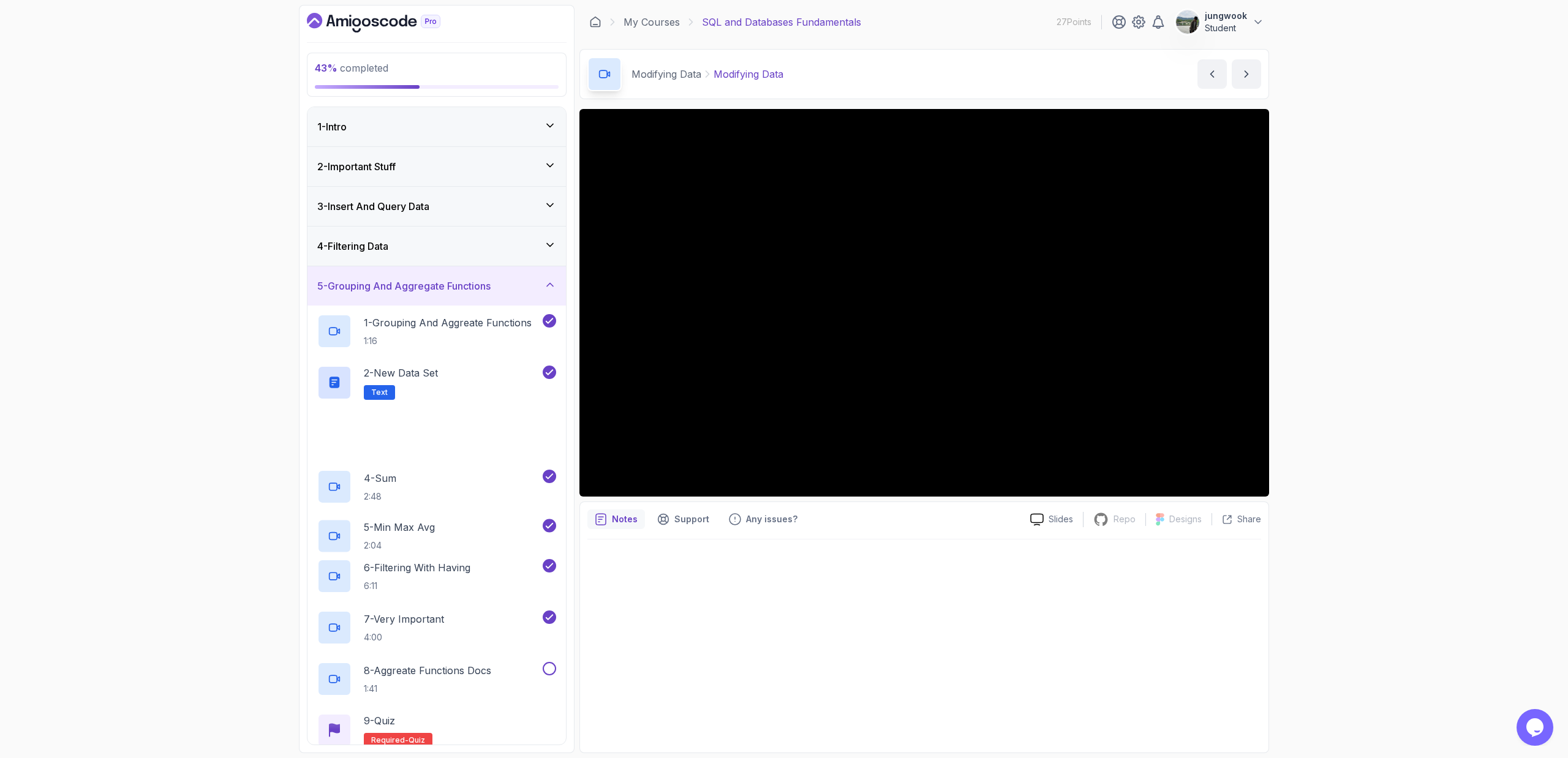
click at [478, 270] on div "5 - Grouping And Aggregate Functions" at bounding box center [437, 286] width 258 height 39
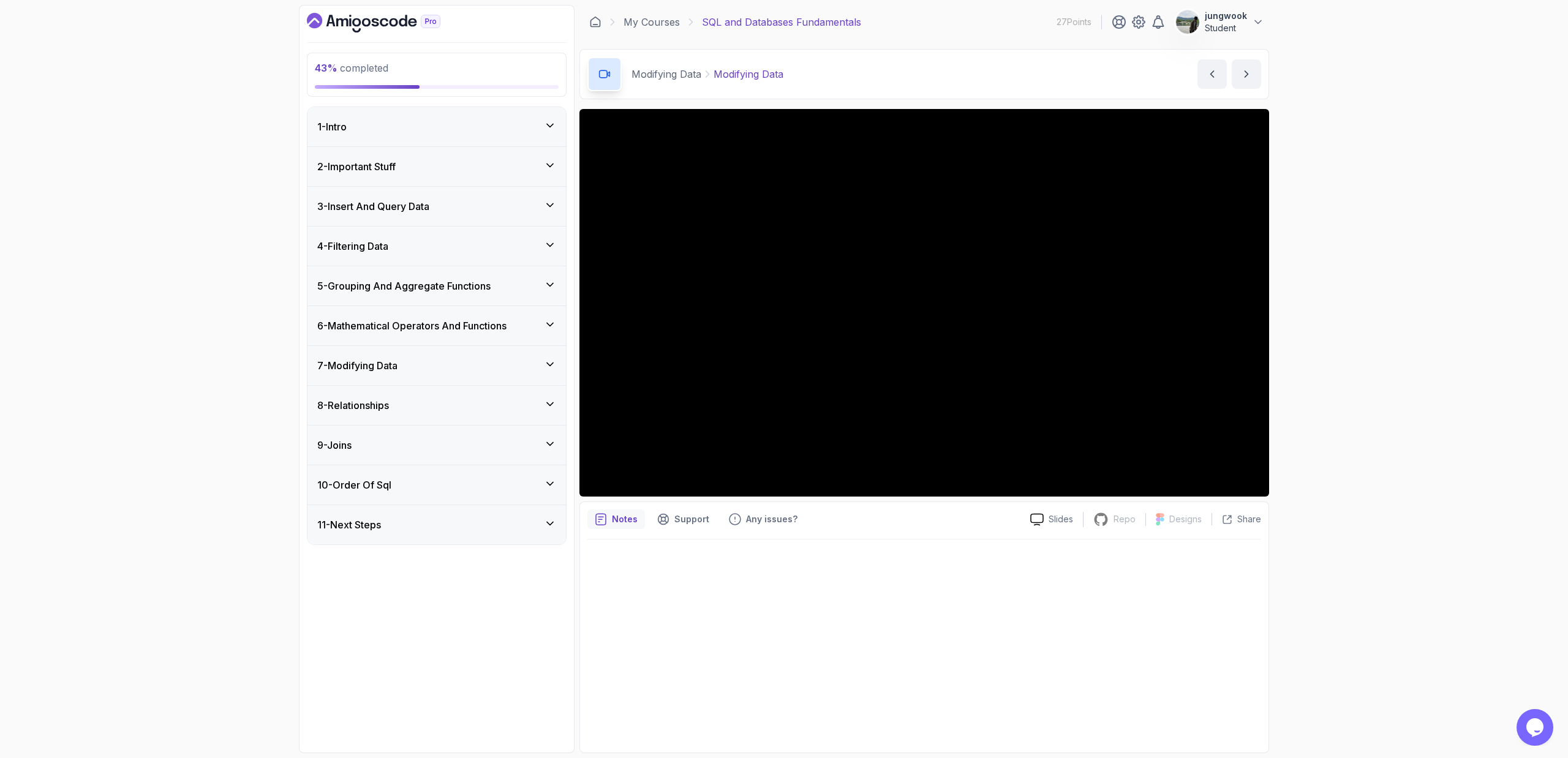
click at [434, 357] on div "7 - Modifying Data" at bounding box center [437, 366] width 258 height 39
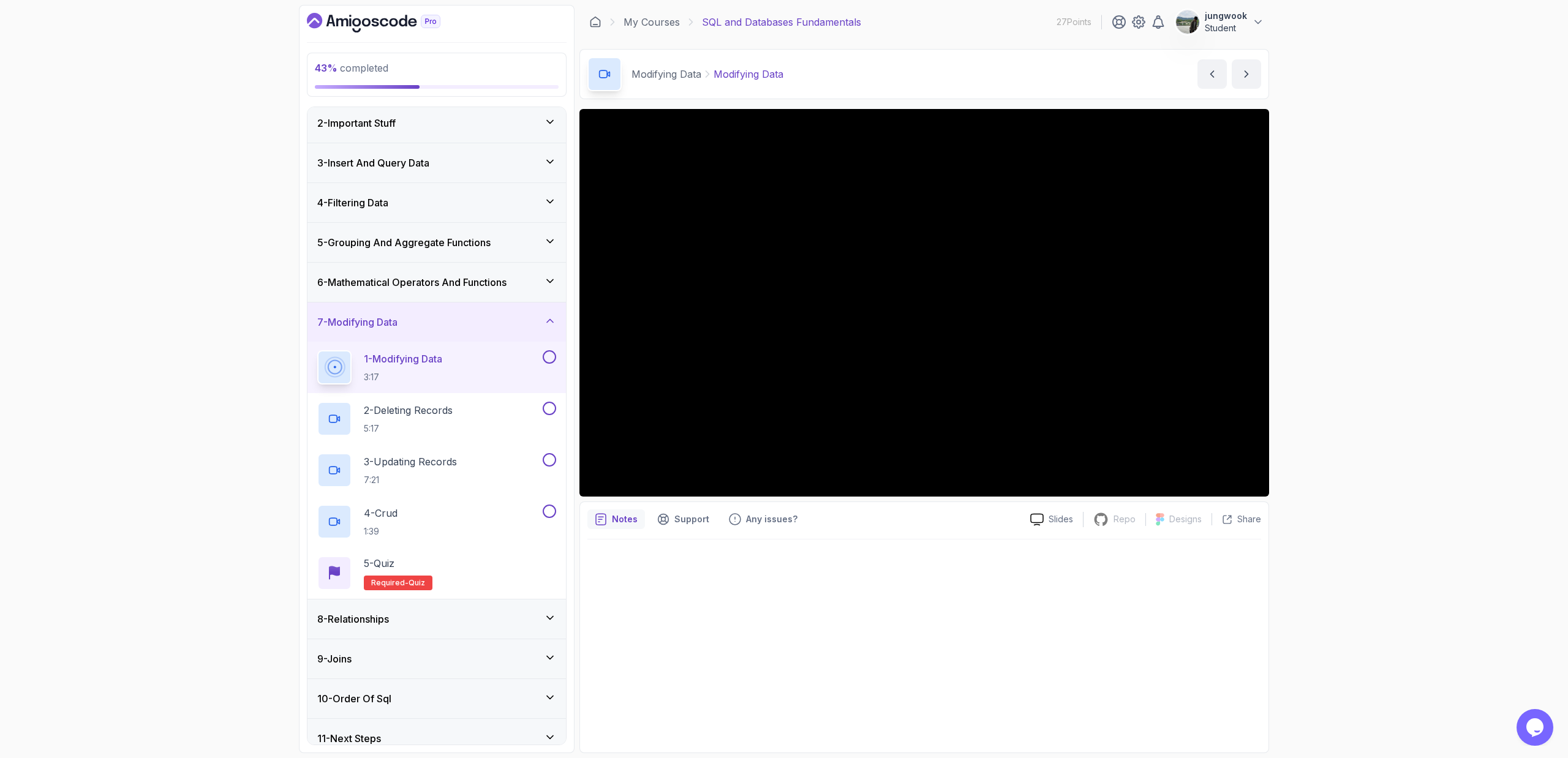
scroll to position [57, 0]
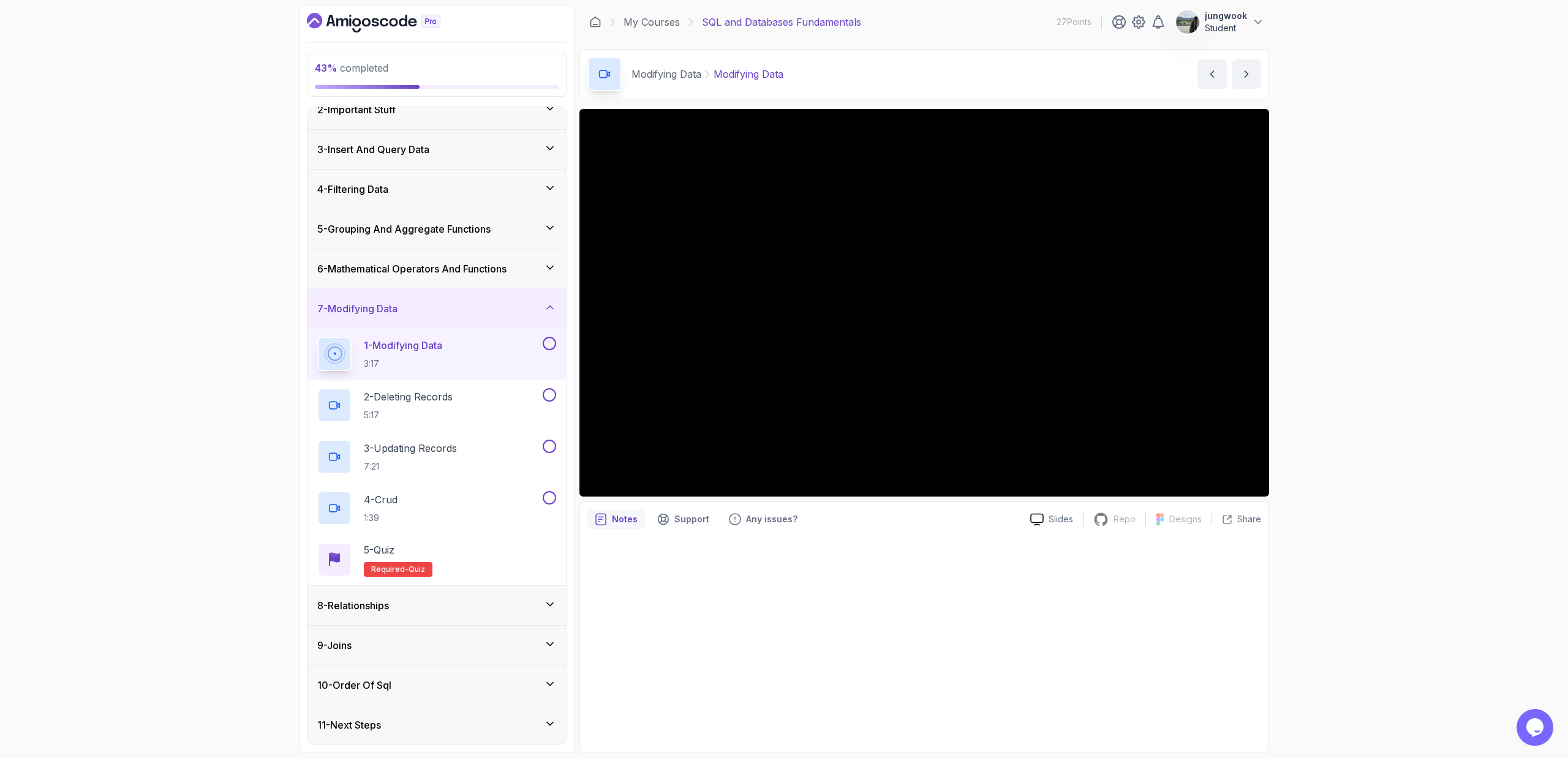
click at [447, 512] on div "8 - Relationships" at bounding box center [437, 606] width 258 height 39
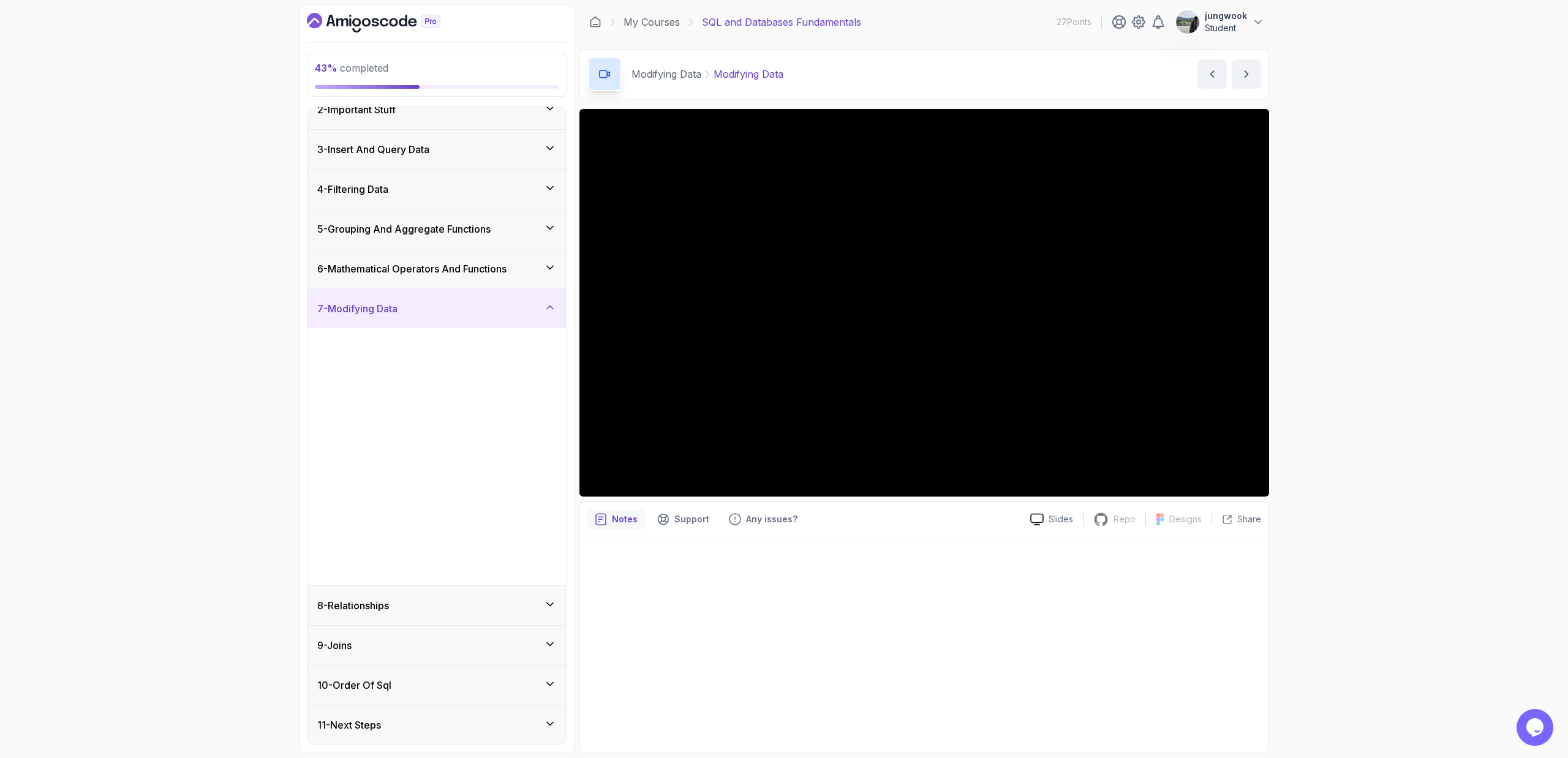
scroll to position [0, 0]
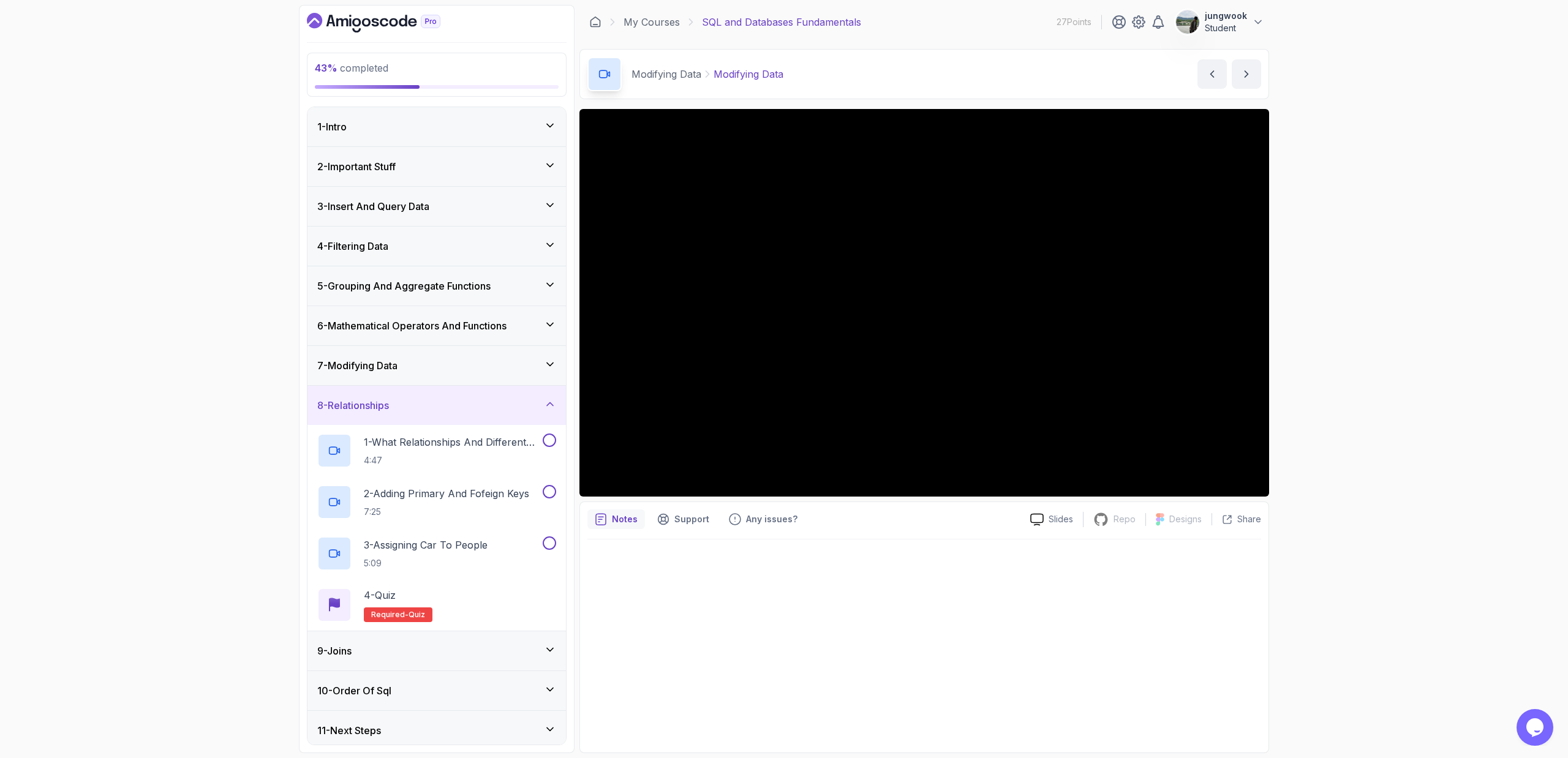
click at [479, 368] on div "7 - Modifying Data" at bounding box center [437, 366] width 238 height 14
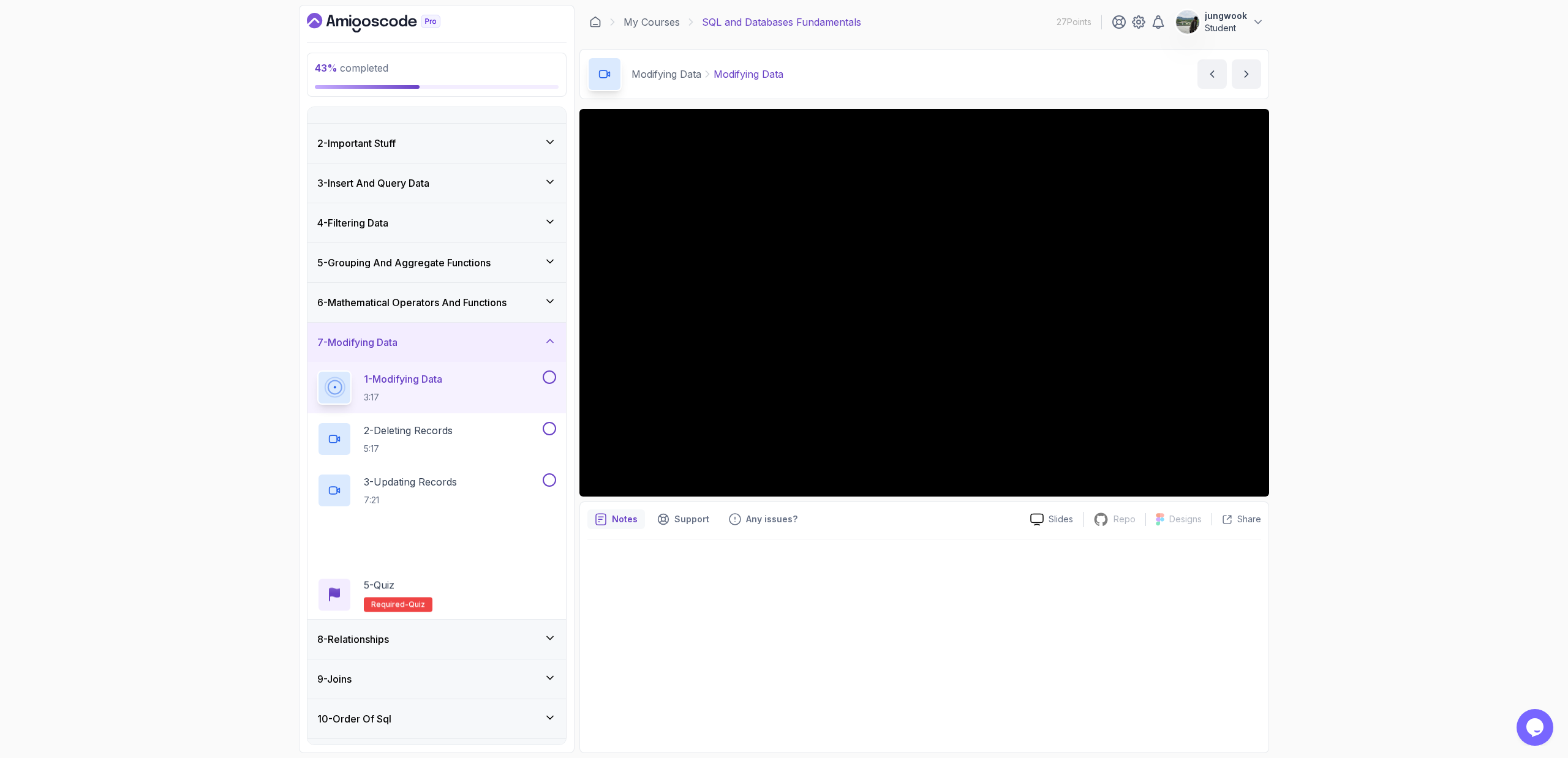
scroll to position [57, 0]
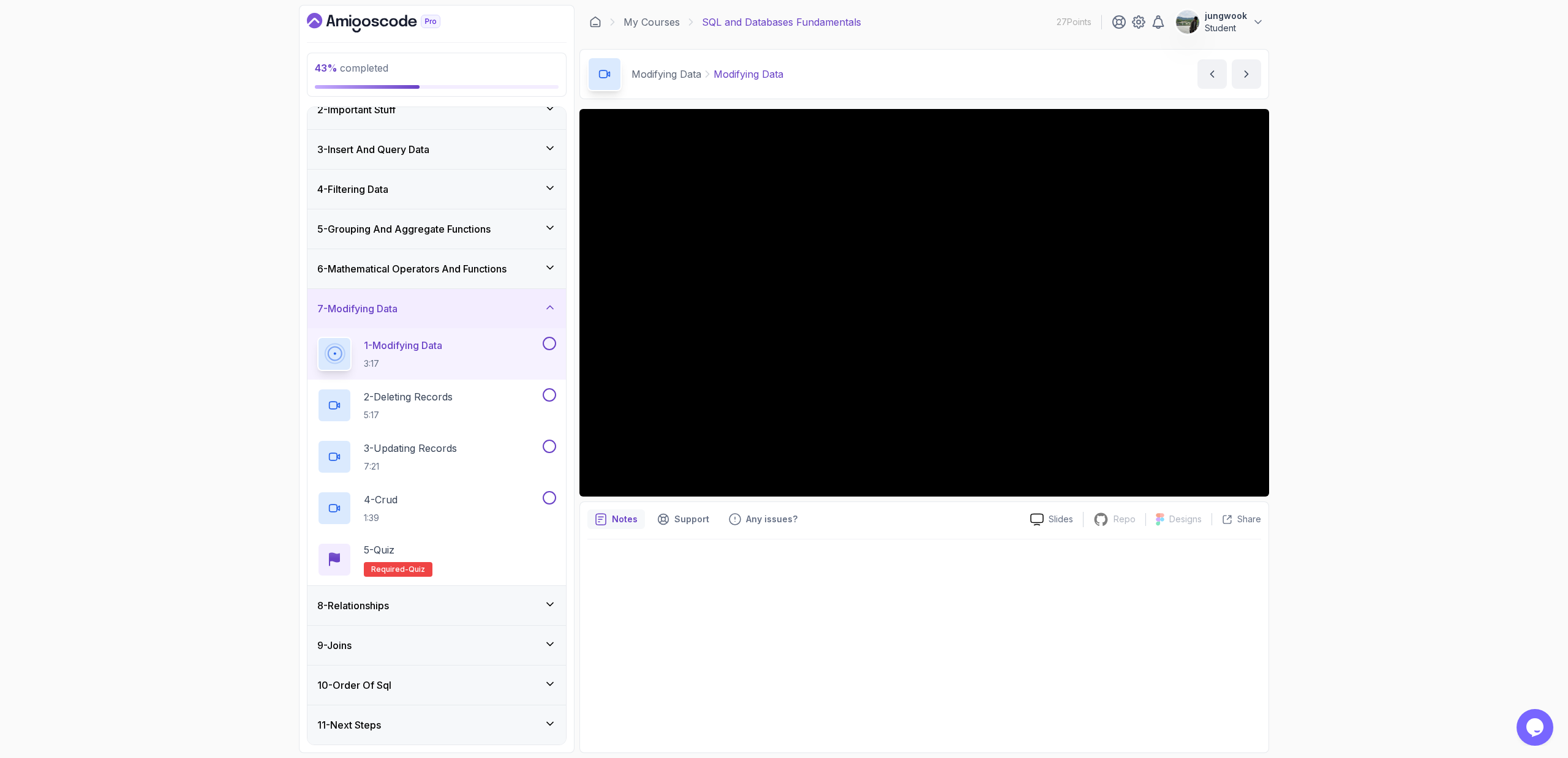
click at [455, 512] on div "8 - Relationships" at bounding box center [437, 605] width 238 height 14
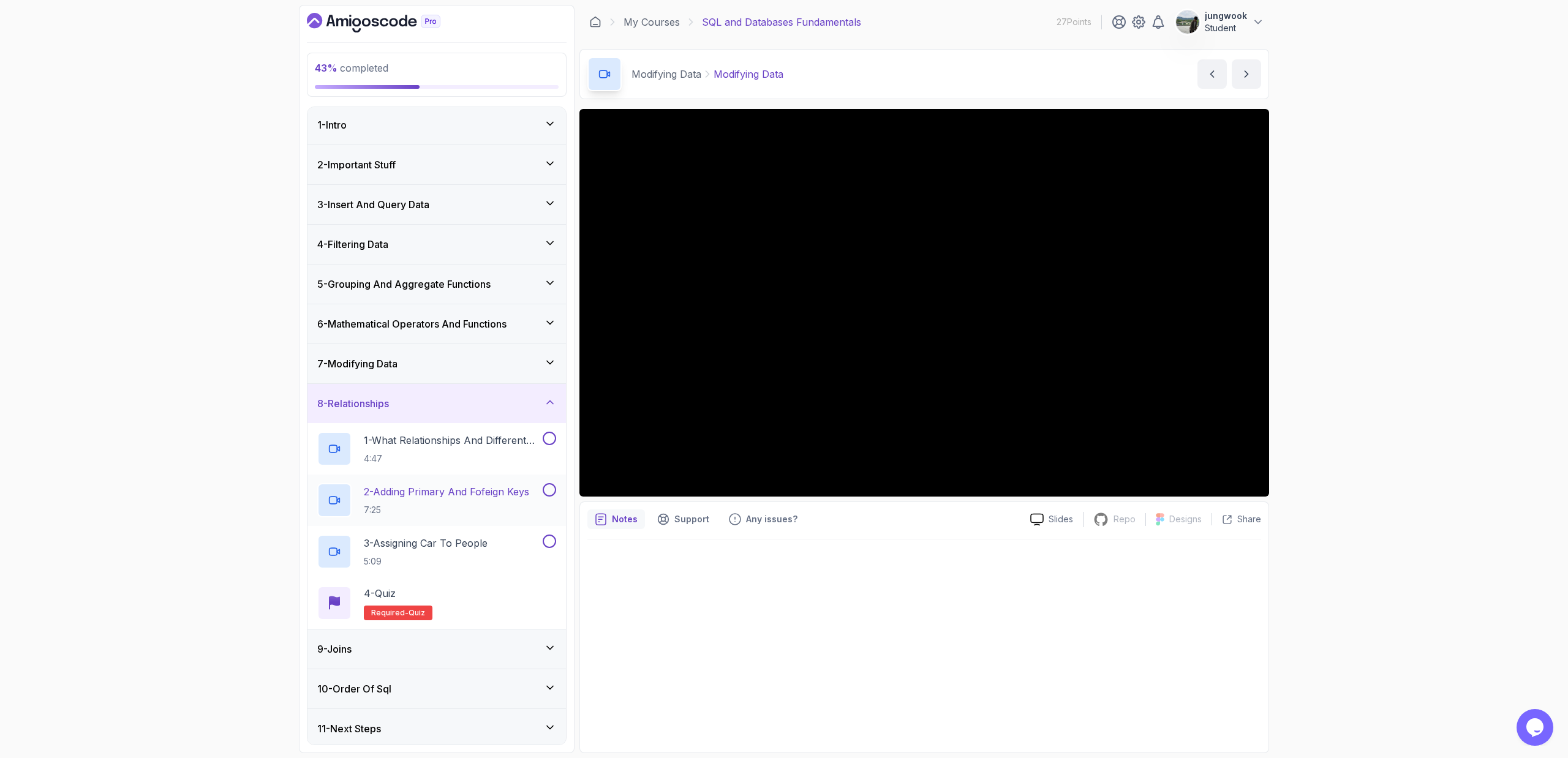
scroll to position [3, 0]
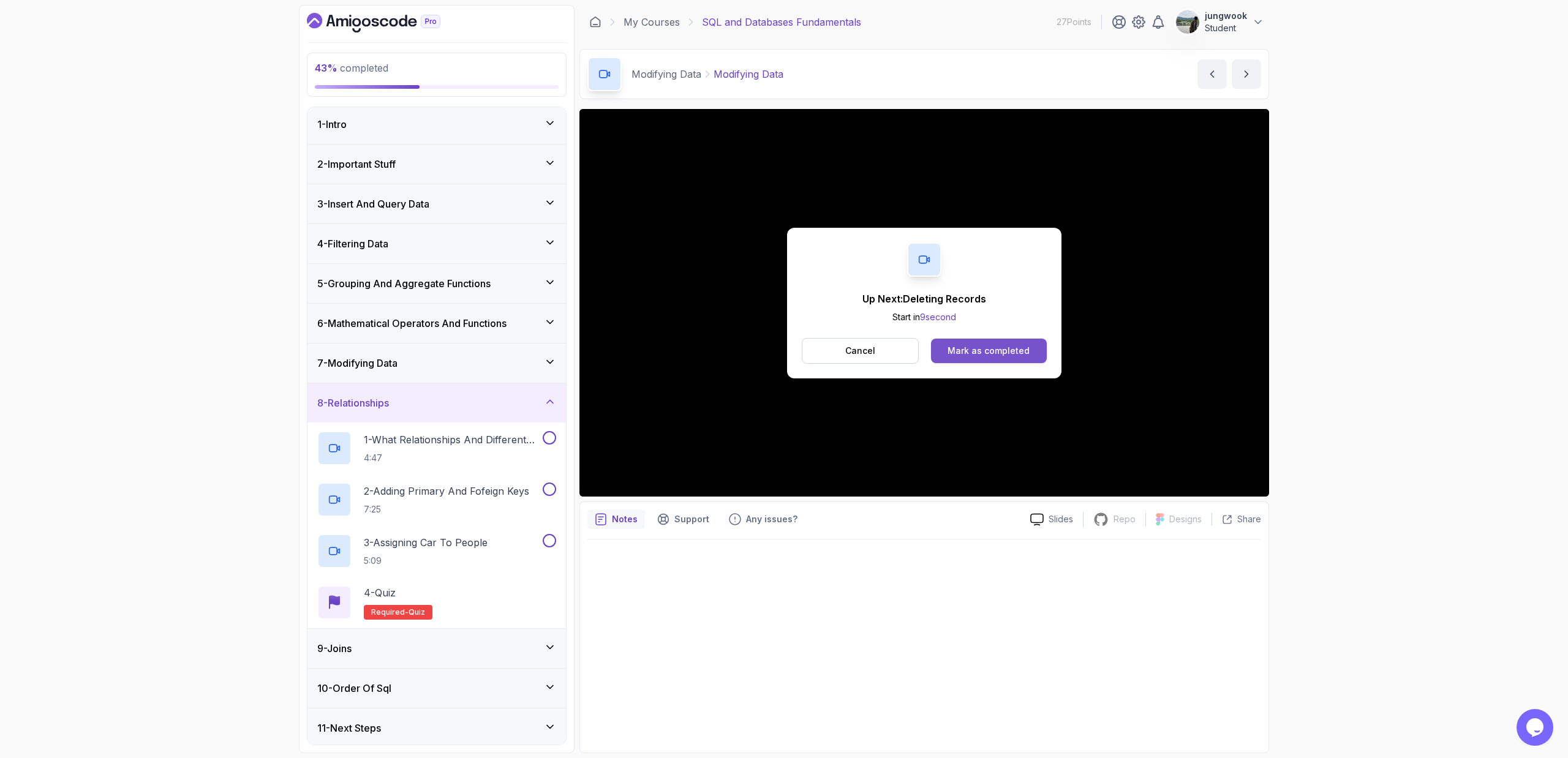
click at [890, 358] on button "Mark as completed" at bounding box center [988, 350] width 116 height 24
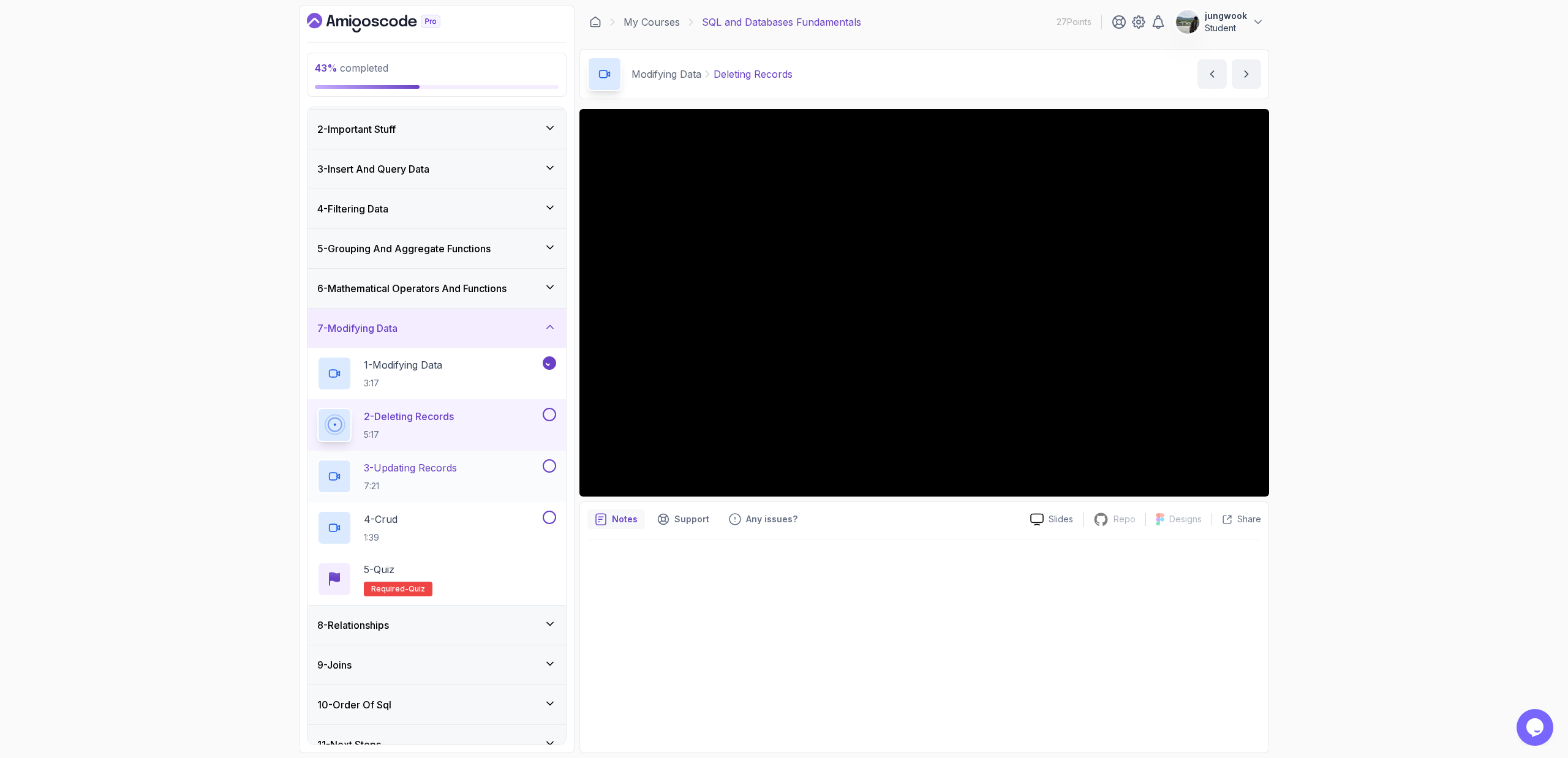
scroll to position [57, 0]
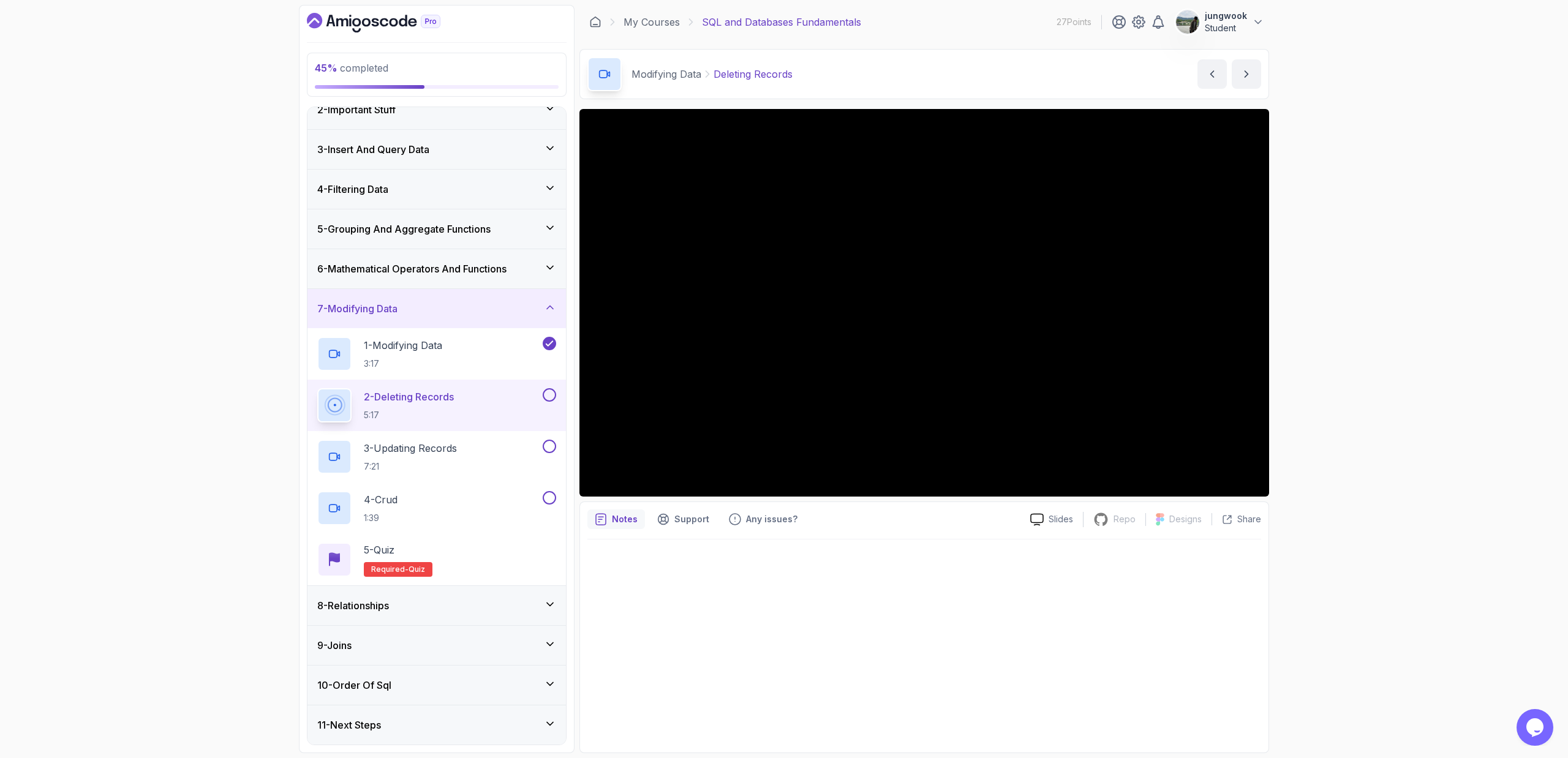
click at [890, 412] on div "45 % completed 1 - Intro 2 - Important Stuff 3 - Insert And Query Data 4 - Filt…" at bounding box center [784, 379] width 1568 height 758
click at [568, 512] on div "45 % completed 1 - Intro 2 - Important Stuff 3 - Insert And Query Data 4 - Filt…" at bounding box center [436, 378] width 275 height 748
click at [557, 512] on div "8 - Relationships" at bounding box center [437, 606] width 258 height 39
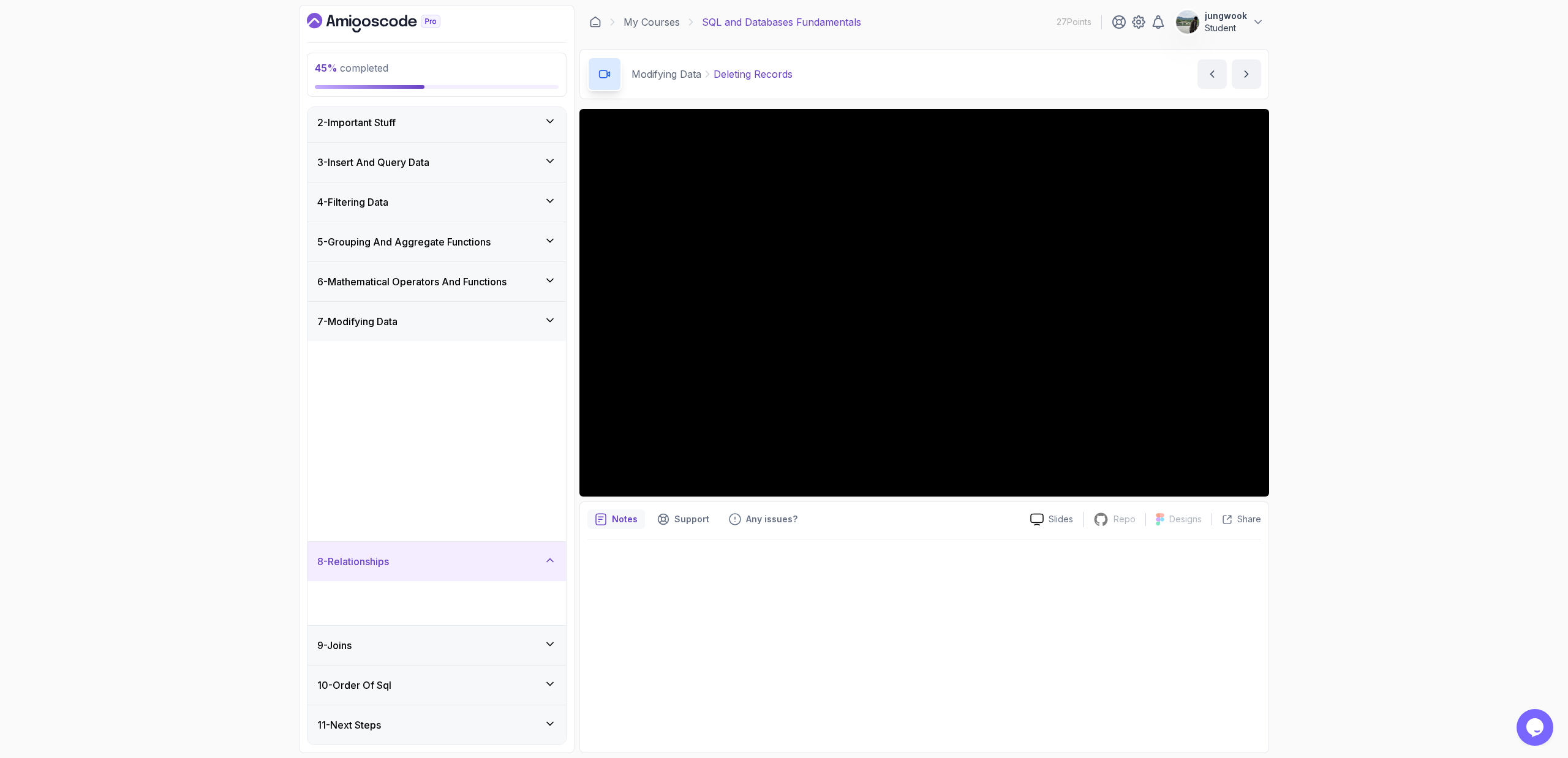
scroll to position [0, 0]
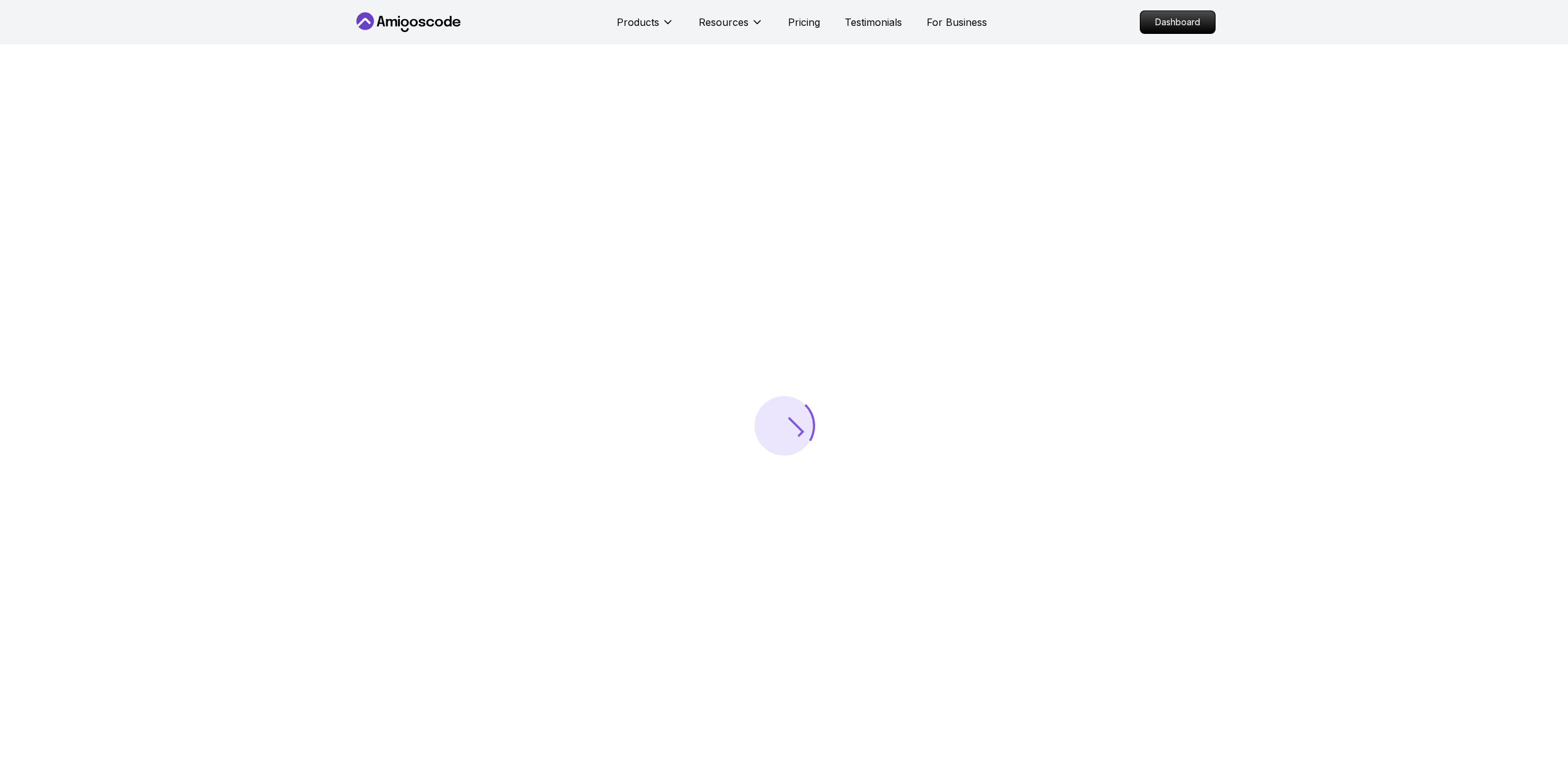
scroll to position [3, 0]
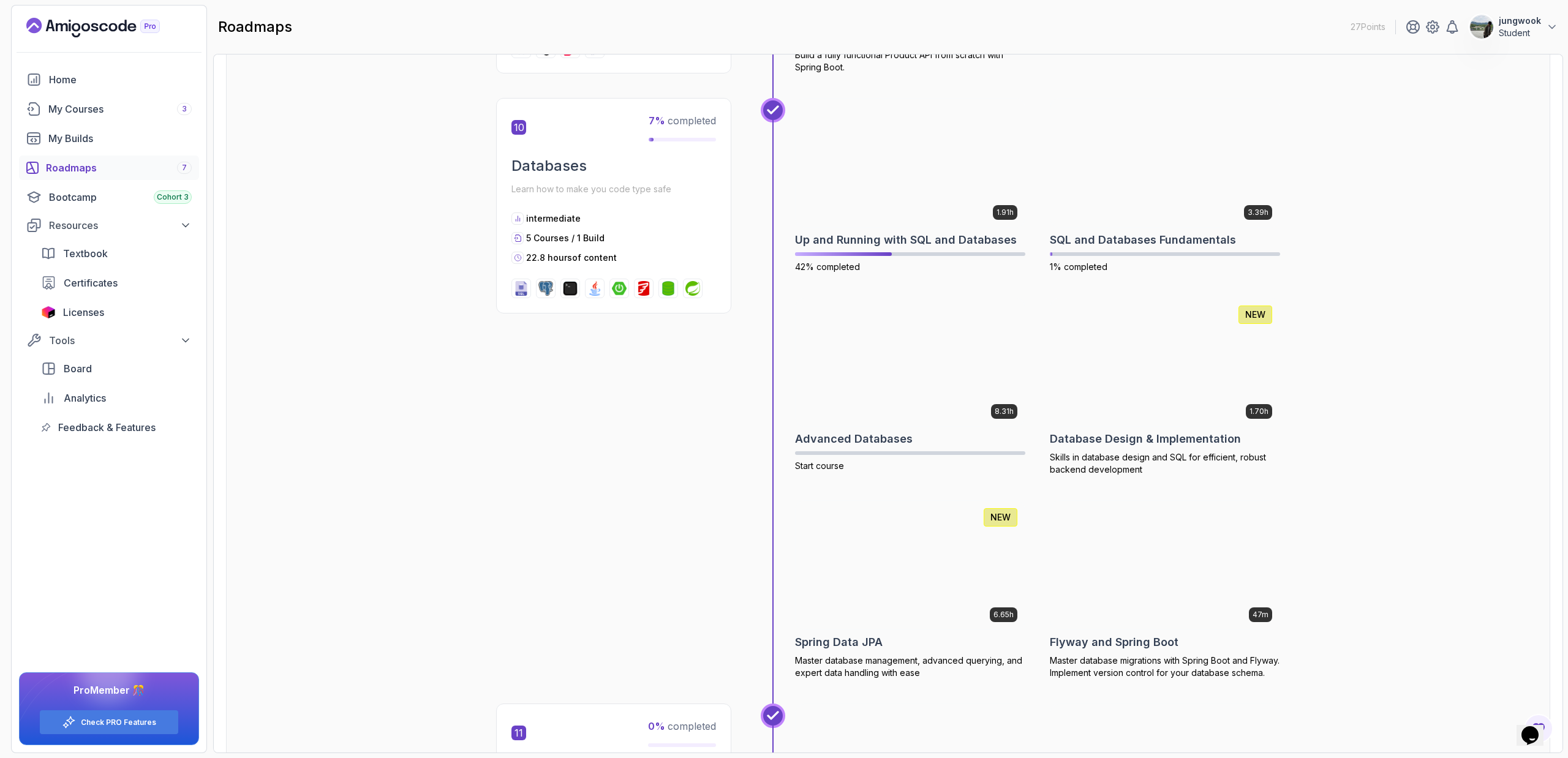
scroll to position [2760, 0]
